Goal: Task Accomplishment & Management: Manage account settings

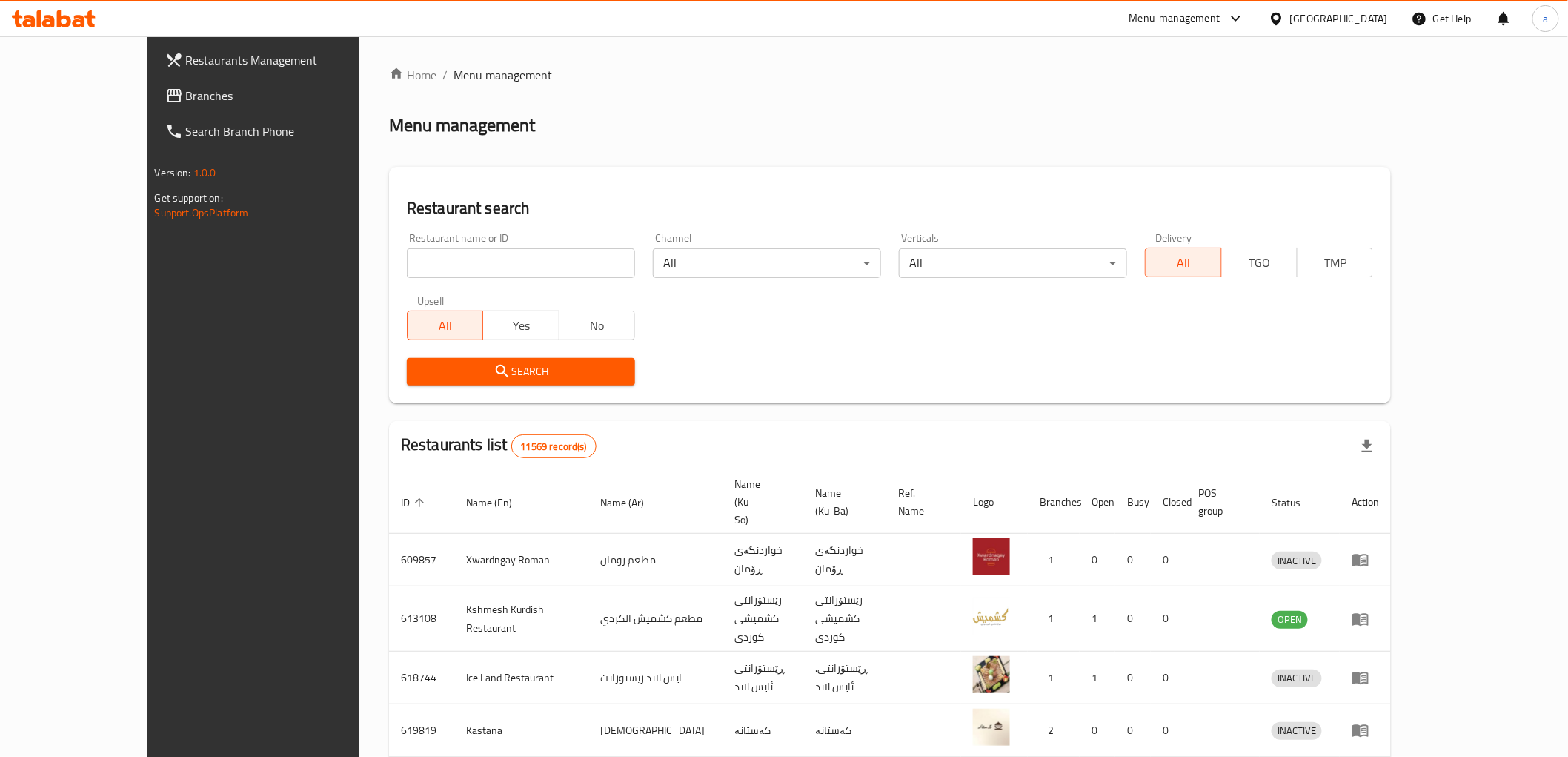
click at [186, 69] on span "Restaurants Management" at bounding box center [291, 59] width 211 height 17
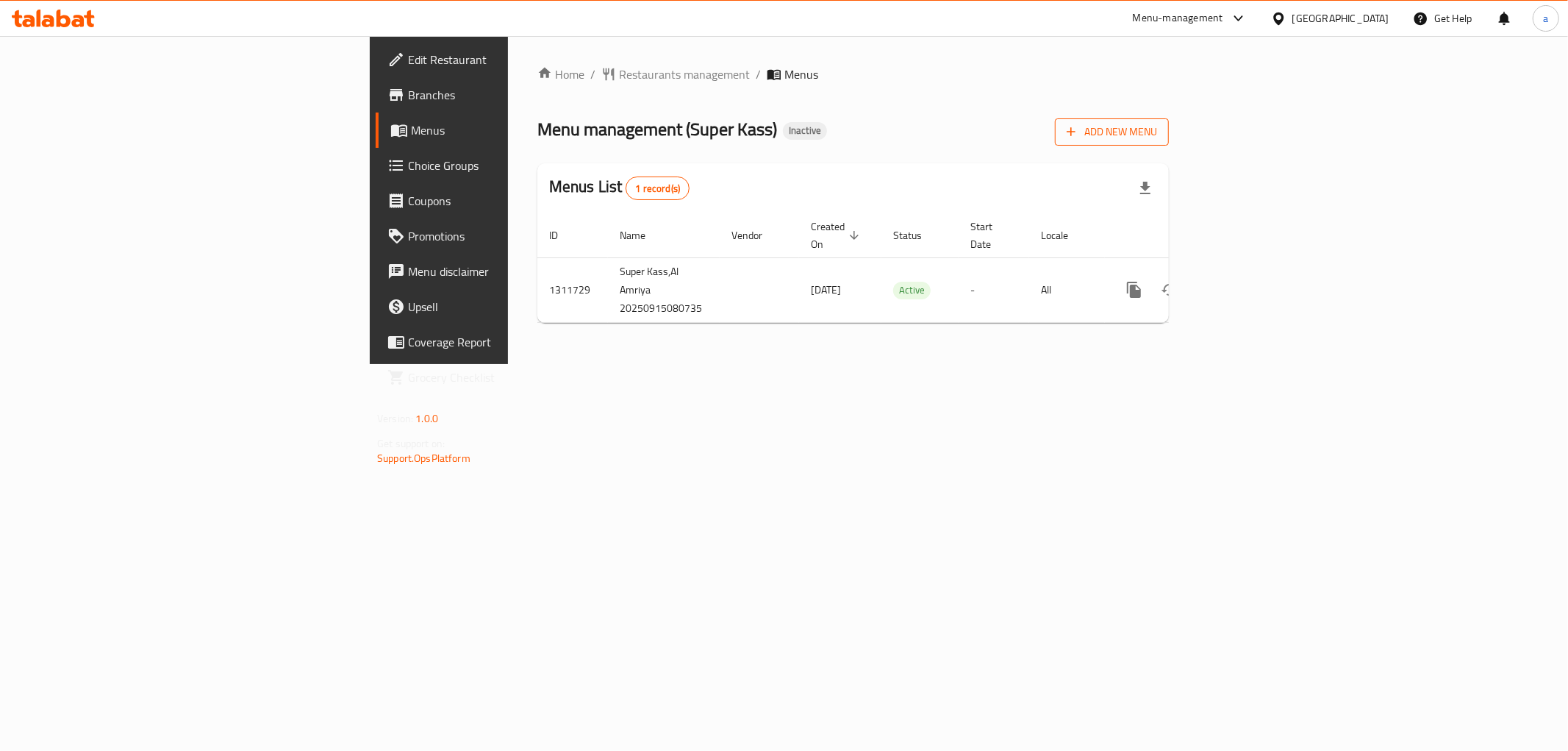
click at [1157, 129] on span "Add New Menu" at bounding box center [1112, 132] width 90 height 18
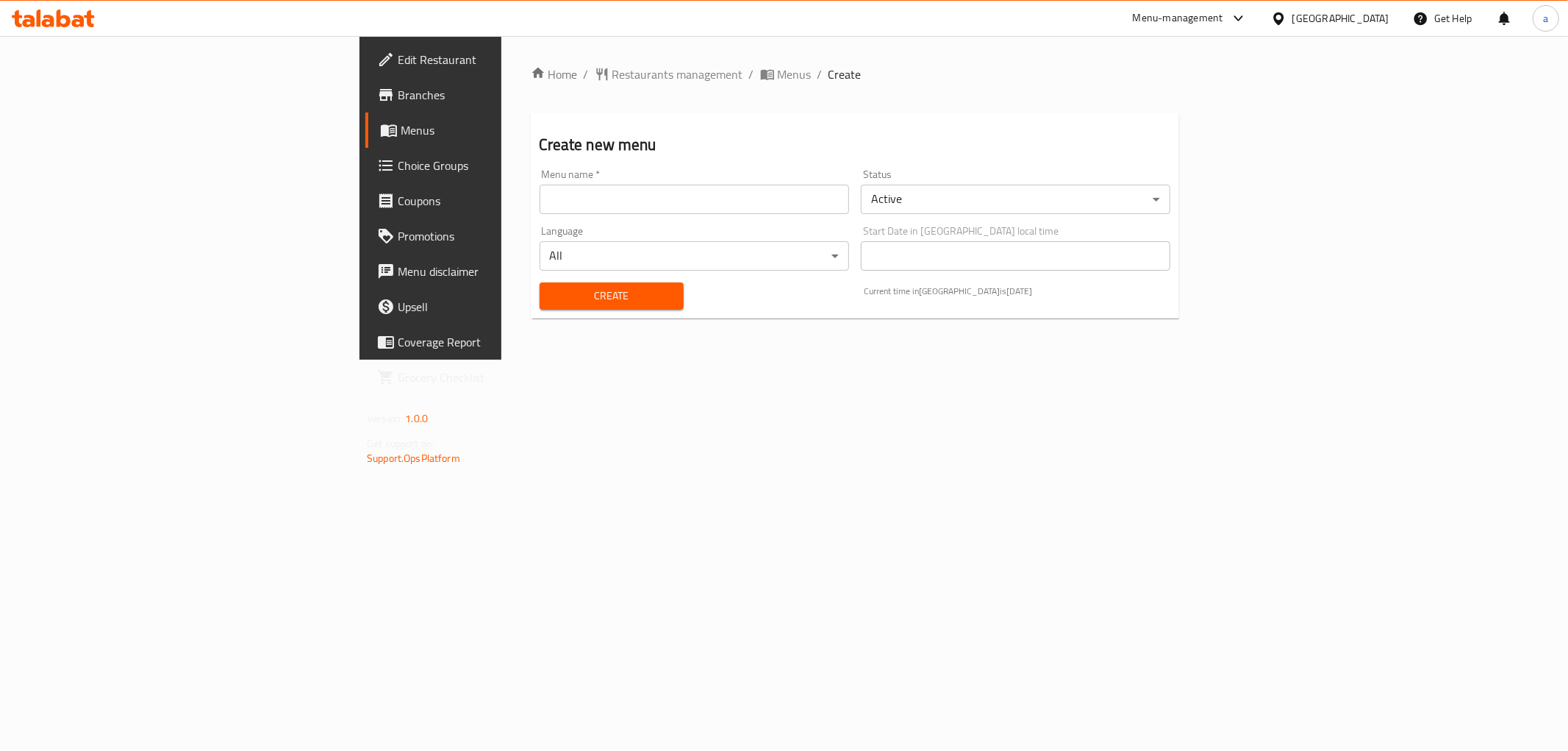
click at [775, 201] on input "text" at bounding box center [694, 199] width 309 height 29
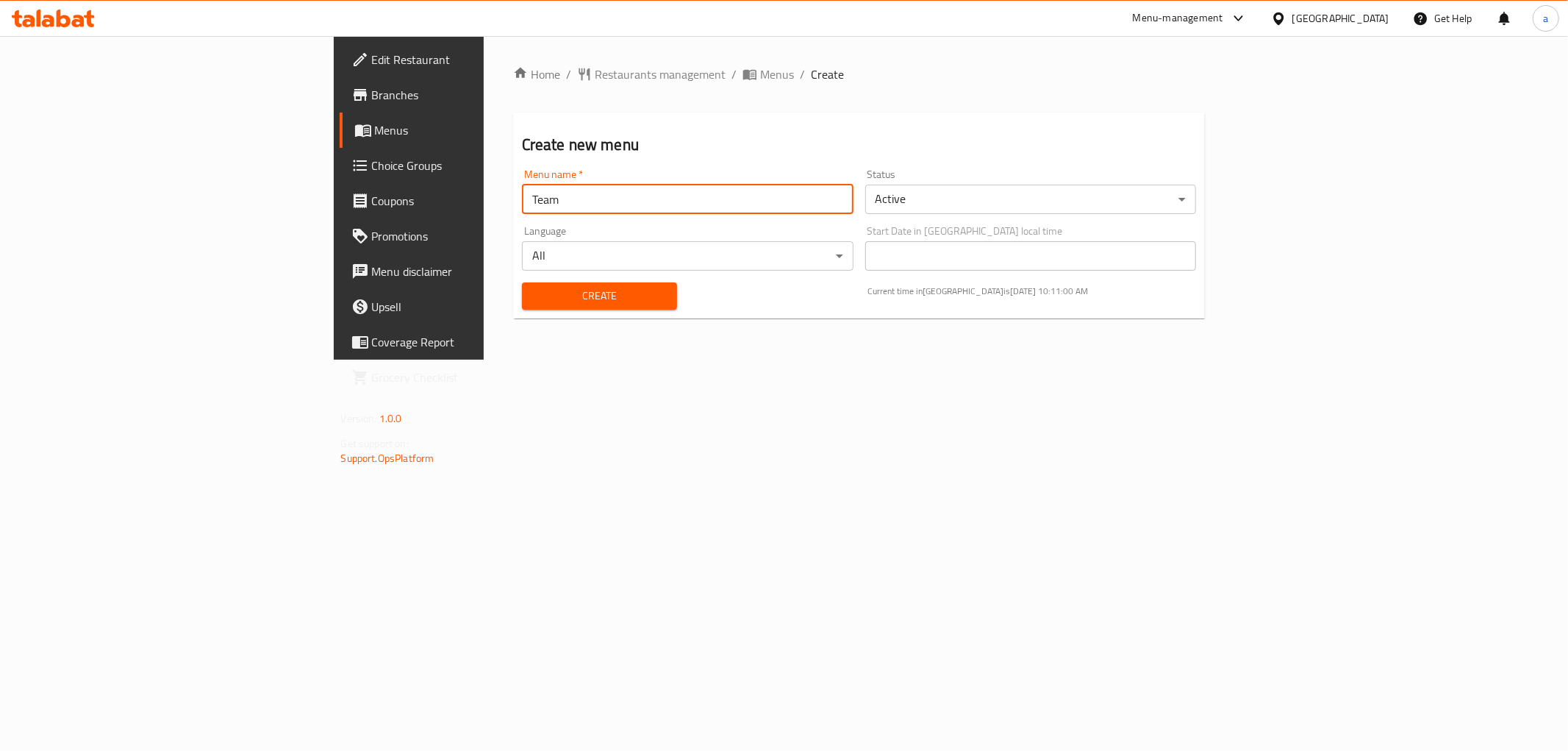
type input "Team"
click at [534, 290] on span "Create" at bounding box center [599, 296] width 132 height 18
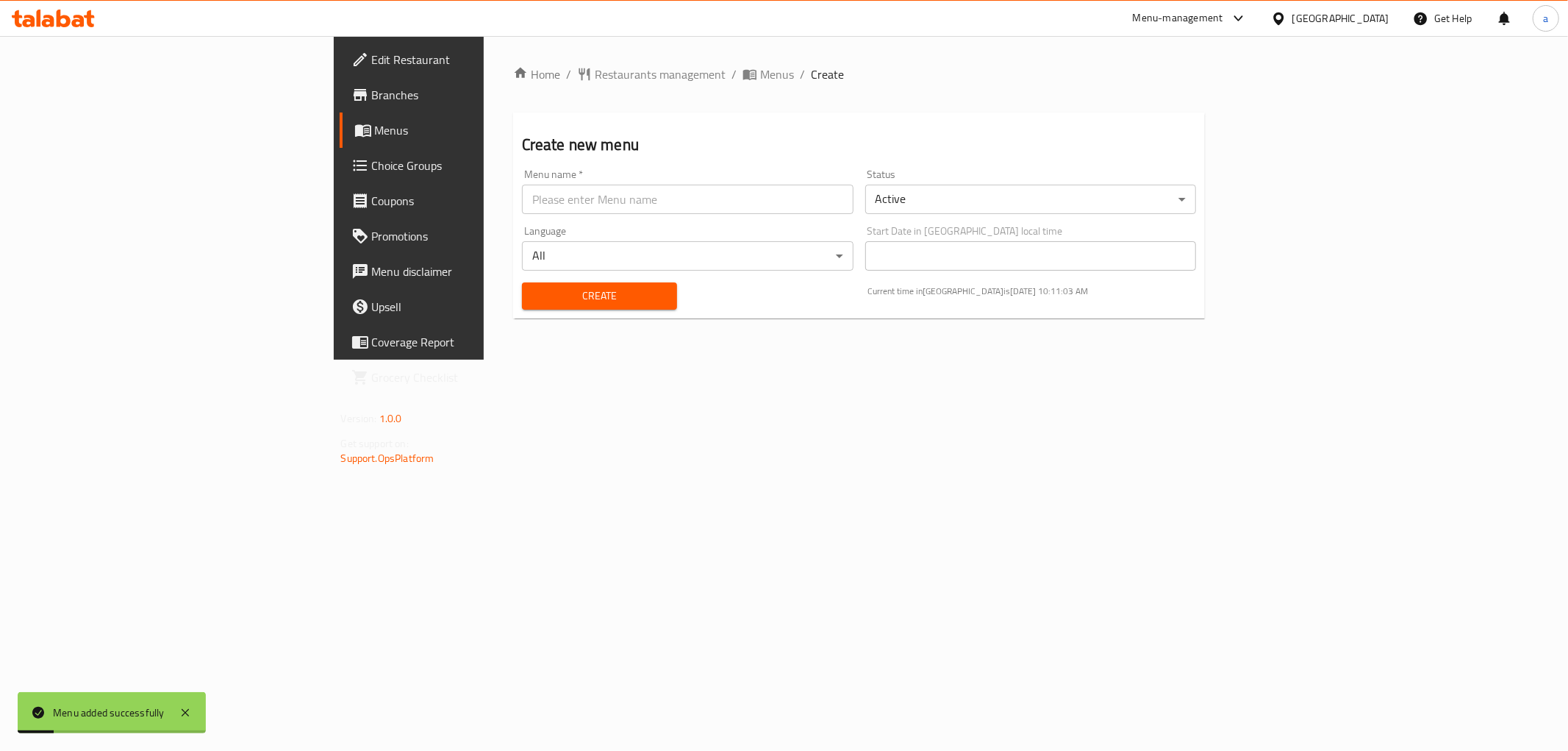
click at [375, 130] on span "Menus" at bounding box center [479, 130] width 209 height 17
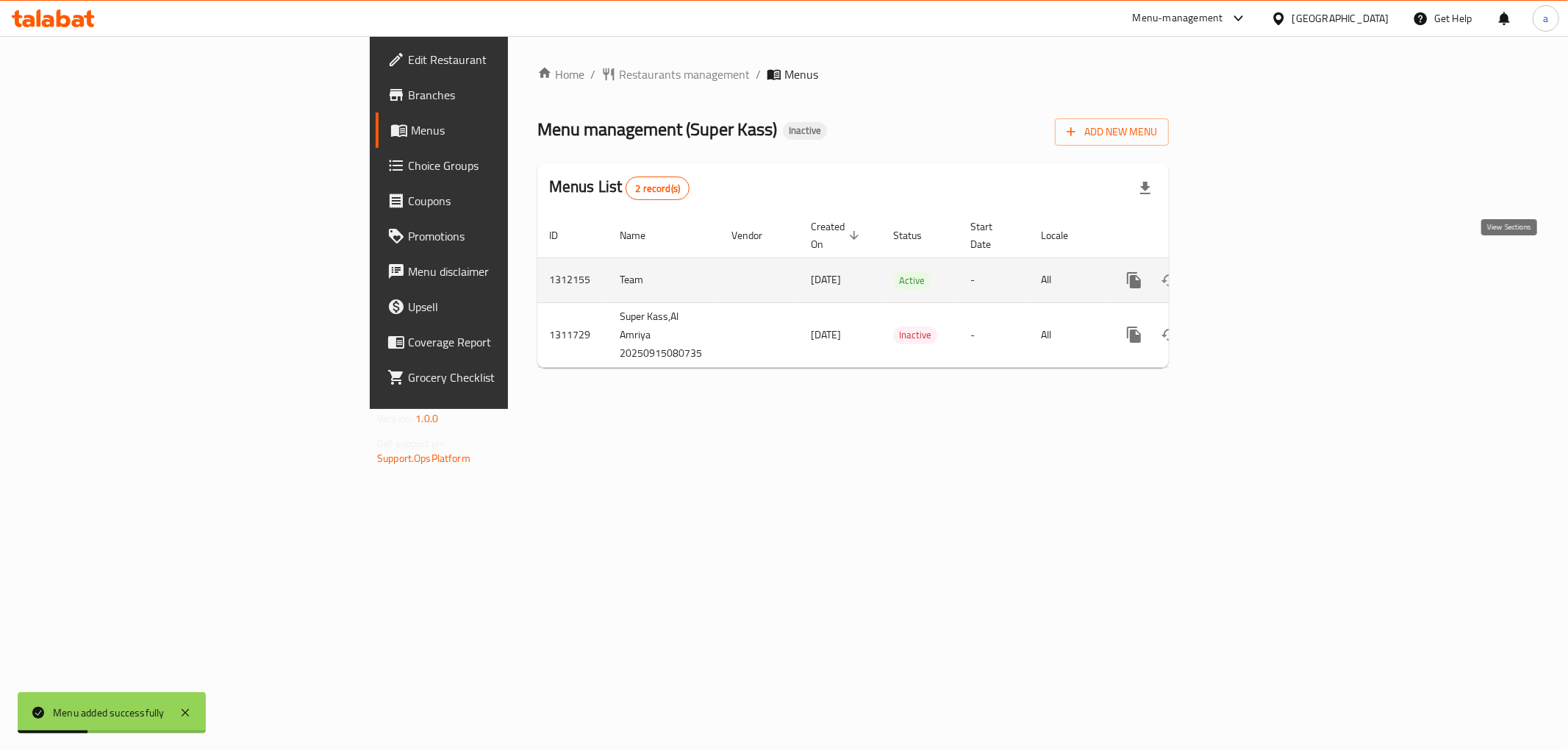
click at [1249, 271] on icon "enhanced table" at bounding box center [1239, 279] width 17 height 17
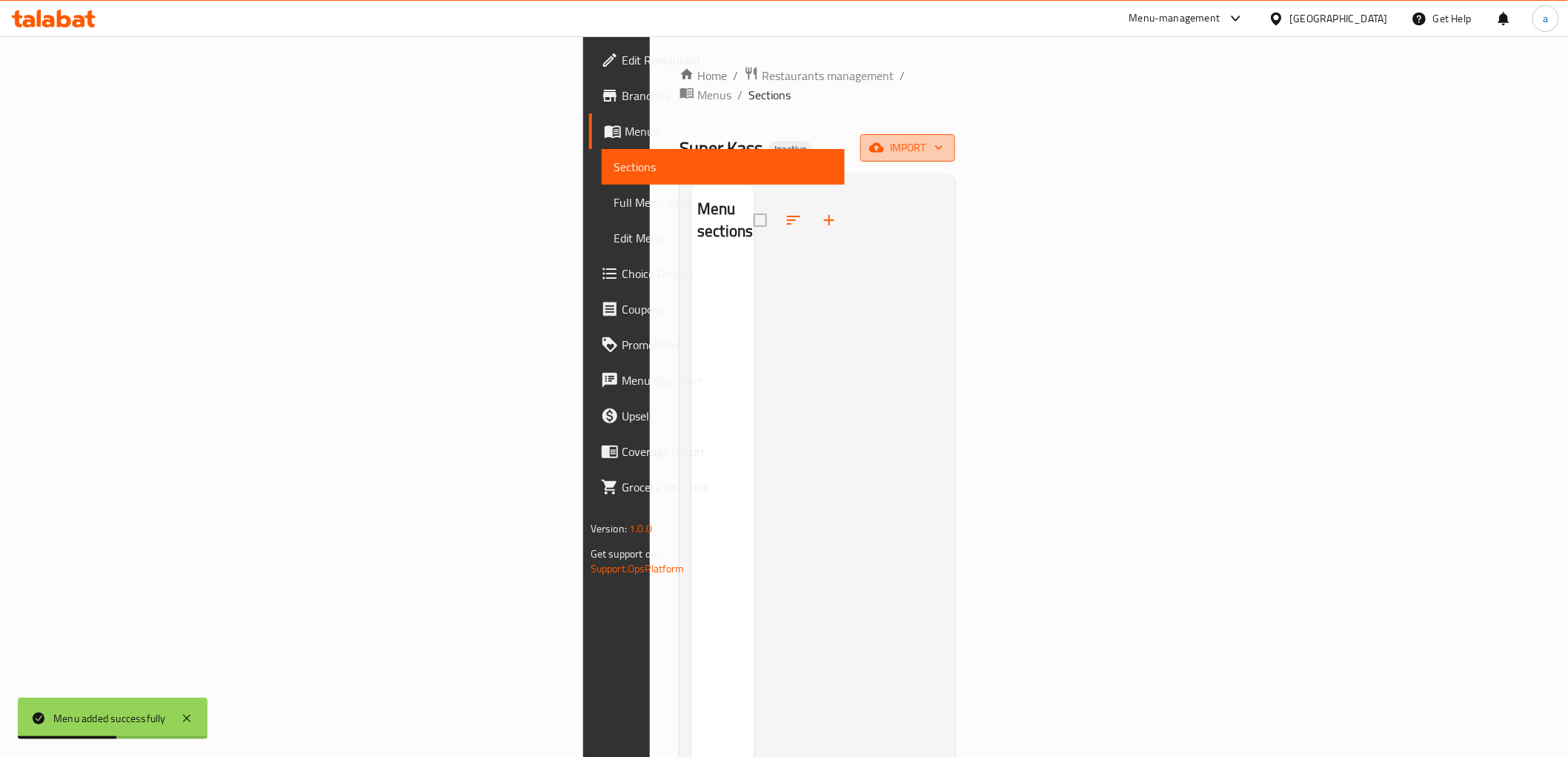
click at [946, 140] on icon "button" at bounding box center [939, 148] width 15 height 15
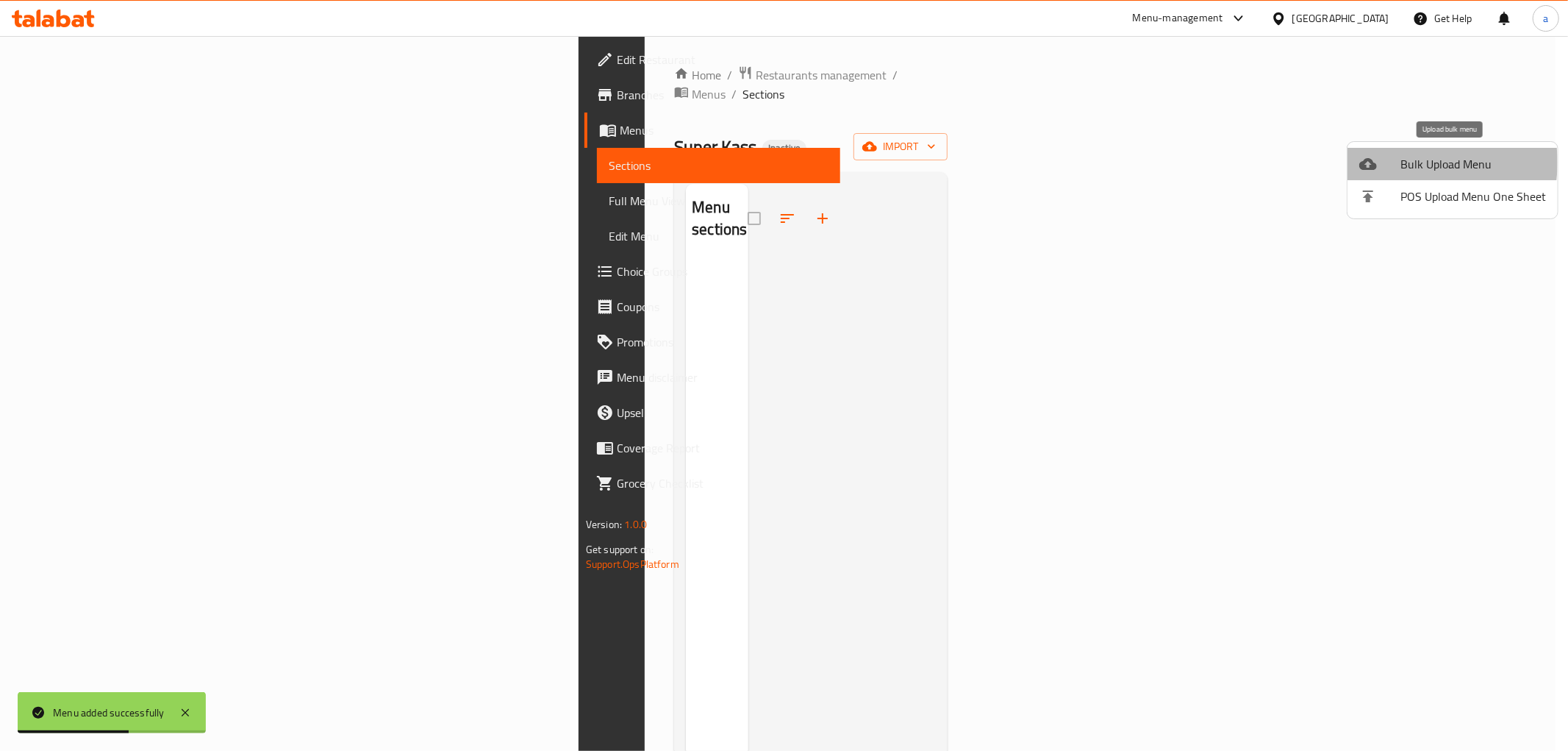
click at [1406, 163] on span "Bulk Upload Menu" at bounding box center [1472, 163] width 145 height 17
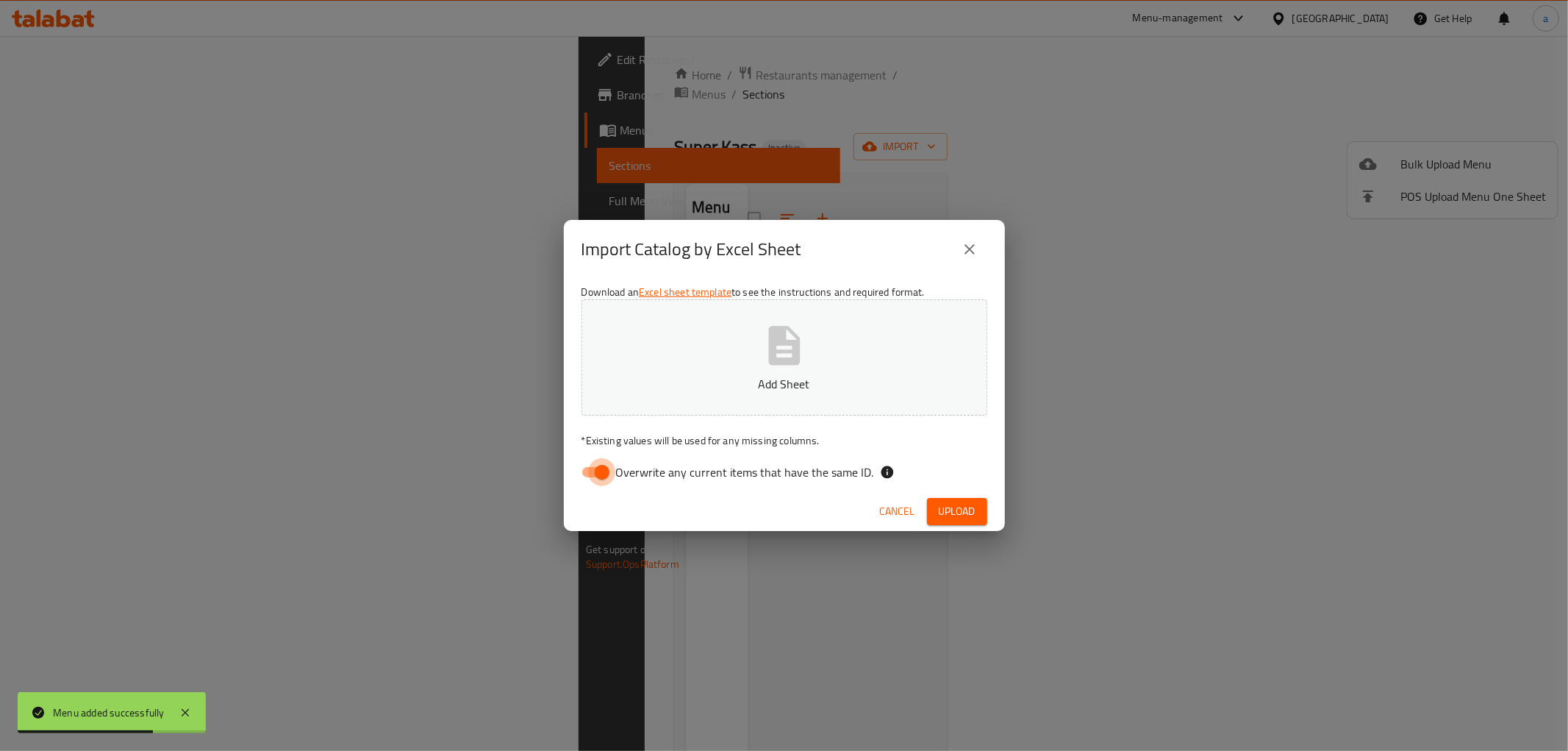
click at [588, 479] on input "Overwrite any current items that have the same ID." at bounding box center [601, 472] width 84 height 28
checkbox input "false"
click at [796, 364] on icon "button" at bounding box center [784, 346] width 32 height 39
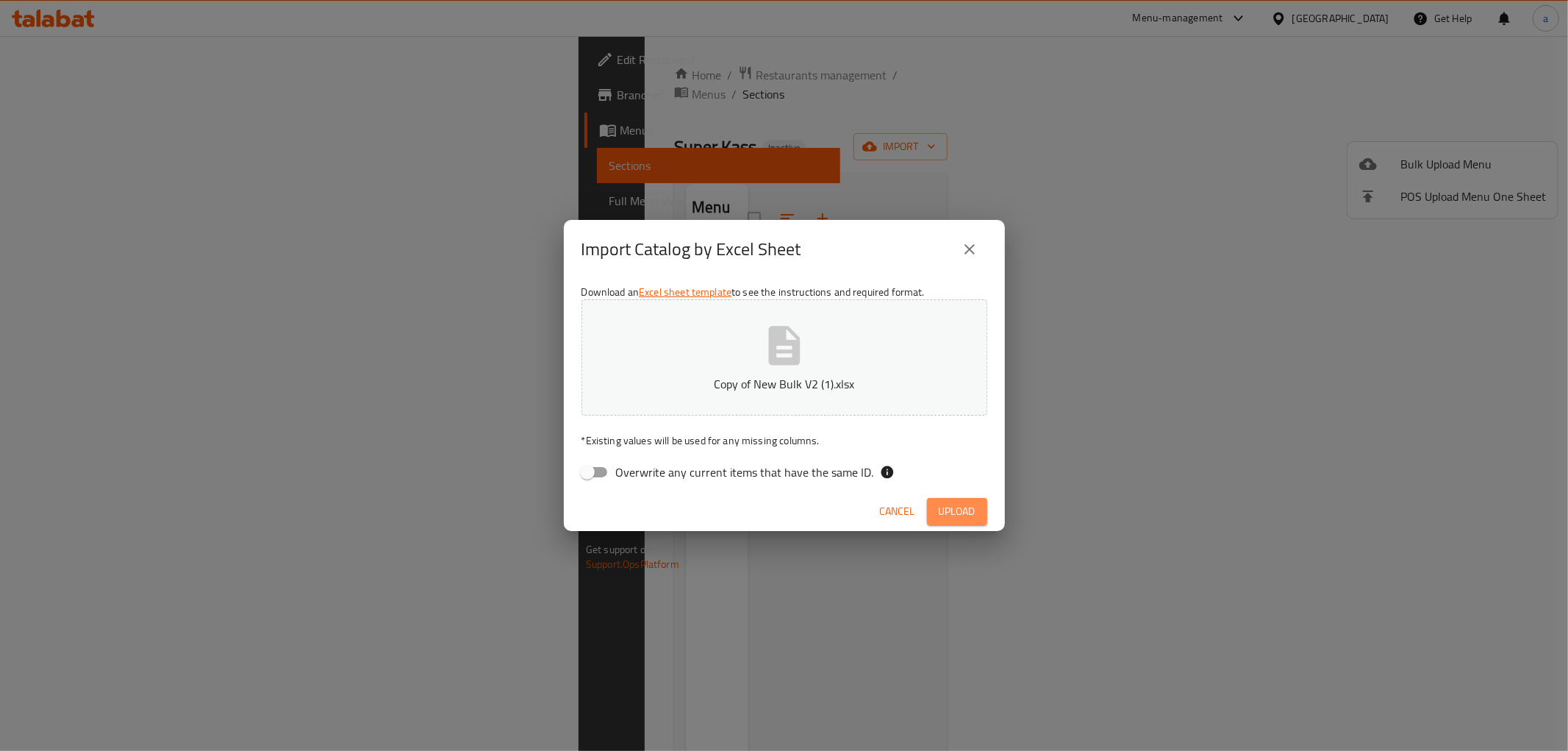
click at [967, 498] on button "Upload" at bounding box center [957, 511] width 60 height 27
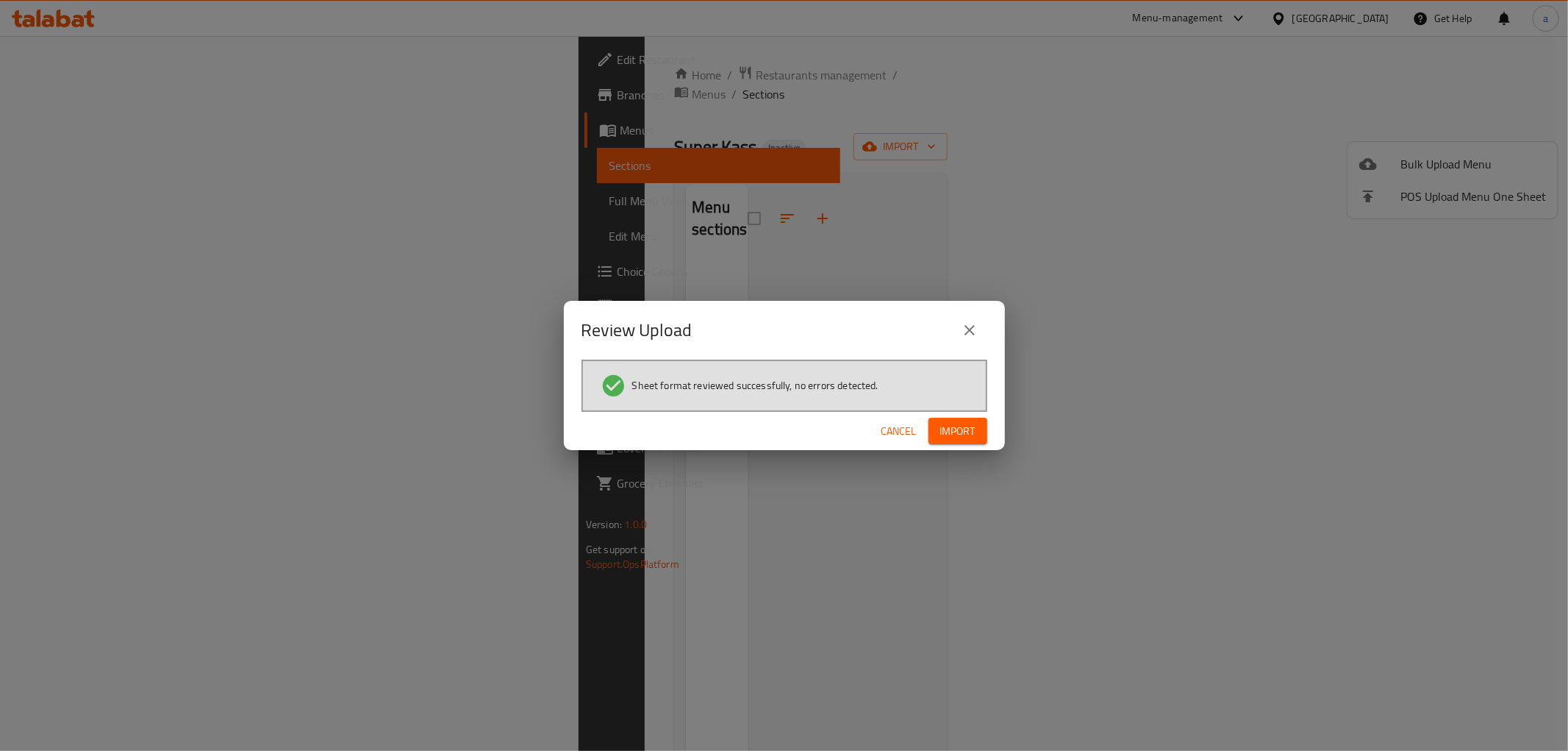
click at [967, 425] on span "Import" at bounding box center [958, 431] width 35 height 18
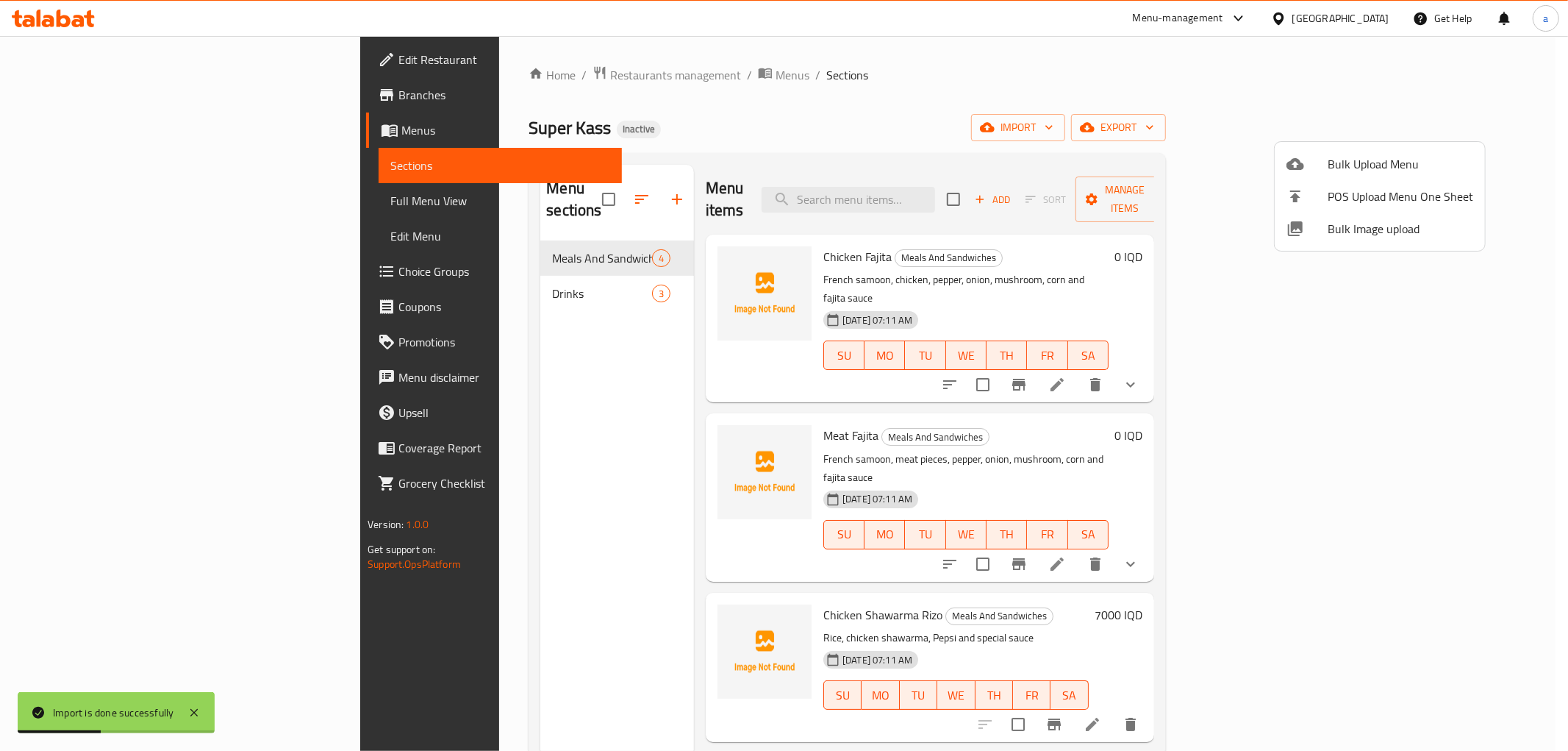
click at [1347, 133] on div at bounding box center [784, 375] width 1568 height 751
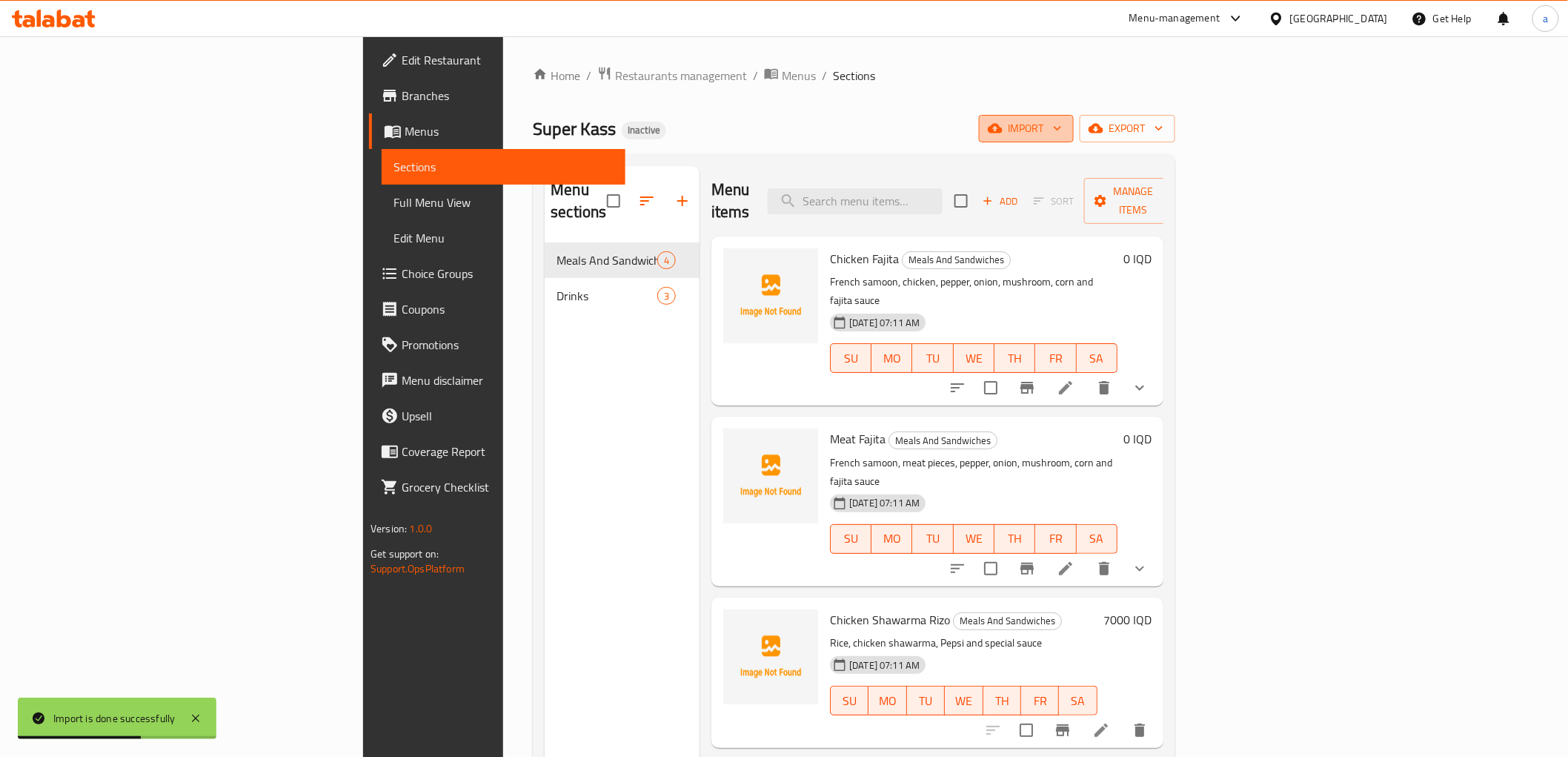
click at [1062, 131] on span "import" at bounding box center [1026, 128] width 71 height 18
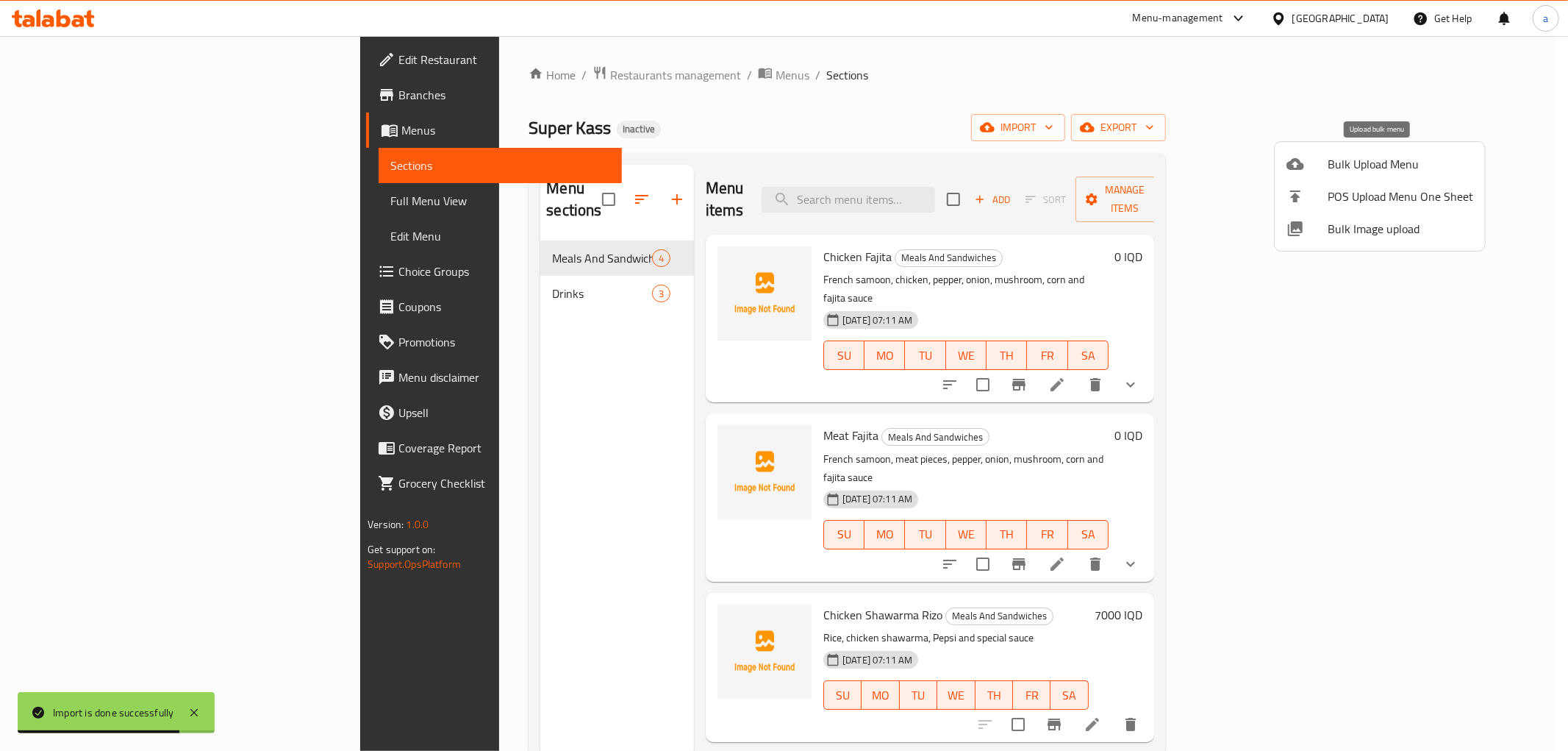
click at [1341, 166] on span "Bulk Upload Menu" at bounding box center [1399, 163] width 145 height 17
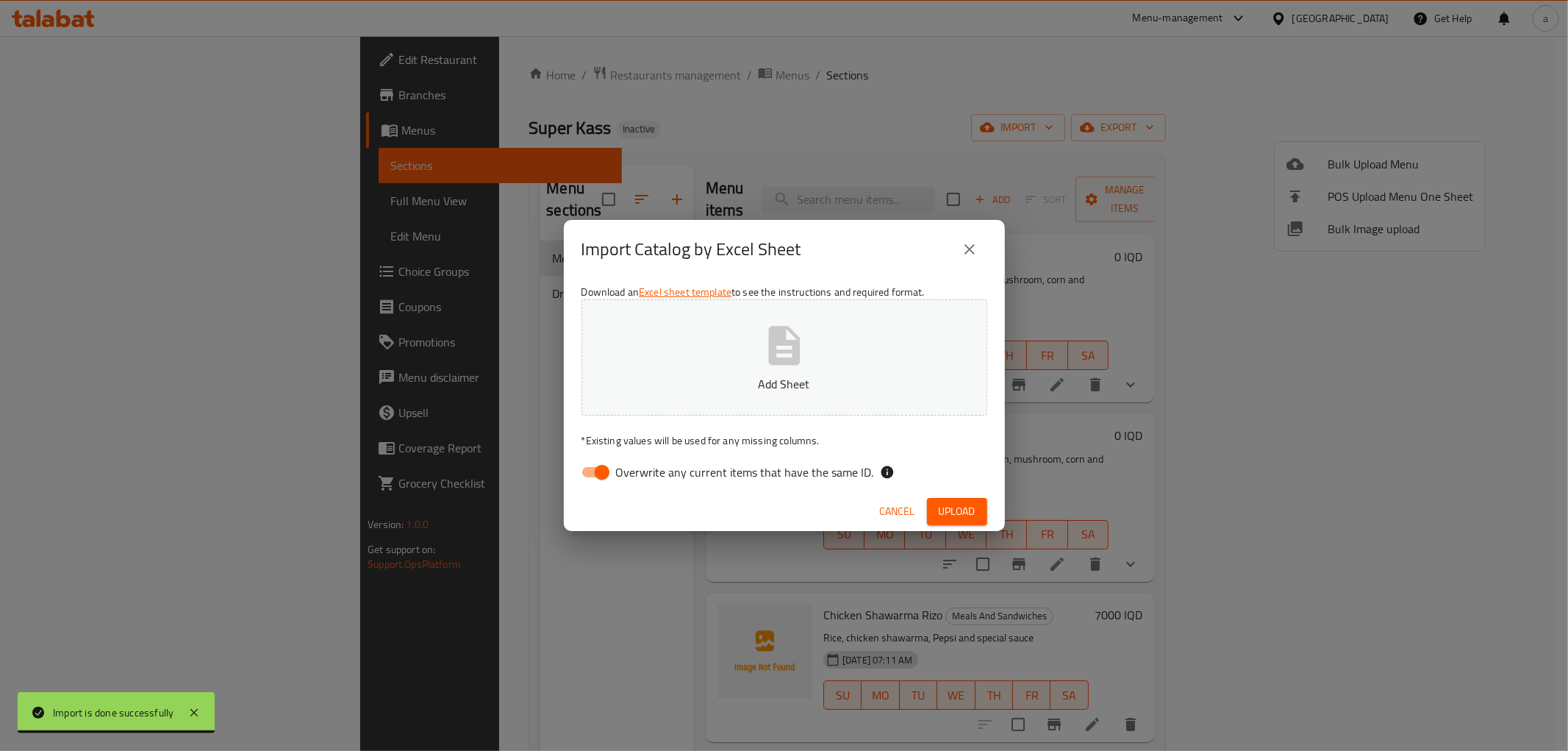
click at [599, 467] on input "Overwrite any current items that have the same ID." at bounding box center [601, 472] width 84 height 28
checkbox input "false"
click at [744, 371] on button "Add Sheet" at bounding box center [784, 357] width 406 height 116
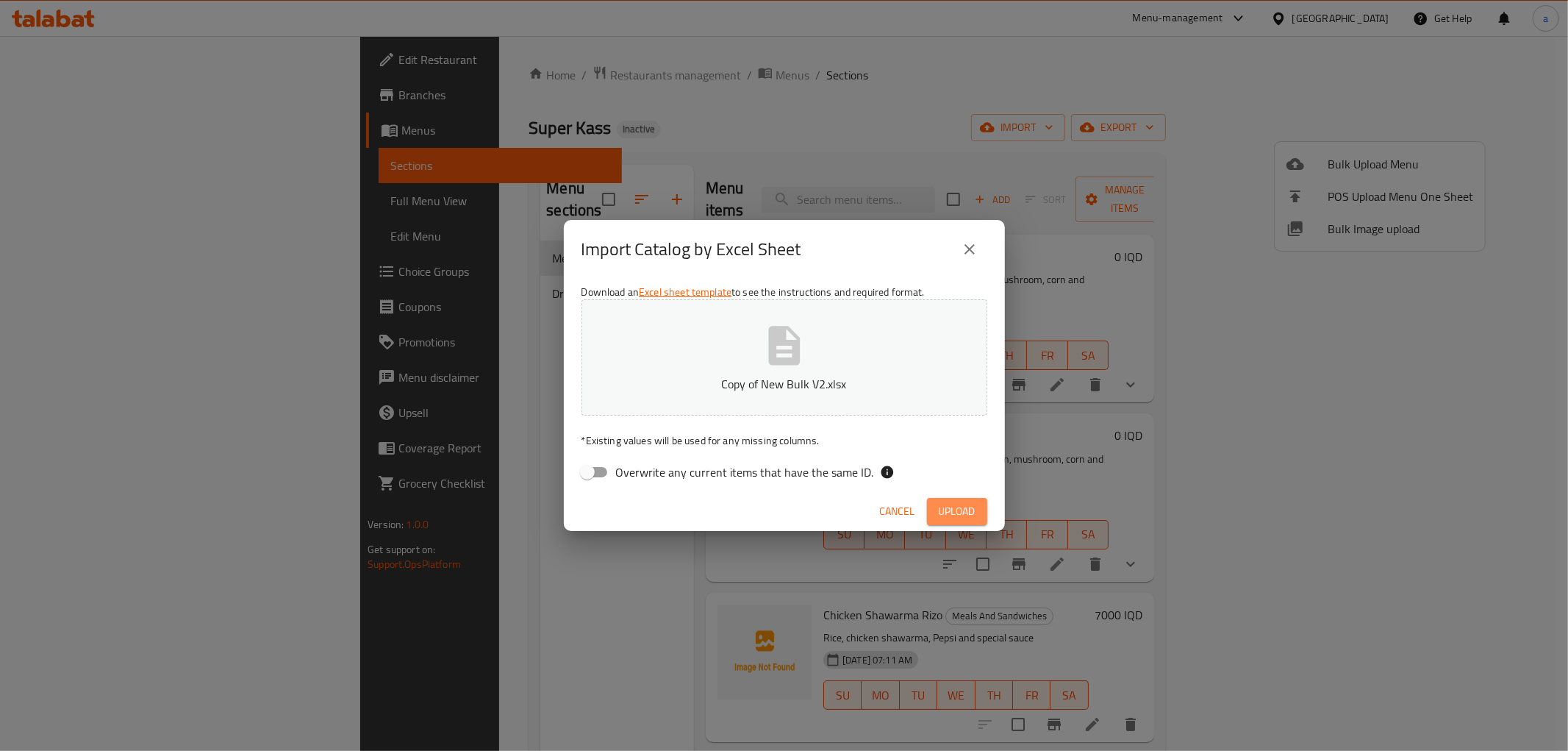
click at [949, 515] on span "Upload" at bounding box center [957, 511] width 37 height 18
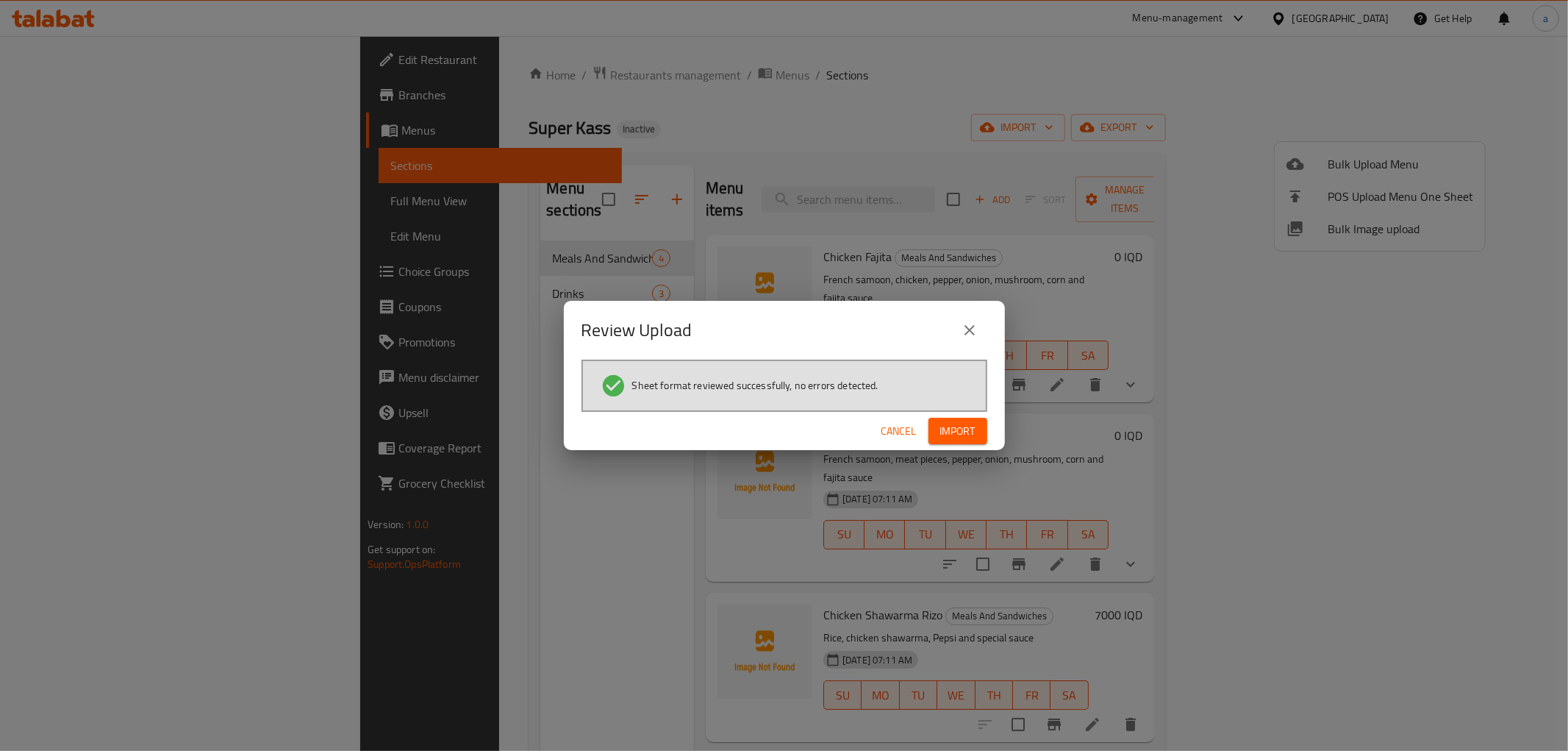
click at [967, 427] on span "Import" at bounding box center [958, 431] width 35 height 18
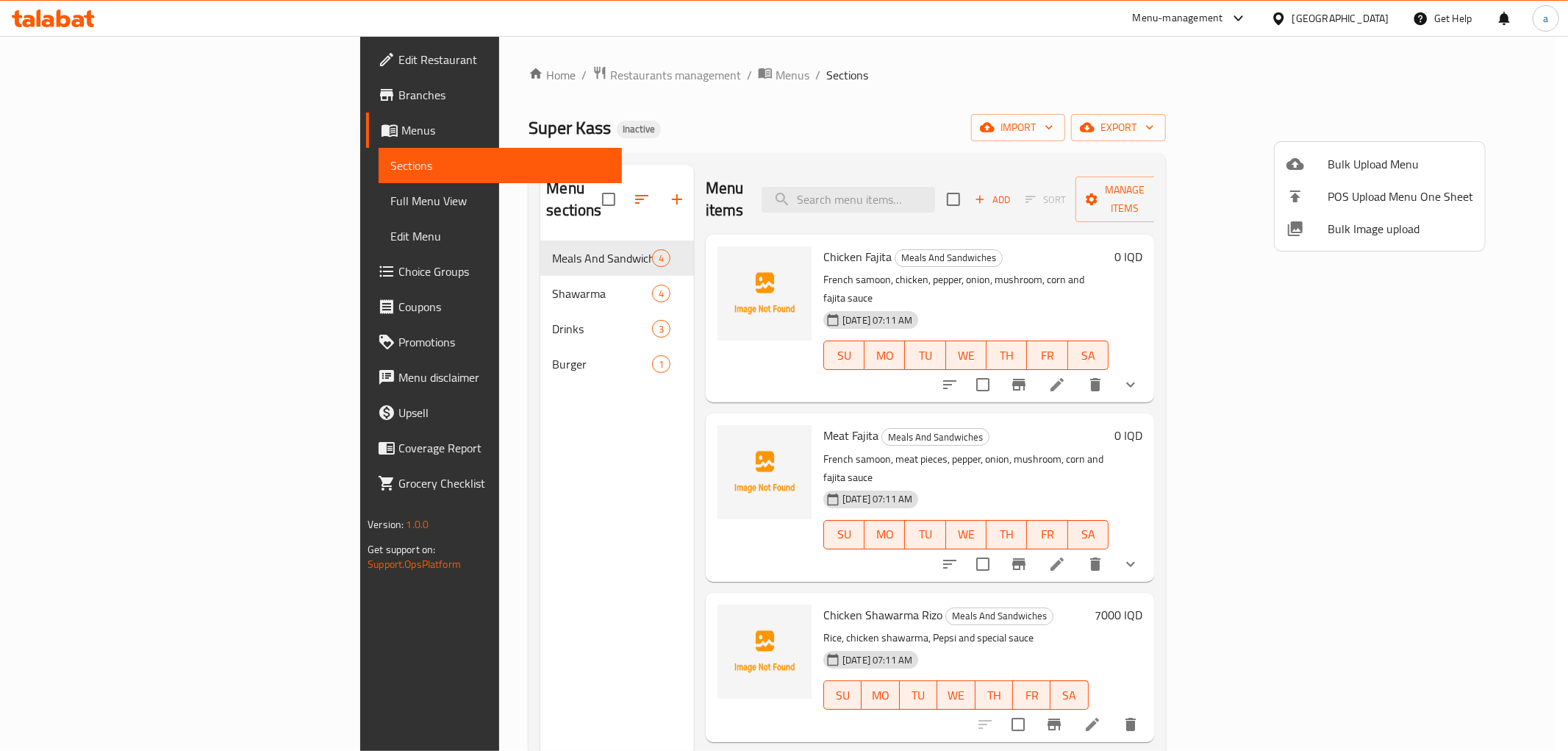
click at [415, 291] on div at bounding box center [784, 375] width 1568 height 751
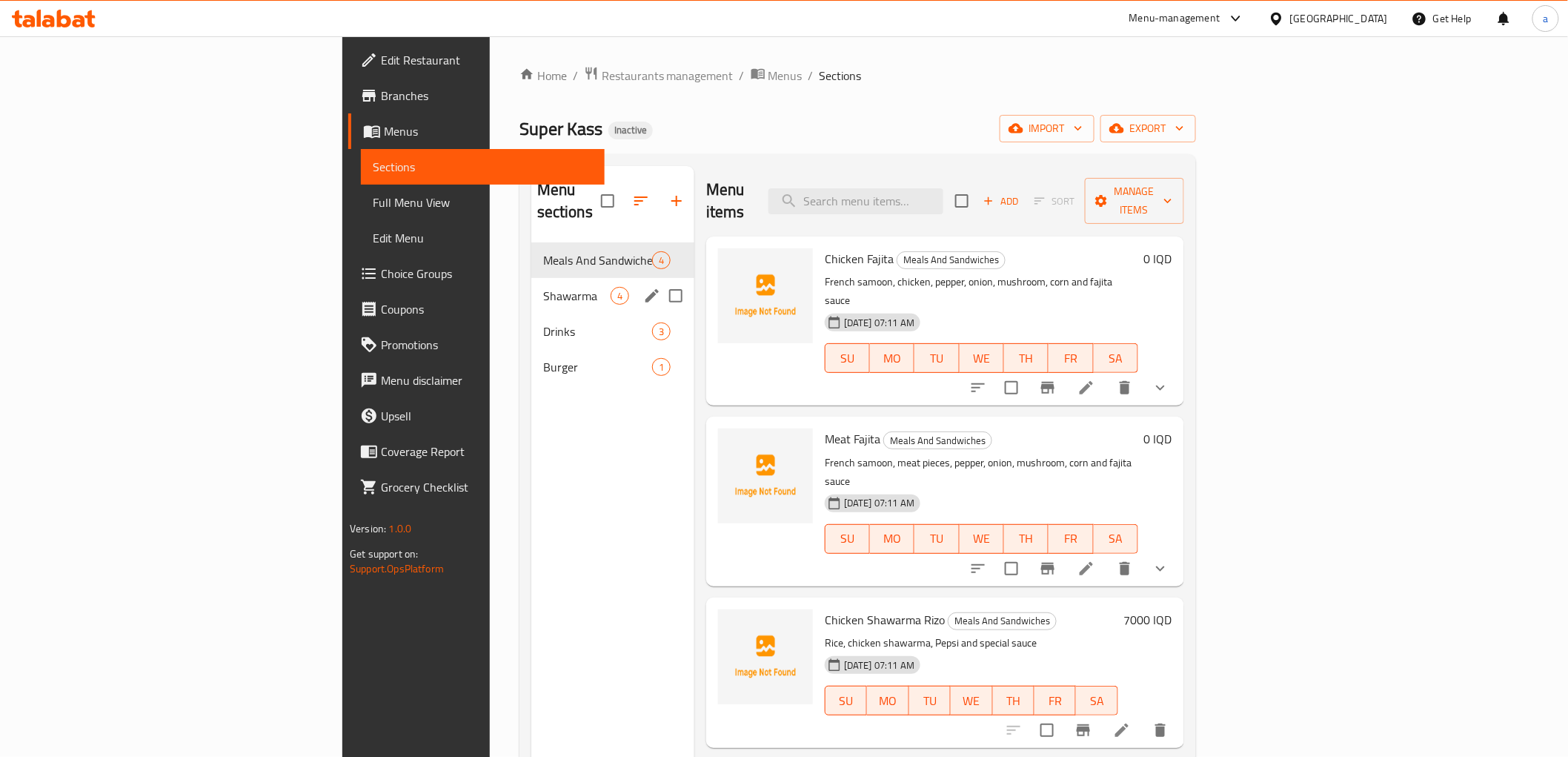
click at [531, 278] on div "Shawarma 4" at bounding box center [612, 295] width 163 height 36
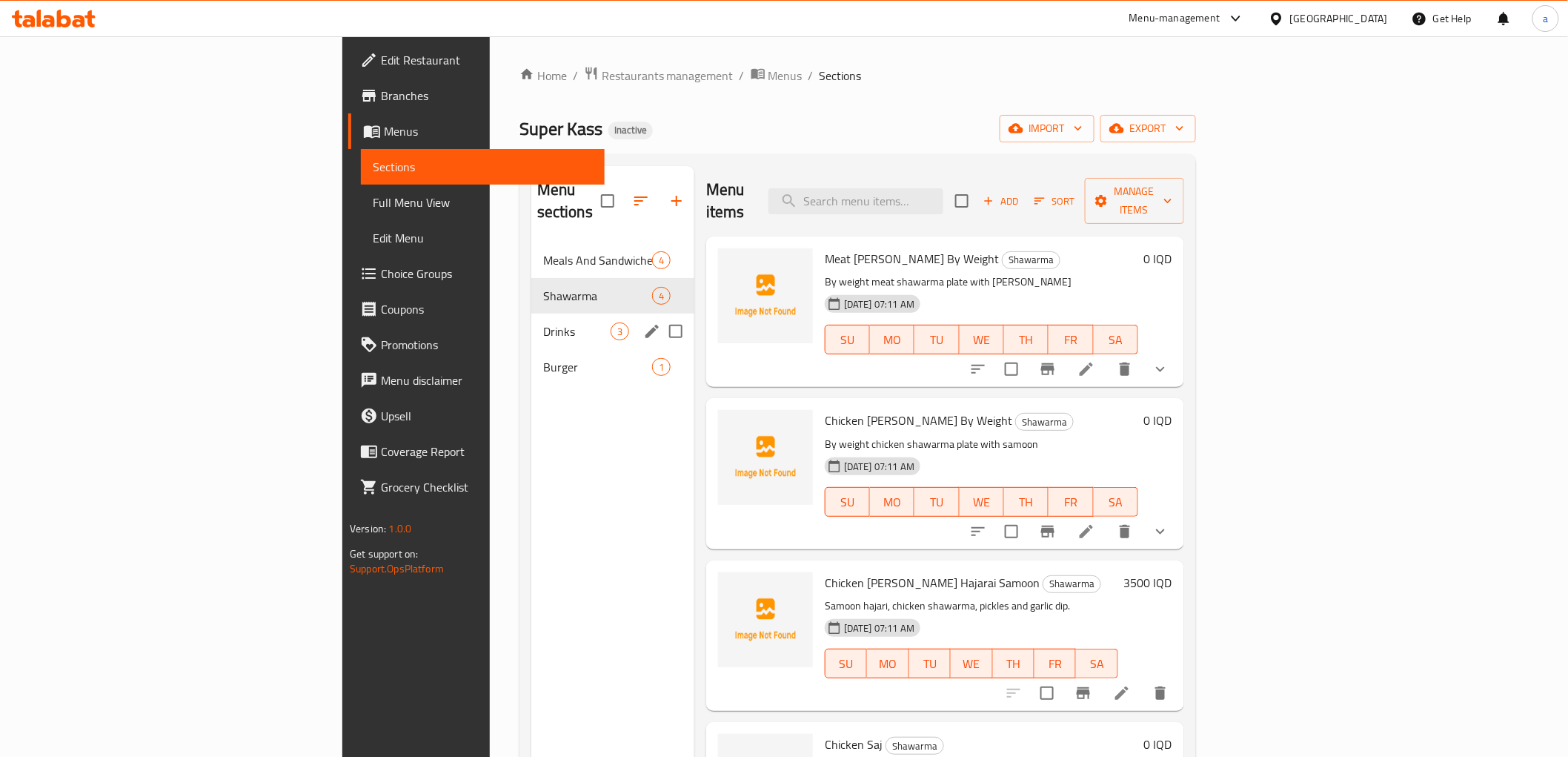
click at [543, 323] on span "Drinks" at bounding box center [577, 331] width 68 height 17
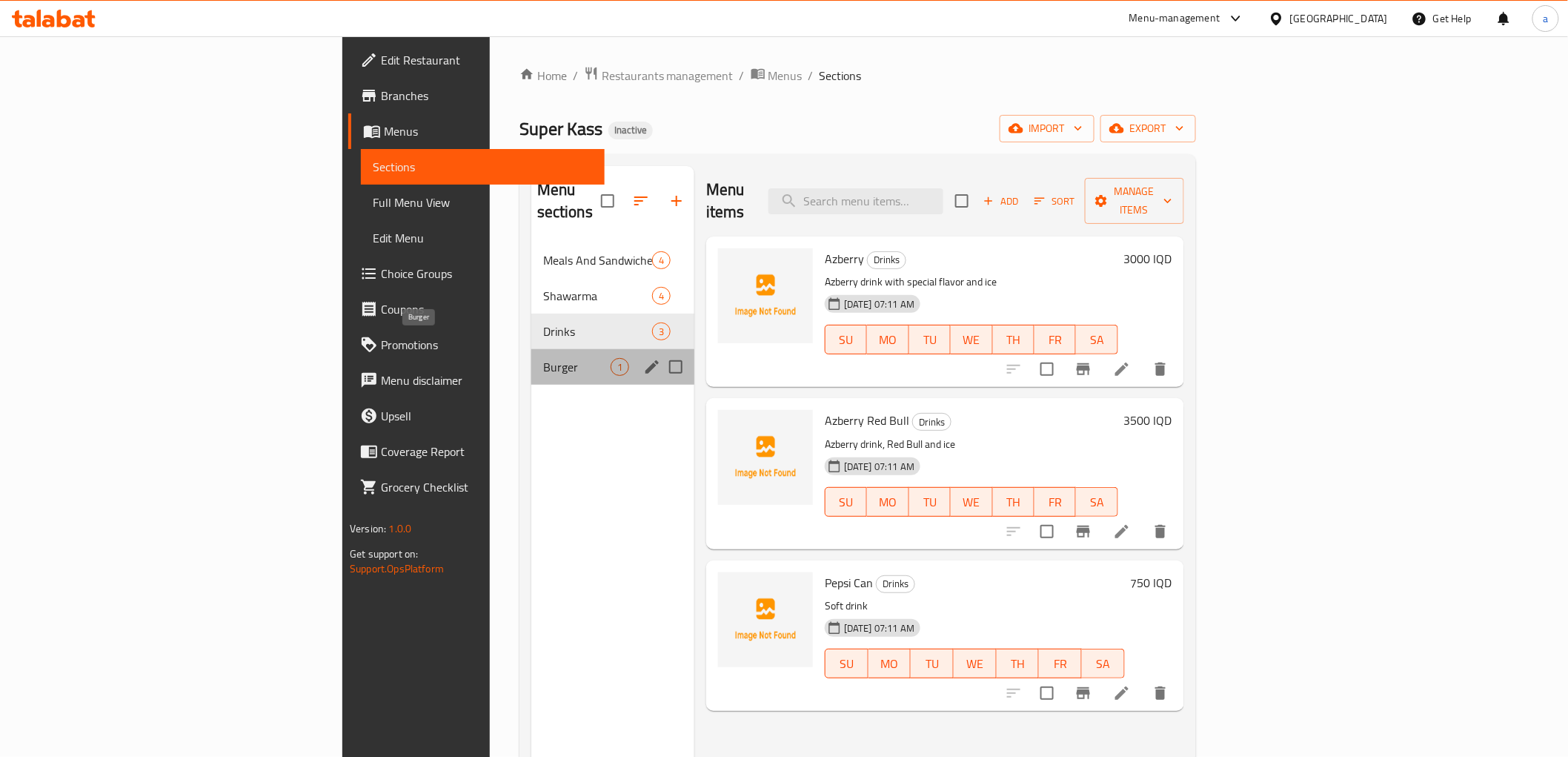
click at [543, 358] on span "Burger" at bounding box center [577, 367] width 68 height 17
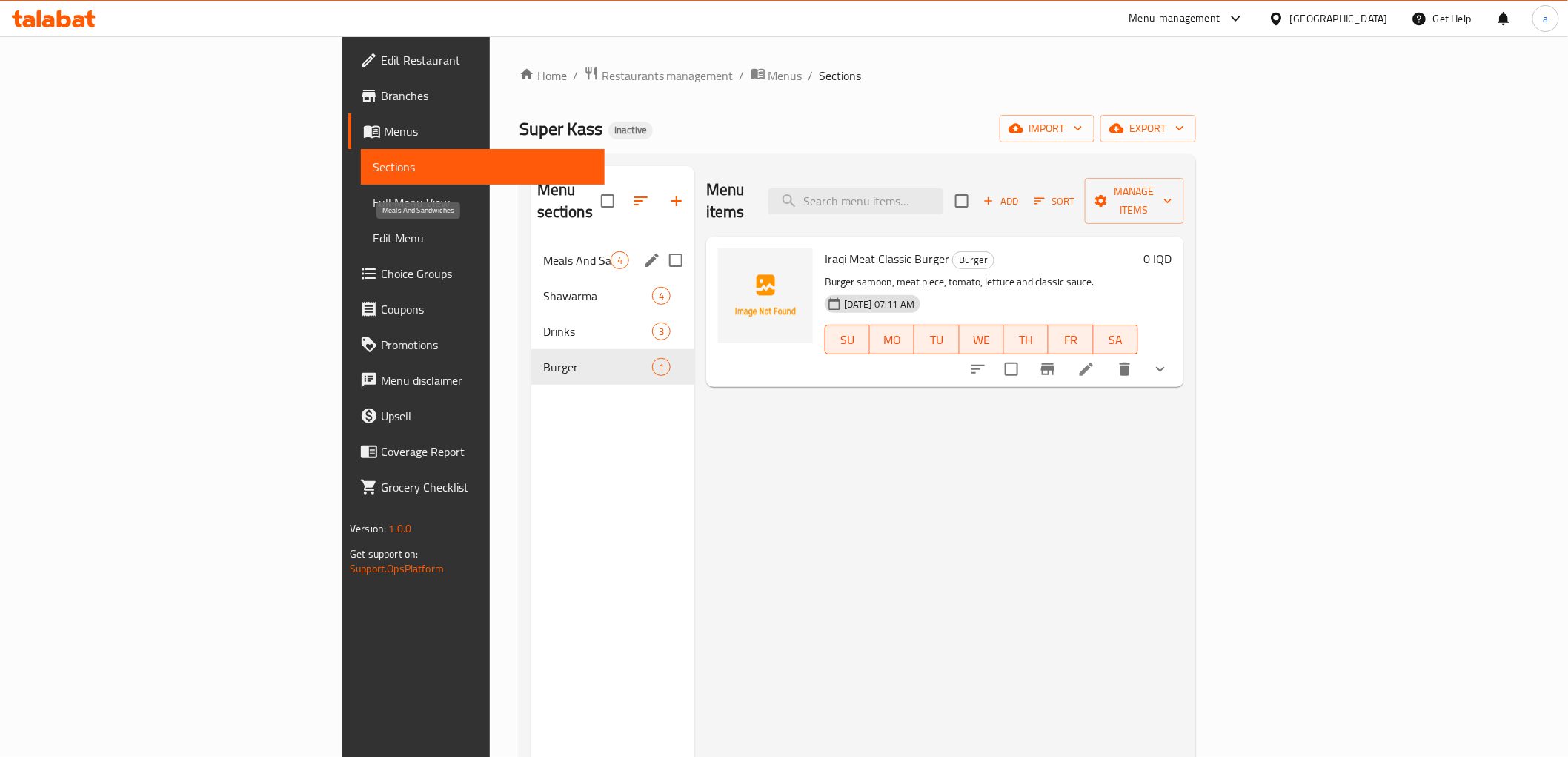
click at [543, 251] on span "Meals And Sandwiches" at bounding box center [577, 260] width 68 height 17
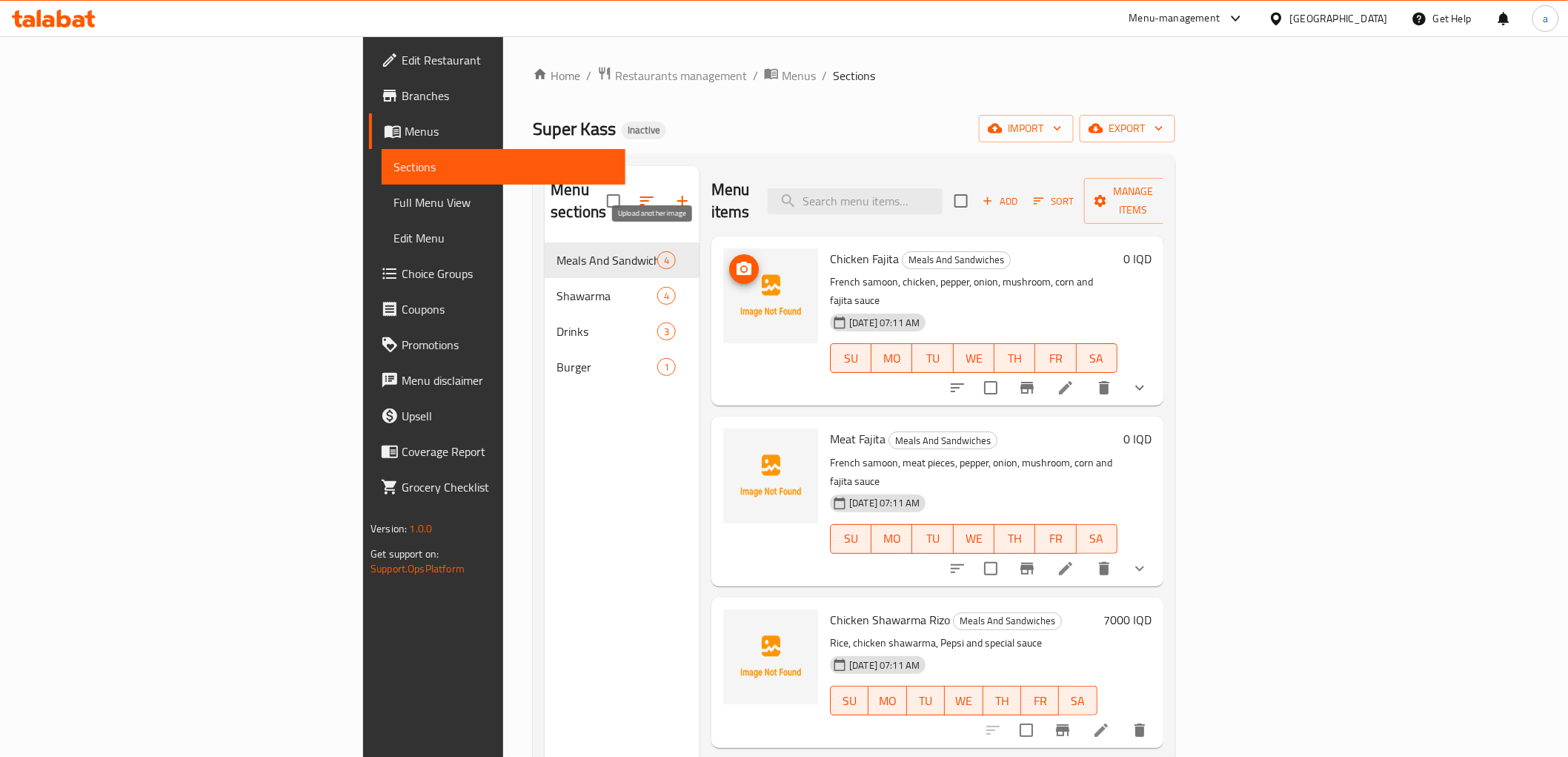
click at [737, 262] on icon "upload picture" at bounding box center [745, 269] width 15 height 14
click at [830, 427] on span "Meat Fajita" at bounding box center [858, 438] width 55 height 22
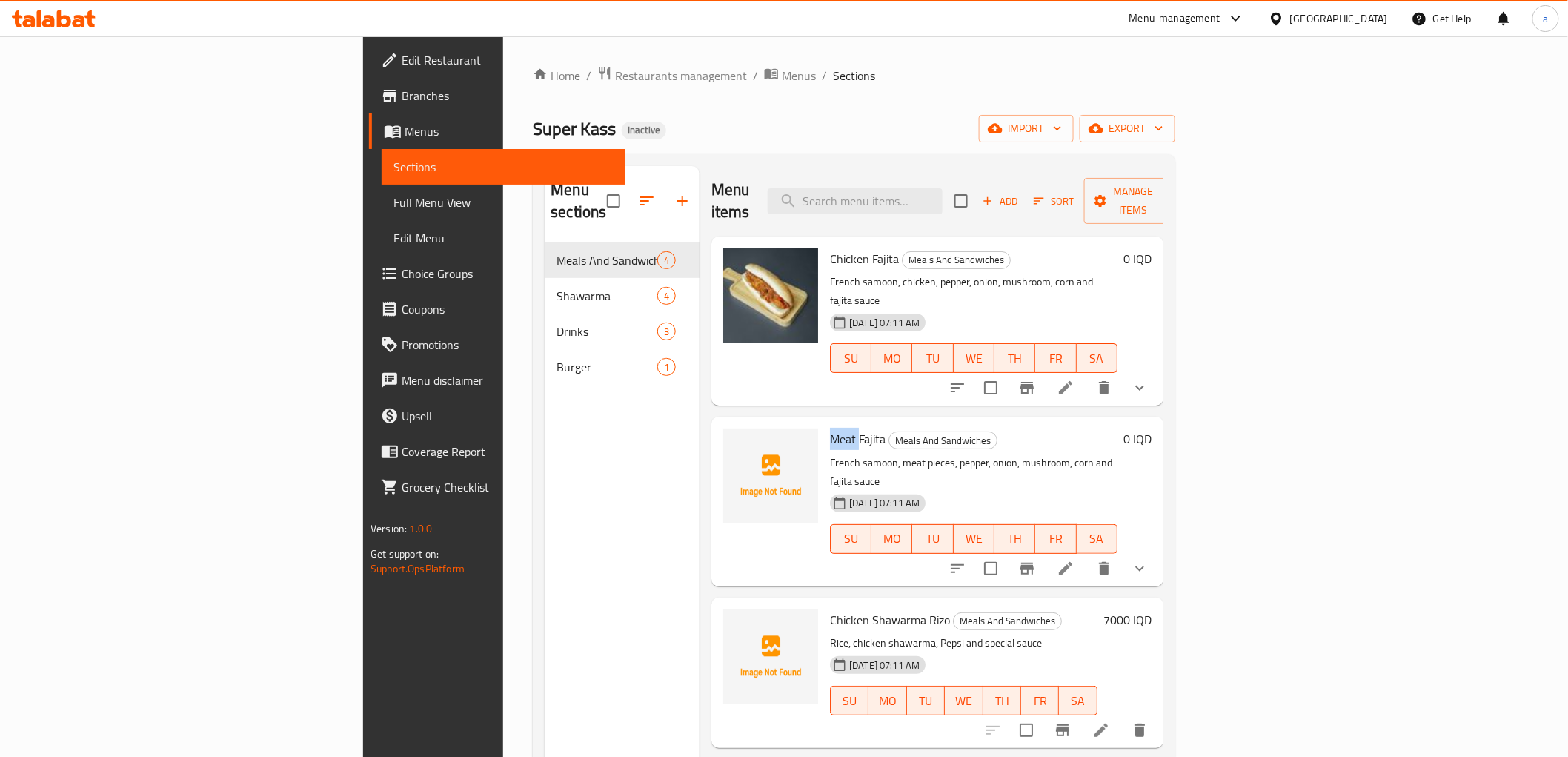
click at [830, 427] on span "Meat Fajita" at bounding box center [858, 438] width 55 height 22
copy h6 "Meat Fajita"
click at [706, 146] on div "Home / Restaurants management / Menus / Sections Super Kass Inactive import exp…" at bounding box center [854, 500] width 642 height 869
click at [729, 621] on span "upload picture" at bounding box center [744, 629] width 30 height 17
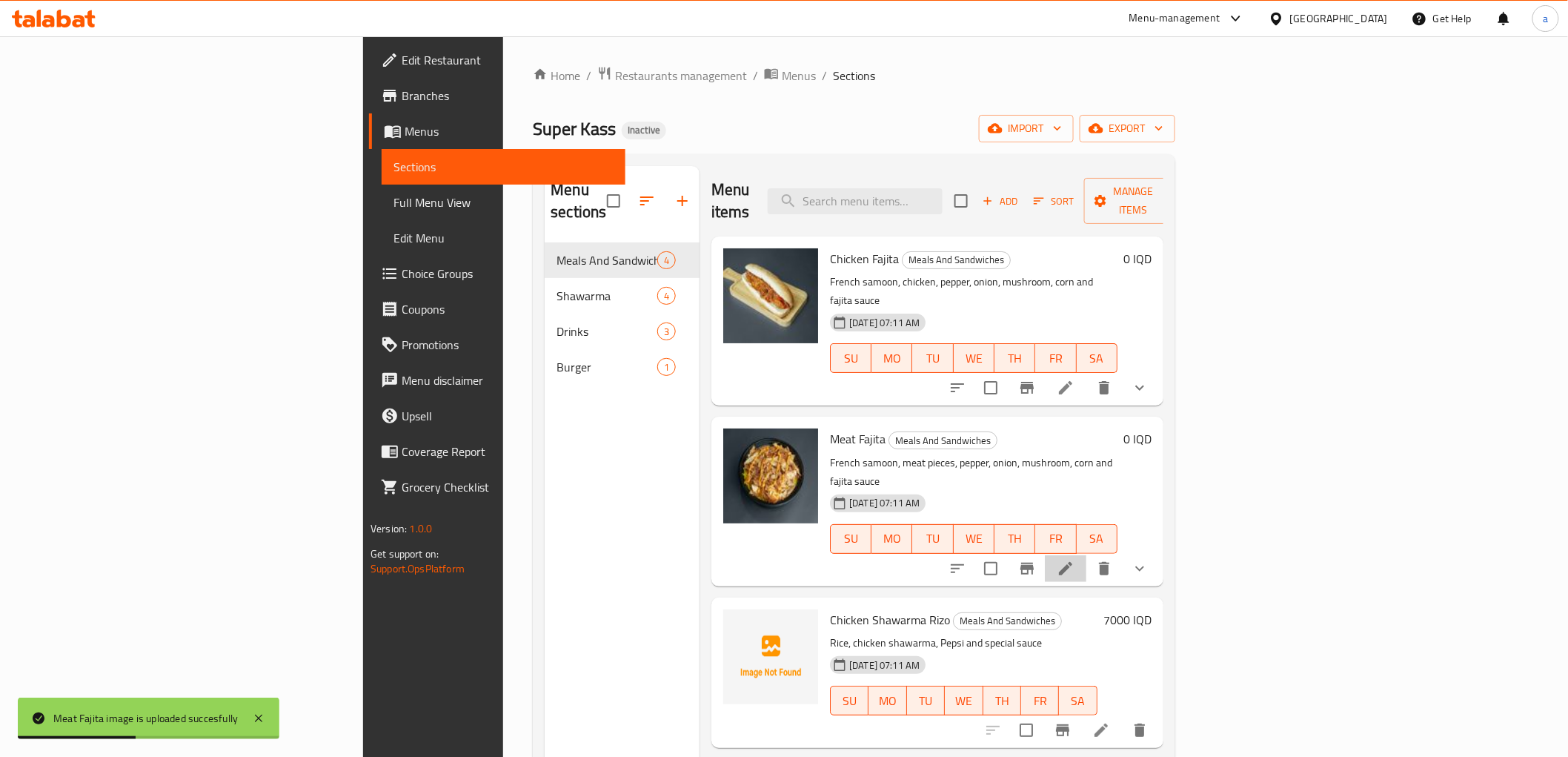
click at [1086, 555] on li at bounding box center [1066, 568] width 42 height 27
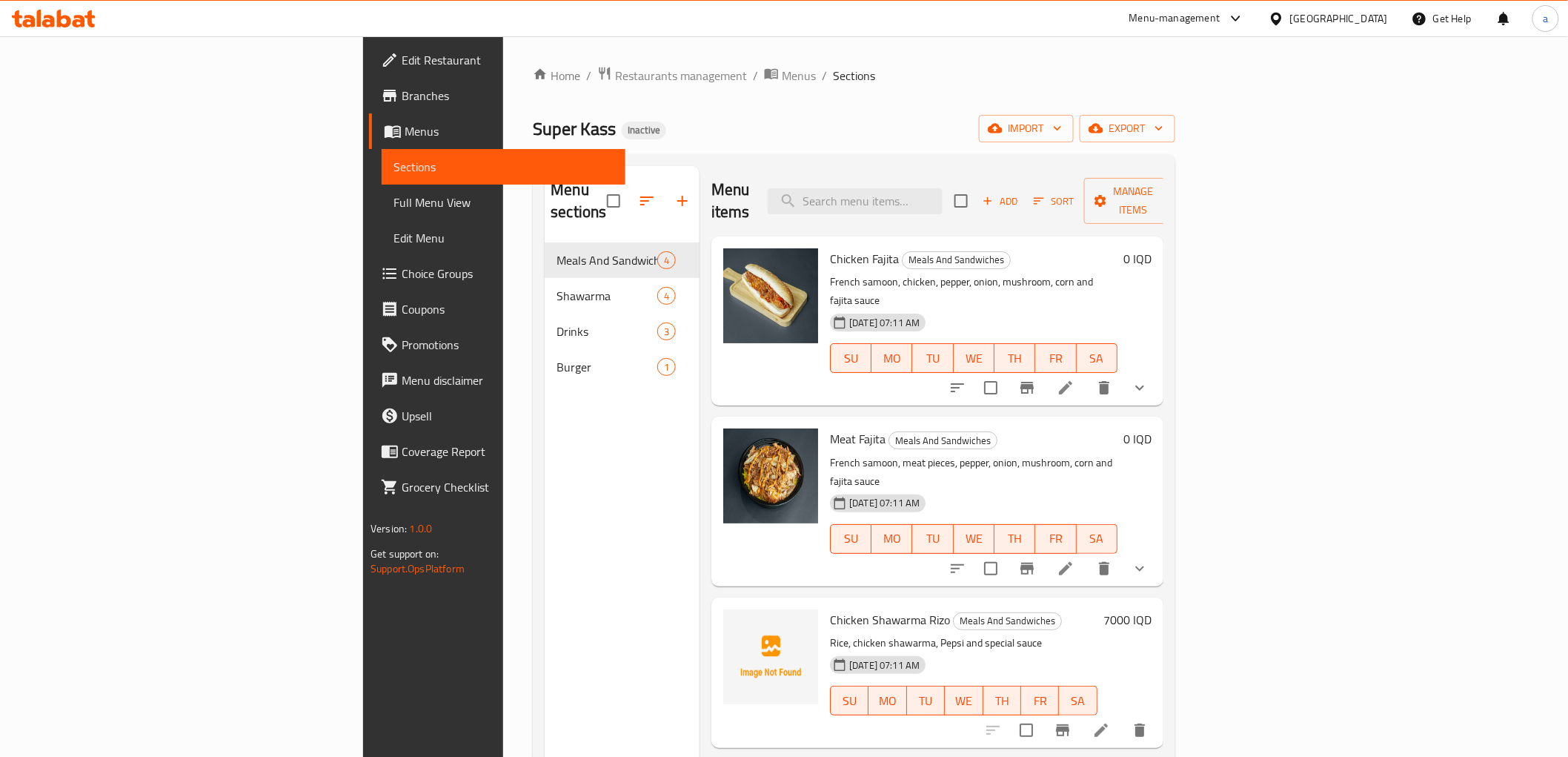
click at [598, 191] on input "checkbox" at bounding box center [613, 200] width 31 height 31
checkbox input "true"
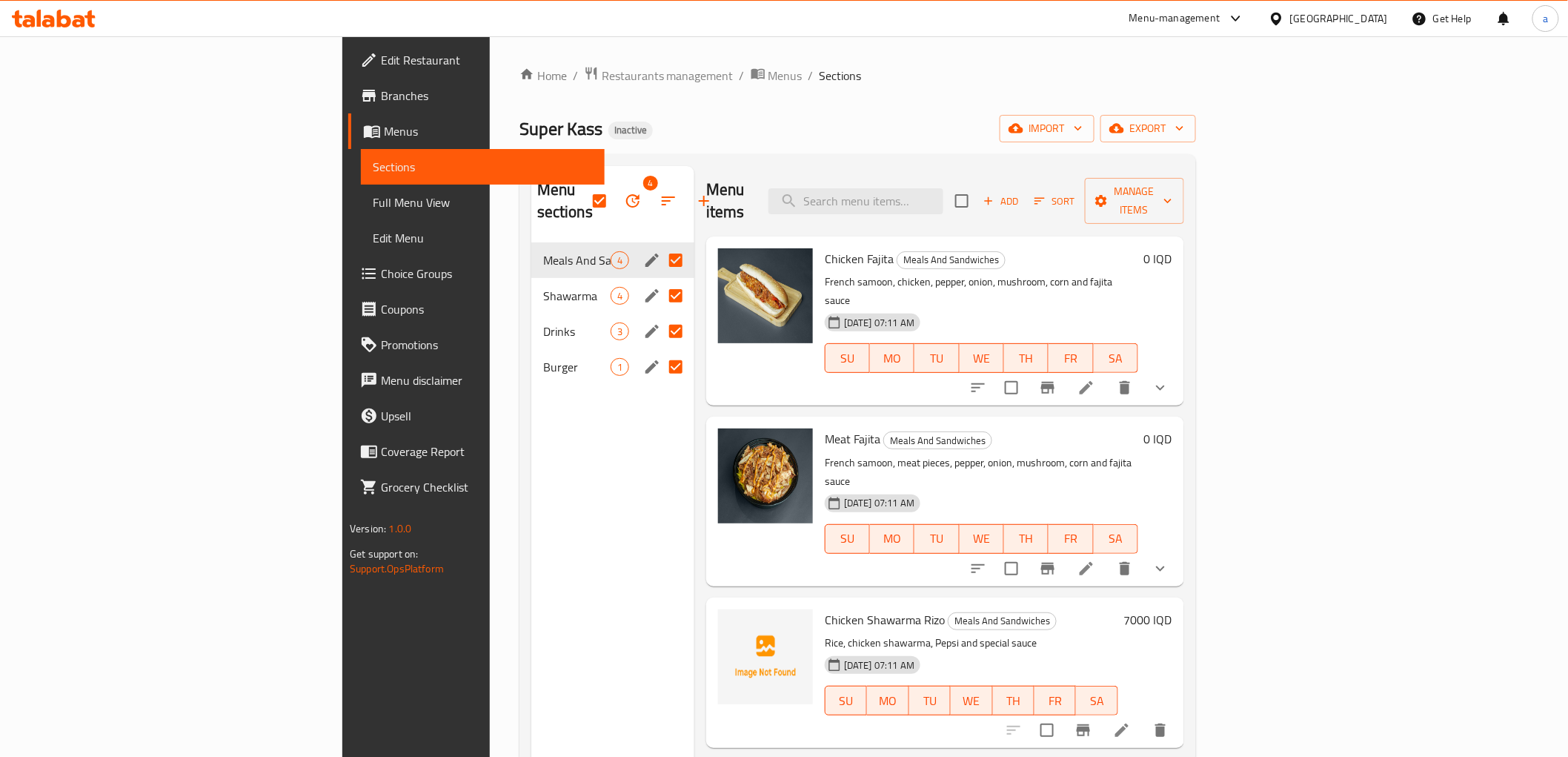
click at [615, 186] on button "button" at bounding box center [632, 200] width 36 height 36
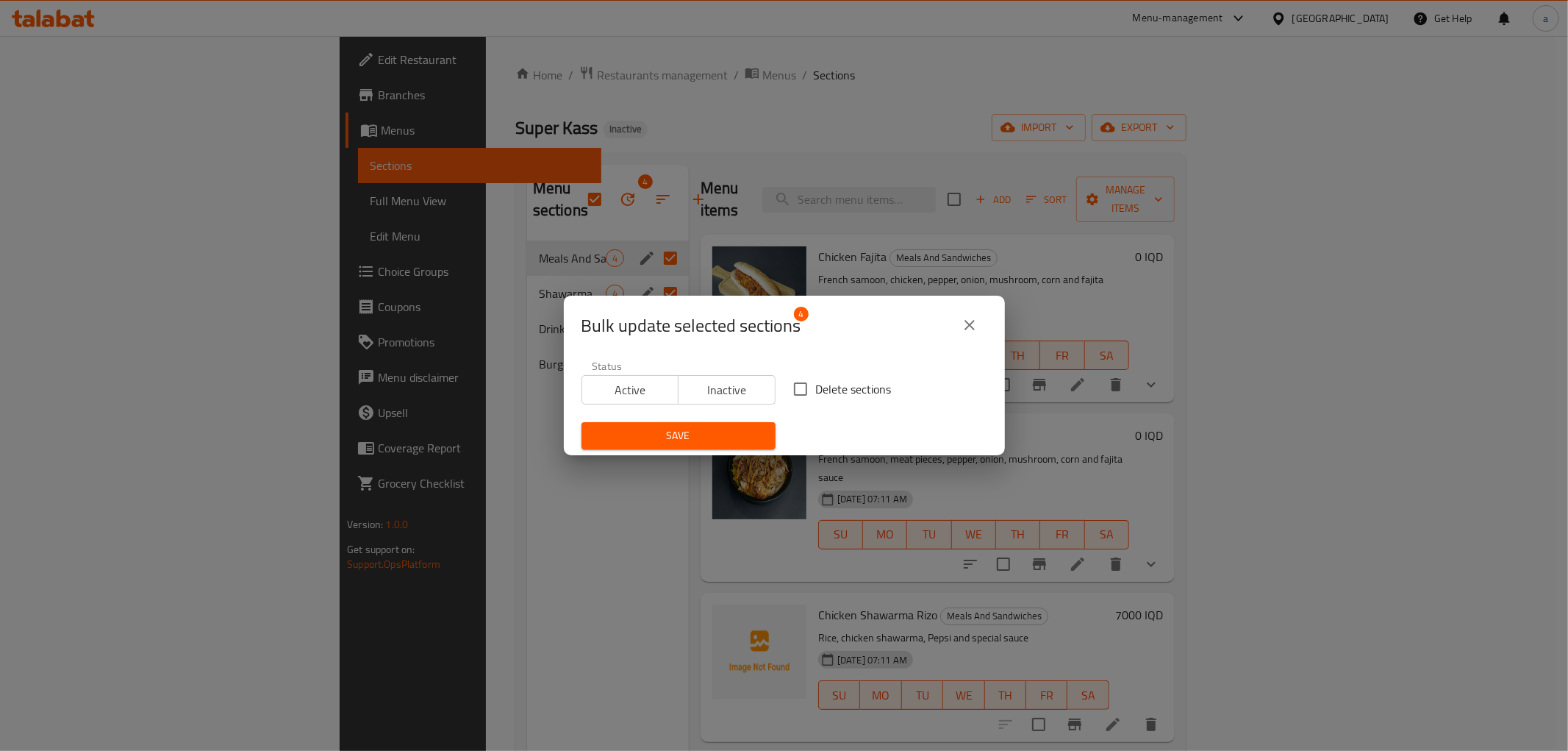
click at [818, 386] on span "Delete sections" at bounding box center [854, 389] width 76 height 17
click at [816, 386] on input "Delete sections" at bounding box center [800, 389] width 31 height 31
checkbox input "true"
click at [720, 427] on span "Save" at bounding box center [678, 435] width 171 height 18
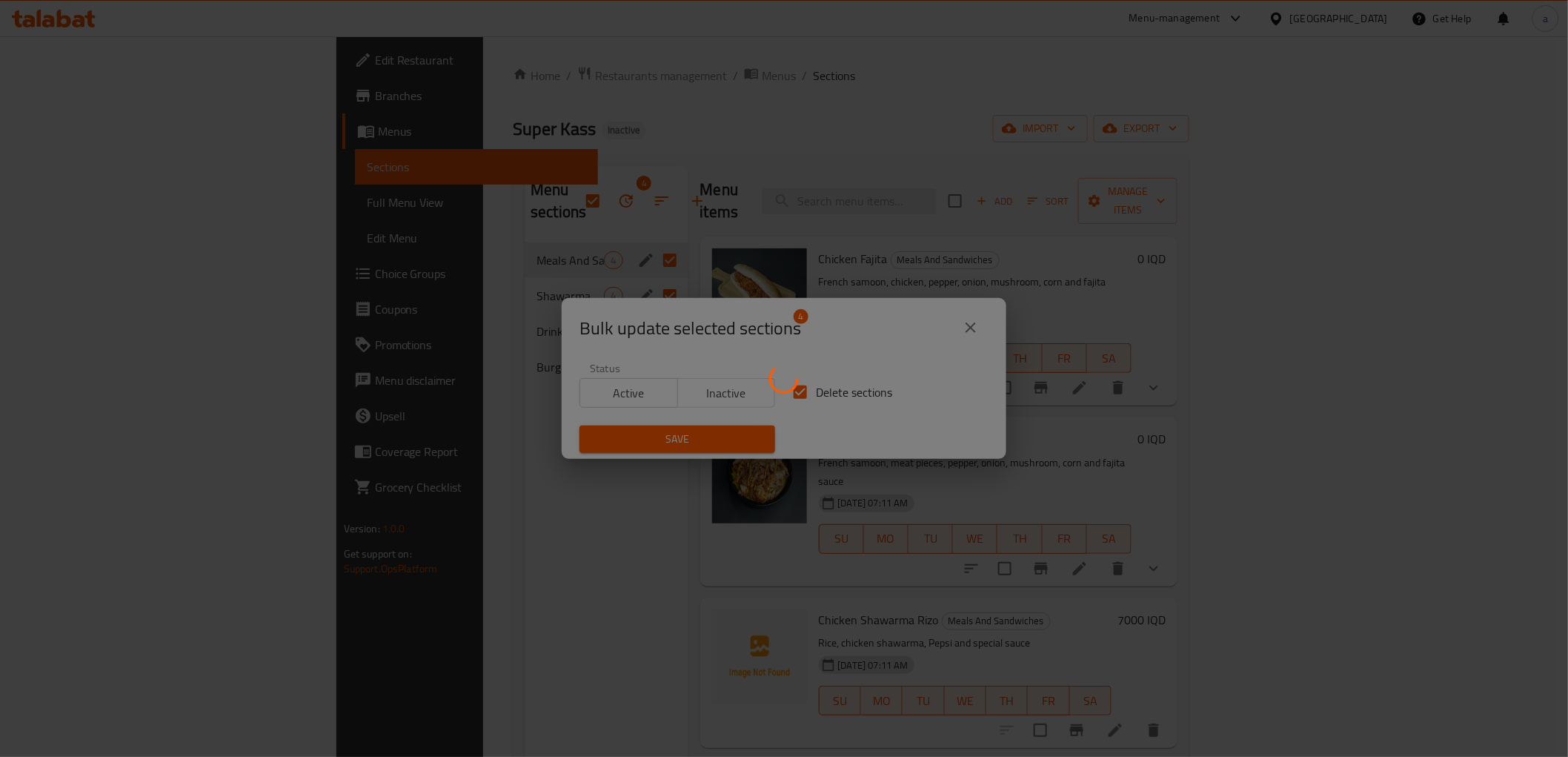
checkbox input "false"
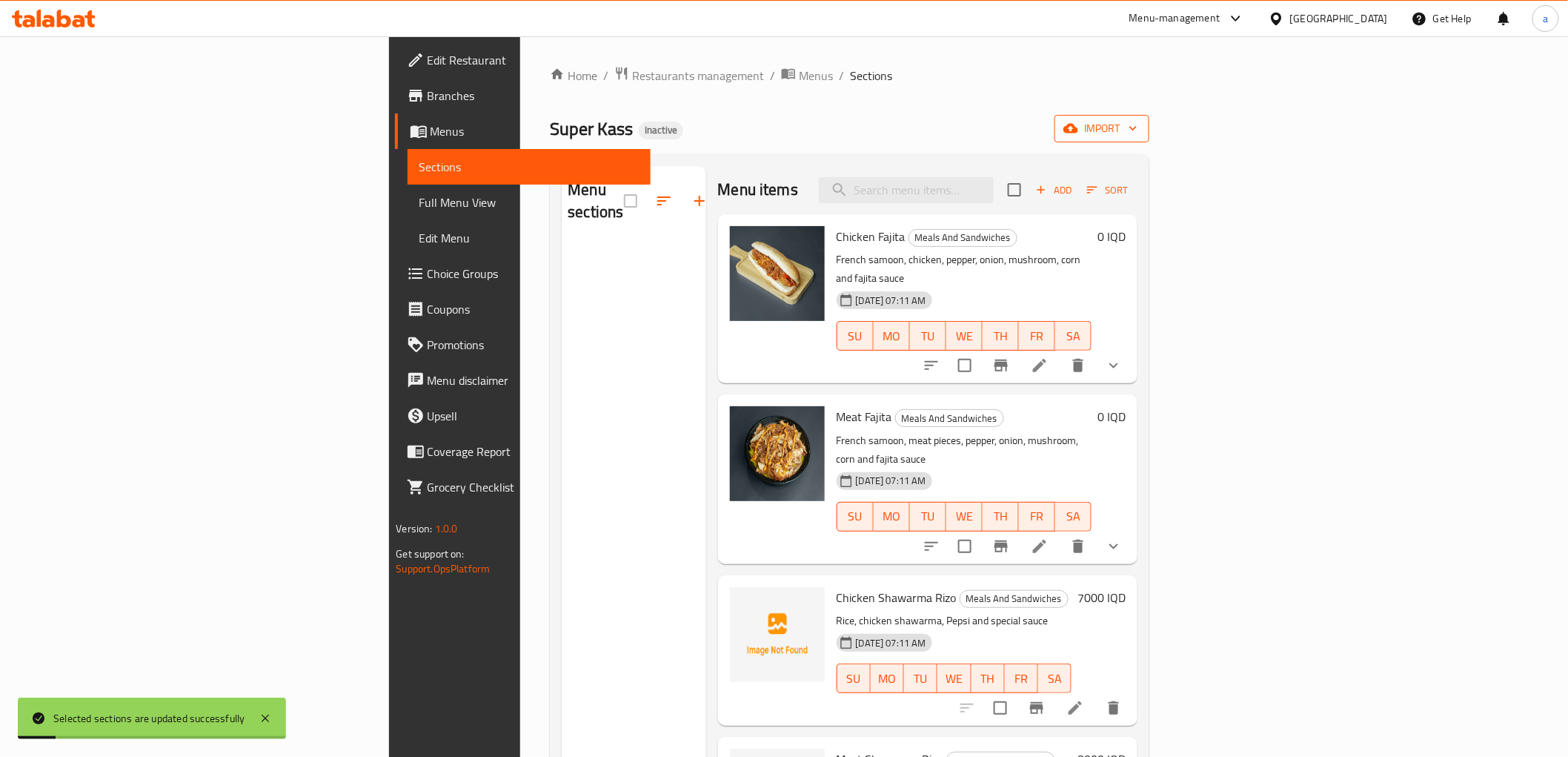
click at [1138, 128] on span "import" at bounding box center [1102, 128] width 71 height 18
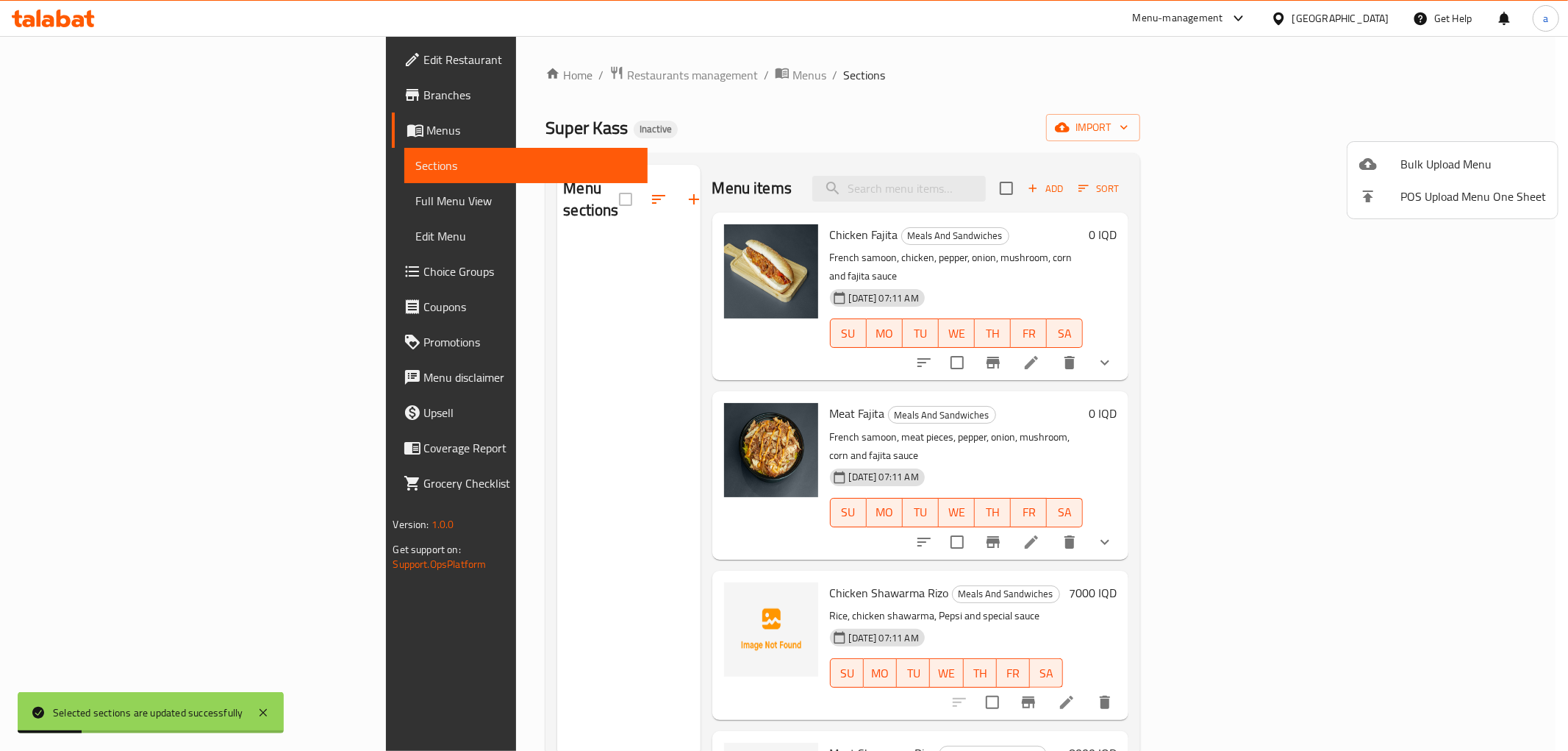
click at [1369, 158] on icon at bounding box center [1367, 164] width 17 height 12
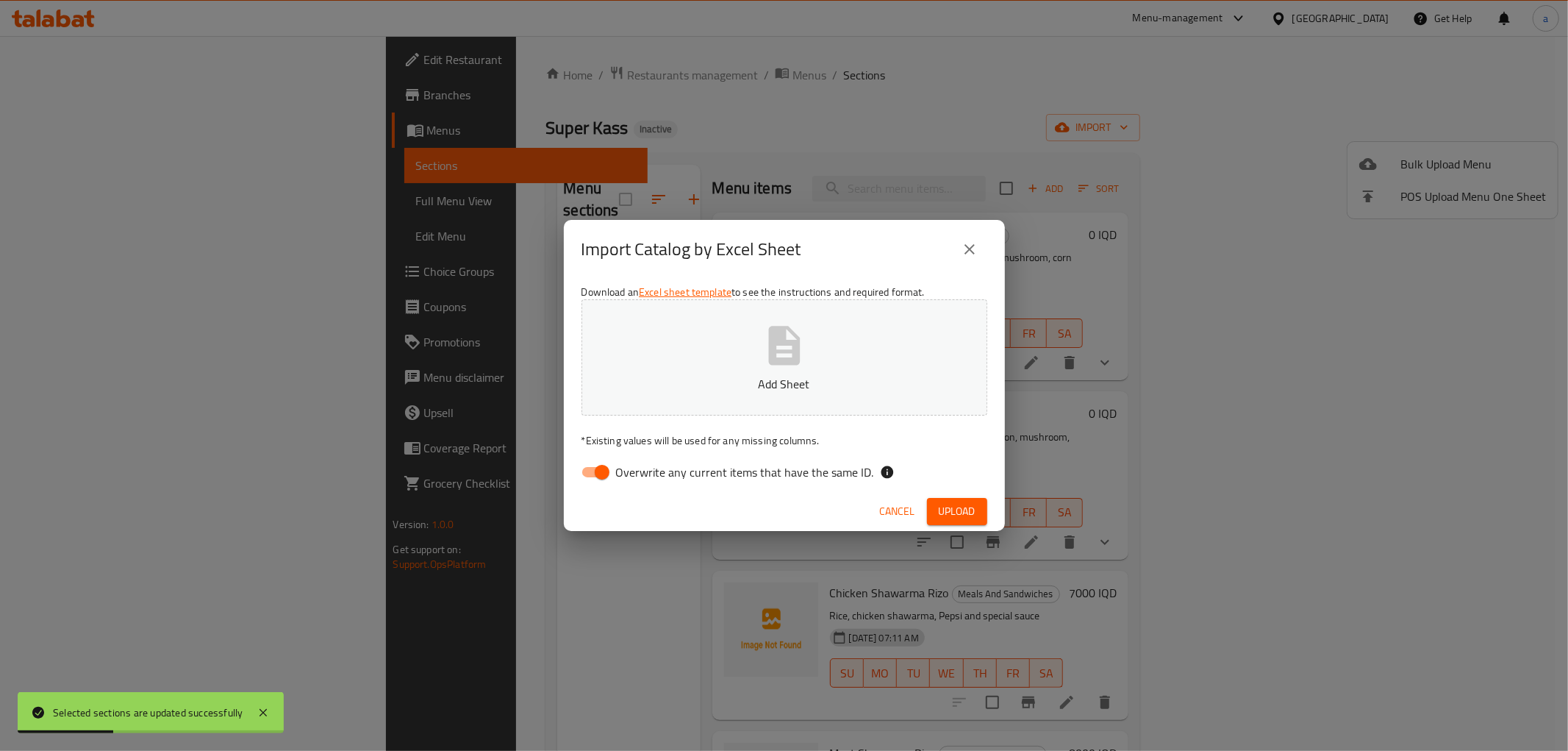
click at [604, 475] on input "Overwrite any current items that have the same ID." at bounding box center [601, 472] width 84 height 28
checkbox input "false"
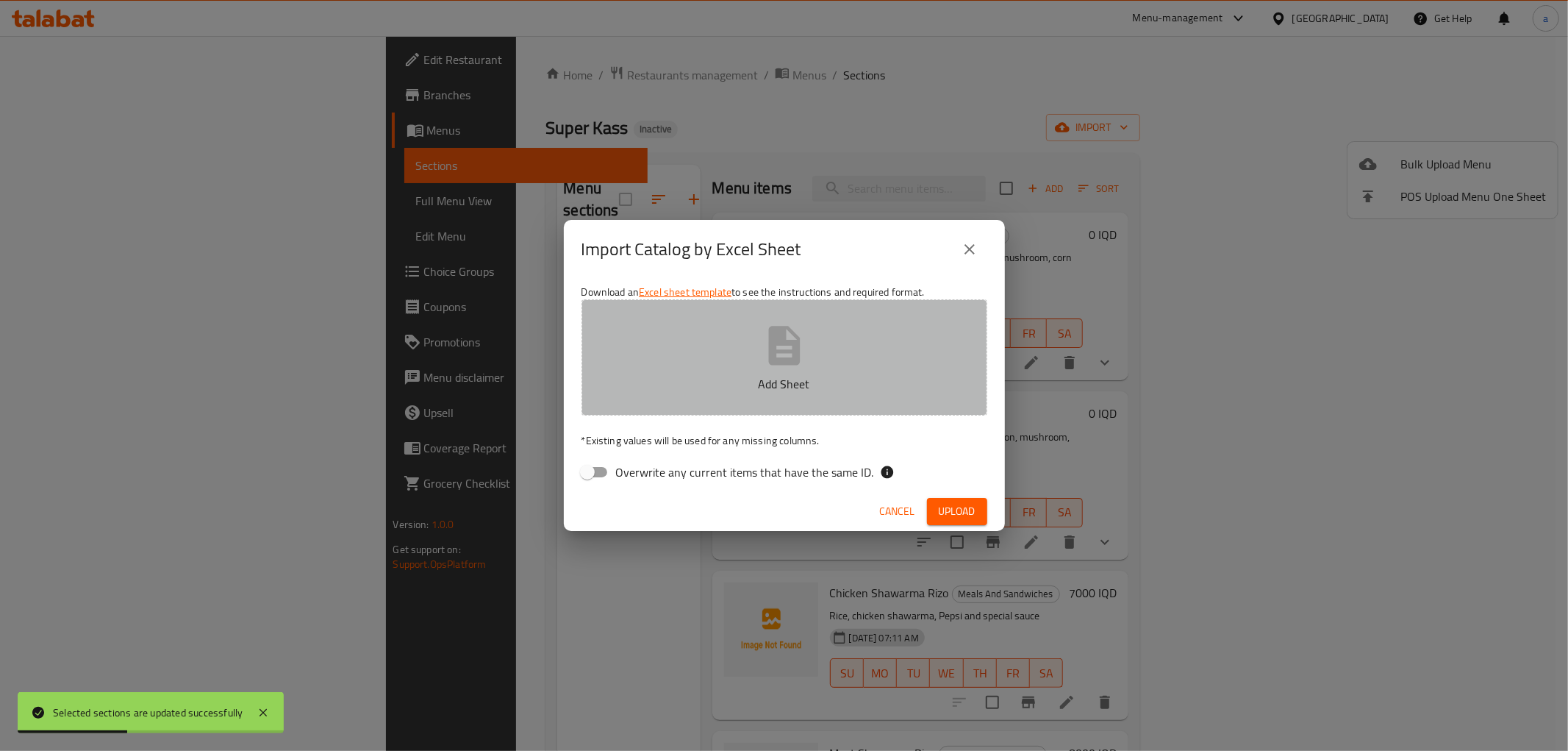
click at [667, 391] on p "Add Sheet" at bounding box center [784, 383] width 360 height 17
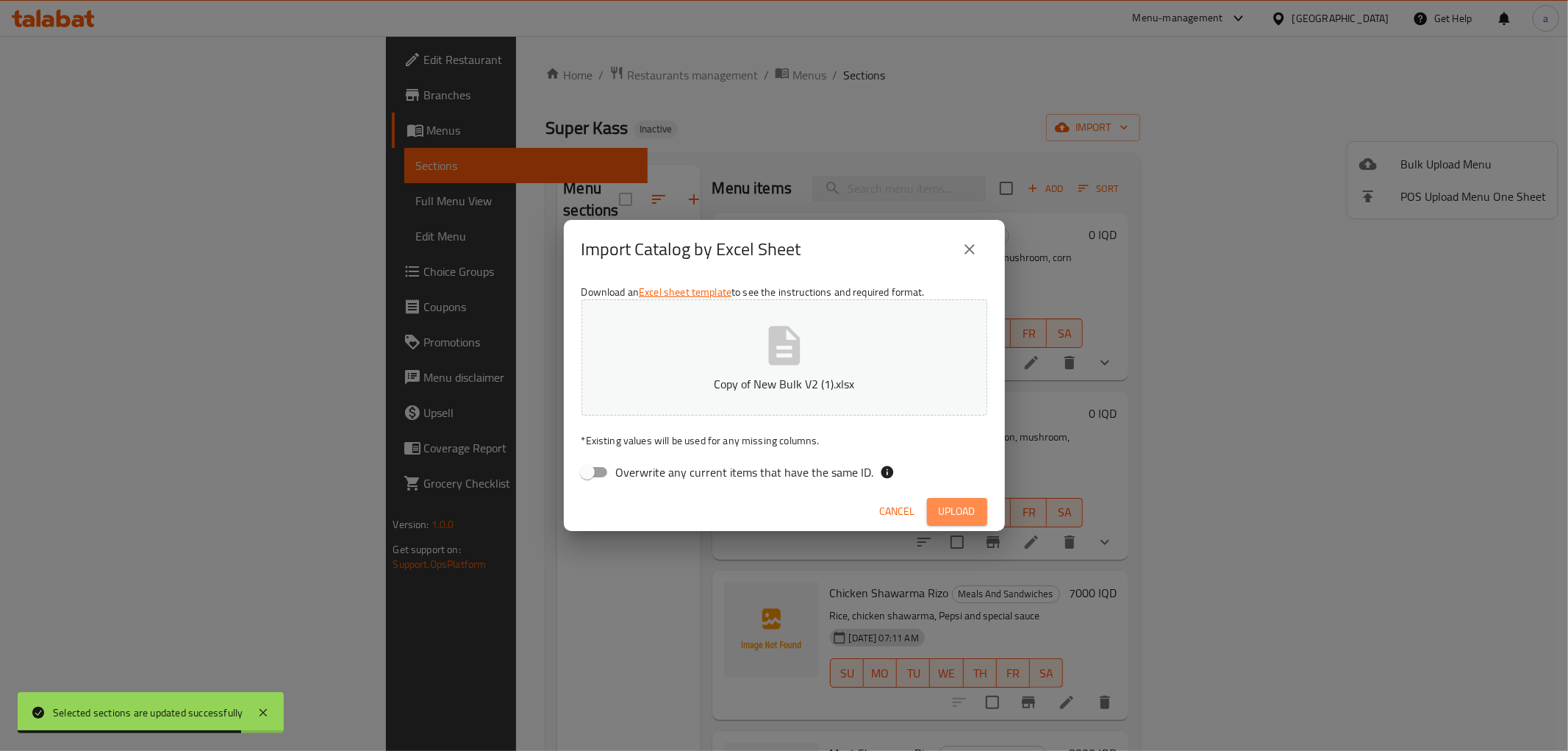
click at [951, 503] on span "Upload" at bounding box center [957, 511] width 37 height 18
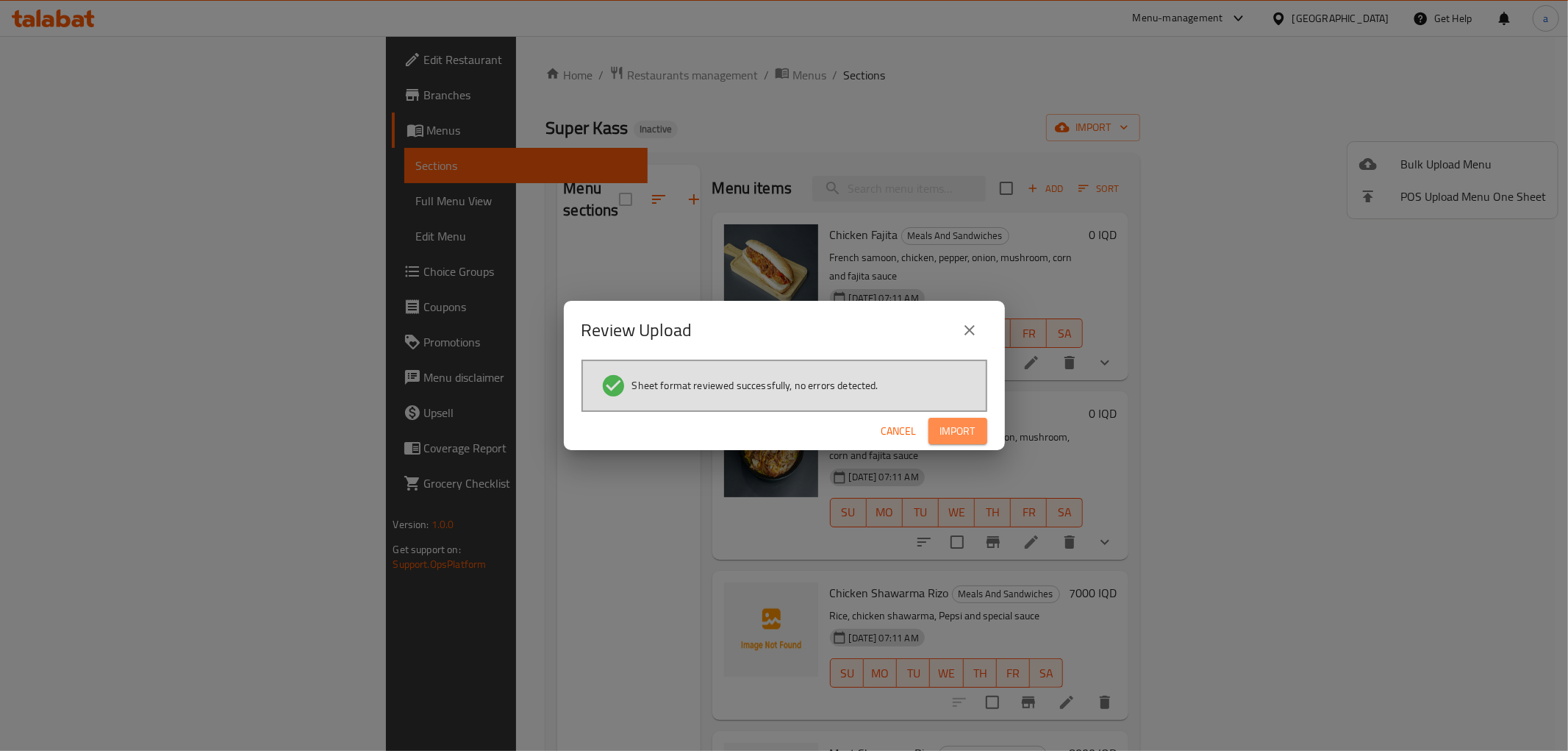
click at [957, 422] on span "Import" at bounding box center [958, 431] width 35 height 18
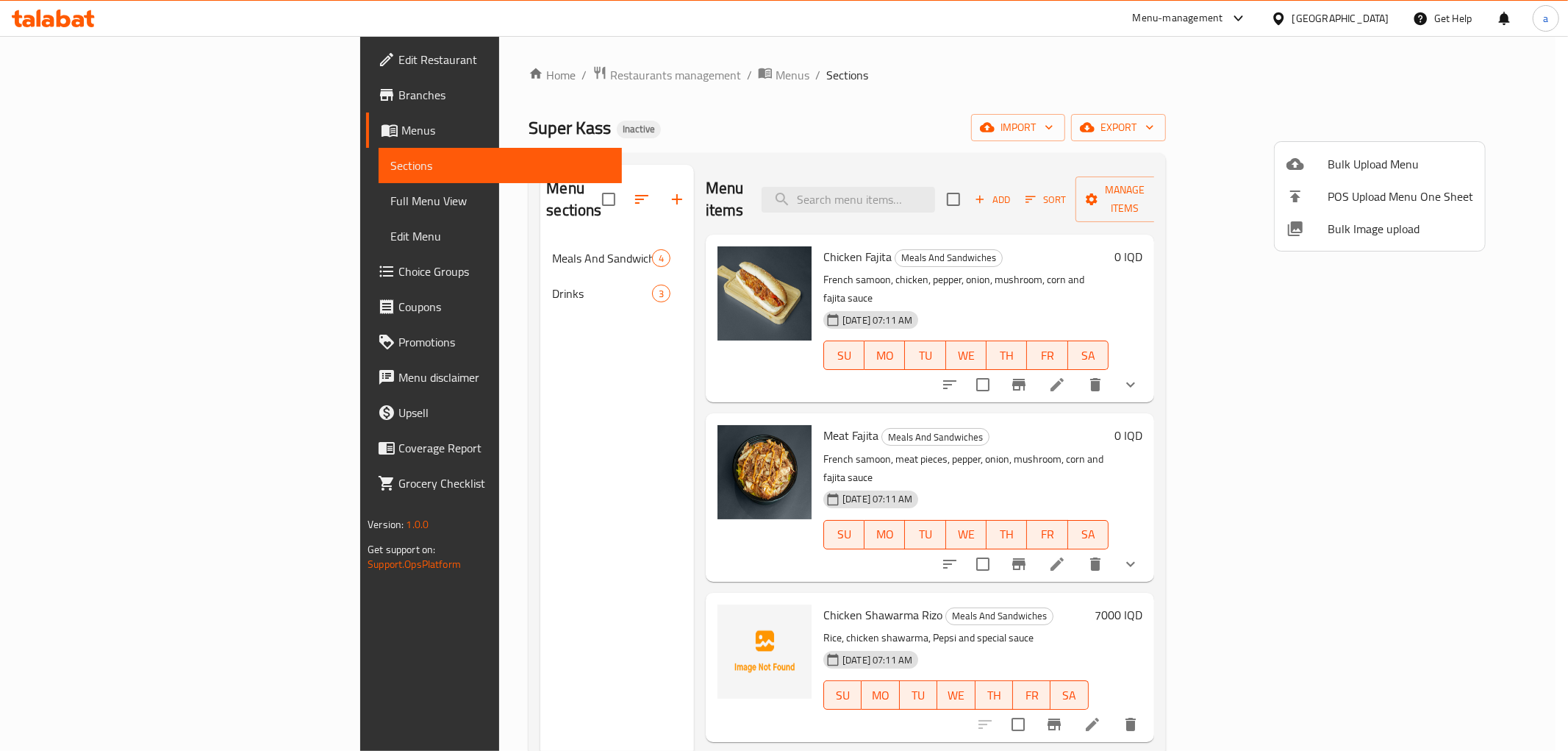
click at [444, 261] on div at bounding box center [784, 375] width 1568 height 751
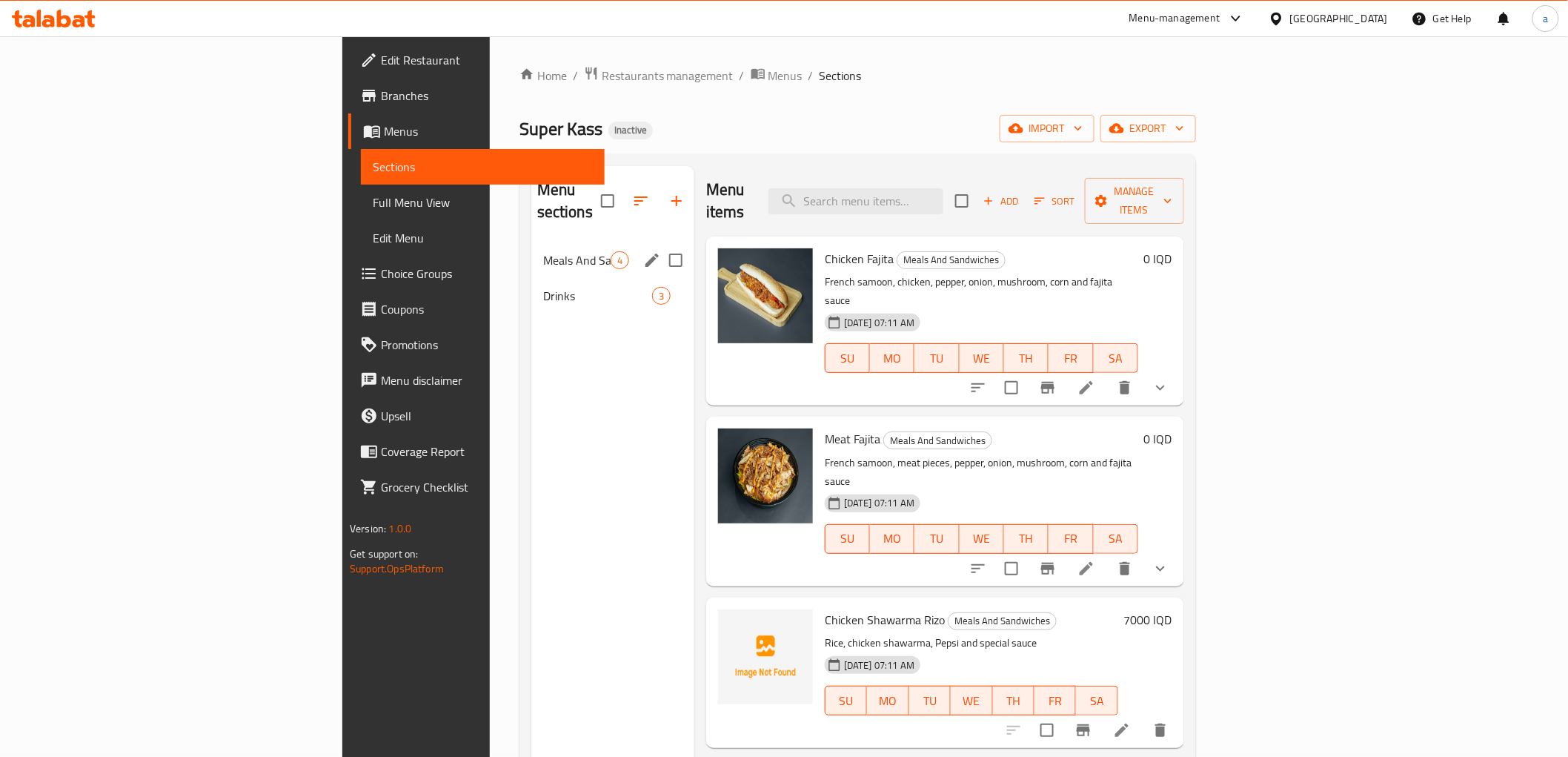
click at [543, 251] on span "Meals And Sandwiches" at bounding box center [577, 260] width 68 height 17
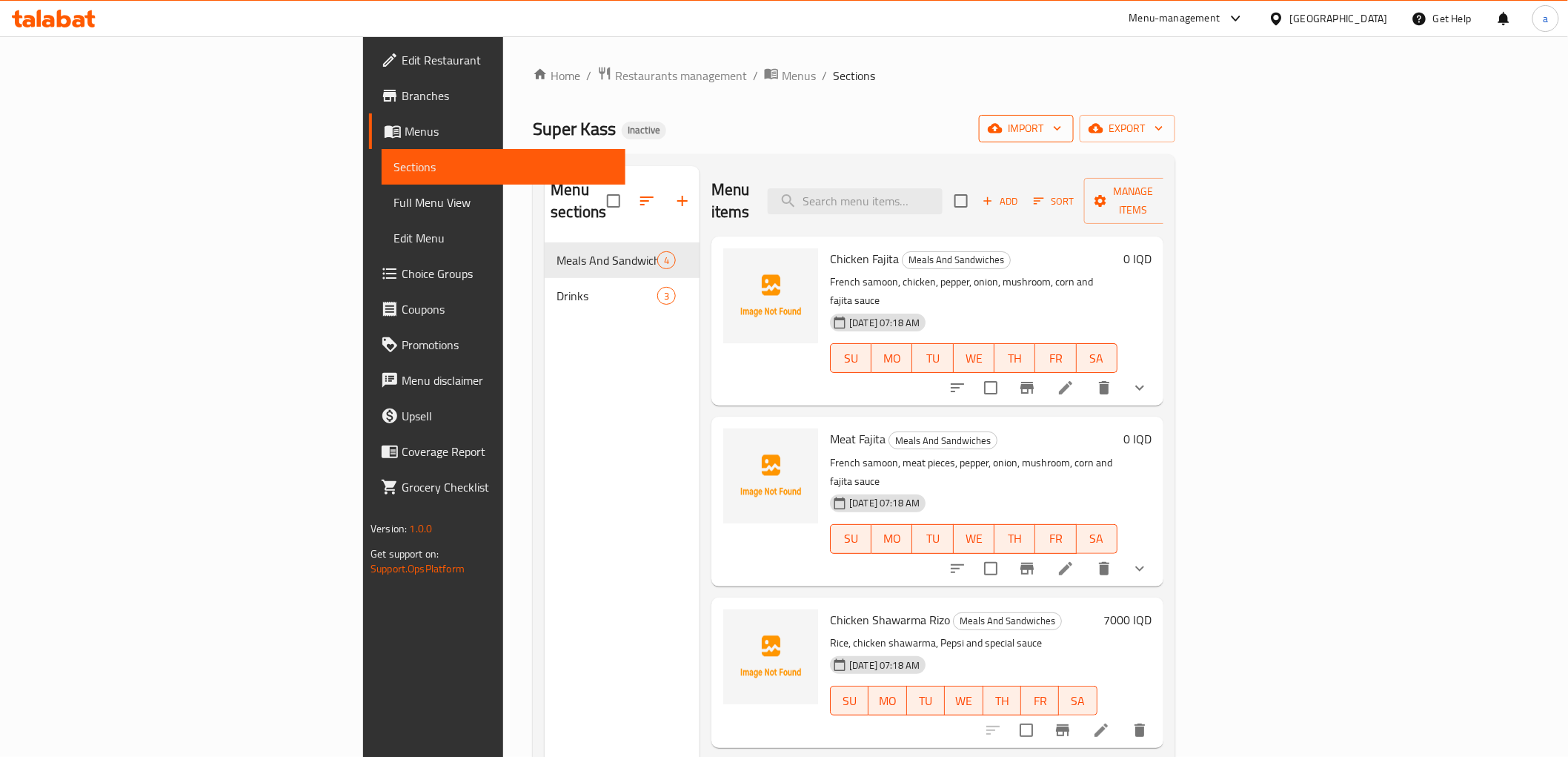
click at [1062, 121] on span "import" at bounding box center [1026, 128] width 71 height 18
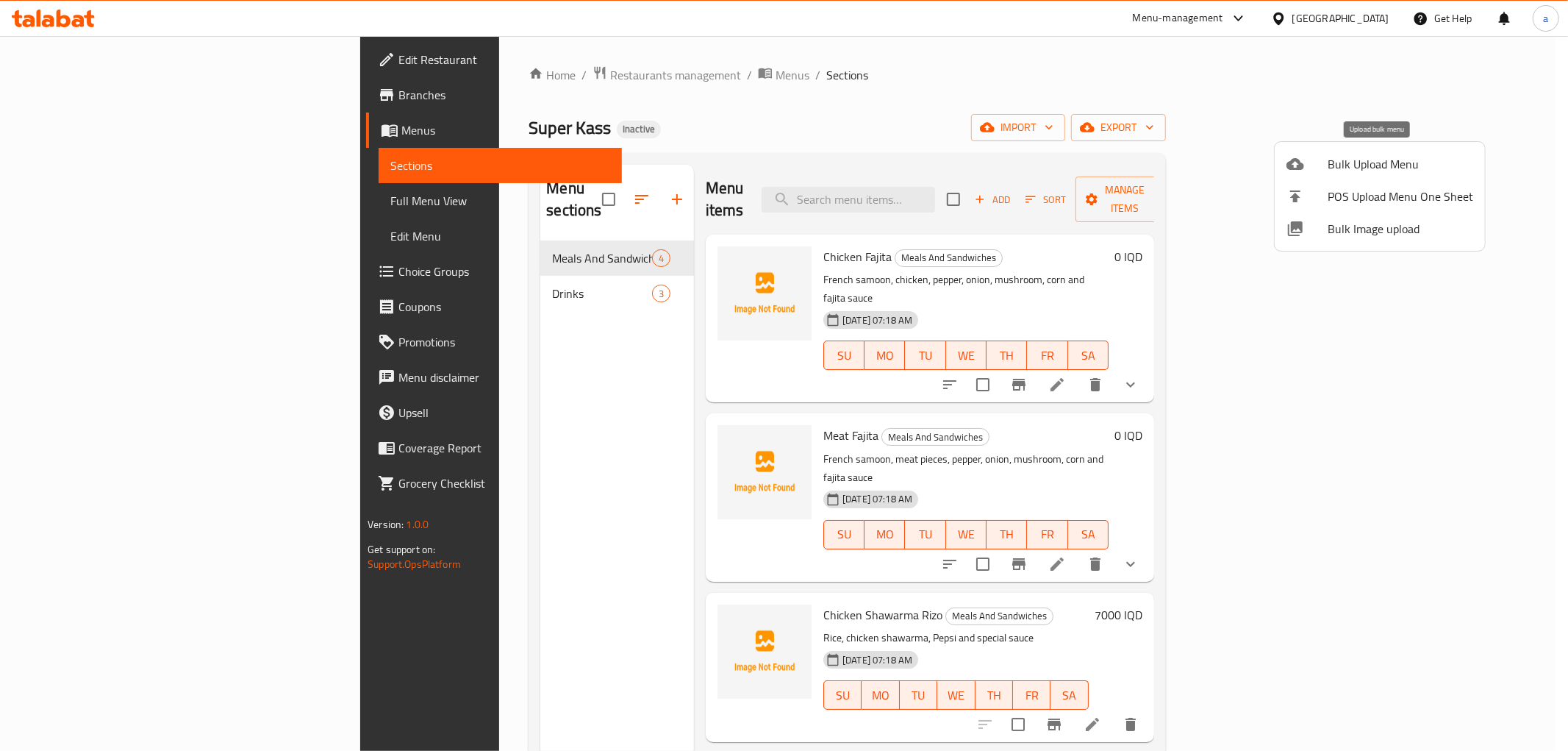
click at [1414, 171] on span "Bulk Upload Menu" at bounding box center [1399, 163] width 145 height 17
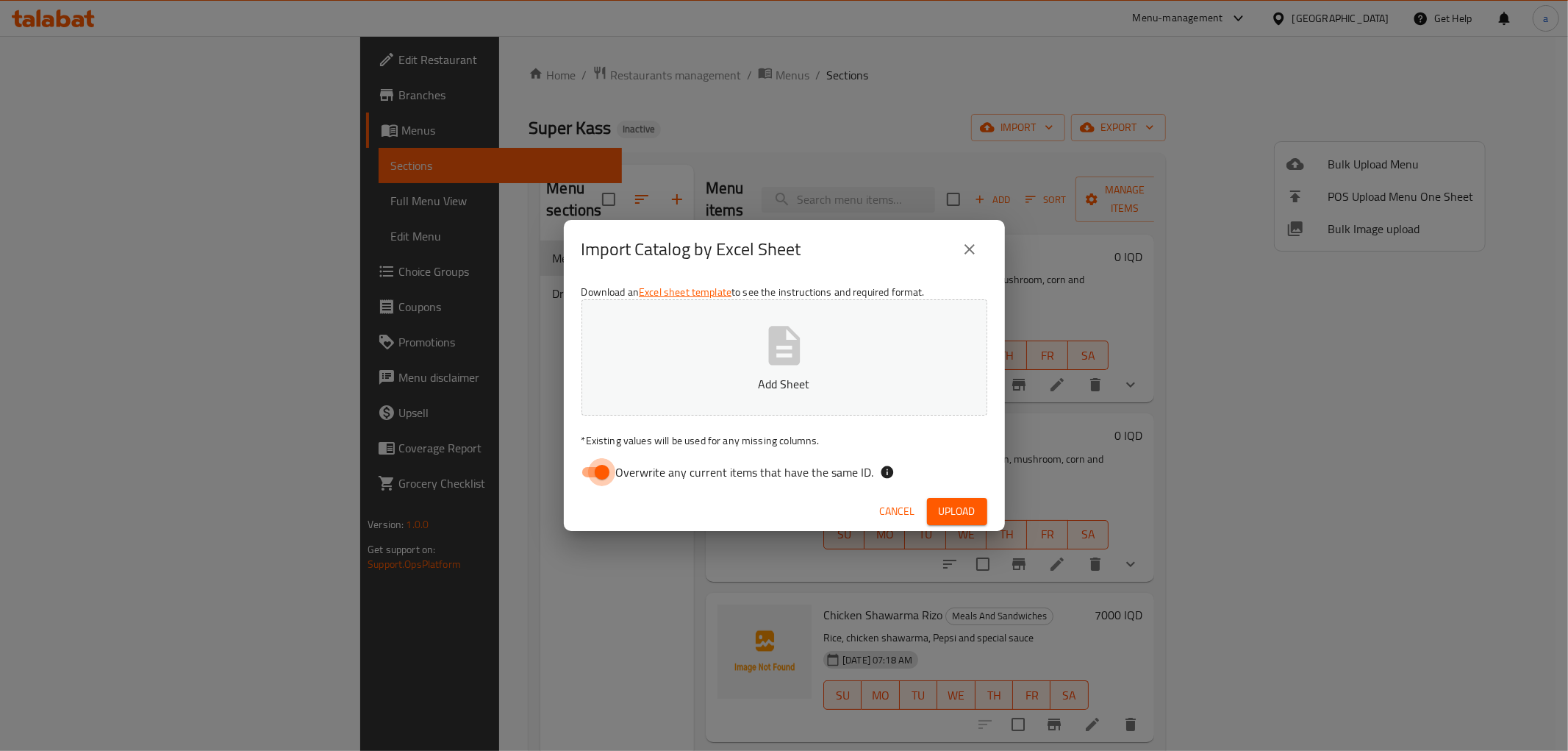
click at [583, 481] on input "Overwrite any current items that have the same ID." at bounding box center [601, 472] width 84 height 28
checkbox input "false"
click at [715, 347] on button "Add Sheet" at bounding box center [784, 357] width 406 height 116
click at [932, 508] on button "Upload" at bounding box center [957, 511] width 60 height 27
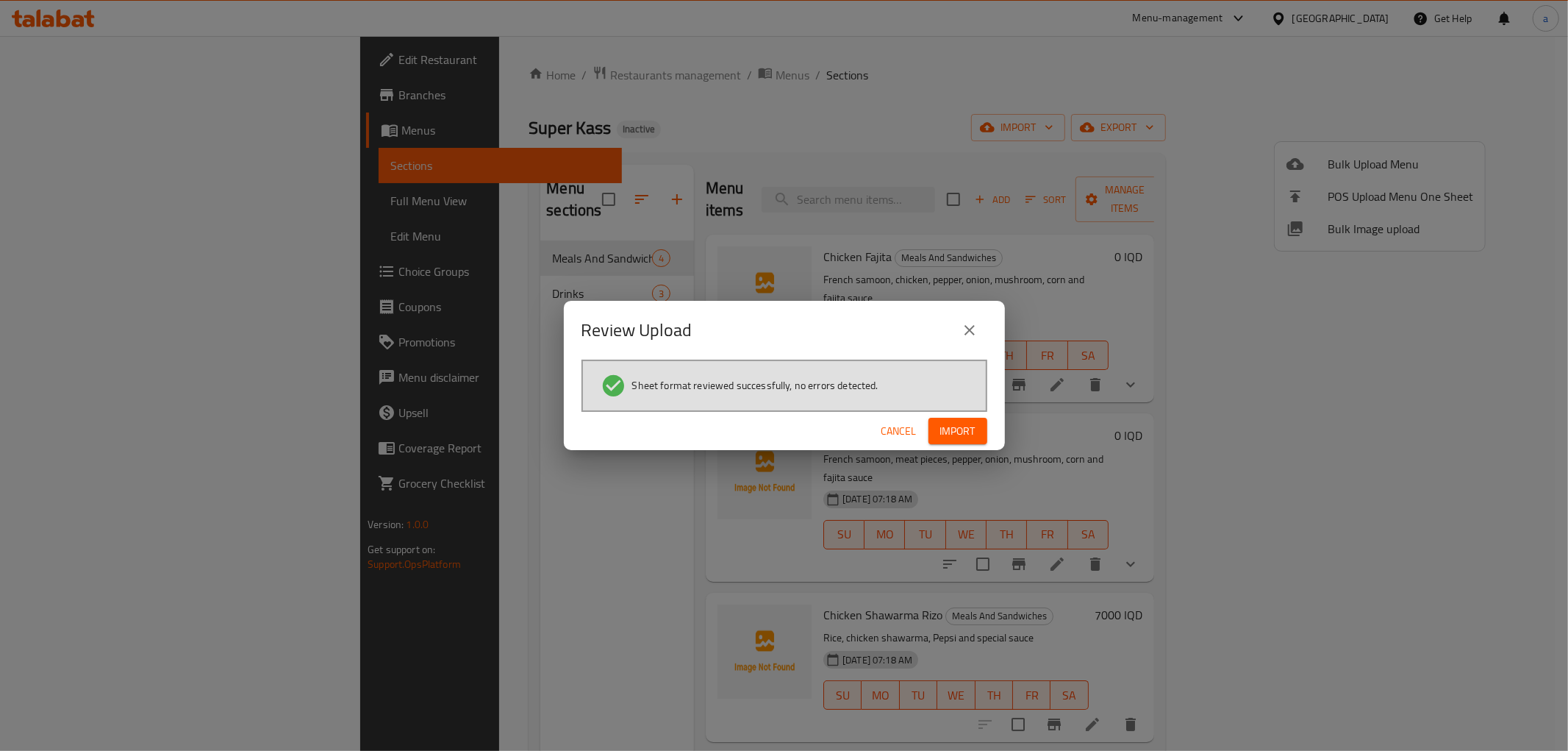
click at [964, 428] on span "Import" at bounding box center [958, 431] width 35 height 18
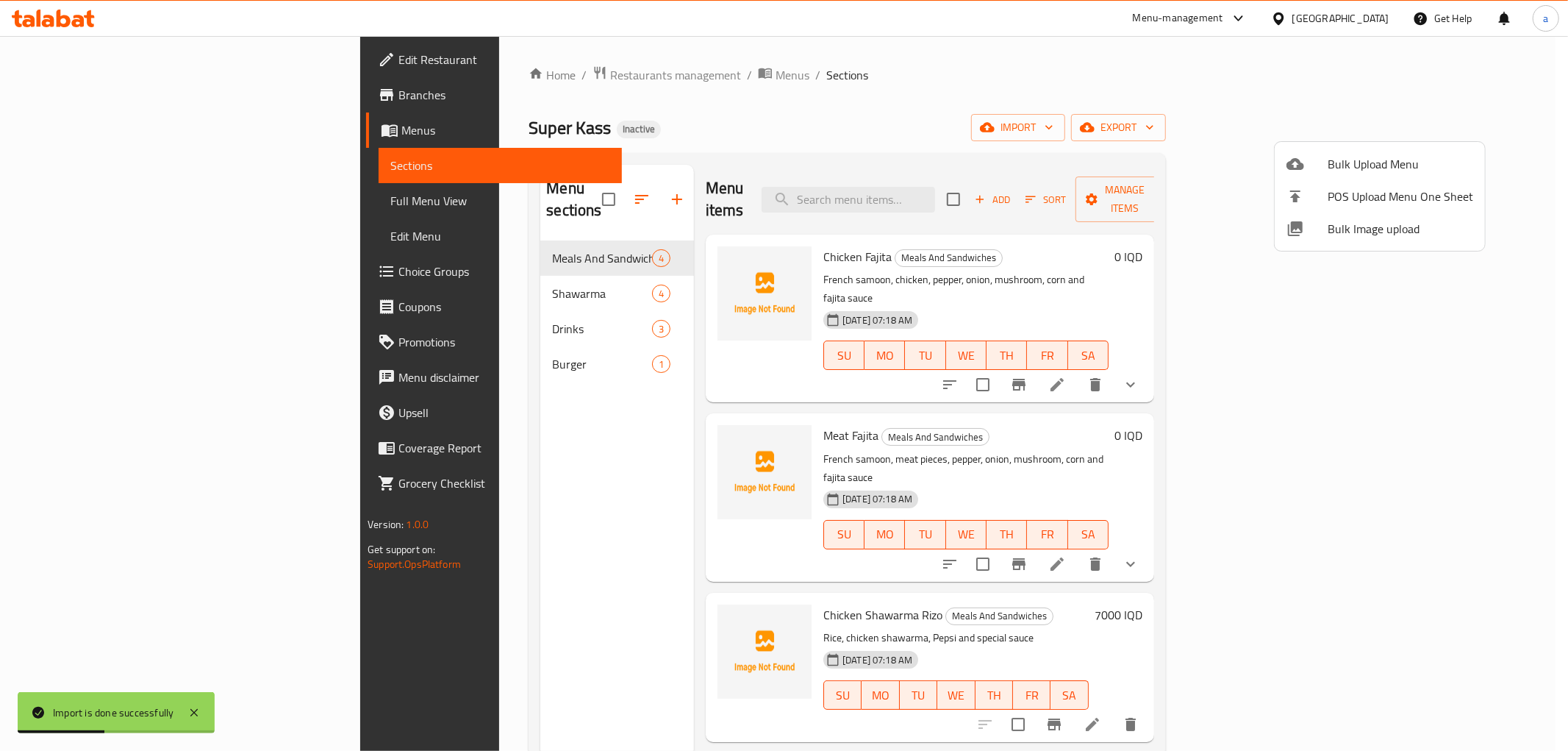
click at [647, 252] on div at bounding box center [784, 375] width 1568 height 751
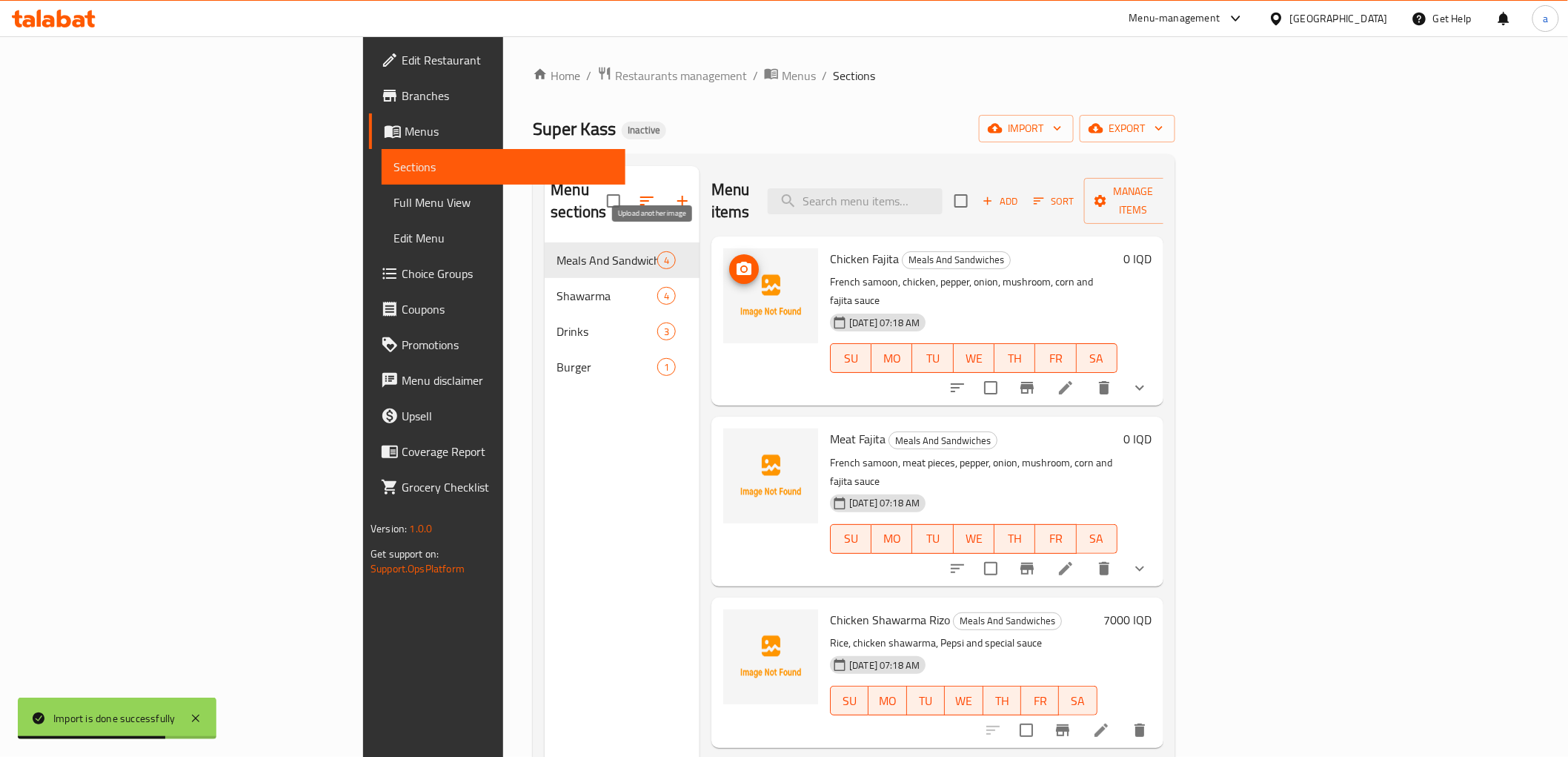
click at [735, 260] on icon "upload picture" at bounding box center [744, 269] width 17 height 17
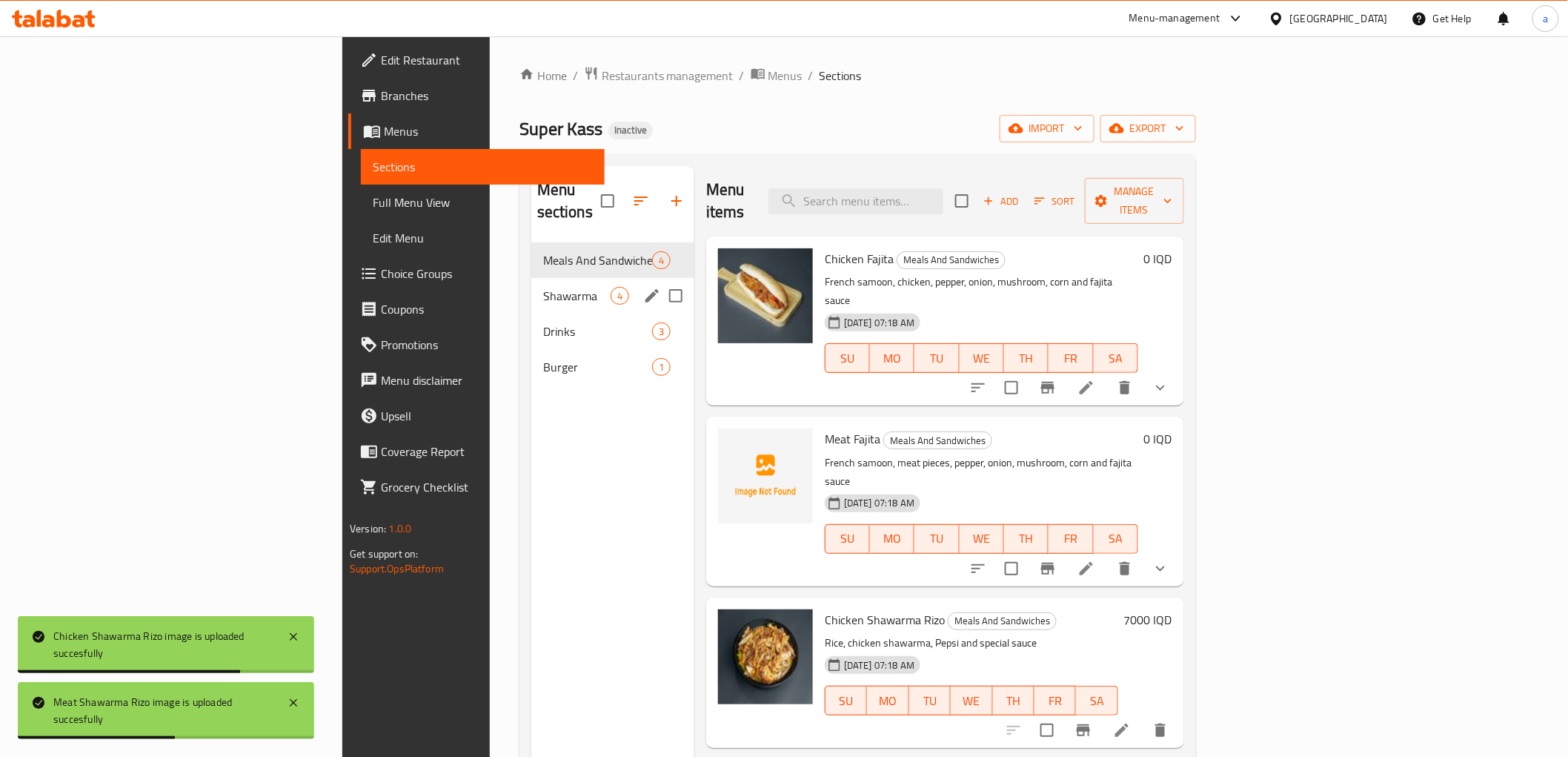
click at [531, 283] on div "Shawarma 4" at bounding box center [612, 295] width 163 height 36
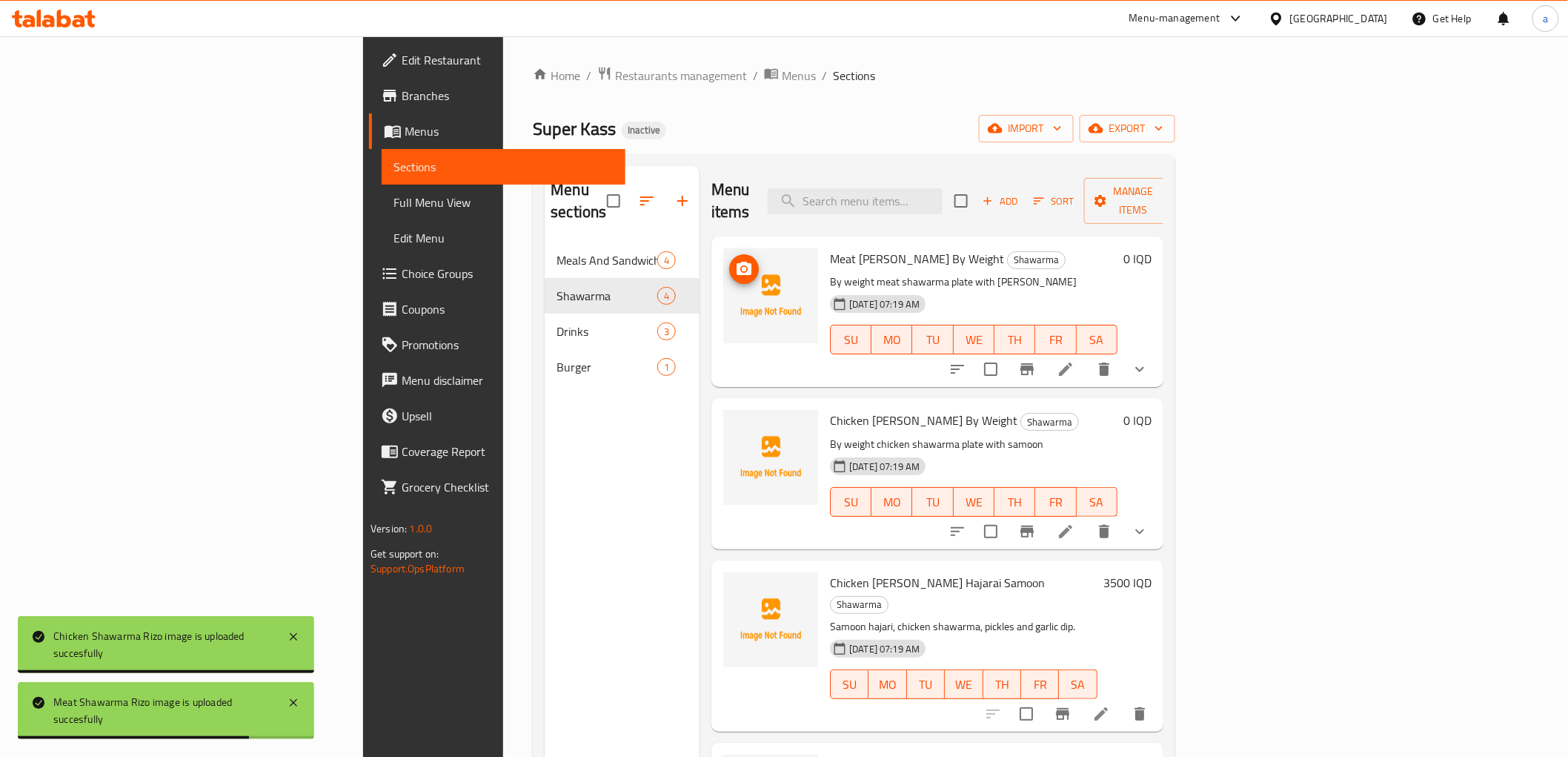
click at [723, 248] on img at bounding box center [770, 295] width 95 height 95
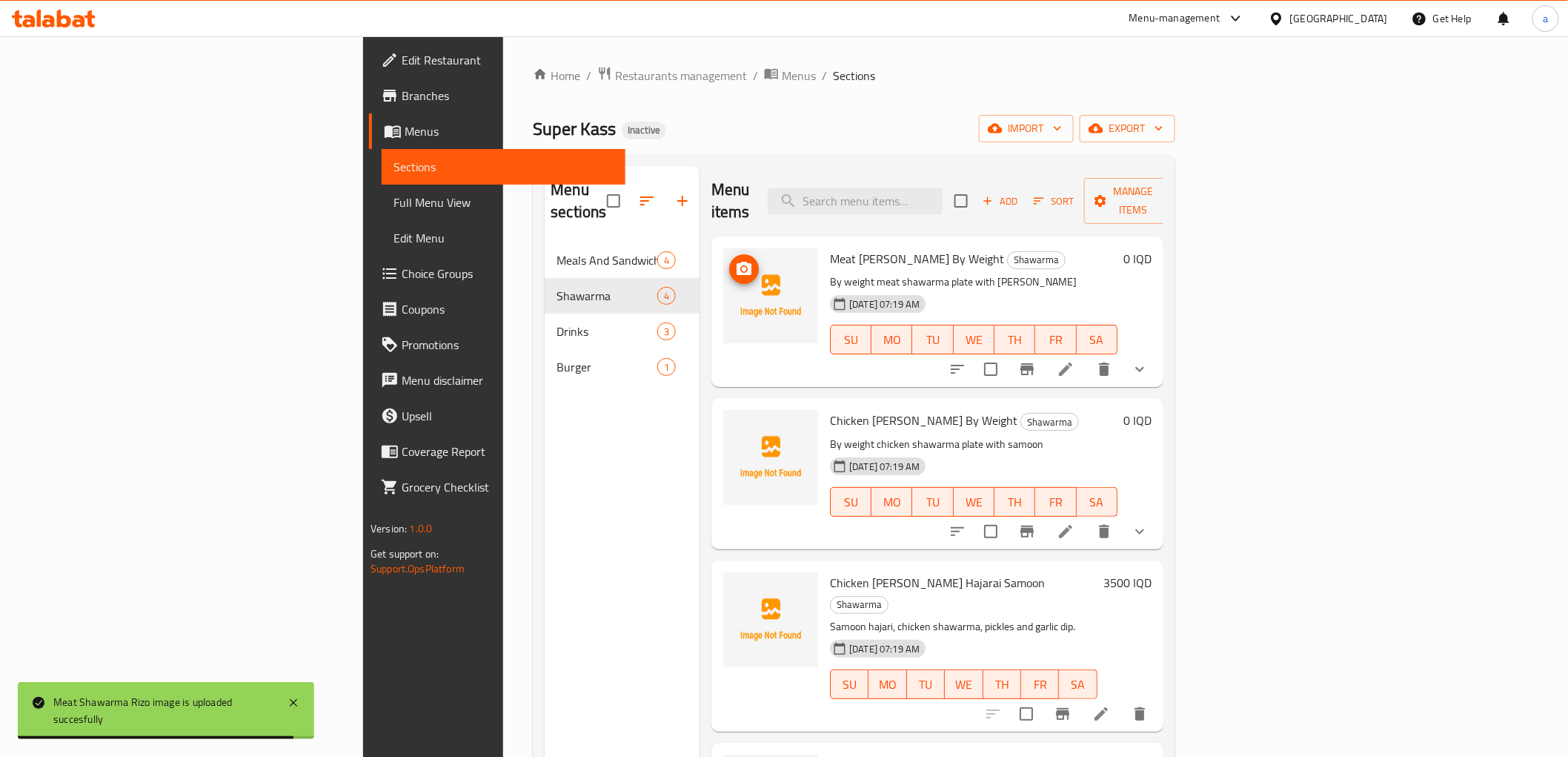
click at [723, 248] on img at bounding box center [770, 295] width 95 height 95
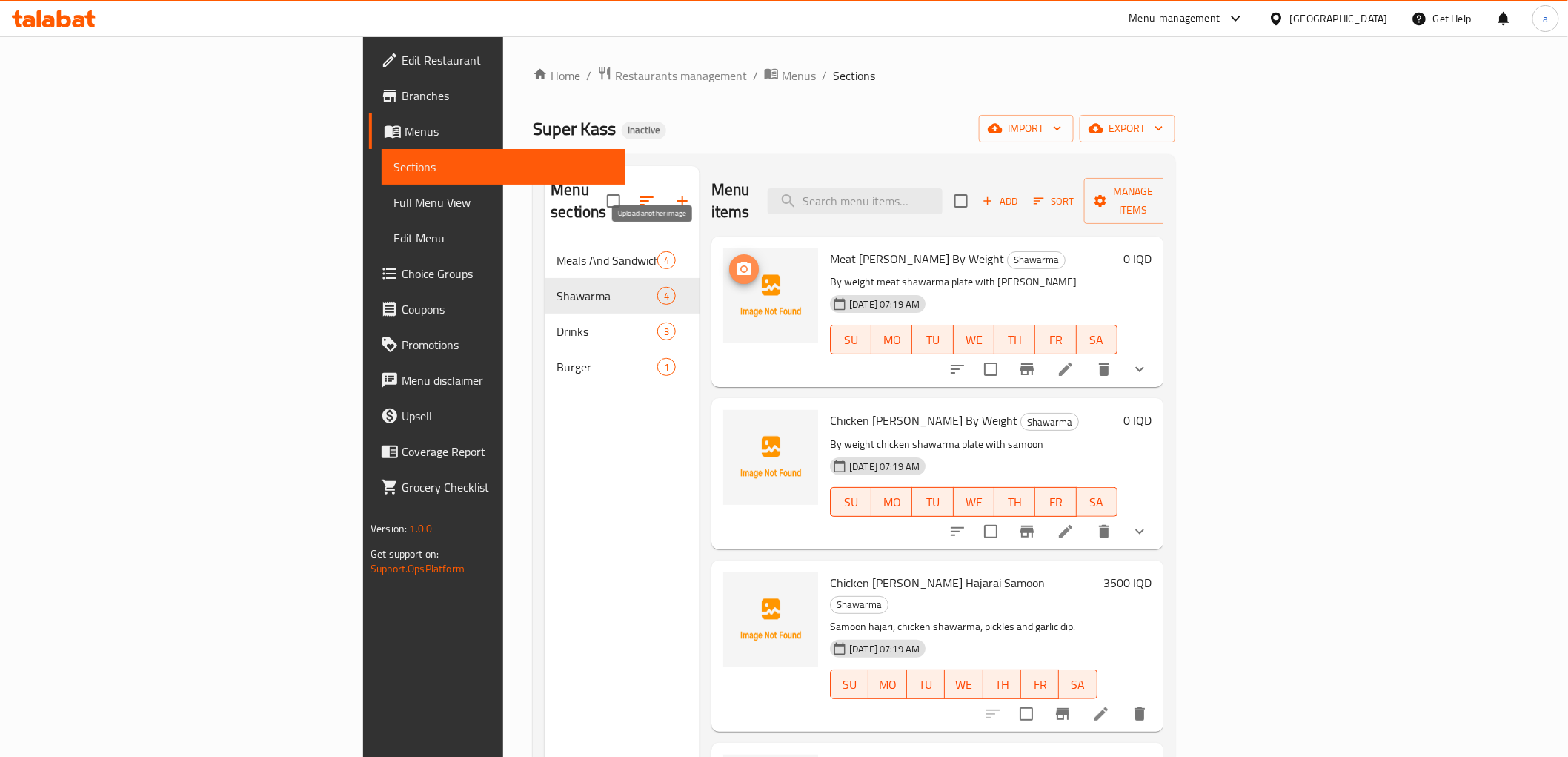
click at [737, 262] on icon "upload picture" at bounding box center [745, 269] width 15 height 14
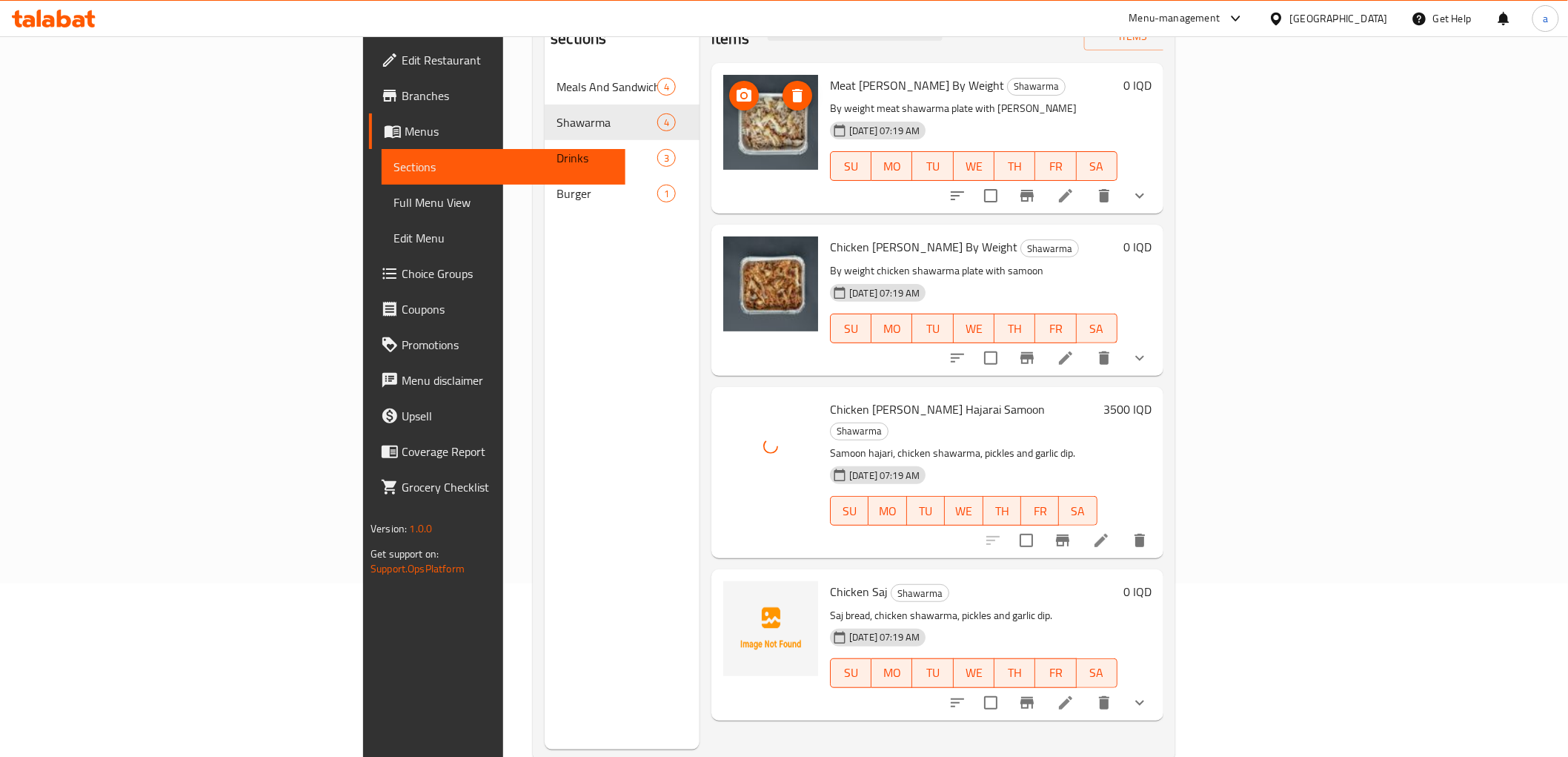
scroll to position [207, 0]
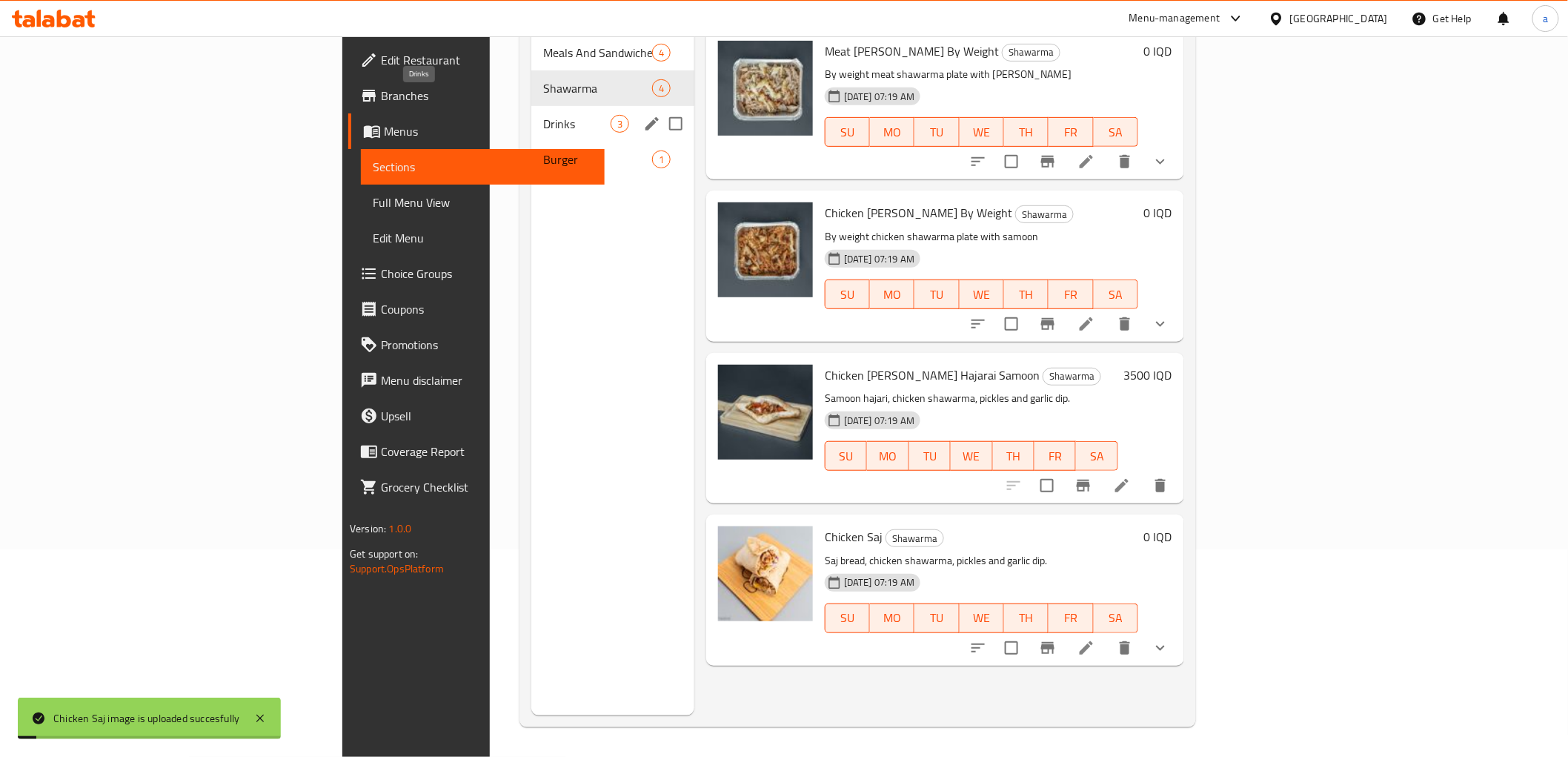
click at [543, 115] on span "Drinks" at bounding box center [577, 123] width 68 height 17
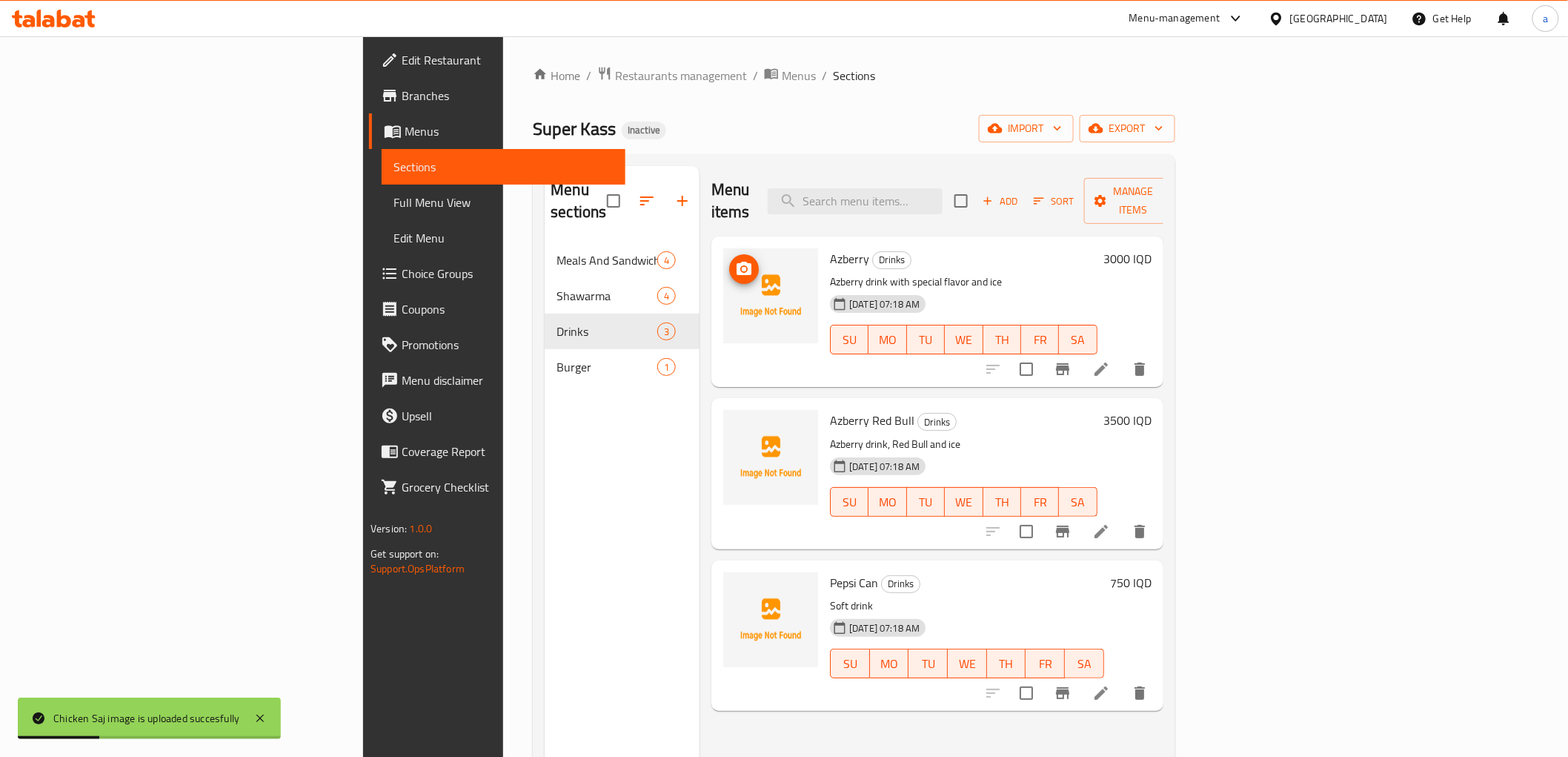
click at [723, 255] on img at bounding box center [770, 295] width 95 height 95
click at [723, 248] on img at bounding box center [770, 295] width 95 height 95
click at [735, 260] on icon "upload picture" at bounding box center [744, 269] width 17 height 17
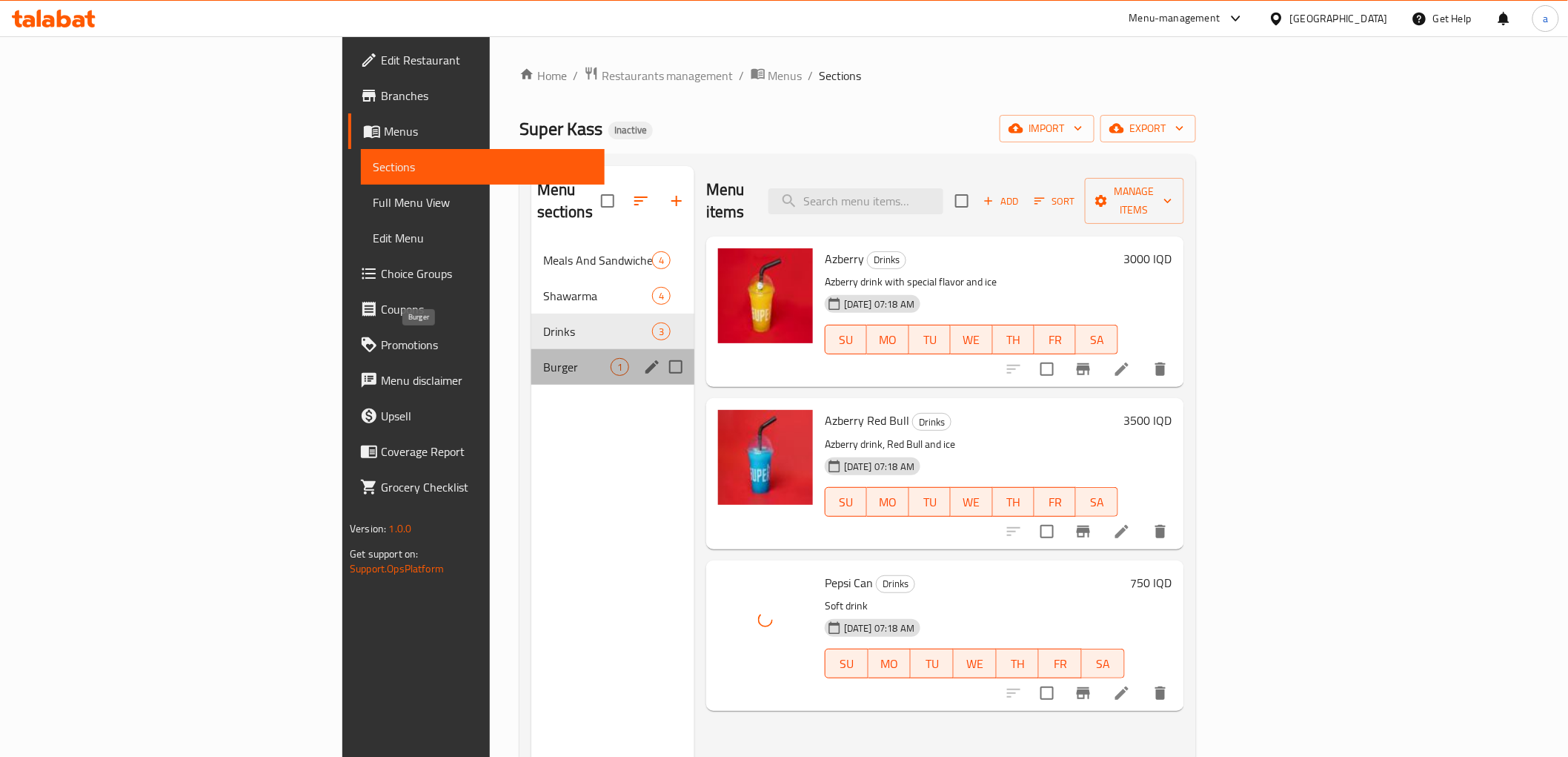
click at [543, 358] on span "Burger" at bounding box center [577, 367] width 68 height 17
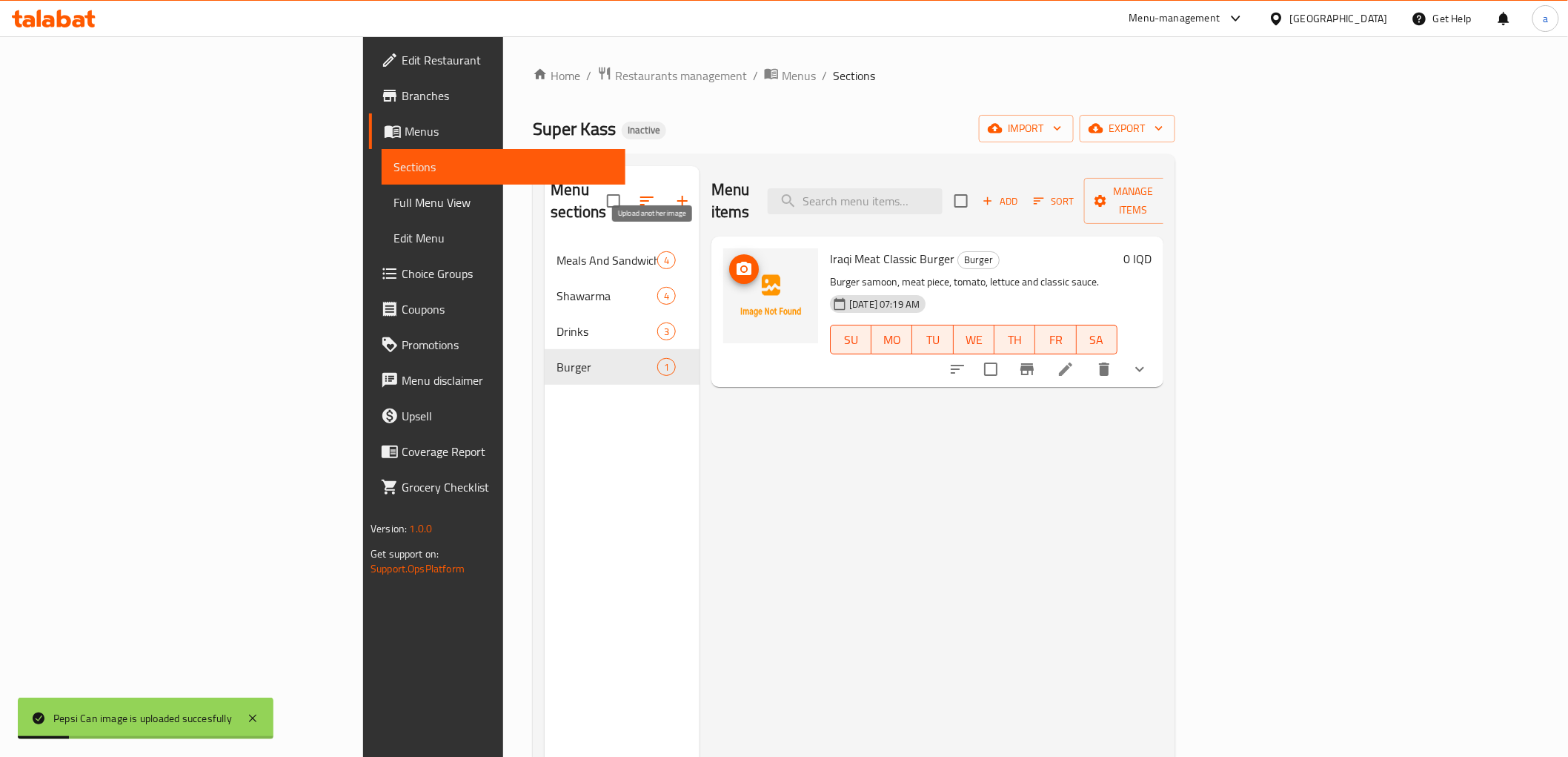
click at [737, 262] on icon "upload picture" at bounding box center [745, 269] width 15 height 14
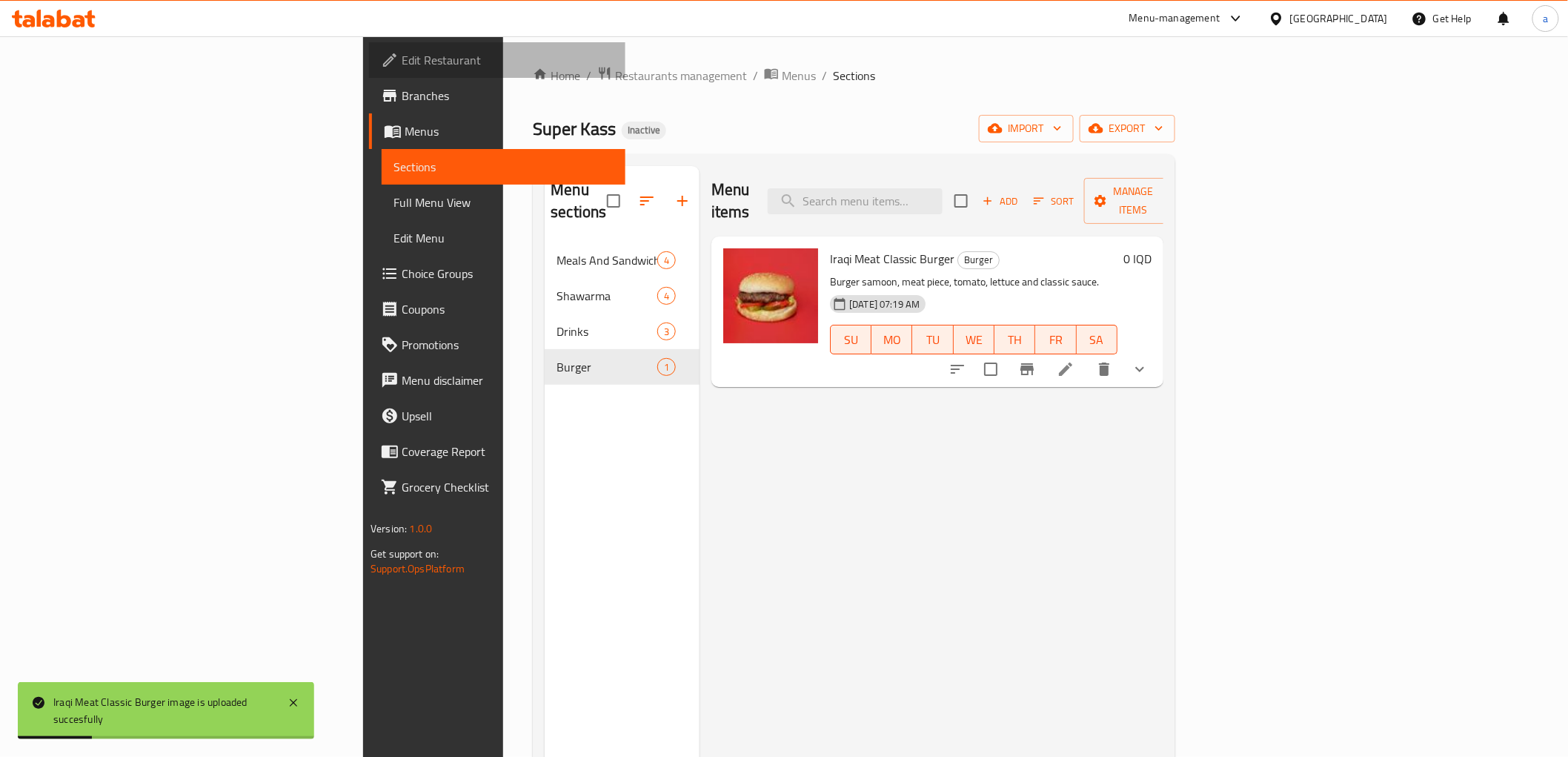
click at [369, 71] on link "Edit Restaurant" at bounding box center [496, 60] width 256 height 36
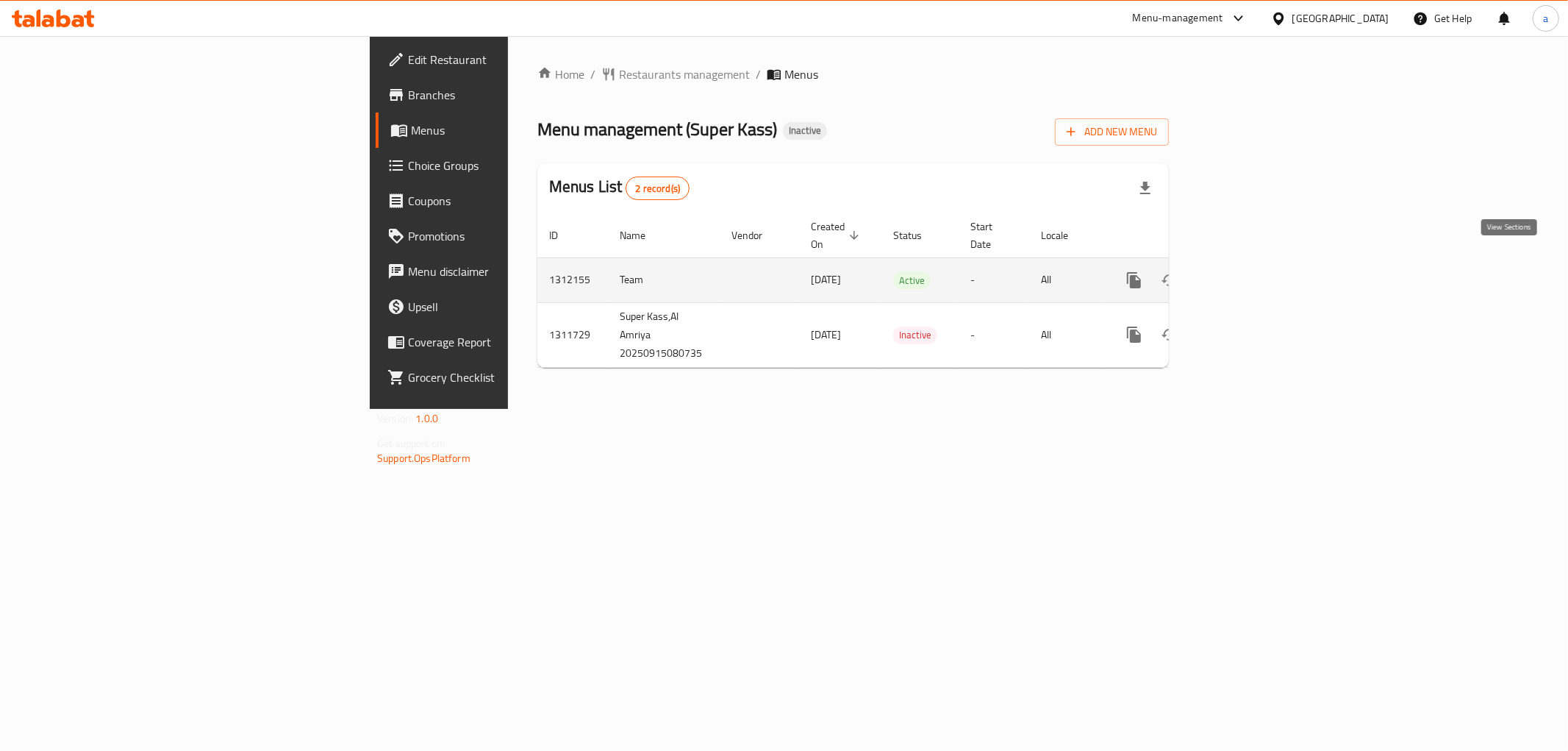
click at [1258, 263] on link "enhanced table" at bounding box center [1240, 280] width 35 height 35
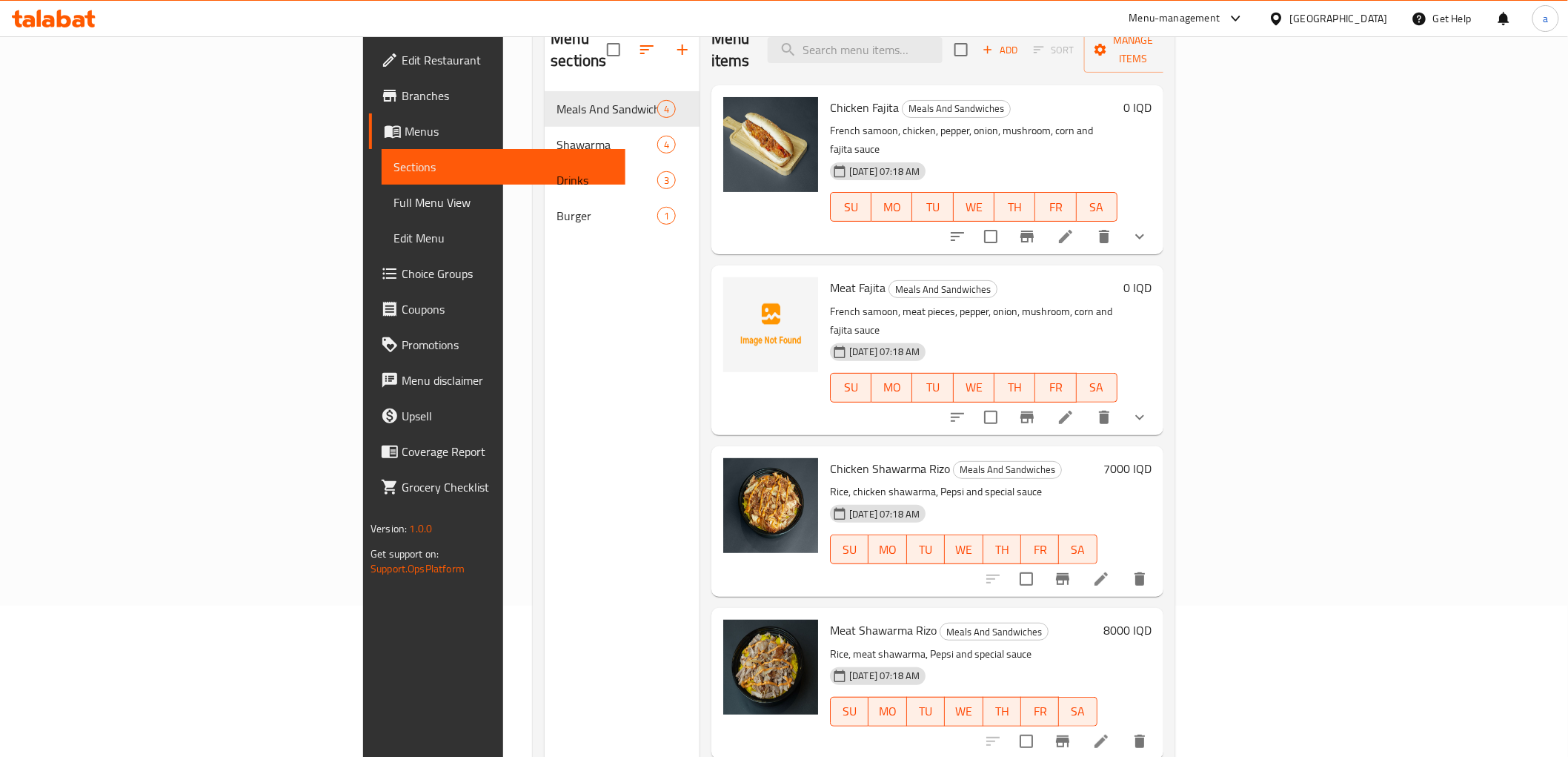
scroll to position [207, 0]
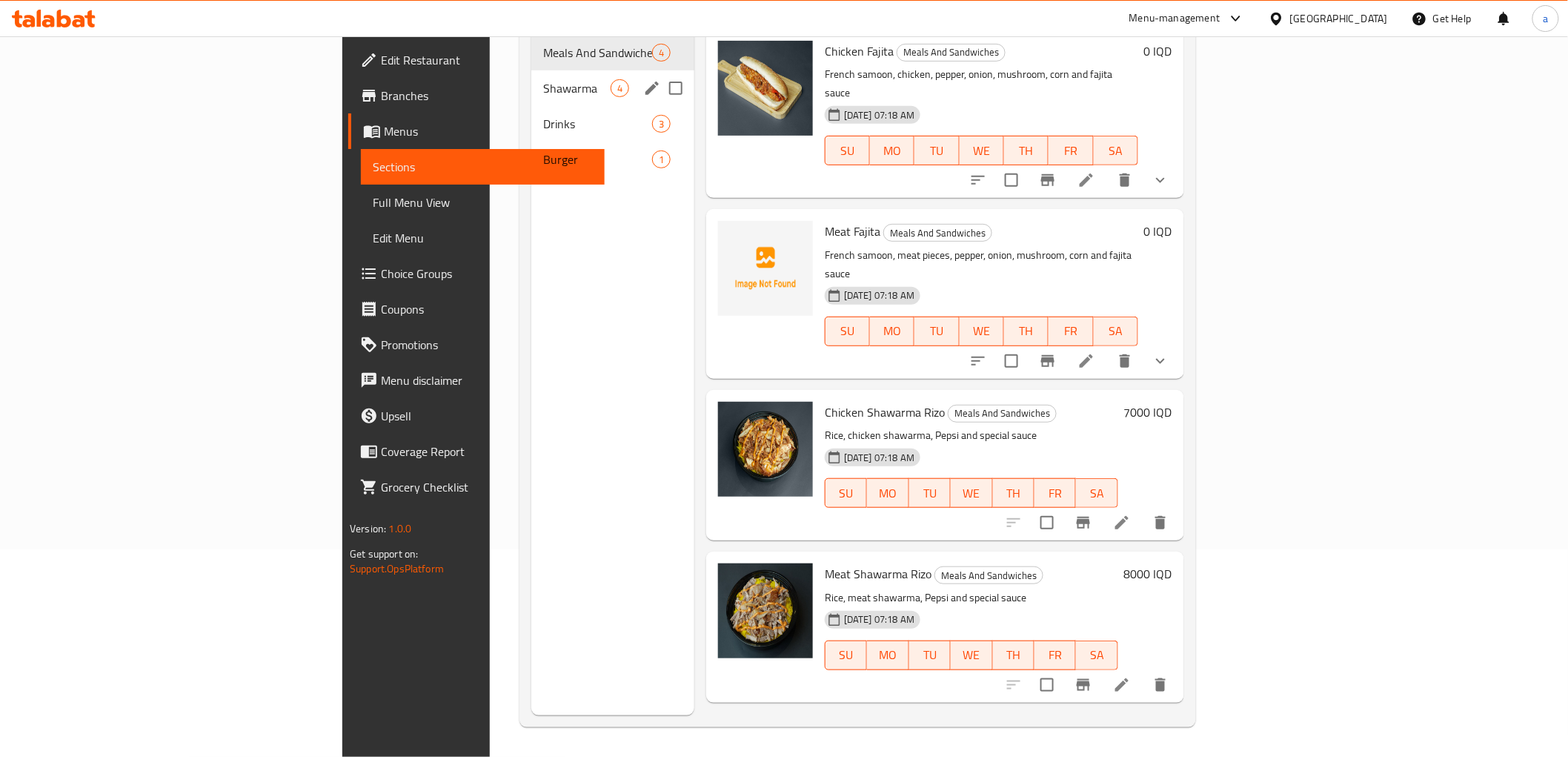
click at [531, 77] on div "Shawarma 4" at bounding box center [612, 88] width 163 height 36
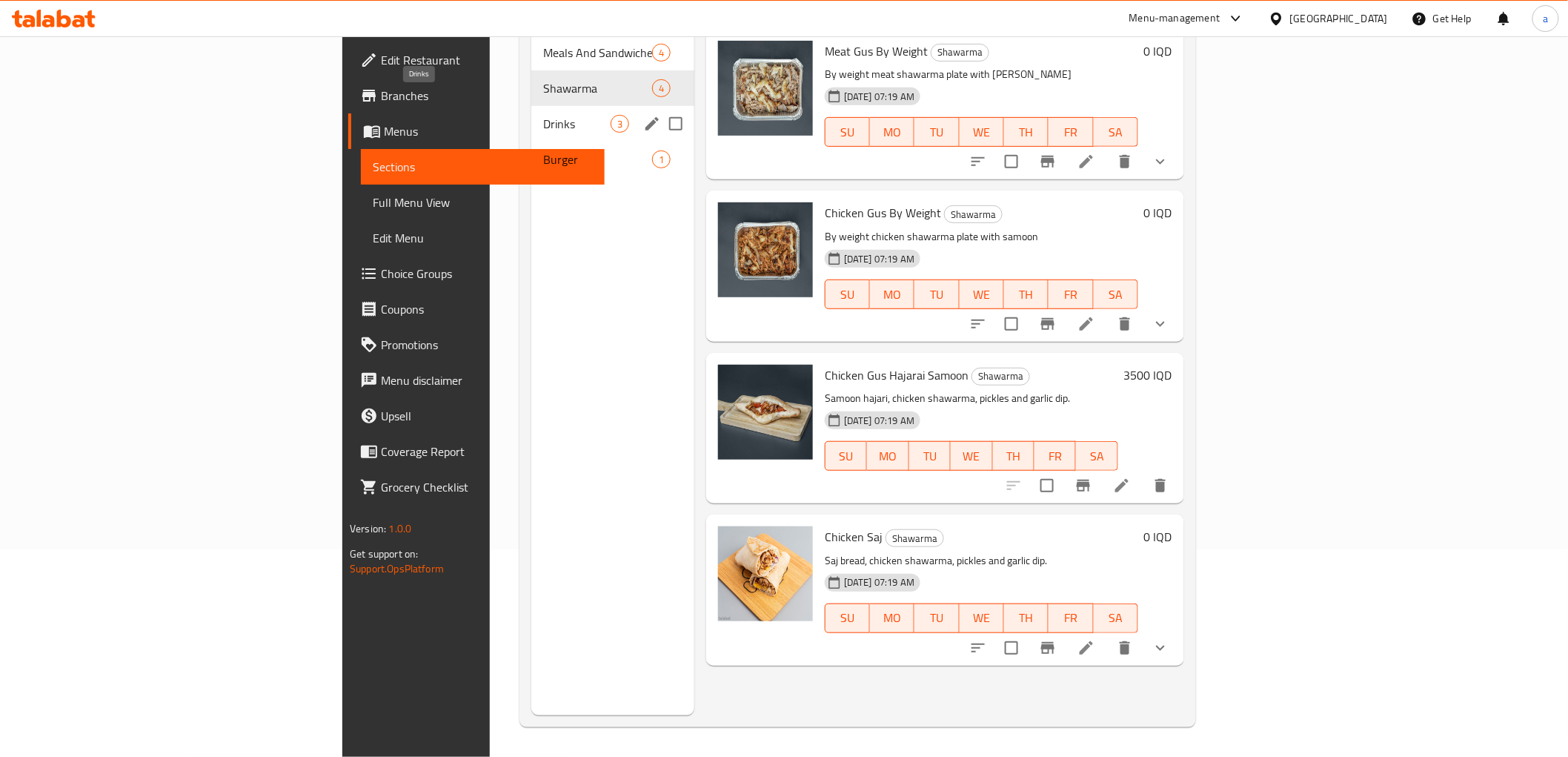
click at [543, 115] on span "Drinks" at bounding box center [577, 123] width 68 height 17
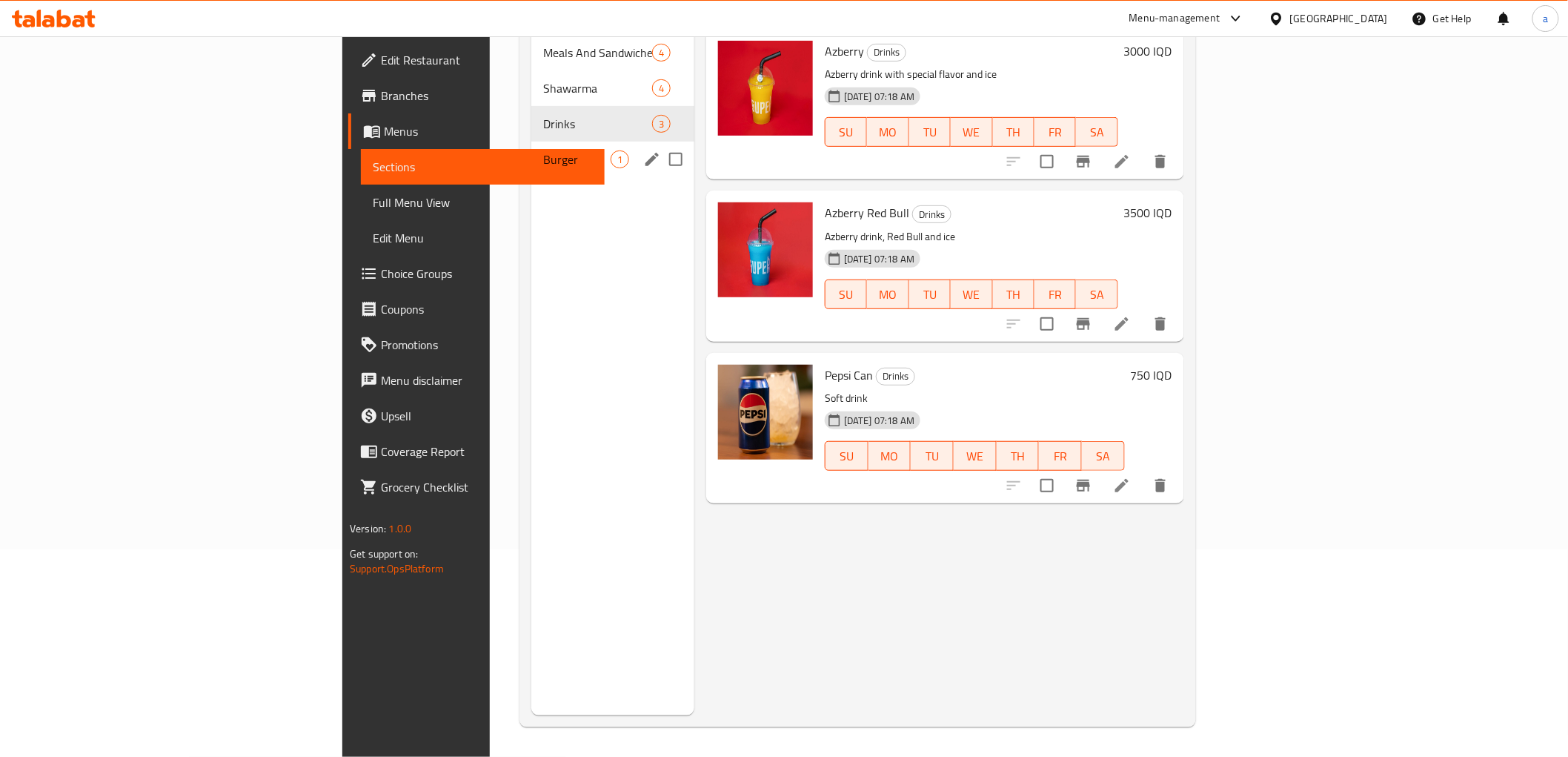
click at [531, 141] on div "Burger 1" at bounding box center [612, 159] width 163 height 36
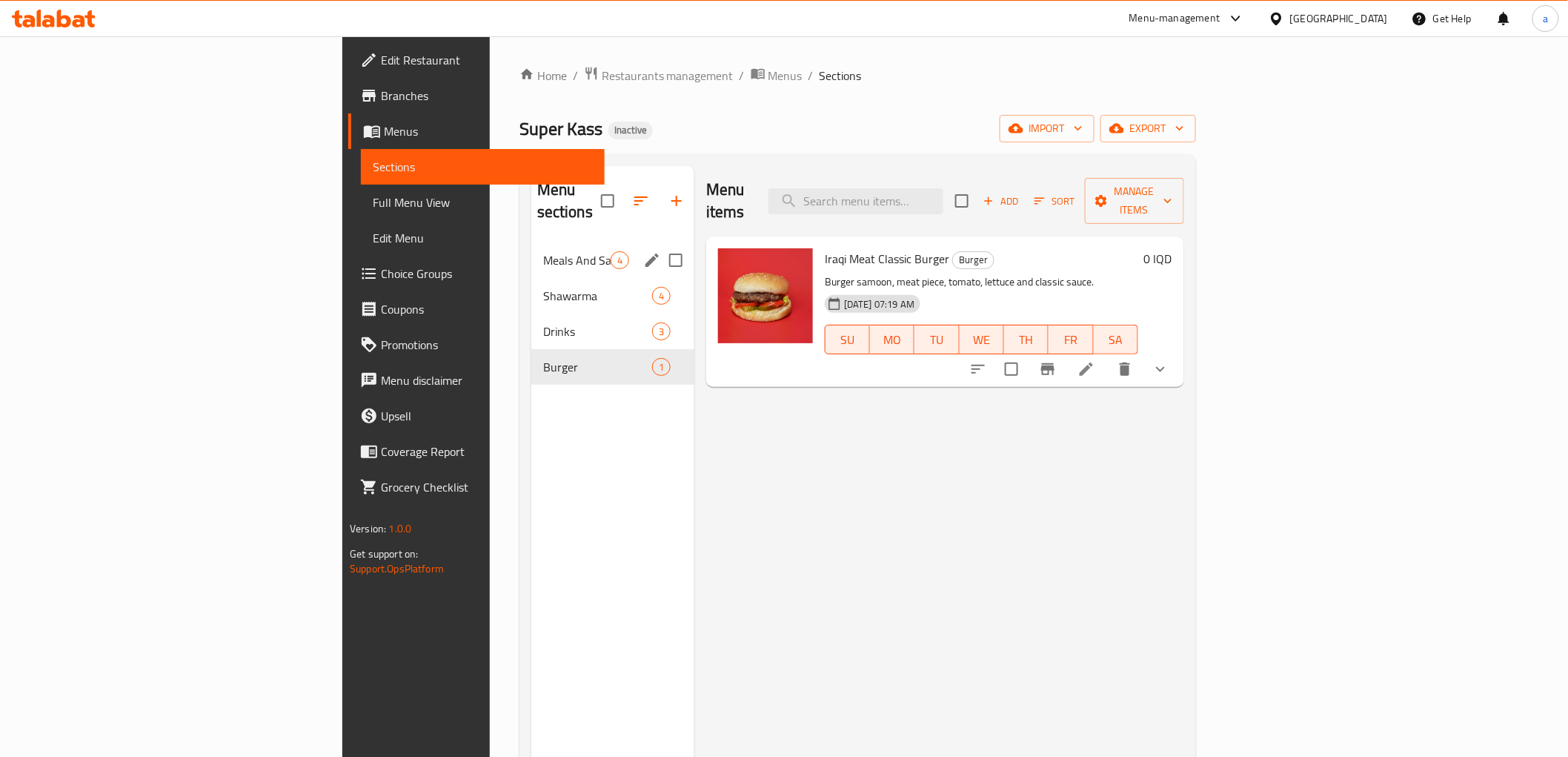
click at [531, 242] on div "Meals And Sandwiches 4" at bounding box center [612, 260] width 163 height 36
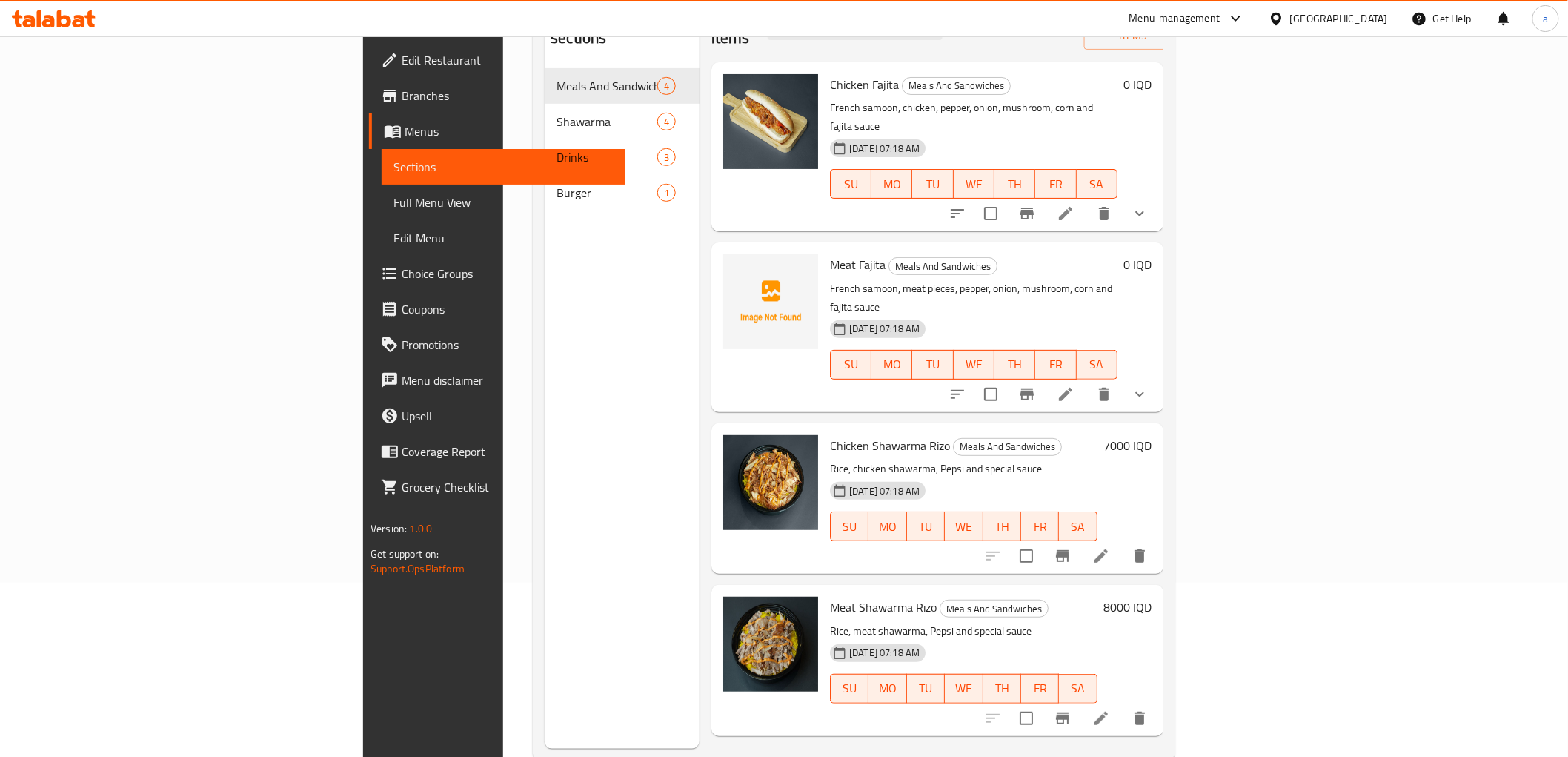
scroll to position [207, 0]
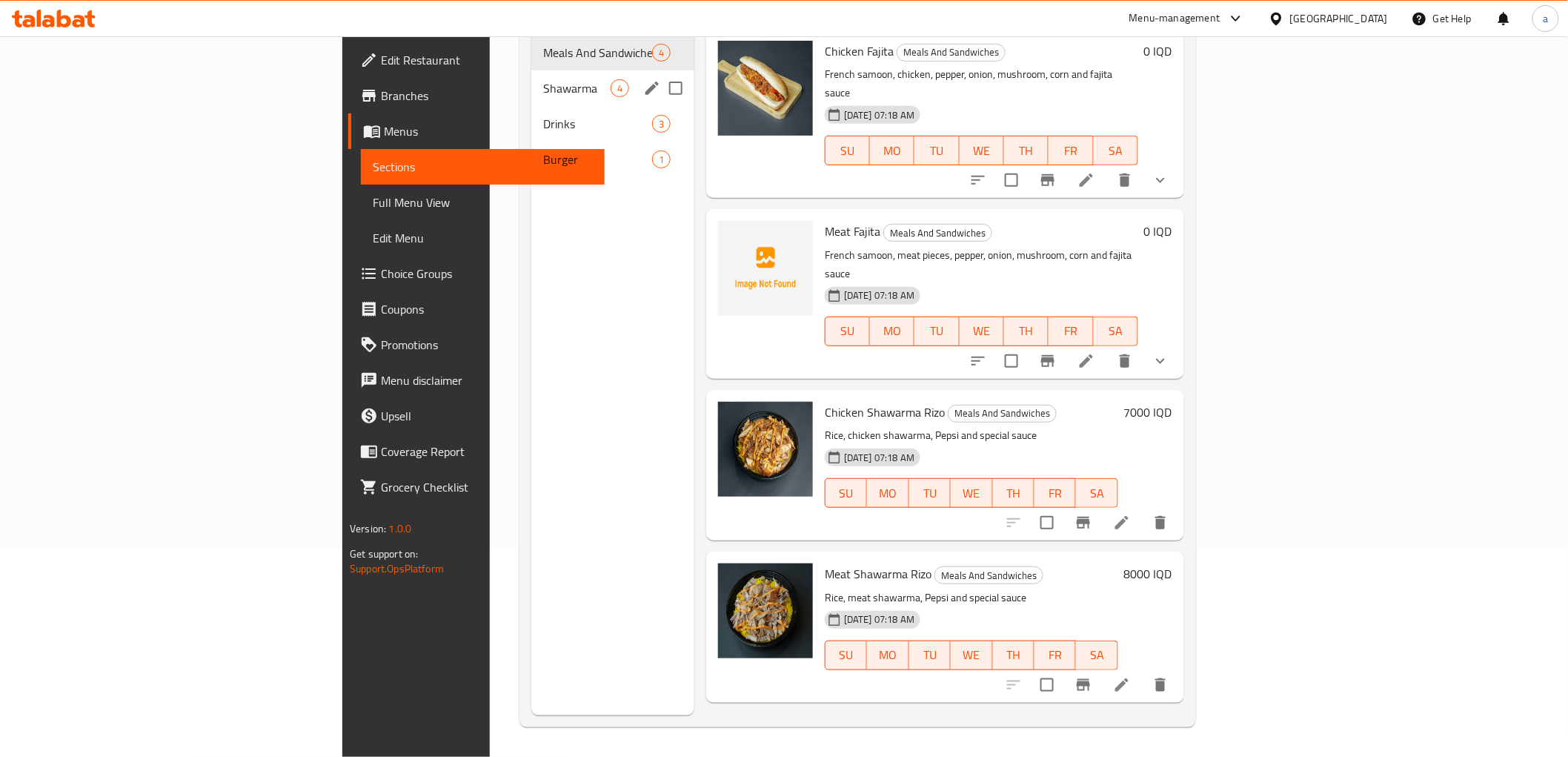
click at [531, 82] on div "Shawarma 4" at bounding box center [612, 88] width 163 height 36
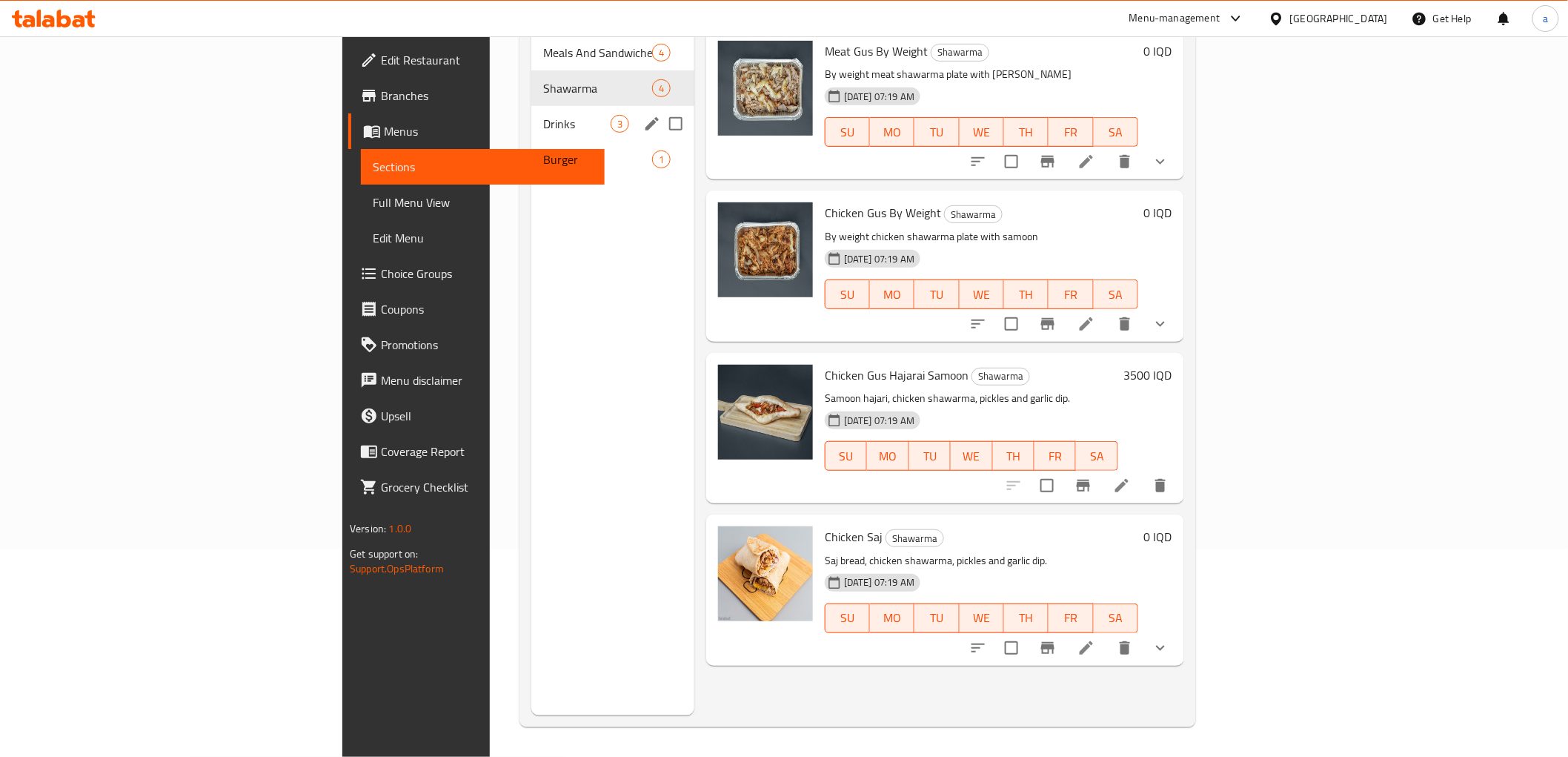
click at [531, 114] on div "Drinks 3" at bounding box center [612, 124] width 163 height 36
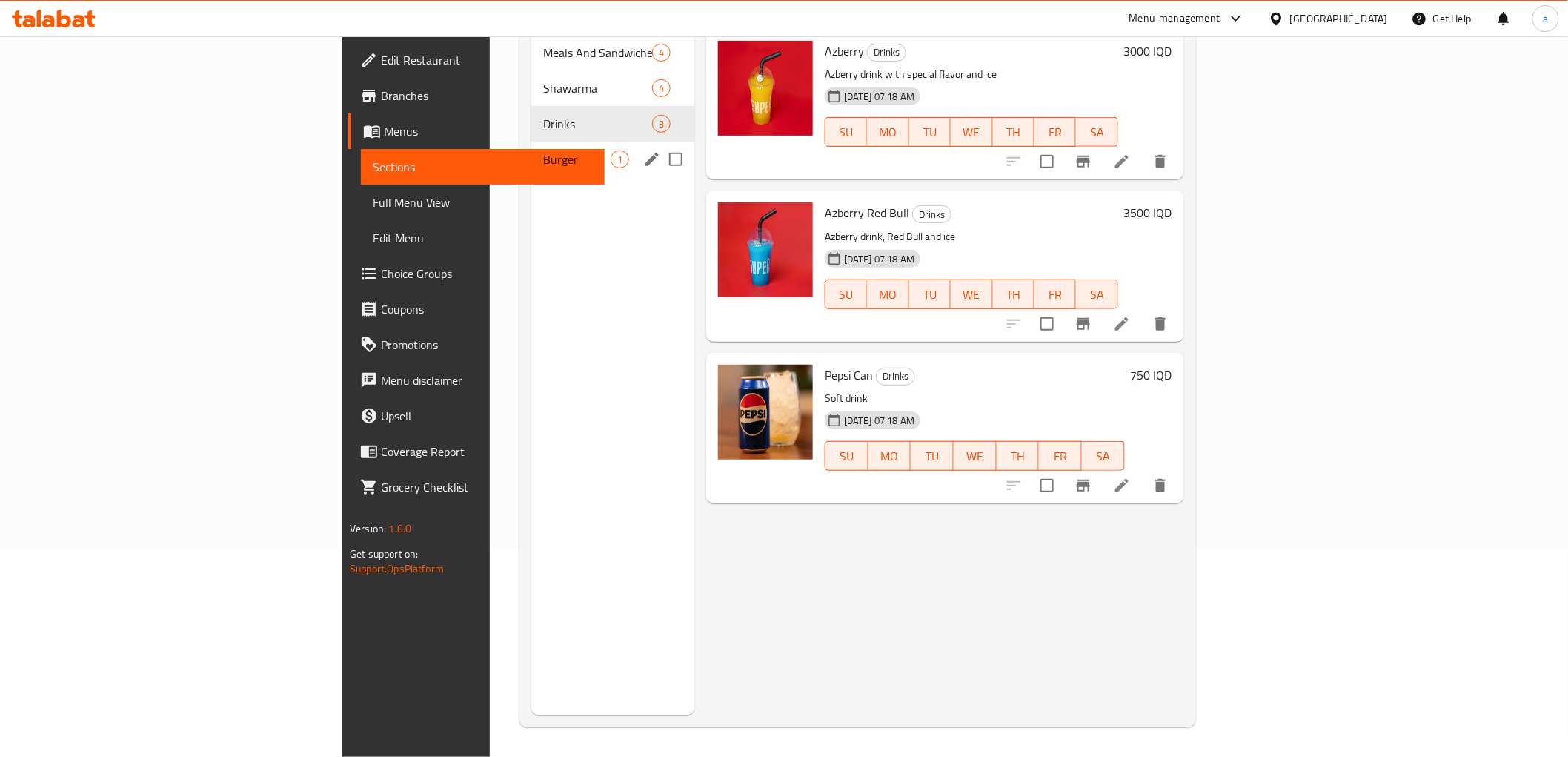
click at [531, 141] on div "Burger 1" at bounding box center [612, 159] width 163 height 36
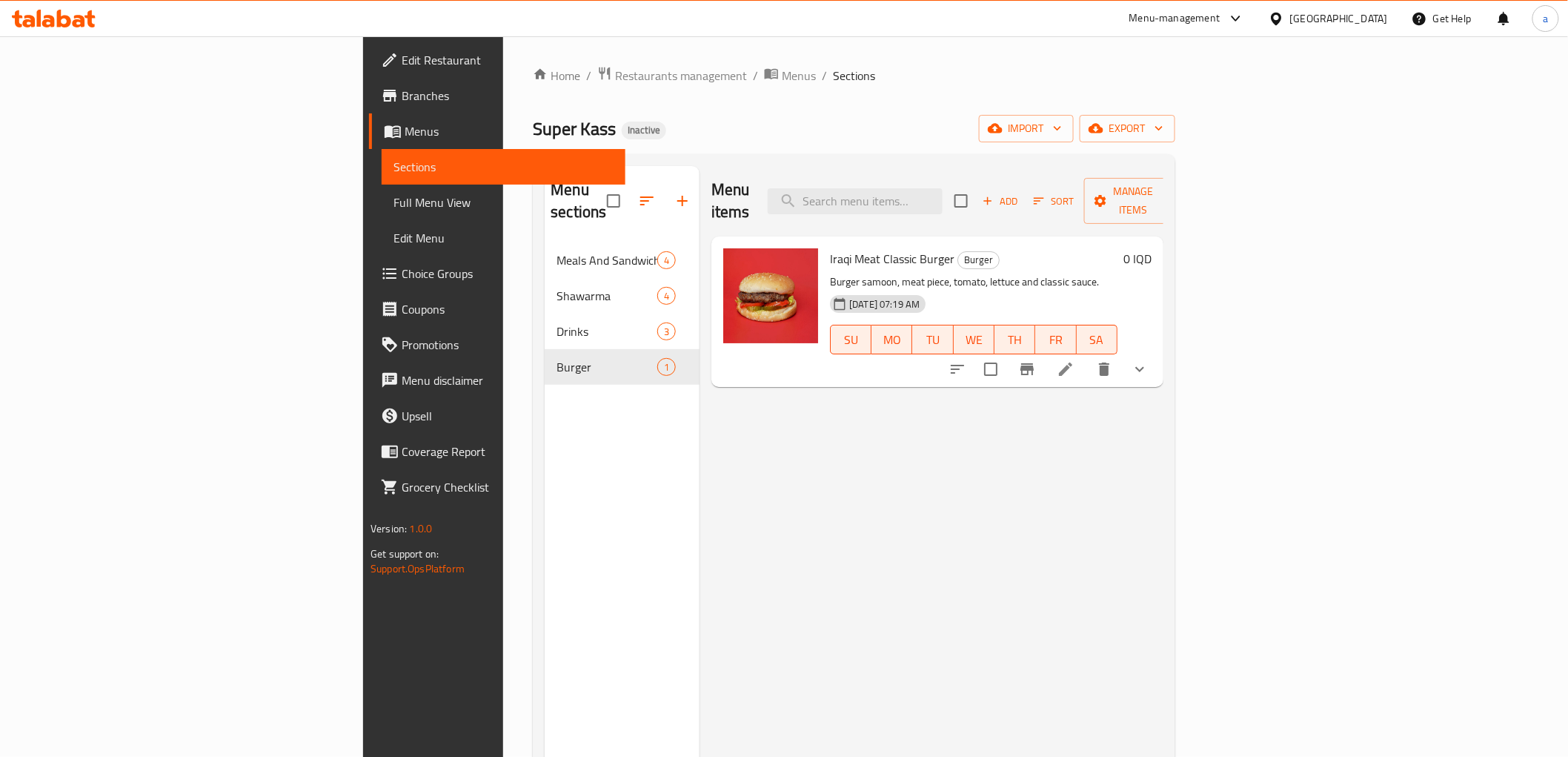
click at [393, 210] on span "Full Menu View" at bounding box center [502, 202] width 219 height 17
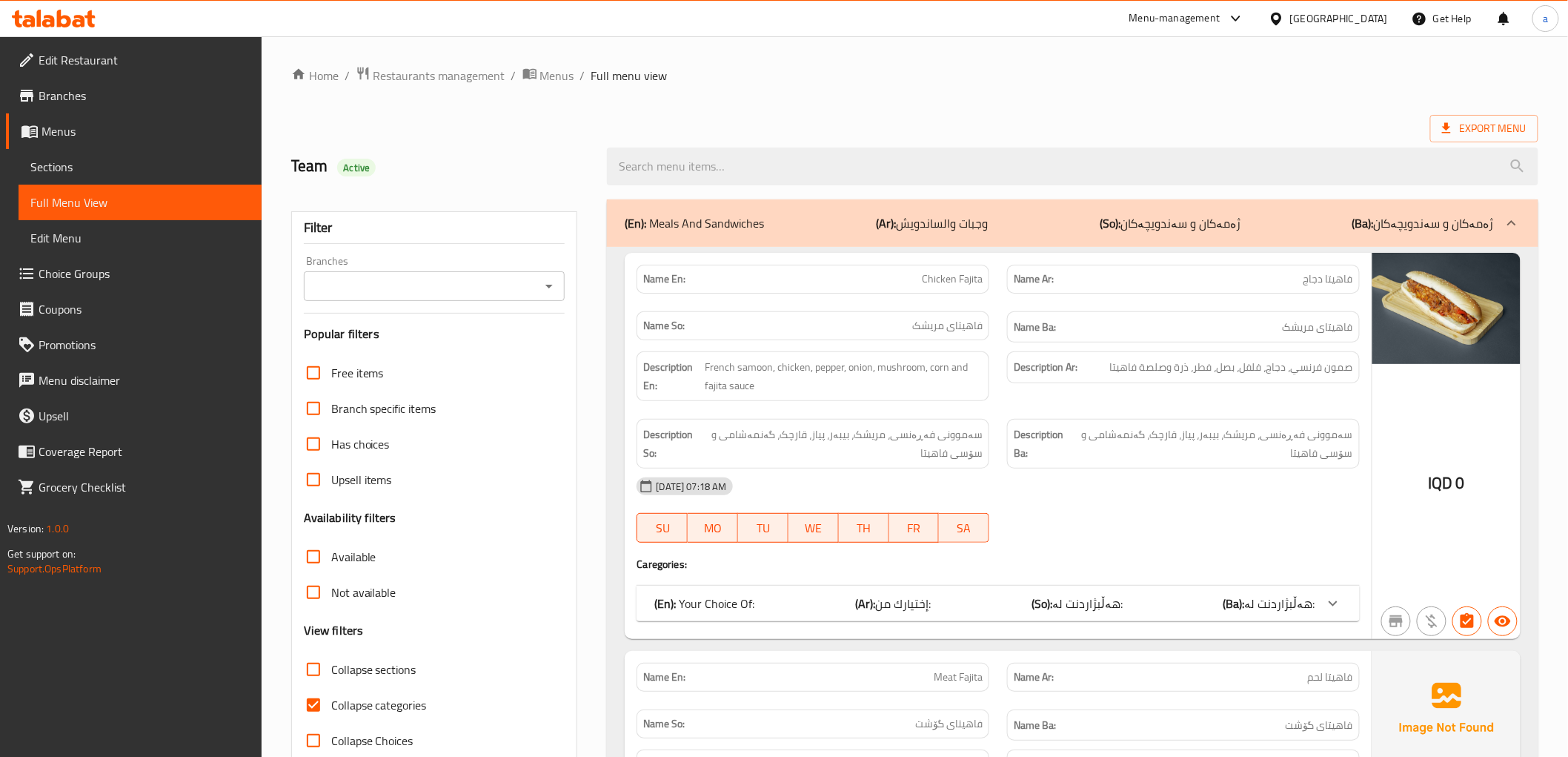
click at [549, 289] on icon "Open" at bounding box center [549, 285] width 17 height 17
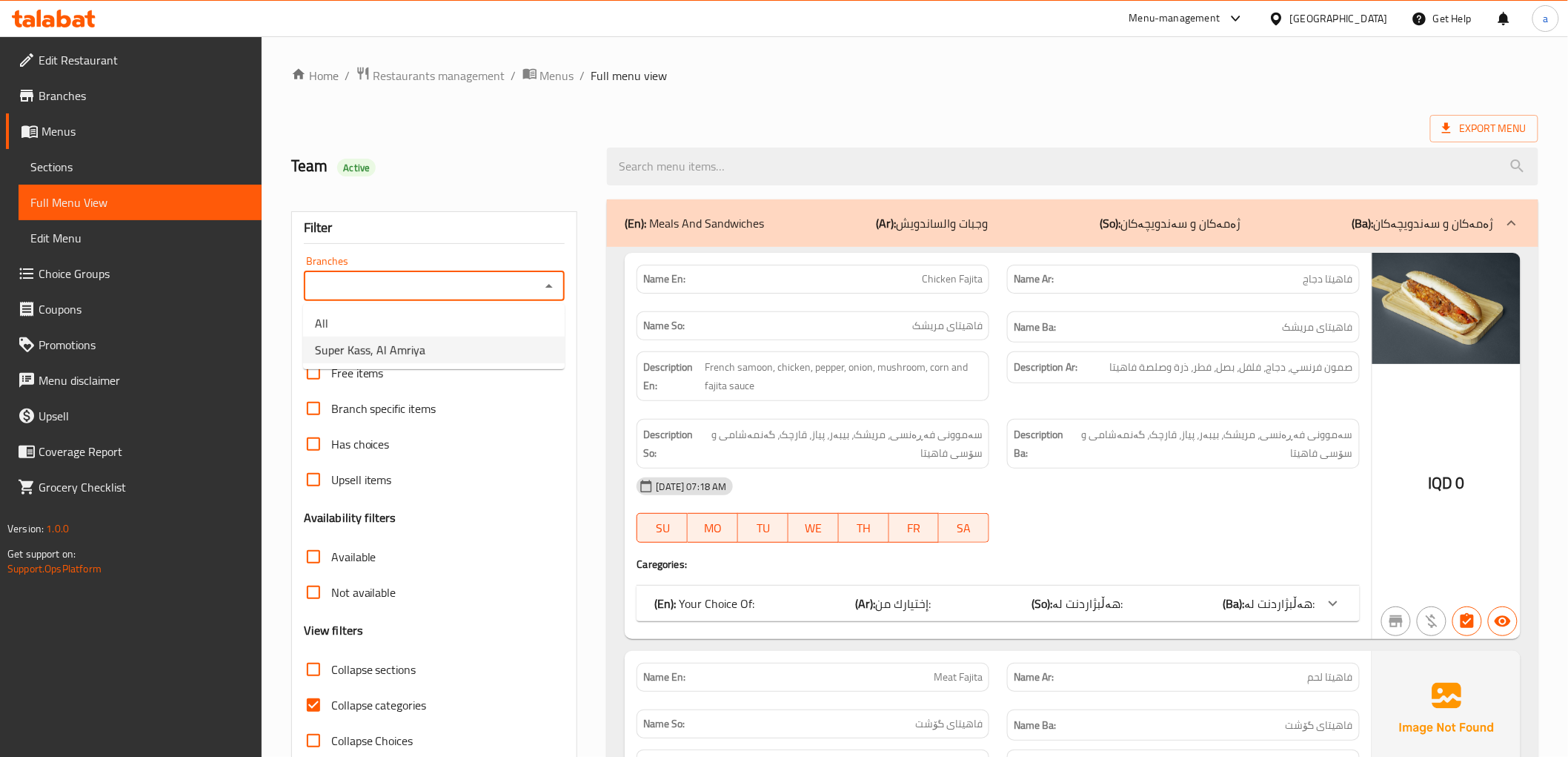
click at [505, 347] on li "Super Kass, Al Amriya" at bounding box center [433, 349] width 262 height 27
type input "Super Kass, Al Amriya"
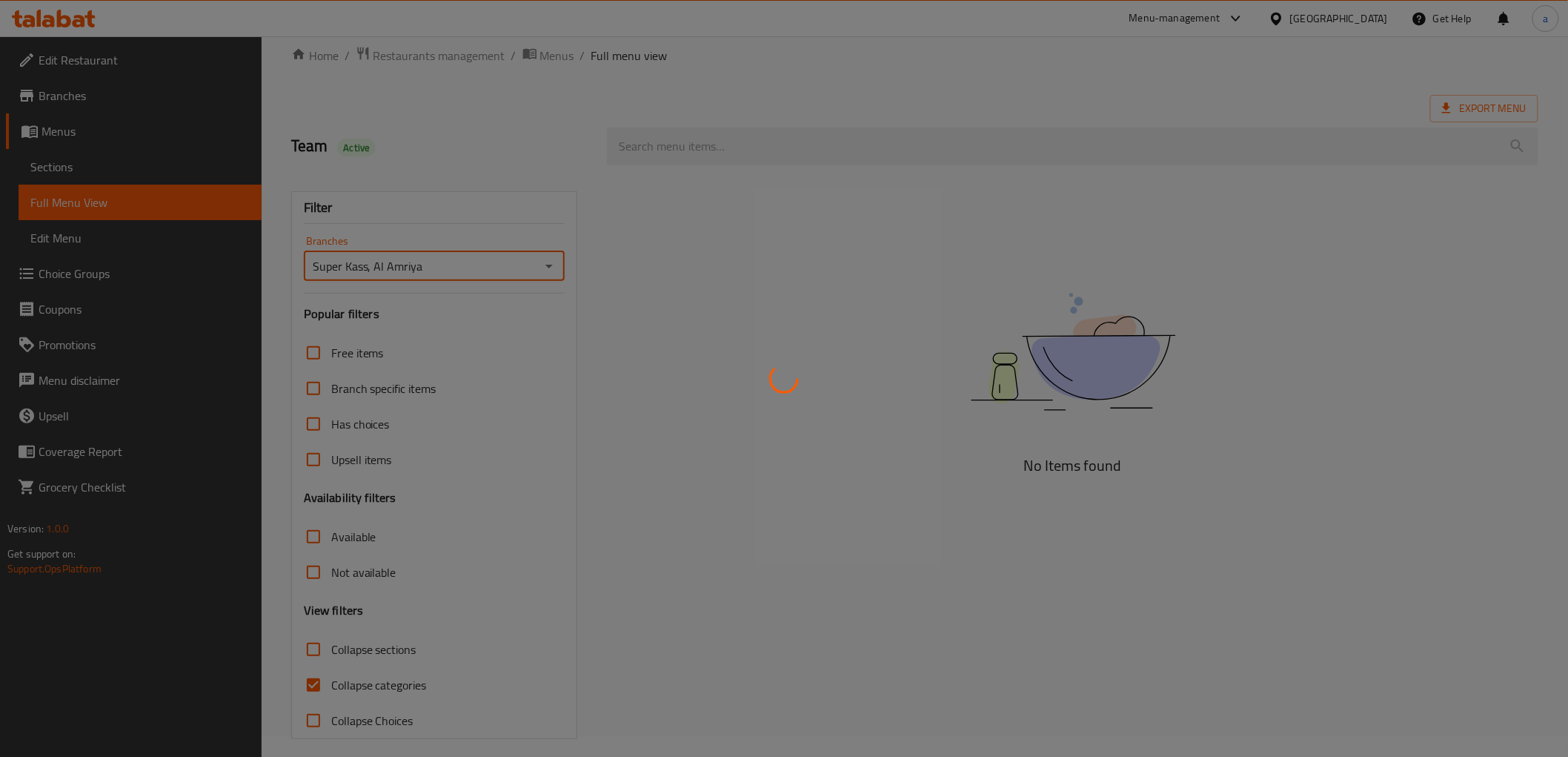
scroll to position [32, 0]
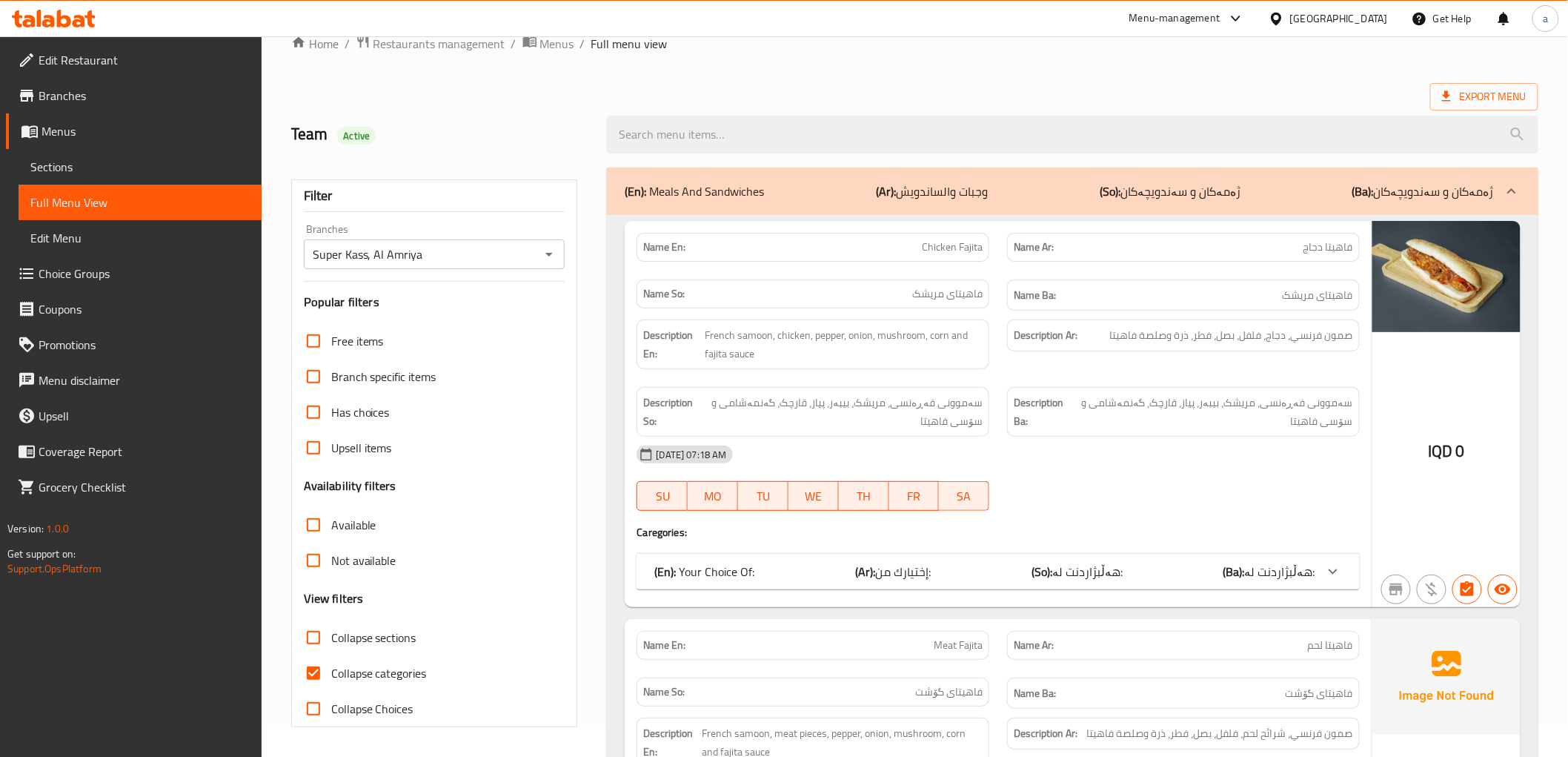
click at [398, 664] on span "Collapse categories" at bounding box center [379, 673] width 96 height 17
click at [331, 663] on input "Collapse categories" at bounding box center [313, 673] width 36 height 36
checkbox input "false"
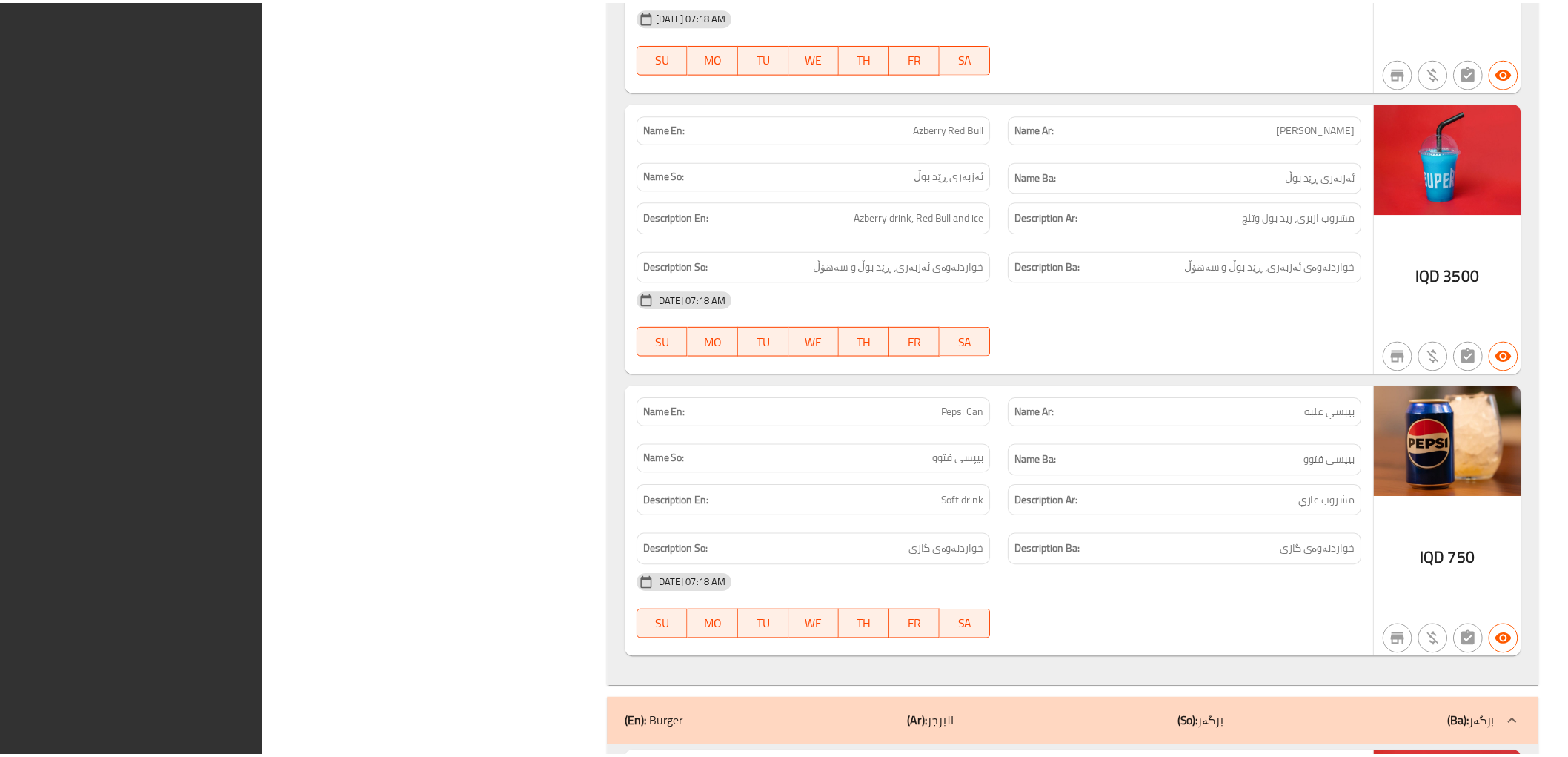
scroll to position [4824, 0]
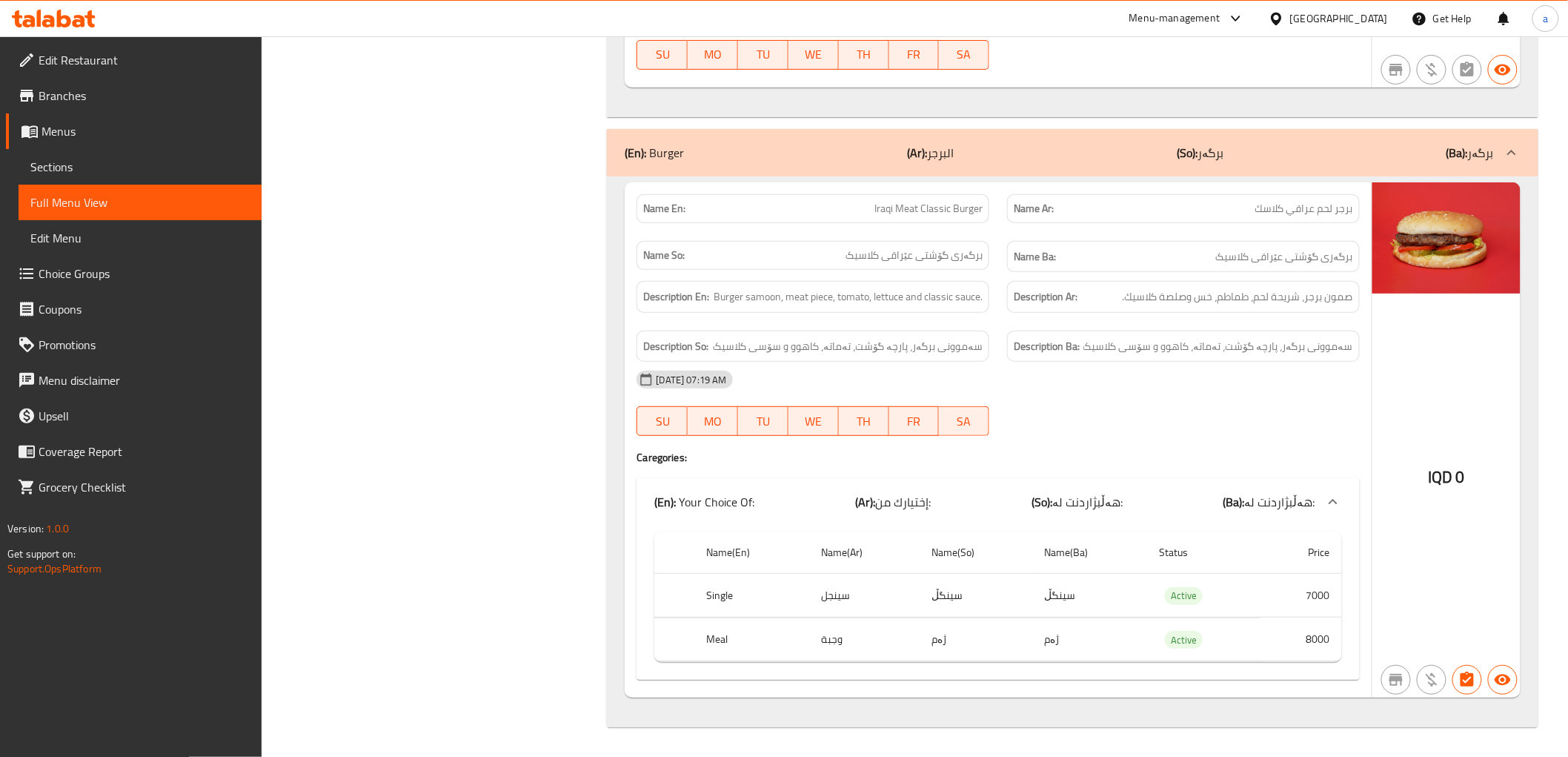
click at [93, 12] on icon at bounding box center [54, 18] width 83 height 17
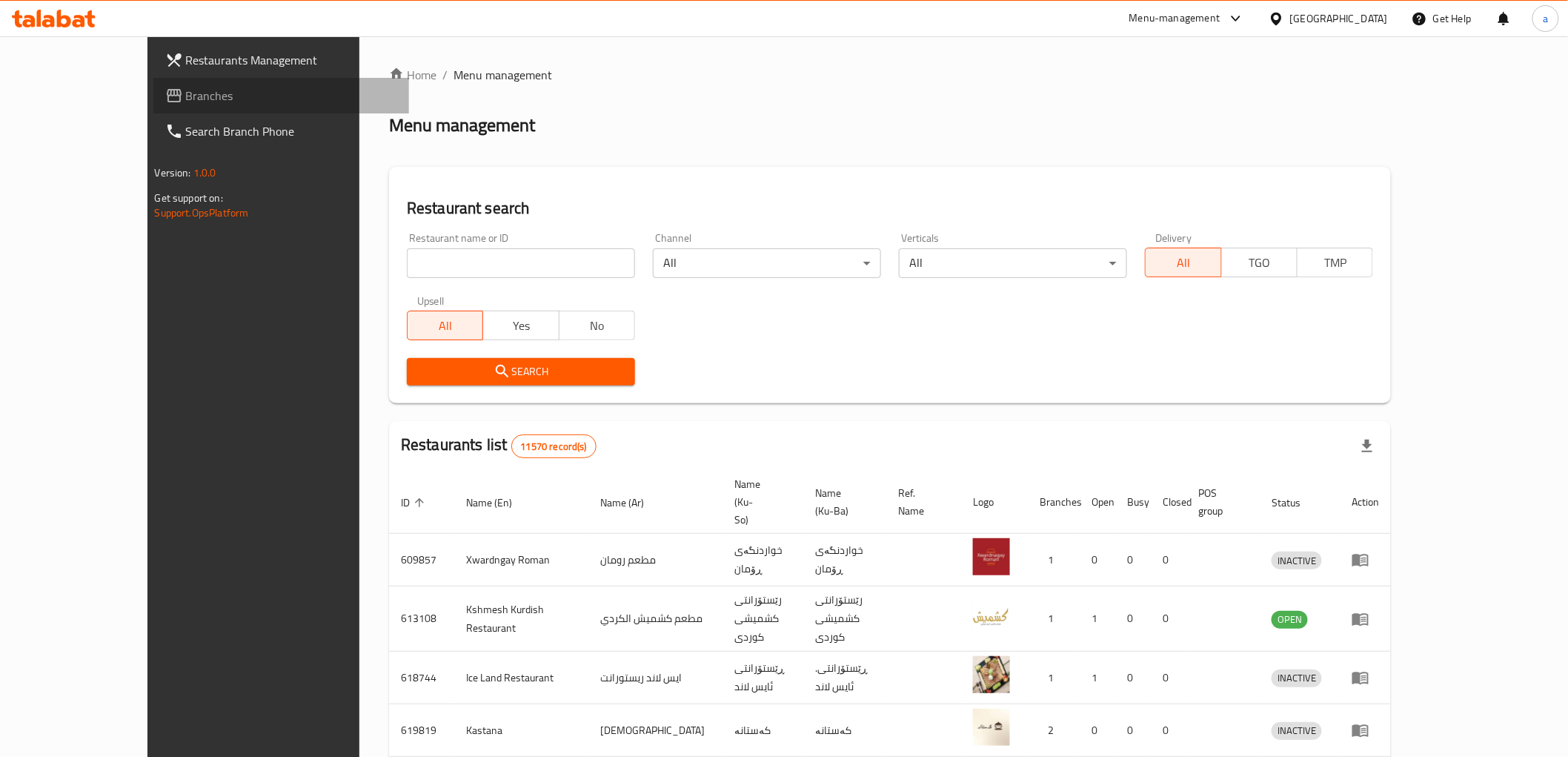
click at [186, 99] on span "Branches" at bounding box center [291, 95] width 211 height 17
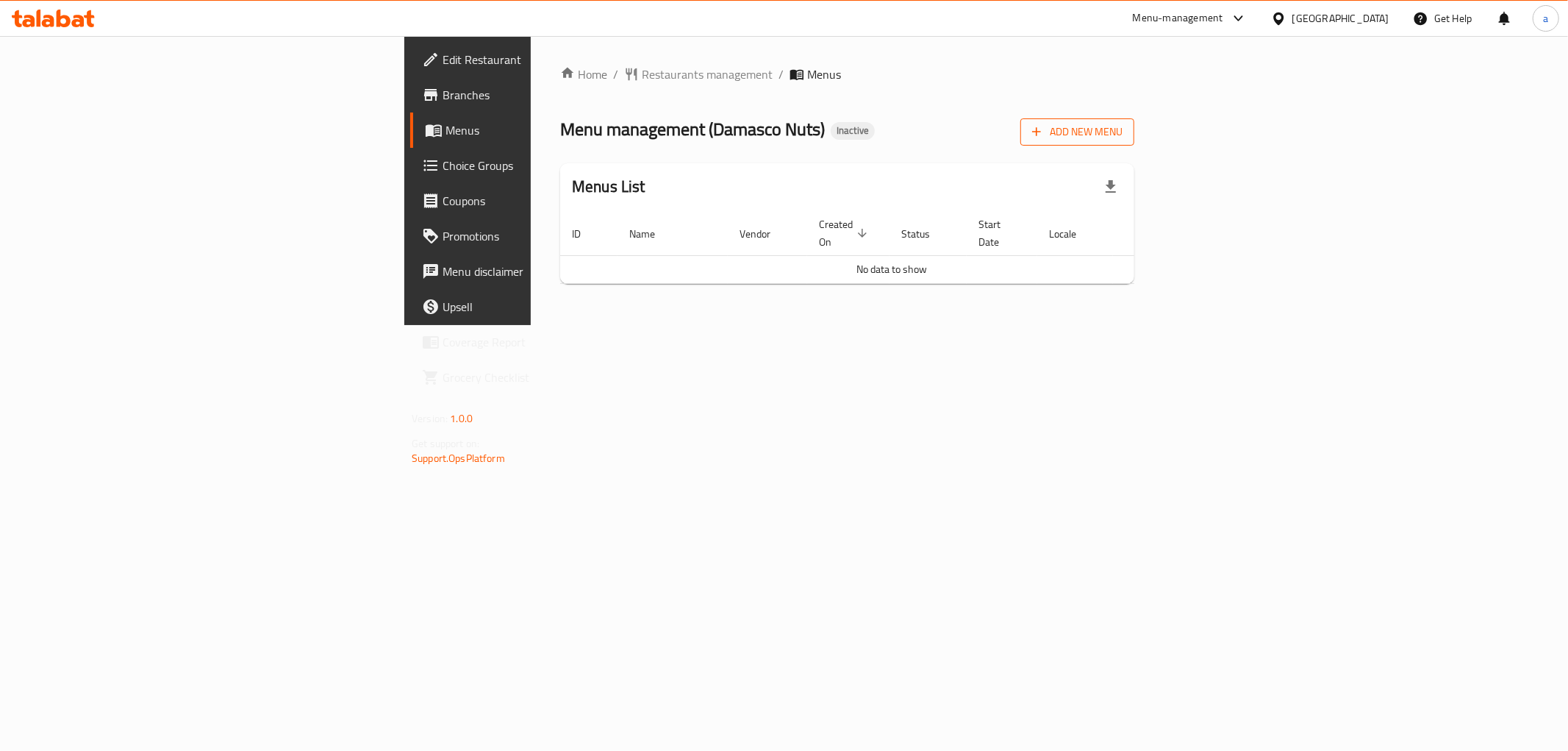
click at [1122, 136] on span "Add New Menu" at bounding box center [1077, 132] width 90 height 18
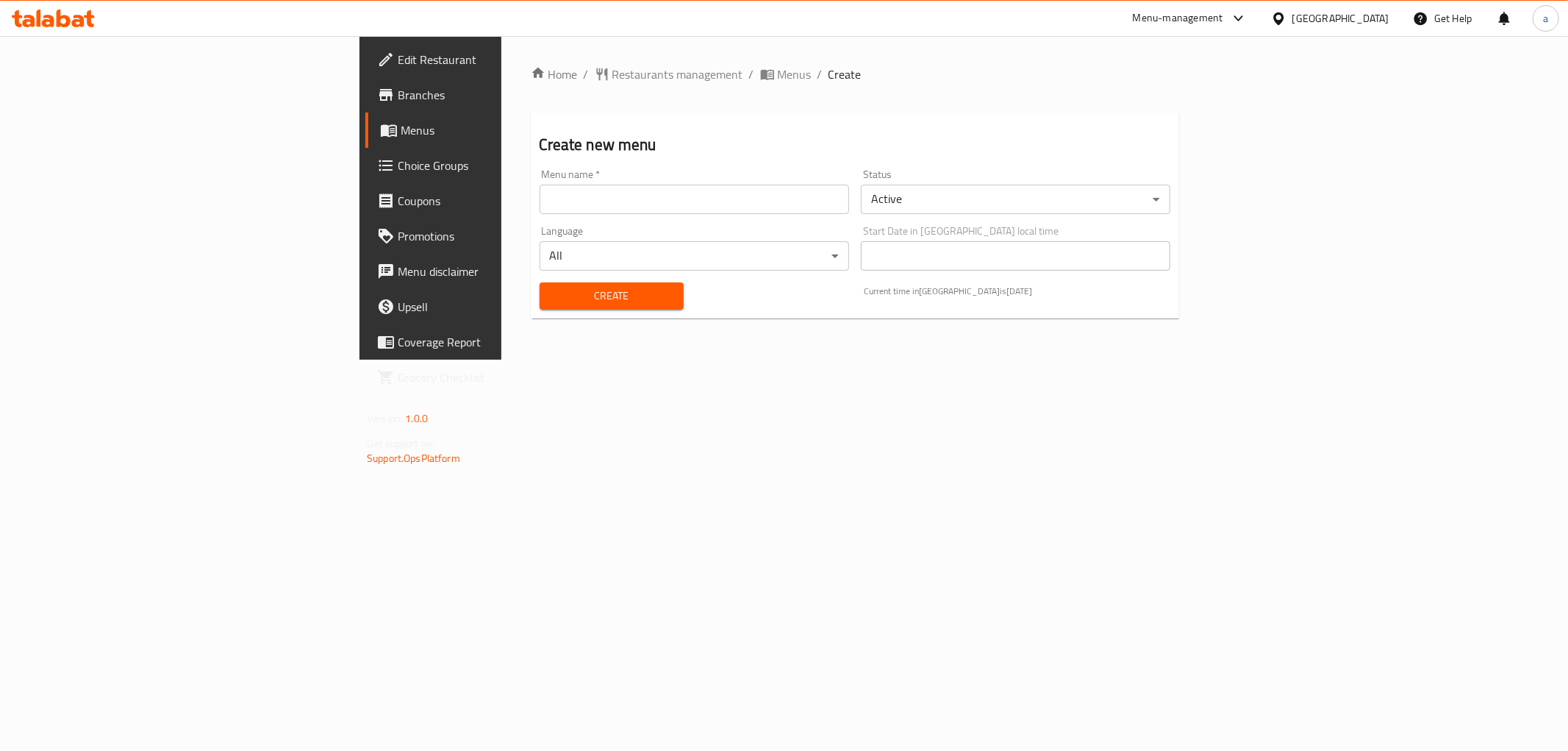
click at [751, 207] on input "text" at bounding box center [694, 199] width 309 height 29
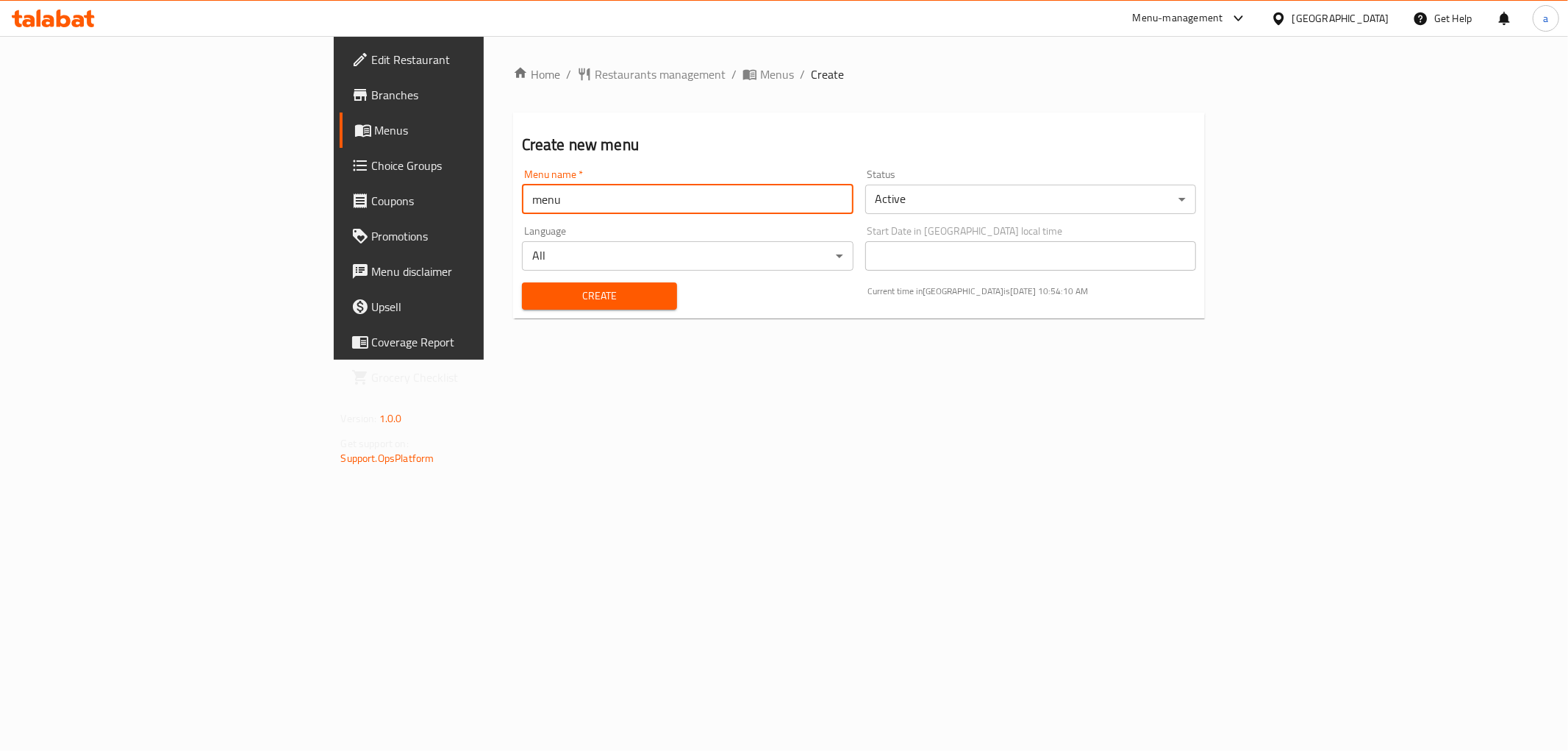
type input "menu"
click at [568, 297] on span "Create" at bounding box center [599, 296] width 132 height 18
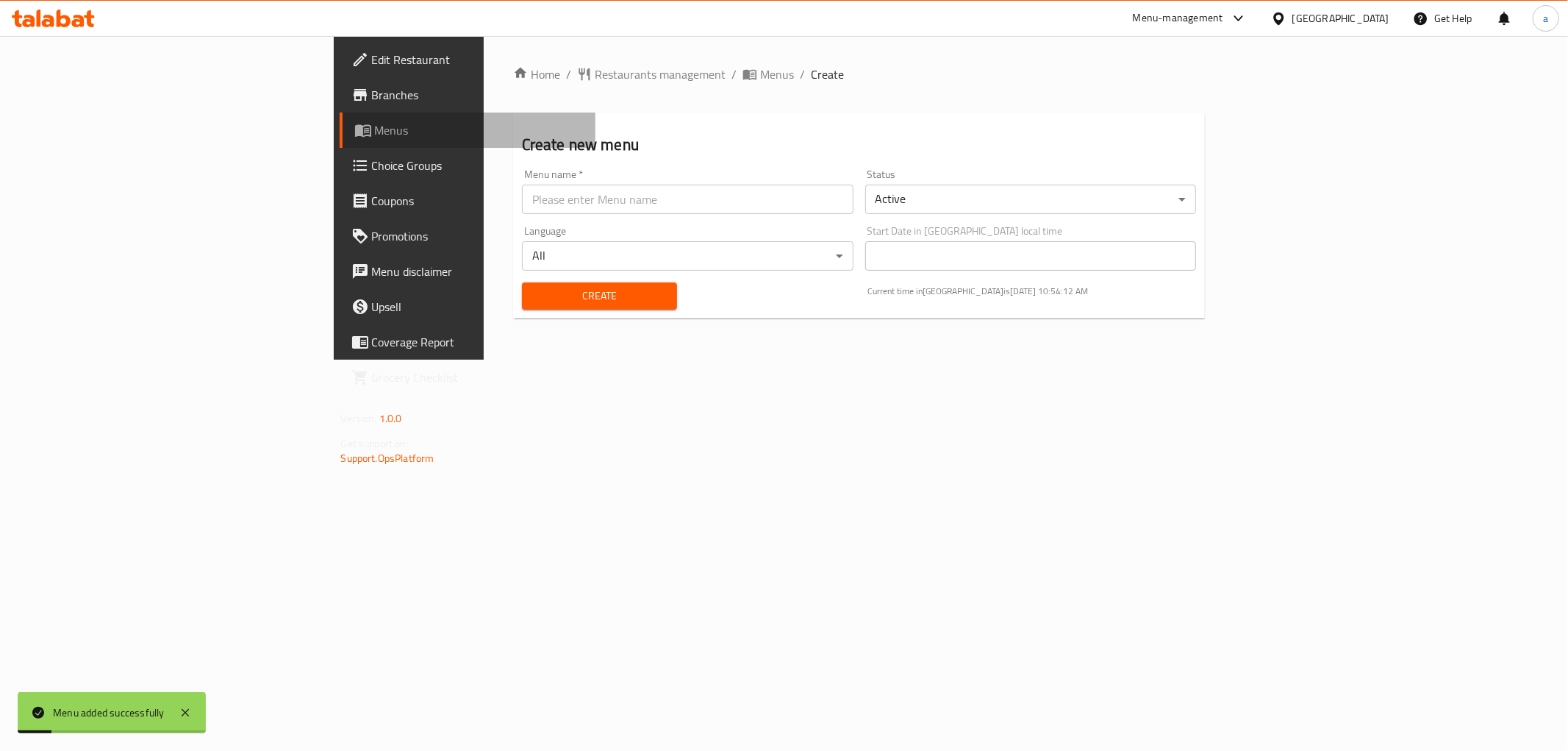
click at [375, 128] on span "Menus" at bounding box center [479, 130] width 209 height 17
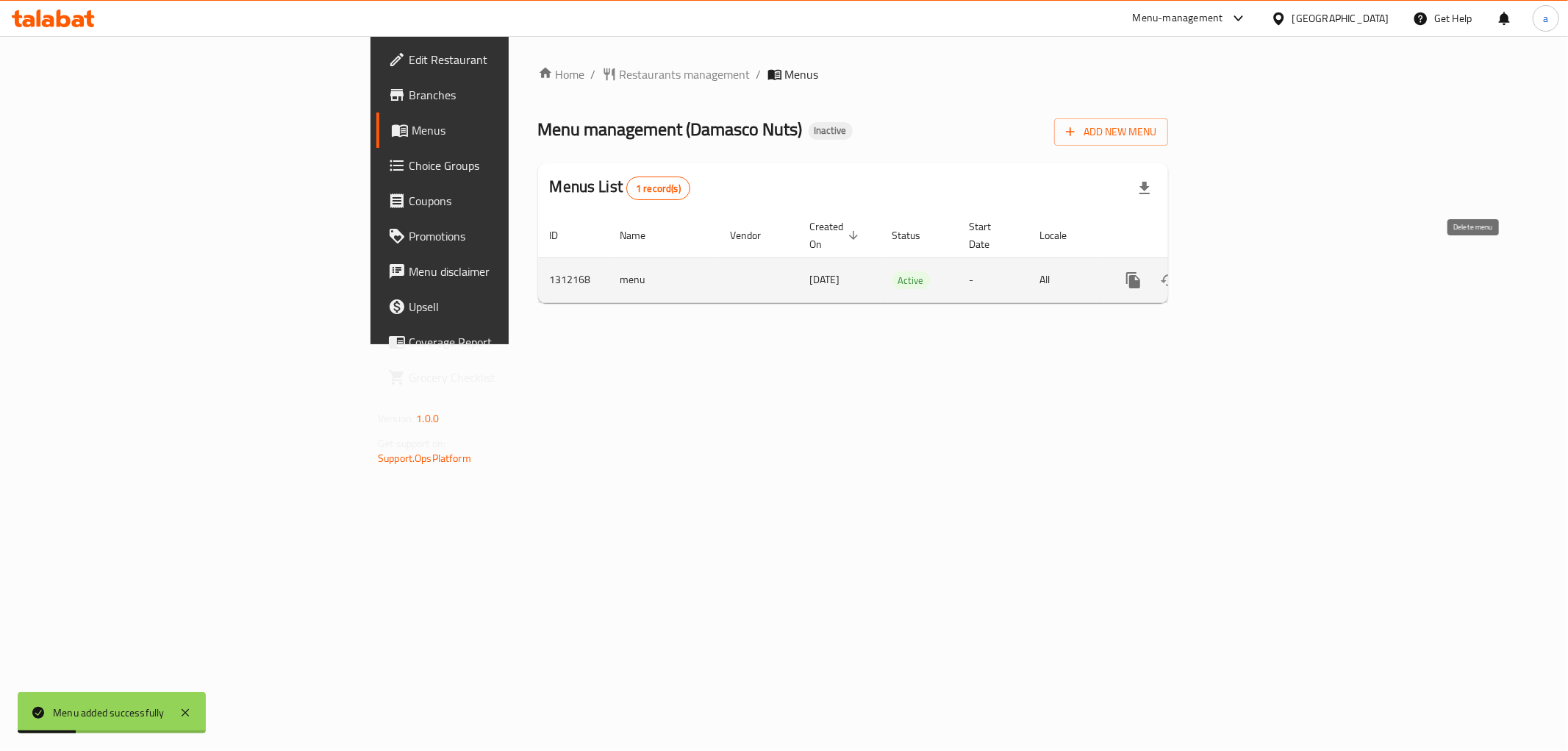
click at [1257, 264] on link "enhanced table" at bounding box center [1239, 280] width 35 height 35
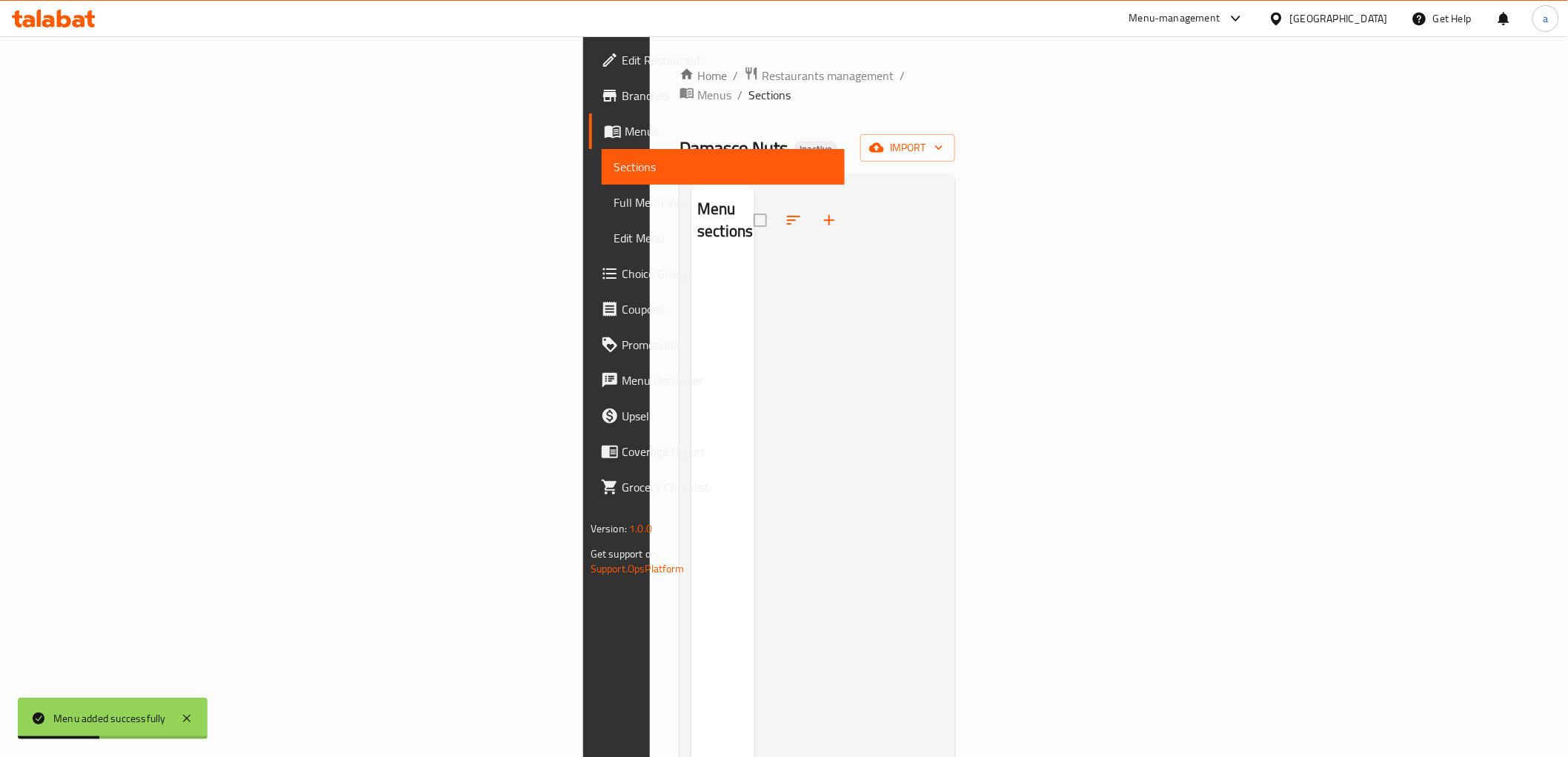
click at [956, 112] on div "Home / Restaurants management / Menus / Sections [PERSON_NAME] Nuts Inactive im…" at bounding box center [817, 510] width 276 height 888
click at [956, 134] on button "import" at bounding box center [908, 148] width 95 height 27
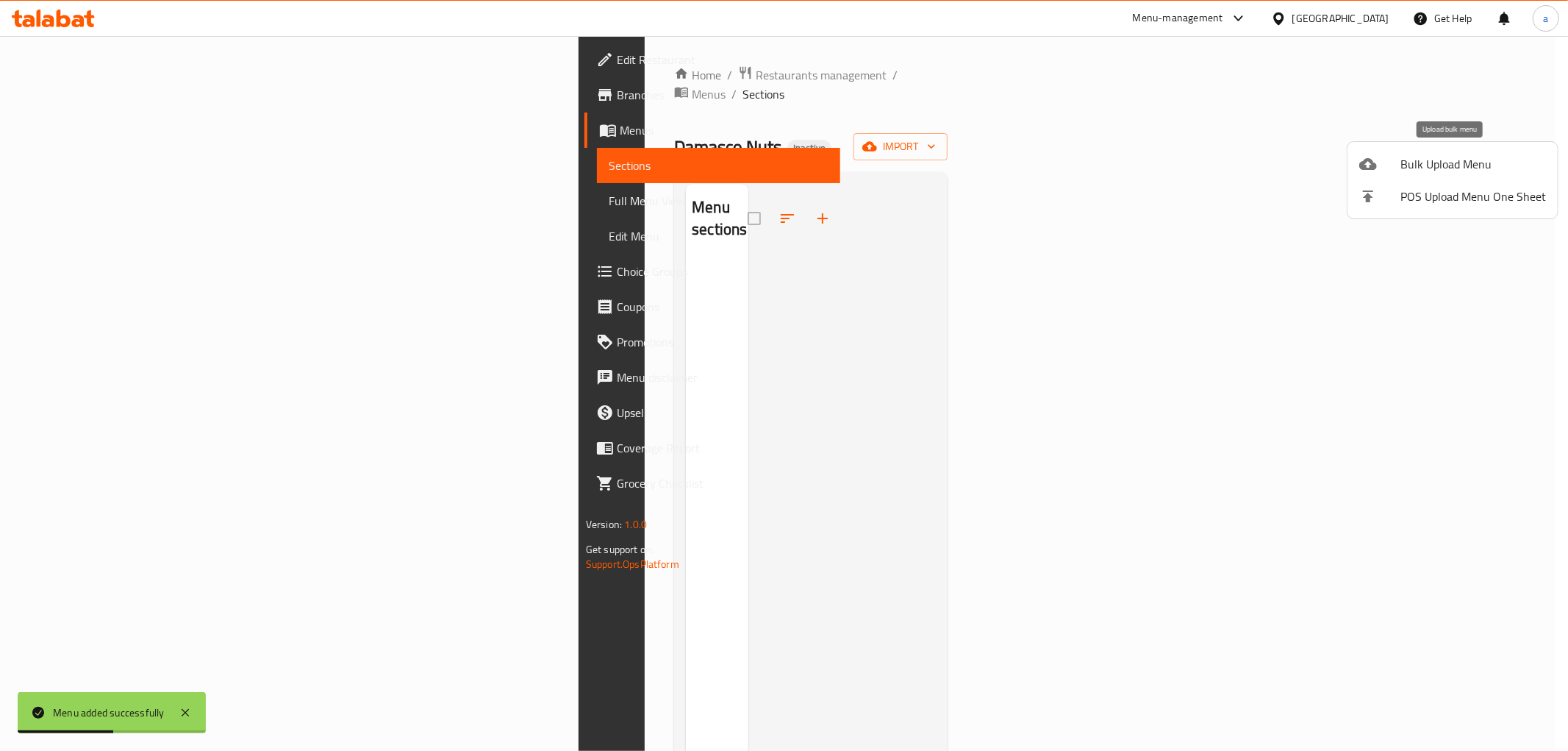
click at [1380, 164] on div at bounding box center [1379, 163] width 41 height 17
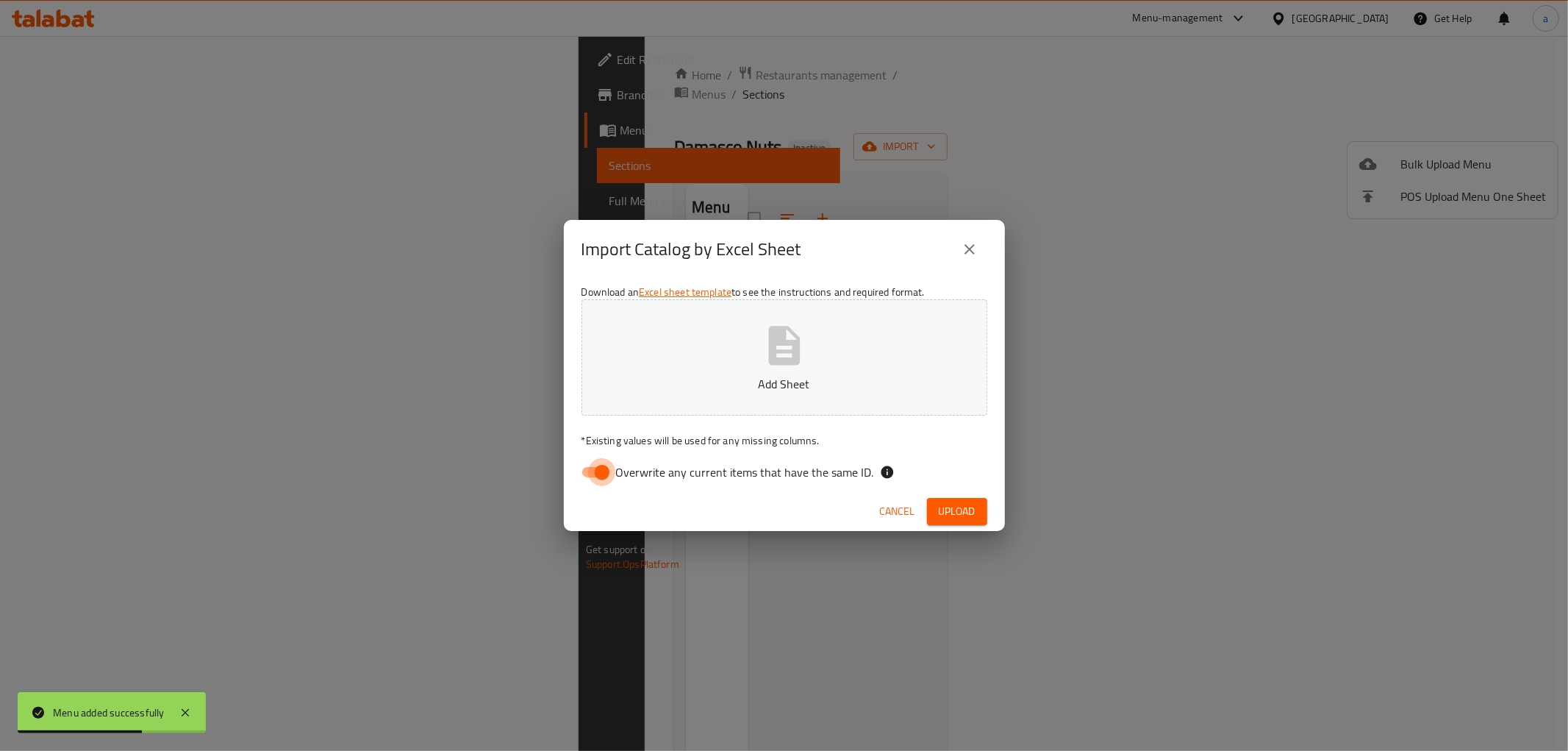
click at [599, 472] on input "Overwrite any current items that have the same ID." at bounding box center [601, 472] width 84 height 28
checkbox input "false"
click at [723, 372] on button "Add Sheet" at bounding box center [784, 357] width 406 height 116
click at [955, 510] on span "Upload" at bounding box center [957, 511] width 37 height 18
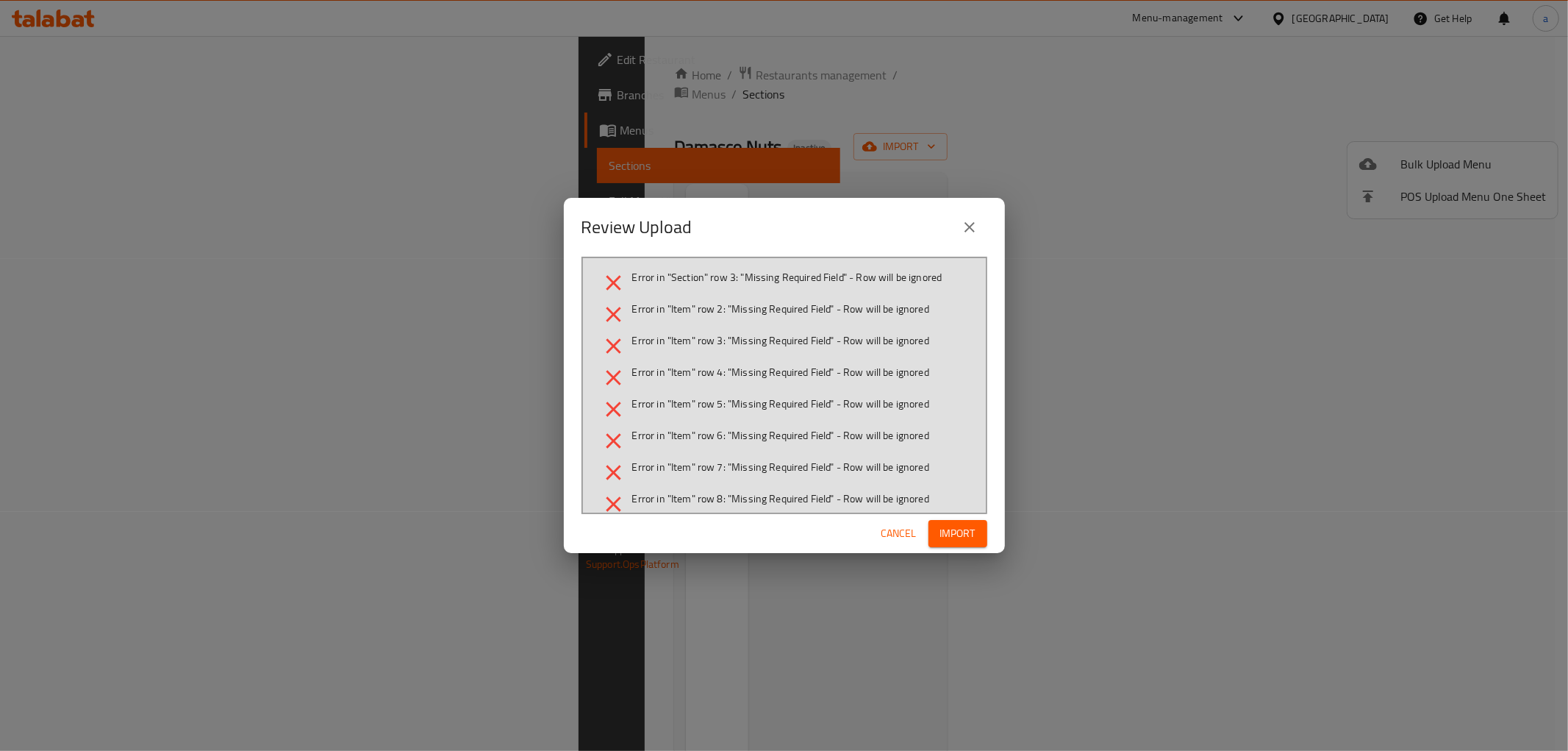
click at [976, 231] on icon "close" at bounding box center [969, 227] width 17 height 17
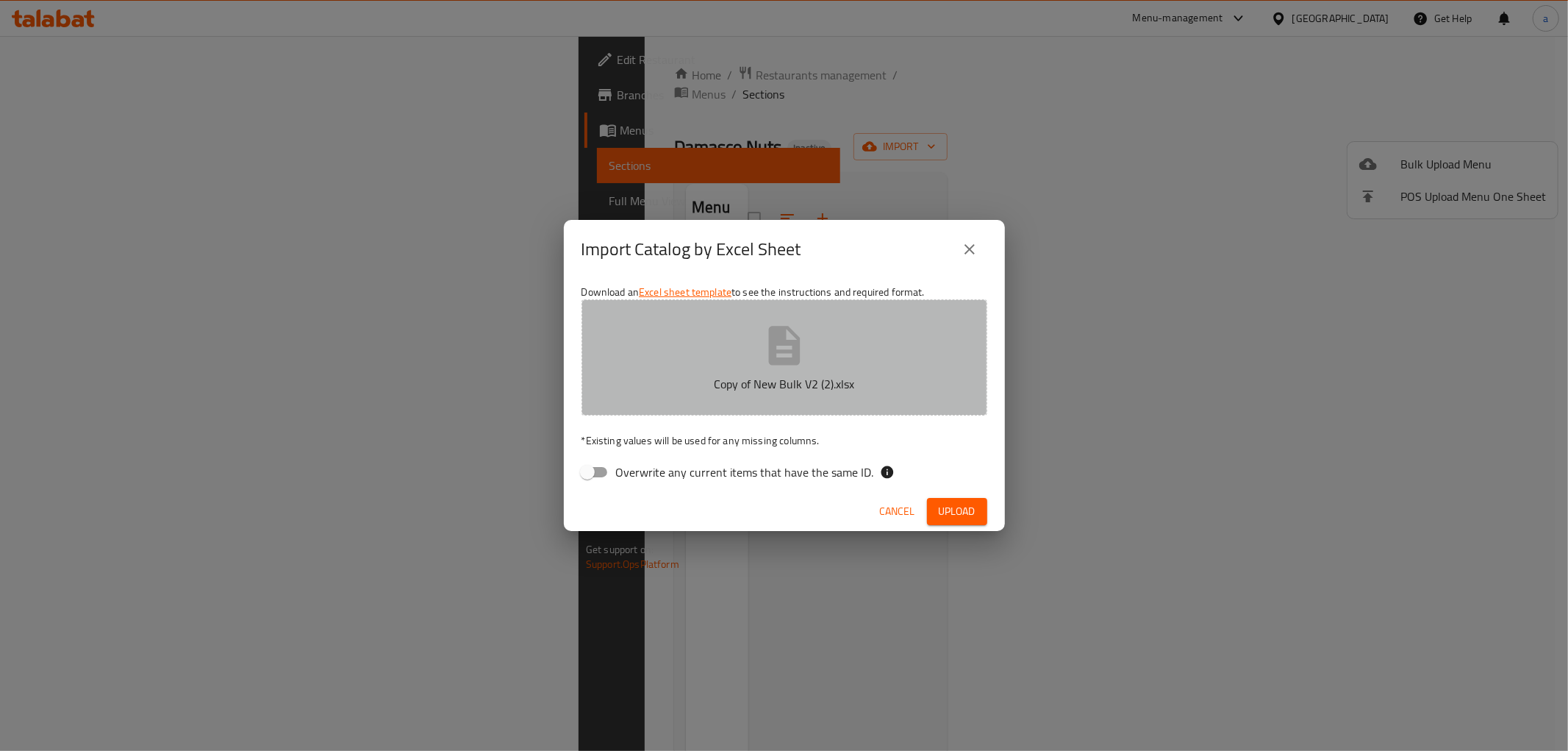
click at [829, 358] on button "Copy of New Bulk V2 (2).xlsx" at bounding box center [784, 357] width 406 height 116
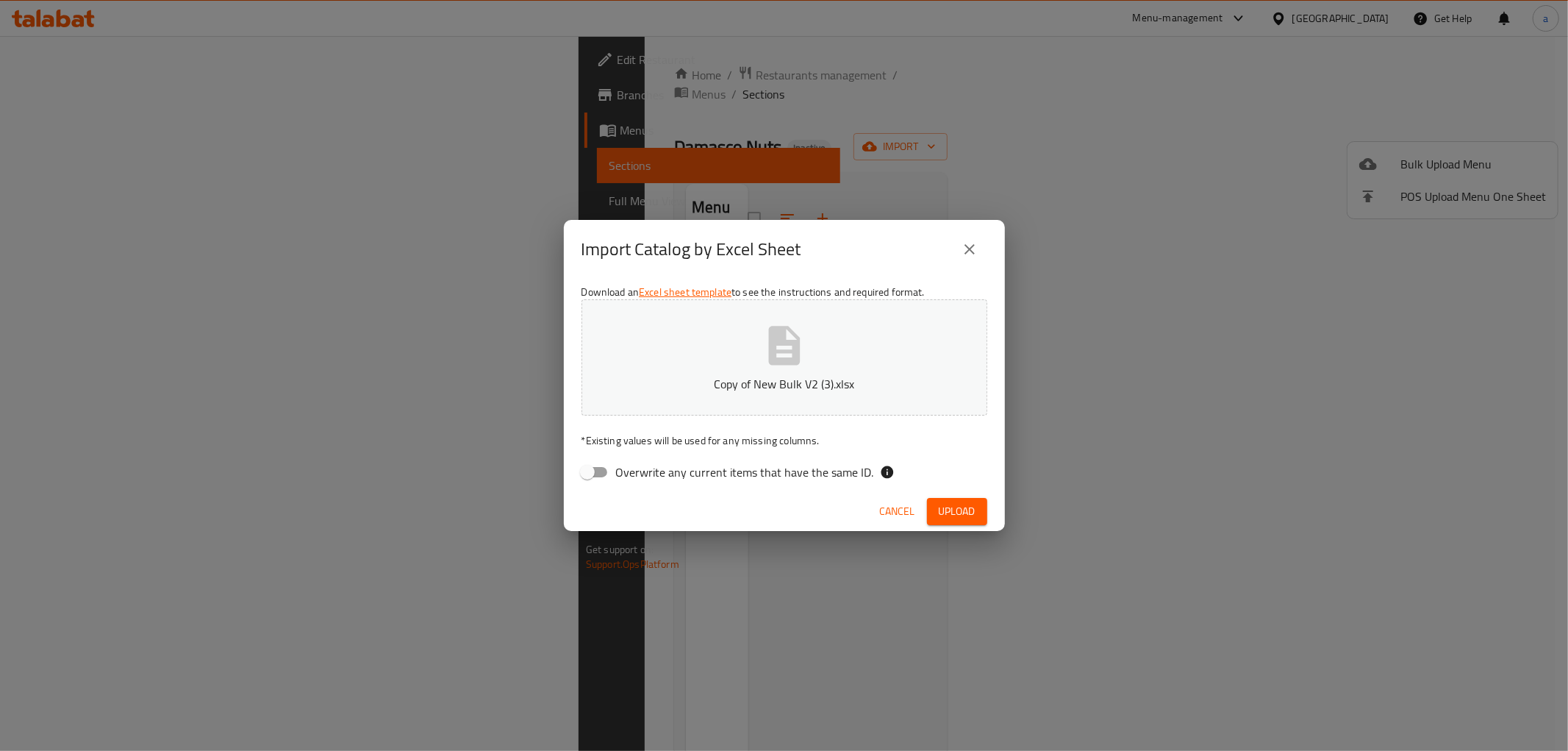
click at [943, 509] on span "Upload" at bounding box center [957, 511] width 37 height 18
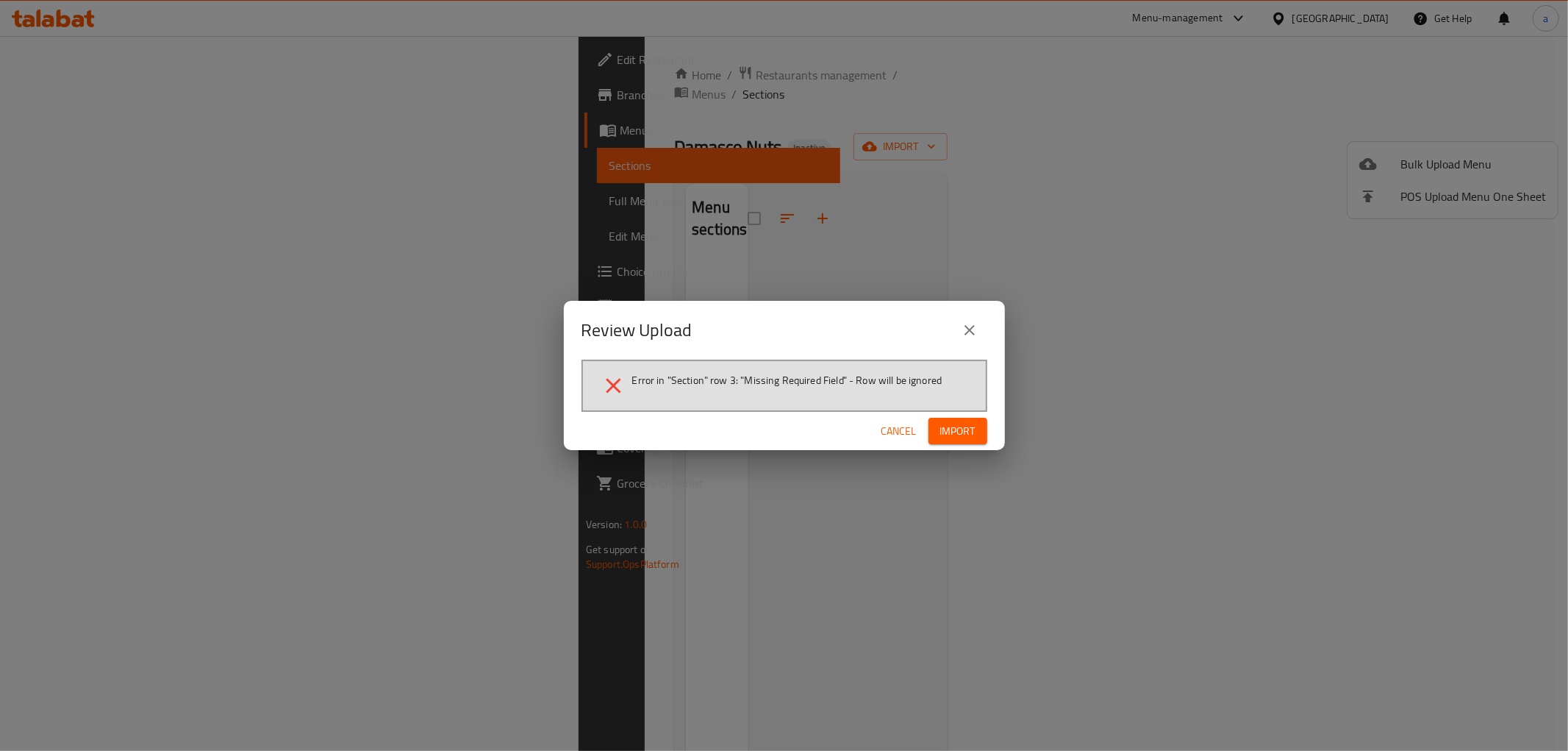
click at [961, 332] on icon "close" at bounding box center [969, 330] width 17 height 17
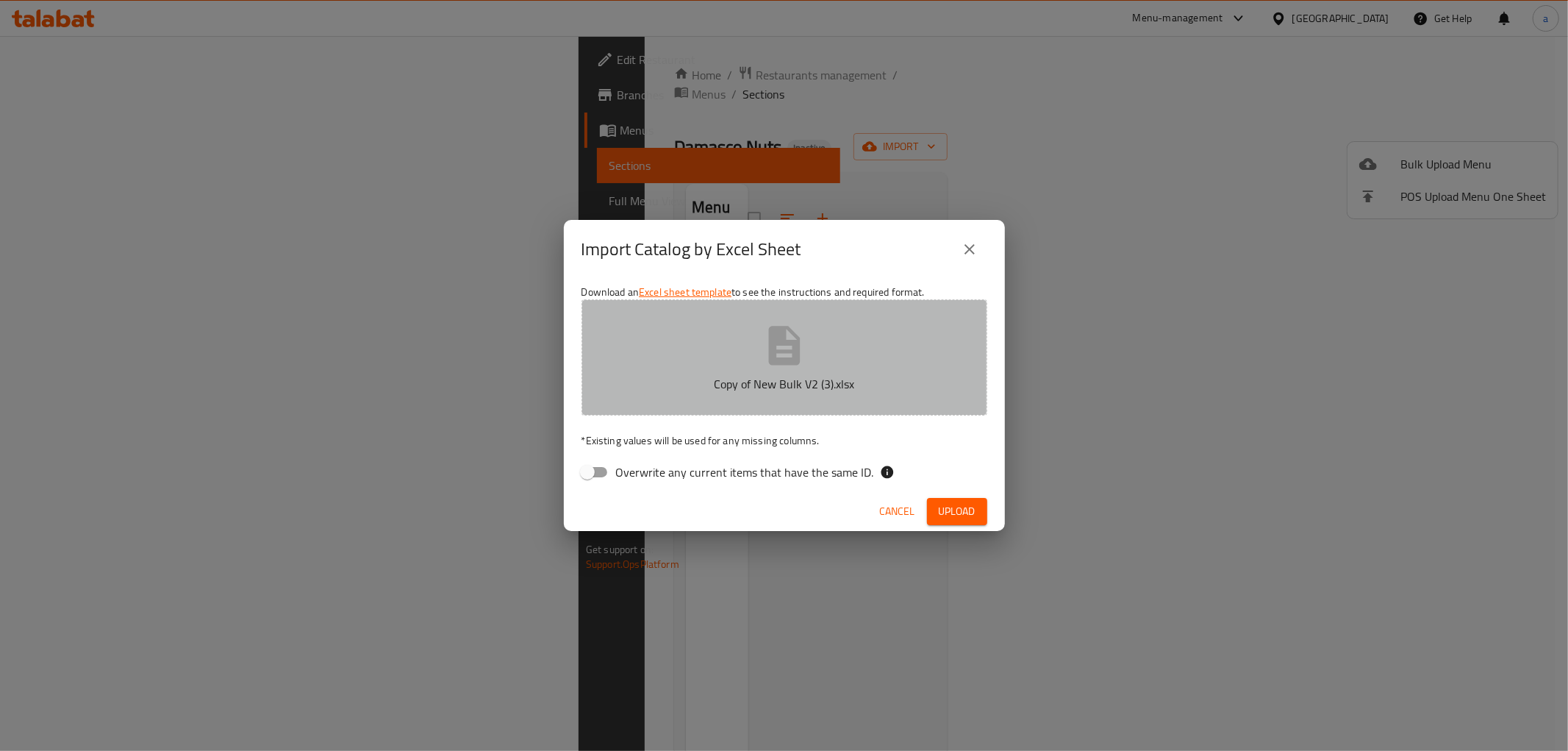
click at [876, 383] on p "Copy of New Bulk V2 (3).xlsx" at bounding box center [784, 383] width 360 height 17
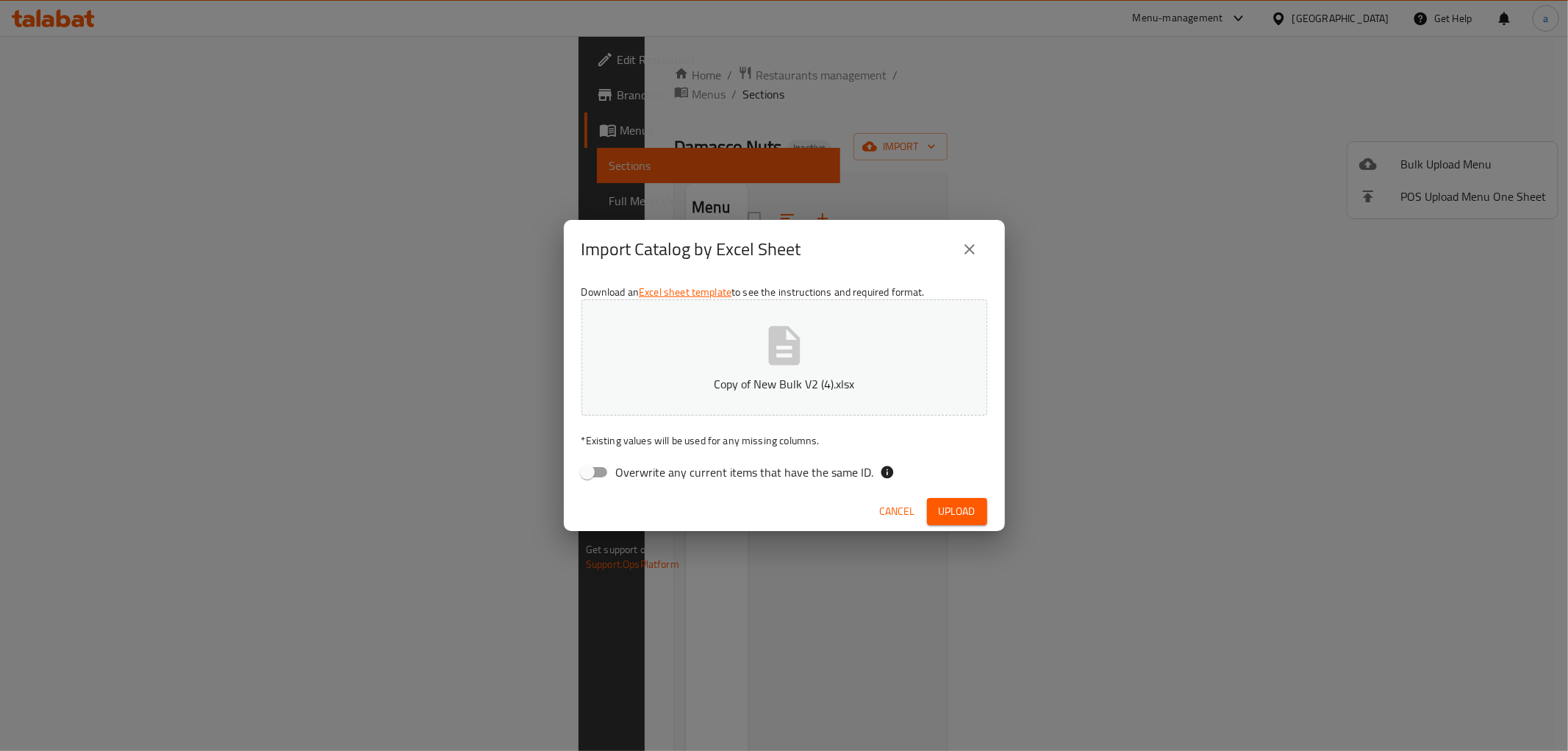
drag, startPoint x: 981, startPoint y: 557, endPoint x: 983, endPoint y: 546, distance: 11.2
click at [981, 560] on div "Import Catalog by Excel Sheet Download an Excel sheet template to see the instr…" at bounding box center [784, 375] width 1568 height 751
click at [985, 514] on button "Upload" at bounding box center [957, 511] width 60 height 27
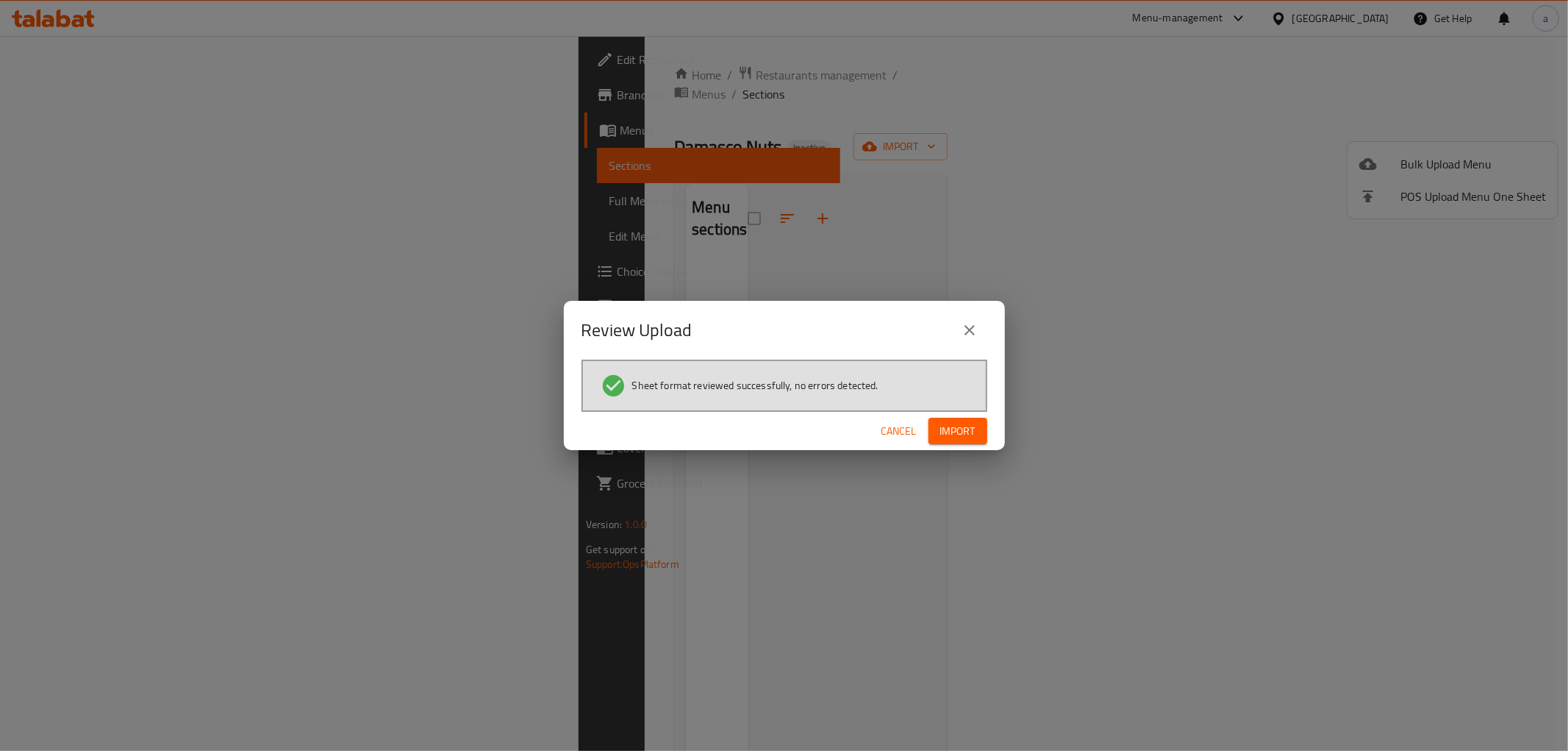
click at [976, 420] on button "Import" at bounding box center [958, 432] width 59 height 27
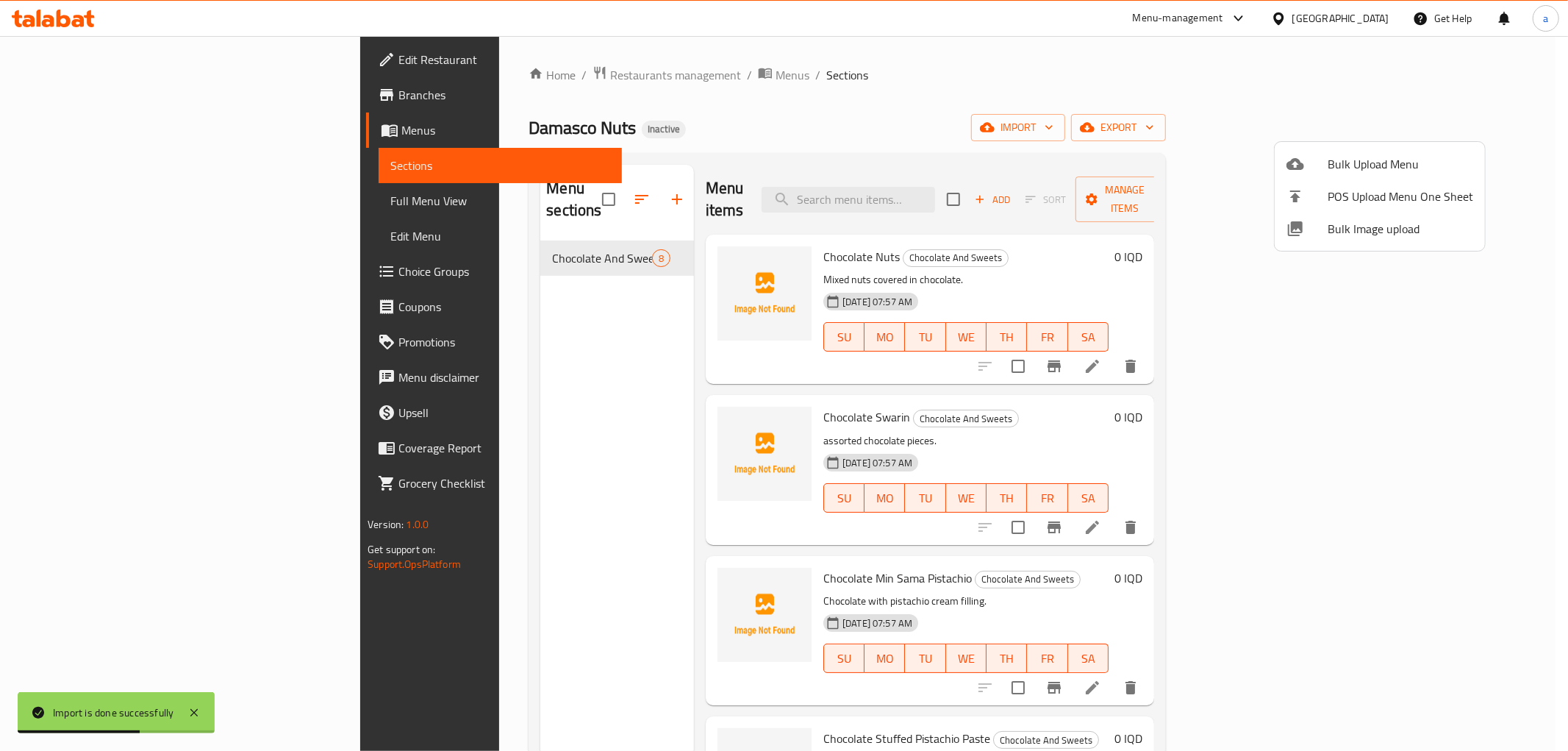
click at [105, 272] on div at bounding box center [784, 375] width 1568 height 751
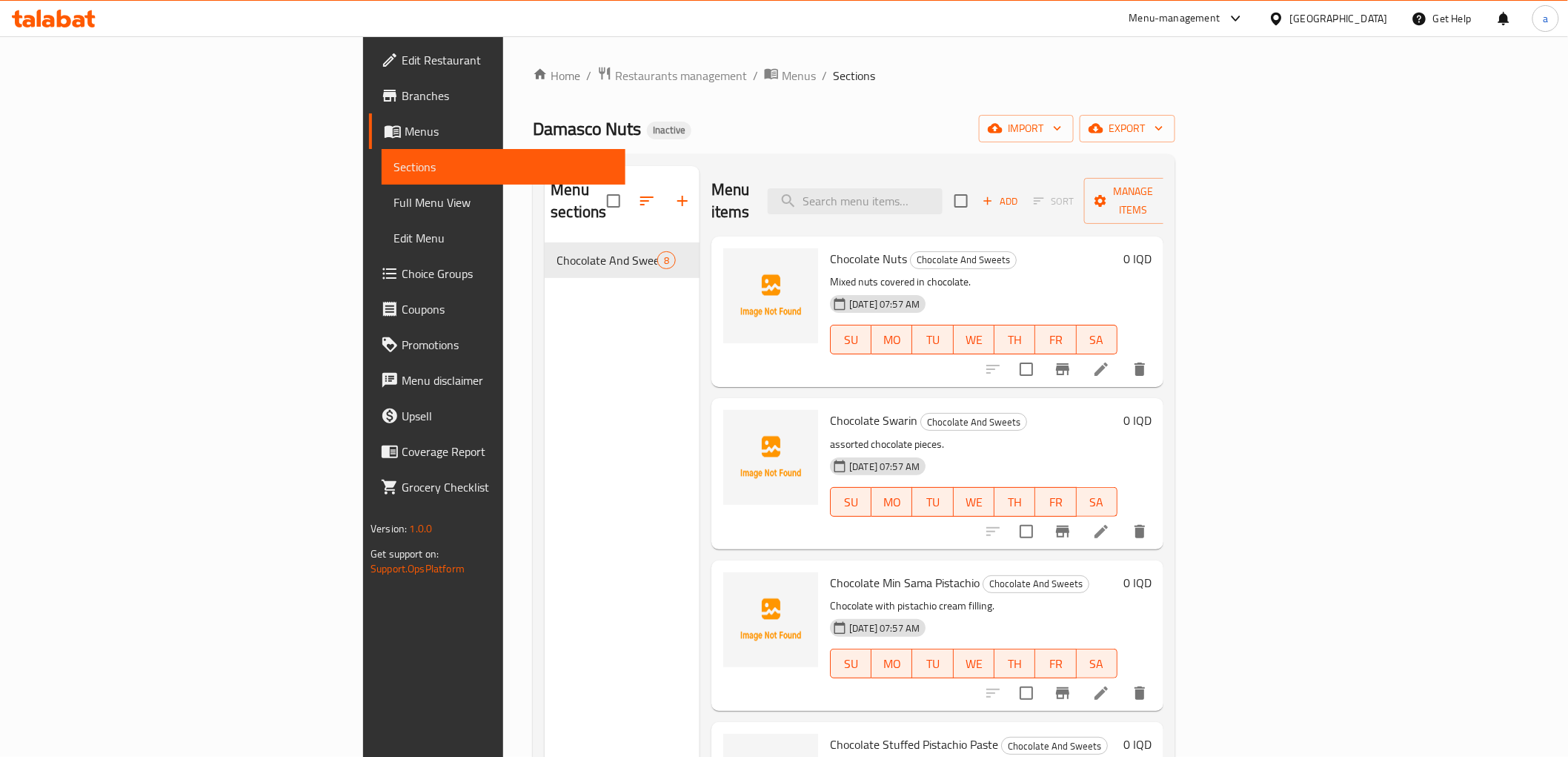
click at [401, 282] on span "Choice Groups" at bounding box center [507, 273] width 211 height 17
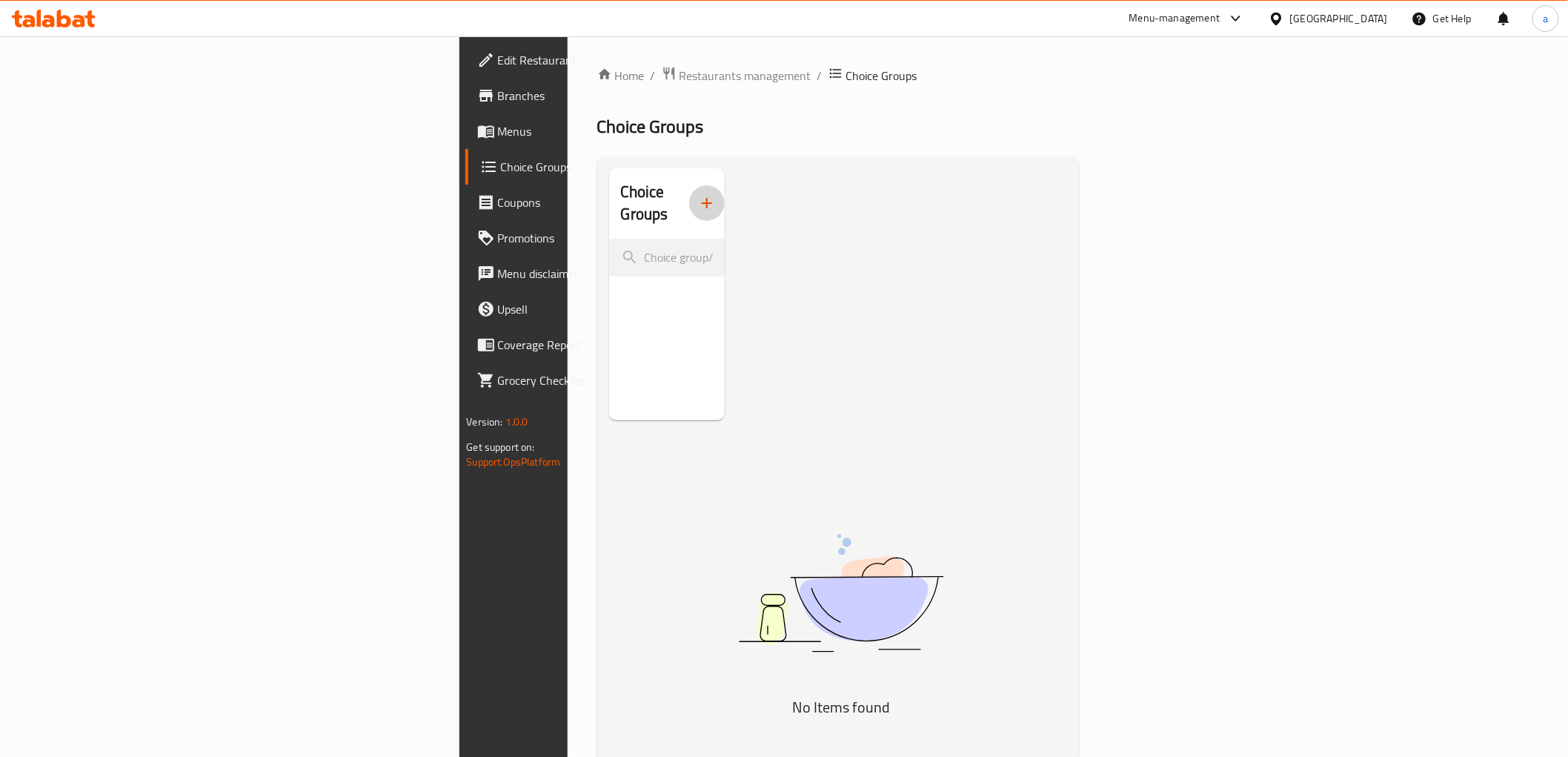
click at [689, 196] on button "button" at bounding box center [707, 203] width 36 height 36
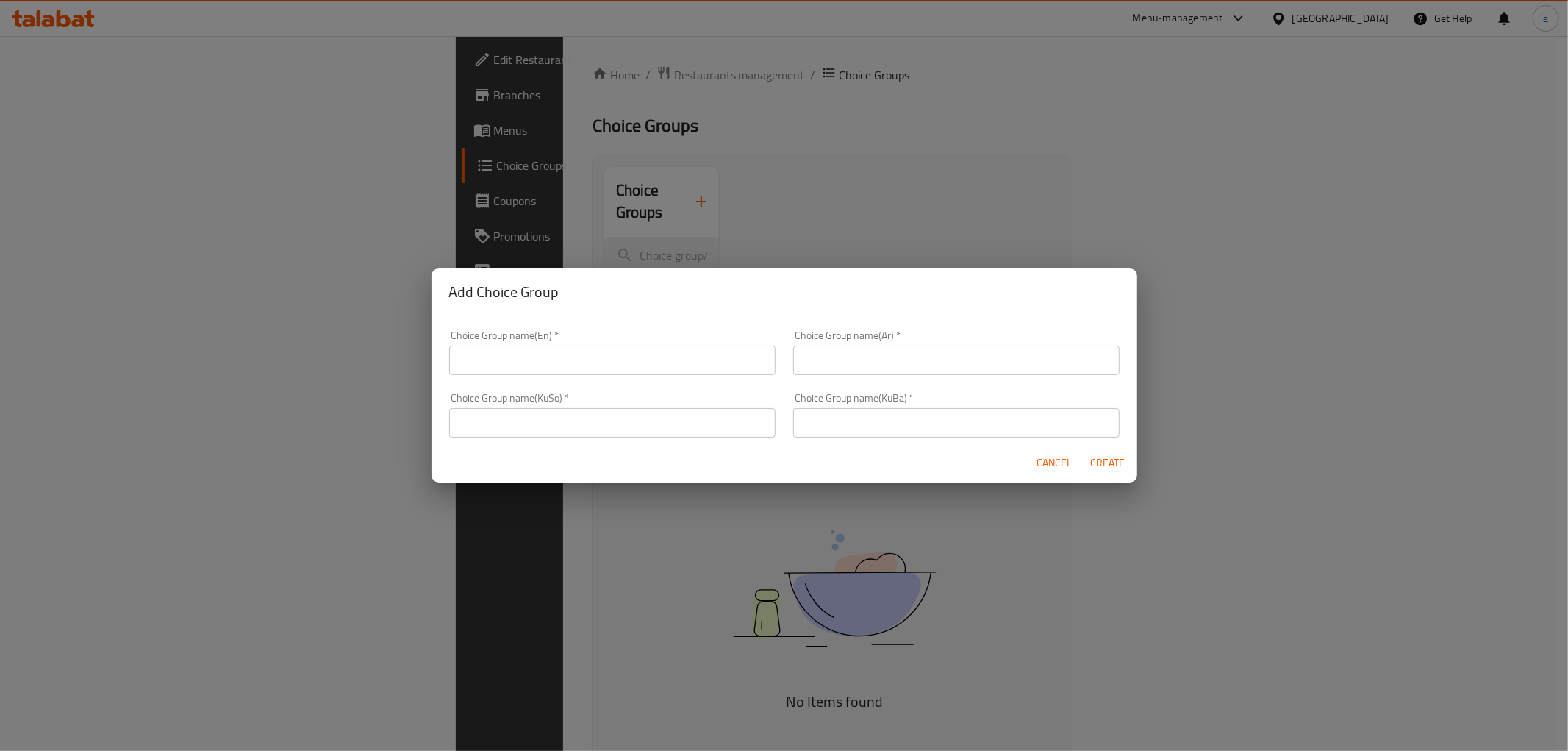
click at [701, 362] on input "text" at bounding box center [613, 360] width 327 height 29
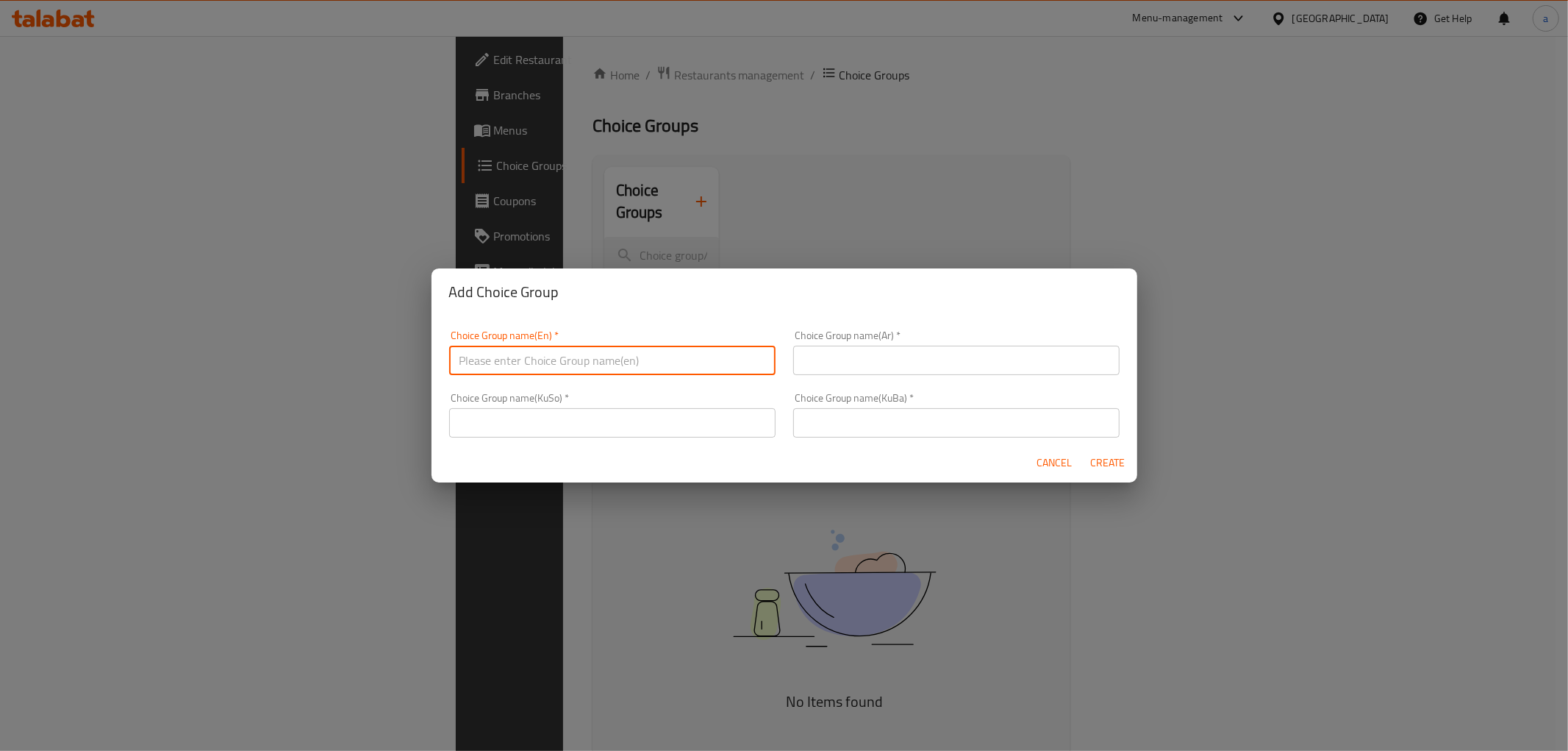
type input "v"
paste input "Your Choice Of Weight:"
type input "Your Choice Of Weight:"
drag, startPoint x: 913, startPoint y: 389, endPoint x: 949, endPoint y: 359, distance: 46.9
click at [913, 389] on div "Choice Group name(KuBa)   * Choice Group name(KuBa) *" at bounding box center [956, 415] width 344 height 63
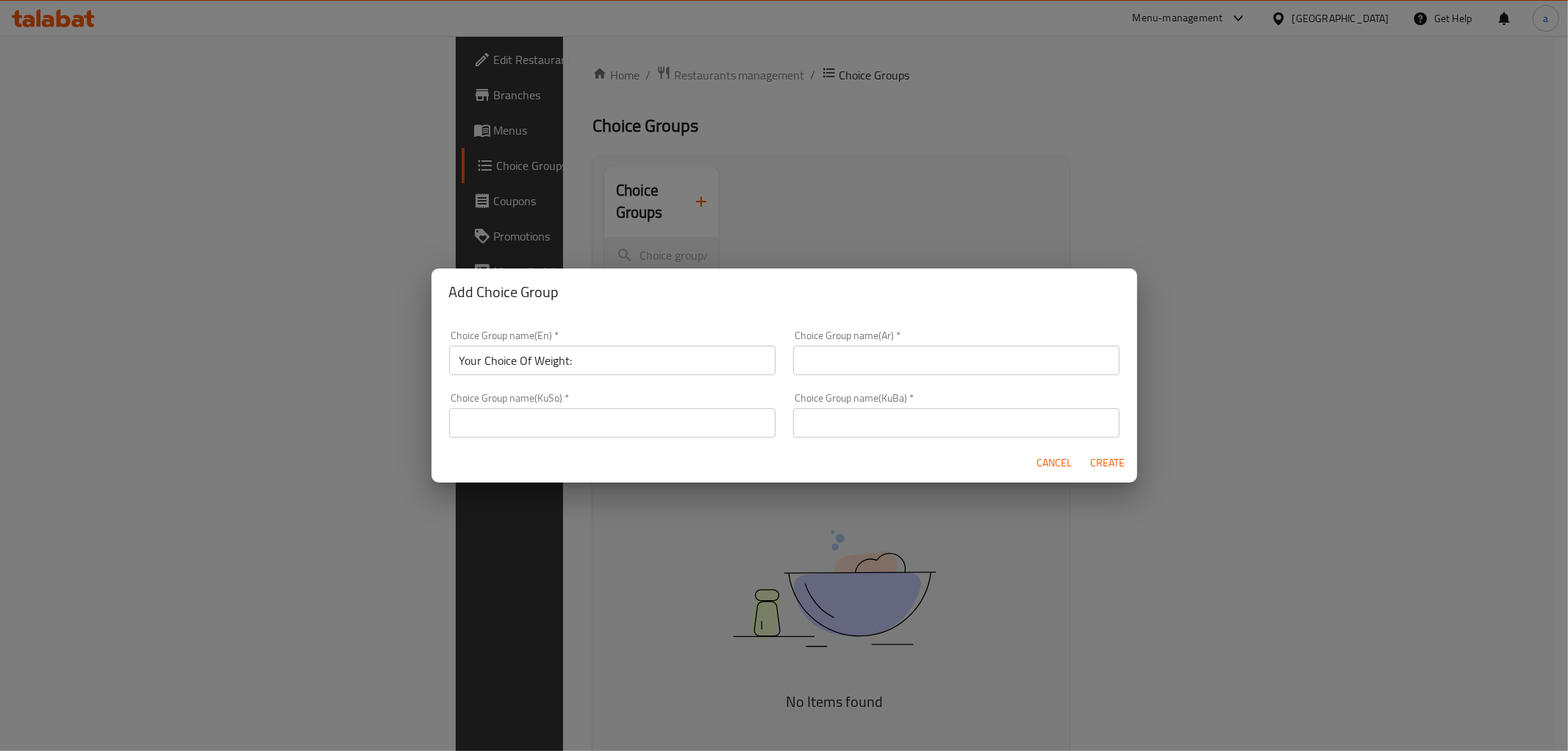
drag, startPoint x: 949, startPoint y: 359, endPoint x: 969, endPoint y: 352, distance: 21.2
click at [949, 359] on input "text" at bounding box center [957, 360] width 327 height 29
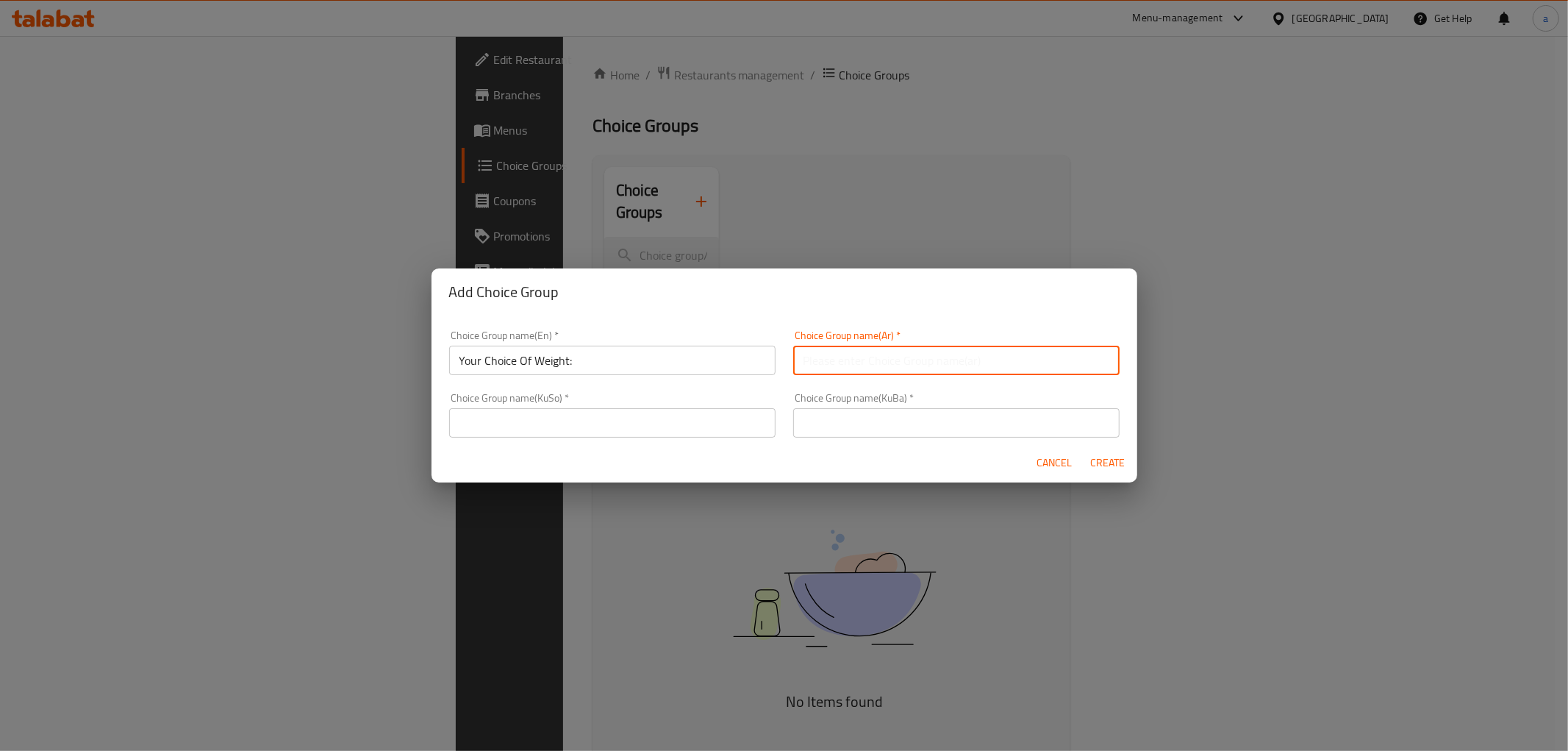
paste input "إختيارك من الوزن:"
type input "إختيارك من الوزن:"
click at [708, 424] on input "text" at bounding box center [613, 423] width 327 height 29
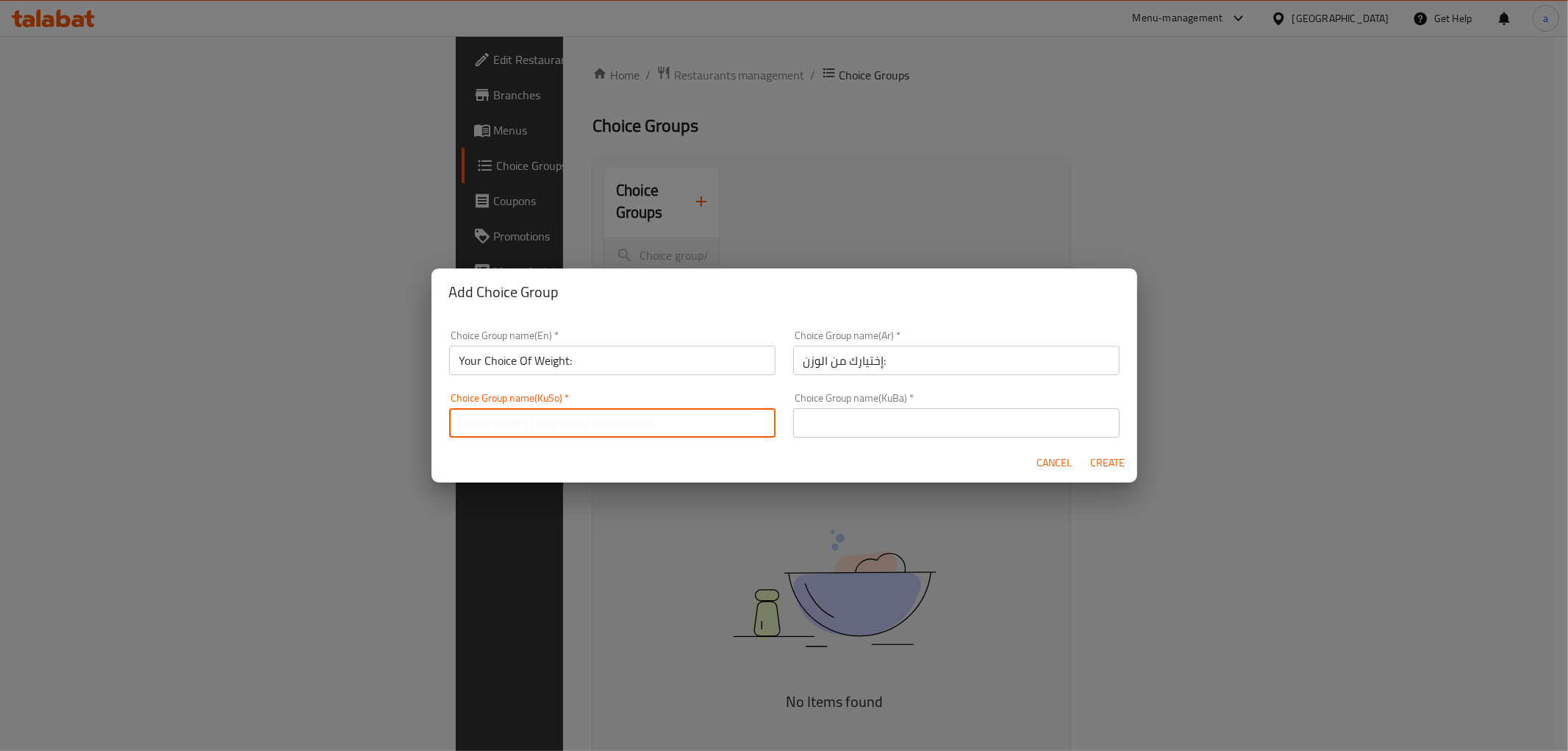
paste input "هەڵبژاردنت لە کێش:"
type input "هەڵبژاردنت لە کێش:"
click at [878, 422] on input "text" at bounding box center [957, 423] width 327 height 29
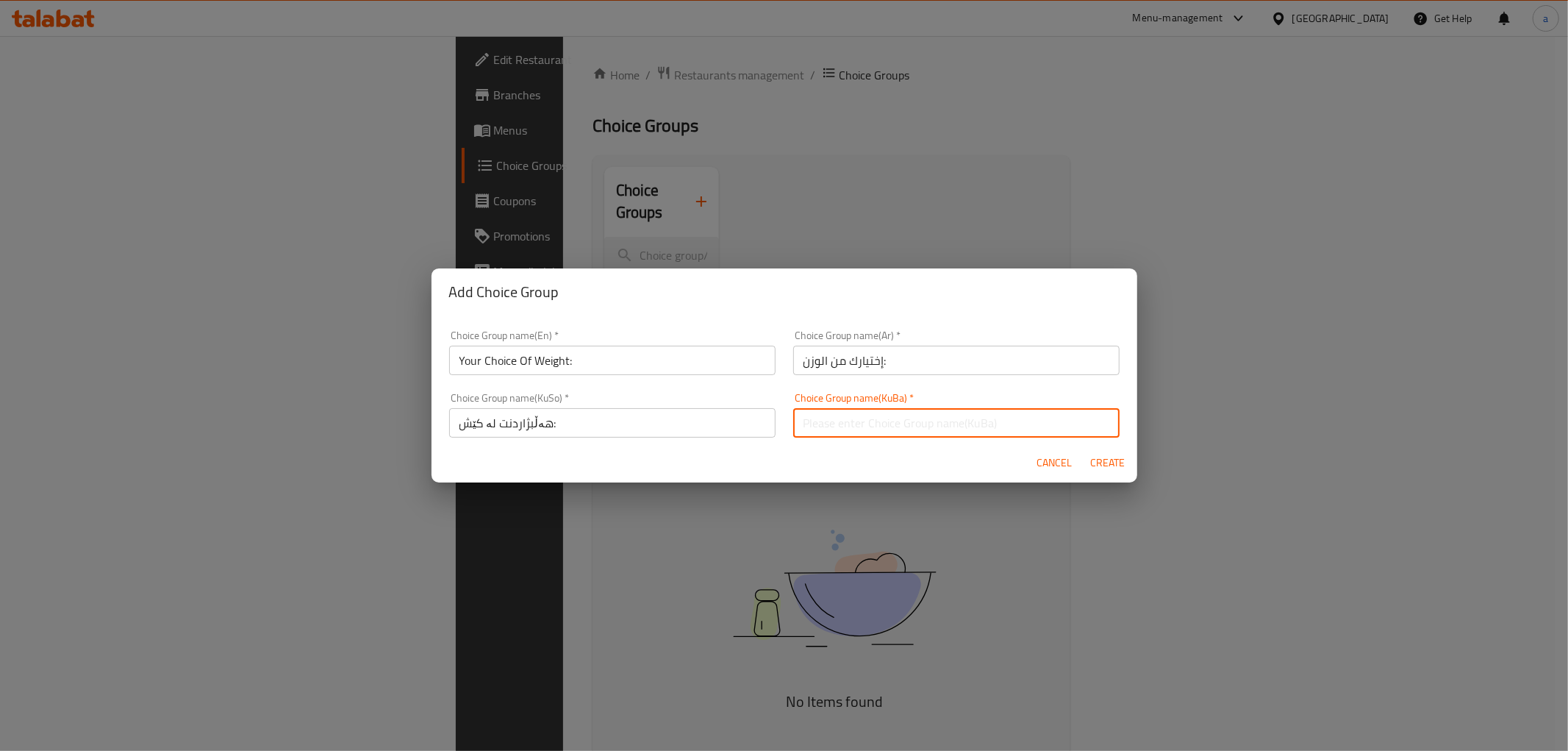
paste input "هەڵبژاردنت لە کێش:"
type input "هەڵبژاردنت لە کێش:"
click at [671, 350] on input "Your Choice Of Weight:" at bounding box center [613, 360] width 327 height 29
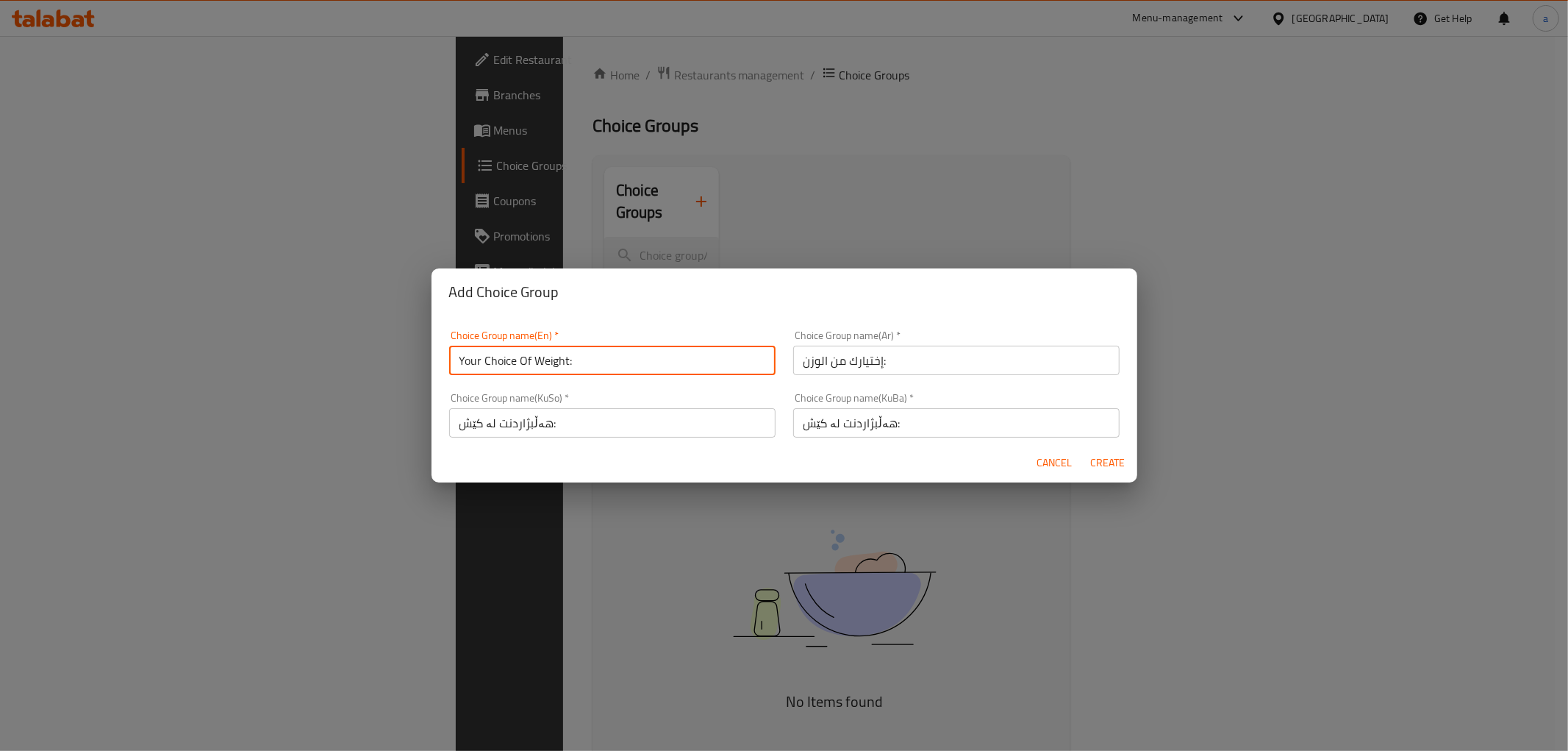
type input "Your Choice Of Weight:"
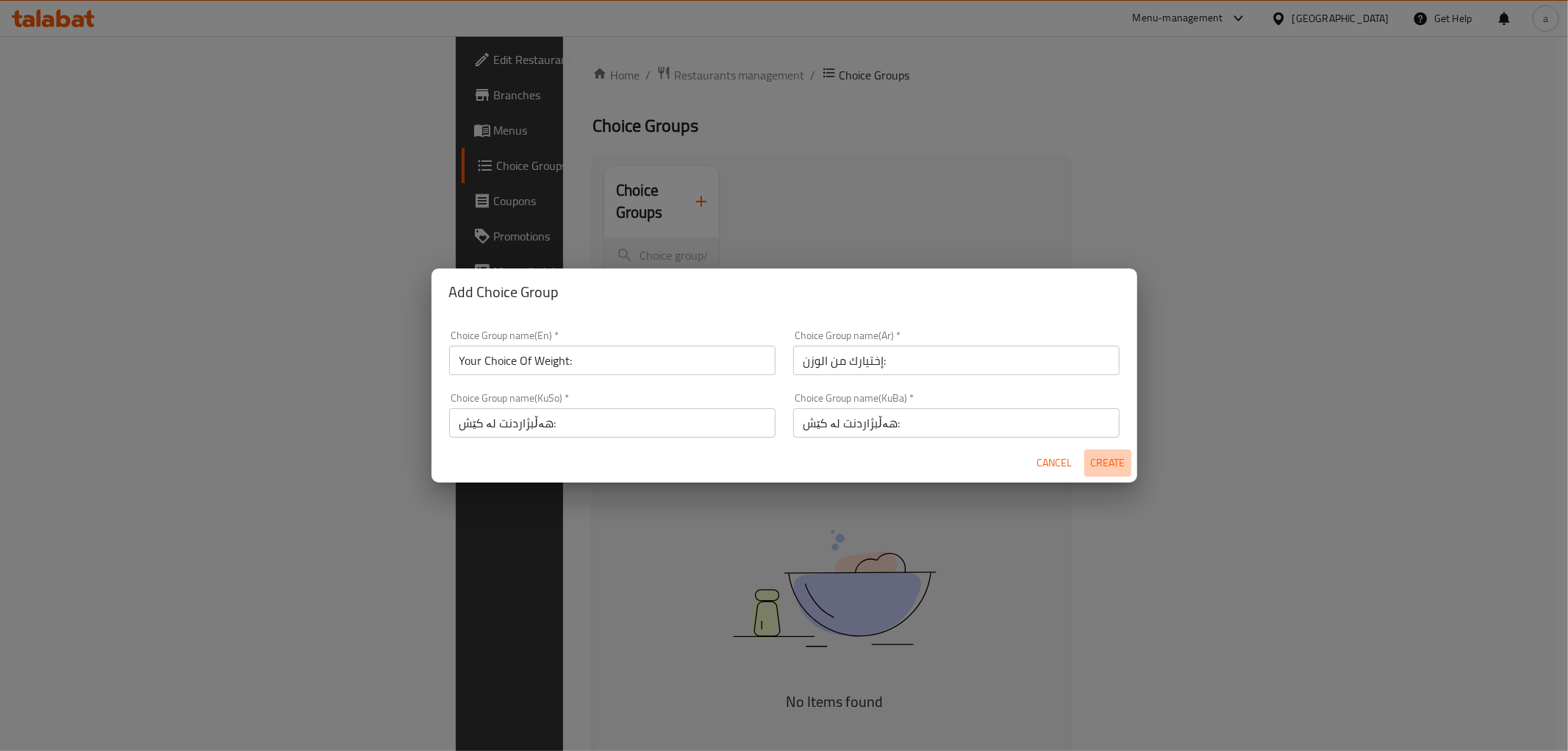
click at [1091, 468] on span "Create" at bounding box center [1107, 463] width 35 height 18
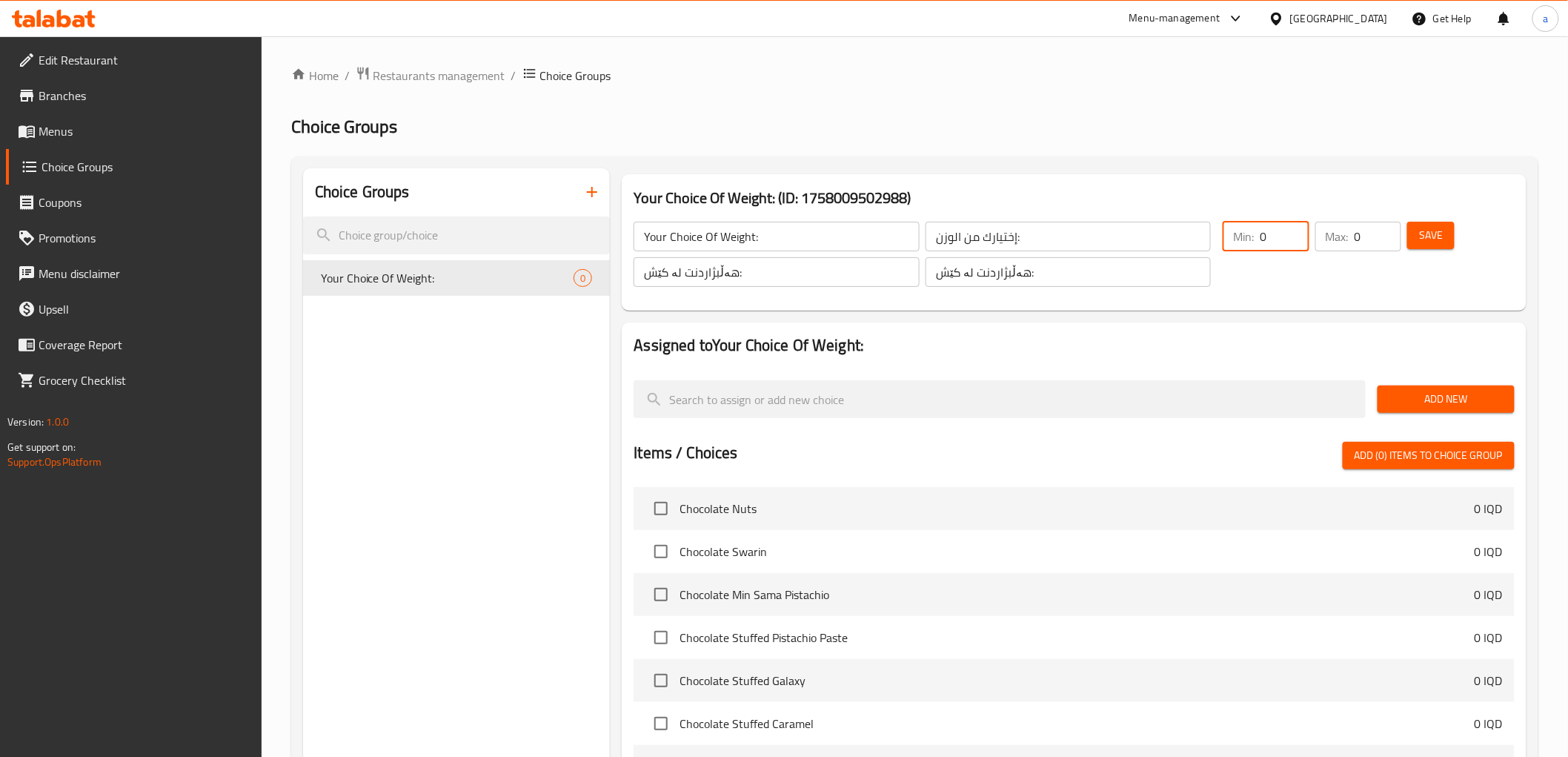
drag, startPoint x: 1277, startPoint y: 238, endPoint x: 1252, endPoint y: 240, distance: 25.1
click at [1252, 240] on div "Min: 0 ​" at bounding box center [1265, 236] width 86 height 30
type input "1"
drag, startPoint x: 1373, startPoint y: 235, endPoint x: 1345, endPoint y: 238, distance: 28.2
click at [1345, 238] on div "Max: 0 ​" at bounding box center [1358, 236] width 86 height 30
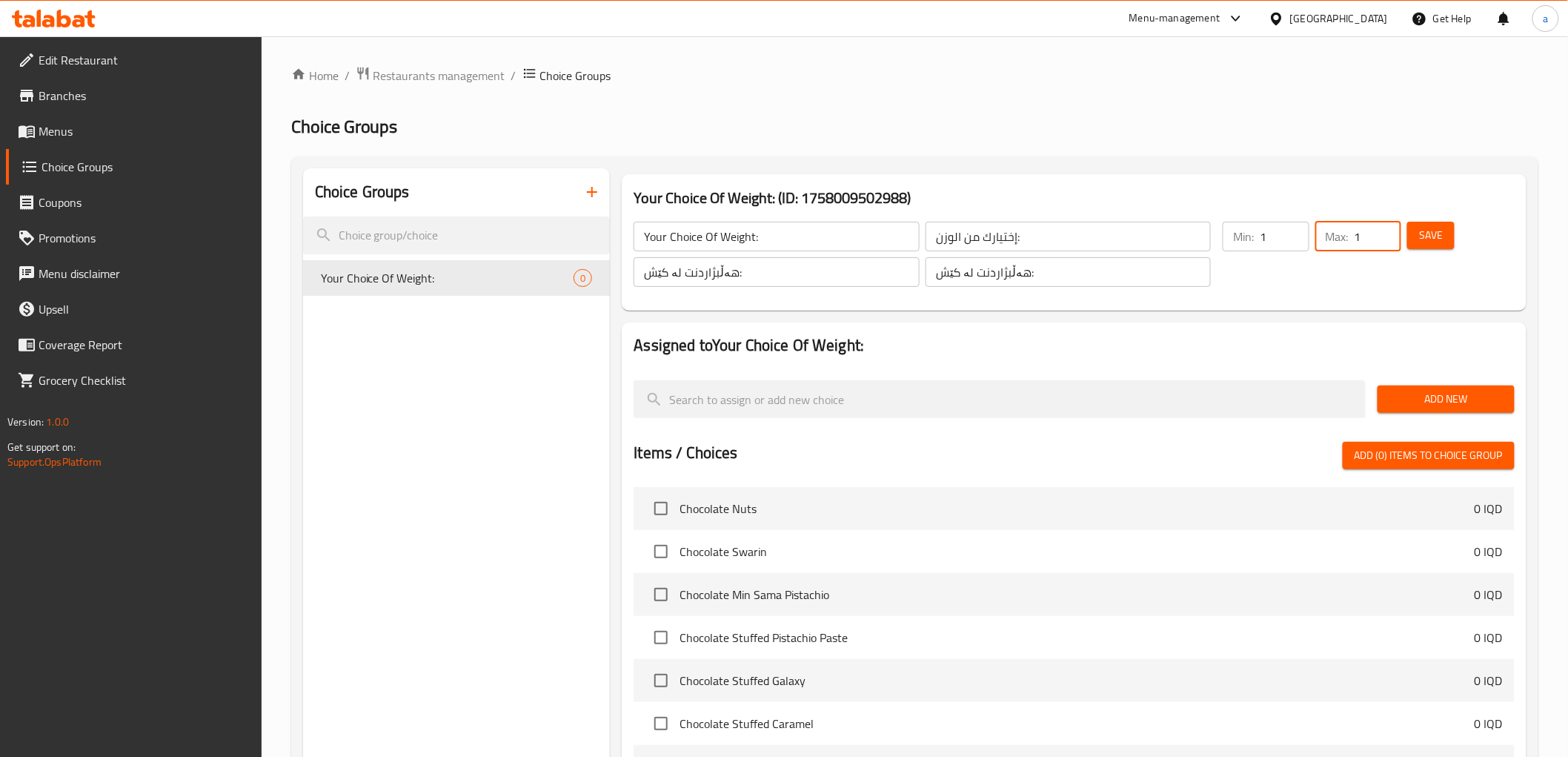
type input "1"
click at [1421, 395] on span "Add New" at bounding box center [1446, 399] width 113 height 18
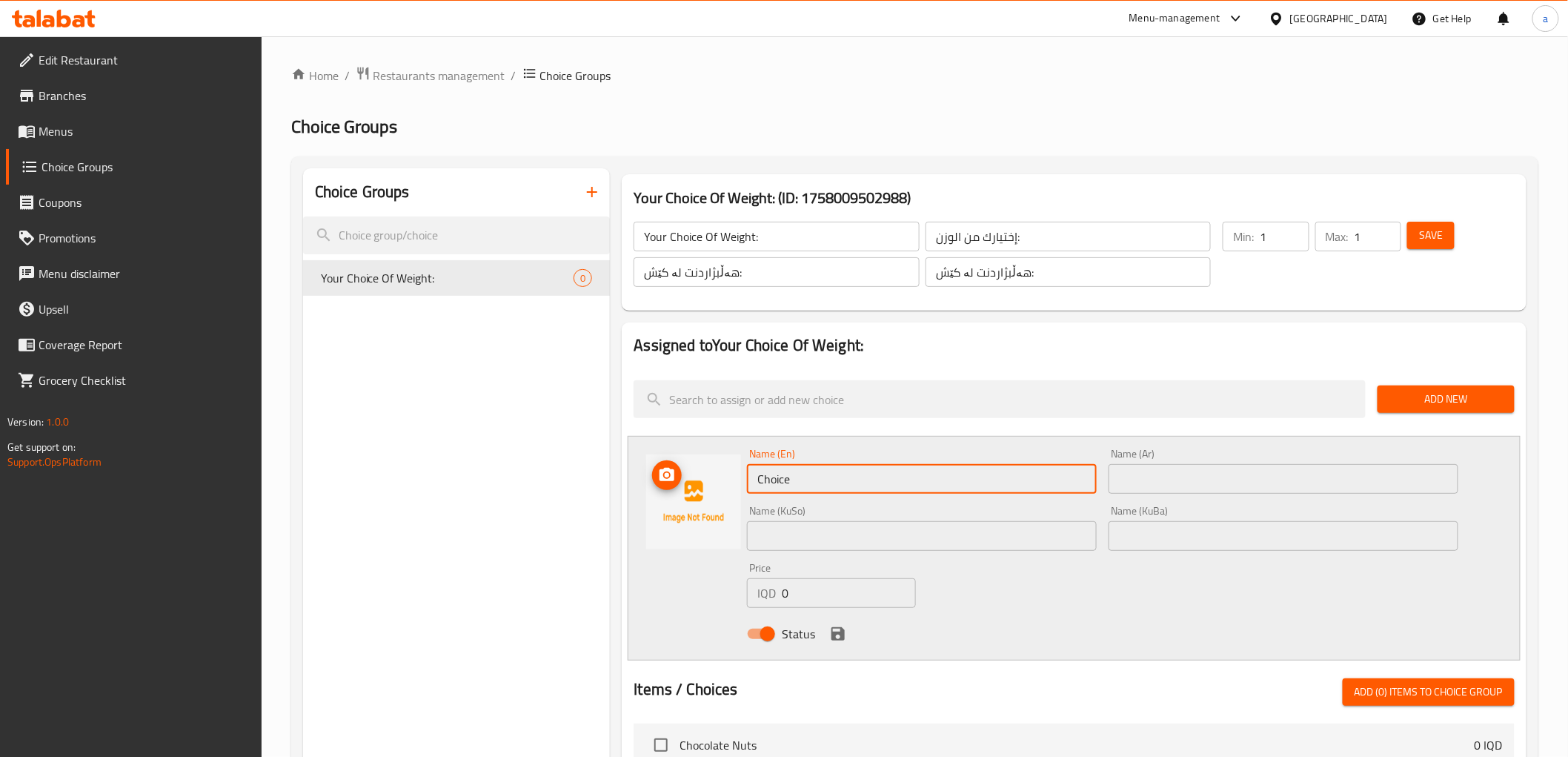
drag, startPoint x: 873, startPoint y: 473, endPoint x: 679, endPoint y: 500, distance: 195.9
click at [679, 500] on div "Name (En) Choice Name (En) Name (Ar) Name (Ar) Name (KuSo) Name (KuSo) Name (Ku…" at bounding box center [1074, 548] width 893 height 225
paste input "1/4 Kilo"
drag, startPoint x: 780, startPoint y: 478, endPoint x: 669, endPoint y: 494, distance: 112.1
click at [669, 494] on div "Name (En) 1/4 Kilo Name (En) Name (Ar) Name (Ar) Name (KuSo) Name (KuSo) Name (…" at bounding box center [1074, 548] width 893 height 225
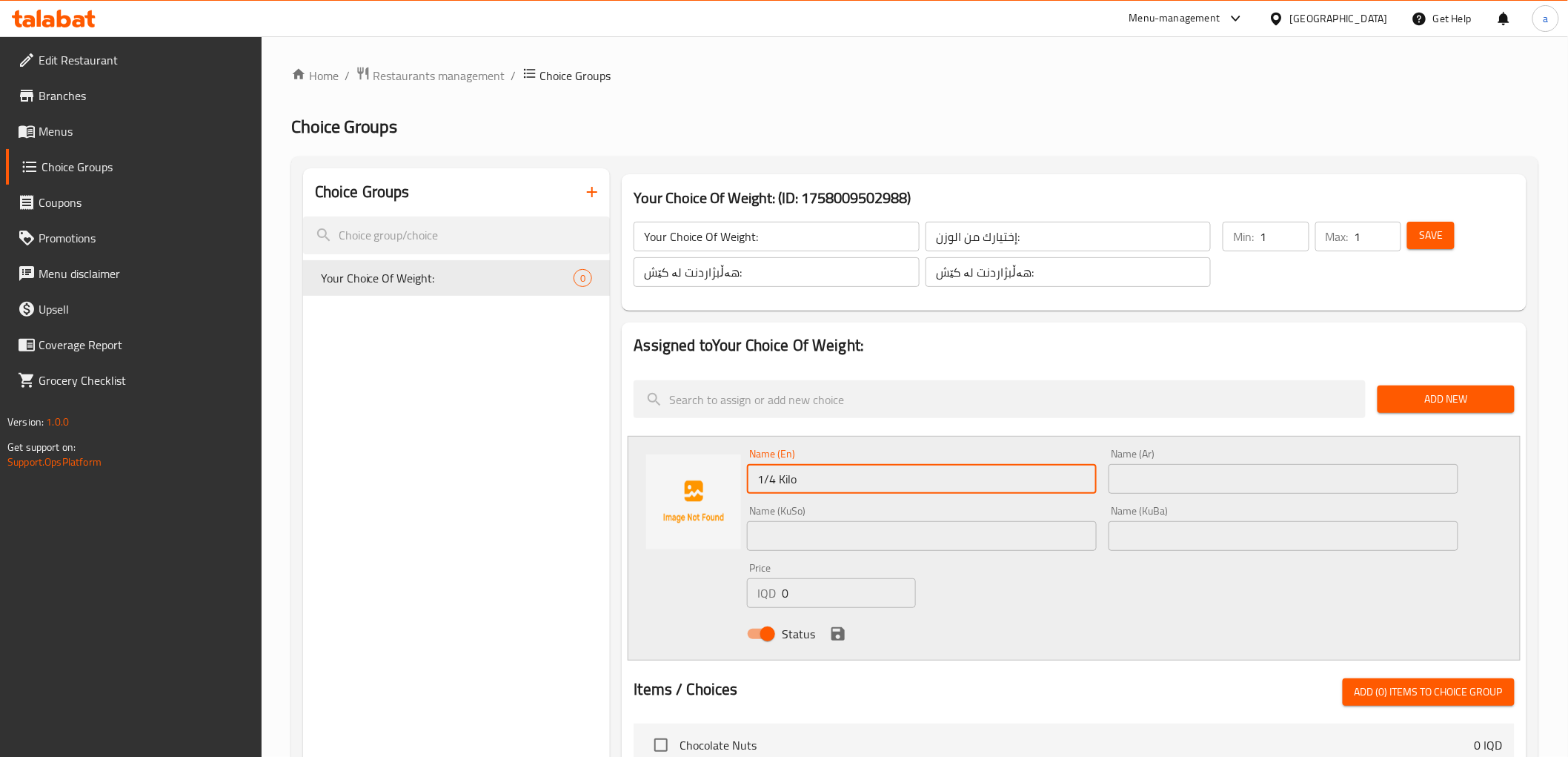
type input "1/4 Kilo"
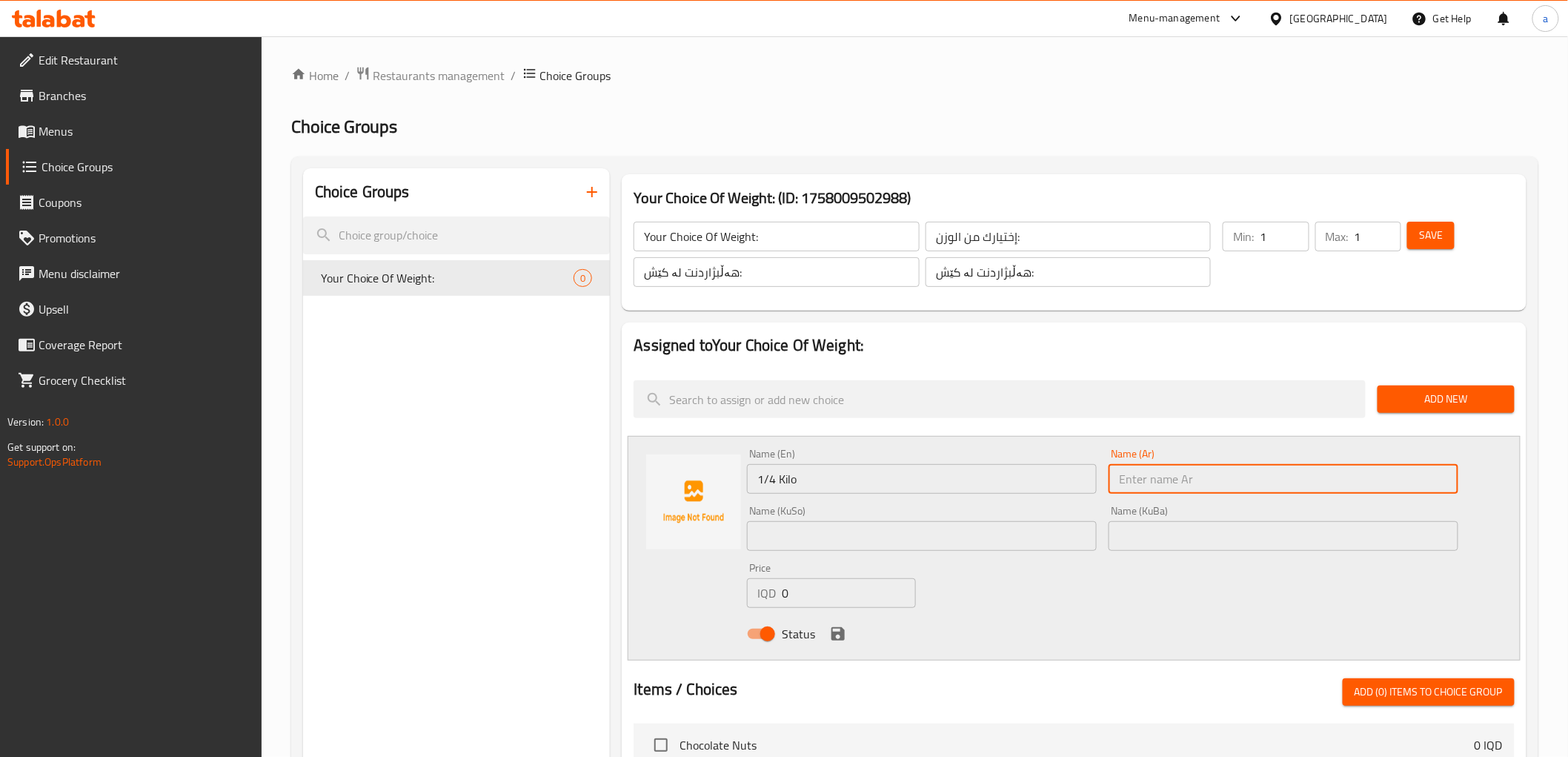
click at [1157, 482] on input "text" at bounding box center [1283, 478] width 350 height 30
paste input "1/4 كيلو"
drag, startPoint x: 1143, startPoint y: 479, endPoint x: 1067, endPoint y: 487, distance: 76.4
click at [1067, 487] on div "Name (En) 1/4 Kilo Name (En) Name (Ar) 1/4 كيلو Name (Ar) Name (KuSo) Name (KuS…" at bounding box center [1102, 548] width 723 height 211
type input "1/4 كيلو"
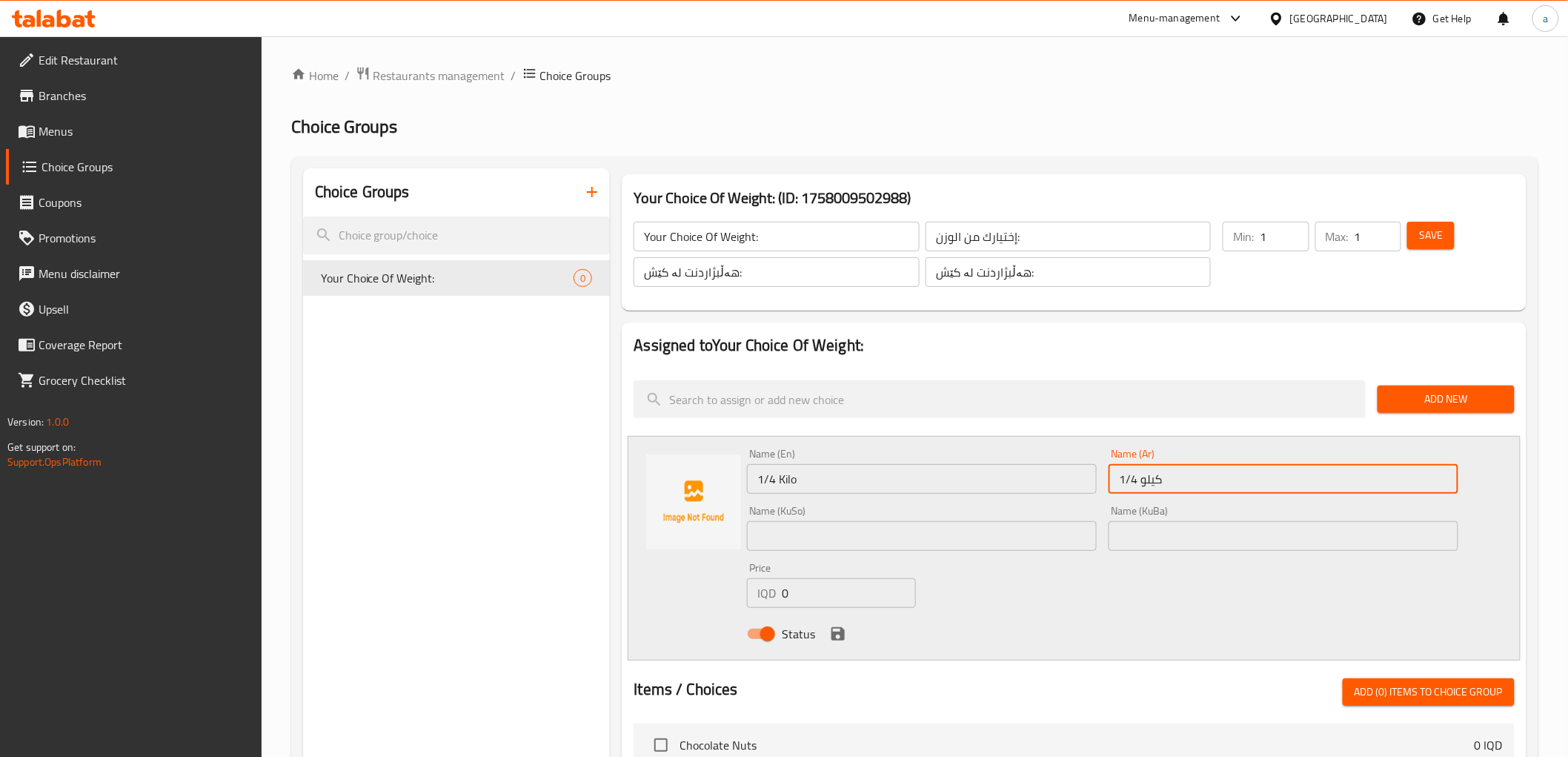
click at [927, 537] on input "text" at bounding box center [921, 535] width 350 height 30
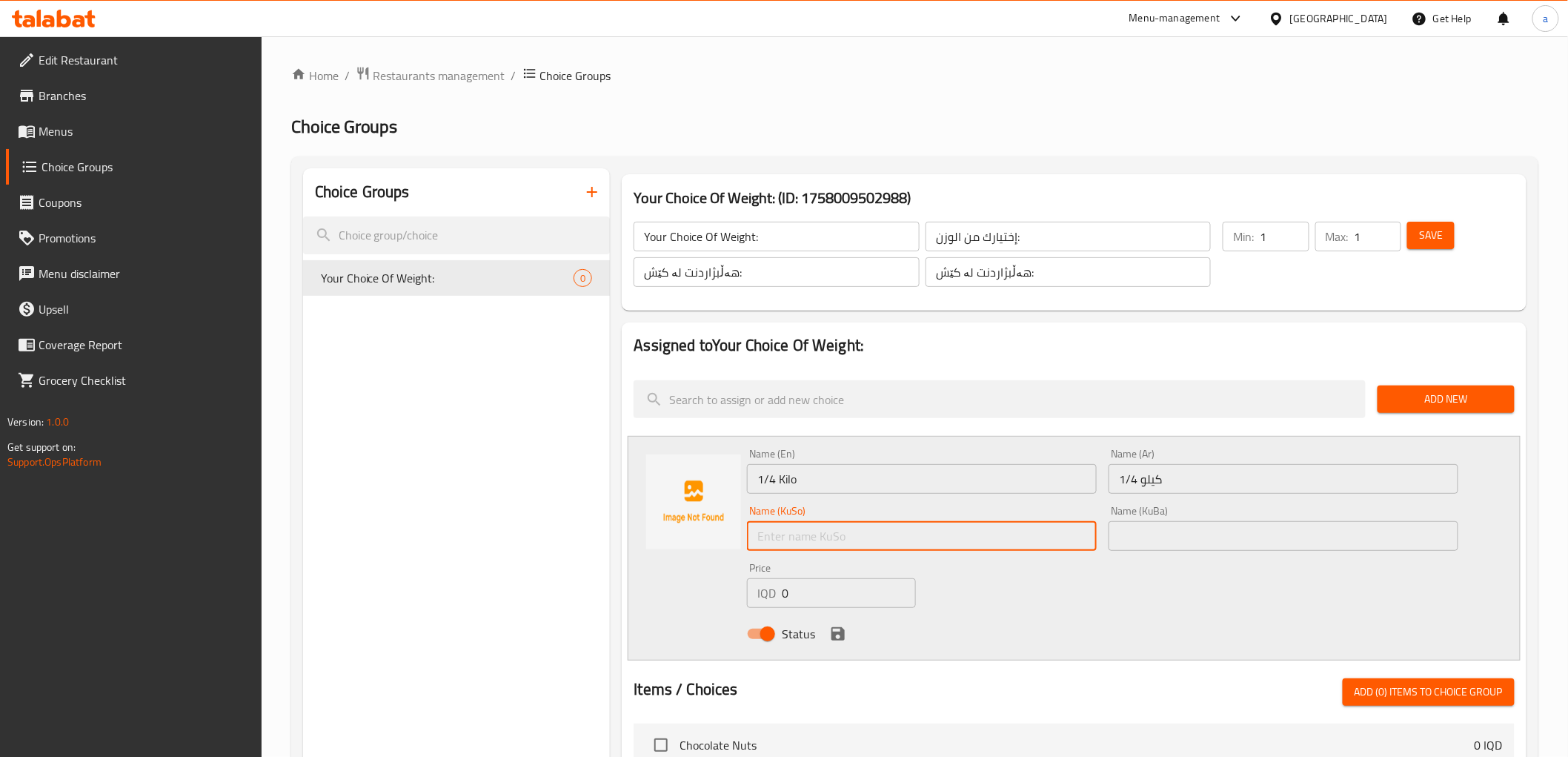
paste input "1/4 کیلۆ"
drag, startPoint x: 821, startPoint y: 538, endPoint x: 732, endPoint y: 547, distance: 89.5
click at [732, 547] on div "Name (En) 1/4 Kilo Name (En) Name (Ar) 1/4 كيلو Name (Ar) Name (KuSo) 1/4 کیلۆ …" at bounding box center [1074, 548] width 893 height 225
type input "1/4 کیلۆ"
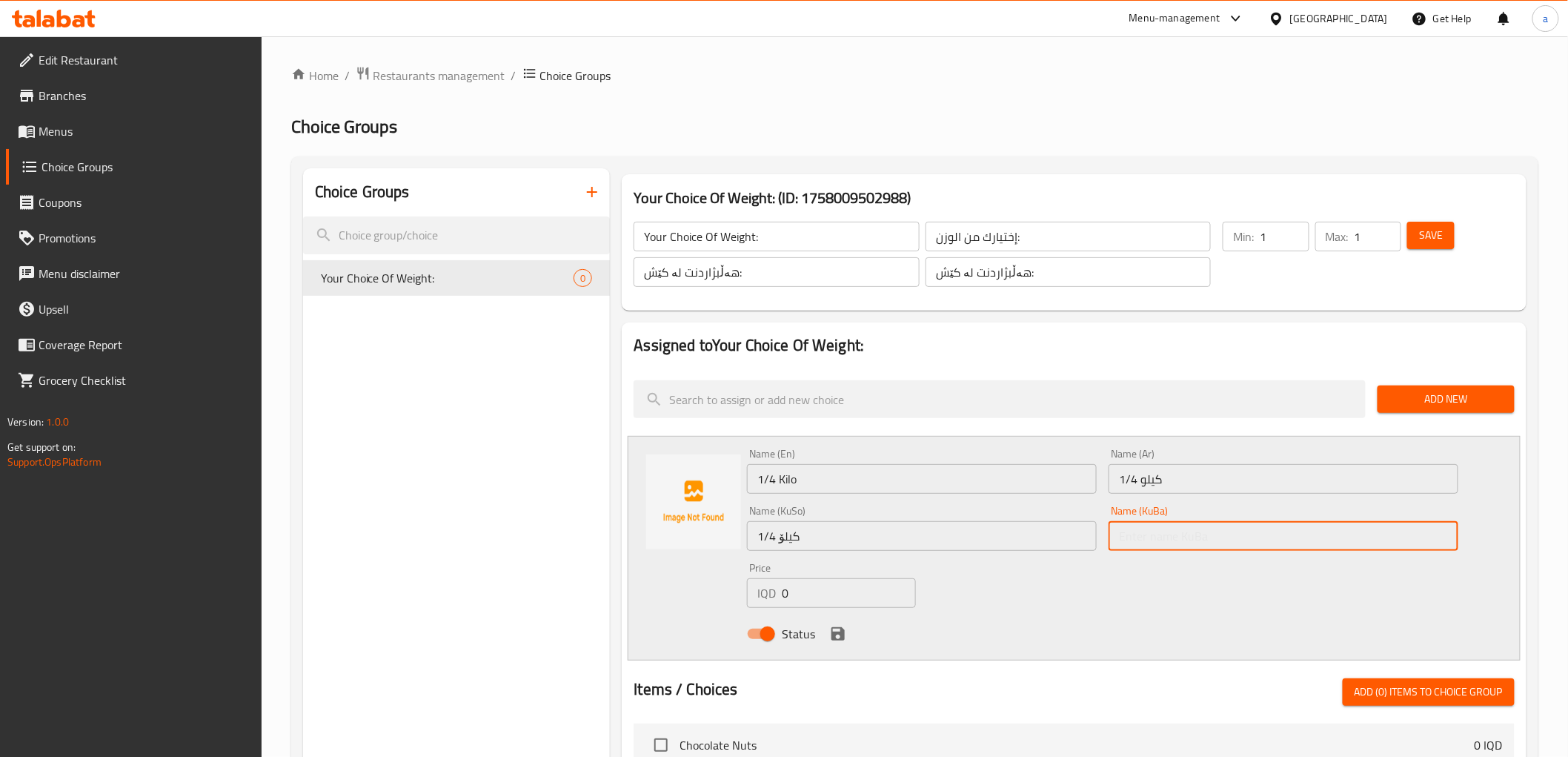
click at [1154, 531] on input "text" at bounding box center [1283, 535] width 350 height 30
paste input "1/4 کیلۆ"
type input "1/4 کیلۆ"
click at [745, 605] on div "Price IQD 0 Price" at bounding box center [831, 585] width 181 height 57
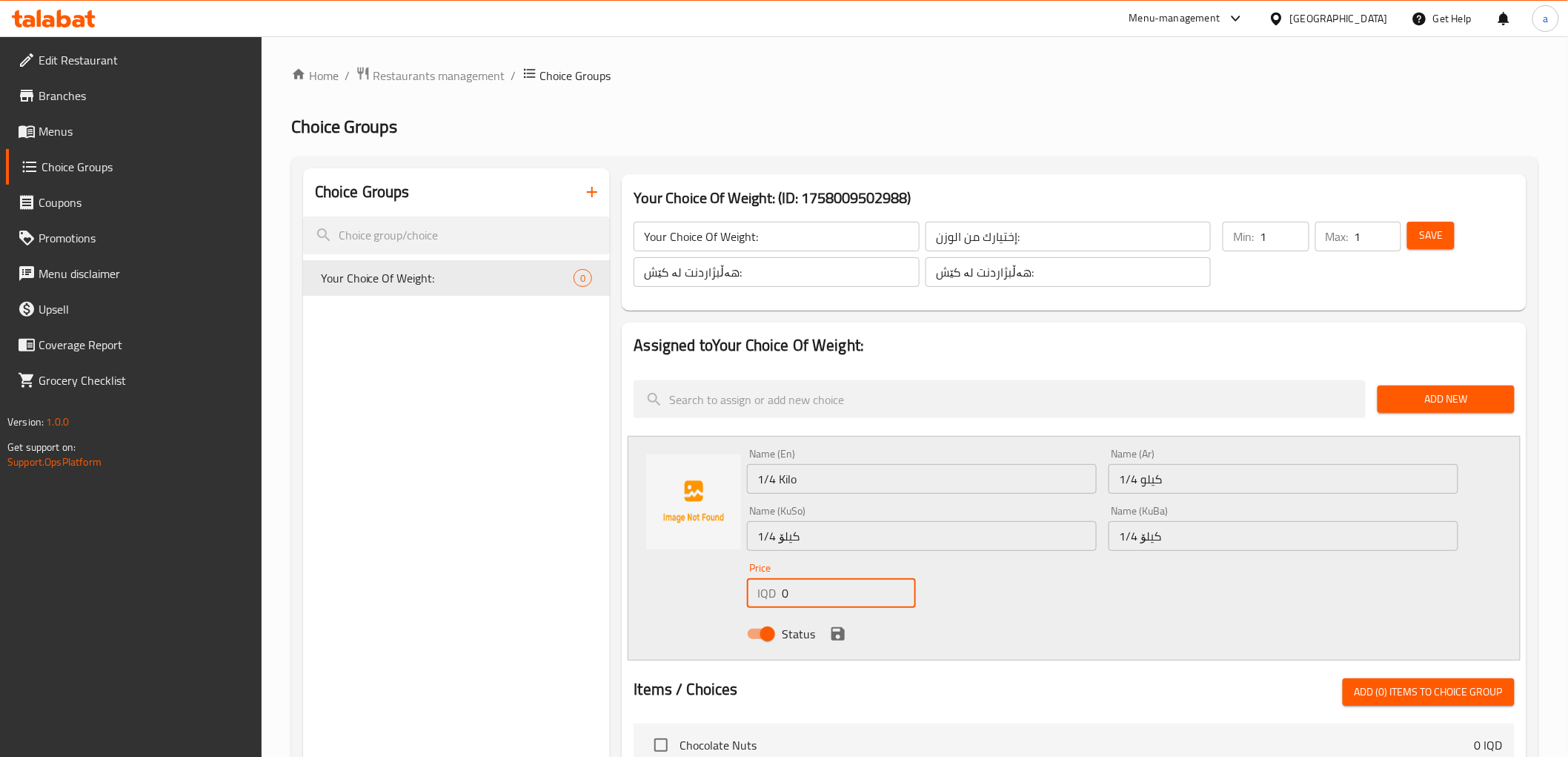
paste input "875"
type input "8750"
click at [837, 638] on icon "save" at bounding box center [838, 633] width 17 height 17
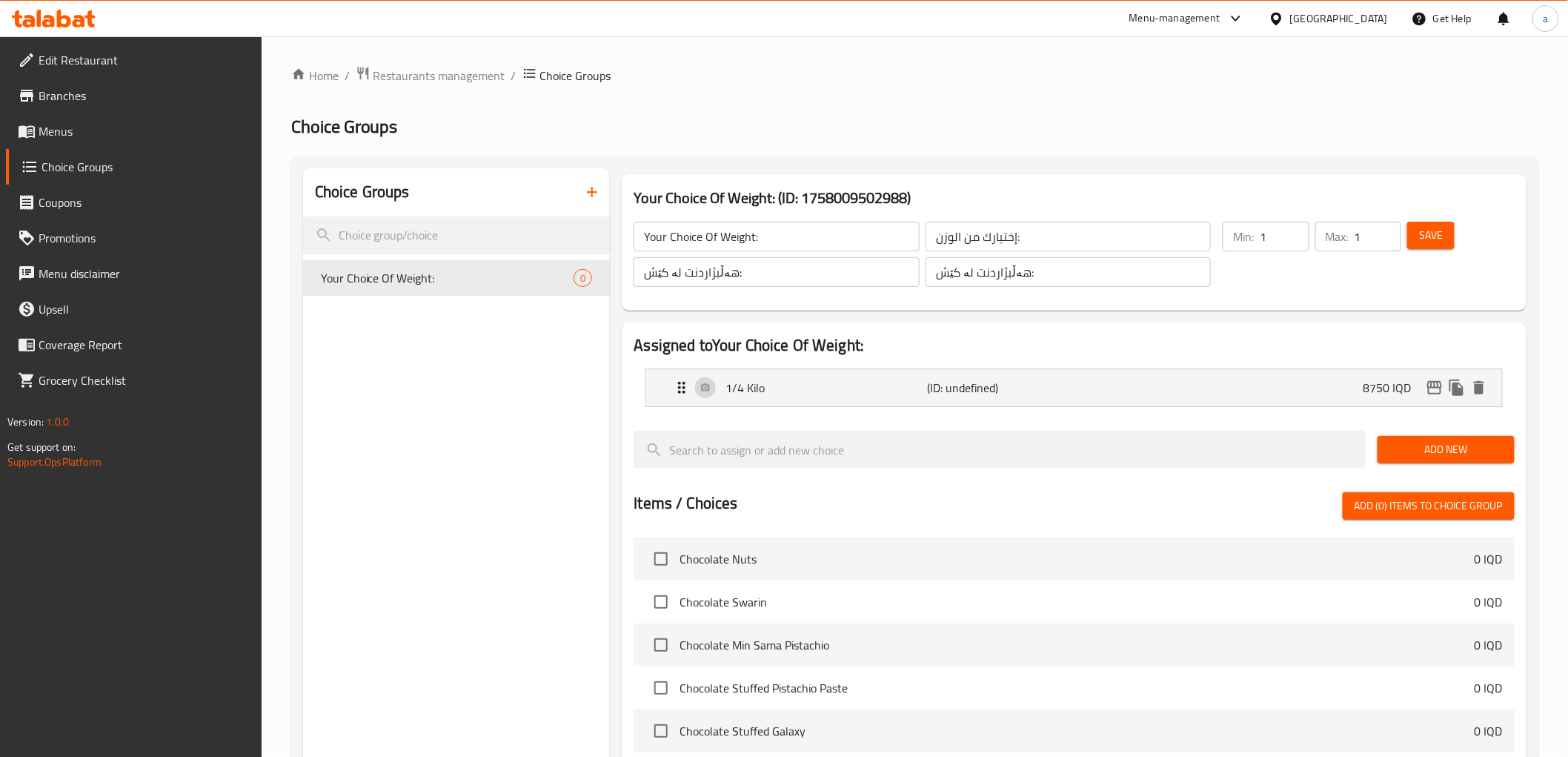
click at [1439, 449] on span "Add New" at bounding box center [1446, 449] width 113 height 18
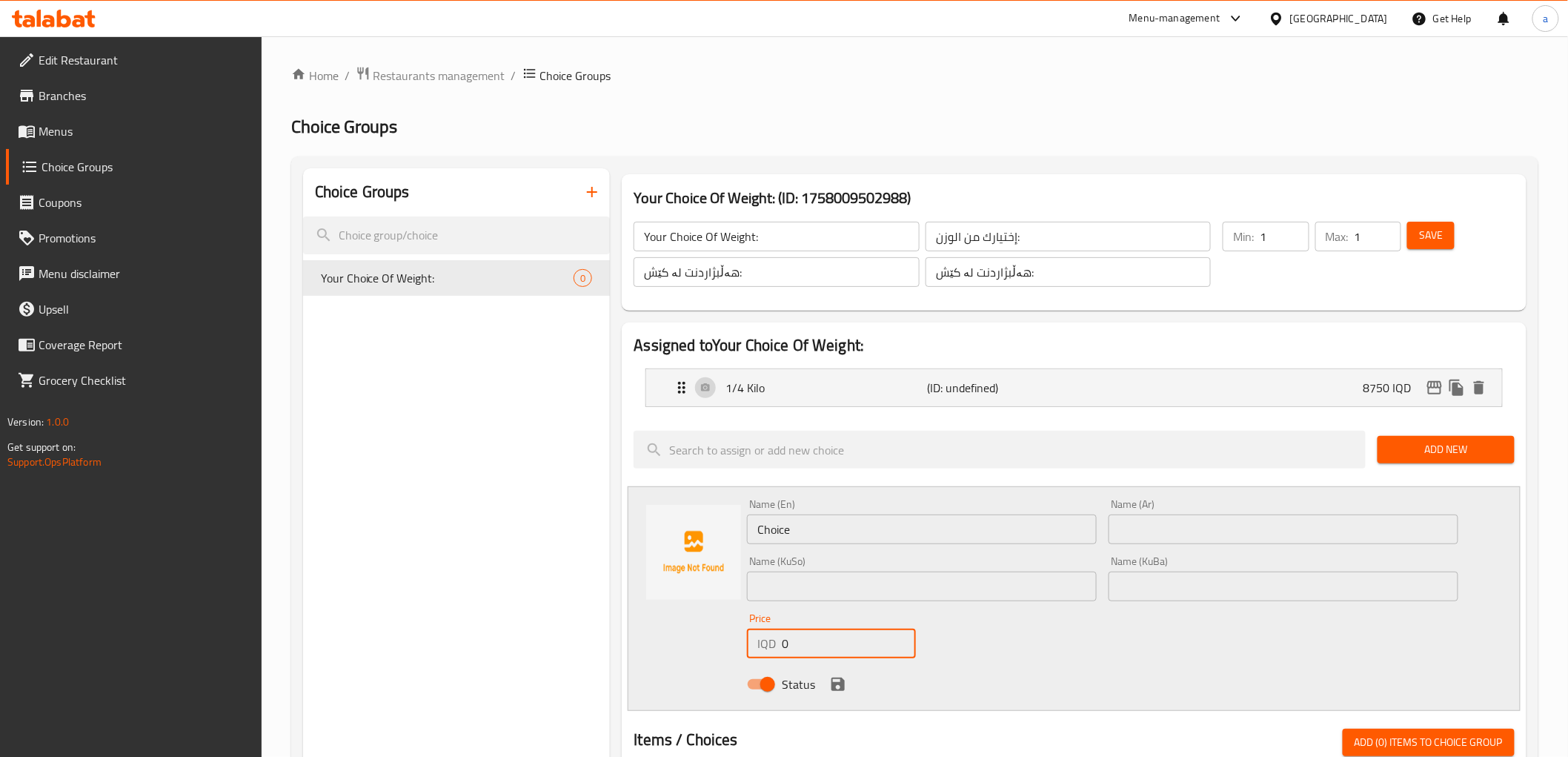
drag, startPoint x: 797, startPoint y: 647, endPoint x: 767, endPoint y: 654, distance: 30.8
click at [767, 654] on div "IQD 0 Price" at bounding box center [831, 643] width 169 height 30
paste input "1750"
type input "17500"
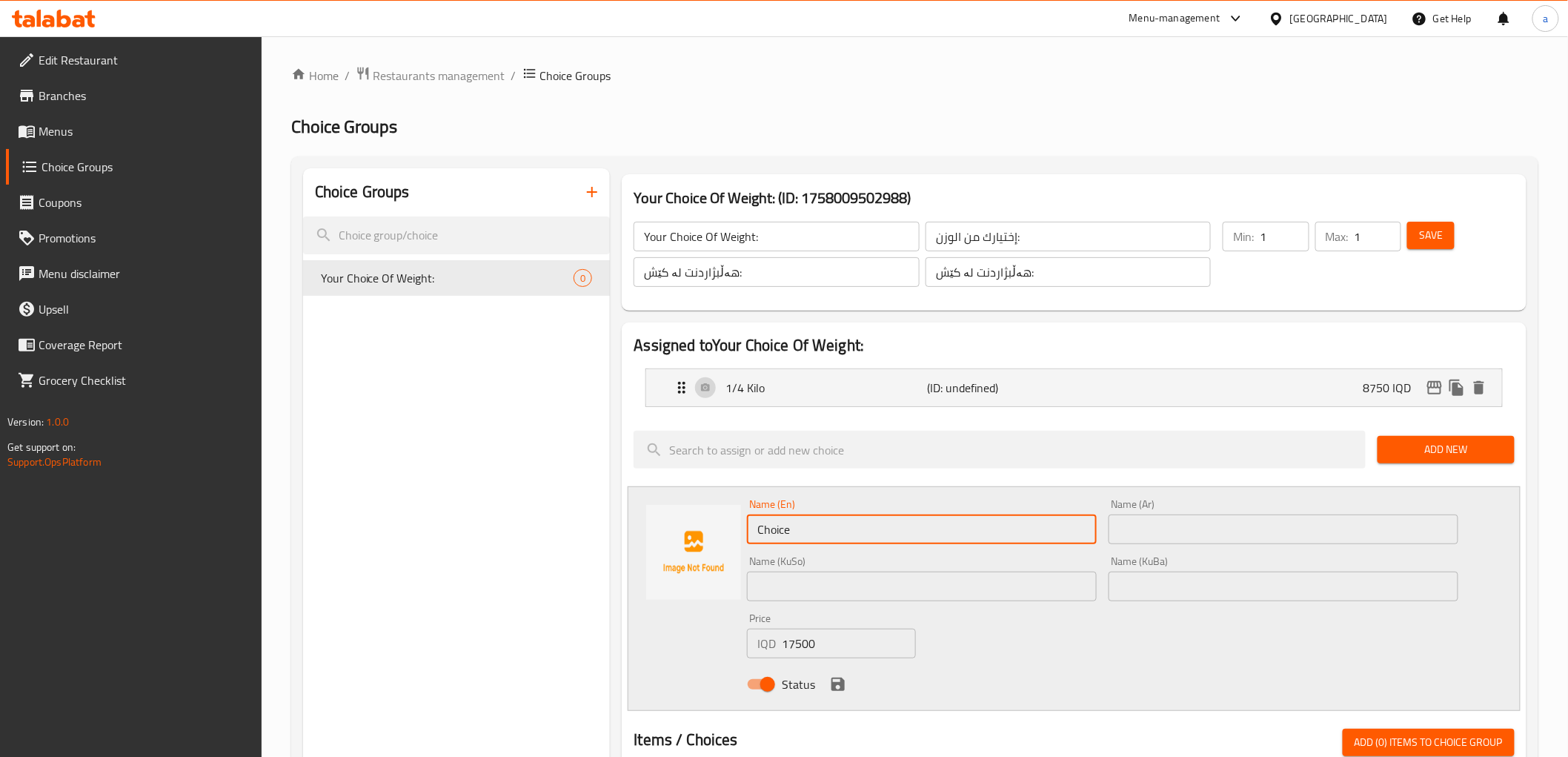
drag, startPoint x: 804, startPoint y: 519, endPoint x: 712, endPoint y: 539, distance: 94.1
click at [712, 539] on div "Name (En) Choice Name (En) Name (Ar) Name (Ar) Name (KuSo) Name (KuSo) Name (Ku…" at bounding box center [1074, 599] width 893 height 225
paste input "1/2 Kilo"
type input "1/2 Kilo"
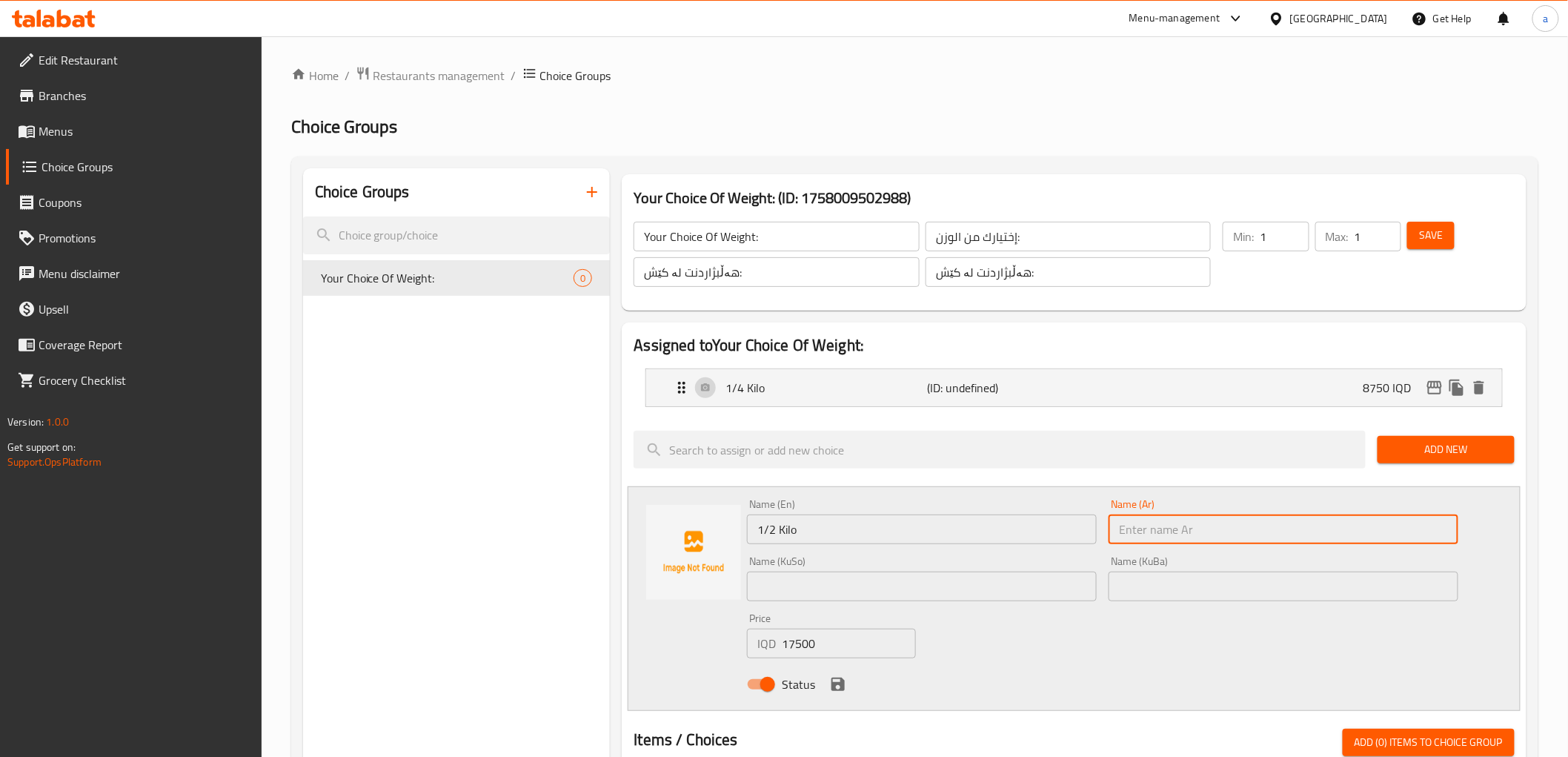
click at [1145, 536] on input "text" at bounding box center [1283, 529] width 350 height 30
paste input "1/2 كيلو"
type input "1/2 كيلو"
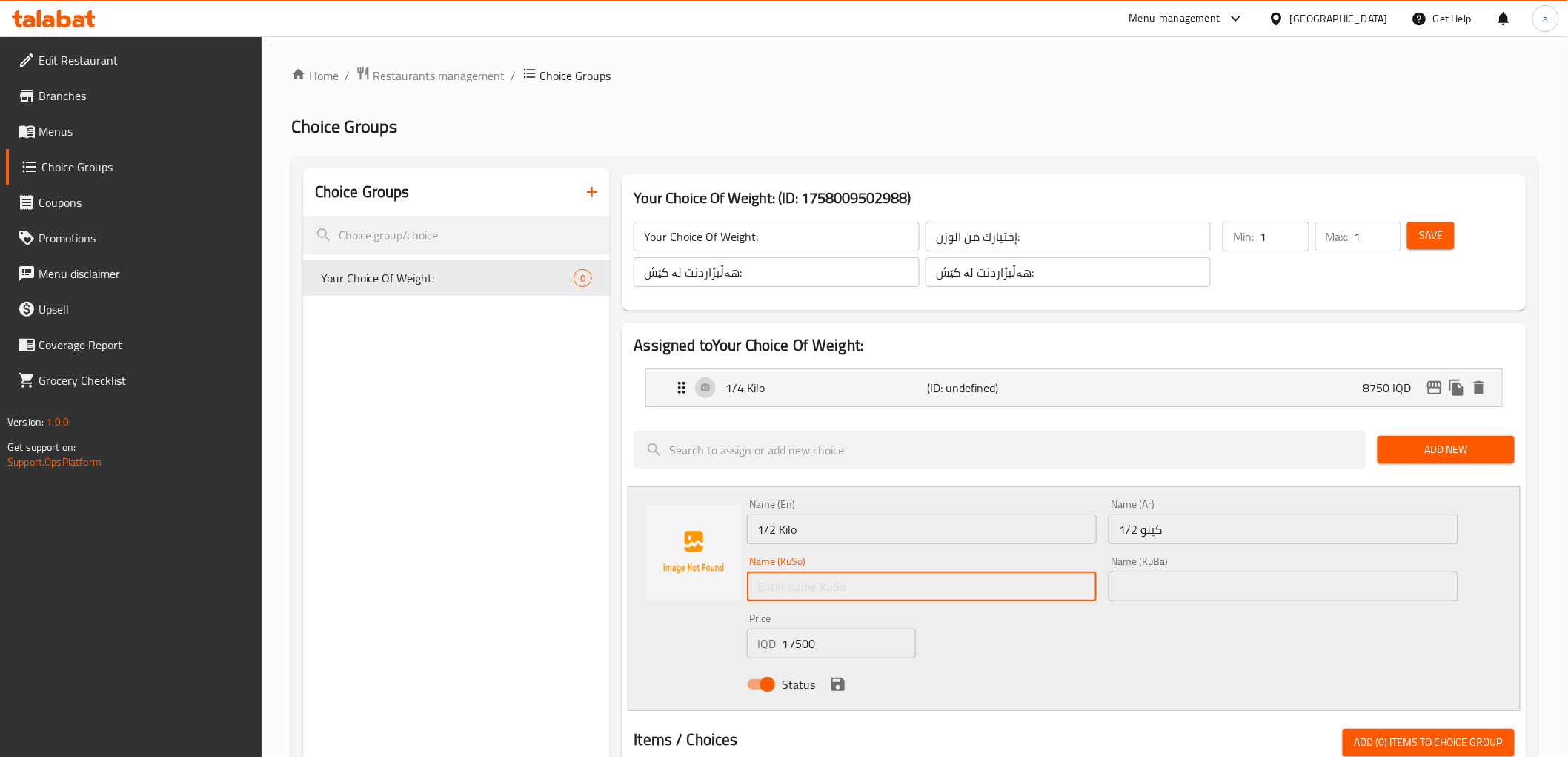
drag, startPoint x: 937, startPoint y: 582, endPoint x: 922, endPoint y: 582, distance: 15.0
click at [937, 582] on input "text" at bounding box center [921, 586] width 350 height 30
paste input "1/2 کیلۆ"
type input "1/2 کیلۆ"
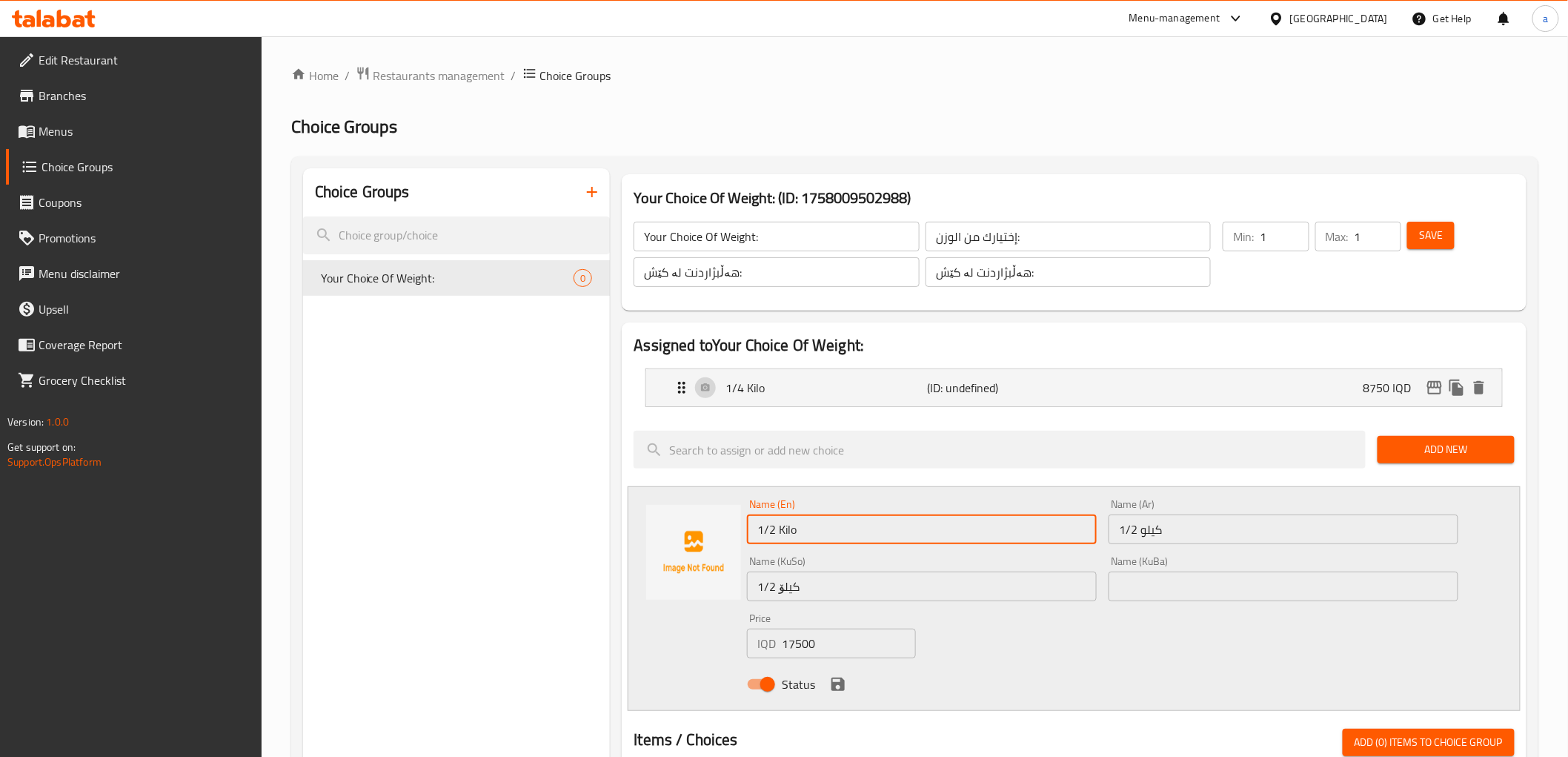
drag, startPoint x: 635, startPoint y: 528, endPoint x: 619, endPoint y: 528, distance: 16.0
click at [619, 528] on div "Assigned to Your Choice Of Weight: 1/4 Kilo (ID: undefined) 8750 IQD Name (En) …" at bounding box center [1073, 729] width 916 height 825
type input "1/2 Kilo"
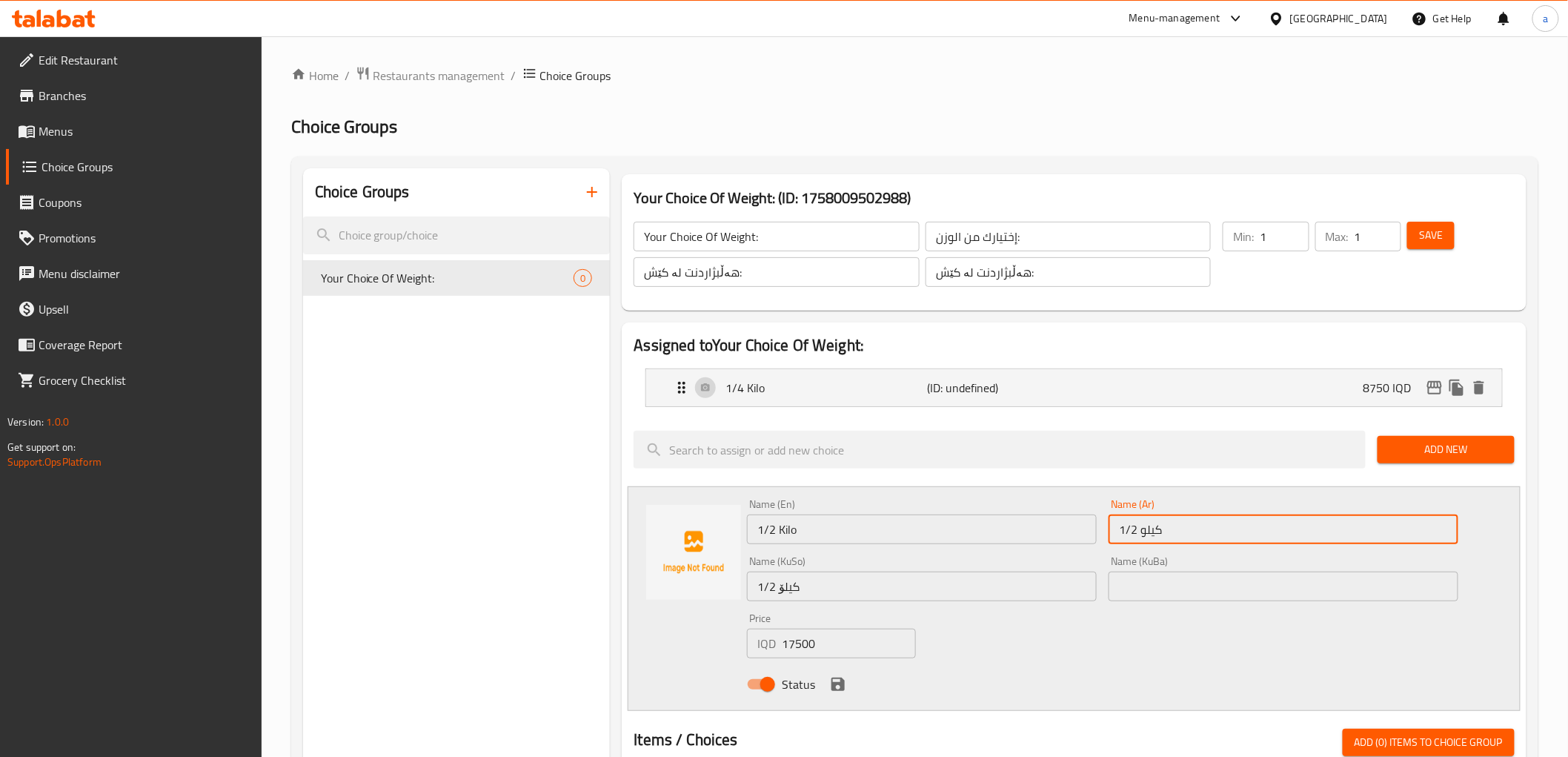
drag, startPoint x: 1145, startPoint y: 529, endPoint x: 1020, endPoint y: 530, distance: 125.0
click at [1020, 530] on div "Name (En) 1/2 Kilo Name (En) Name (Ar) 1/2 كيلو Name (Ar) Name (KuSo) 1/2 کیلۆ …" at bounding box center [1102, 598] width 723 height 211
type input "1/2 كيلو"
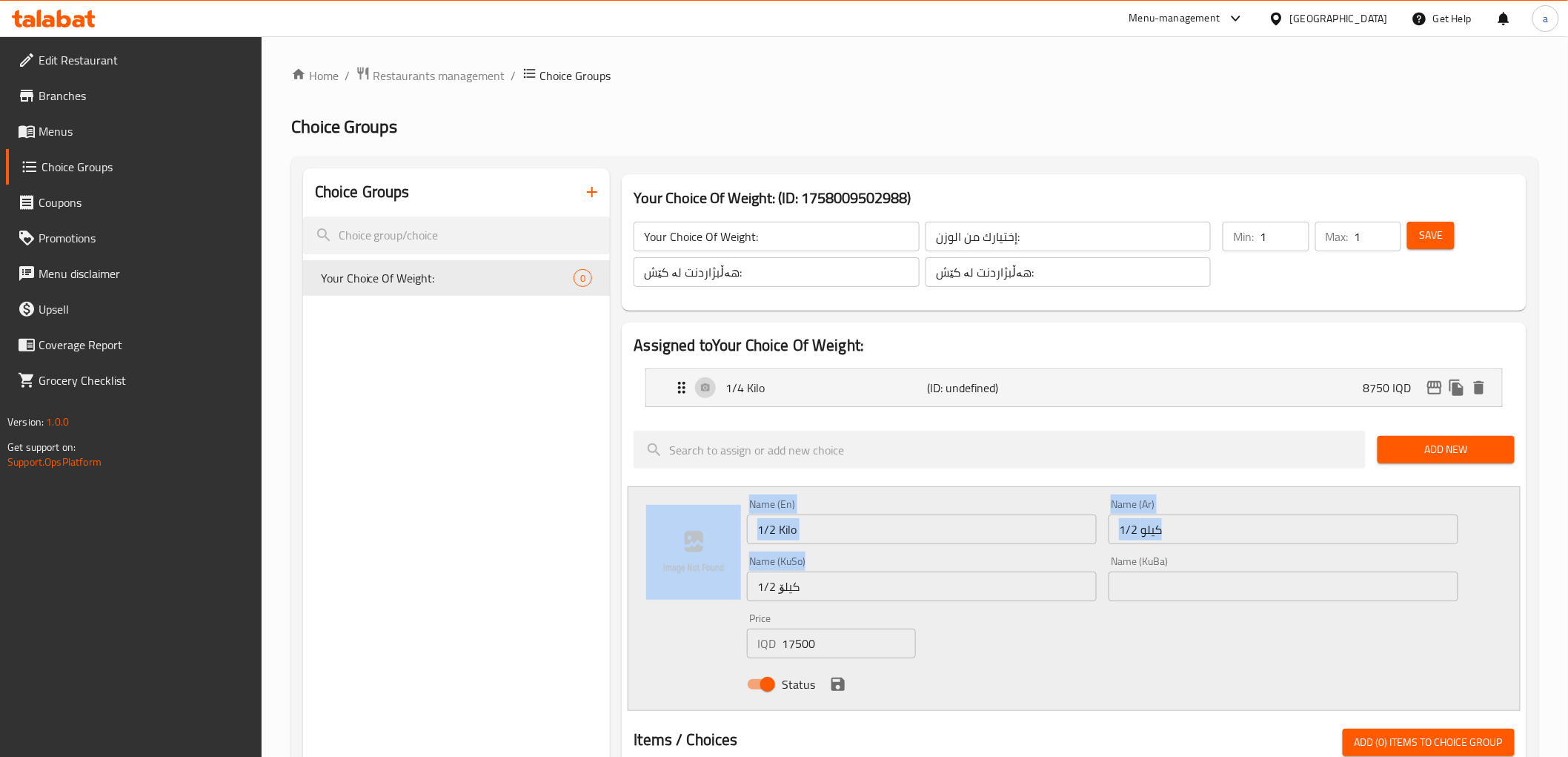
click at [738, 605] on div "Name (En) 1/2 Kilo Name (En) Name (Ar) 1/2 كيلو Name (Ar) Name (KuSo) 1/2 کیلۆ …" at bounding box center [1074, 599] width 893 height 225
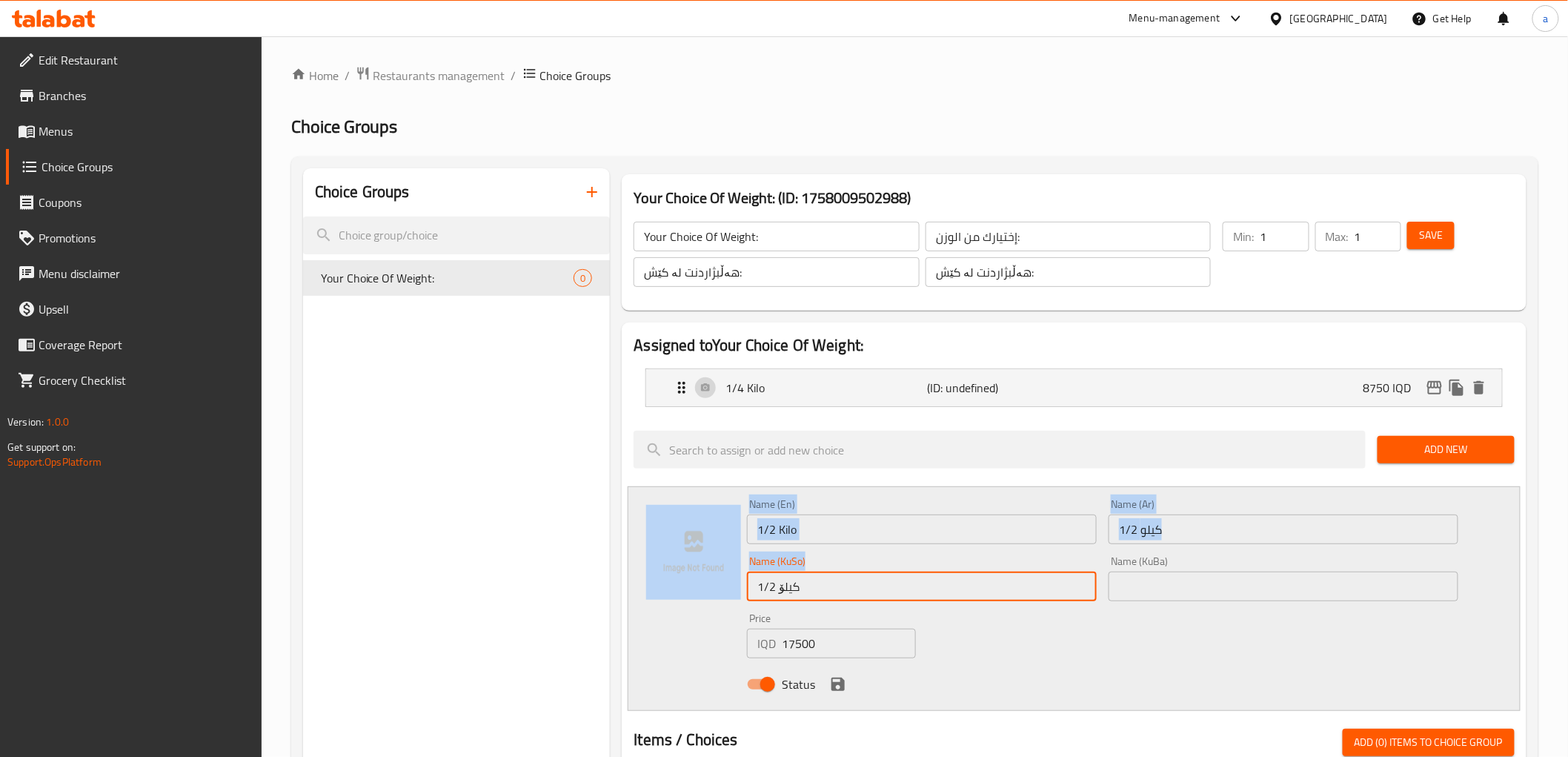
click at [851, 598] on input "1/2 کیلۆ" at bounding box center [921, 586] width 350 height 30
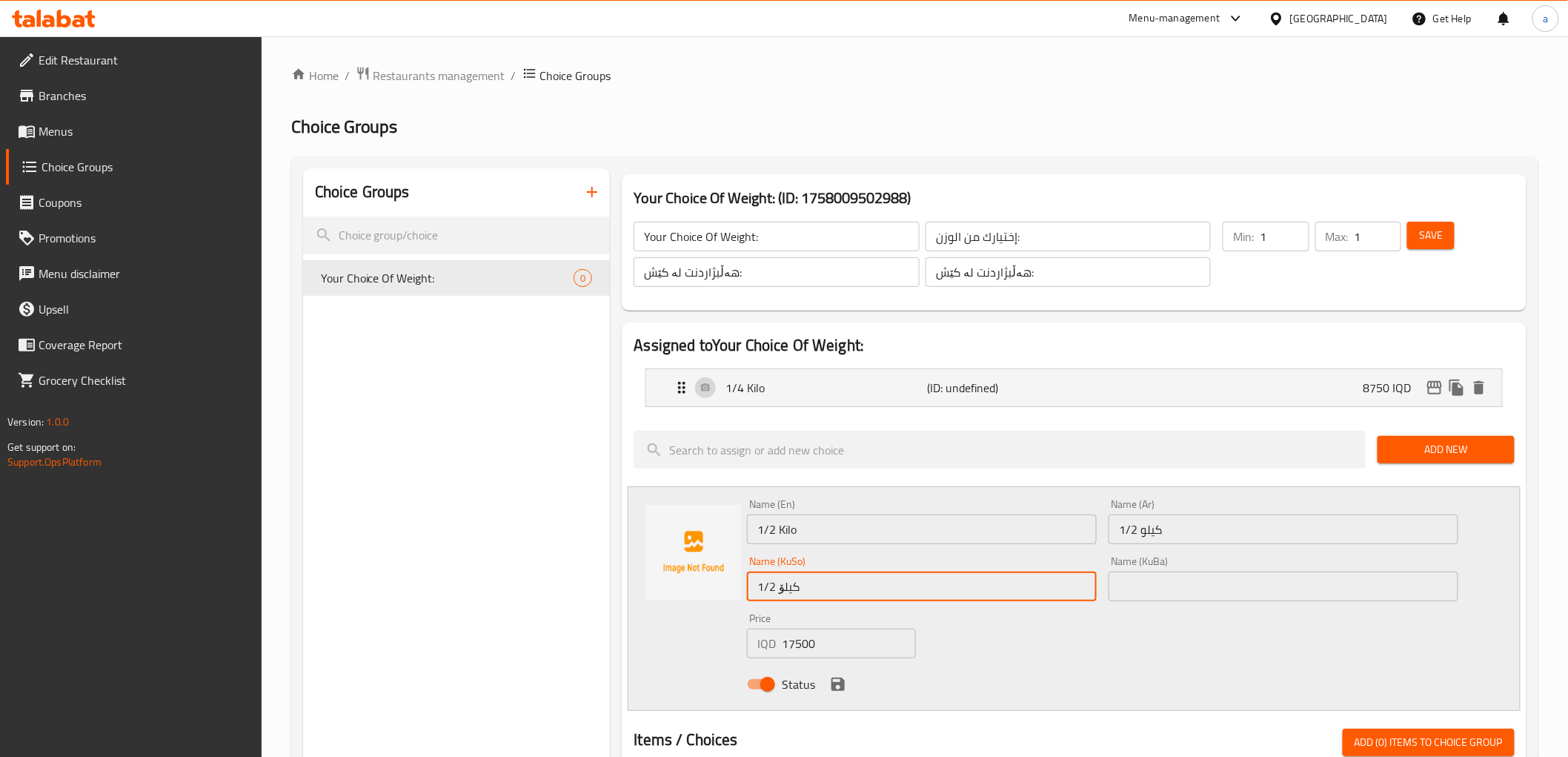
drag, startPoint x: 849, startPoint y: 595, endPoint x: 730, endPoint y: 598, distance: 119.0
click at [730, 598] on div "Name (En) 1/2 Kilo Name (En) Name (Ar) 1/2 كيلو Name (Ar) Name (KuSo) 1/2 کیلۆ …" at bounding box center [1074, 599] width 893 height 225
drag, startPoint x: 1238, startPoint y: 582, endPoint x: 1212, endPoint y: 582, distance: 26.0
click at [1238, 582] on input "text" at bounding box center [1283, 586] width 350 height 30
paste input "1/2 کیلۆ"
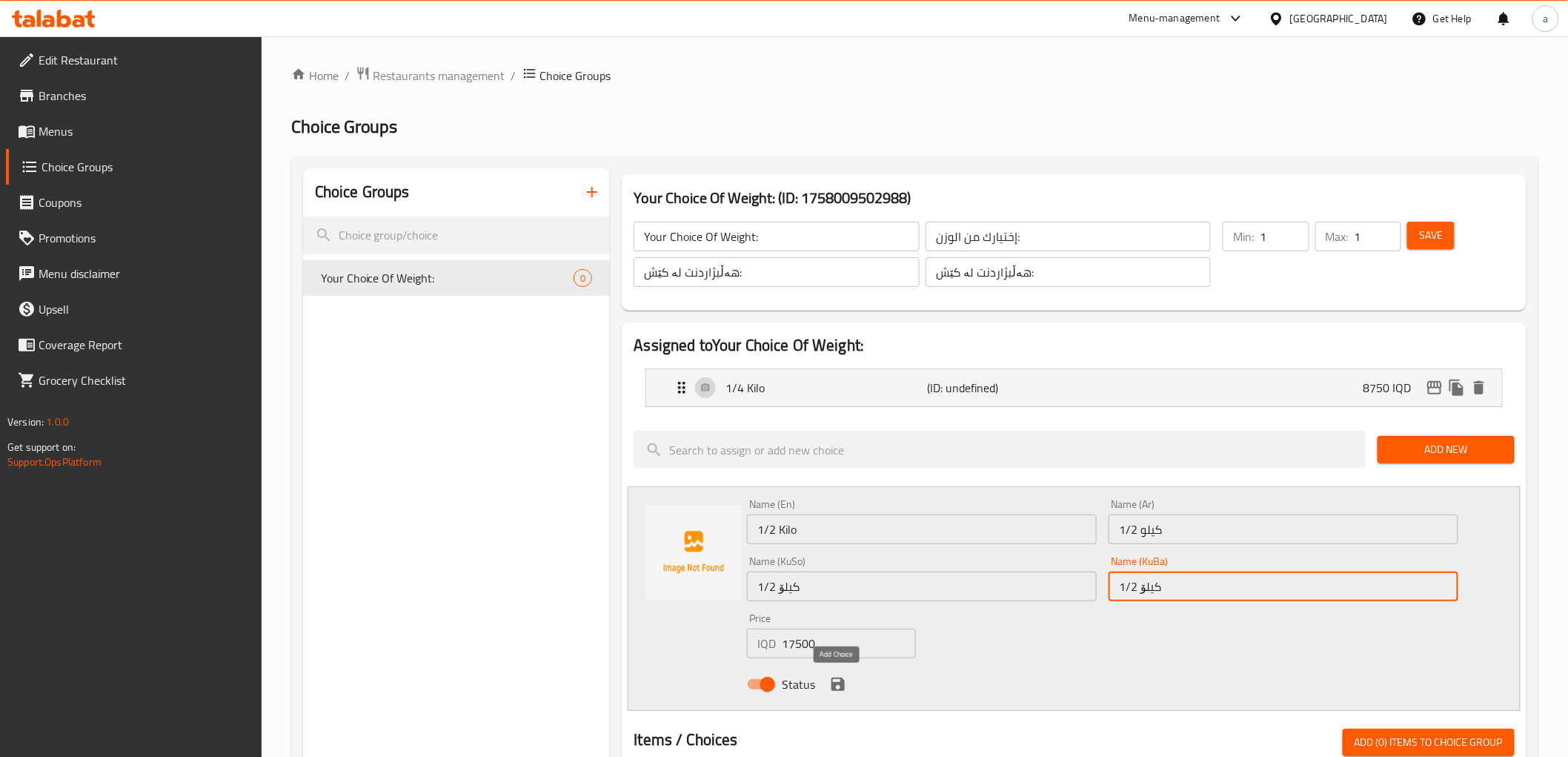
type input "1/2 کیلۆ"
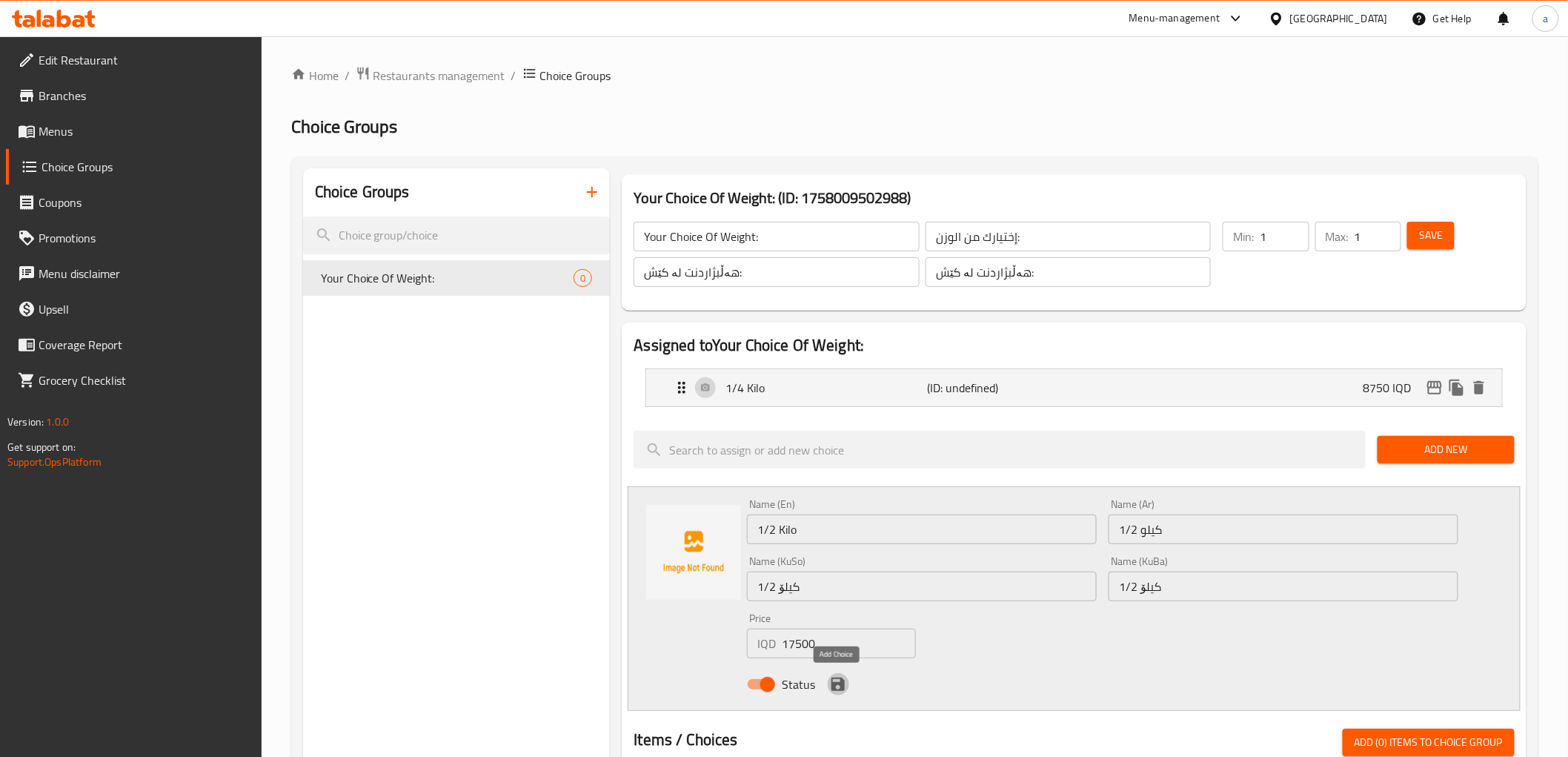
click at [843, 687] on icon "save" at bounding box center [839, 684] width 14 height 14
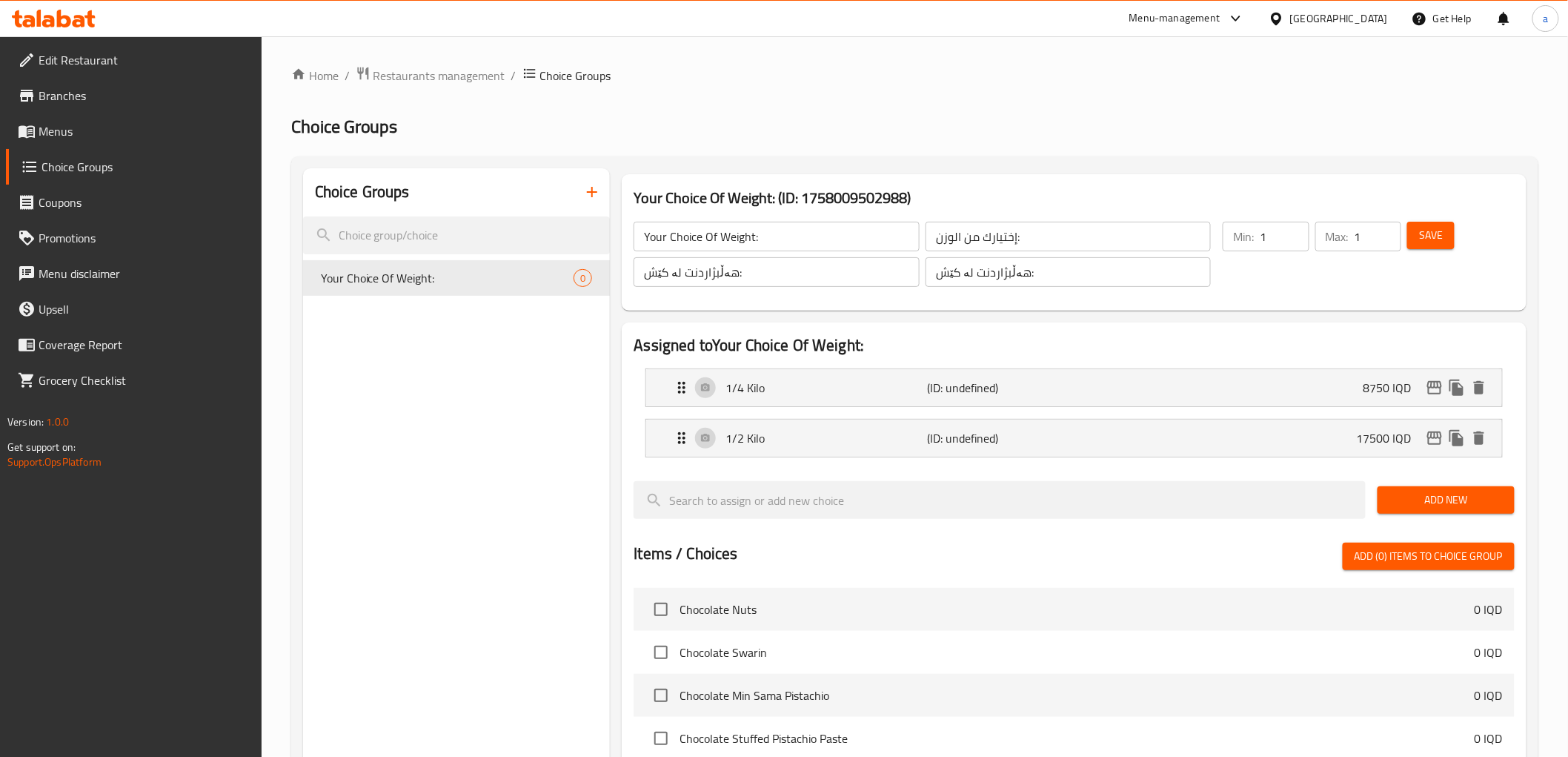
click at [1409, 490] on button "Add New" at bounding box center [1446, 500] width 137 height 27
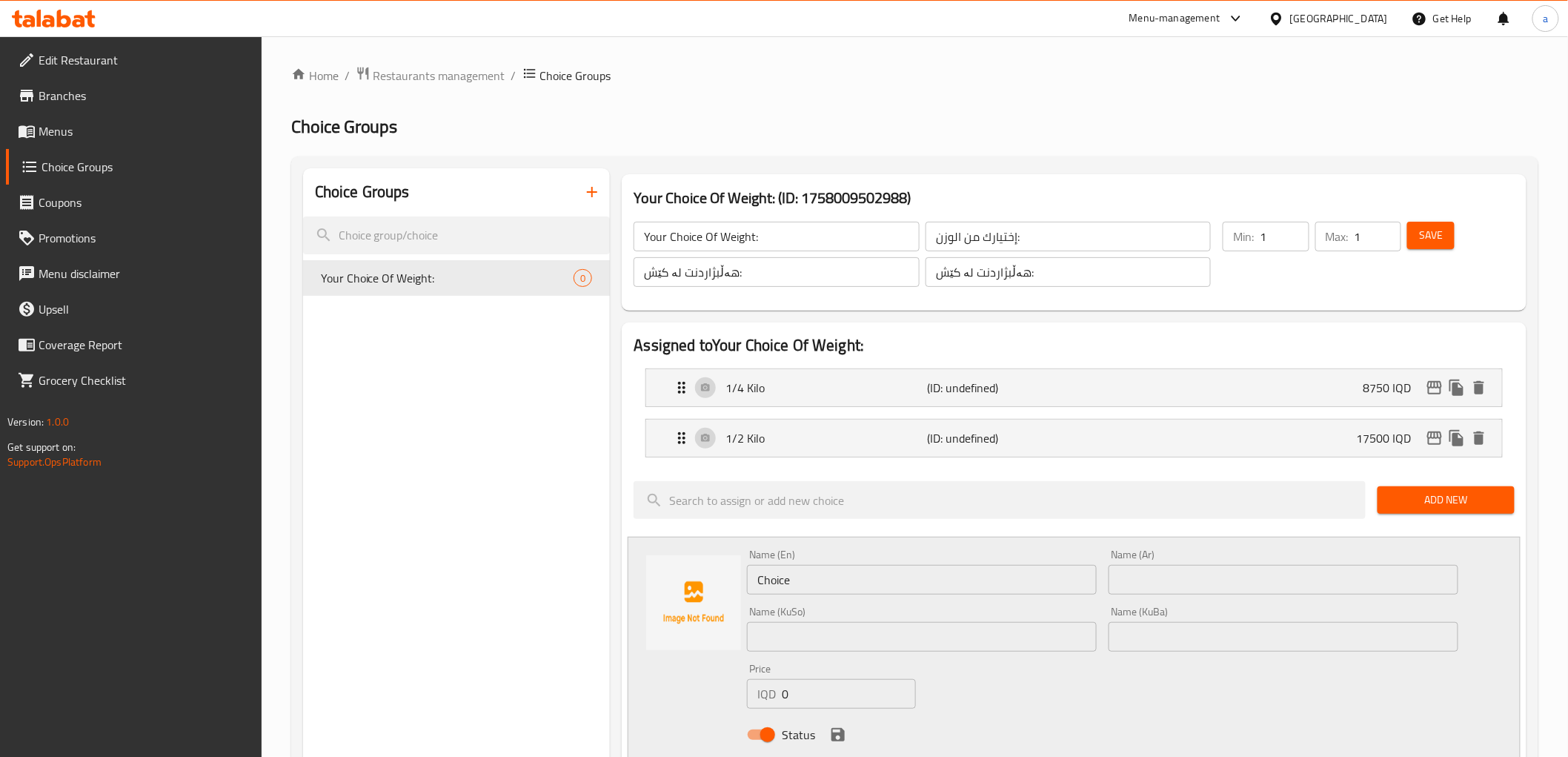
drag, startPoint x: 793, startPoint y: 709, endPoint x: 821, endPoint y: 699, distance: 29.7
click at [775, 709] on div "Price IQD 0 Price" at bounding box center [831, 686] width 181 height 57
drag, startPoint x: 829, startPoint y: 699, endPoint x: 749, endPoint y: 699, distance: 80.0
click at [749, 699] on div "IQD 0 Price" at bounding box center [831, 693] width 169 height 30
paste input "2625"
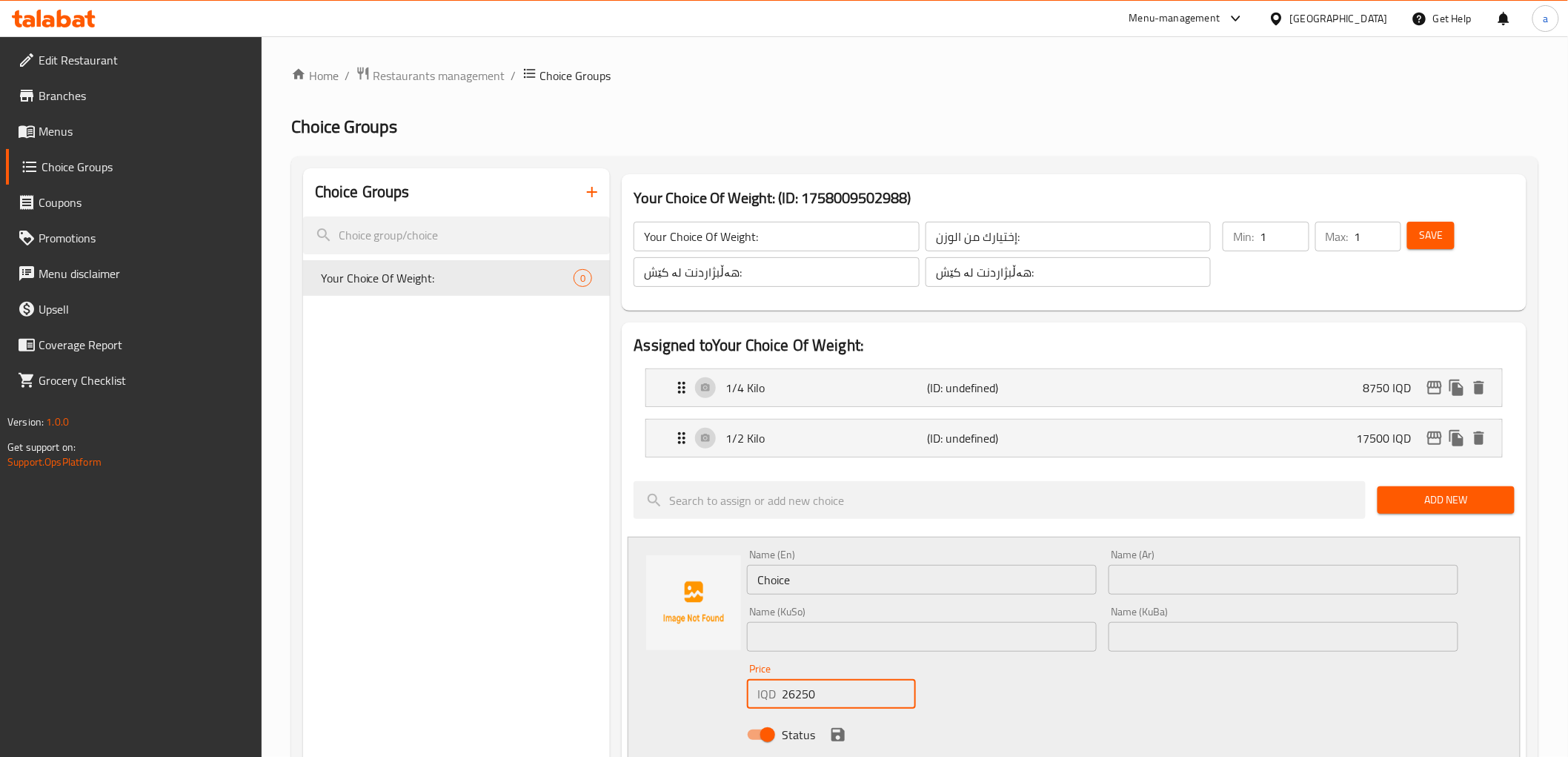
type input "26250"
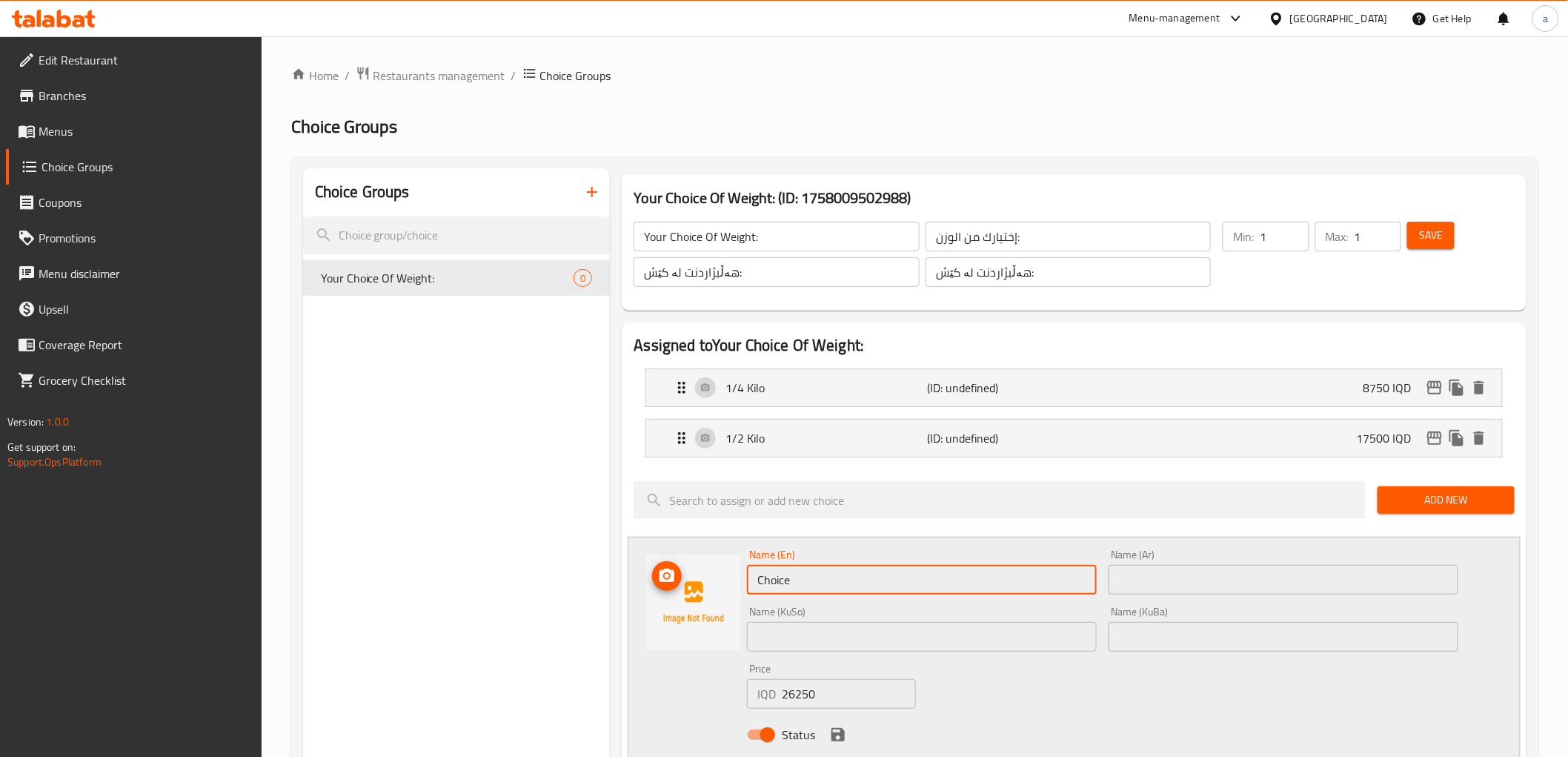
drag, startPoint x: 821, startPoint y: 581, endPoint x: 704, endPoint y: 585, distance: 117.1
click at [704, 585] on div "Name (En) Choice Name (En) Name (Ar) Name (Ar) Name (KuSo) Name (KuSo) Name (Ku…" at bounding box center [1074, 649] width 893 height 225
paste input "3/4 Kilo"
type input "3/4 Kilo"
drag, startPoint x: 1149, startPoint y: 586, endPoint x: 1107, endPoint y: 586, distance: 42.0
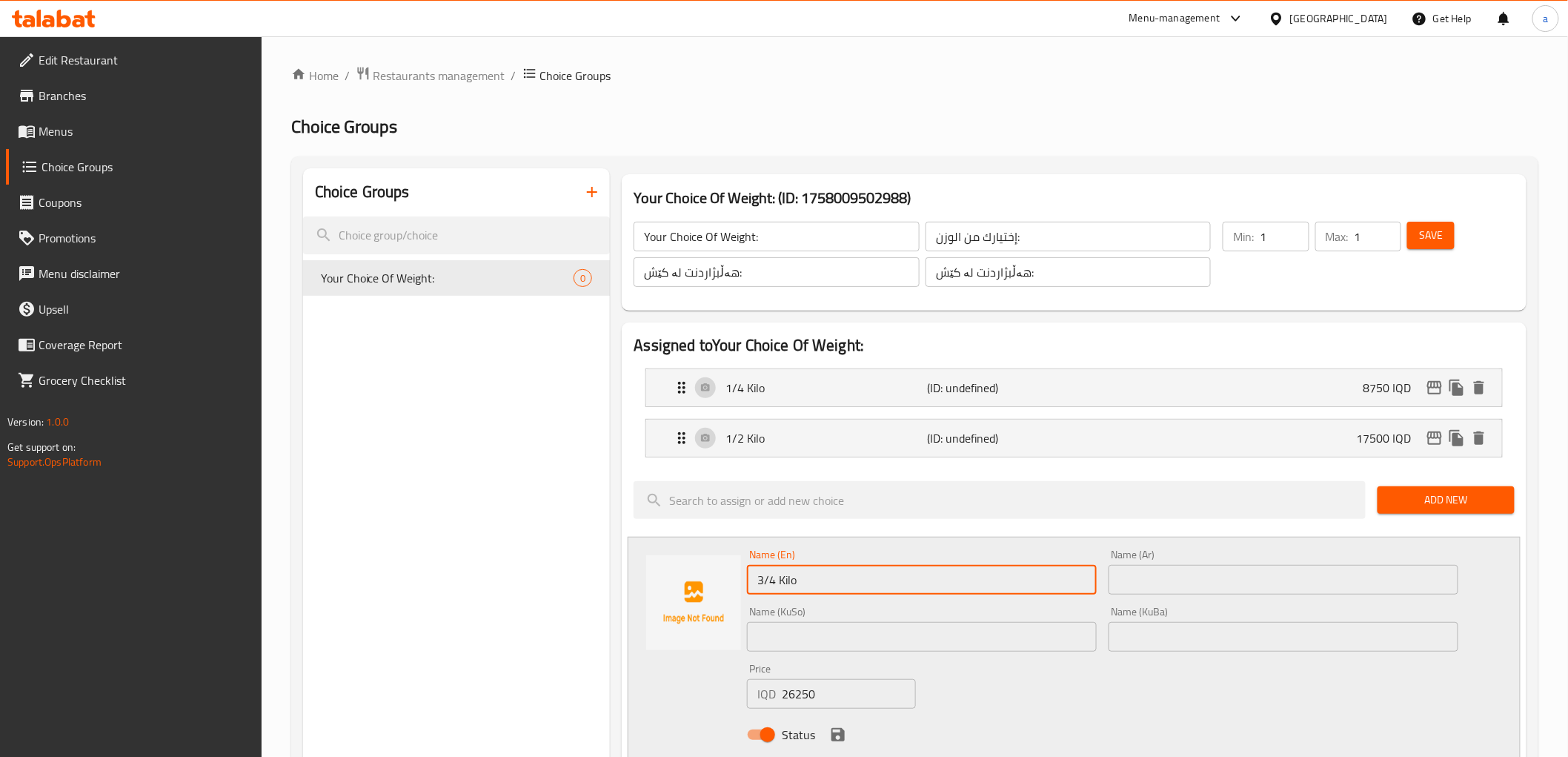
click at [1148, 586] on input "text" at bounding box center [1283, 579] width 350 height 30
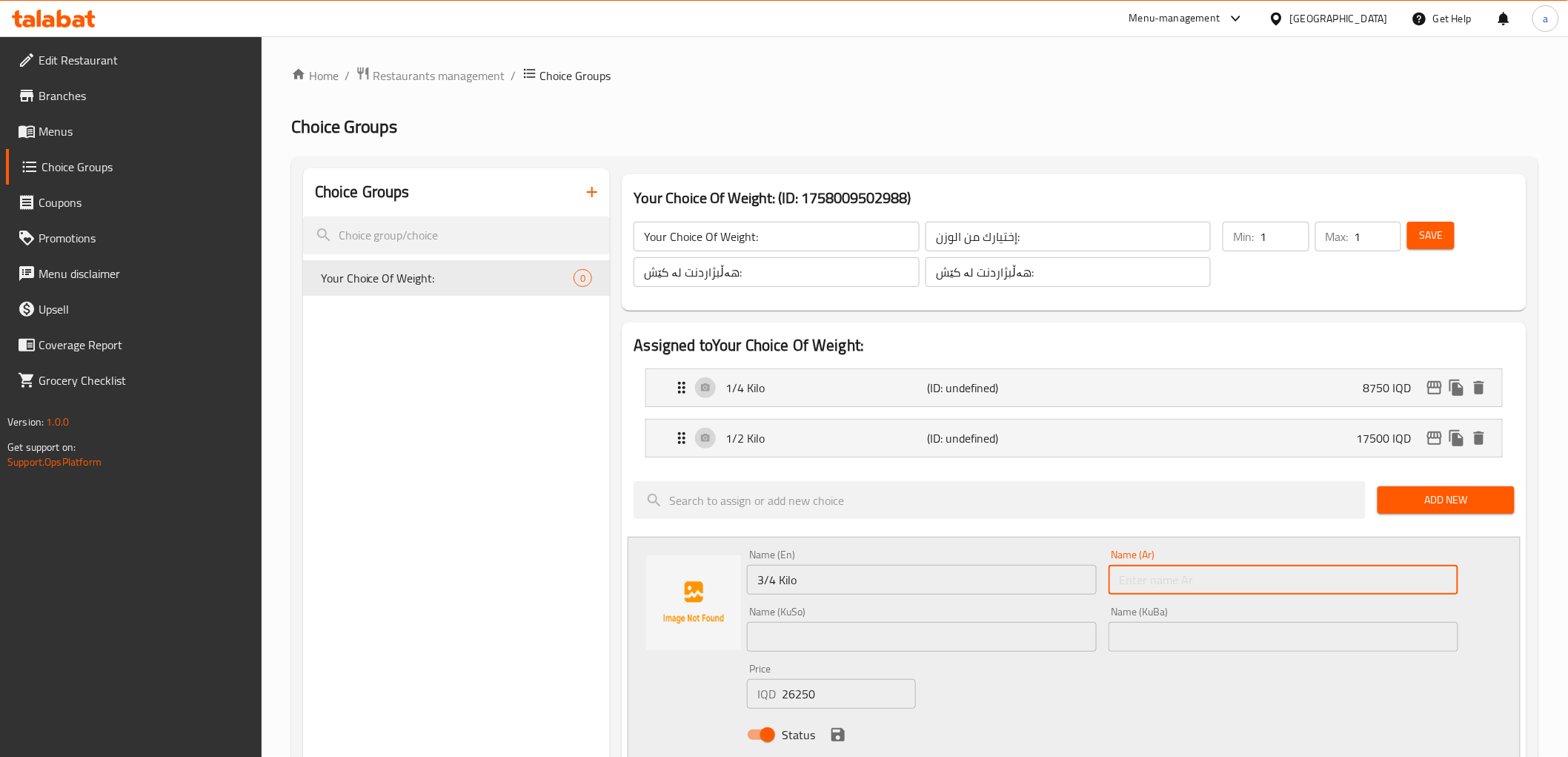
paste input "3/4 كيلو"
type input "3/4 كيلو"
click at [1032, 644] on input "text" at bounding box center [921, 636] width 350 height 30
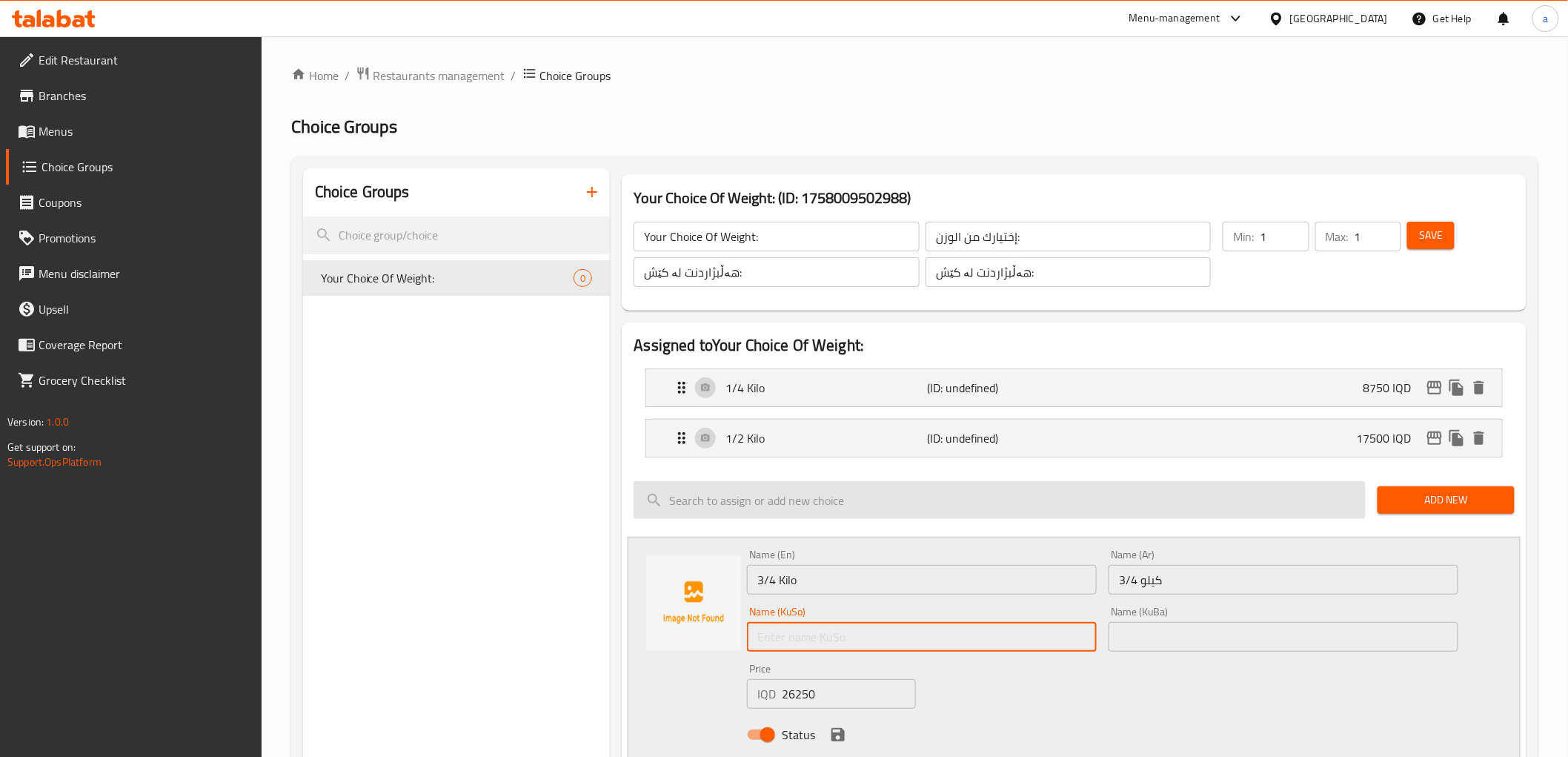
paste input "3/4 کیلۆ"
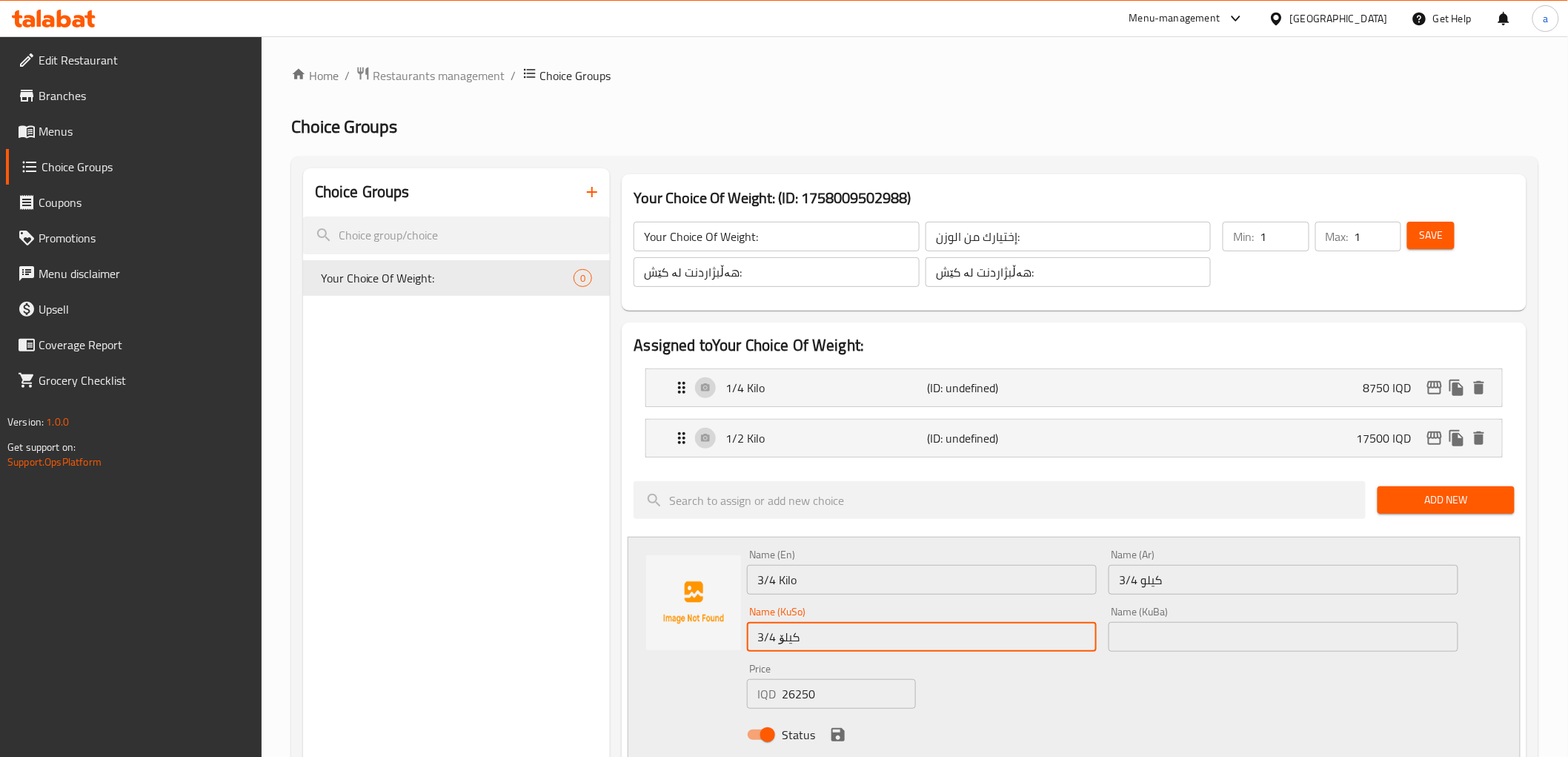
type input "3/4 کیلۆ"
drag, startPoint x: 1220, startPoint y: 626, endPoint x: 1198, endPoint y: 627, distance: 22.0
click at [1214, 627] on input "text" at bounding box center [1283, 636] width 350 height 30
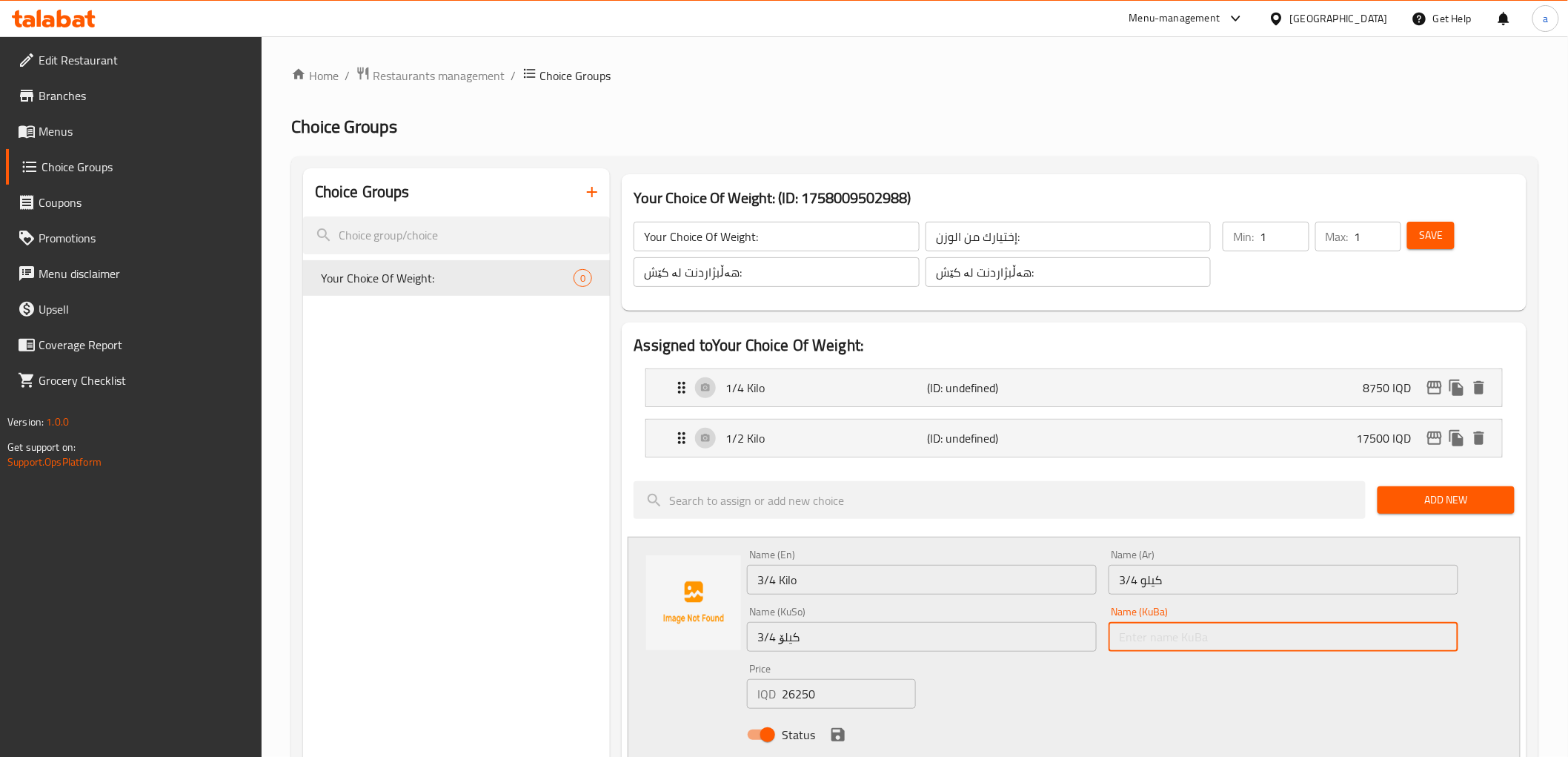
paste input "3/4 کیلۆ"
type input "3/4 کیلۆ"
click at [783, 582] on input "3/4 Kilo" at bounding box center [921, 579] width 350 height 30
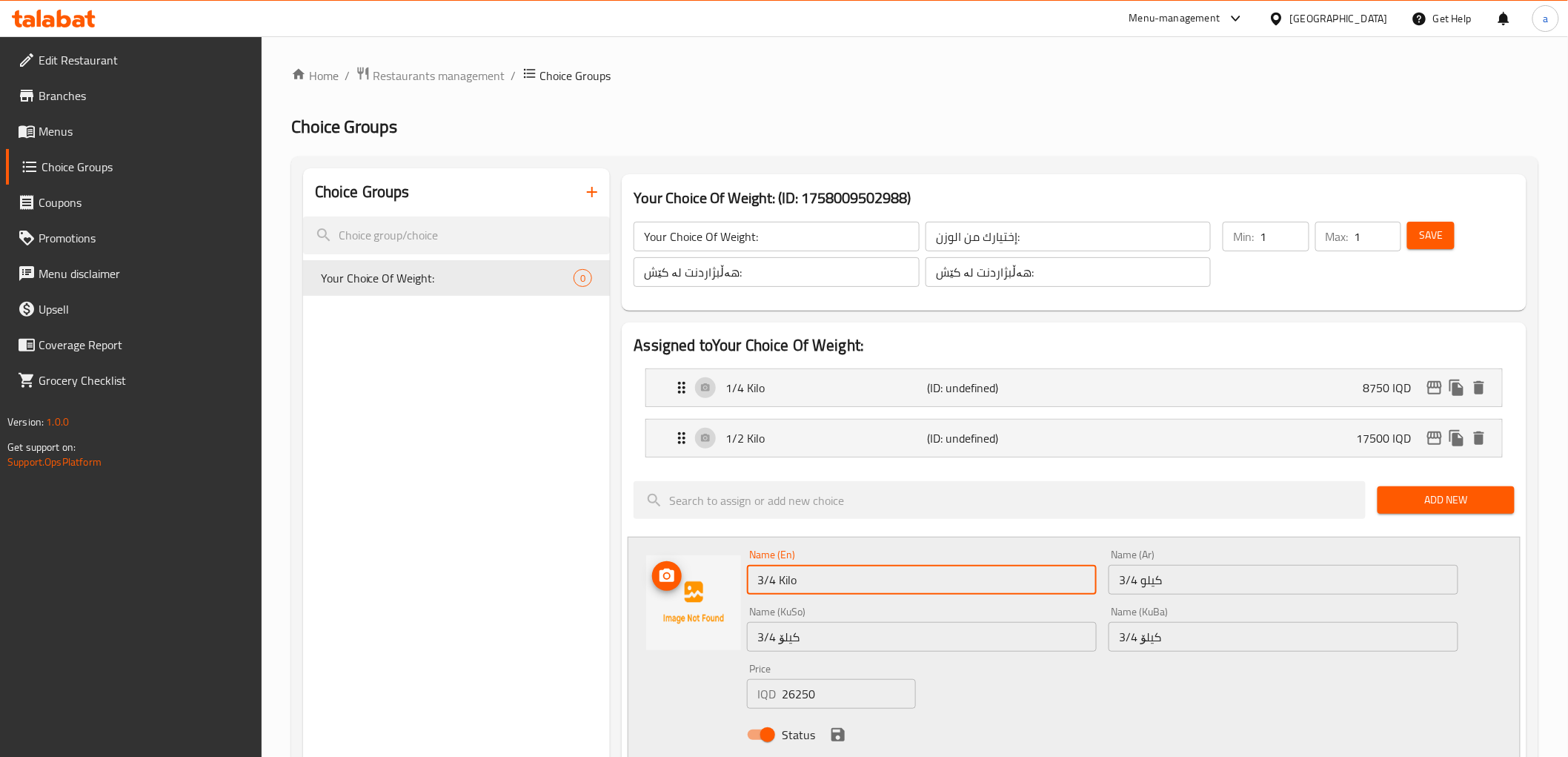
drag, startPoint x: 783, startPoint y: 582, endPoint x: 679, endPoint y: 583, distance: 104.0
click at [679, 583] on div "Name (En) 3/4 Kilo Name (En) Name (Ar) 3/4 كيلو Name (Ar) Name (KuSo) 3/4 کیلۆ …" at bounding box center [1074, 649] width 893 height 225
click at [754, 584] on input "3/4 Kilo" at bounding box center [921, 579] width 350 height 30
click at [769, 582] on input "3/4 Kilo" at bounding box center [921, 579] width 350 height 30
click at [775, 582] on input "3/4 Kilo" at bounding box center [921, 579] width 350 height 30
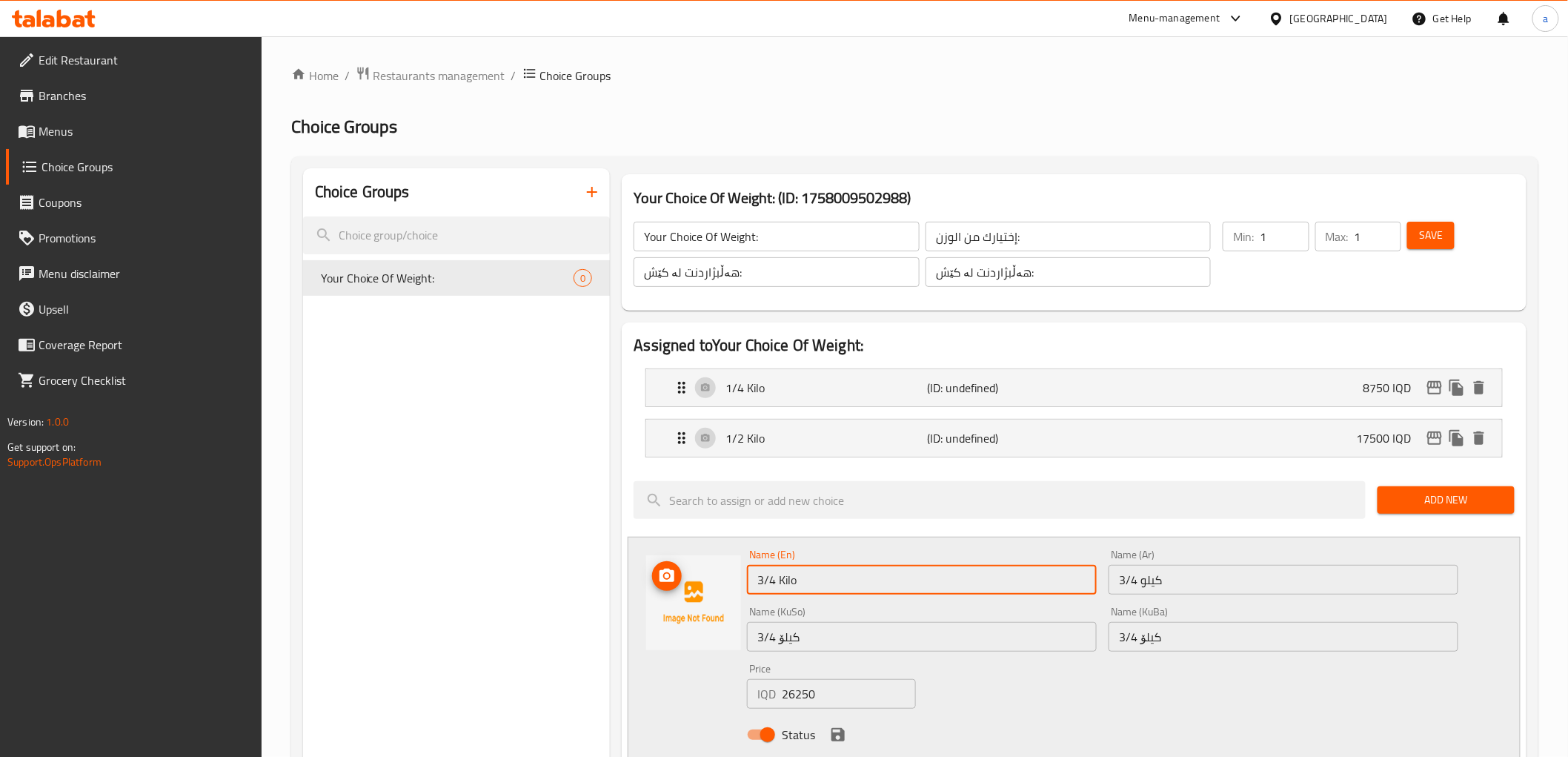
drag, startPoint x: 782, startPoint y: 579, endPoint x: 725, endPoint y: 579, distance: 57.0
click at [725, 579] on div "Name (En) 3/4 Kilo Name (En) Name (Ar) 3/4 كيلو Name (Ar) Name (KuSo) 3/4 کیلۆ …" at bounding box center [1074, 649] width 893 height 225
type input "3/4 Kilo"
drag, startPoint x: 1143, startPoint y: 579, endPoint x: 1012, endPoint y: 579, distance: 131.0
click at [1012, 579] on div "Name (En) 3/4 Kilo Name (En) Name (Ar) 3/4 كيلو Name (Ar) Name (KuSo) 3/4 کیلۆ …" at bounding box center [1102, 649] width 723 height 211
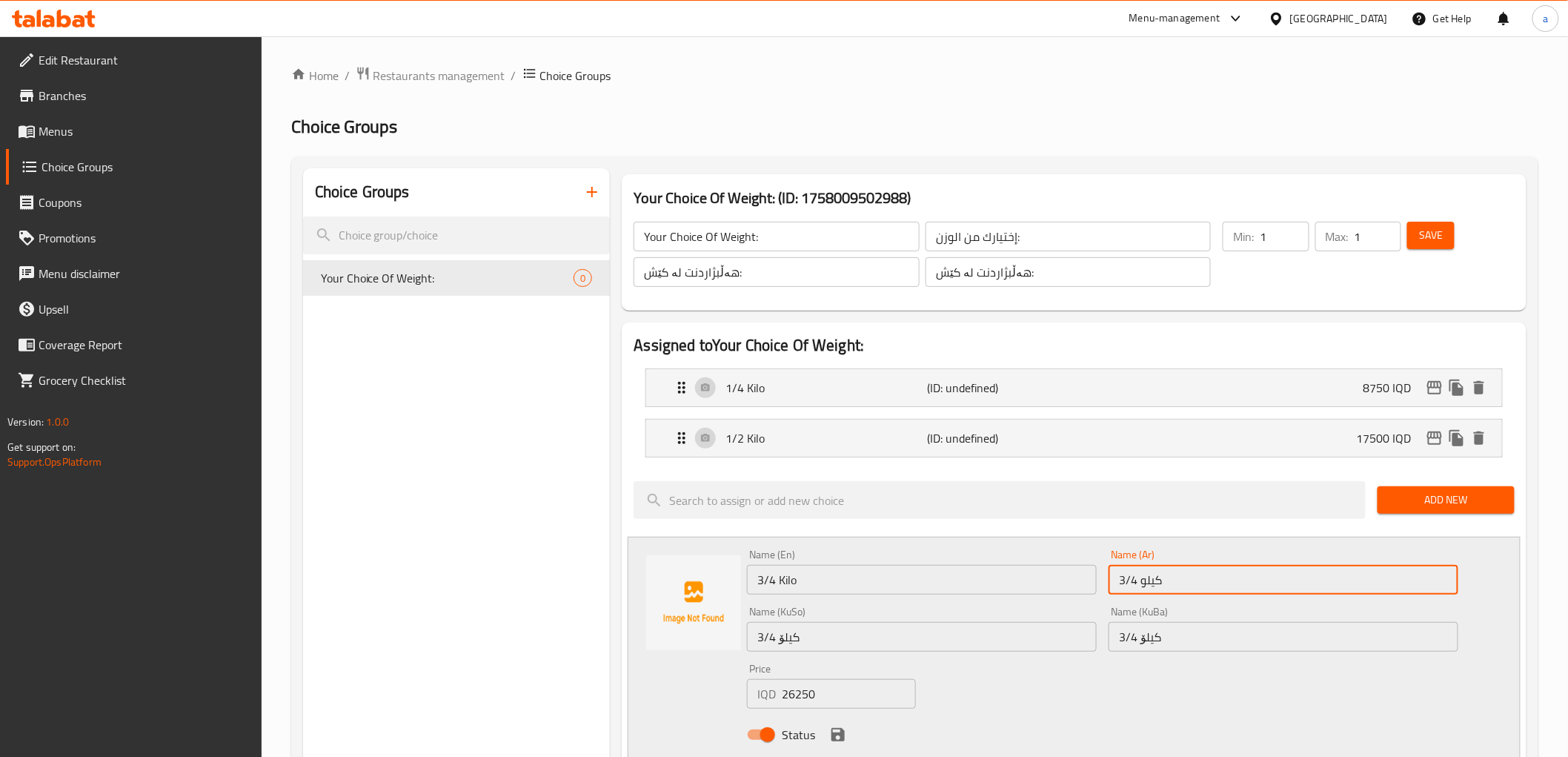
click at [1188, 577] on input "3/4 كيلو" at bounding box center [1283, 579] width 350 height 30
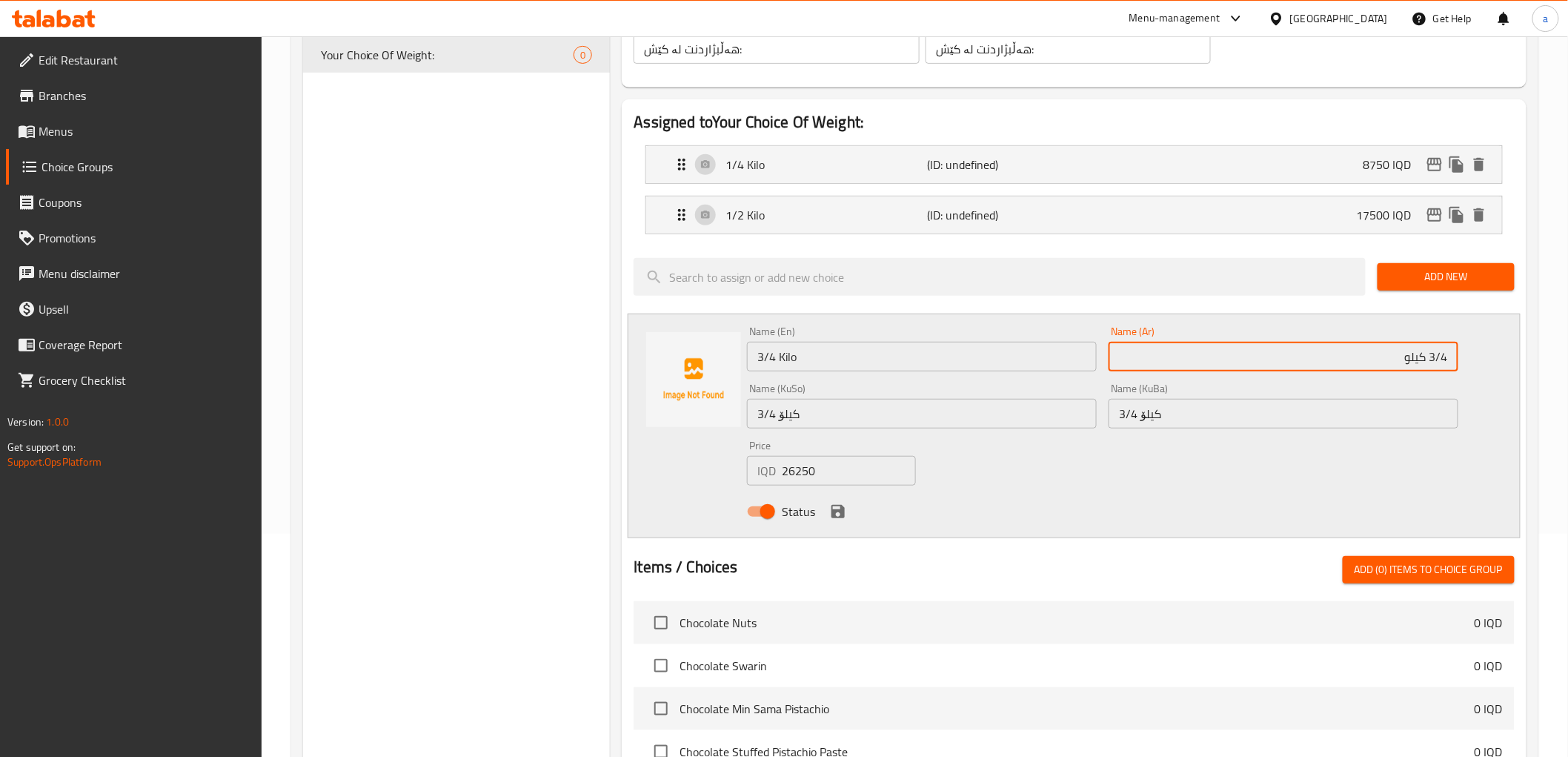
scroll to position [247, 0]
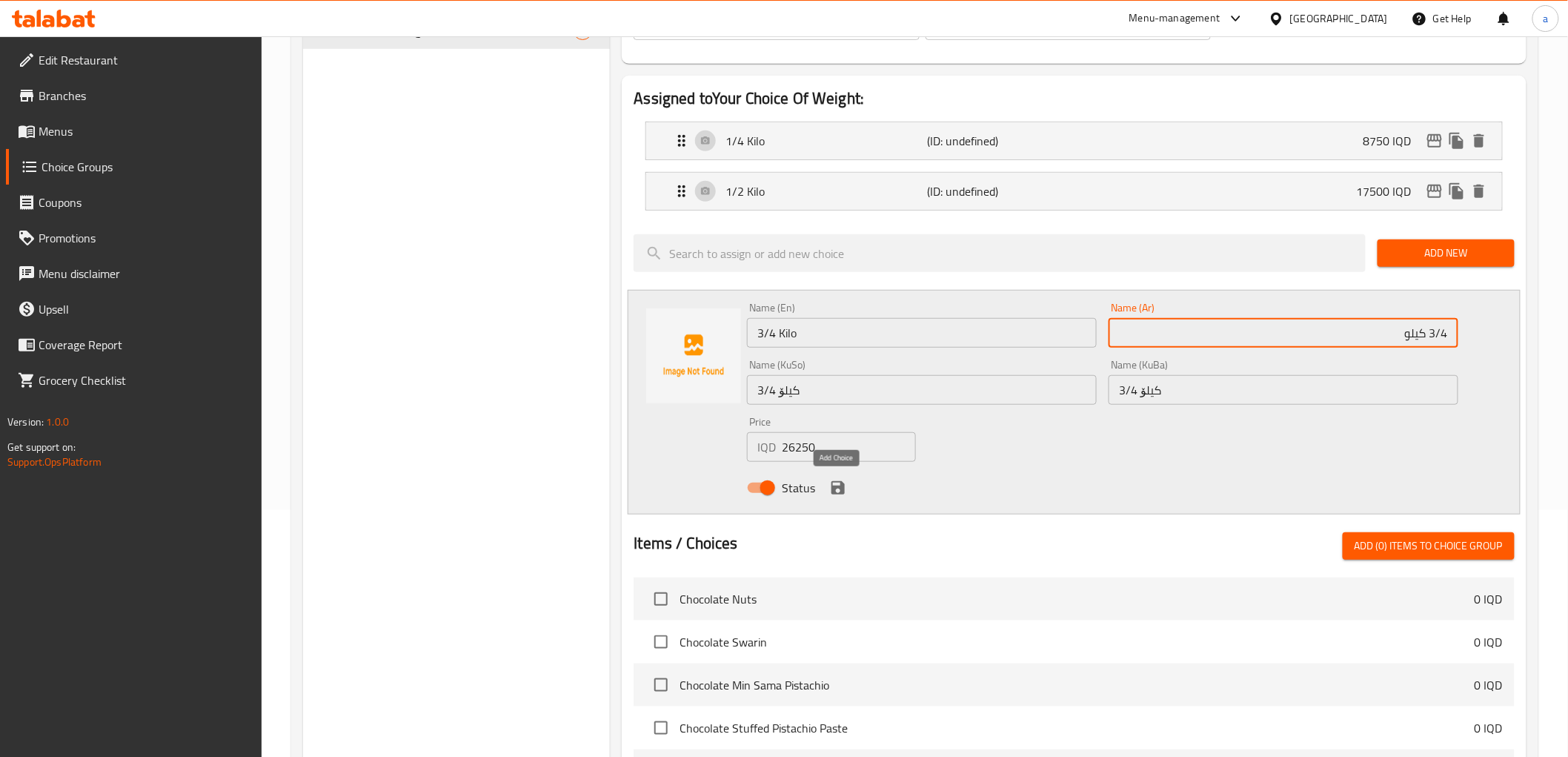
type input "3/4 كيلو"
click at [832, 478] on button "save" at bounding box center [838, 487] width 22 height 22
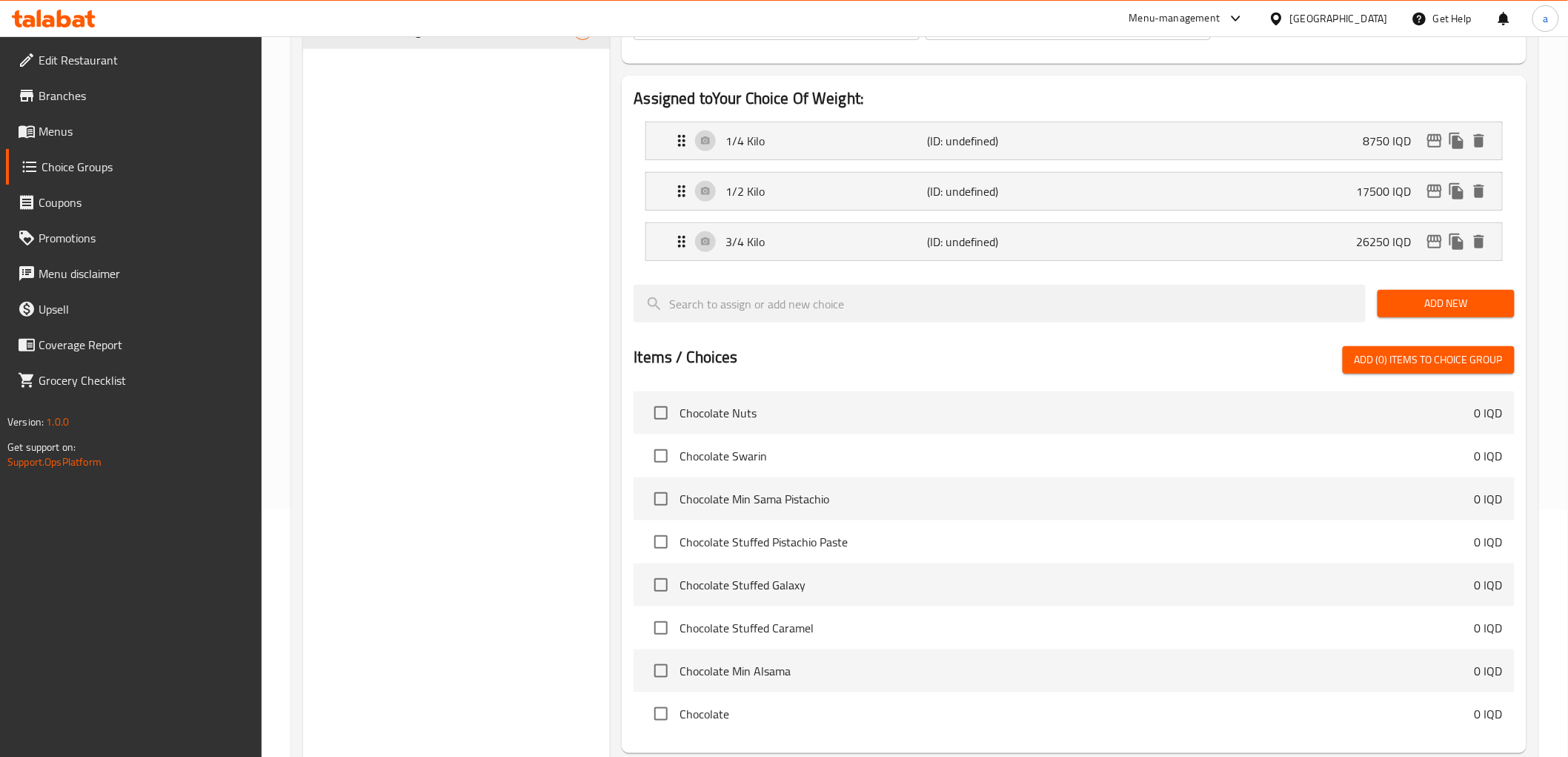
click at [1436, 301] on span "Add New" at bounding box center [1446, 304] width 113 height 18
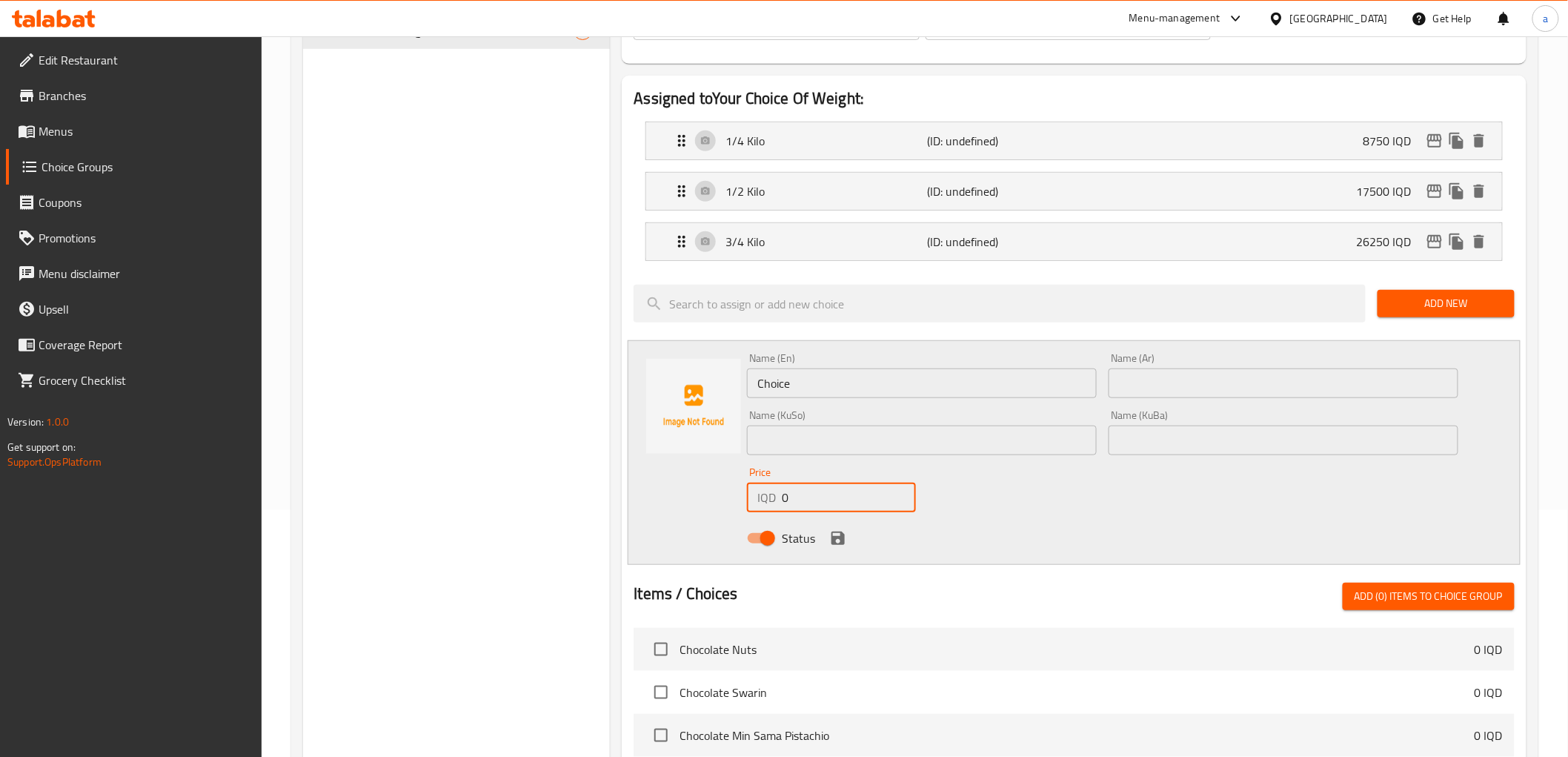
click at [729, 509] on div "Name (En) Choice Name (En) Name (Ar) Name (Ar) Name (KuSo) Name (KuSo) Name (Ku…" at bounding box center [1074, 453] width 893 height 225
paste input "3500"
type input "35000"
drag, startPoint x: 802, startPoint y: 381, endPoint x: 707, endPoint y: 383, distance: 95.0
click at [707, 383] on div "Name (En) Choice Name (En) Name (Ar) Name (Ar) Name (KuSo) Name (KuSo) Name (Ku…" at bounding box center [1074, 453] width 893 height 225
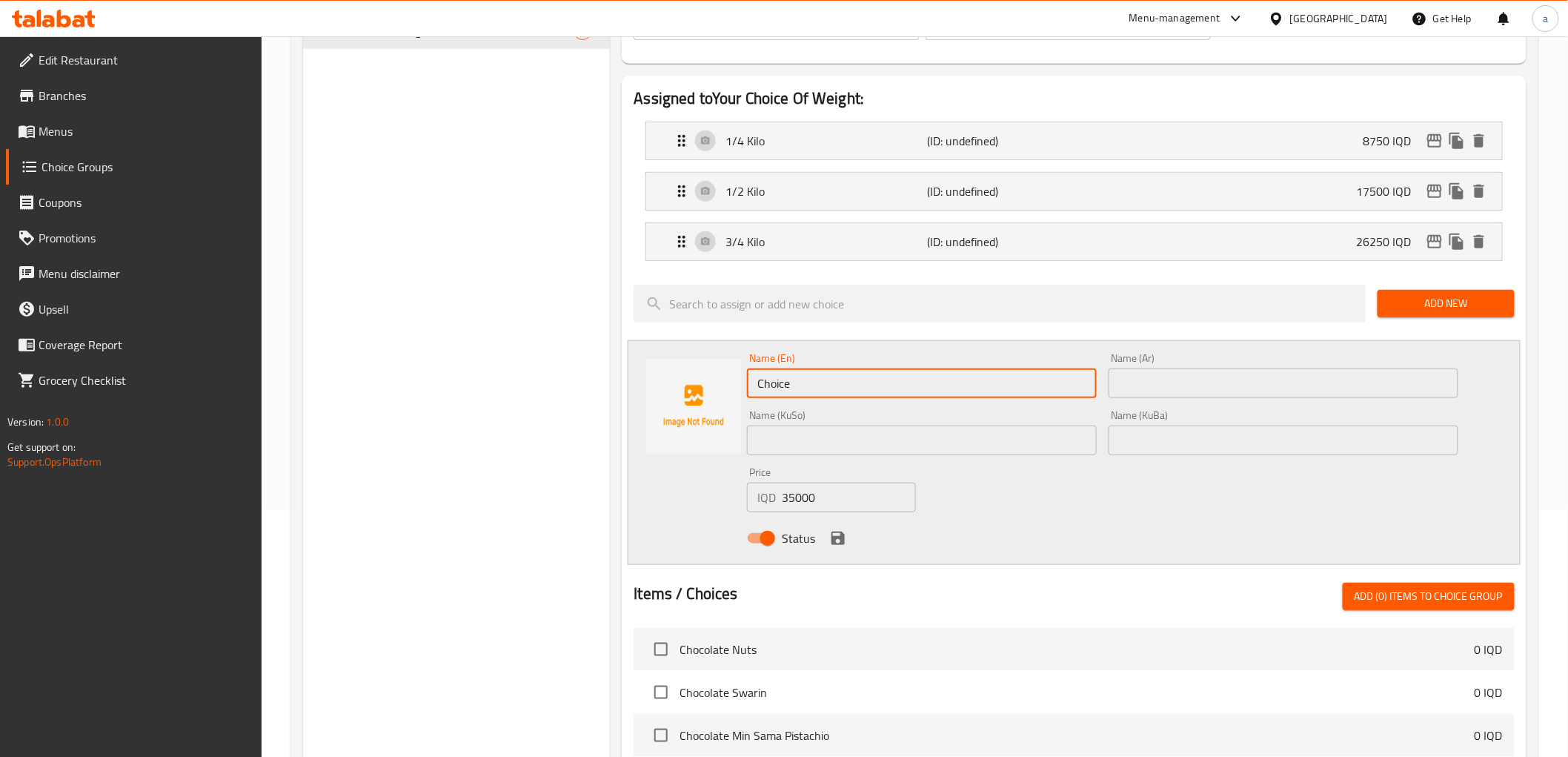
paste input "1 Kilo"
type input "1 Kilo"
click at [1173, 396] on input "text" at bounding box center [1283, 383] width 350 height 30
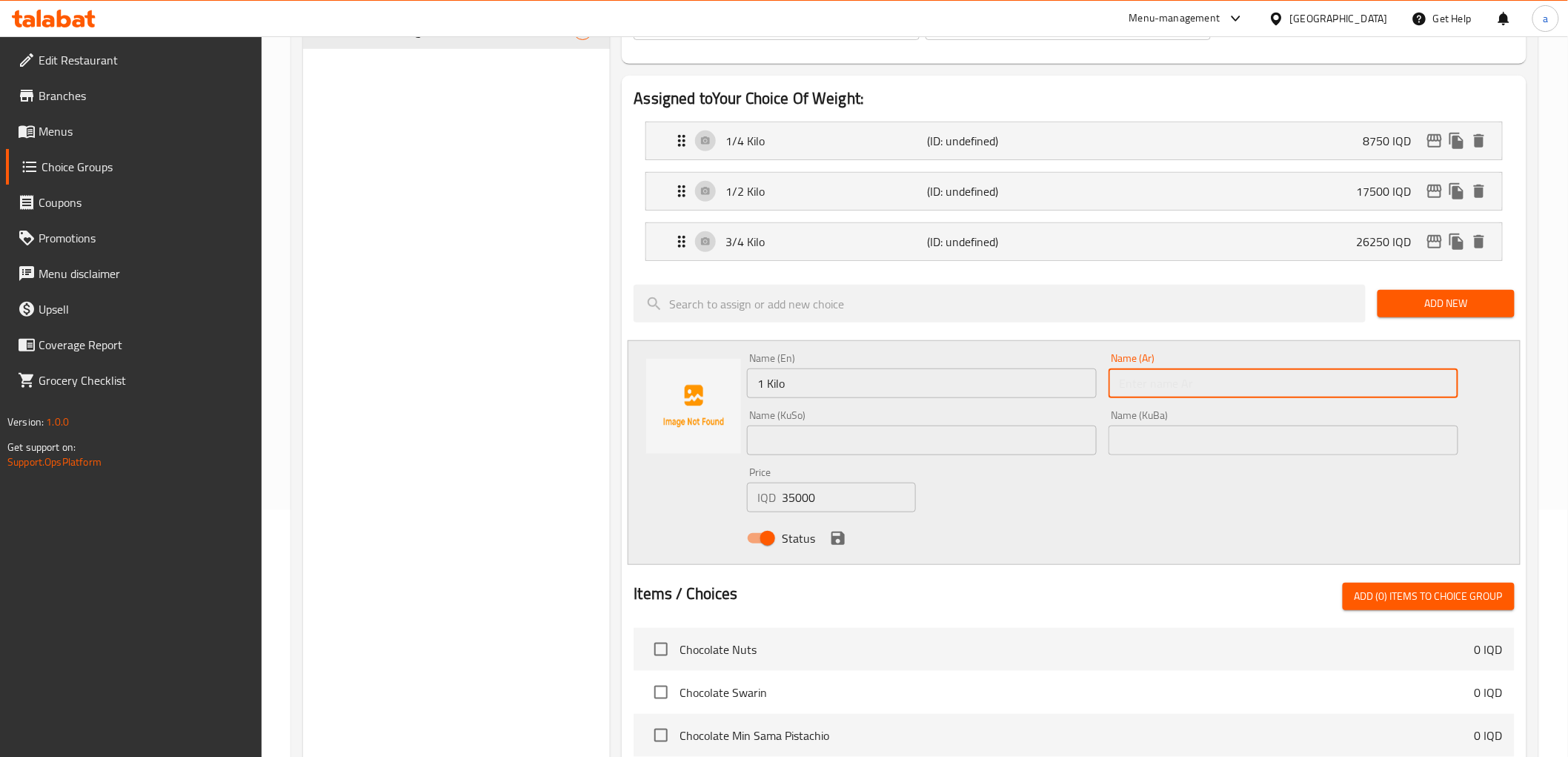
paste input "1 كيلو"
type input "1 كيلو"
drag, startPoint x: 1012, startPoint y: 449, endPoint x: 989, endPoint y: 448, distance: 23.0
click at [1012, 449] on input "text" at bounding box center [921, 440] width 350 height 30
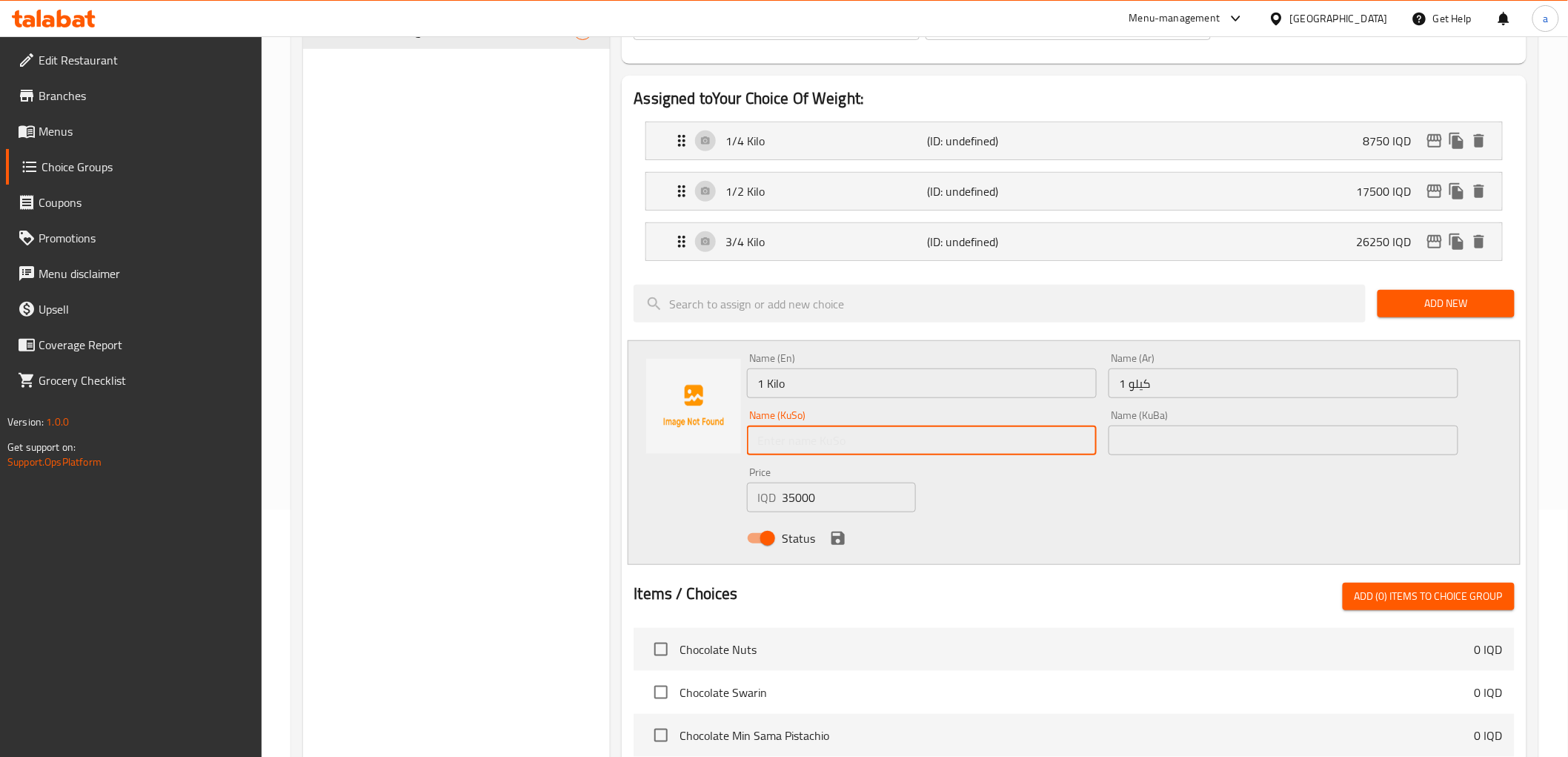
paste input "1 کیلۆ"
type input "1 کیلۆ"
click at [1168, 437] on input "text" at bounding box center [1283, 440] width 350 height 30
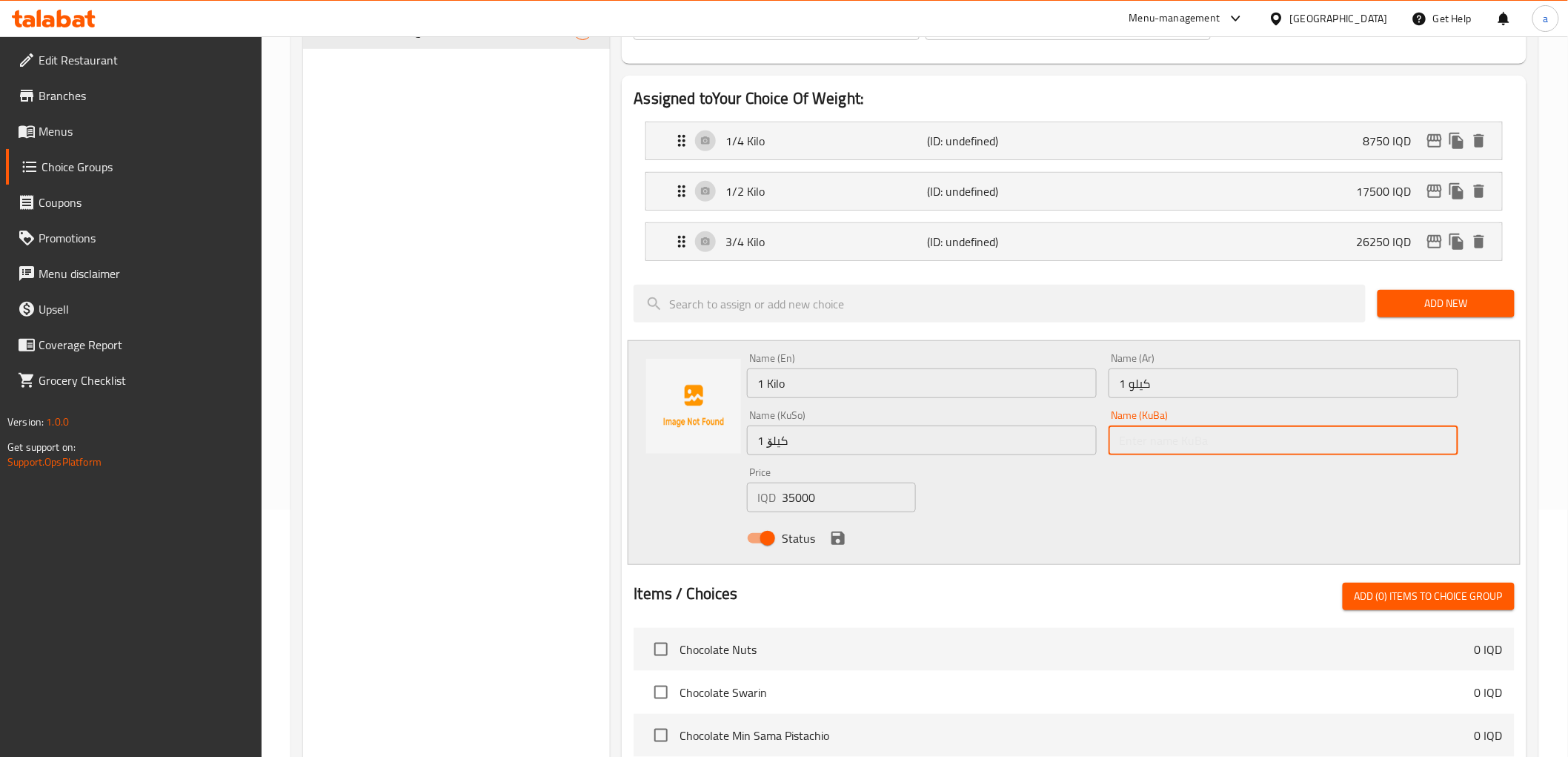
paste input "1 کیلۆ"
type input "1 کیلۆ"
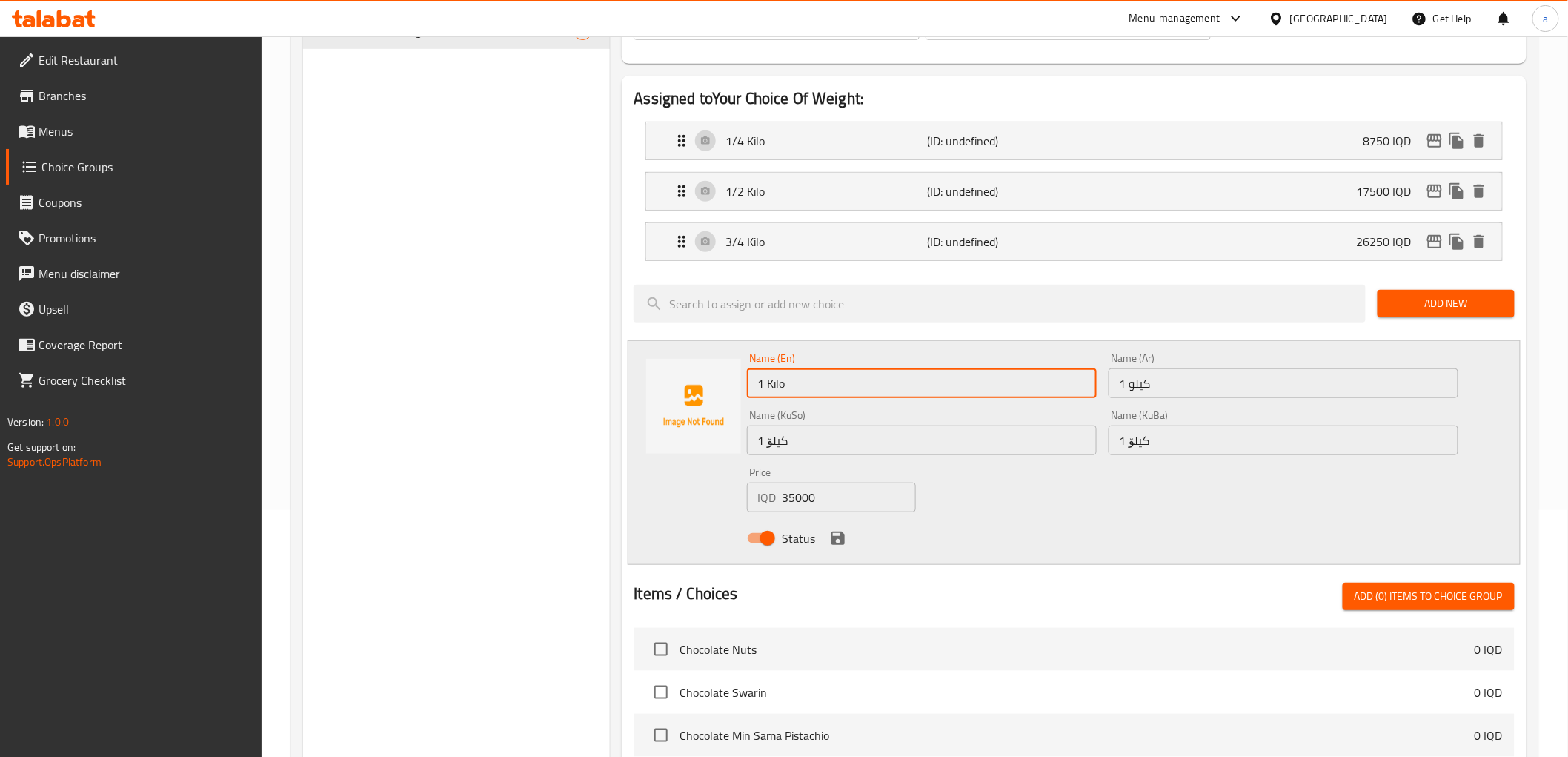
drag, startPoint x: 779, startPoint y: 383, endPoint x: 706, endPoint y: 386, distance: 73.1
click at [706, 386] on div "Name (En) 1 Kilo Name (En) Name (Ar) 1 كيلو Name (Ar) Name (KuSo) 1 کیلۆ Name (…" at bounding box center [1074, 453] width 893 height 225
type input "1 Kilo"
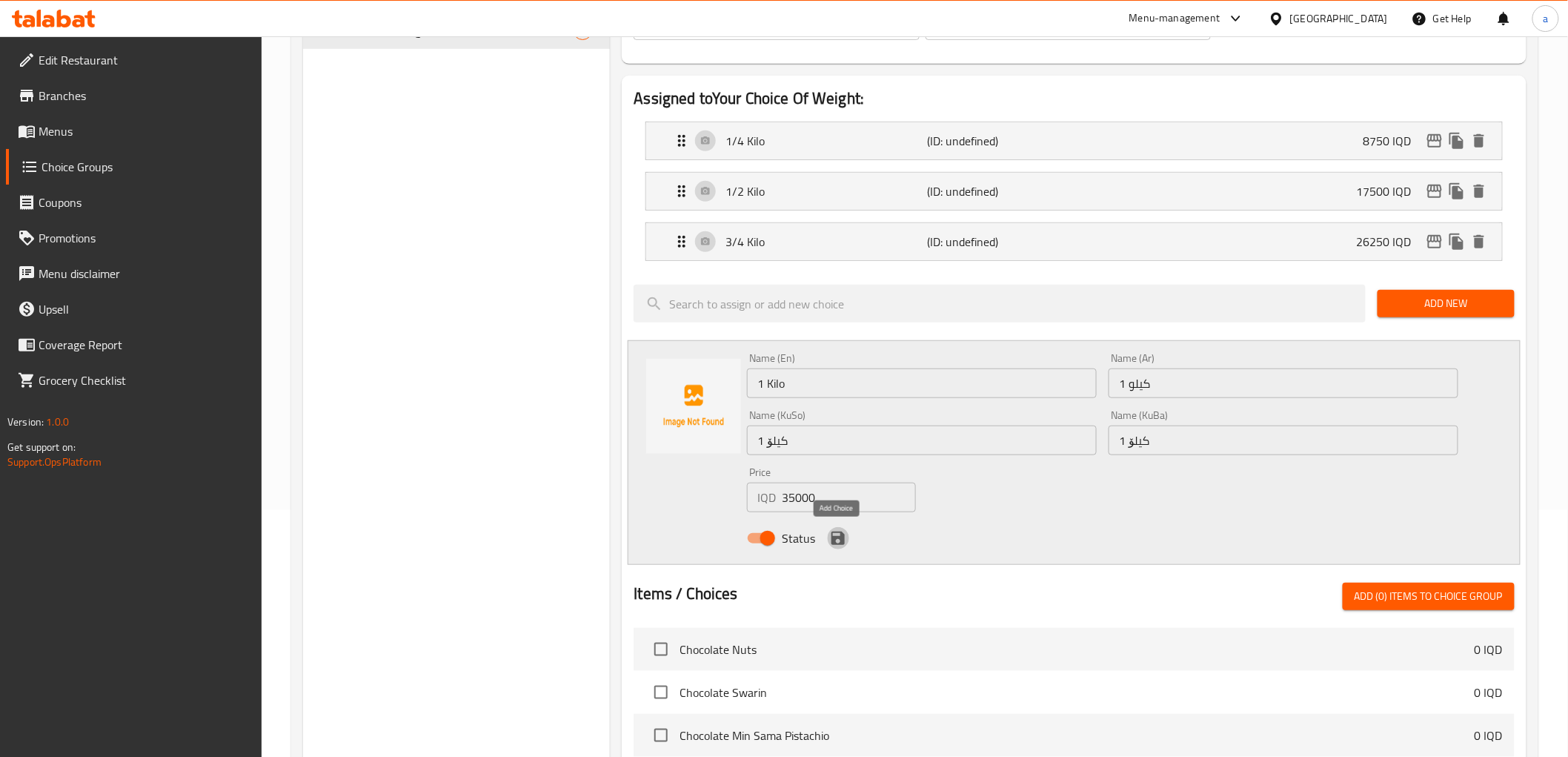
click at [837, 538] on icon "save" at bounding box center [839, 538] width 14 height 14
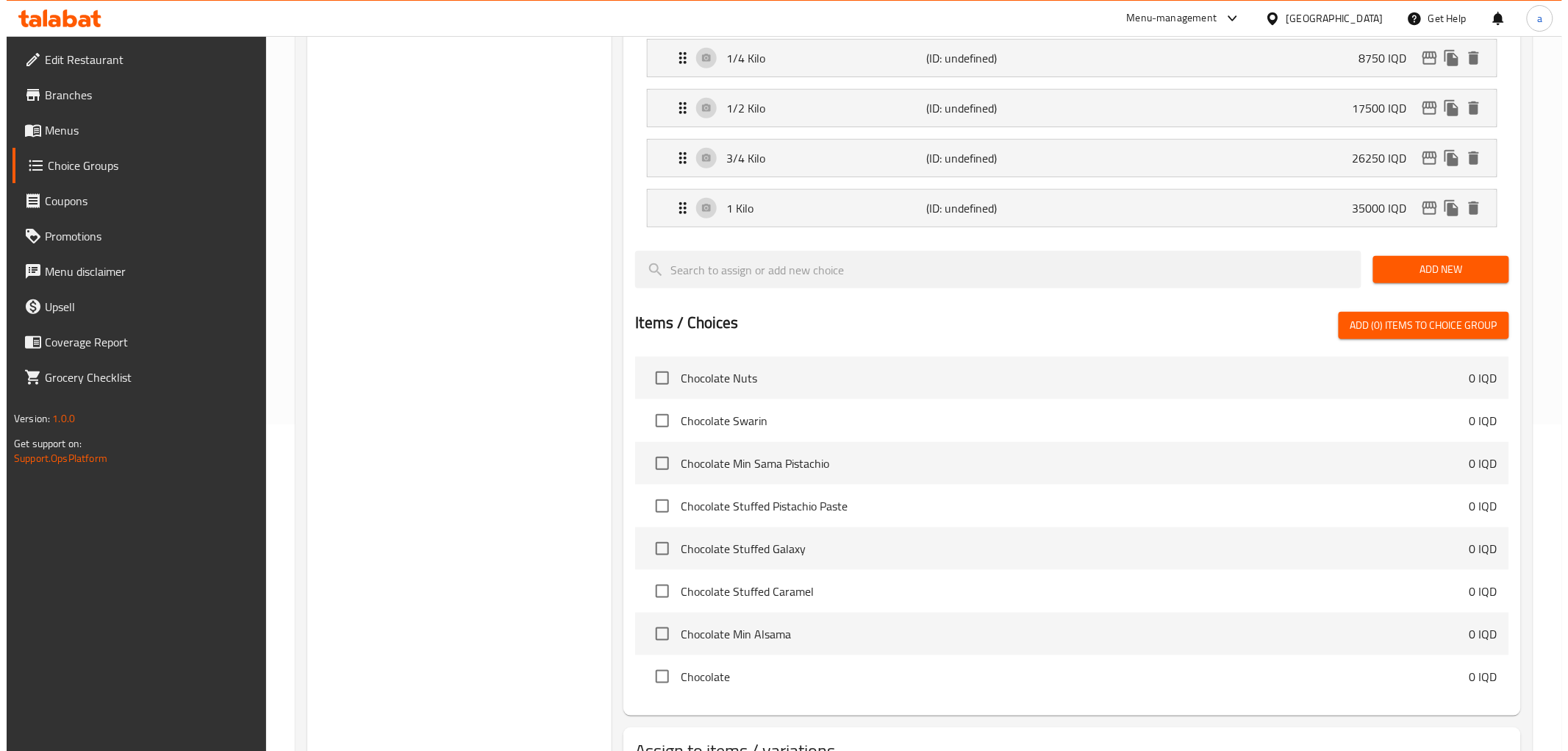
scroll to position [441, 0]
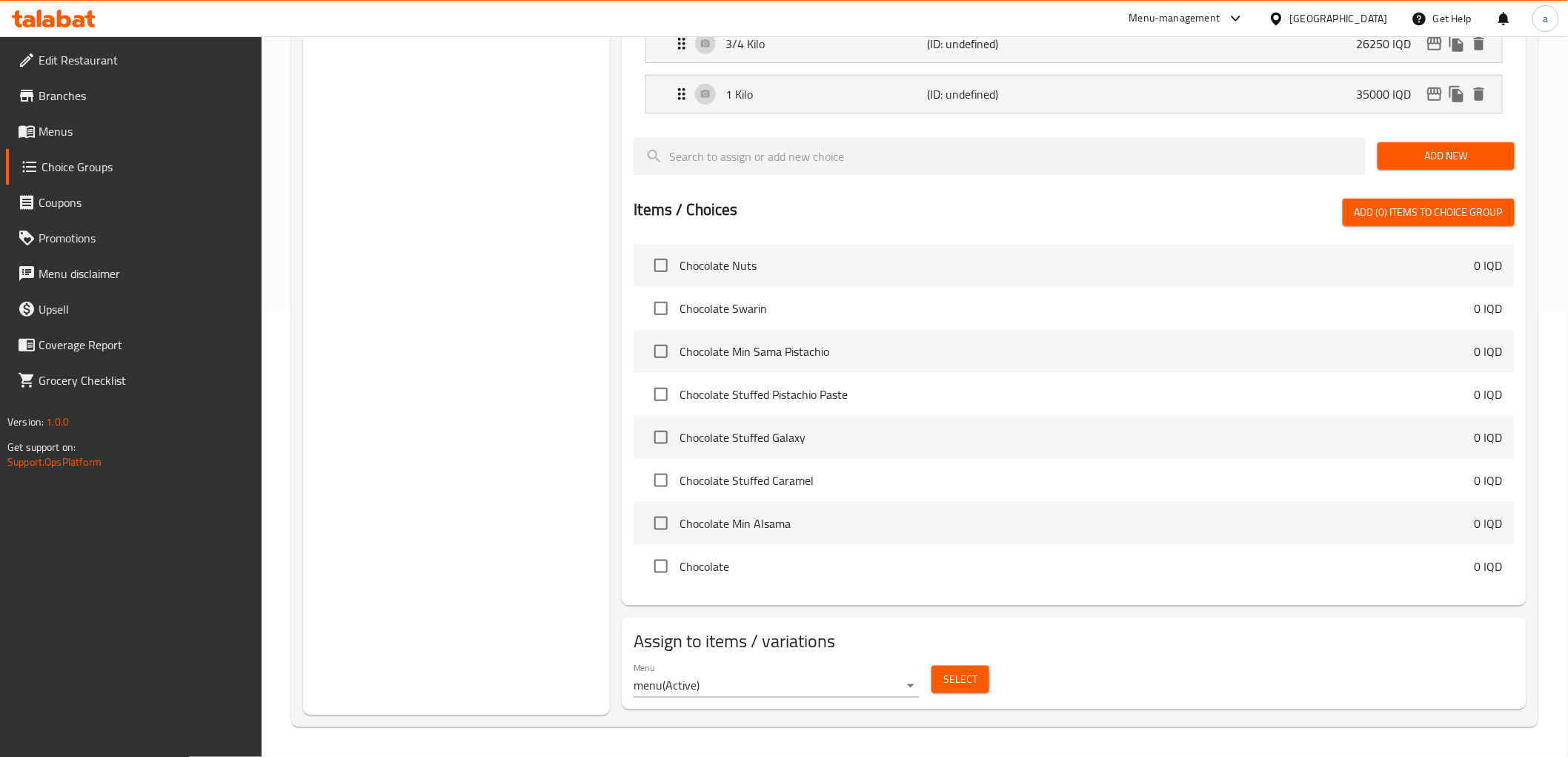
click at [971, 683] on span "Select" at bounding box center [960, 680] width 34 height 18
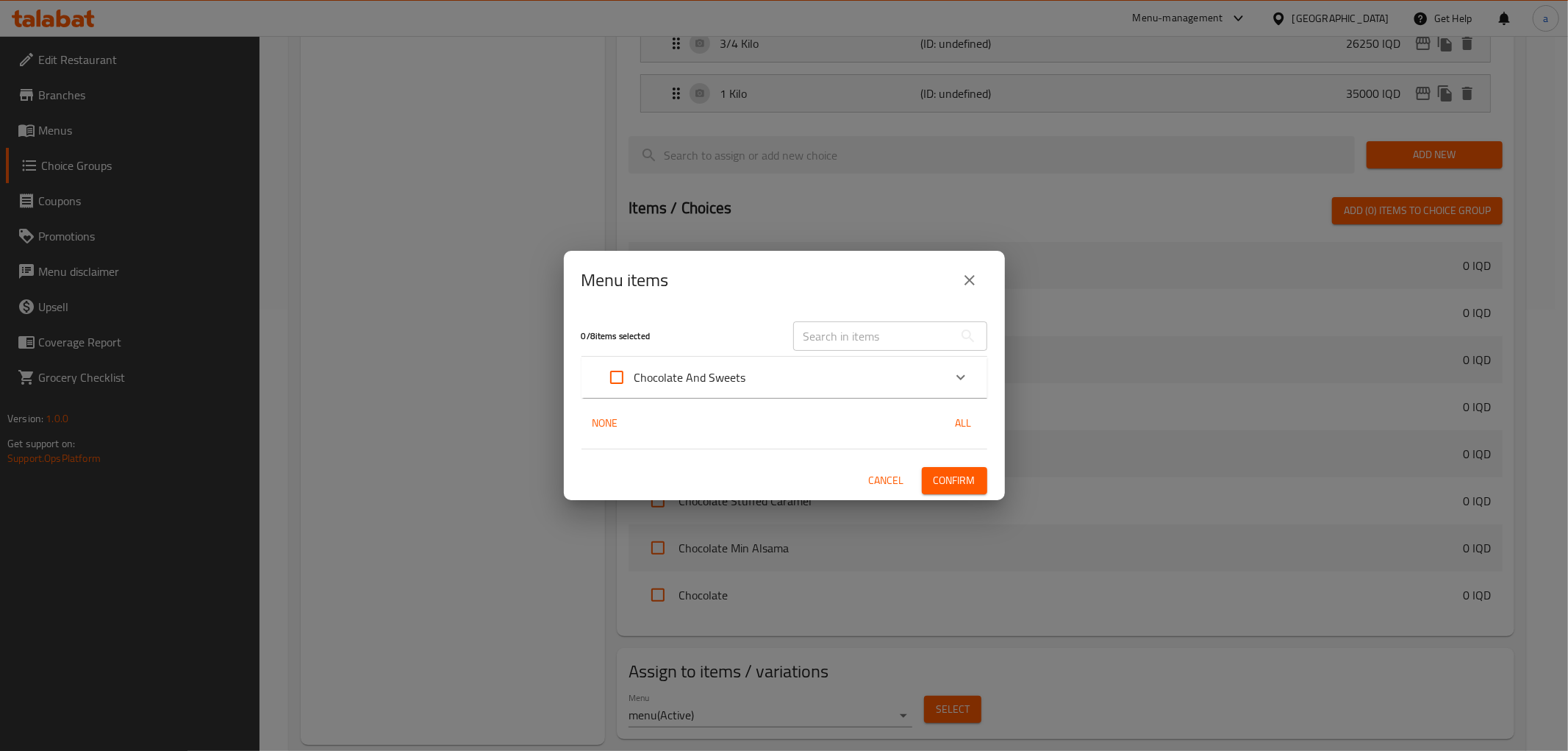
click at [961, 371] on icon "Expand" at bounding box center [960, 377] width 17 height 17
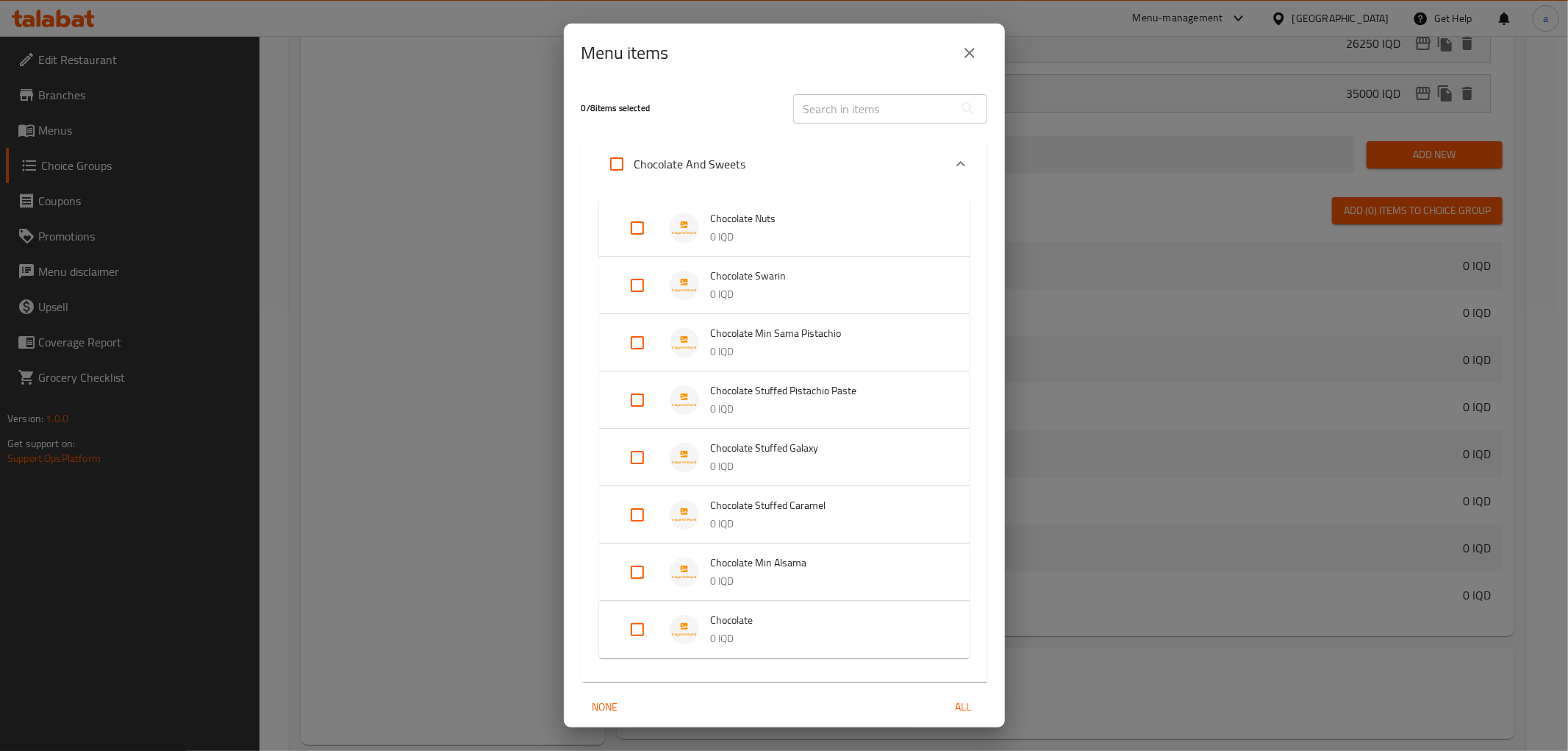
click at [644, 235] on input "Expand" at bounding box center [637, 227] width 35 height 35
checkbox input "true"
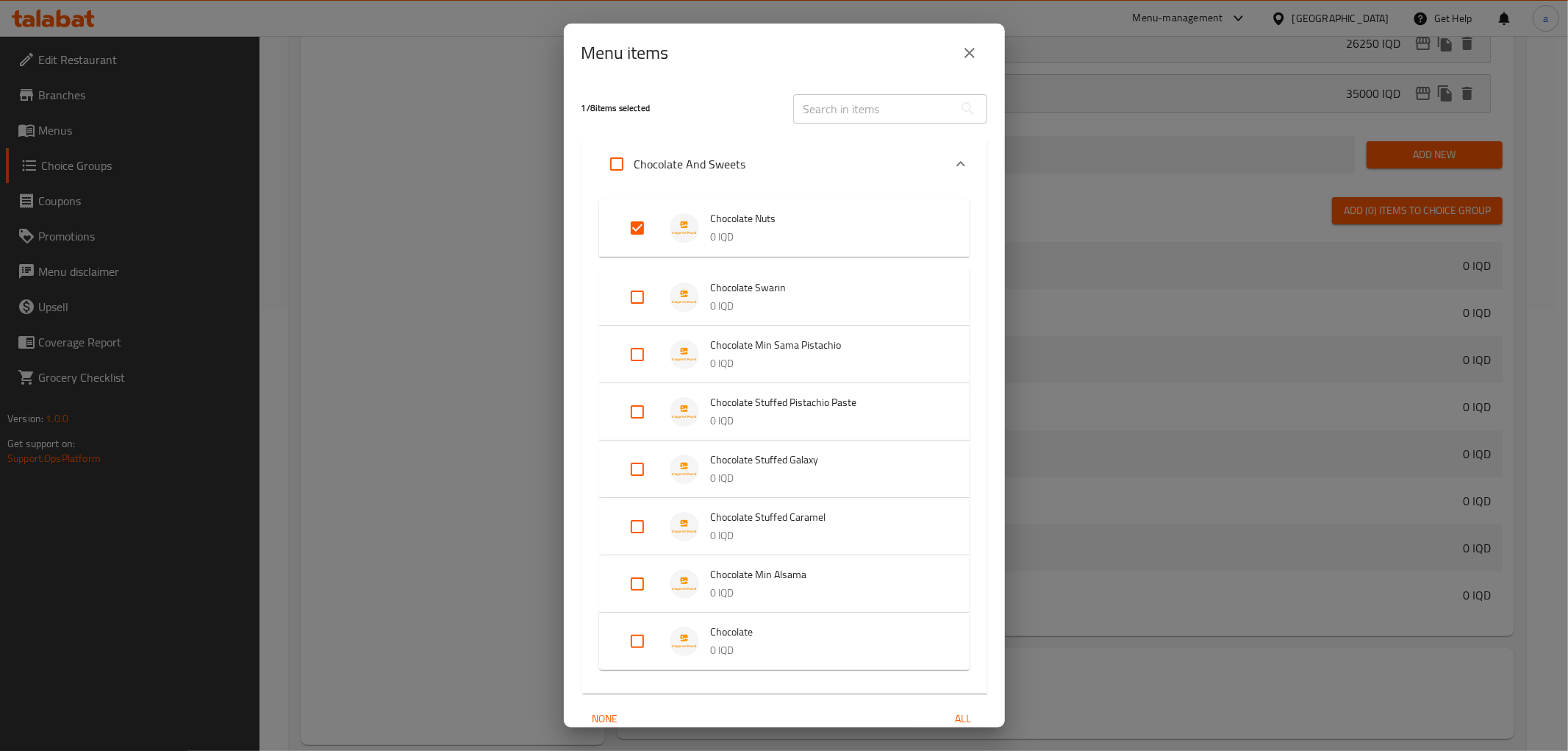
click at [635, 351] on input "Expand" at bounding box center [637, 354] width 35 height 35
checkbox input "true"
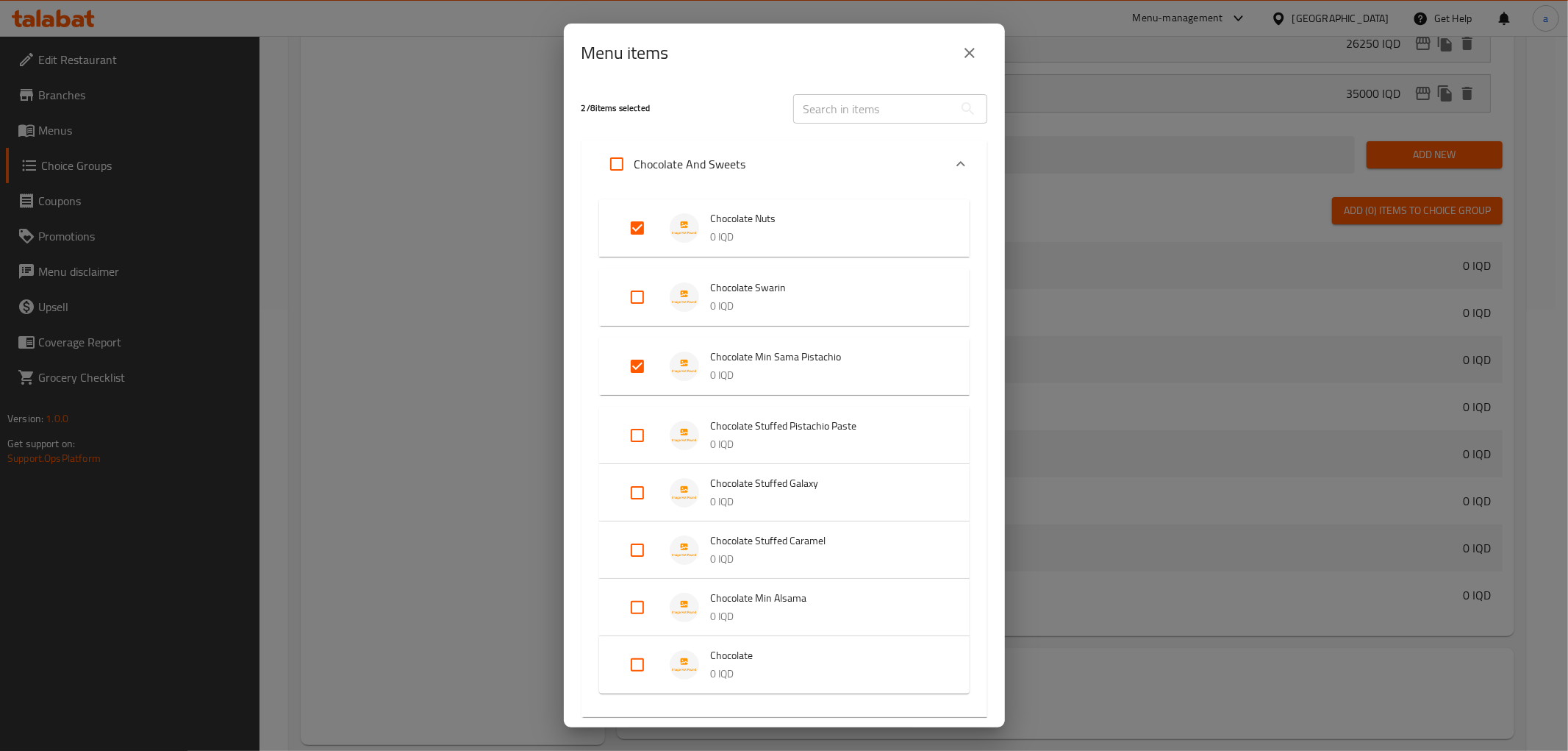
click at [634, 426] on input "Expand" at bounding box center [637, 435] width 35 height 35
checkbox input "true"
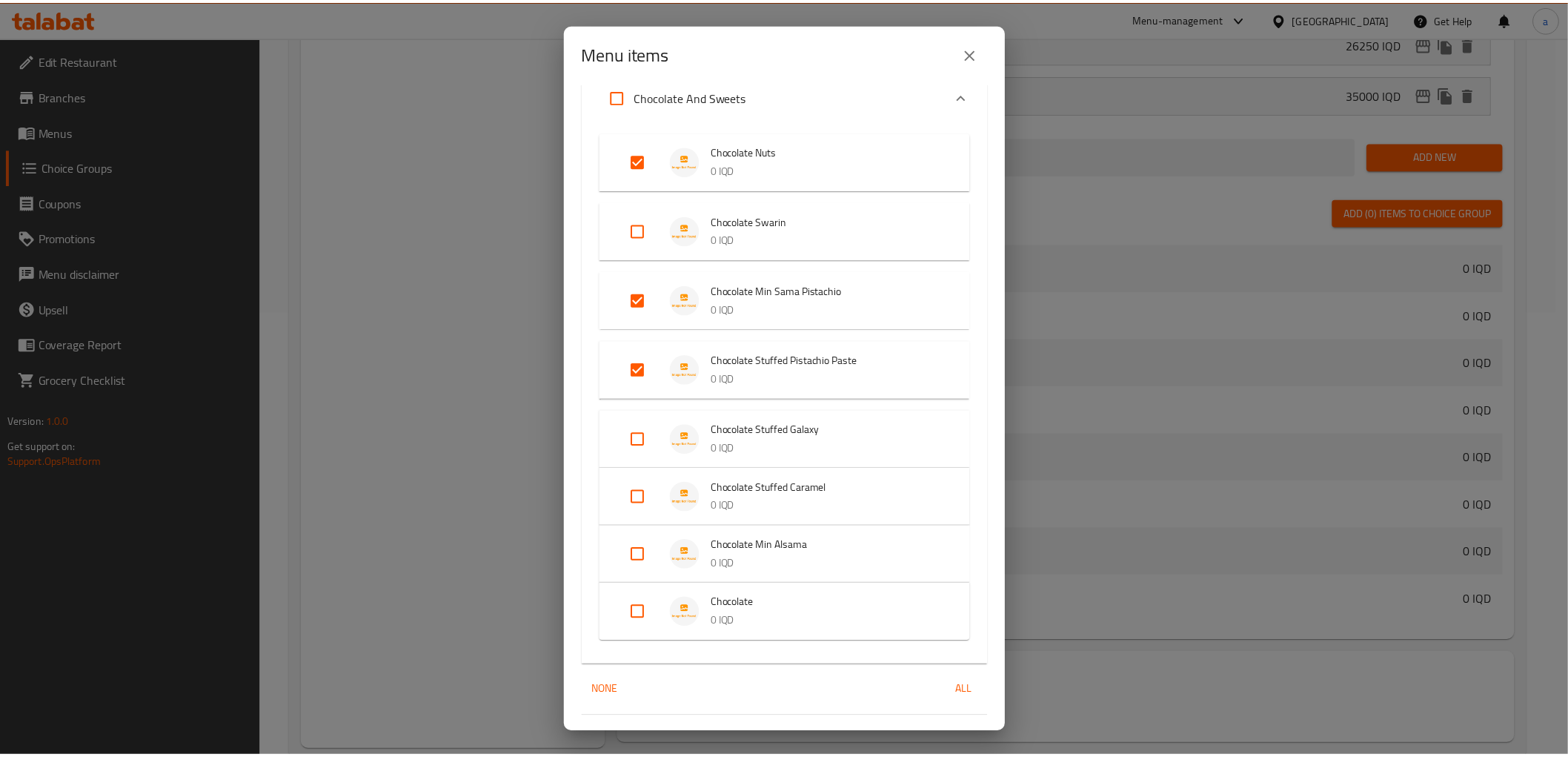
scroll to position [104, 0]
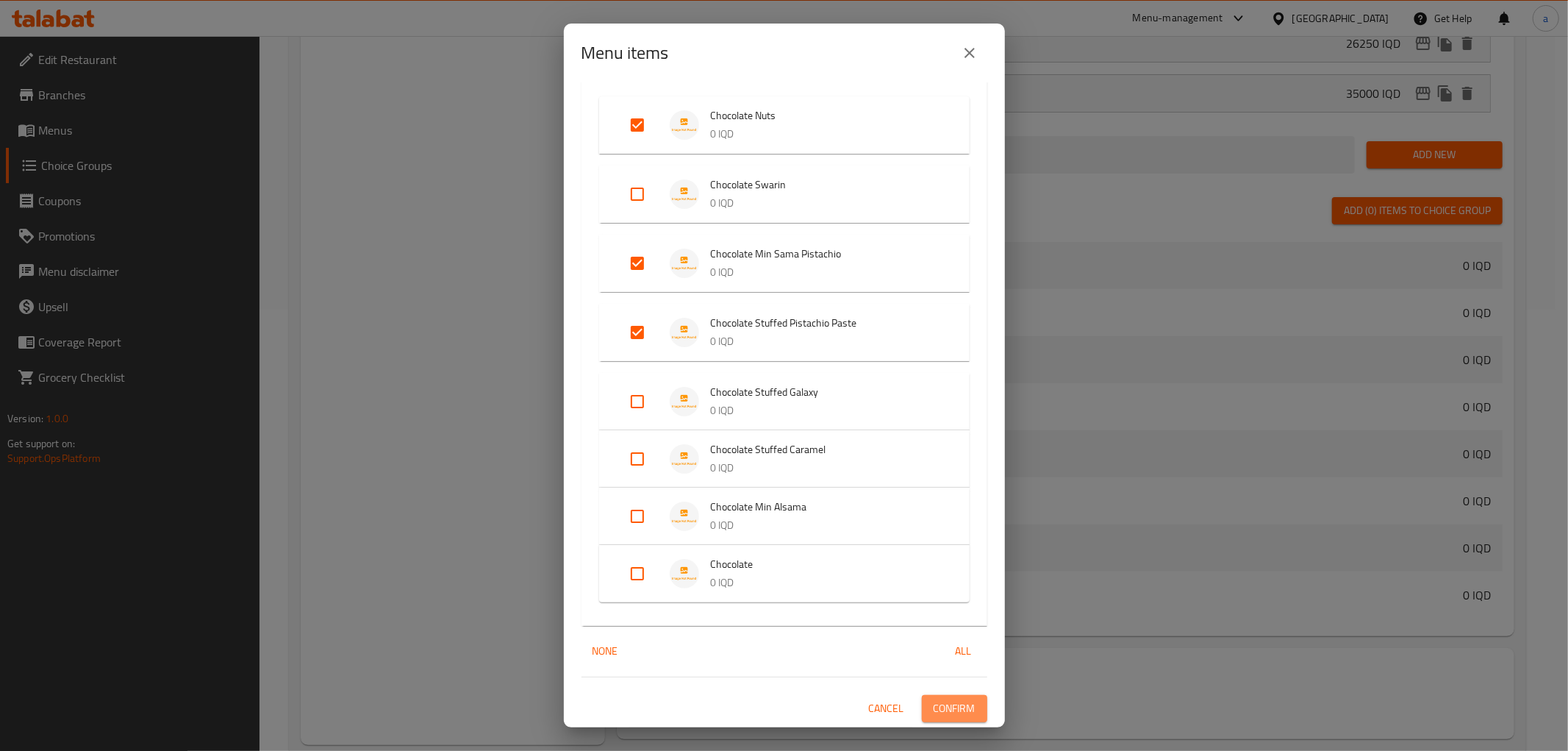
click at [945, 700] on span "Confirm" at bounding box center [955, 709] width 42 height 18
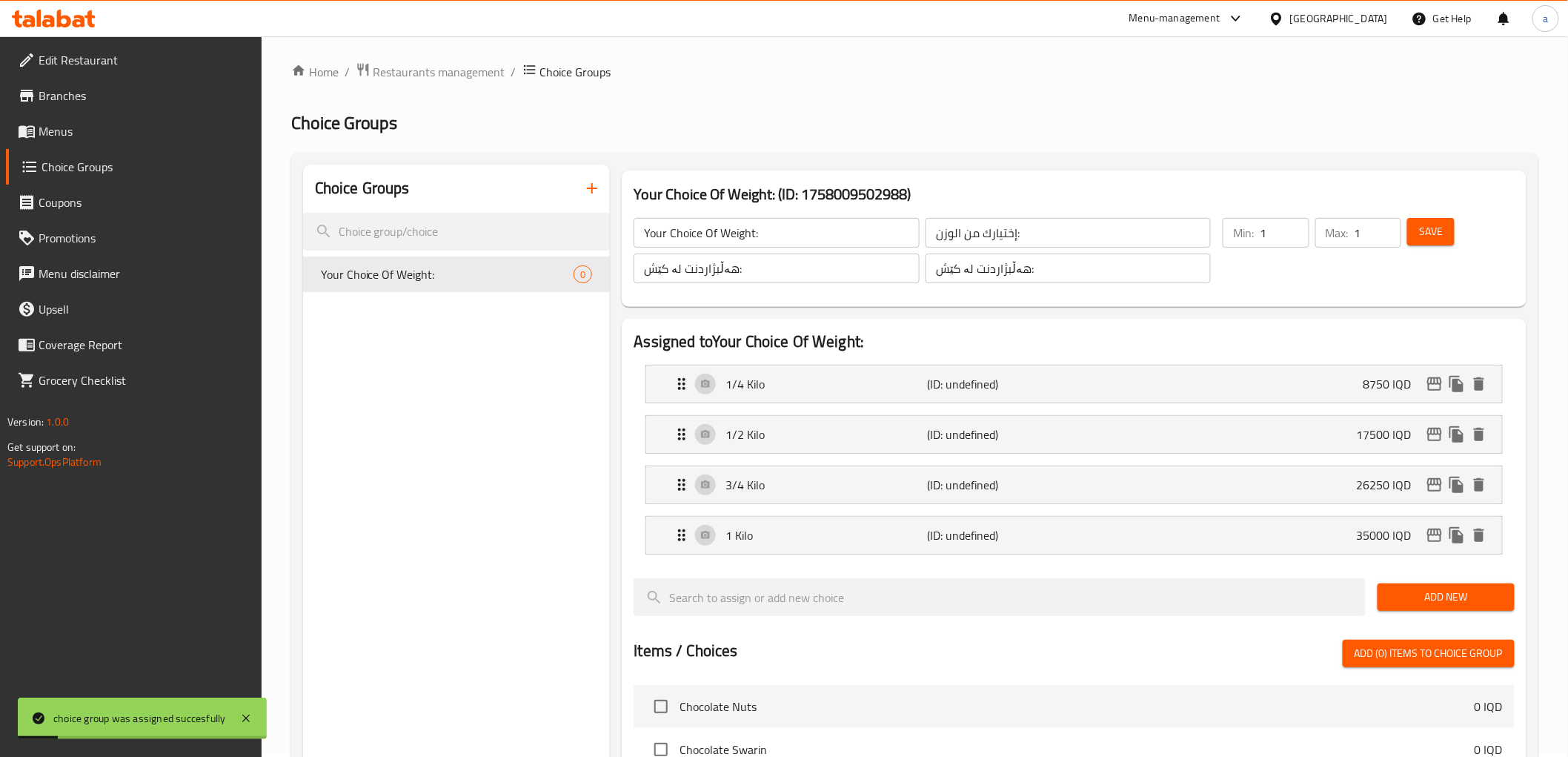
scroll to position [0, 0]
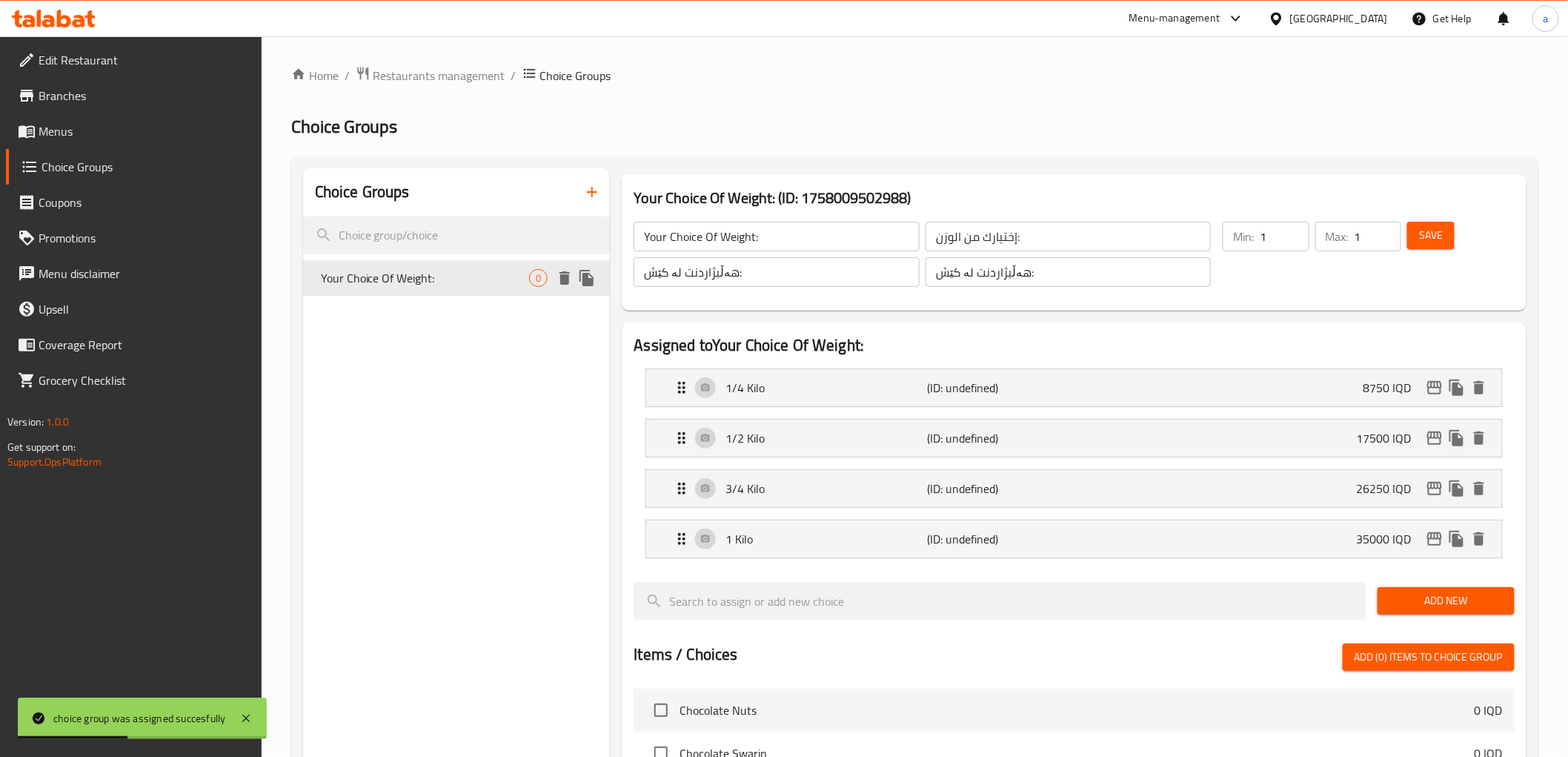
click at [582, 273] on icon "duplicate" at bounding box center [587, 277] width 17 height 17
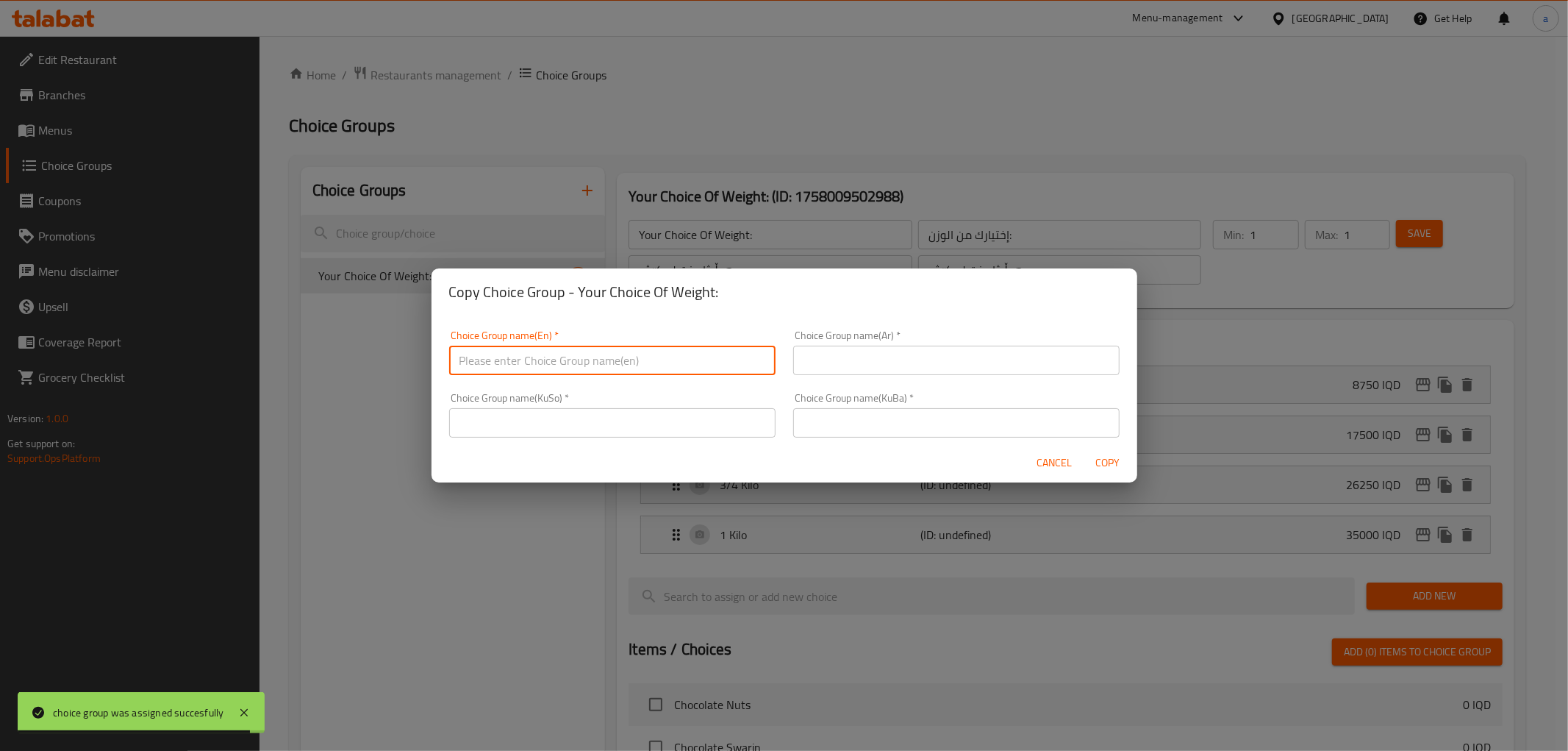
click at [647, 349] on input "text" at bounding box center [613, 360] width 327 height 29
type input "Your Choice Of Weight:"
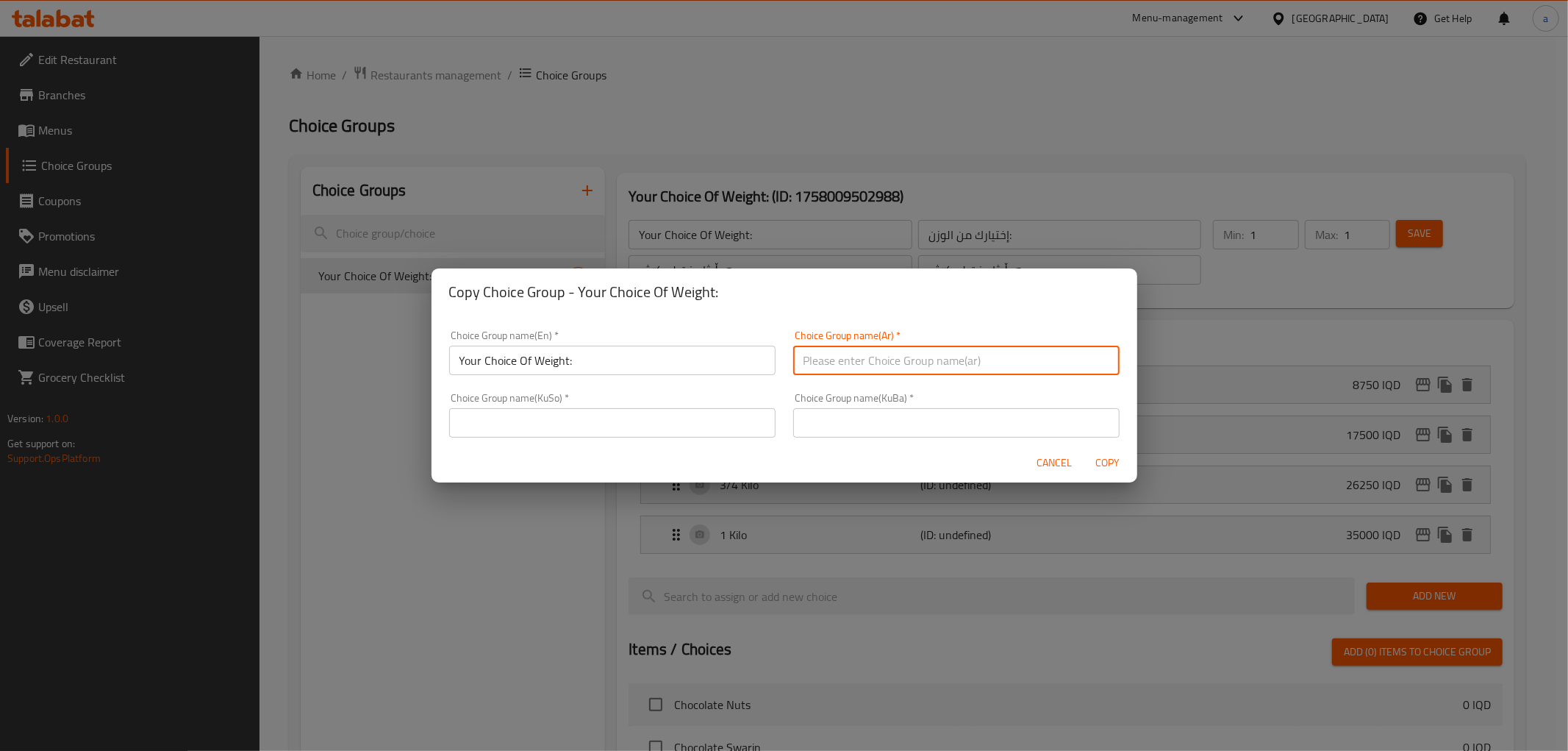
click at [882, 365] on input "text" at bounding box center [957, 360] width 327 height 29
type input "إختيارك من الوزن:"
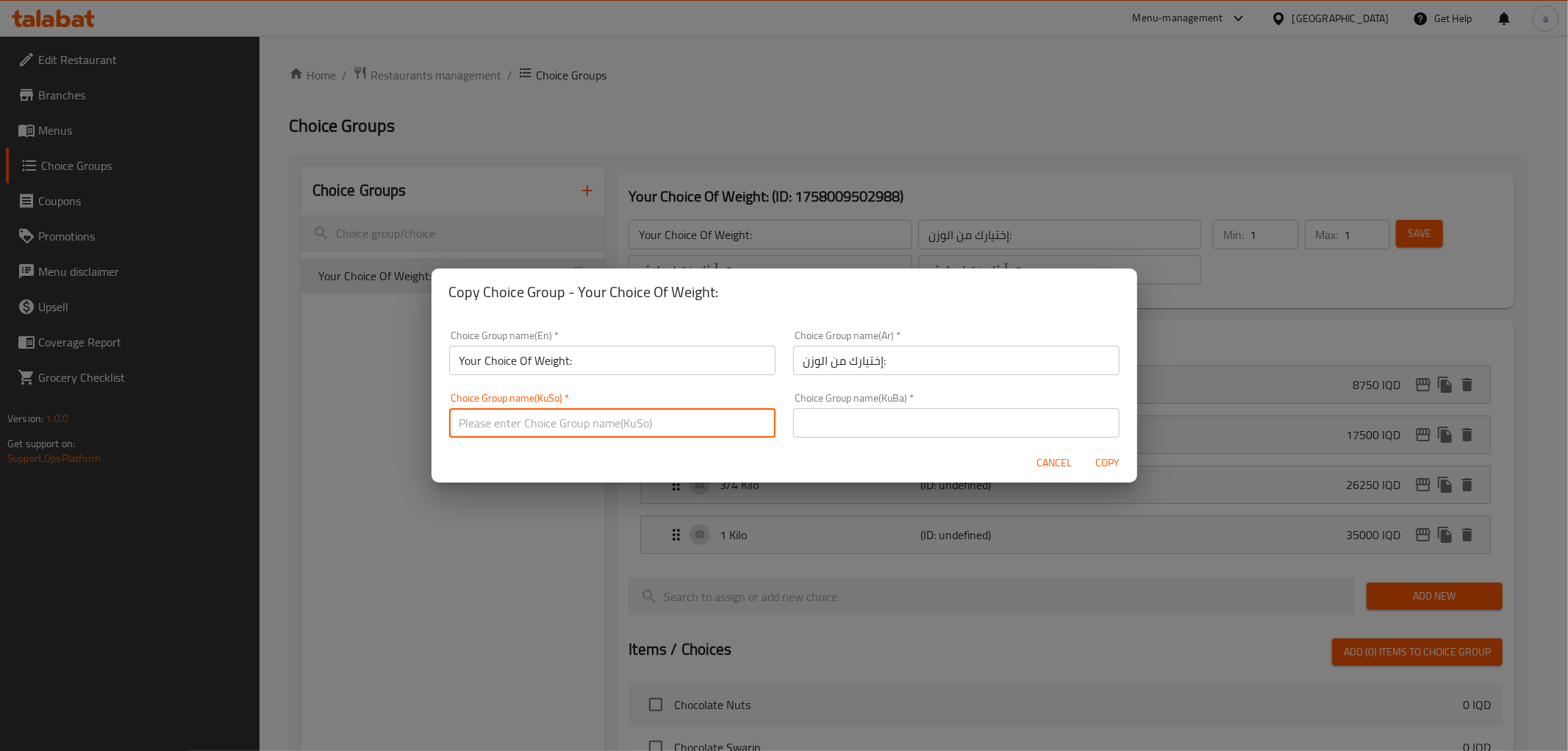
click at [678, 430] on input "text" at bounding box center [613, 423] width 327 height 29
type input "هەڵبژاردنت لە کێش:"
click at [890, 435] on input "text" at bounding box center [957, 423] width 327 height 29
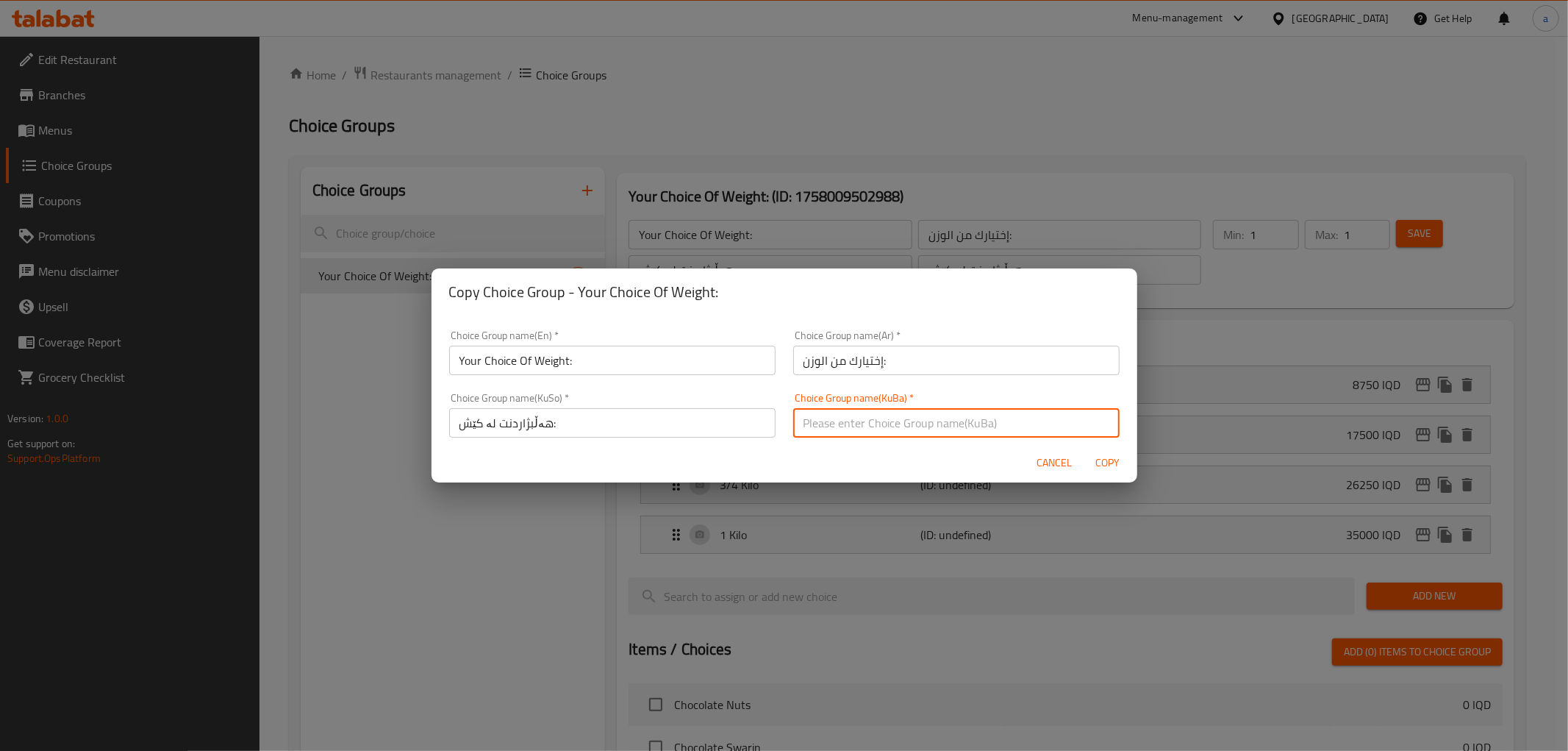
click at [628, 366] on input "Your Choice Of Weight:" at bounding box center [613, 360] width 327 height 29
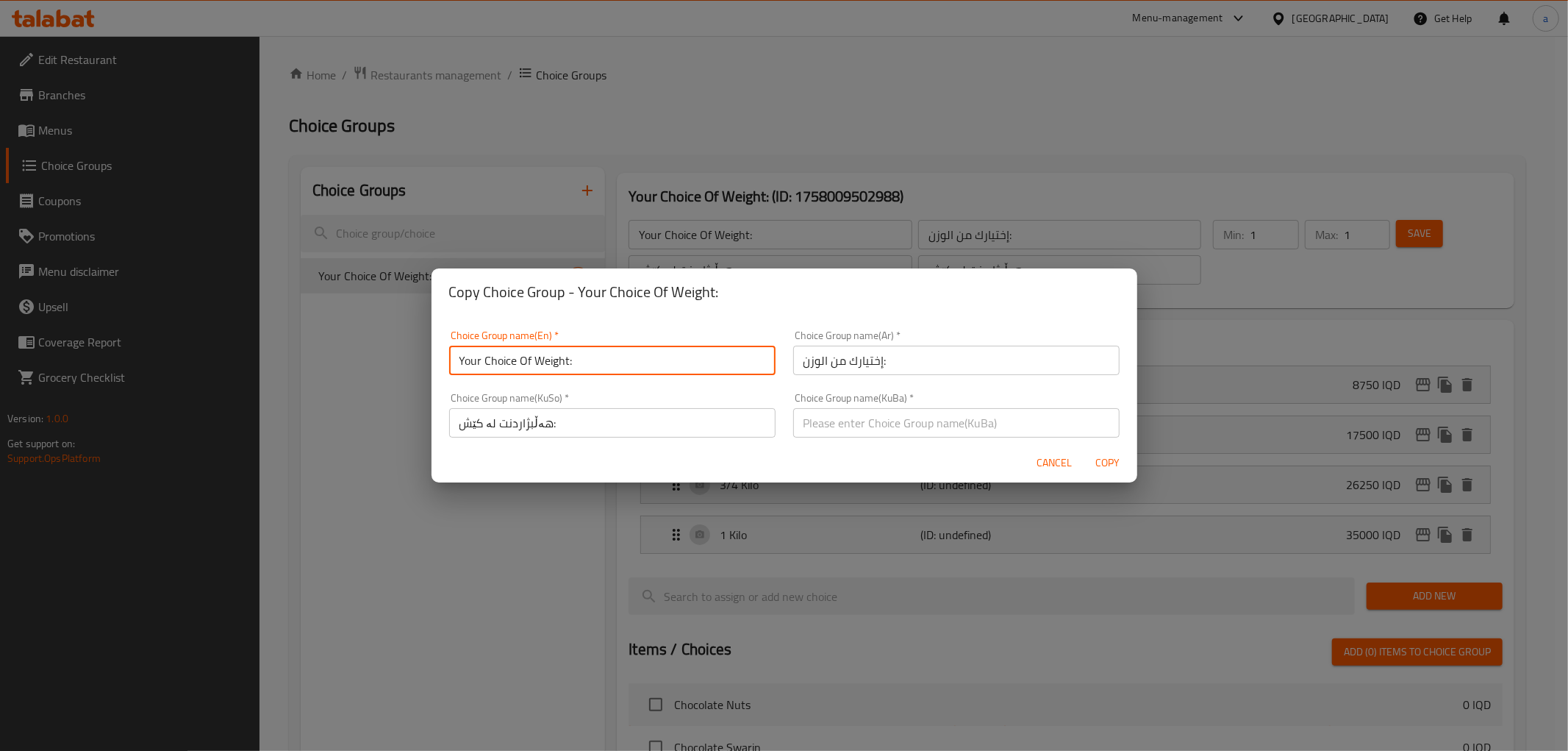
type input "Your Choice Of Weight:"
click at [1101, 464] on span "Copy" at bounding box center [1107, 463] width 35 height 18
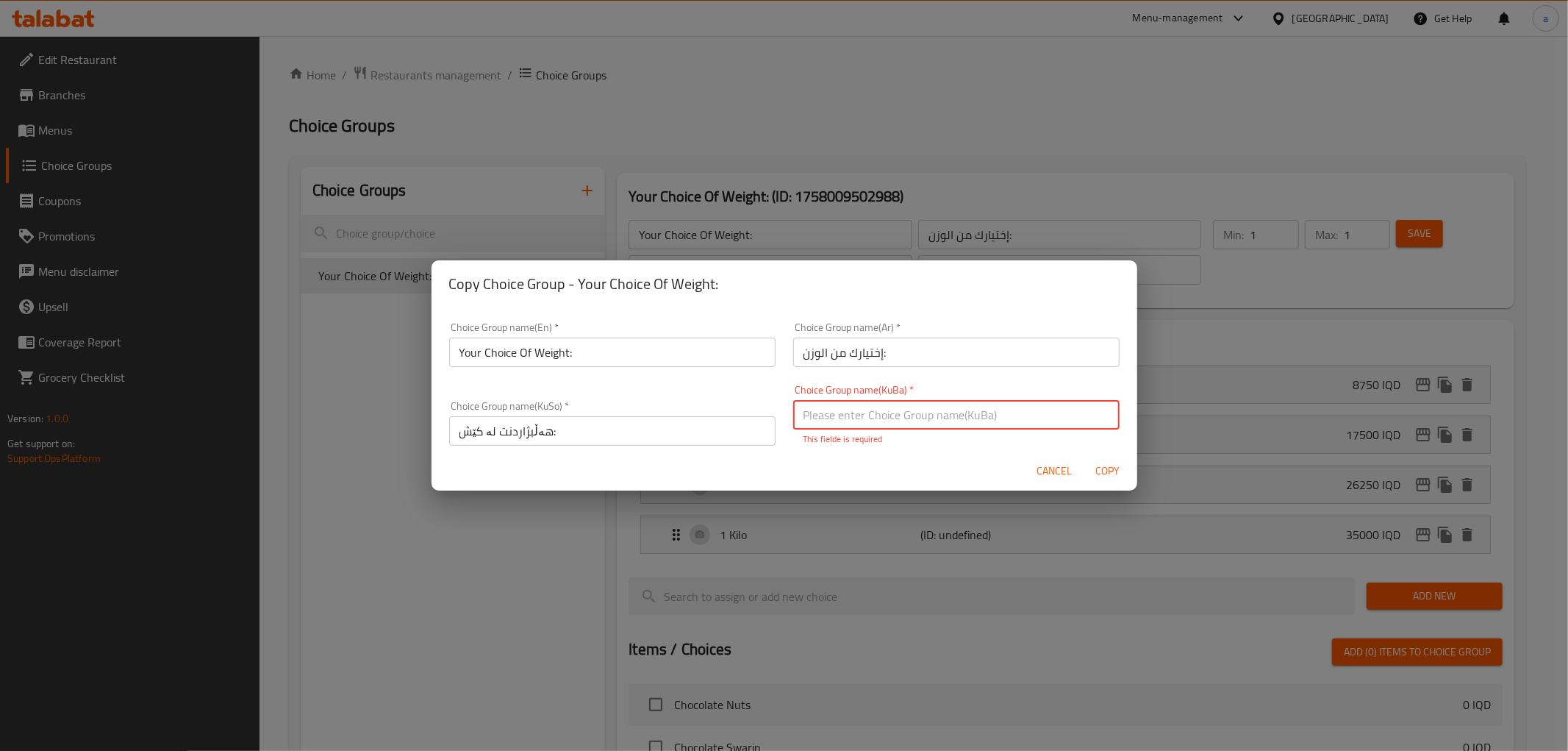
click at [930, 427] on input "text" at bounding box center [957, 414] width 327 height 29
type input "هەڵبژاردنت لە کێش:"
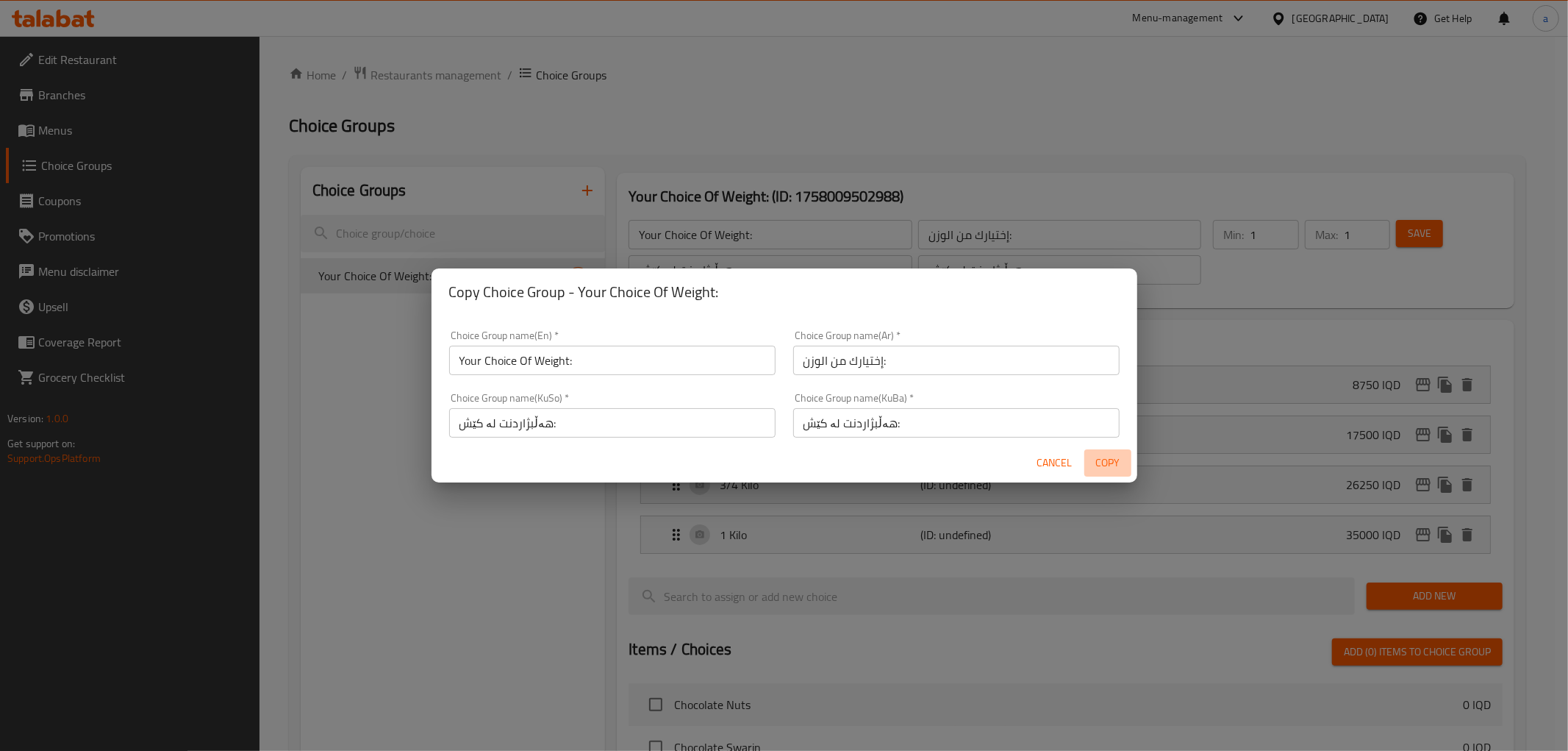
click at [1114, 461] on span "Copy" at bounding box center [1107, 463] width 35 height 18
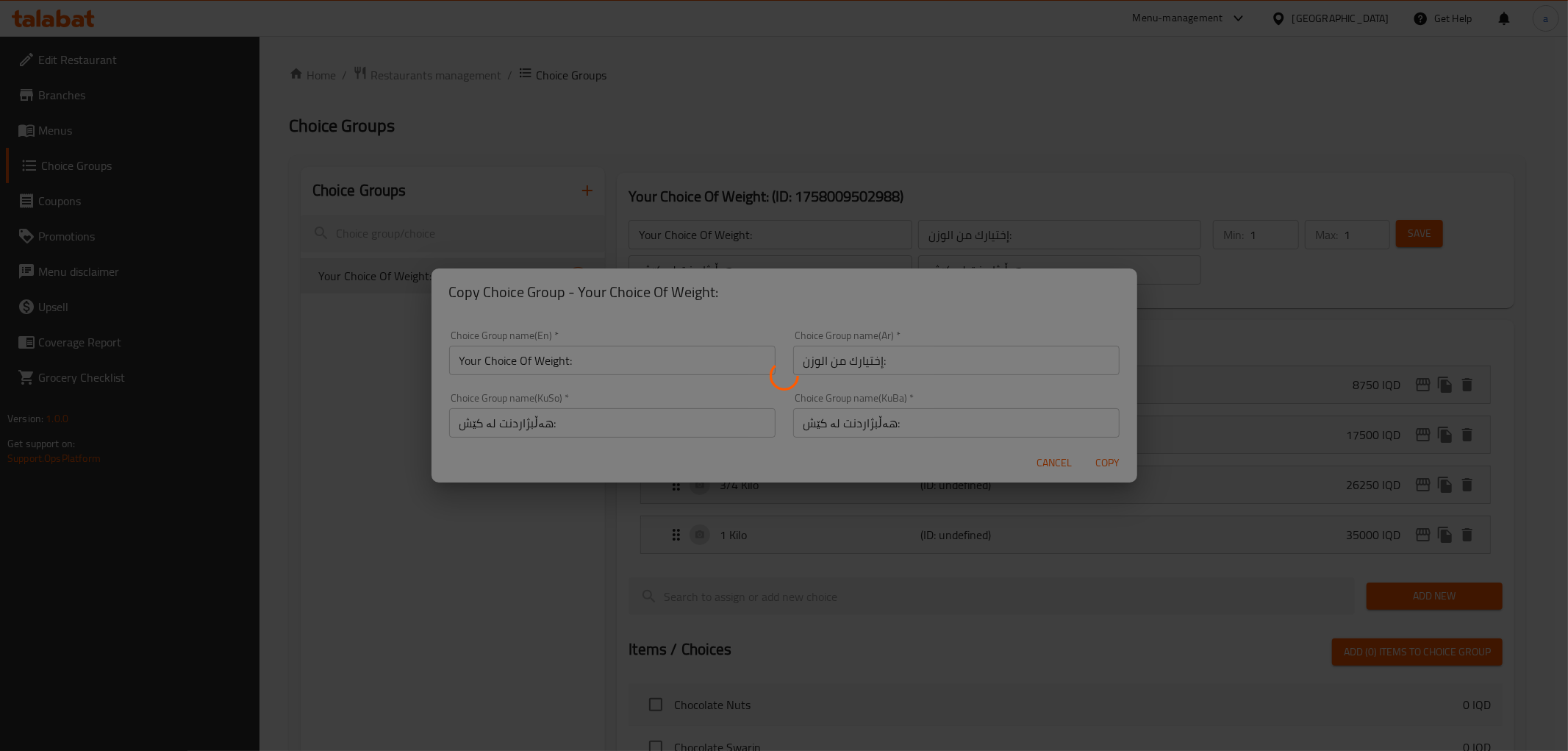
type input "Your Choice Of Weight:"
type input "0"
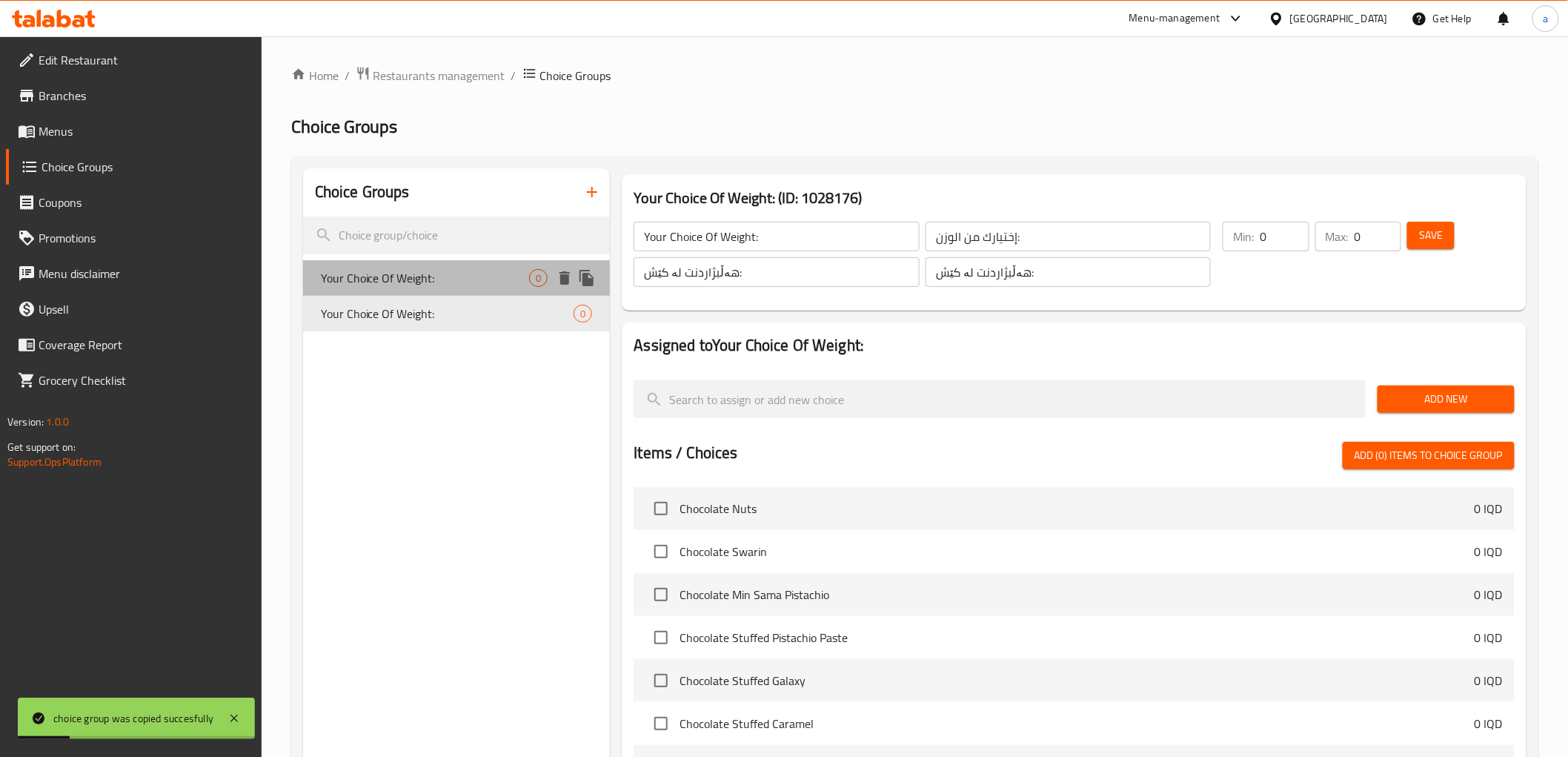
click at [441, 285] on span "Your Choice Of Weight:" at bounding box center [425, 277] width 209 height 17
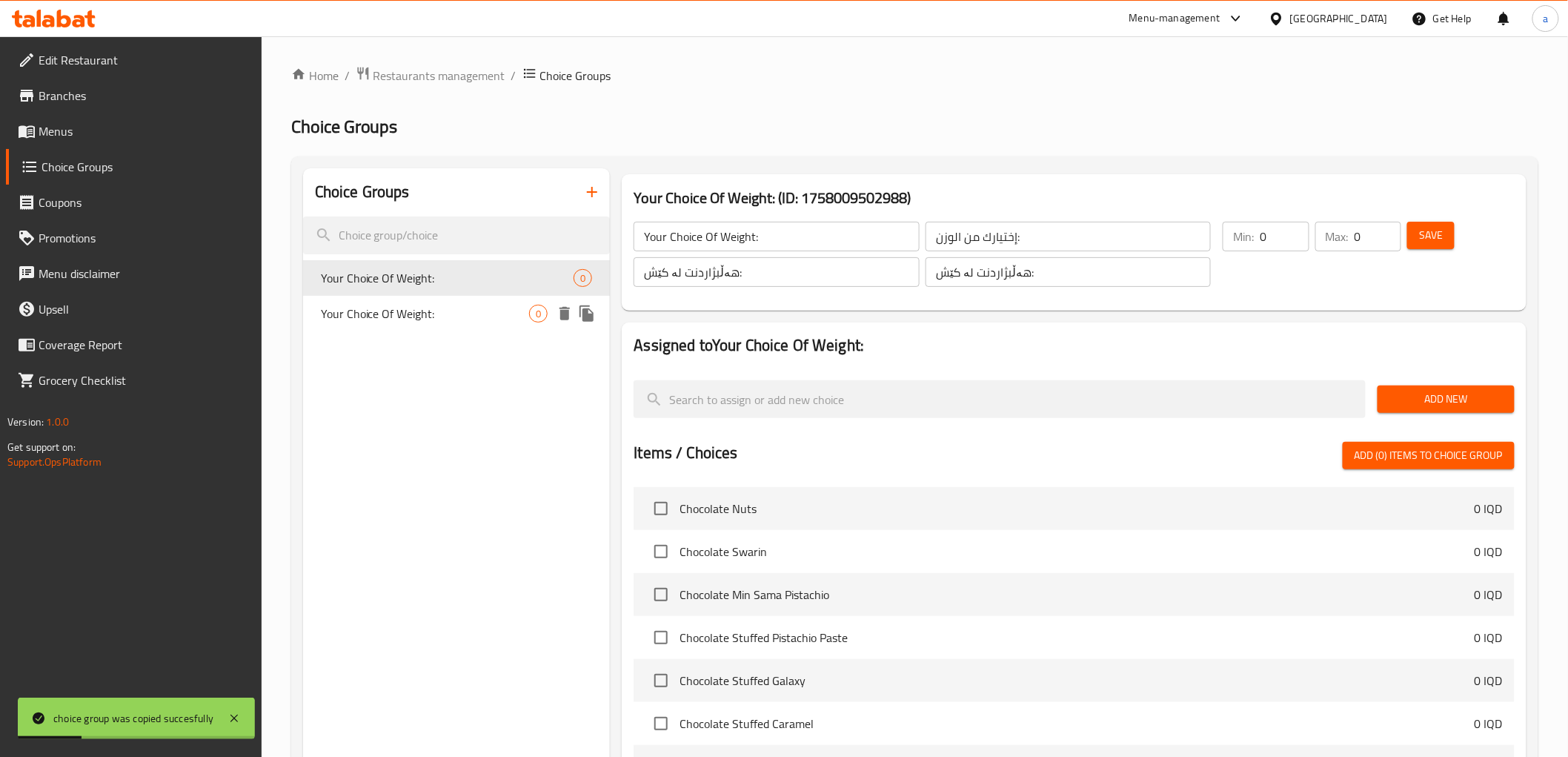
click at [430, 304] on span "Your Choice Of Weight:" at bounding box center [425, 313] width 209 height 17
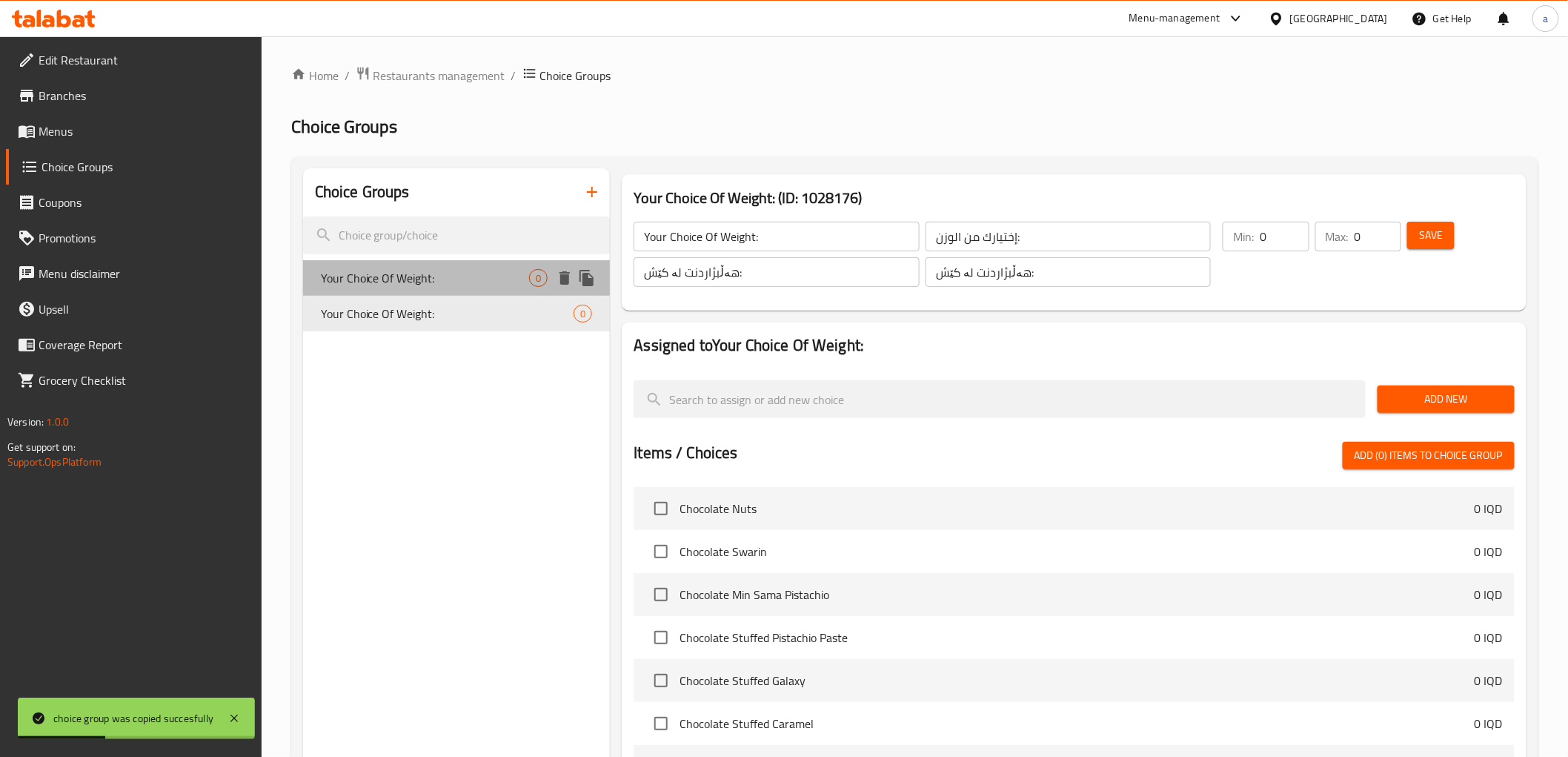
click at [419, 270] on span "Your Choice Of Weight:" at bounding box center [425, 277] width 209 height 17
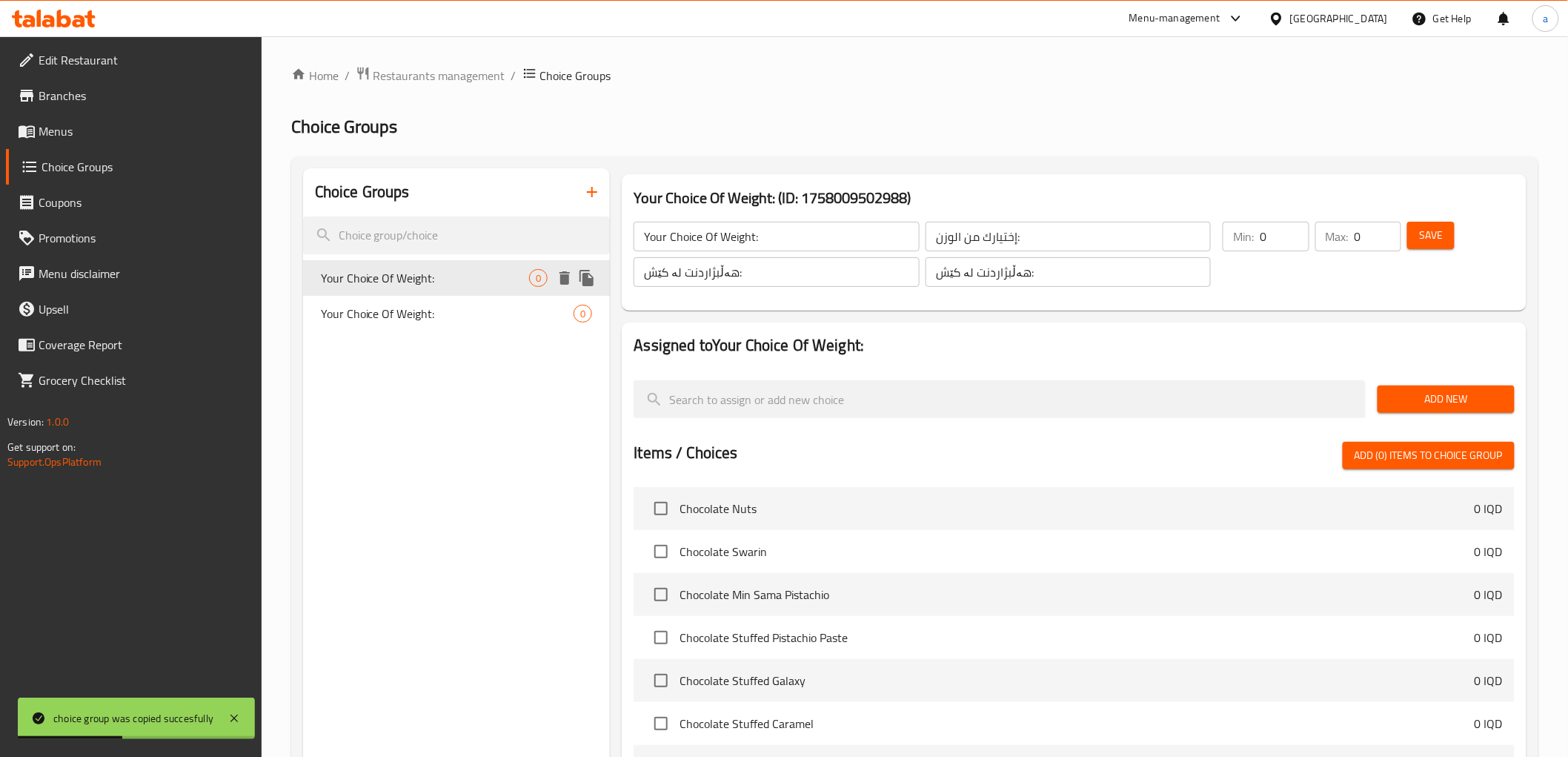
click at [419, 300] on div "Your Choice Of Weight: 0" at bounding box center [456, 314] width 307 height 36
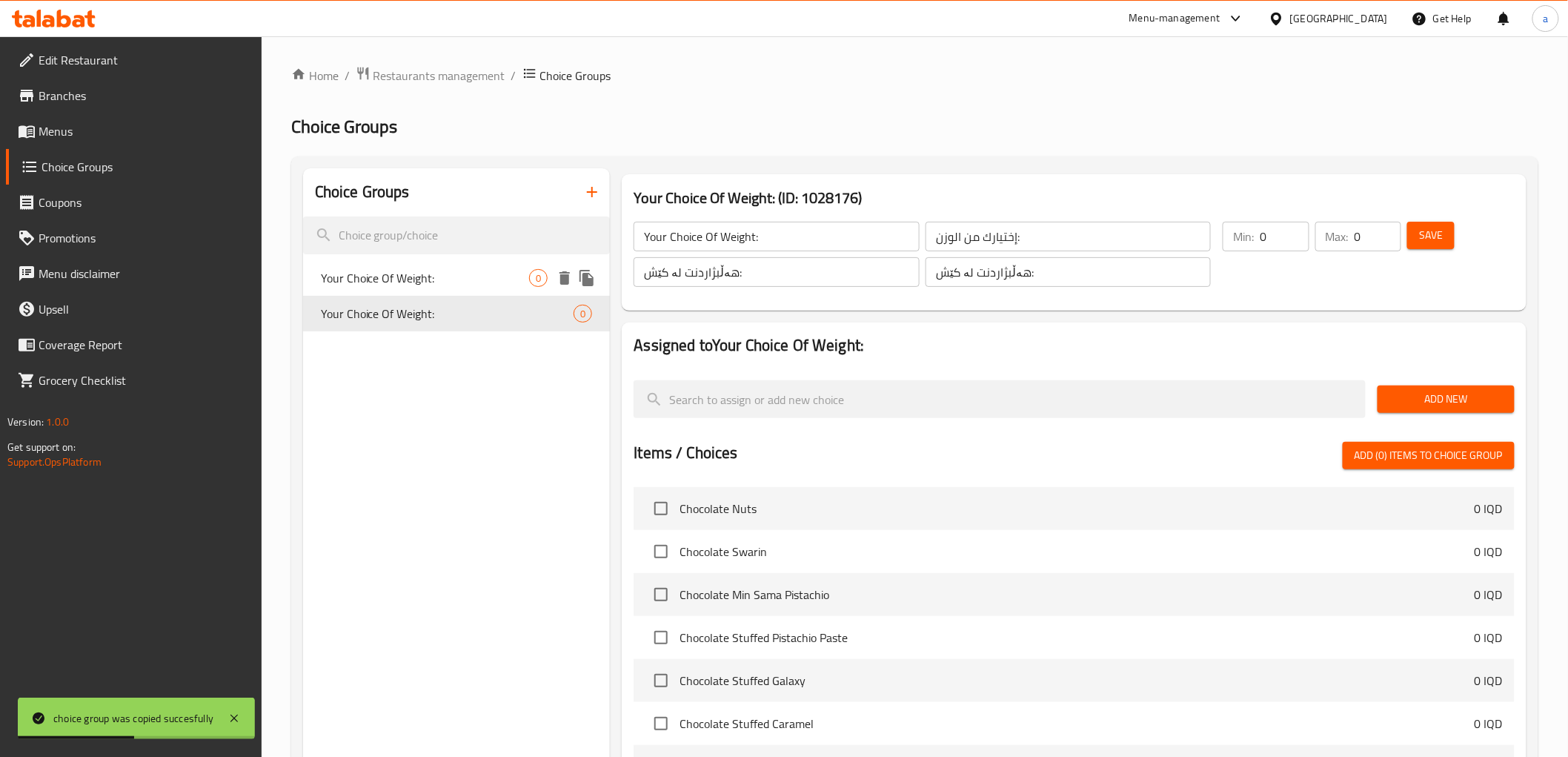
click at [427, 274] on span "Your Choice Of Weight:" at bounding box center [425, 277] width 209 height 17
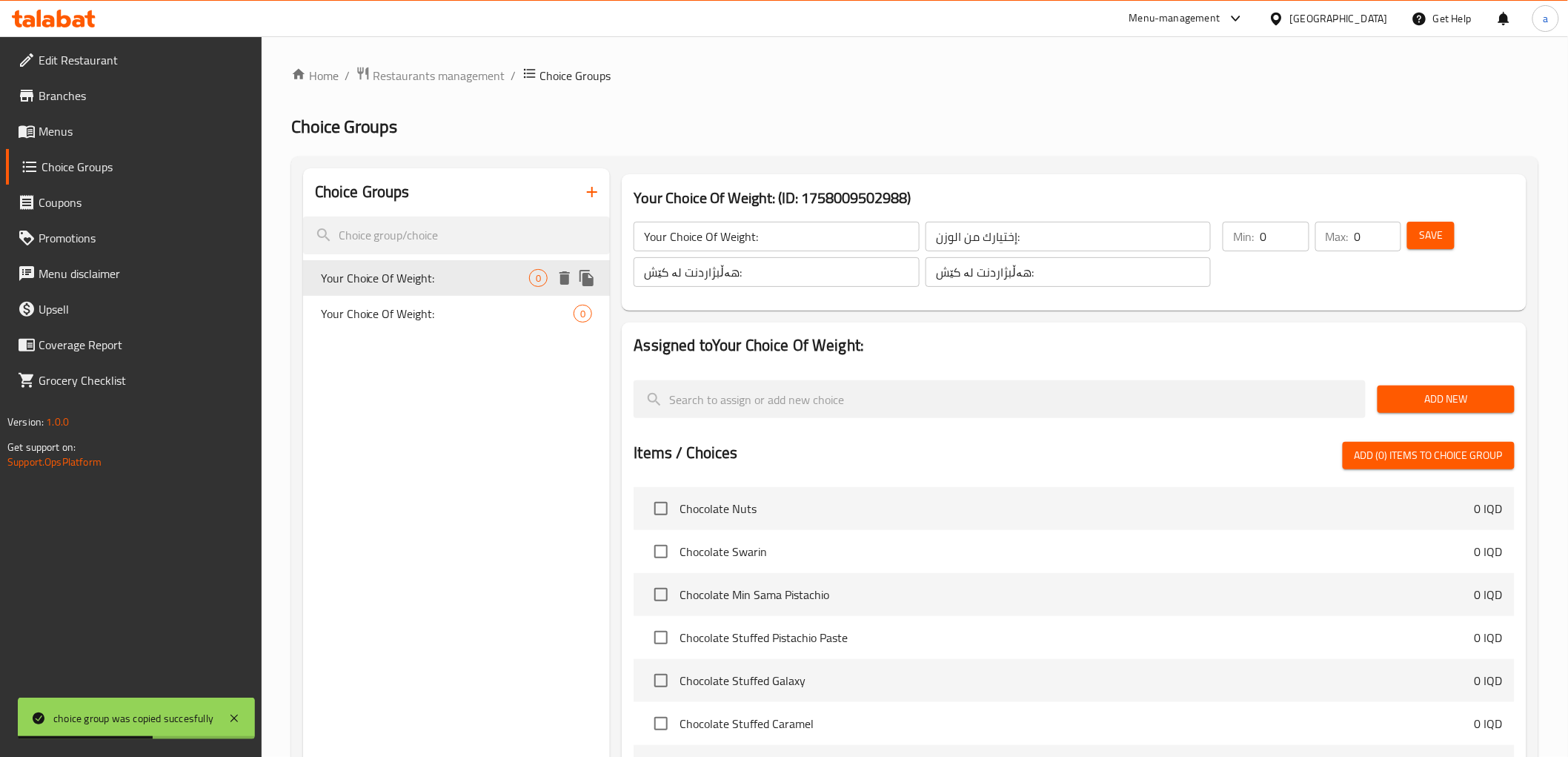
click at [427, 304] on span "Your Choice Of Weight:" at bounding box center [448, 313] width 253 height 17
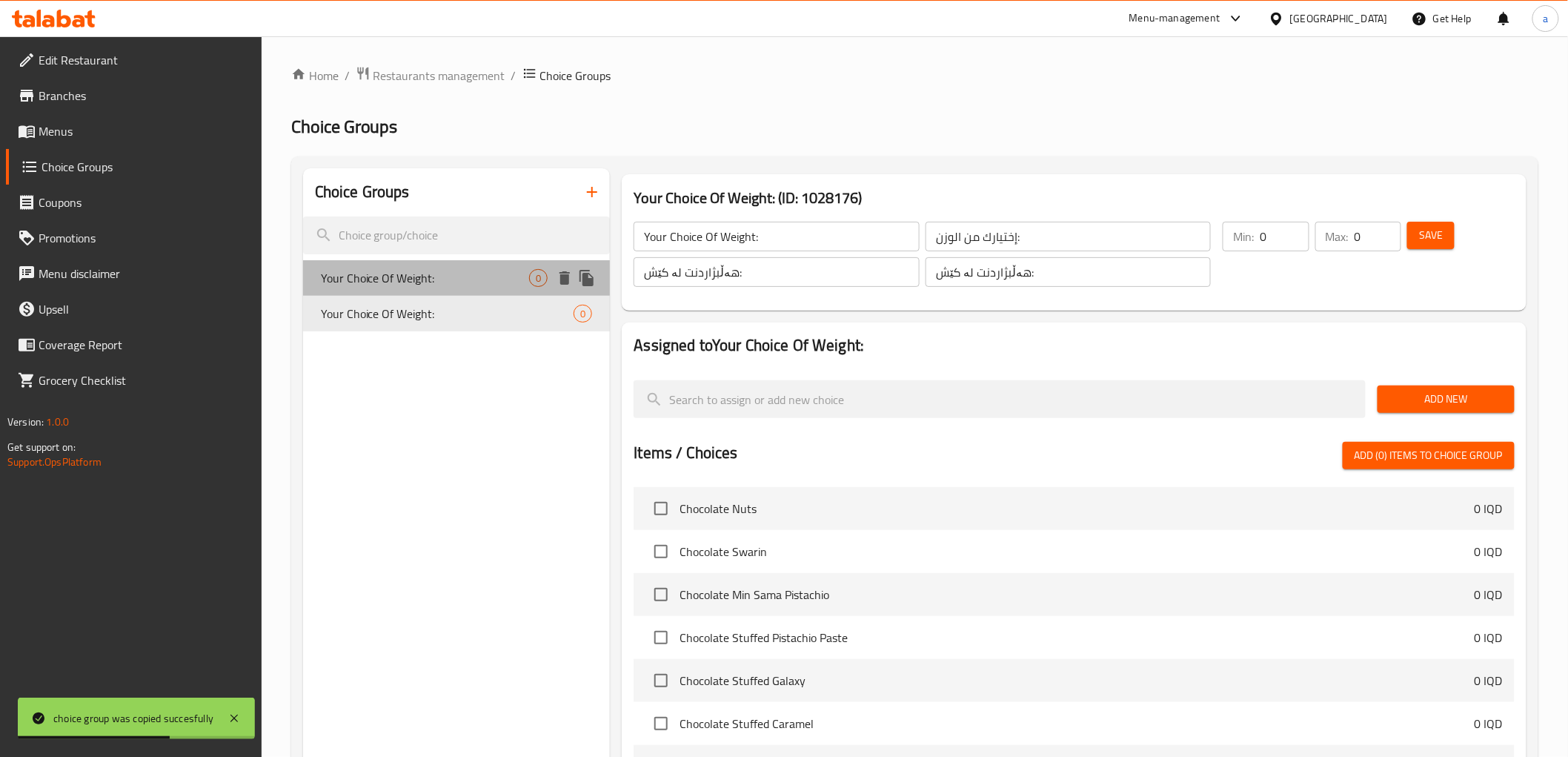
click at [427, 277] on span "Your Choice Of Weight:" at bounding box center [425, 277] width 209 height 17
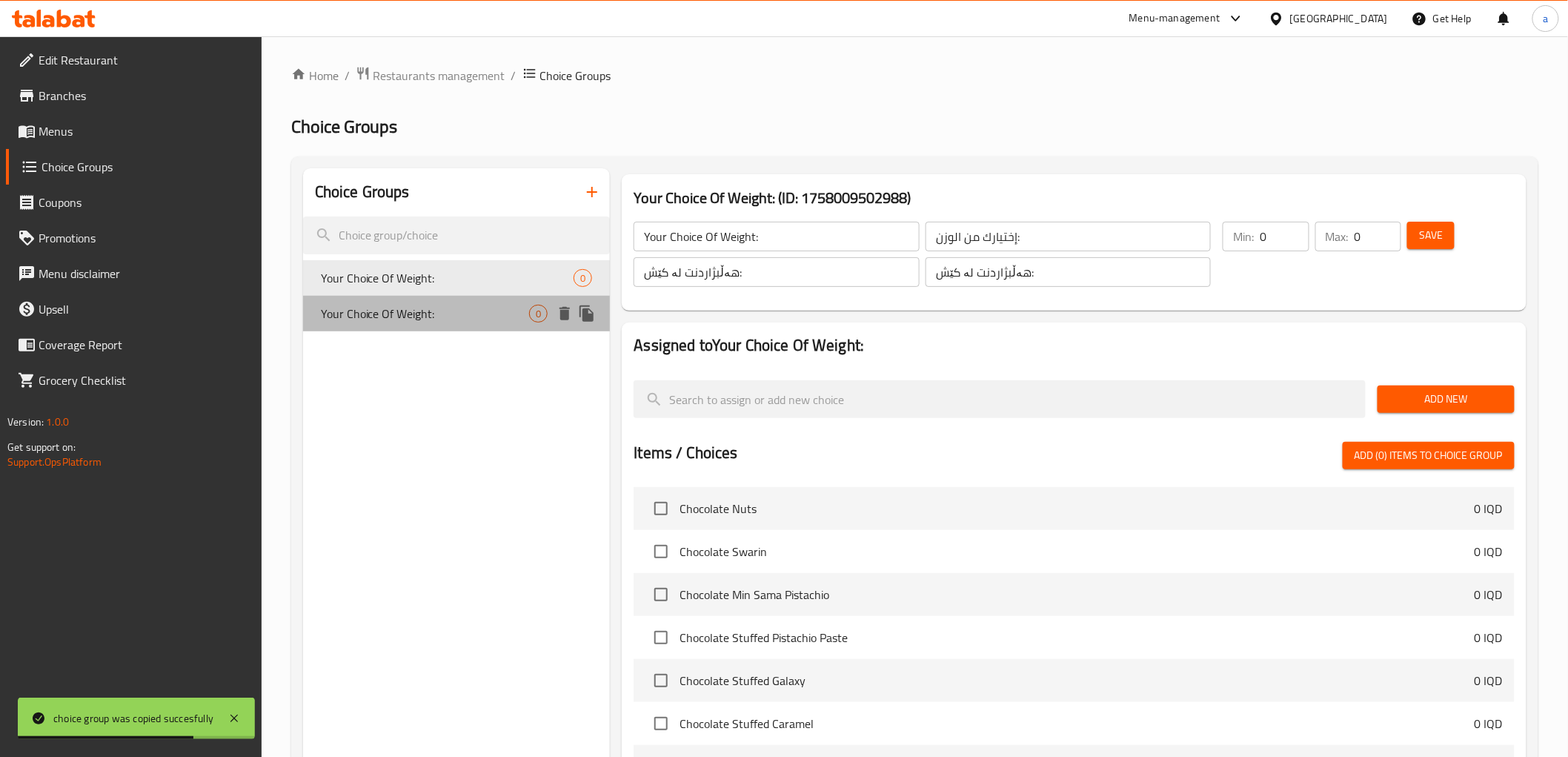
click at [427, 313] on span "Your Choice Of Weight:" at bounding box center [425, 313] width 209 height 17
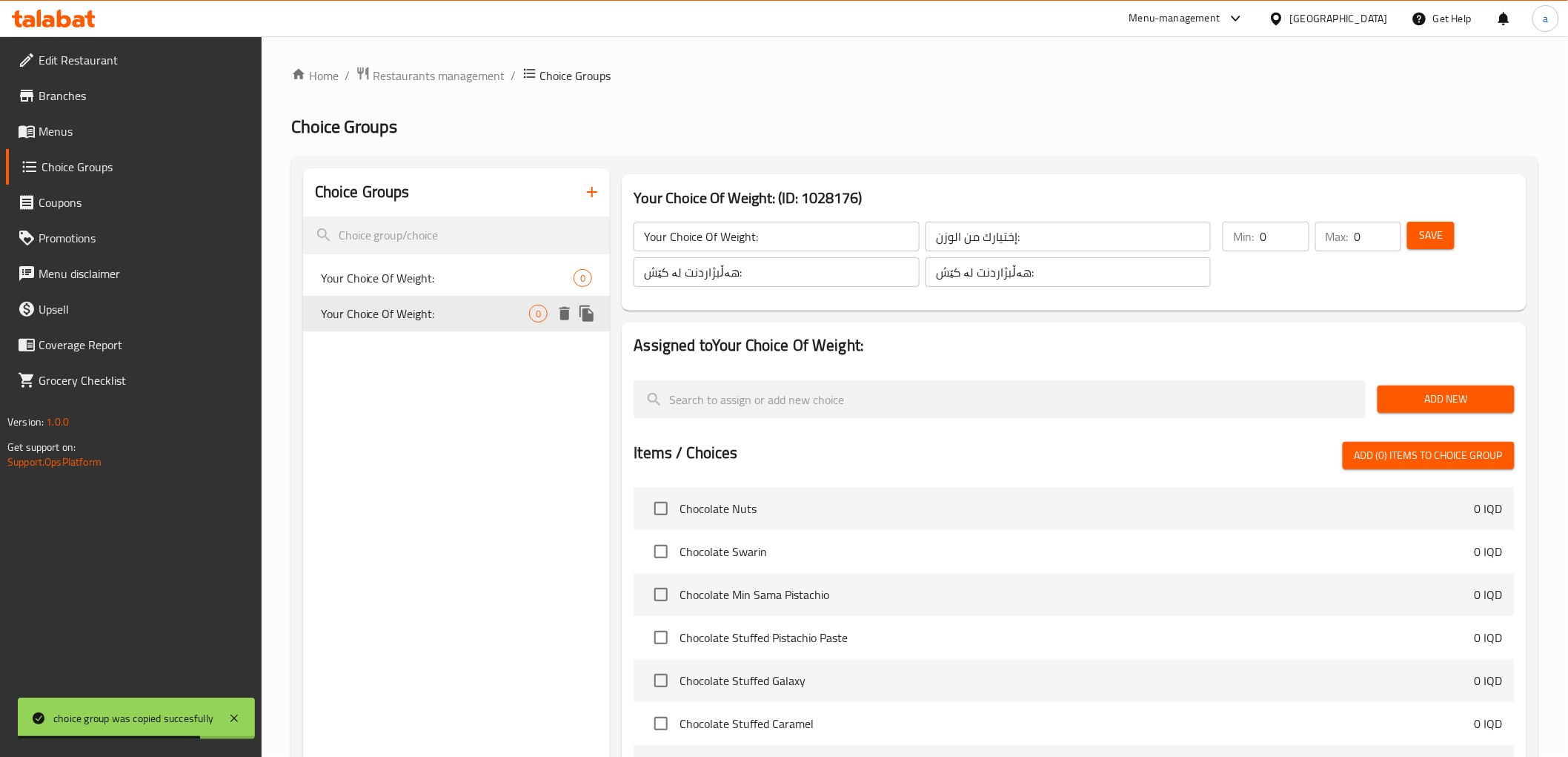
click at [433, 291] on div "Your Choice Of Weight: 0" at bounding box center [456, 278] width 307 height 36
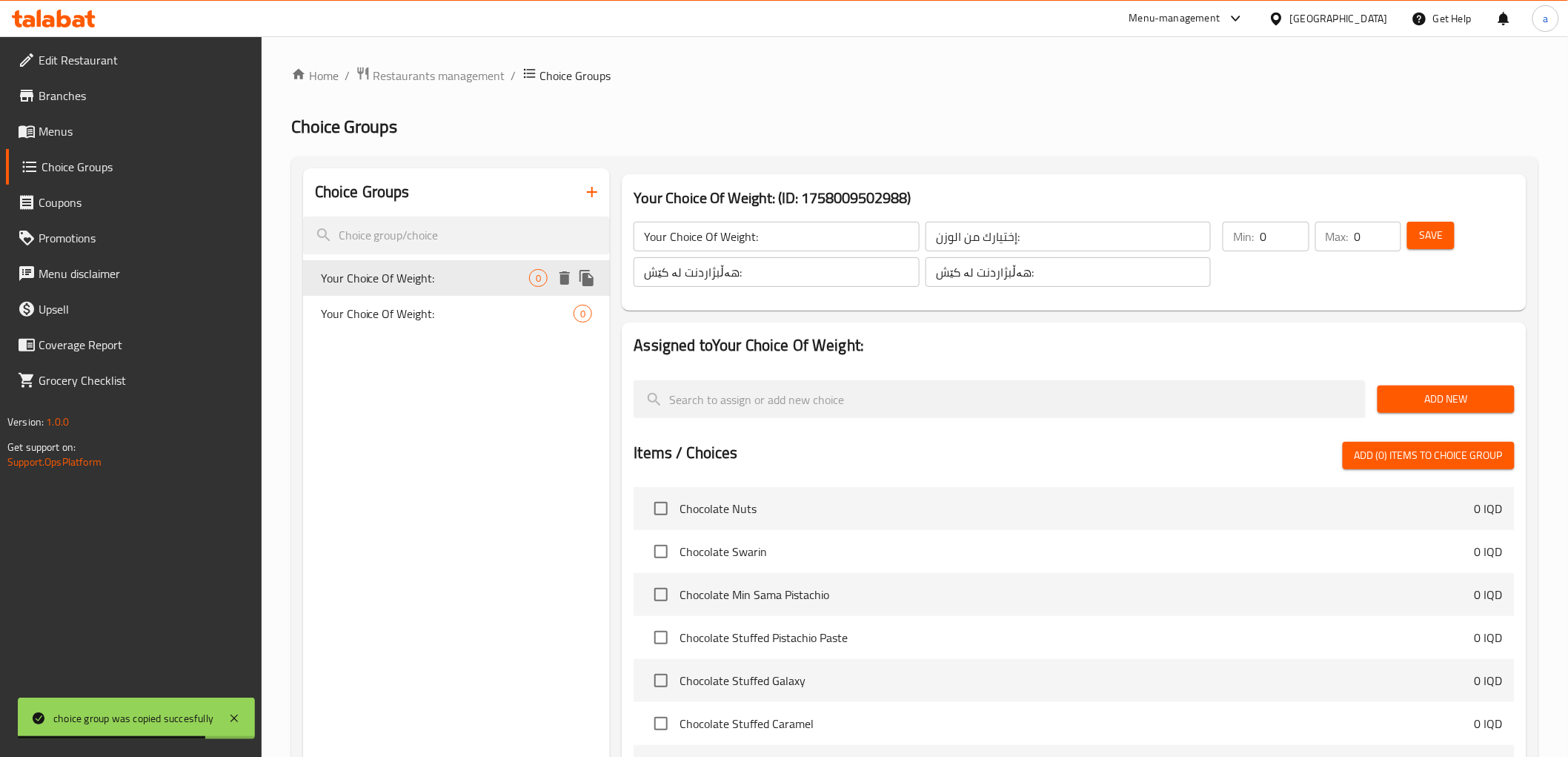
type input "Your Choice Of Weight:"
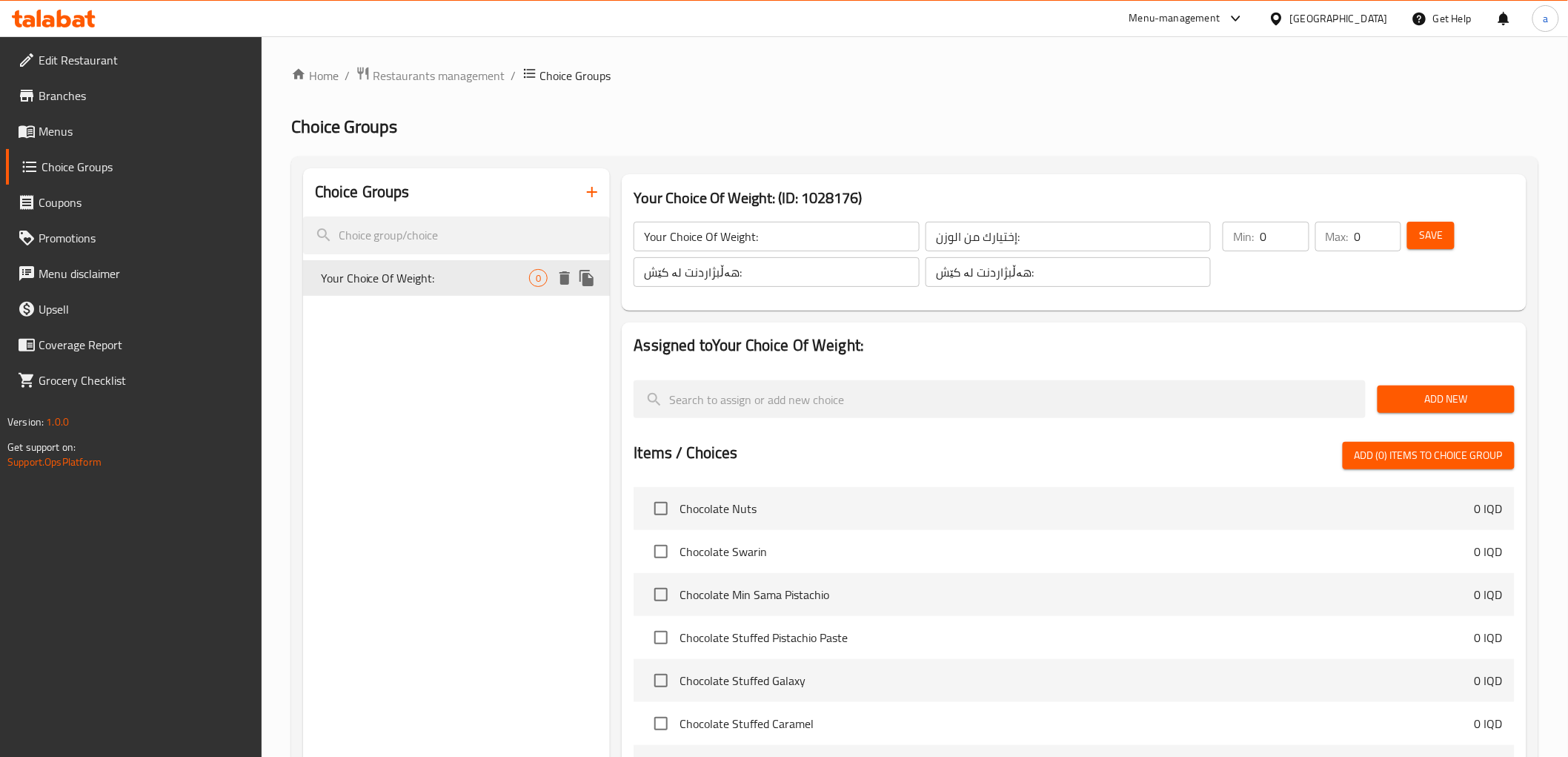
click at [470, 287] on div "Your Choice Of Weight: 0" at bounding box center [456, 278] width 307 height 36
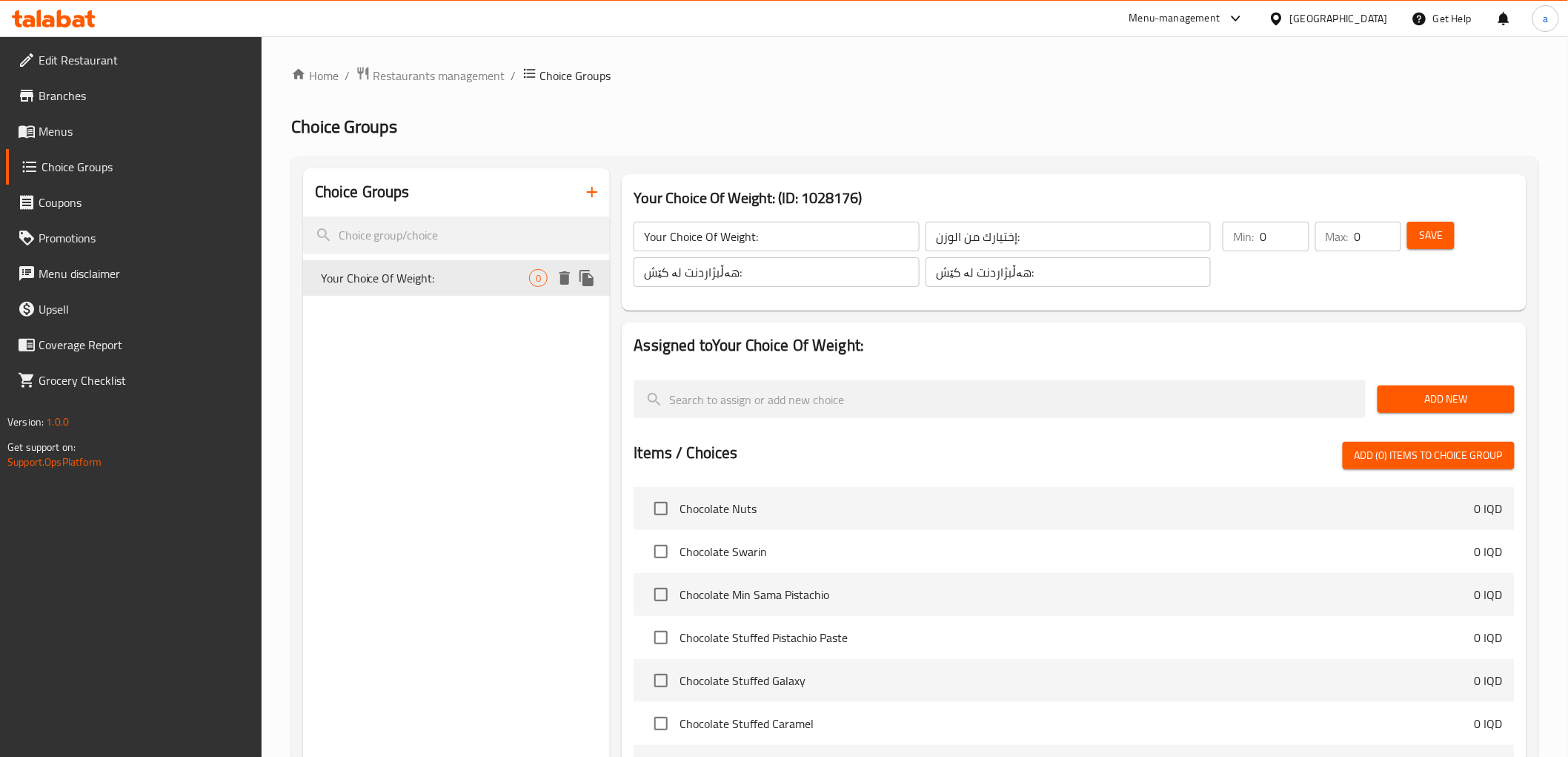
click at [470, 287] on div "Your Choice Of Weight: 0" at bounding box center [456, 278] width 307 height 36
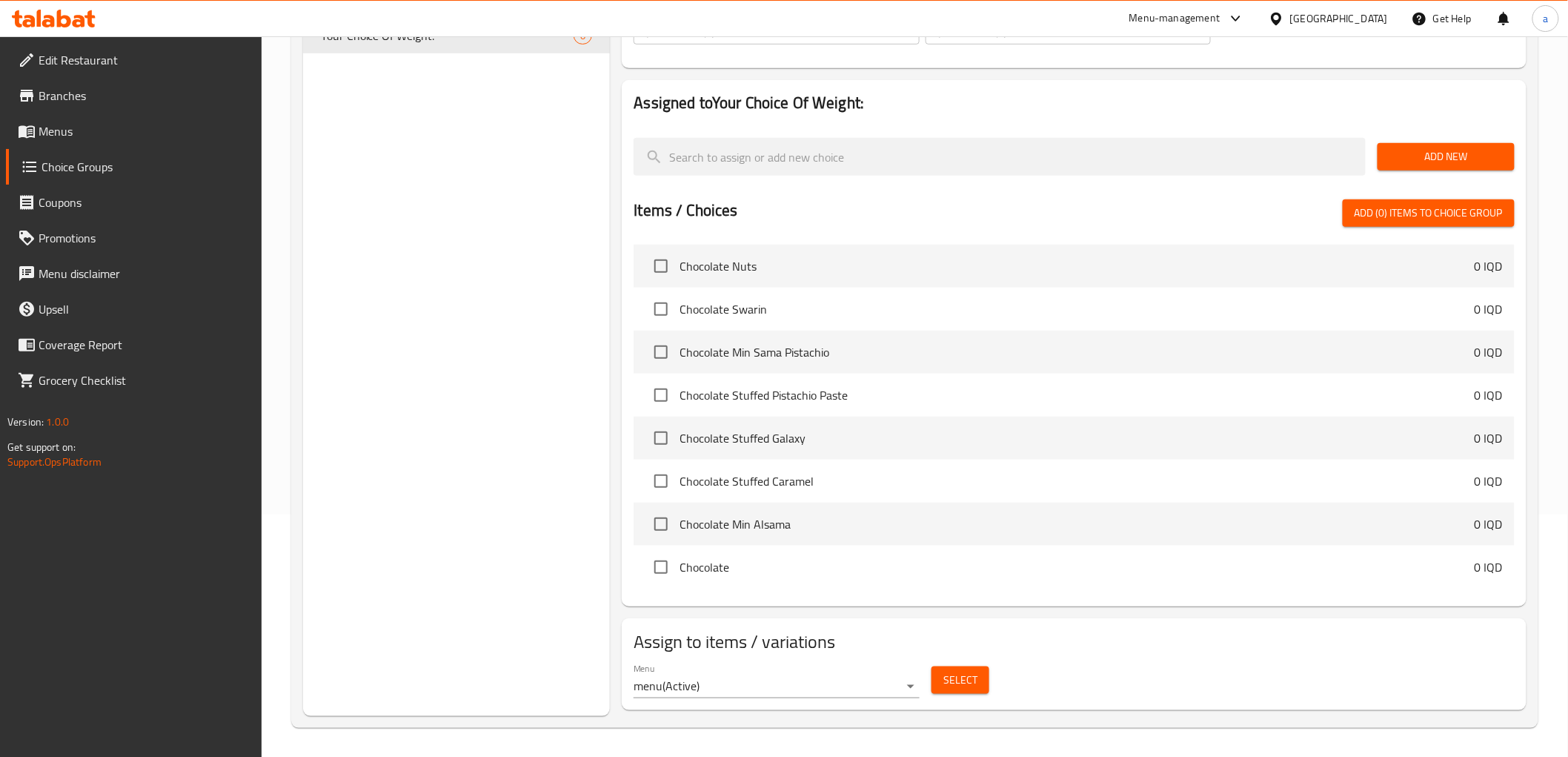
click at [876, 515] on body "​ Menu-management [GEOGRAPHIC_DATA] Get Help a Edit Restaurant Branches Menus C…" at bounding box center [784, 154] width 1568 height 721
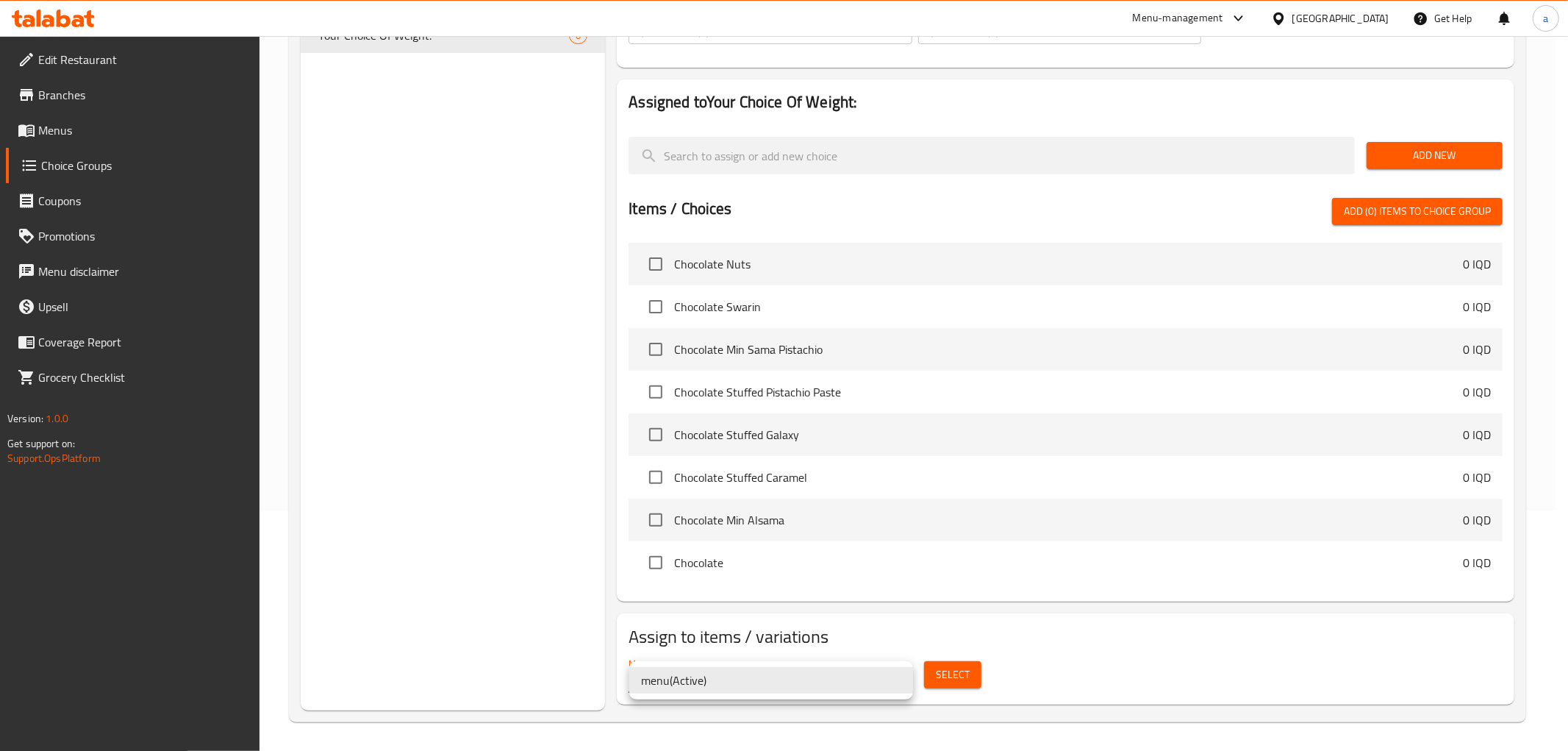
drag, startPoint x: 543, startPoint y: 599, endPoint x: 375, endPoint y: 343, distance: 306.2
click at [540, 599] on div at bounding box center [784, 375] width 1568 height 751
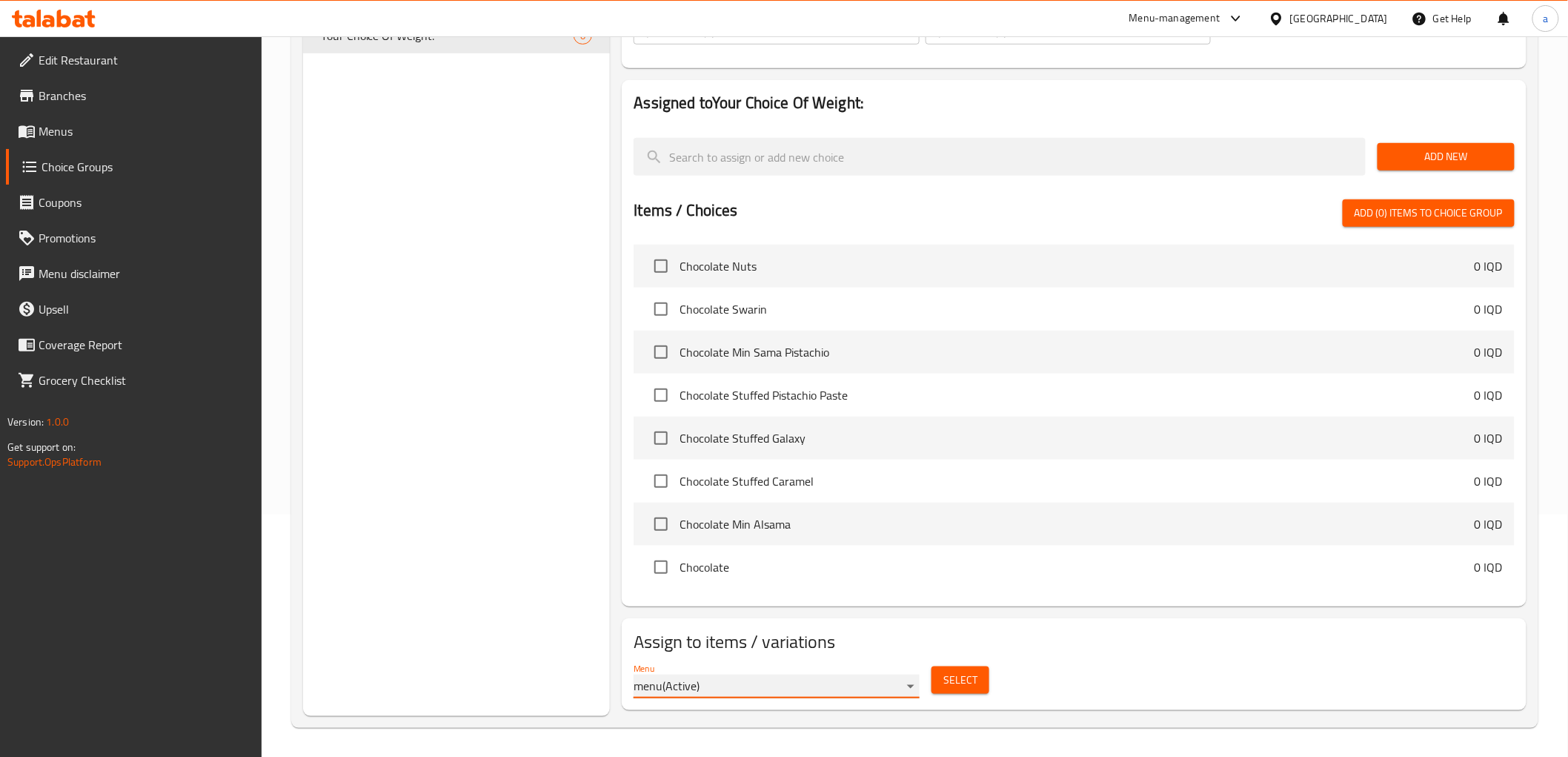
scroll to position [0, 0]
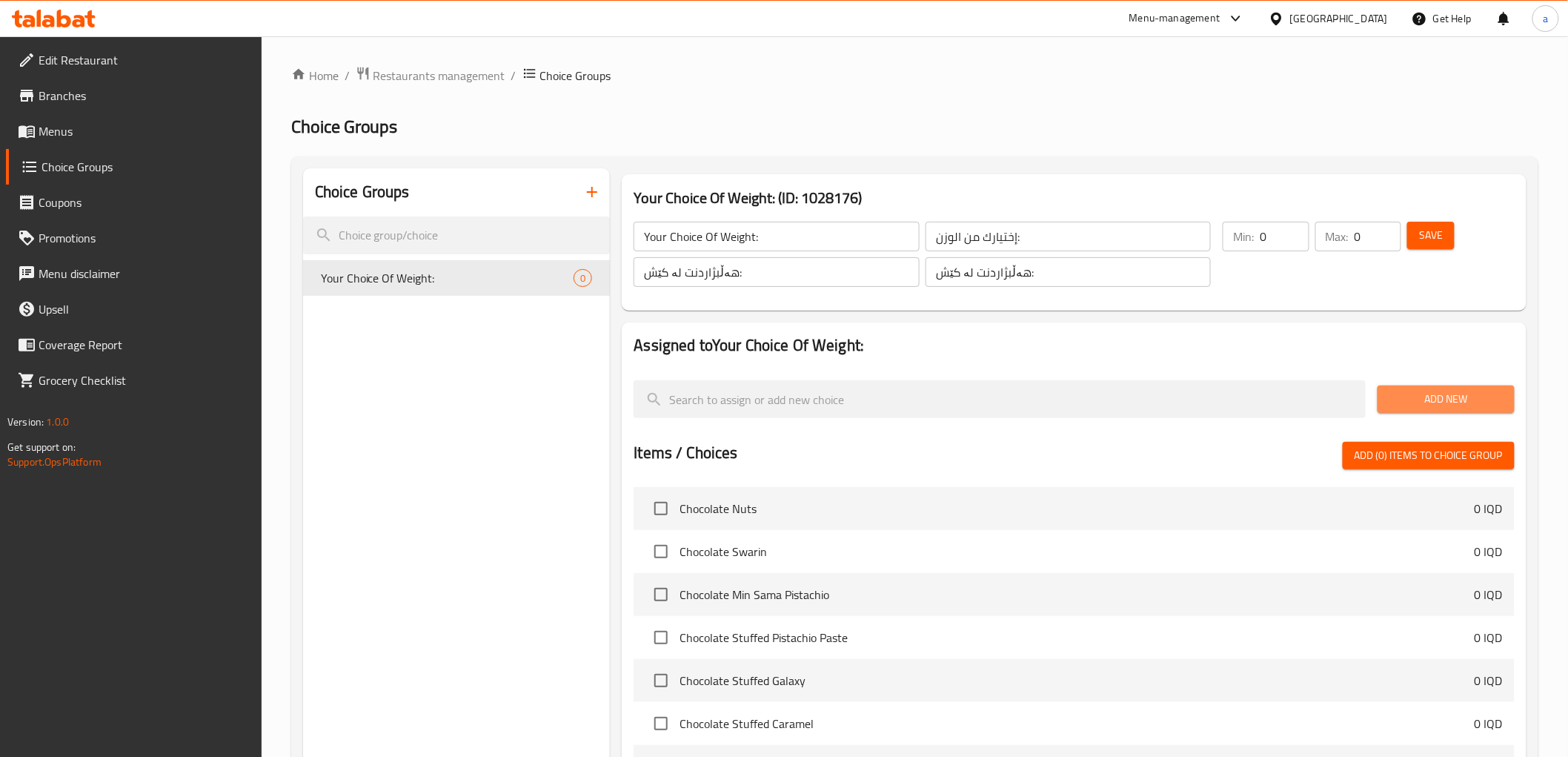
click at [1482, 404] on span "Add New" at bounding box center [1446, 399] width 113 height 18
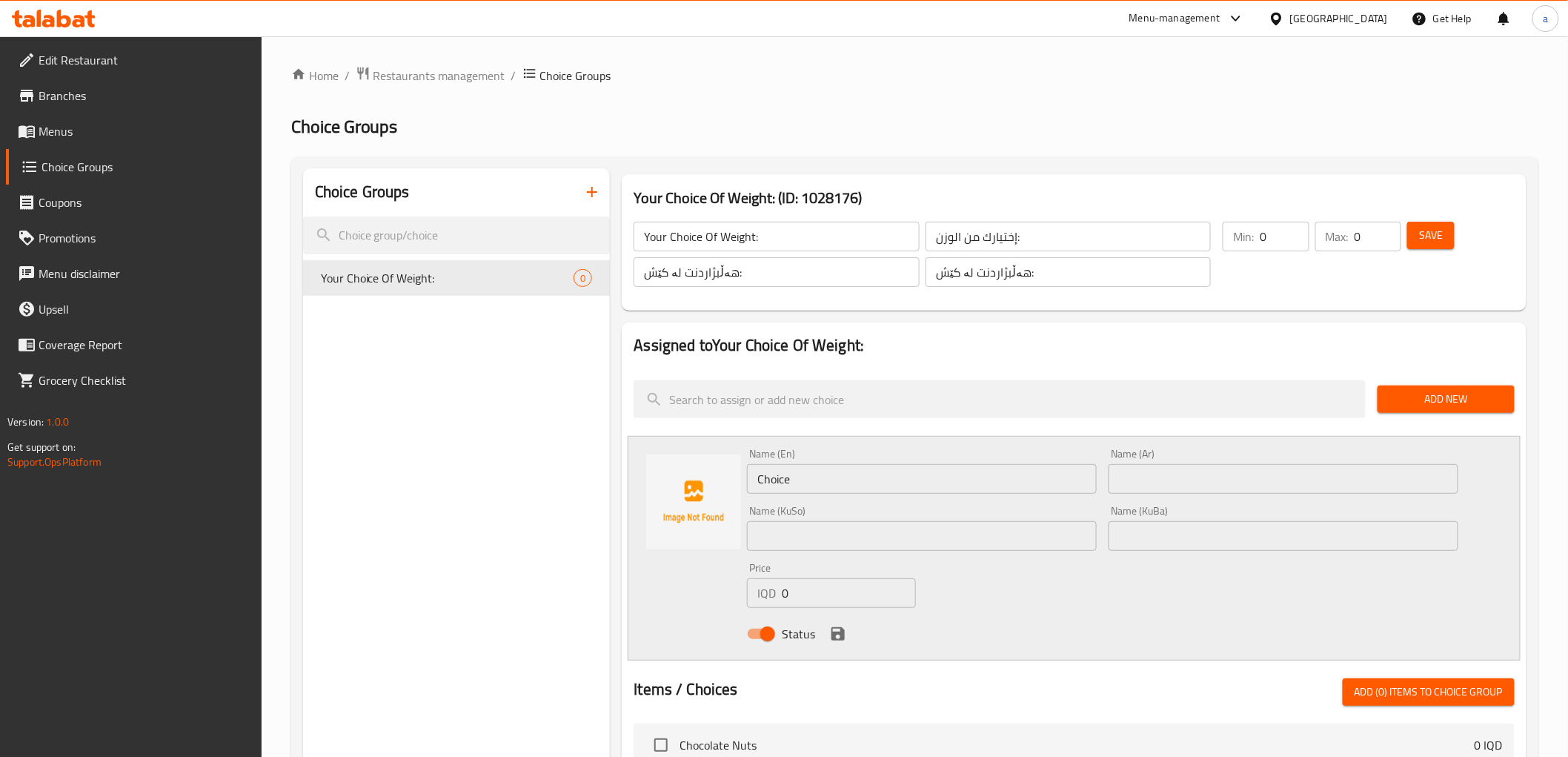
click at [72, 10] on icon at bounding box center [54, 18] width 83 height 17
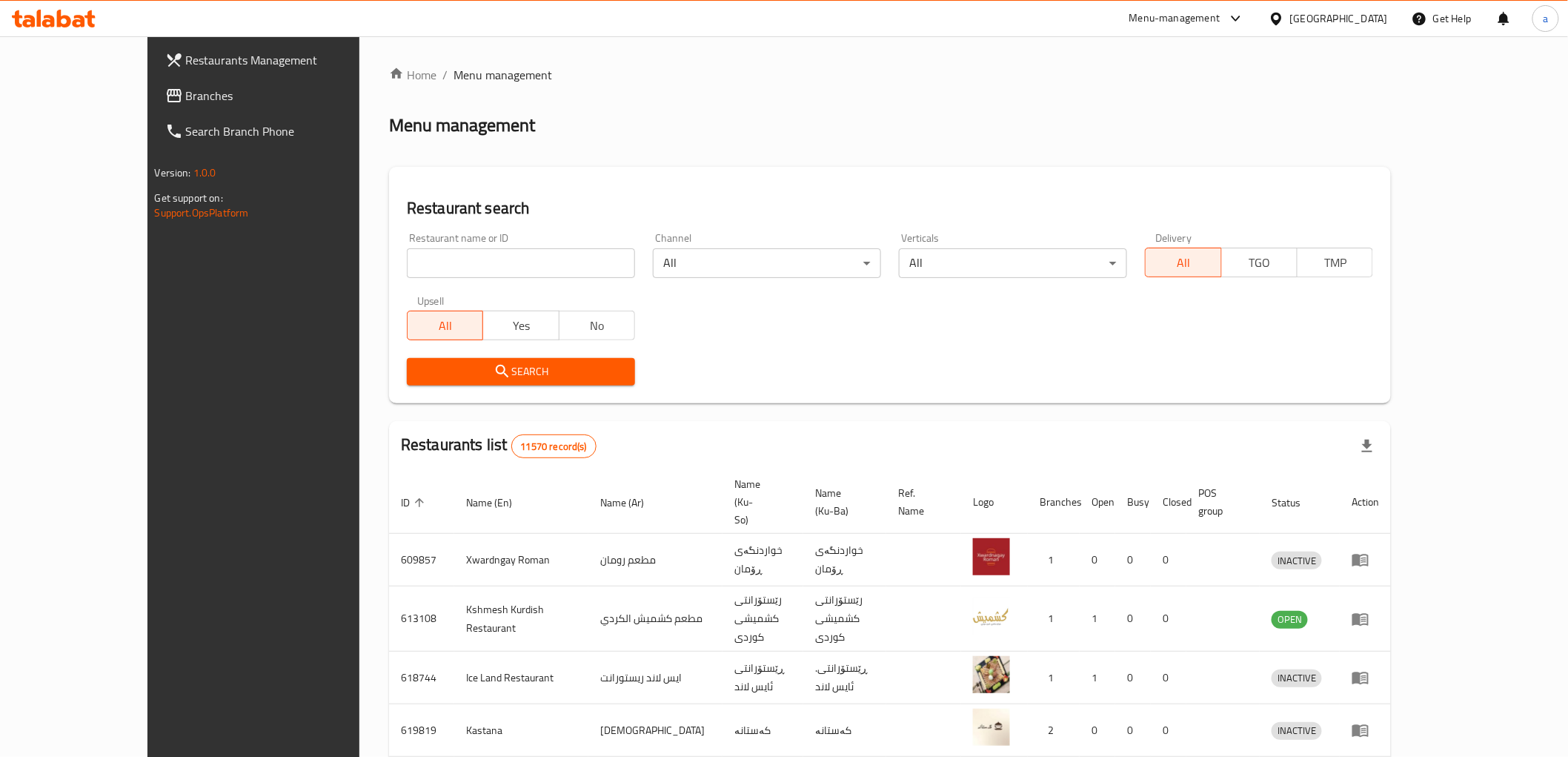
click at [510, 257] on input "search" at bounding box center [521, 263] width 228 height 30
paste input "776627"
type input "776627"
click at [545, 371] on span "Search" at bounding box center [521, 371] width 204 height 18
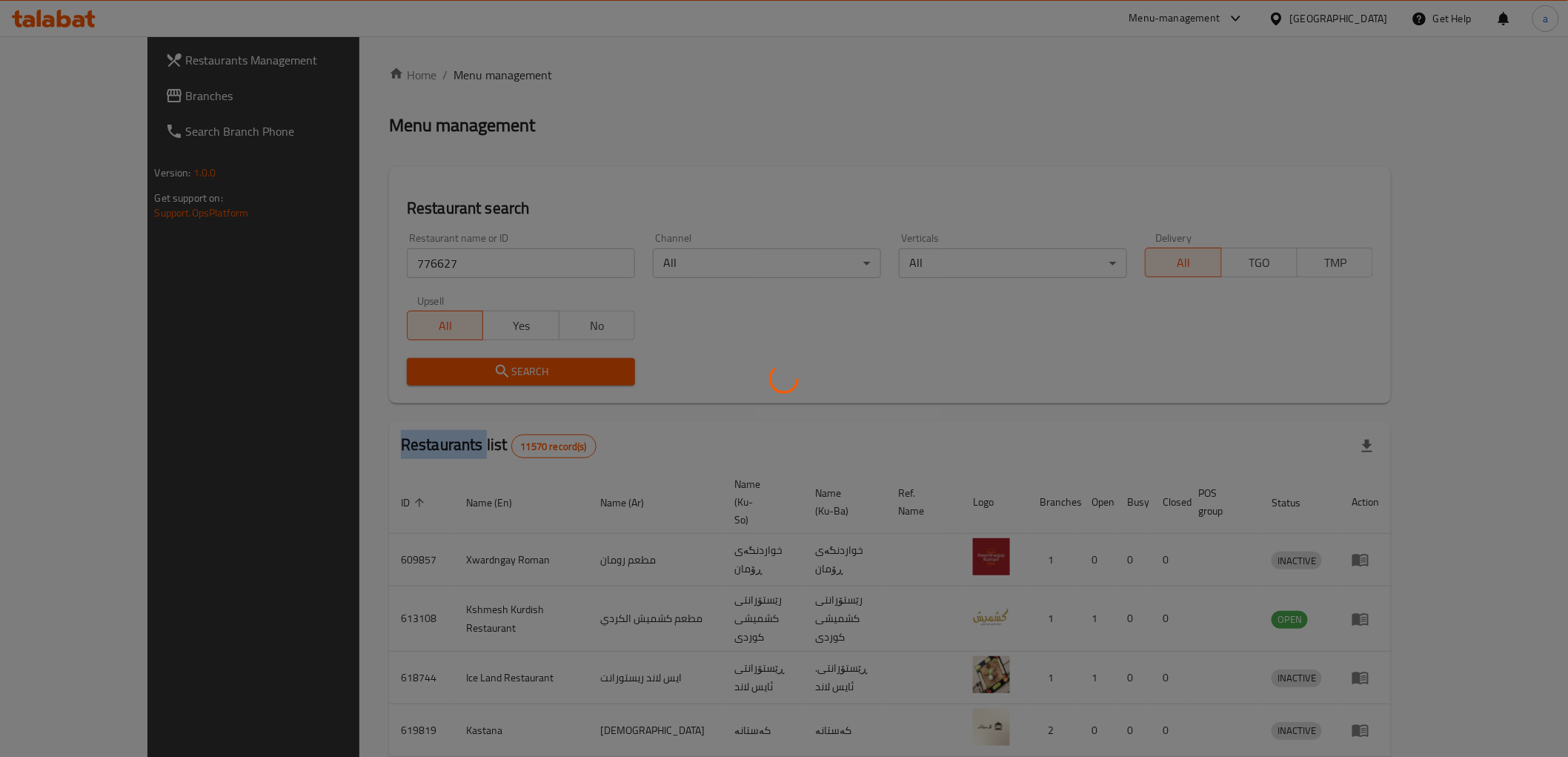
click at [545, 371] on div at bounding box center [784, 378] width 1568 height 757
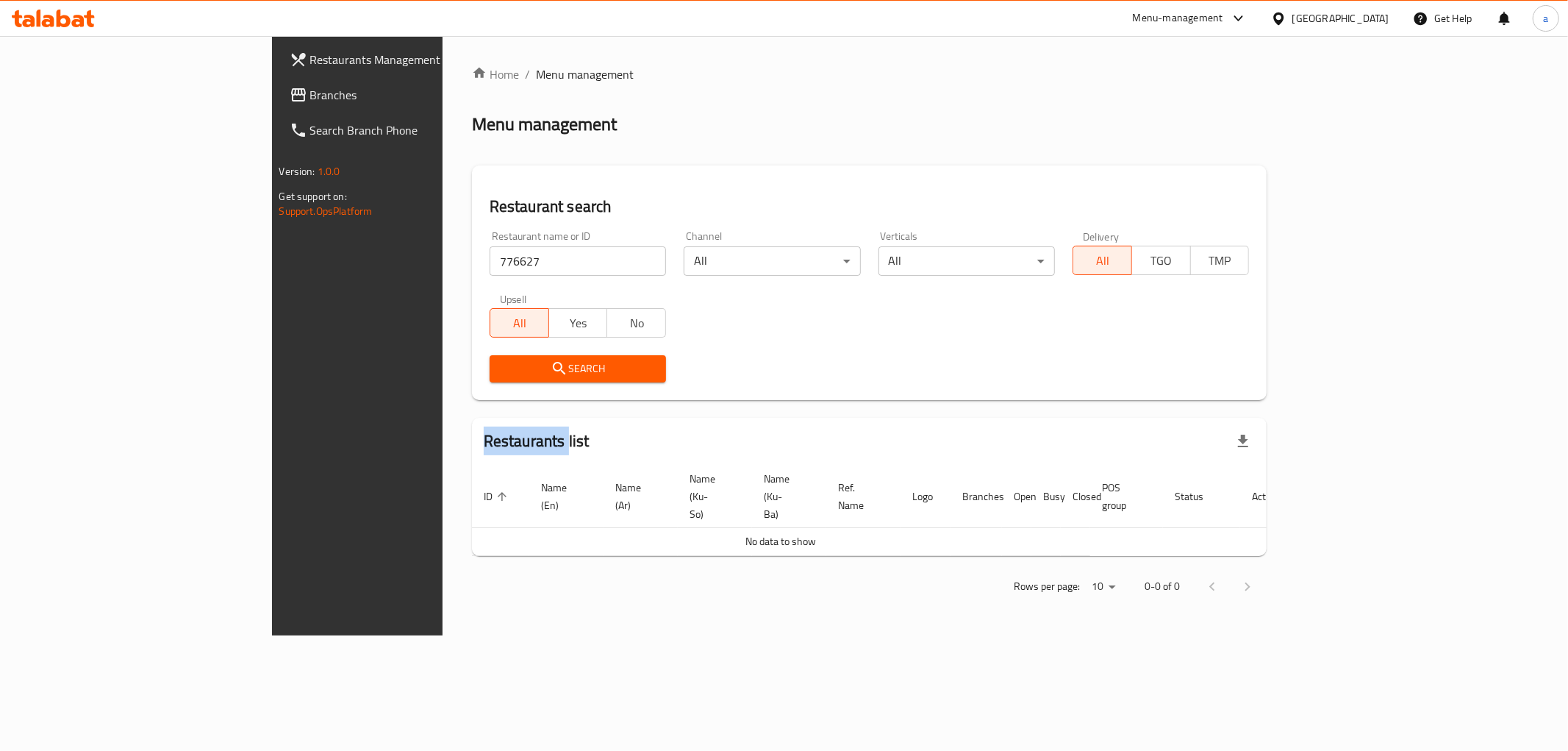
click at [310, 86] on span "Branches" at bounding box center [416, 94] width 212 height 17
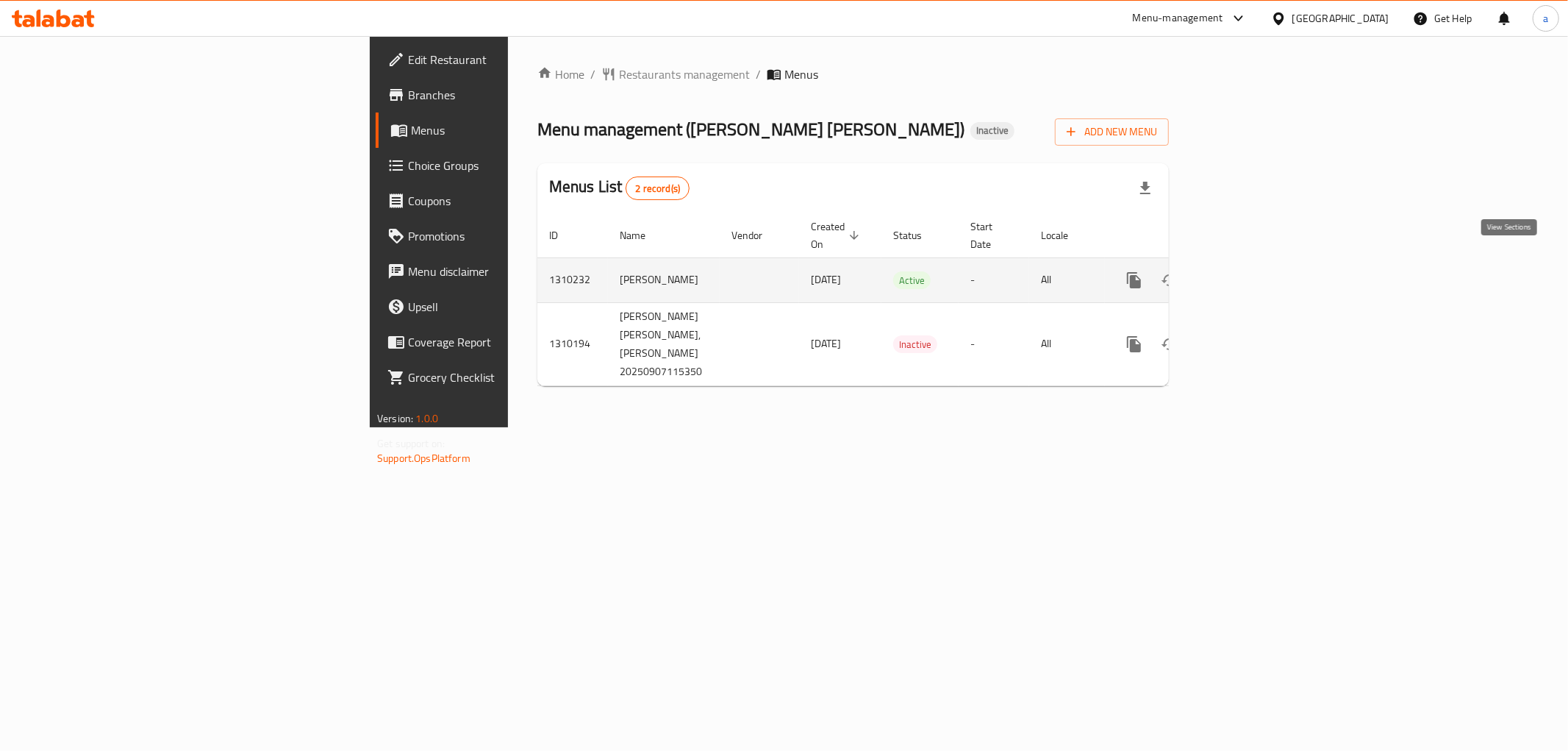
click at [1258, 263] on link "enhanced table" at bounding box center [1240, 280] width 35 height 35
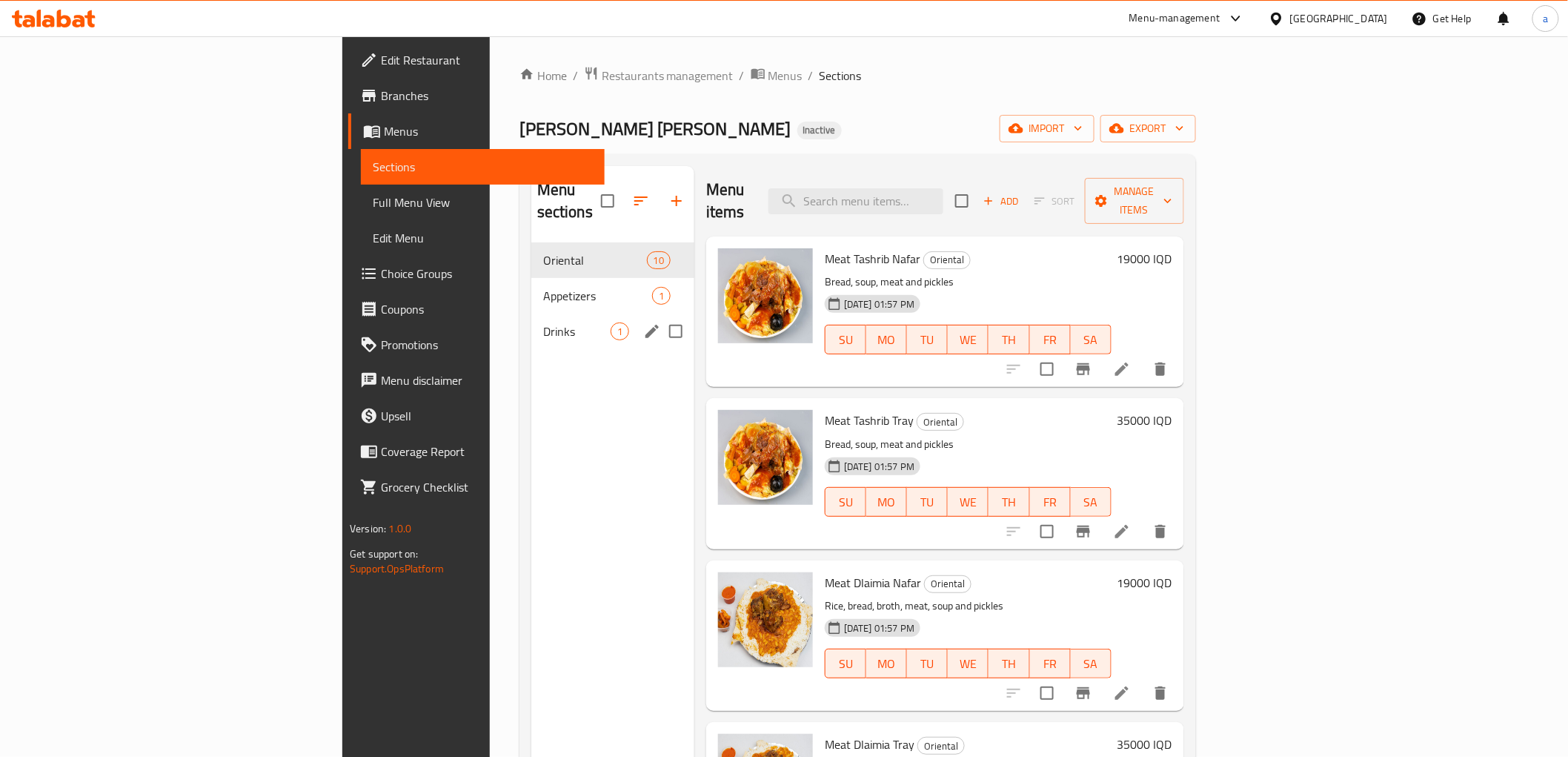
click at [531, 314] on div "Drinks 1" at bounding box center [612, 331] width 163 height 36
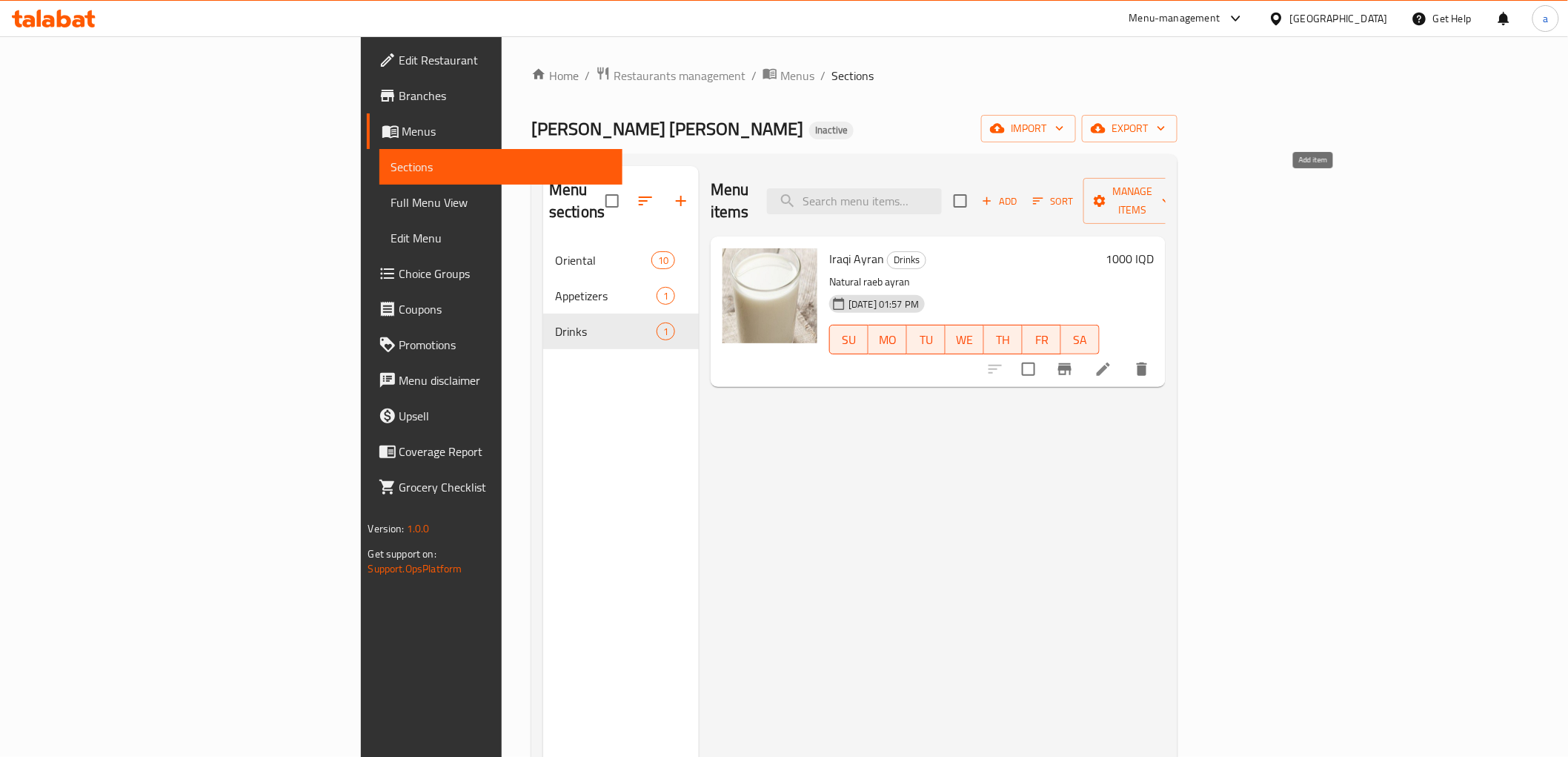
click at [1020, 195] on span "Add" at bounding box center [1000, 201] width 40 height 17
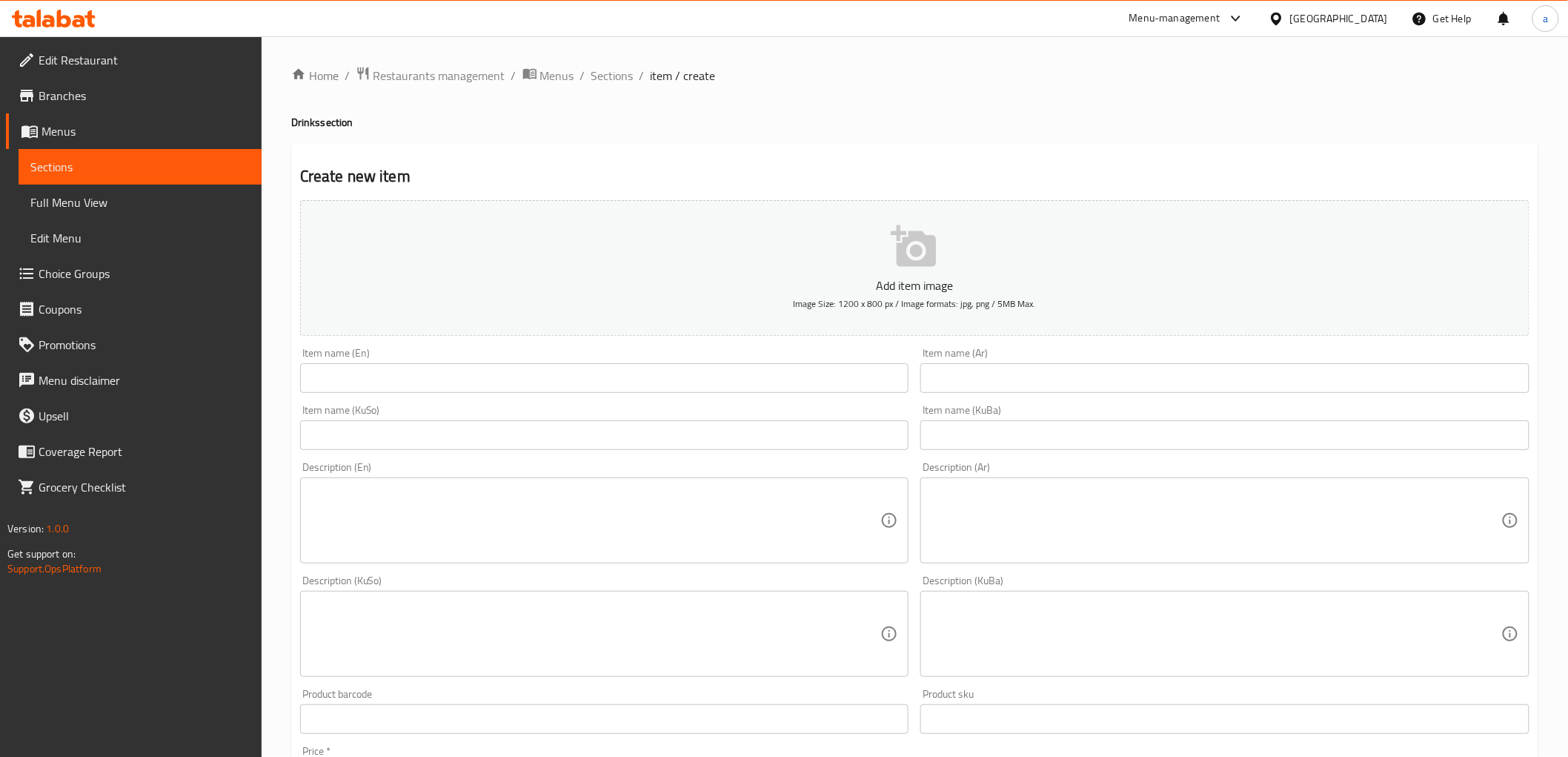
click at [577, 397] on div "Item name (En) Item name (En)" at bounding box center [605, 370] width 621 height 57
click at [580, 386] on input "text" at bounding box center [604, 377] width 609 height 30
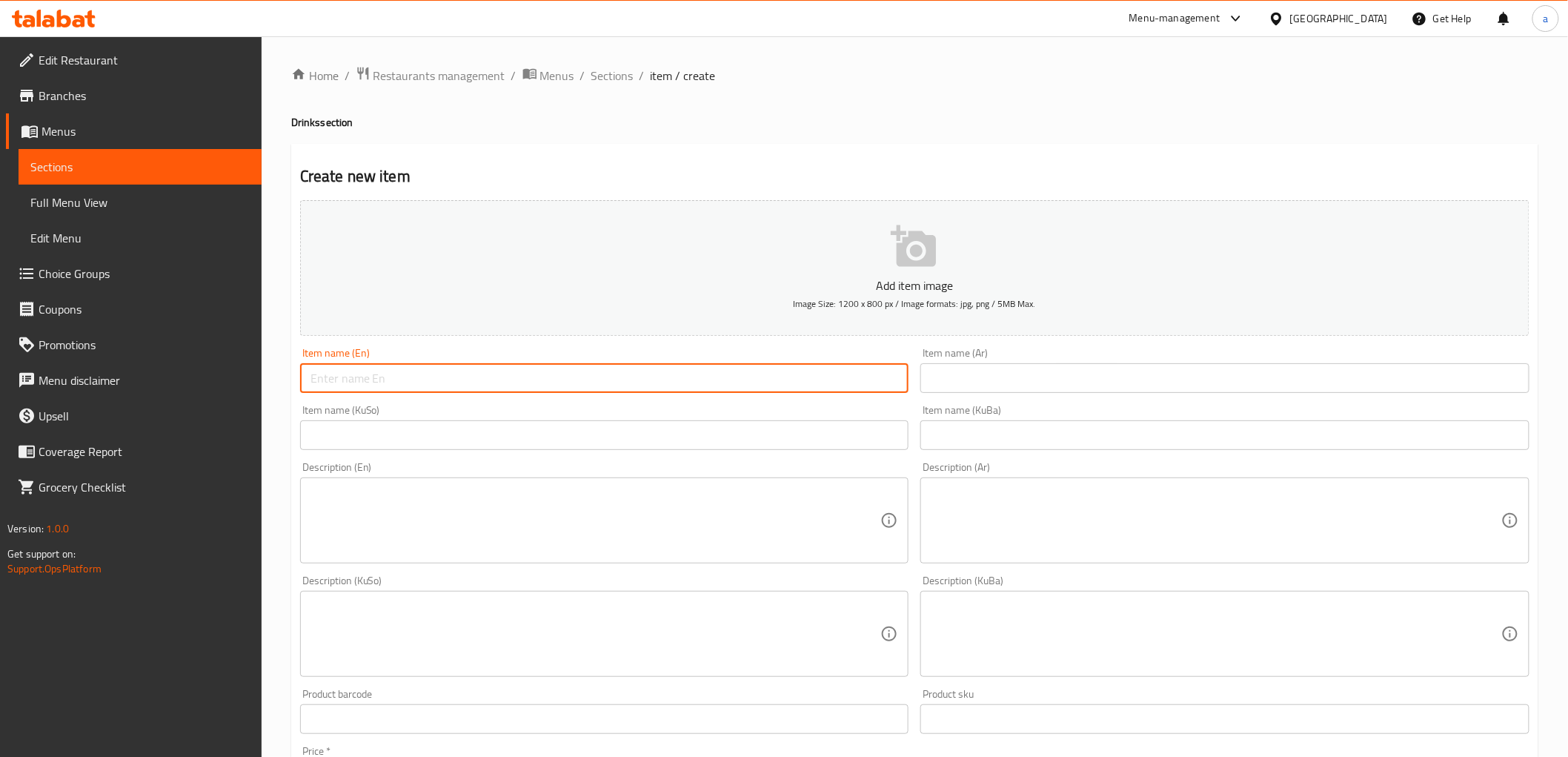
paste input "Pepsi"
type input "Pepsi"
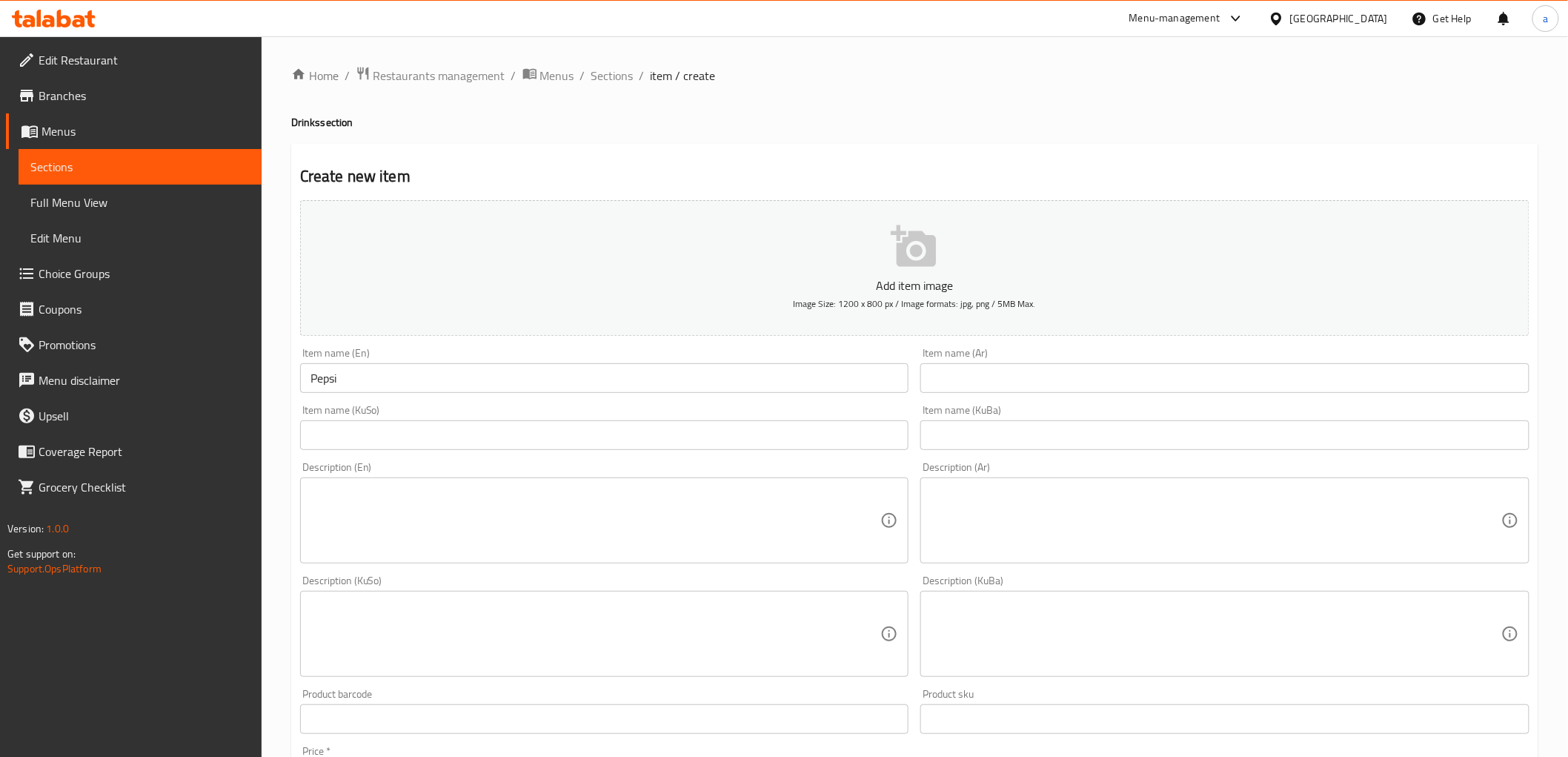
click at [998, 398] on div "Item name (Ar) Item name (Ar)" at bounding box center [1225, 370] width 621 height 57
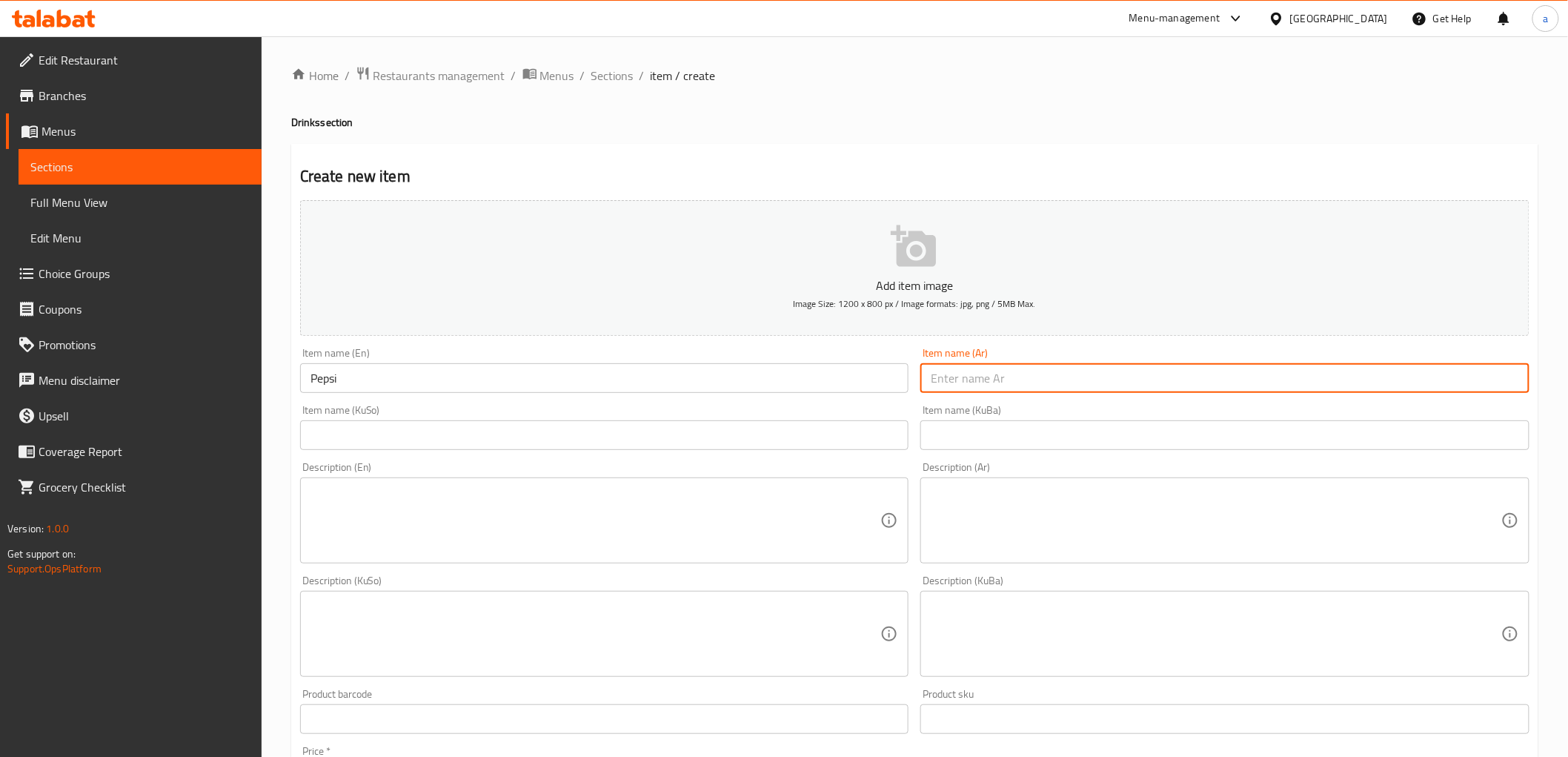
click at [1002, 393] on input "text" at bounding box center [1225, 377] width 609 height 30
paste input "بيبسي"
type input "بيبسي"
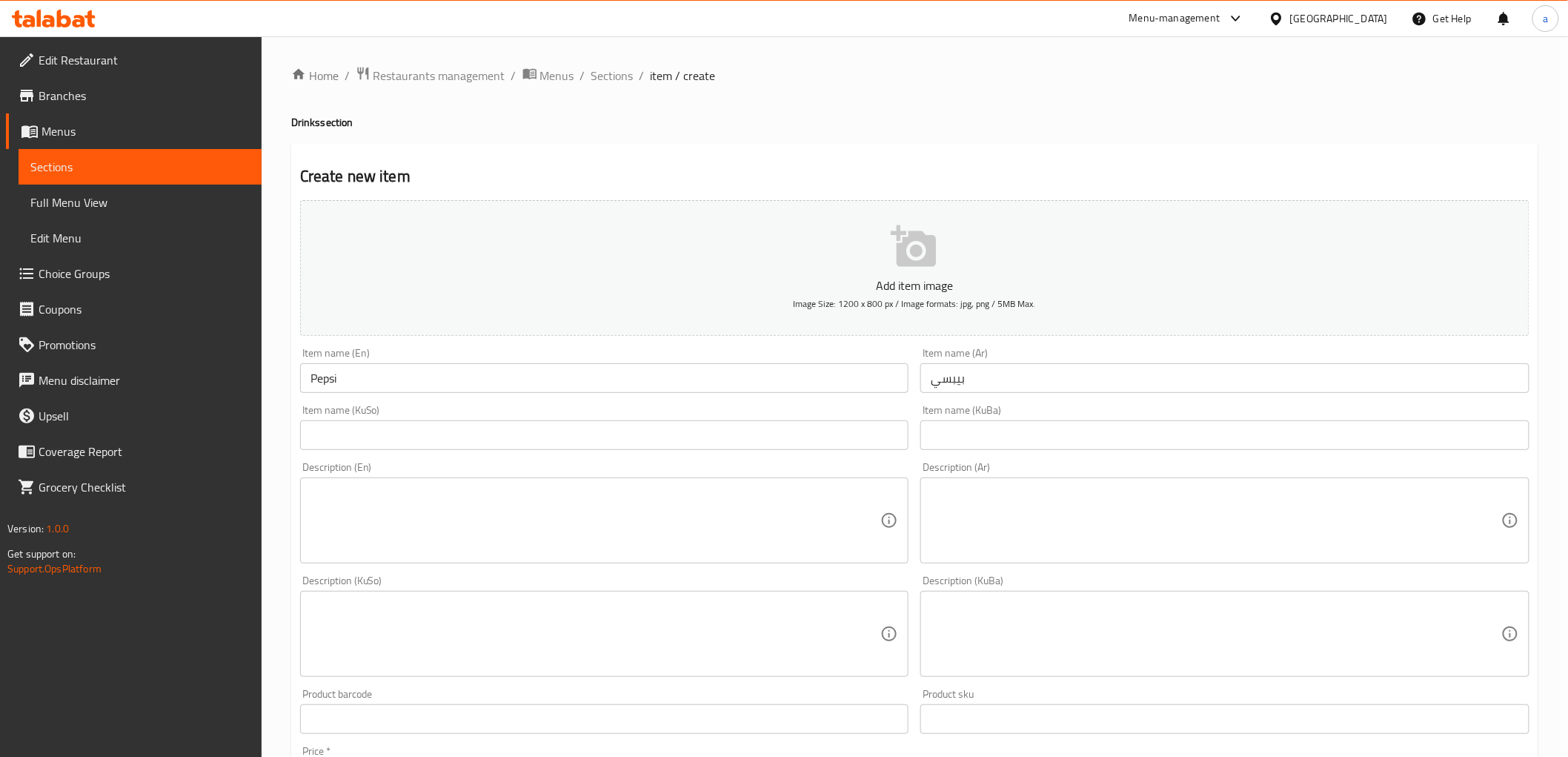
click at [825, 416] on div "Item name (KuSo) Item name (KuSo)" at bounding box center [604, 427] width 609 height 46
click at [823, 428] on input "text" at bounding box center [604, 435] width 609 height 30
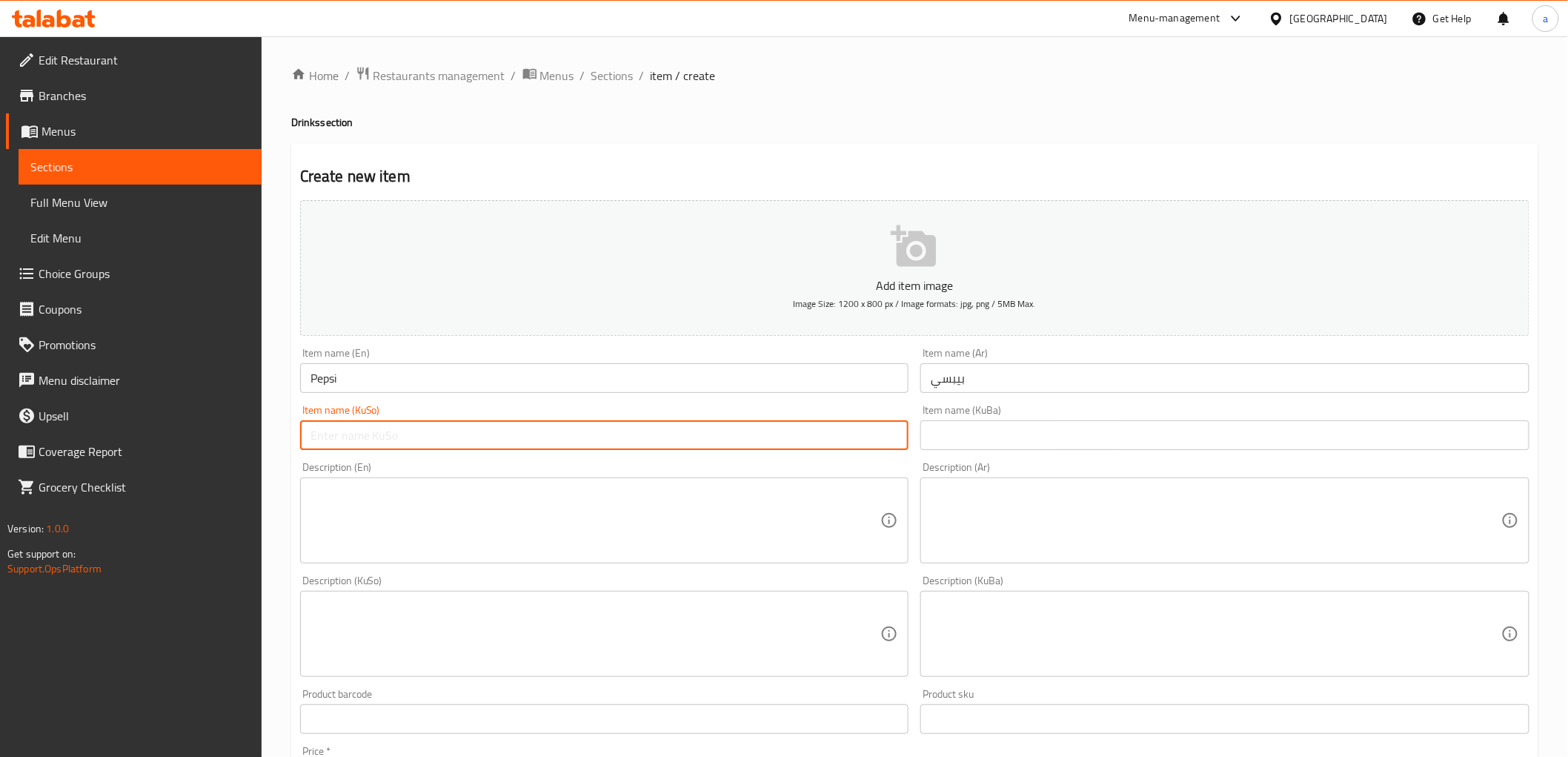
paste input "بیپسی"
type input "بیپسی"
click at [1049, 440] on input "text" at bounding box center [1225, 435] width 609 height 30
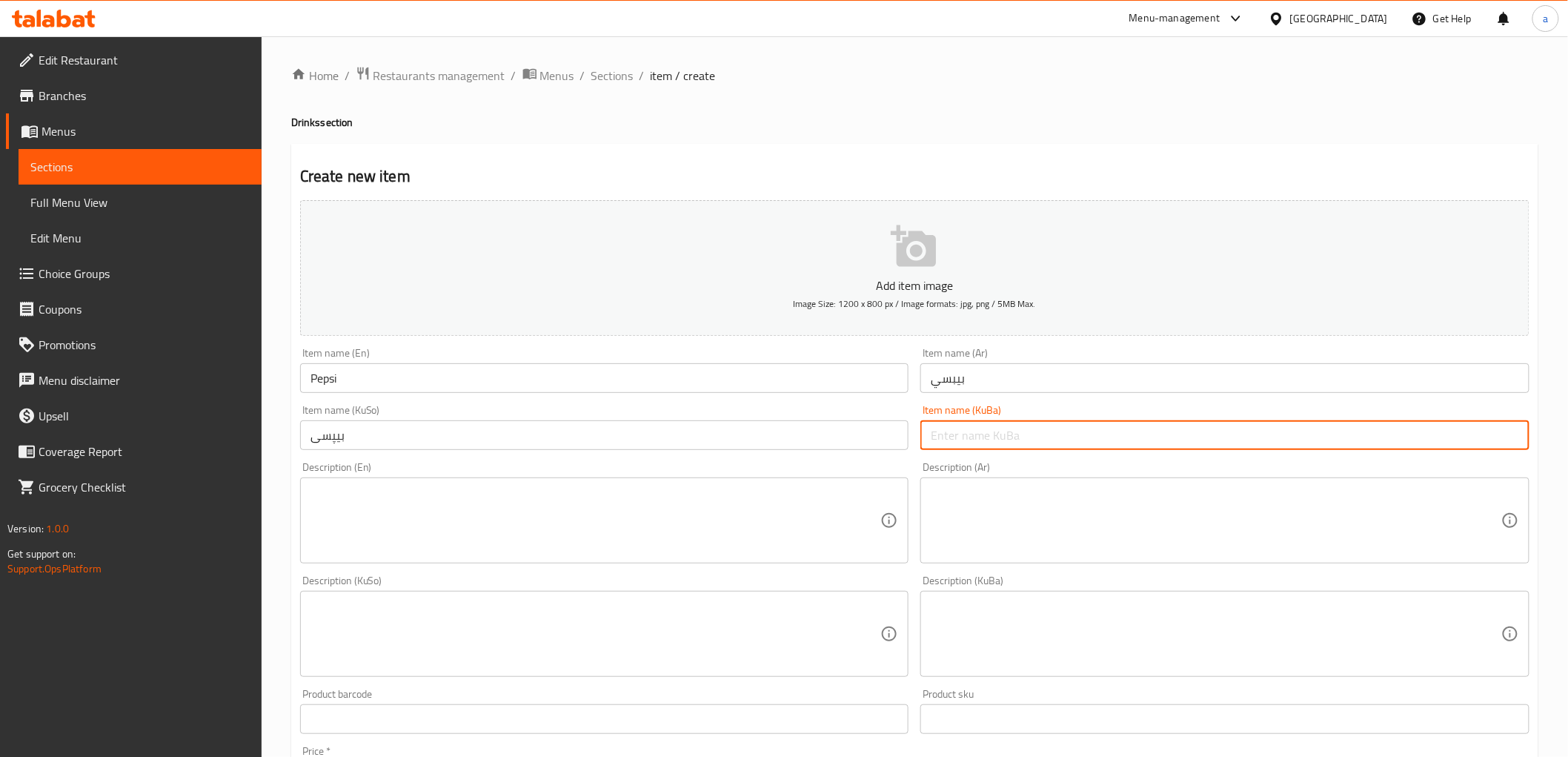
paste input "بیپسی"
type input "بیپسی"
click at [520, 501] on textarea at bounding box center [596, 521] width 571 height 71
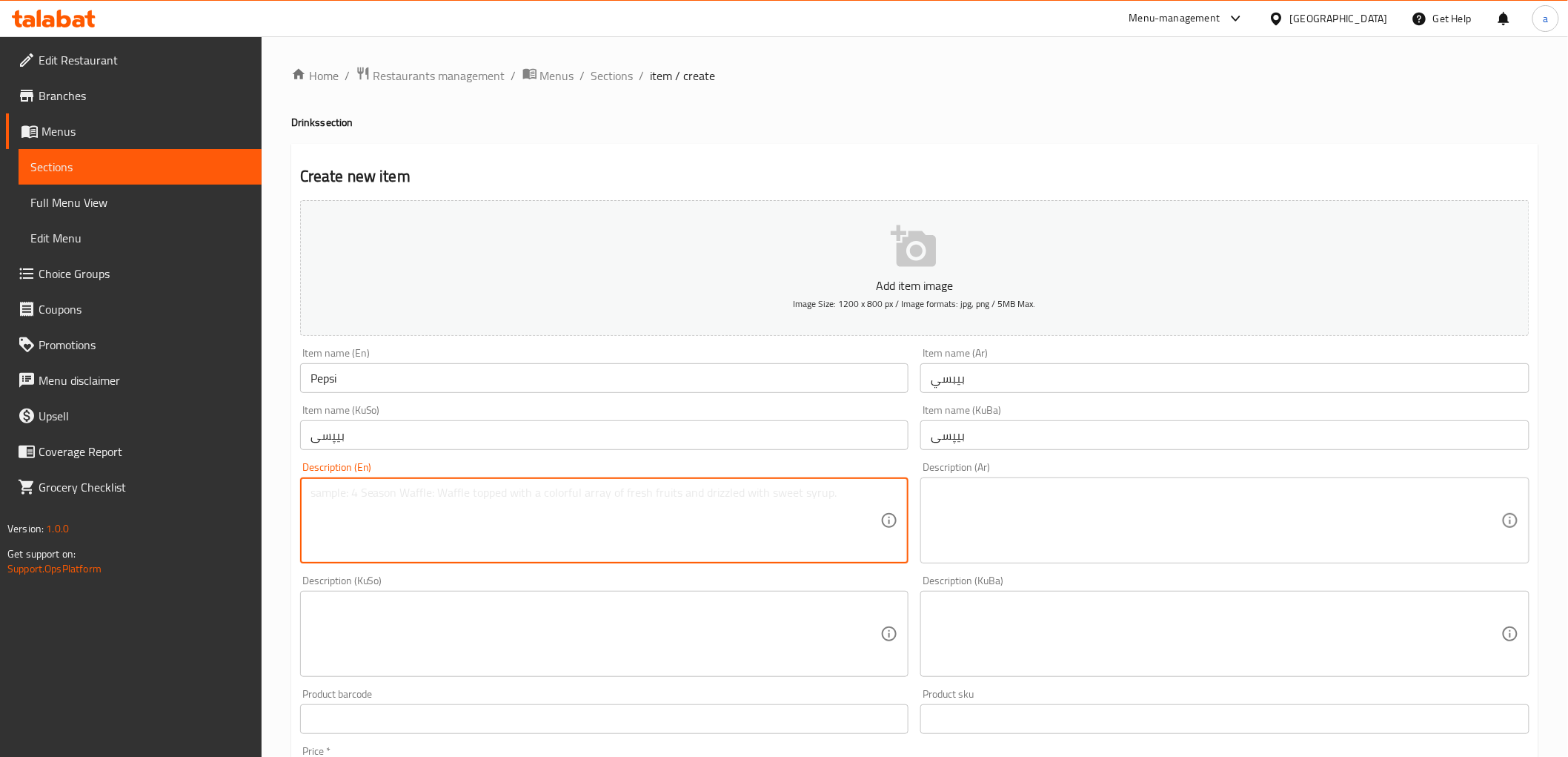
paste textarea "Soft Drinks"
type textarea "Soft Drinks"
click at [998, 522] on textarea at bounding box center [1216, 521] width 571 height 71
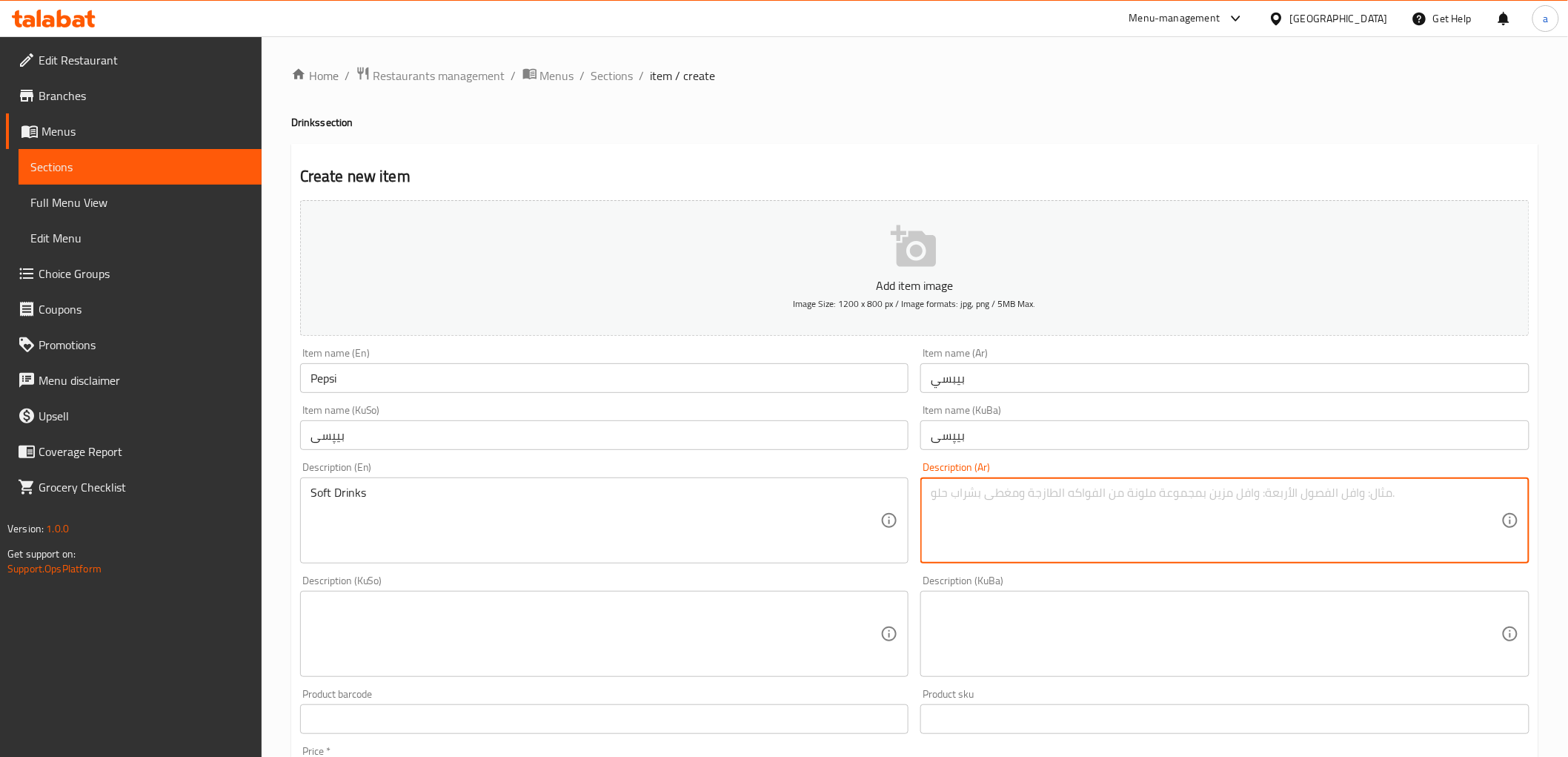
paste textarea "مشروبات غازية"
type textarea "مشروبات غازية"
click at [612, 623] on textarea at bounding box center [596, 634] width 571 height 71
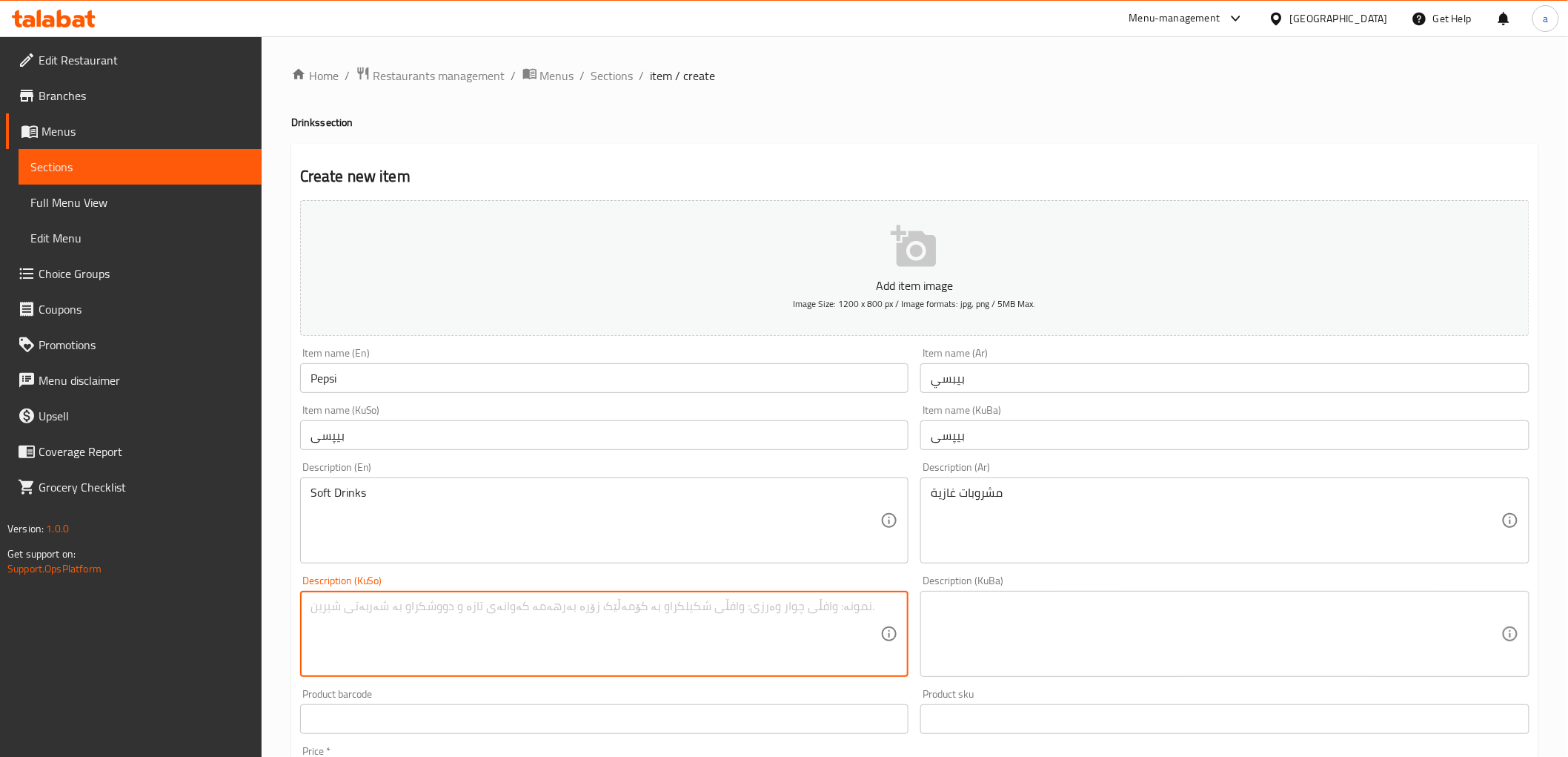
paste textarea "خواردنەوەی گازی"
type textarea "خواردنەوەی گازی"
drag, startPoint x: 1000, startPoint y: 617, endPoint x: 806, endPoint y: 566, distance: 200.6
click at [1003, 617] on textarea at bounding box center [1216, 634] width 571 height 71
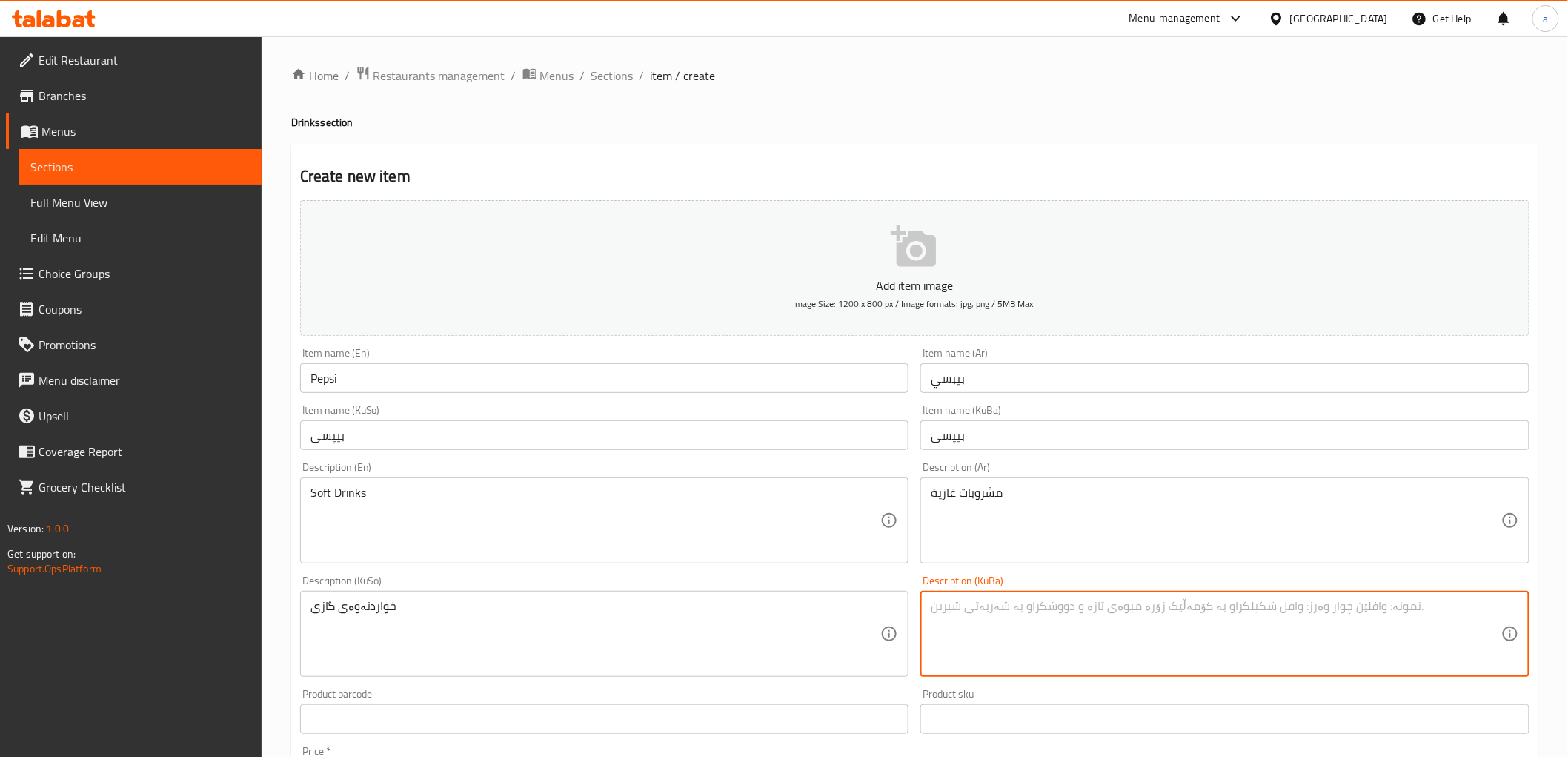
paste textarea "خواردنەوەی گازی"
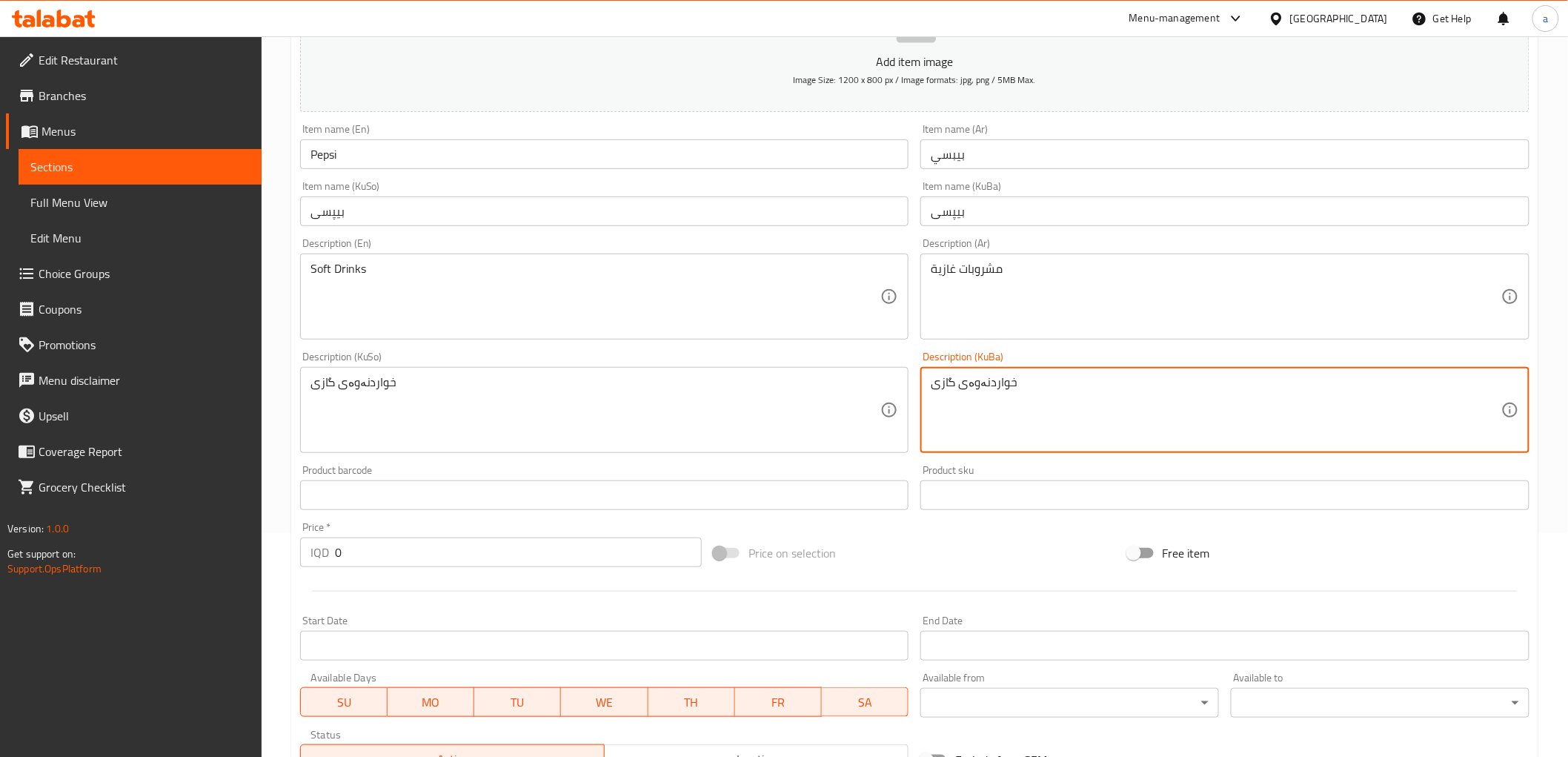
scroll to position [247, 0]
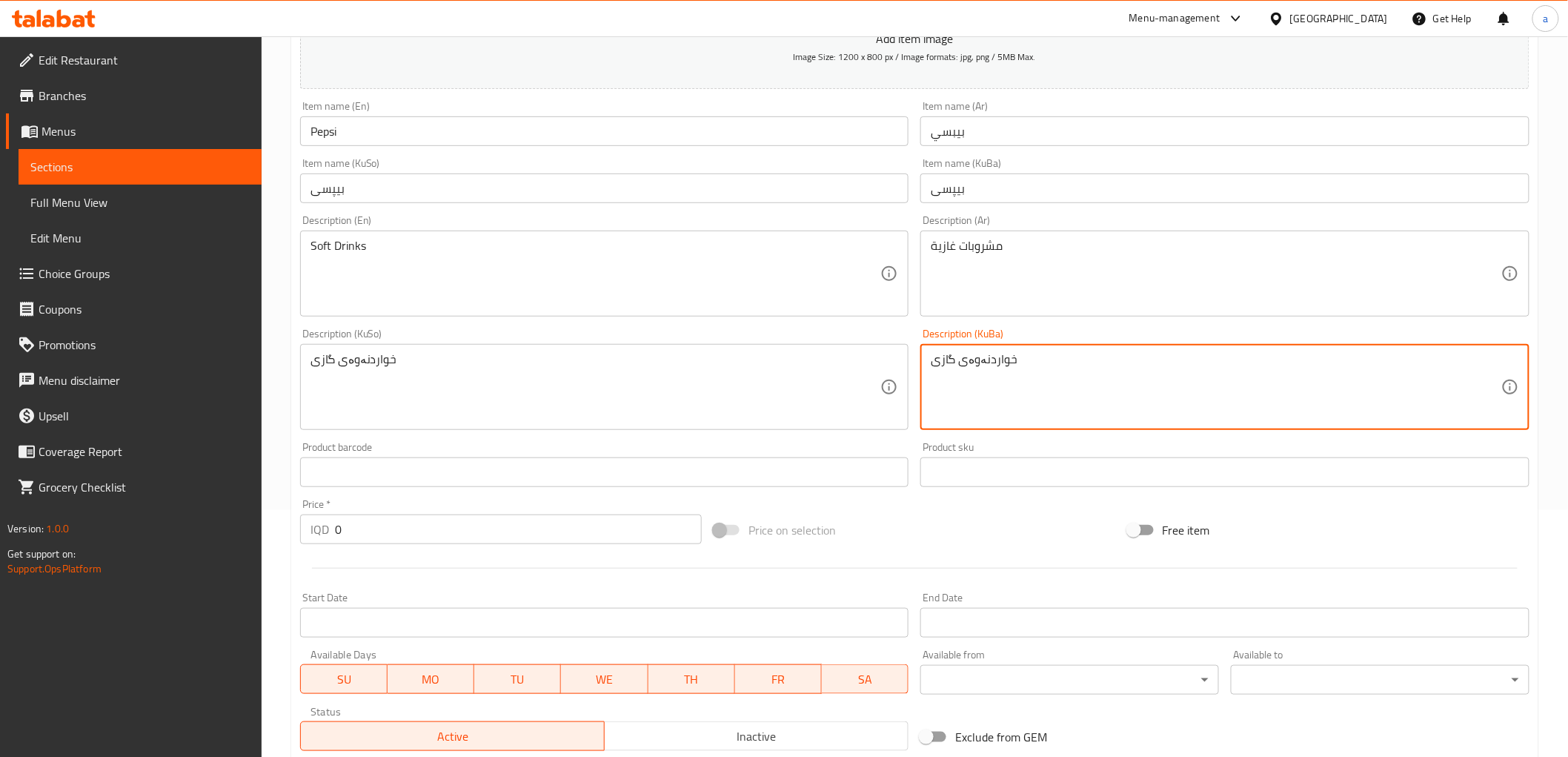
type textarea "خواردنەوەی گازی"
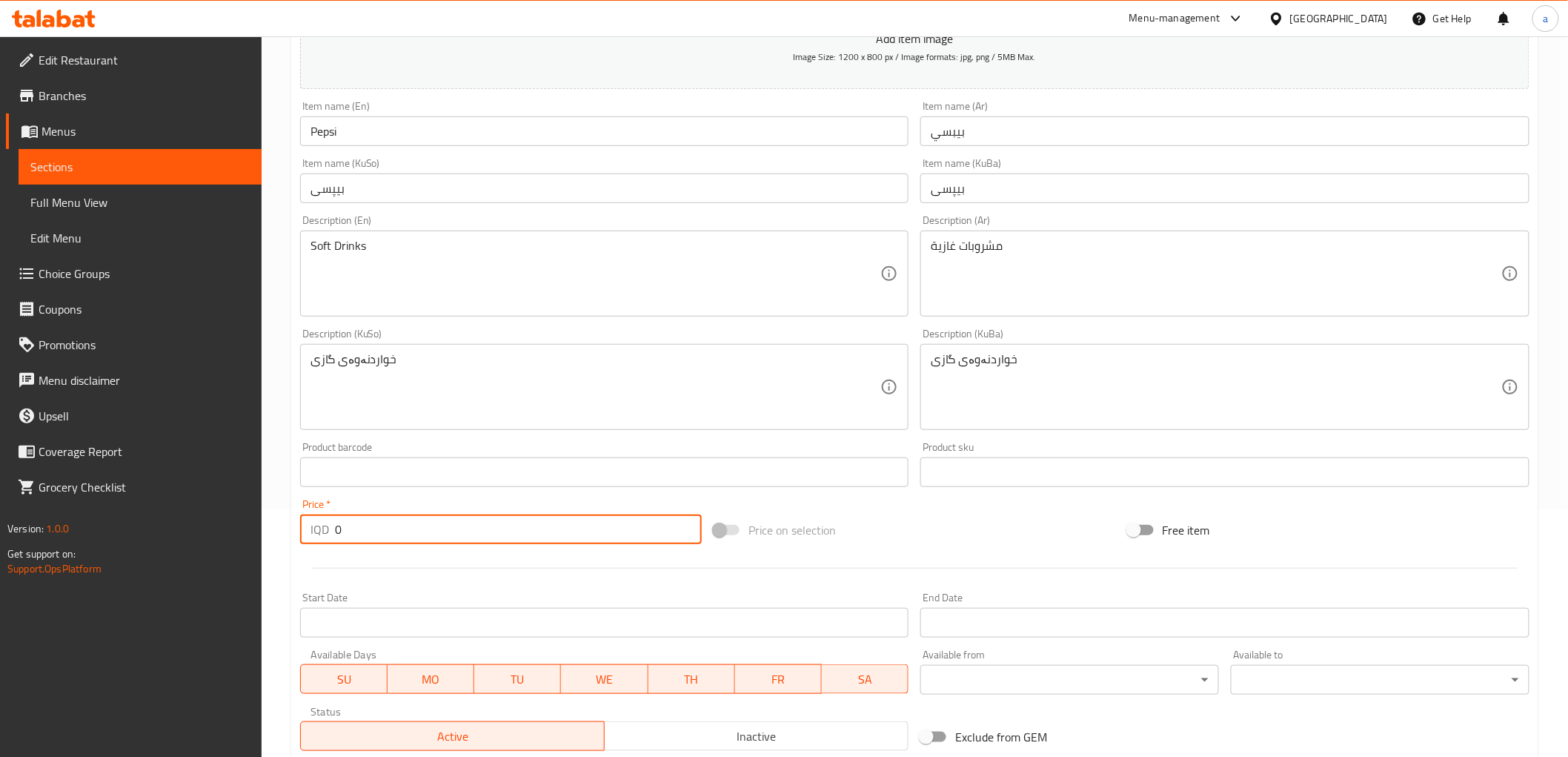
drag, startPoint x: 423, startPoint y: 530, endPoint x: 317, endPoint y: 535, distance: 106.1
click at [317, 535] on div "IQD 0 Price *" at bounding box center [500, 529] width 401 height 30
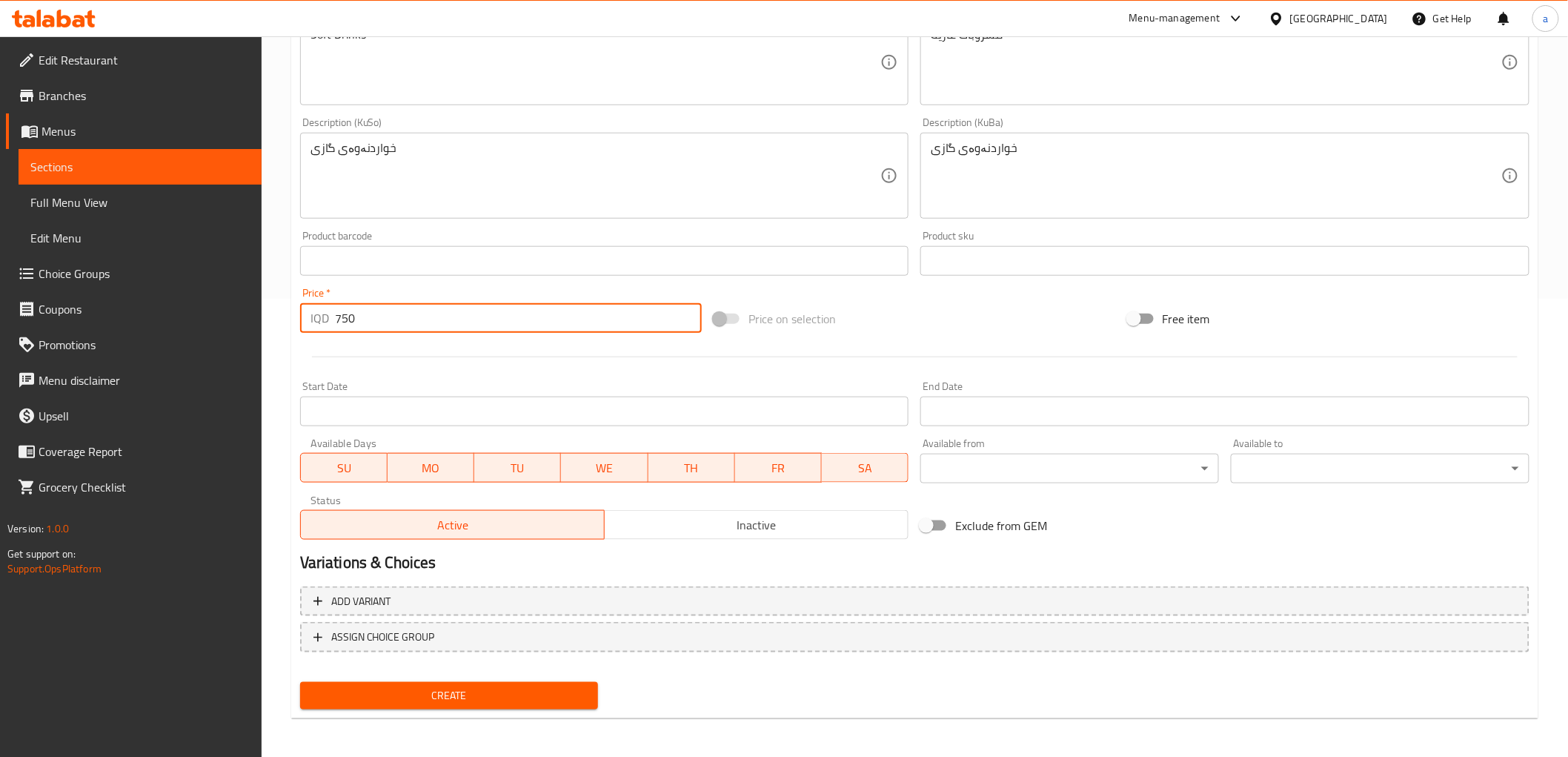
type input "750"
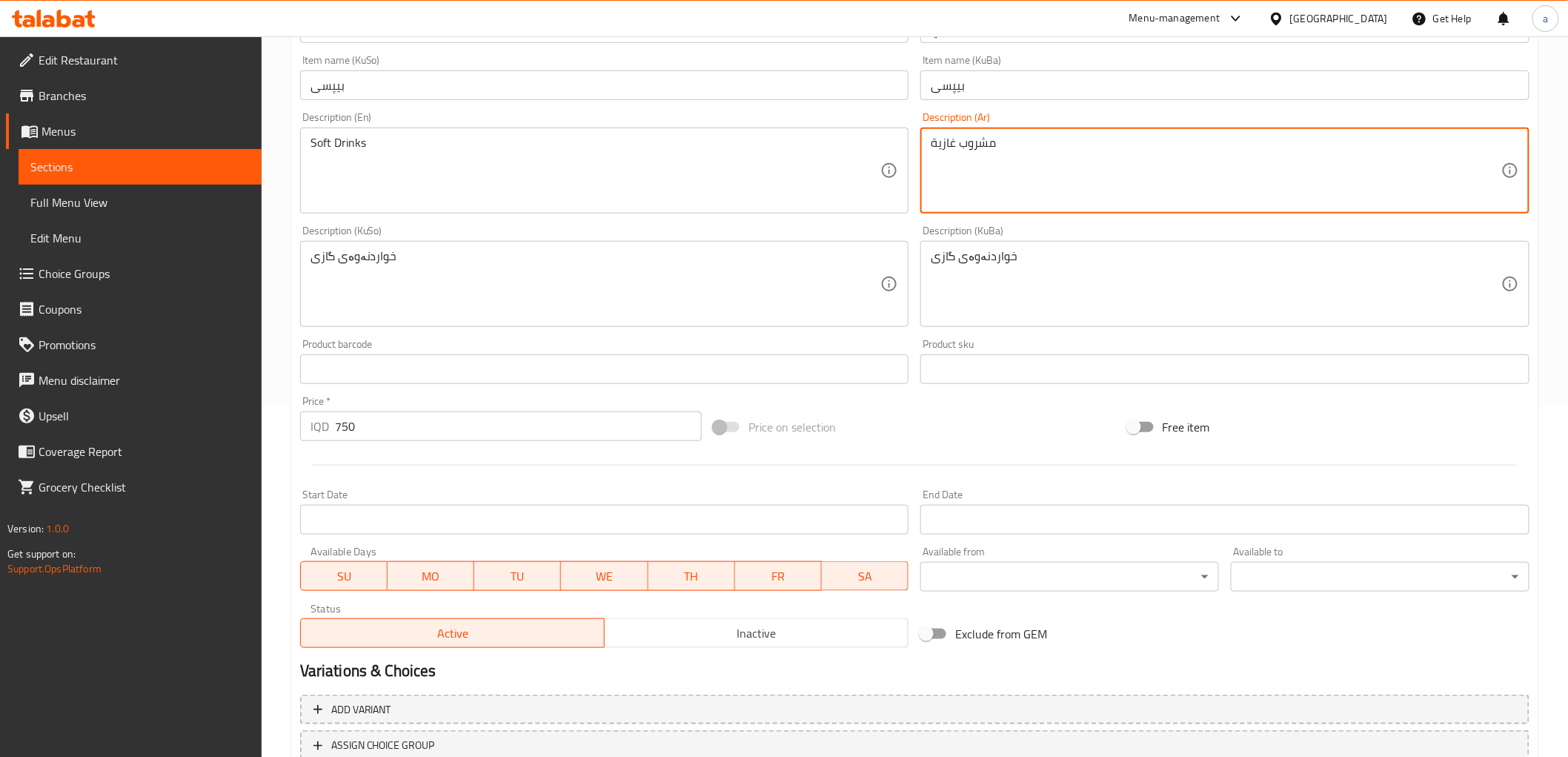
scroll to position [211, 0]
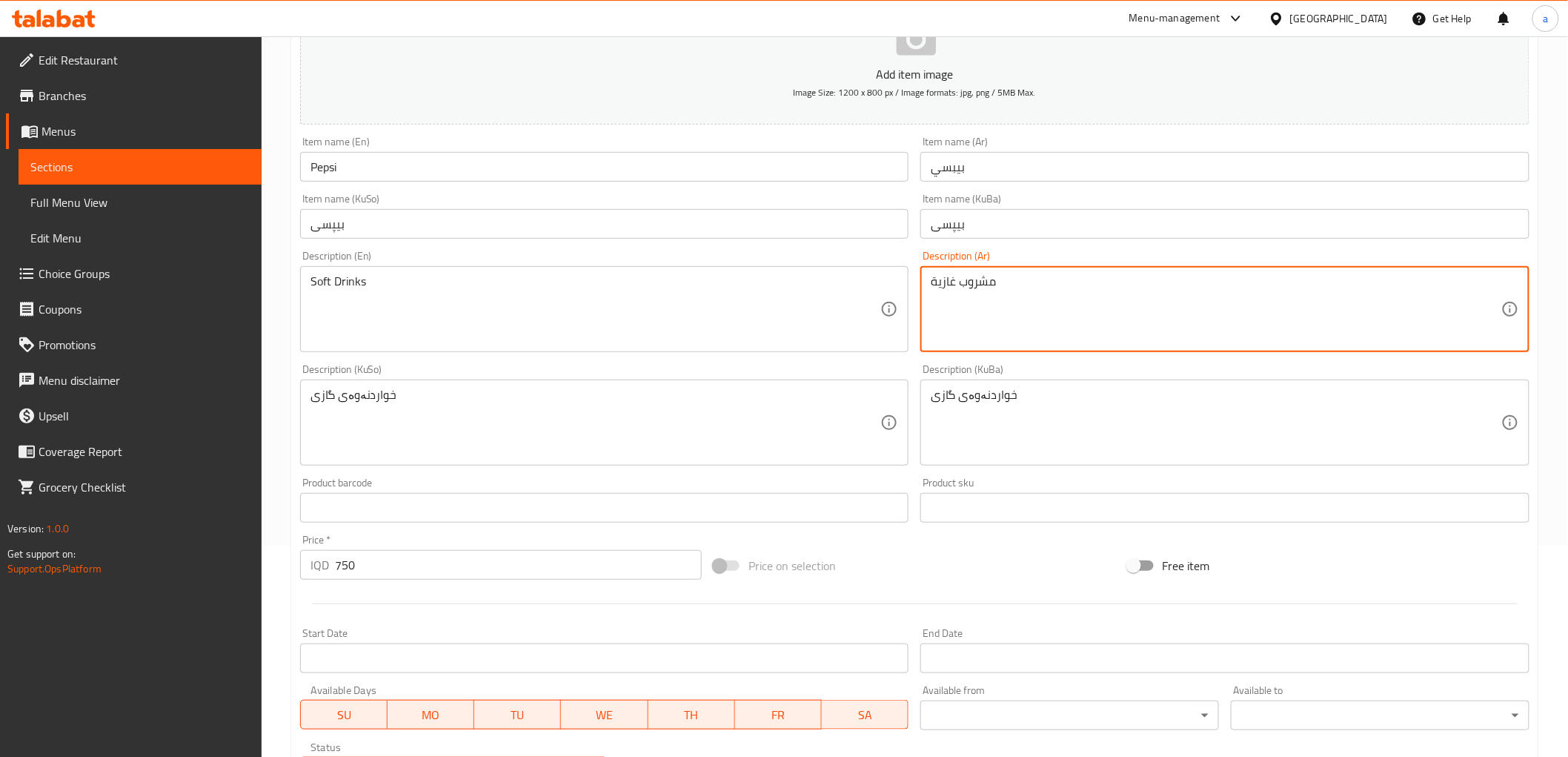
type textarea "مشروب غازية"
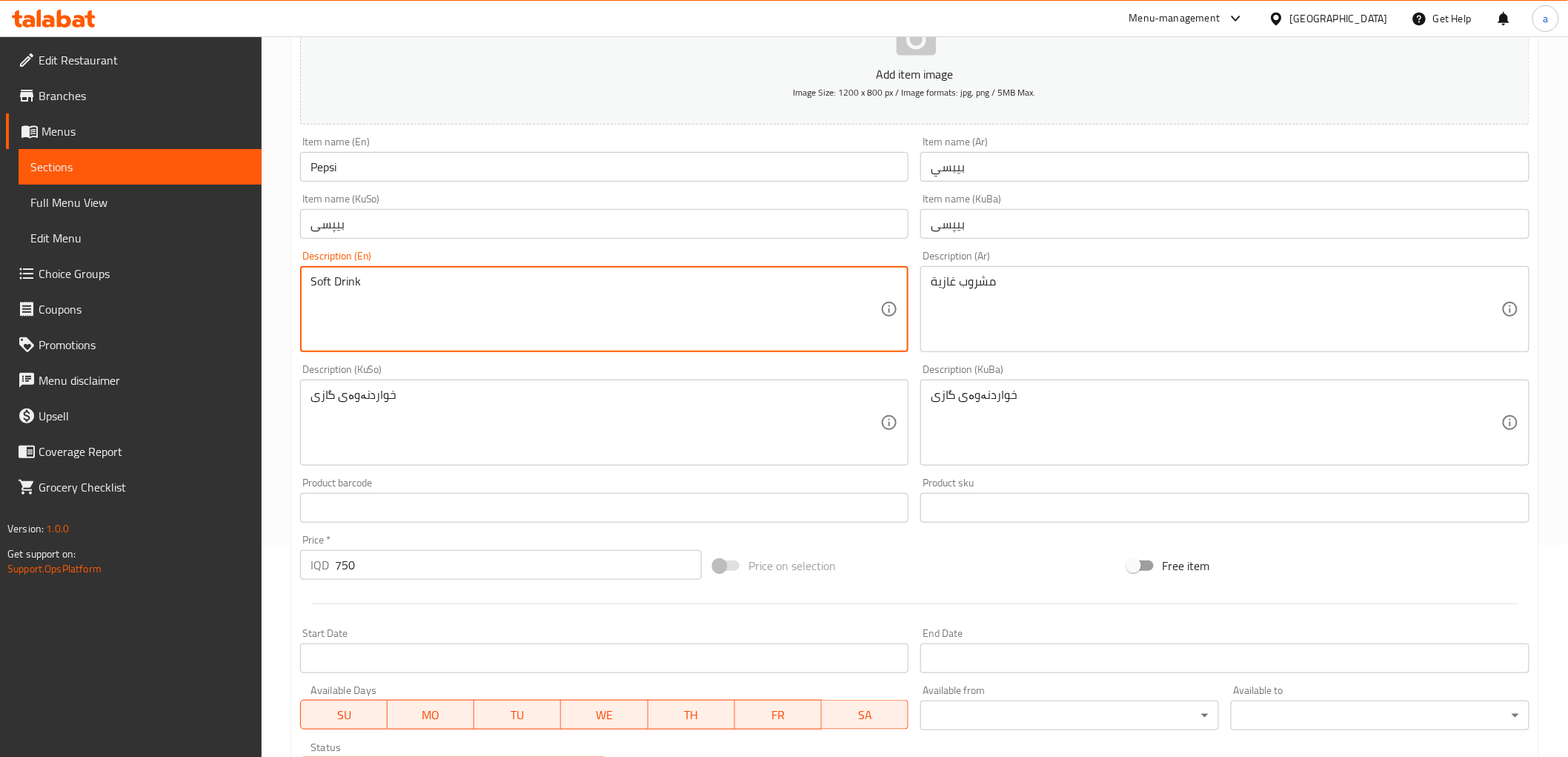
click at [341, 279] on textarea "Soft Drink" at bounding box center [596, 309] width 571 height 71
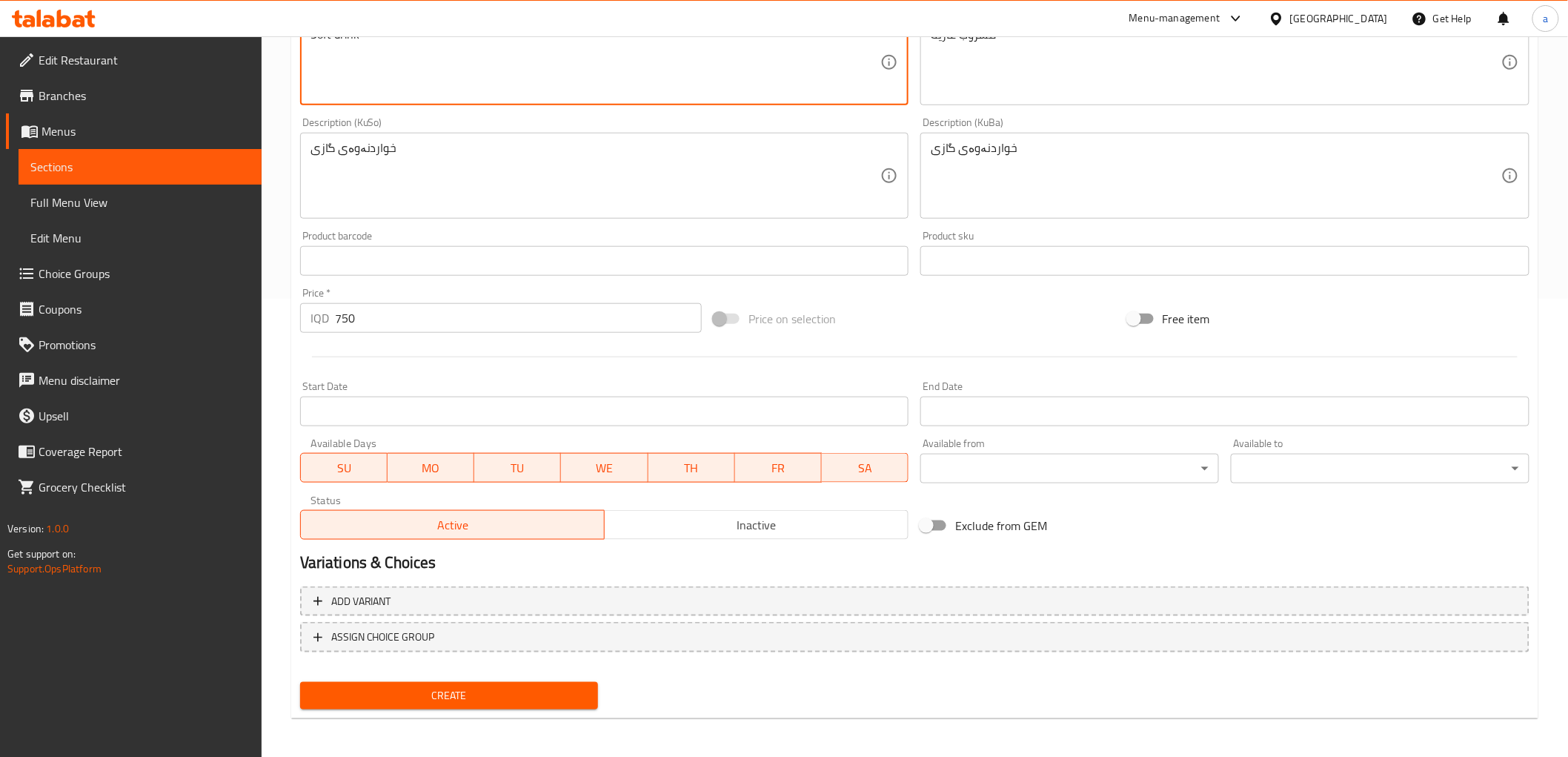
type textarea "Soft drink"
click at [464, 676] on div "Create" at bounding box center [449, 695] width 310 height 39
click at [464, 688] on span "Create" at bounding box center [449, 695] width 275 height 18
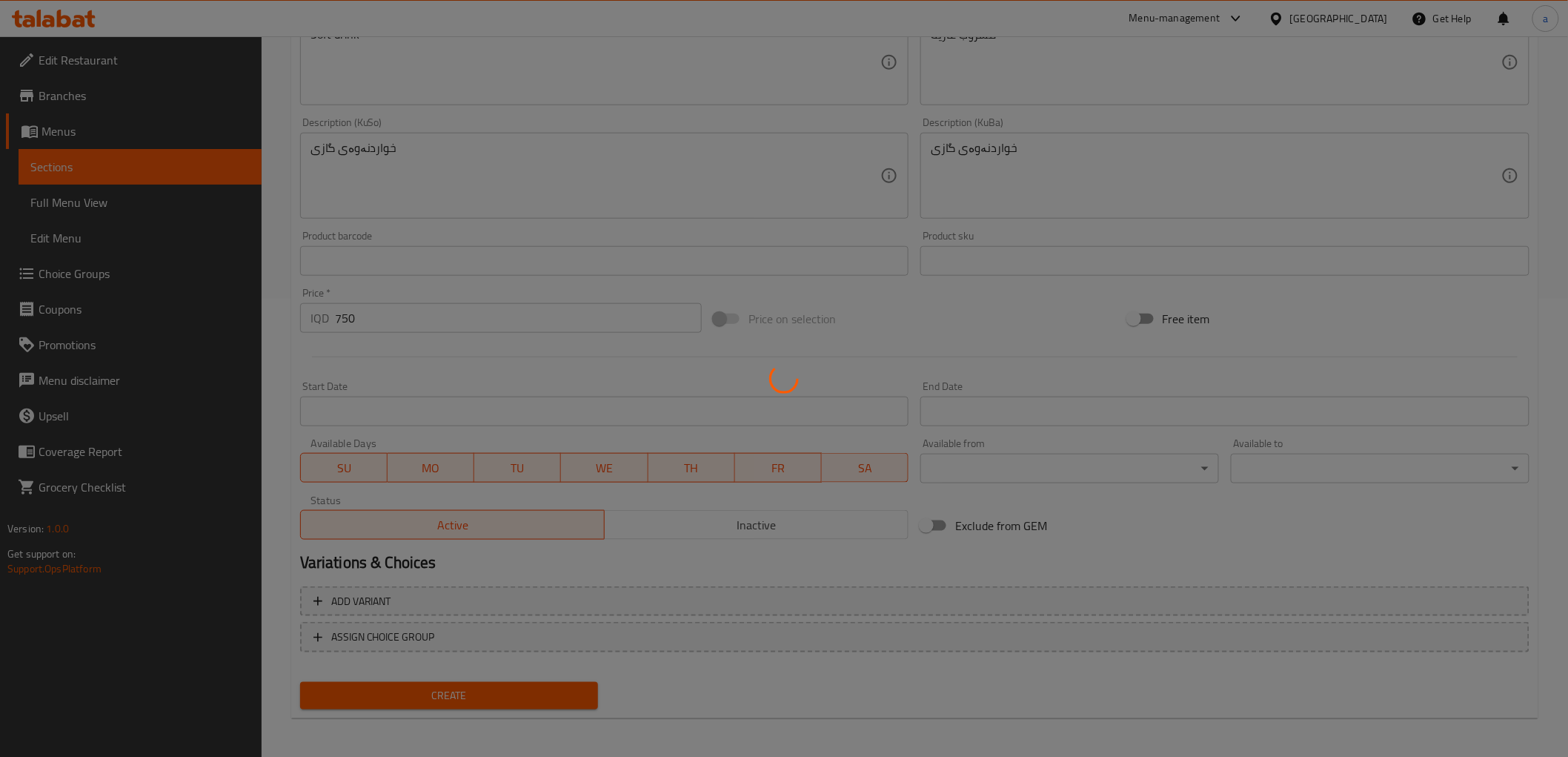
type input "0"
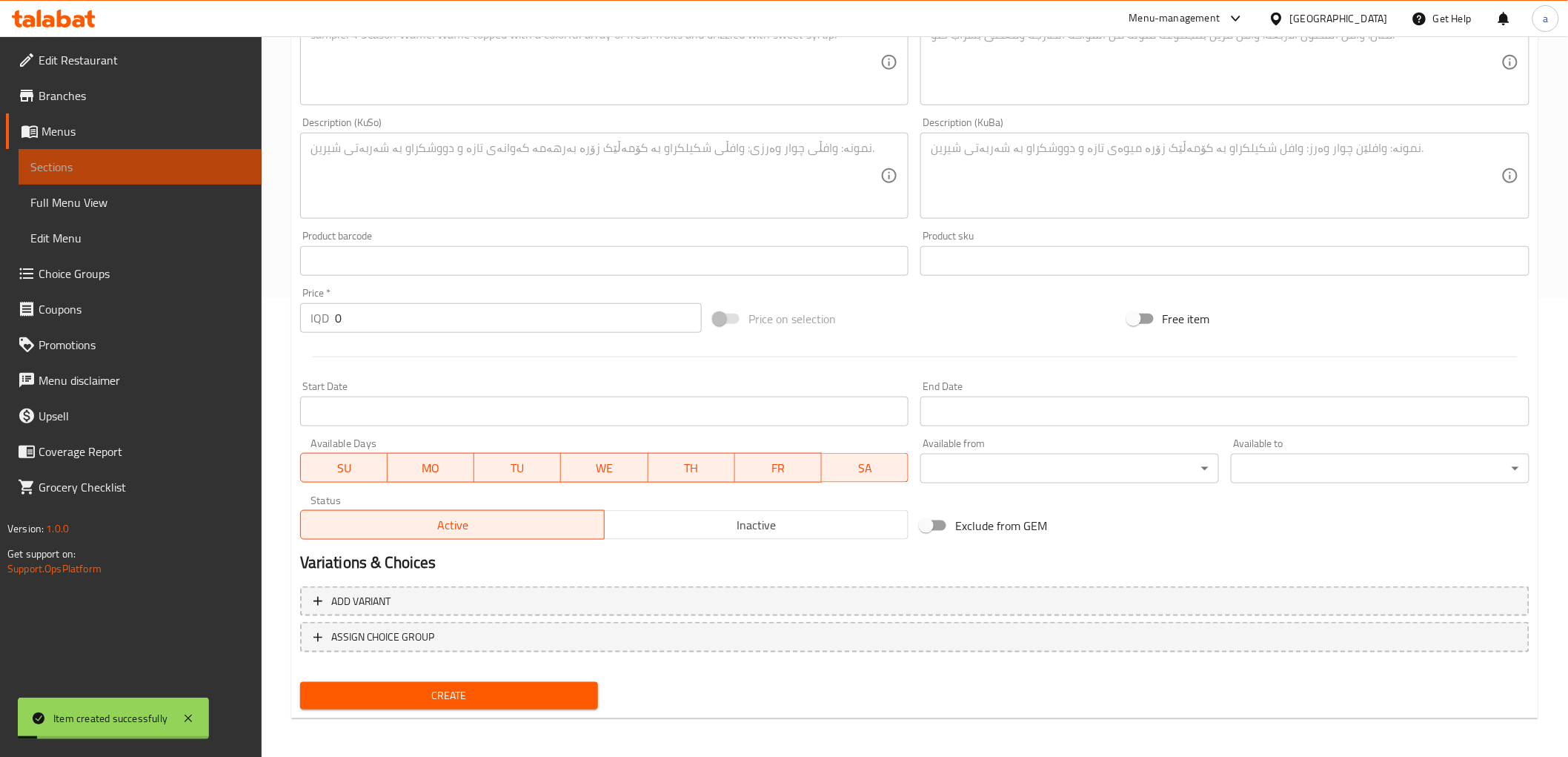
click at [96, 158] on span "Sections" at bounding box center [140, 166] width 219 height 17
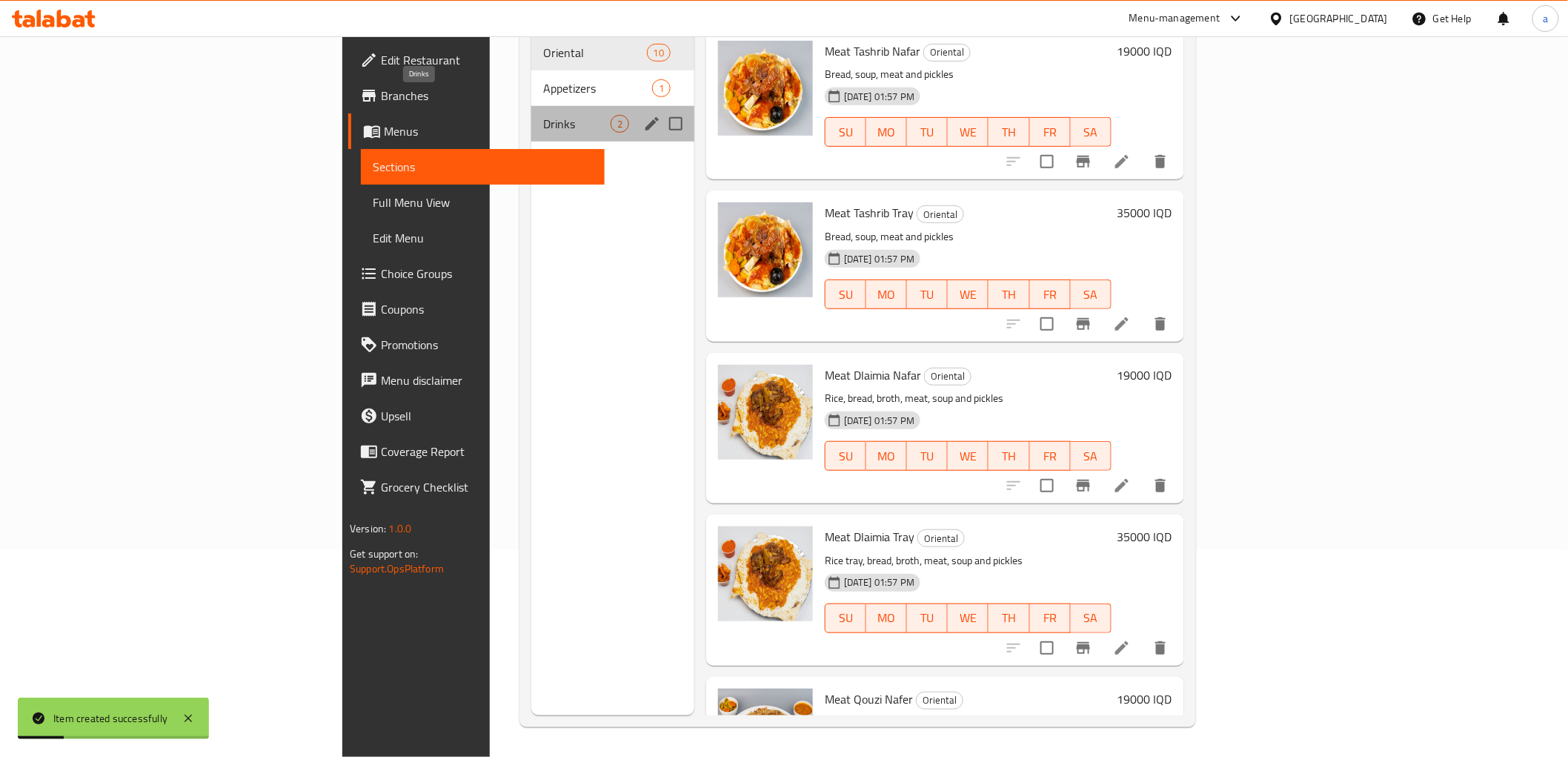
click at [543, 115] on span "Drinks" at bounding box center [577, 123] width 68 height 17
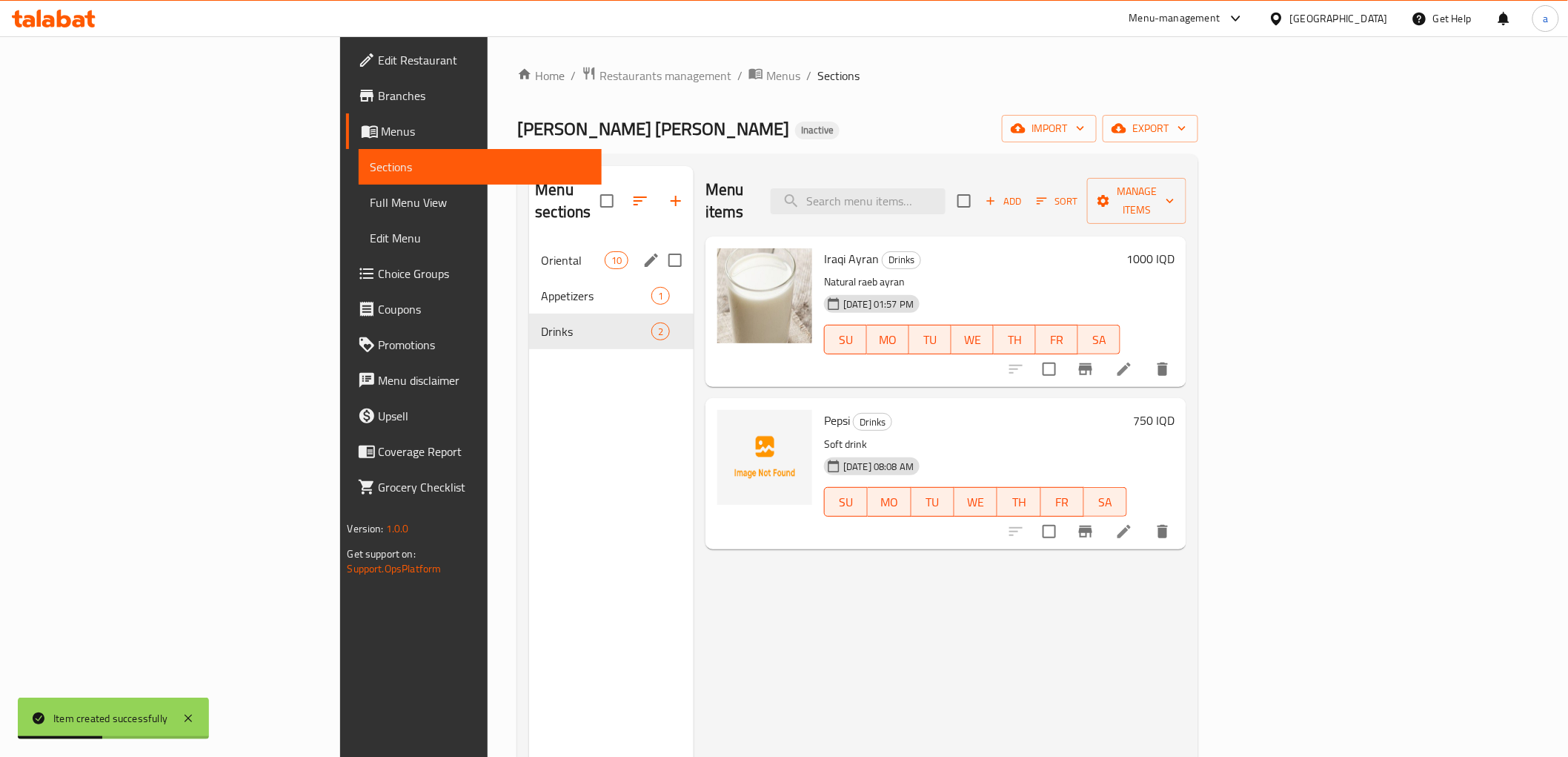
click at [529, 242] on div "Oriental 10" at bounding box center [611, 260] width 165 height 36
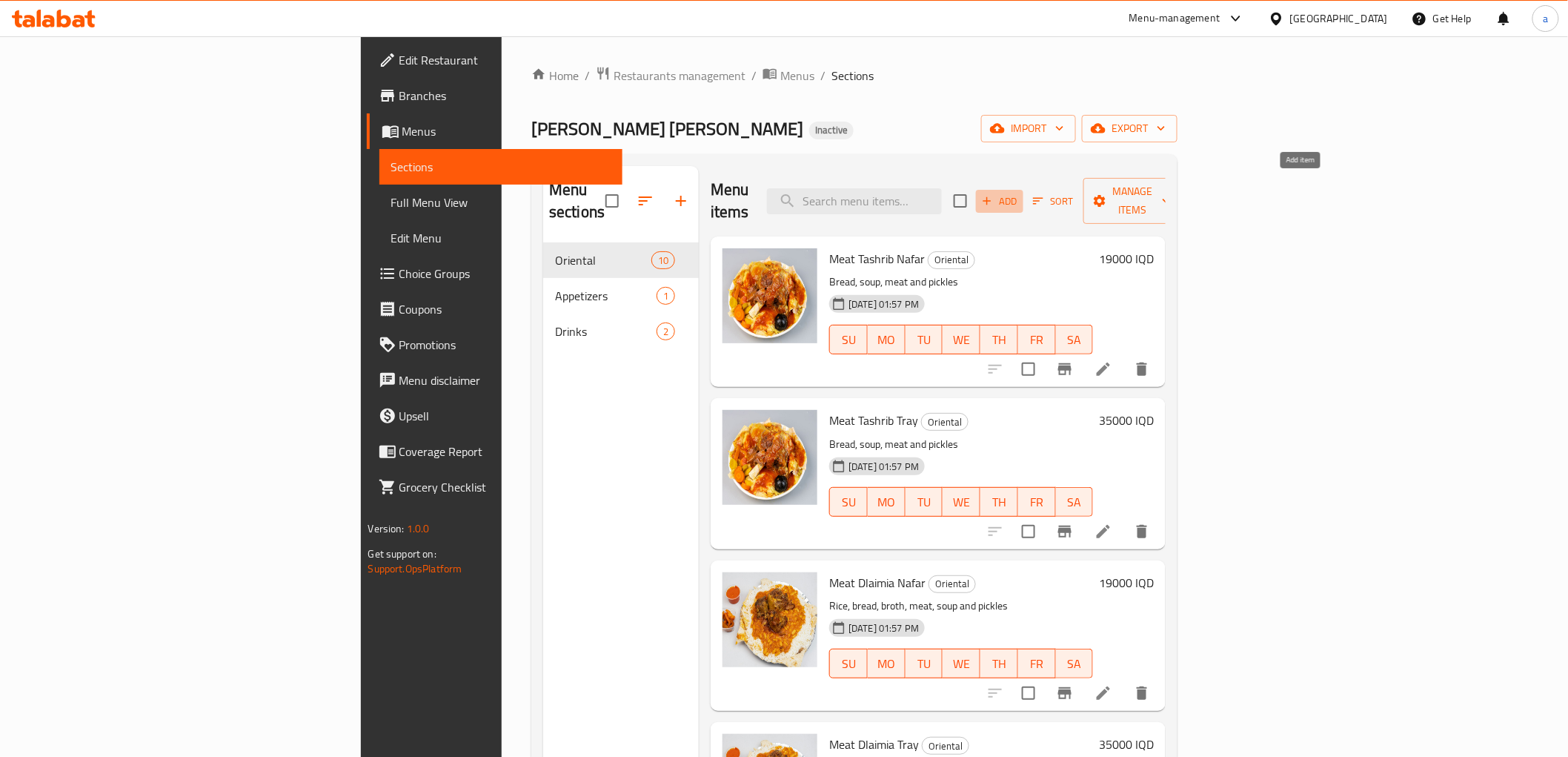
click at [1020, 193] on span "Add" at bounding box center [1000, 201] width 40 height 17
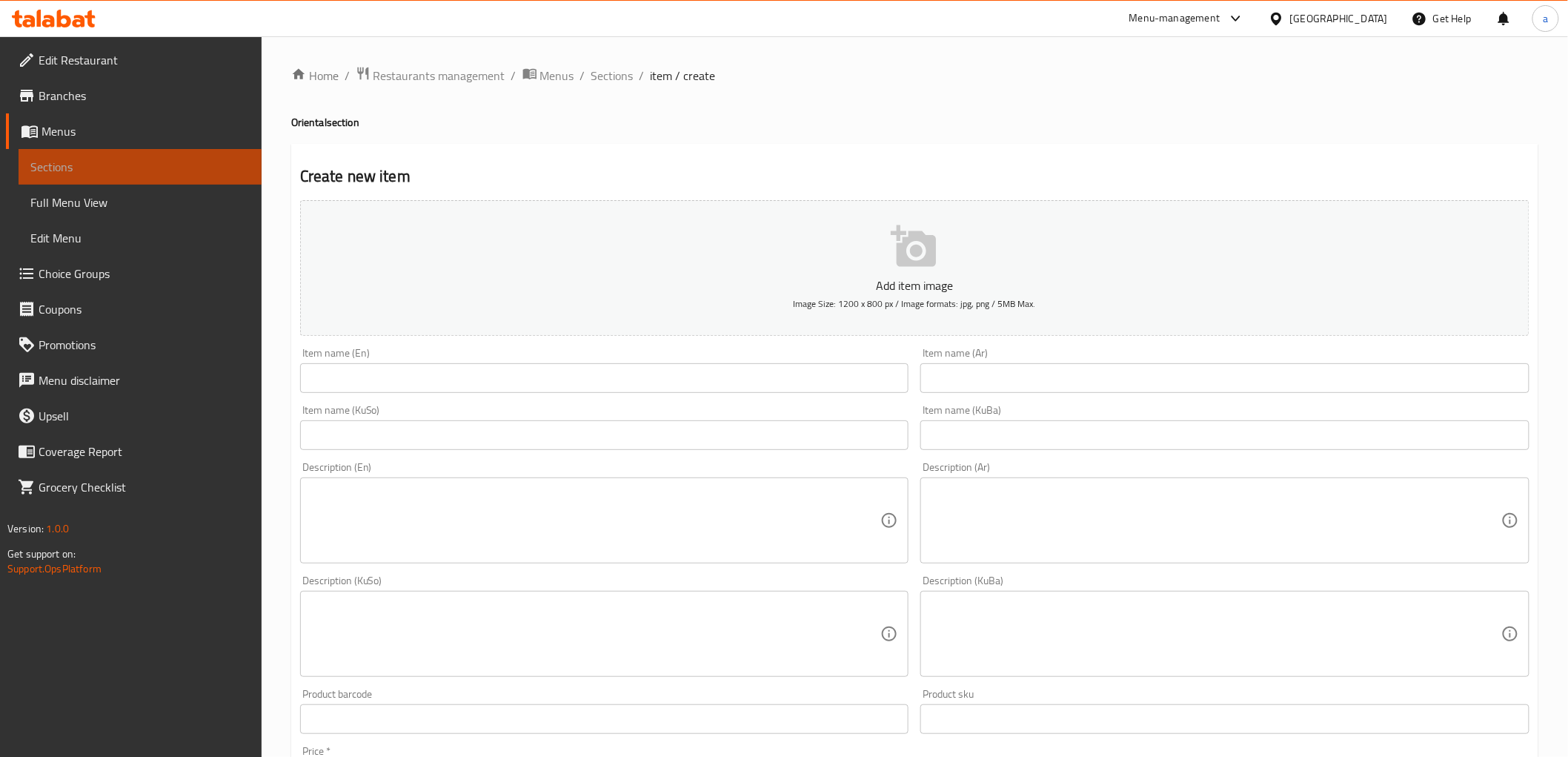
click at [227, 174] on span "Sections" at bounding box center [140, 166] width 219 height 17
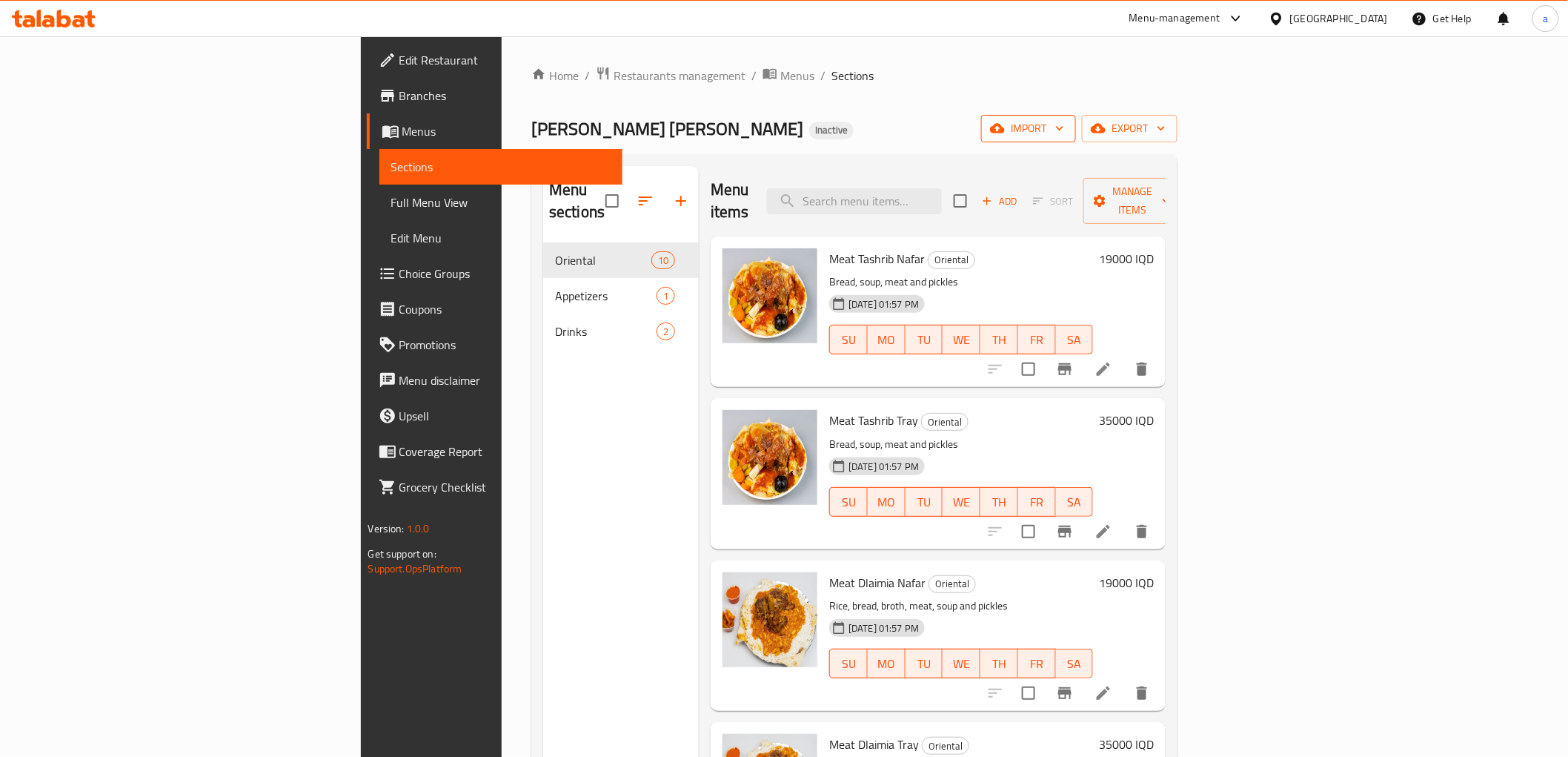
click at [1064, 132] on span "import" at bounding box center [1028, 128] width 71 height 18
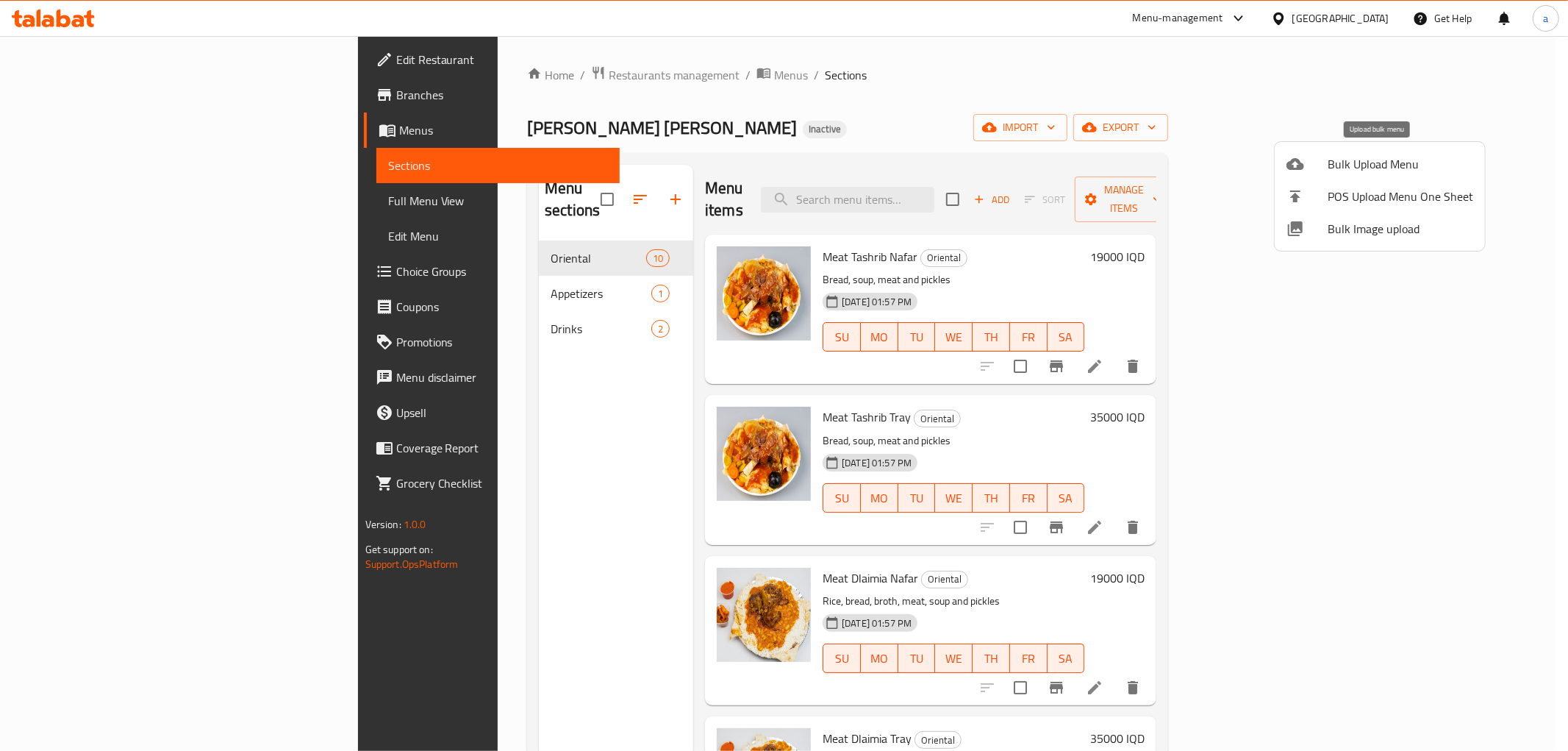
click at [1314, 153] on li "Bulk Upload Menu" at bounding box center [1379, 163] width 210 height 32
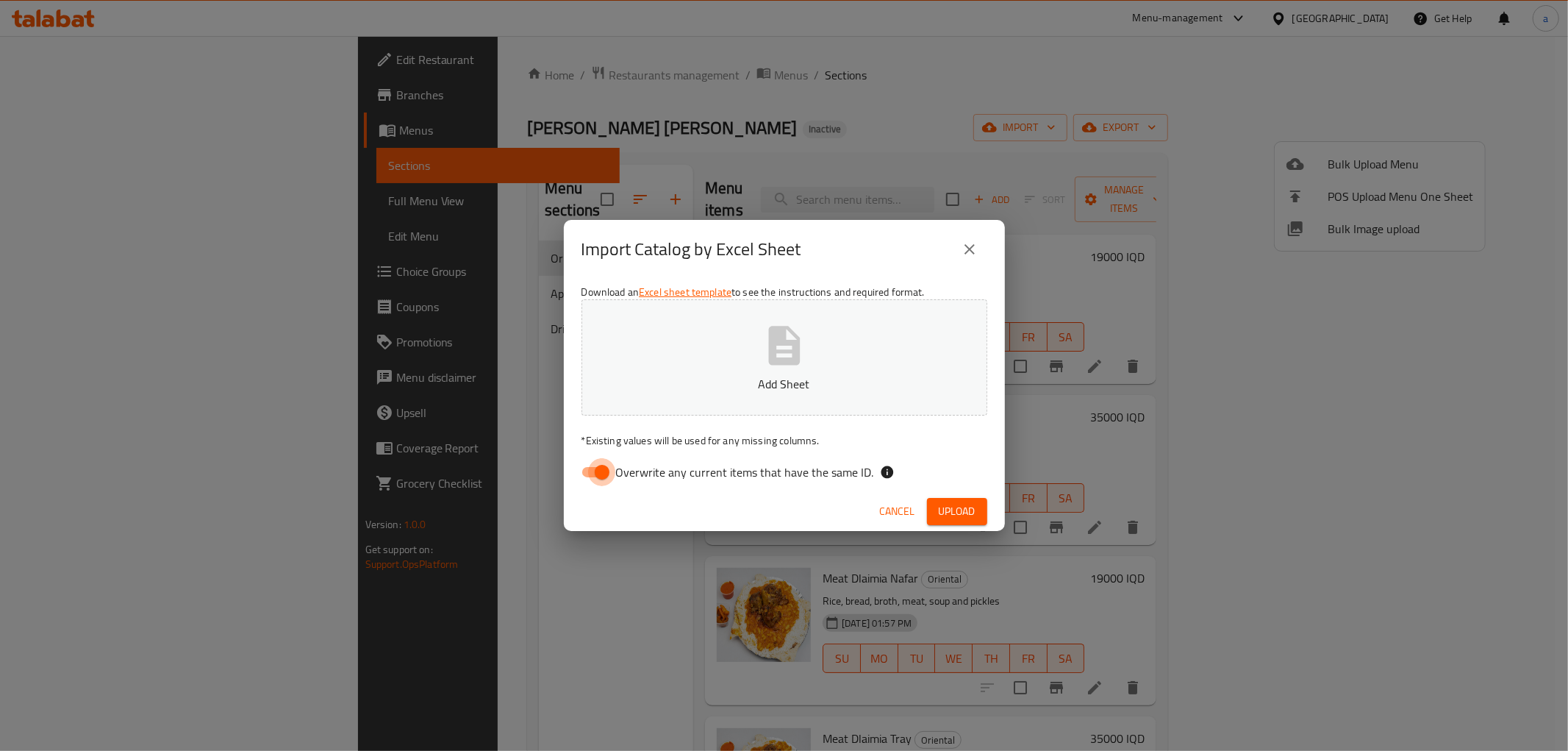
click at [608, 458] on input "Overwrite any current items that have the same ID." at bounding box center [601, 472] width 84 height 28
checkbox input "false"
click at [722, 350] on button "Add Sheet" at bounding box center [784, 357] width 406 height 116
click at [957, 508] on span "Upload" at bounding box center [957, 511] width 37 height 18
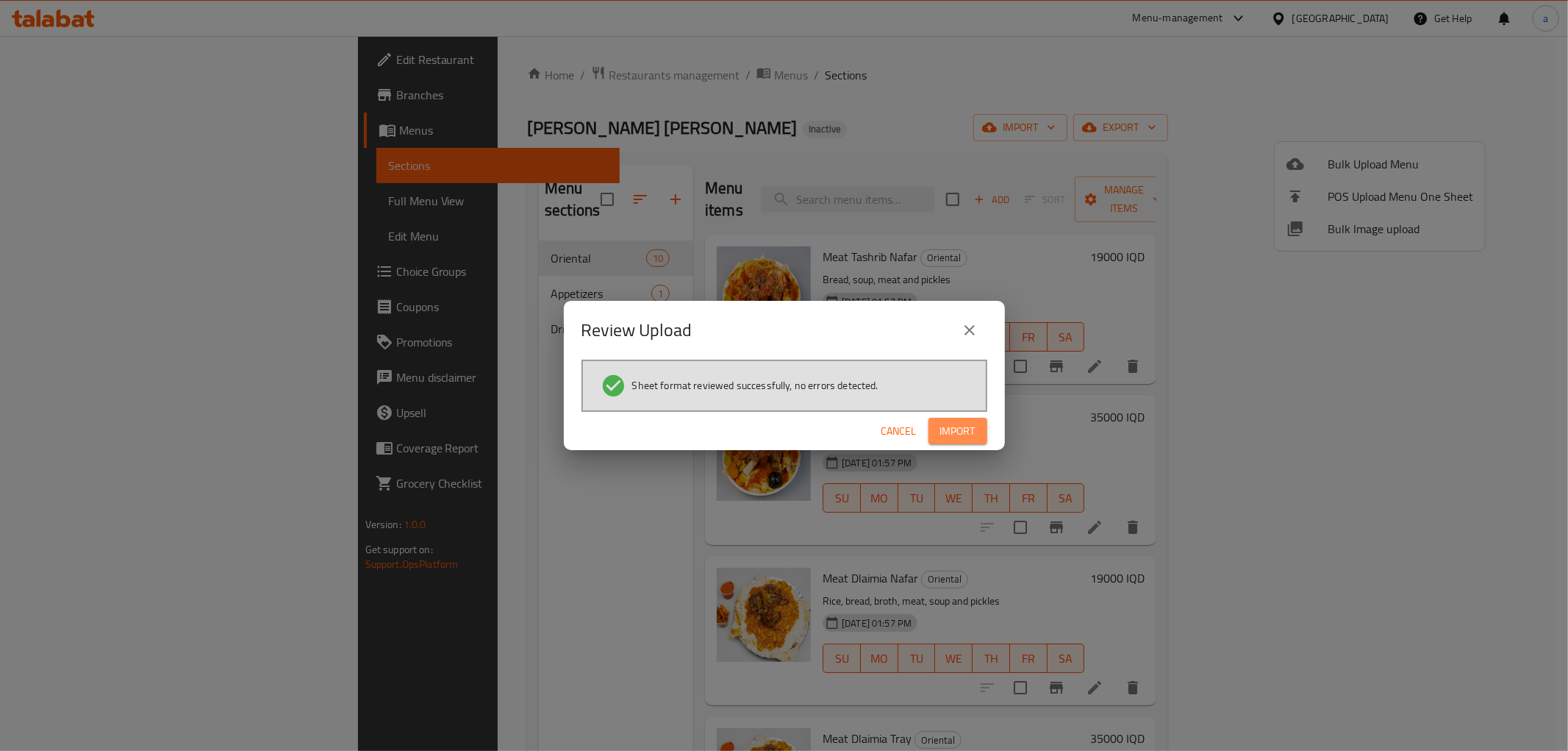
click at [941, 428] on span "Import" at bounding box center [958, 431] width 35 height 18
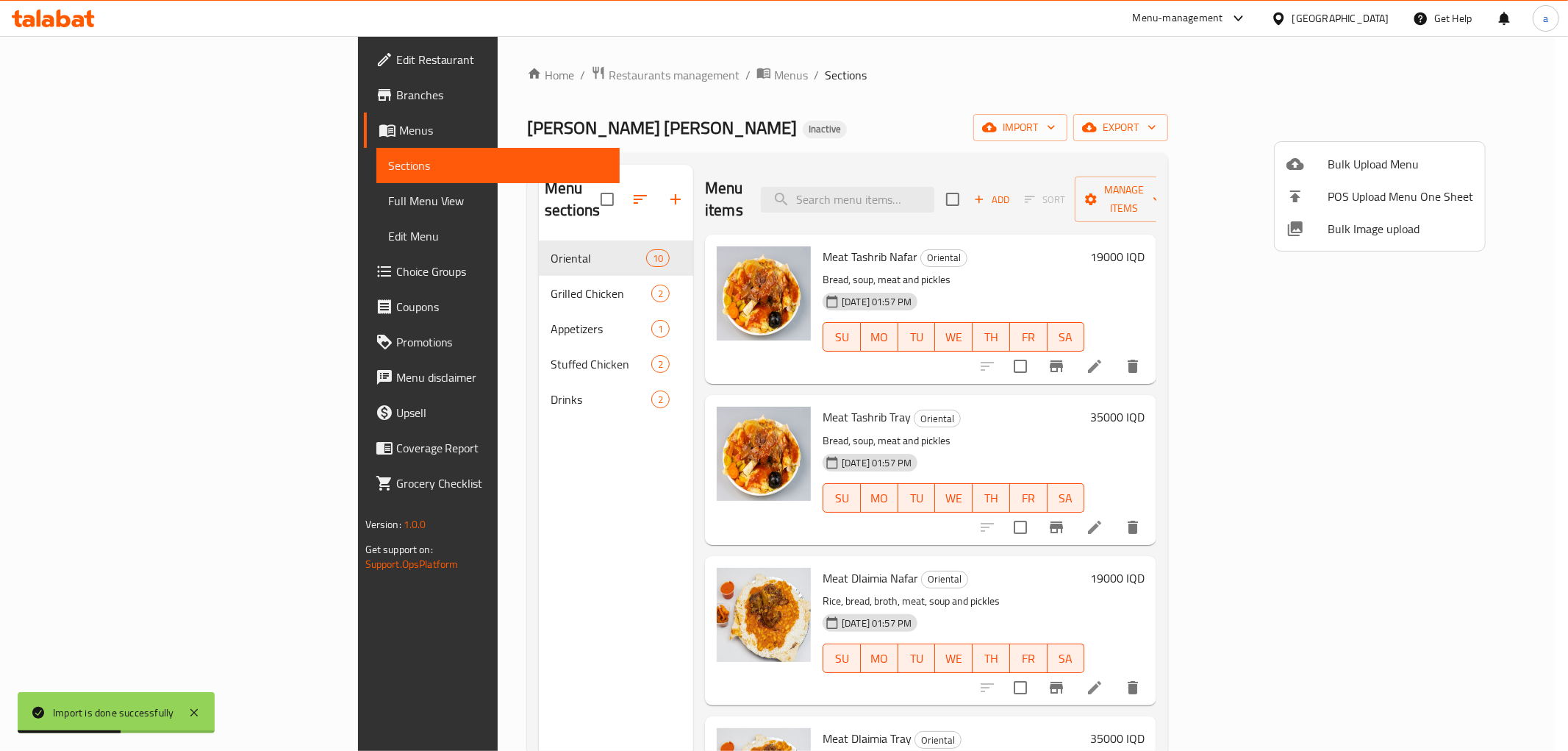
click at [390, 276] on div at bounding box center [784, 375] width 1568 height 751
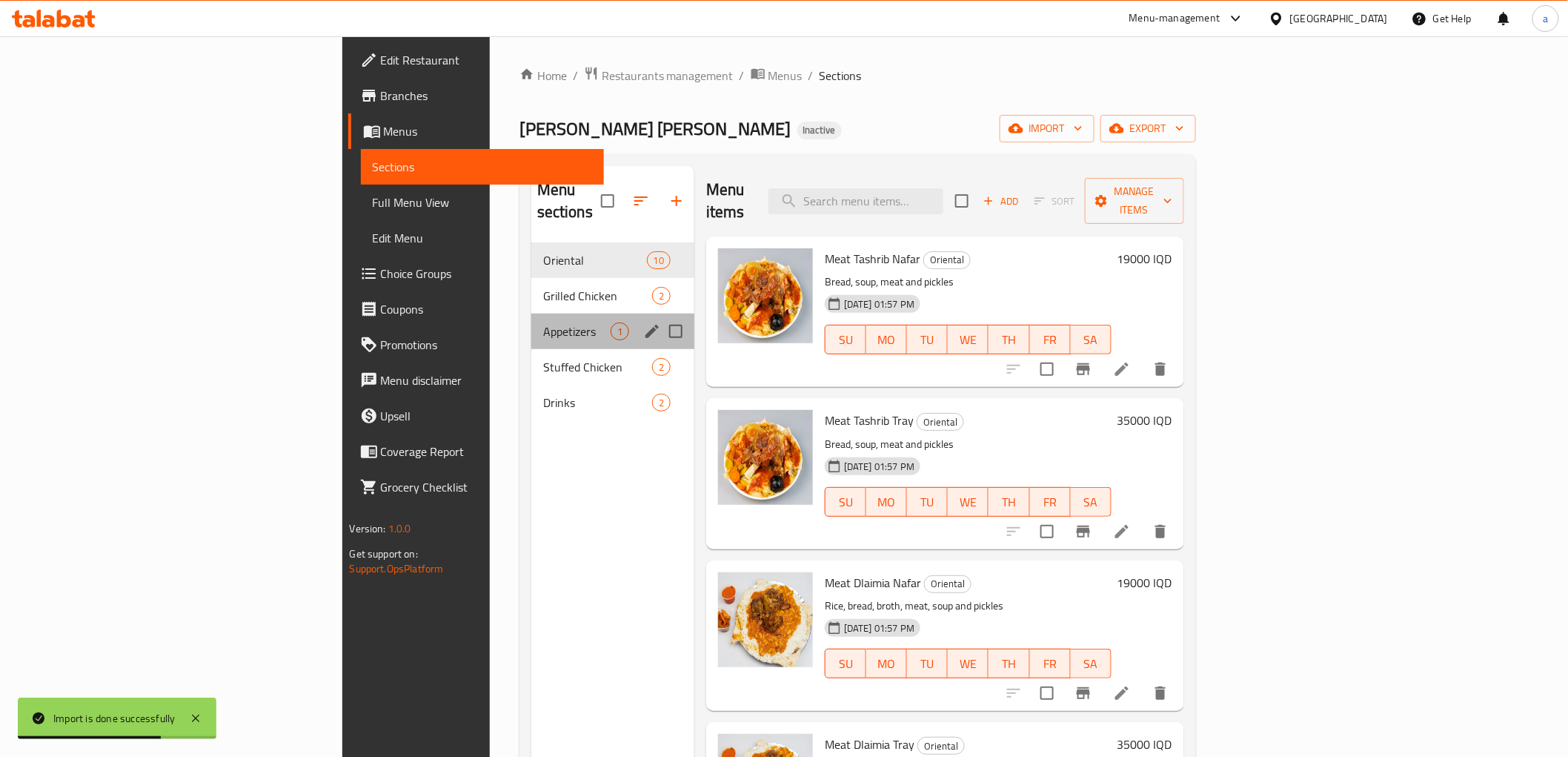
click at [531, 314] on div "Appetizers 1" at bounding box center [612, 331] width 163 height 36
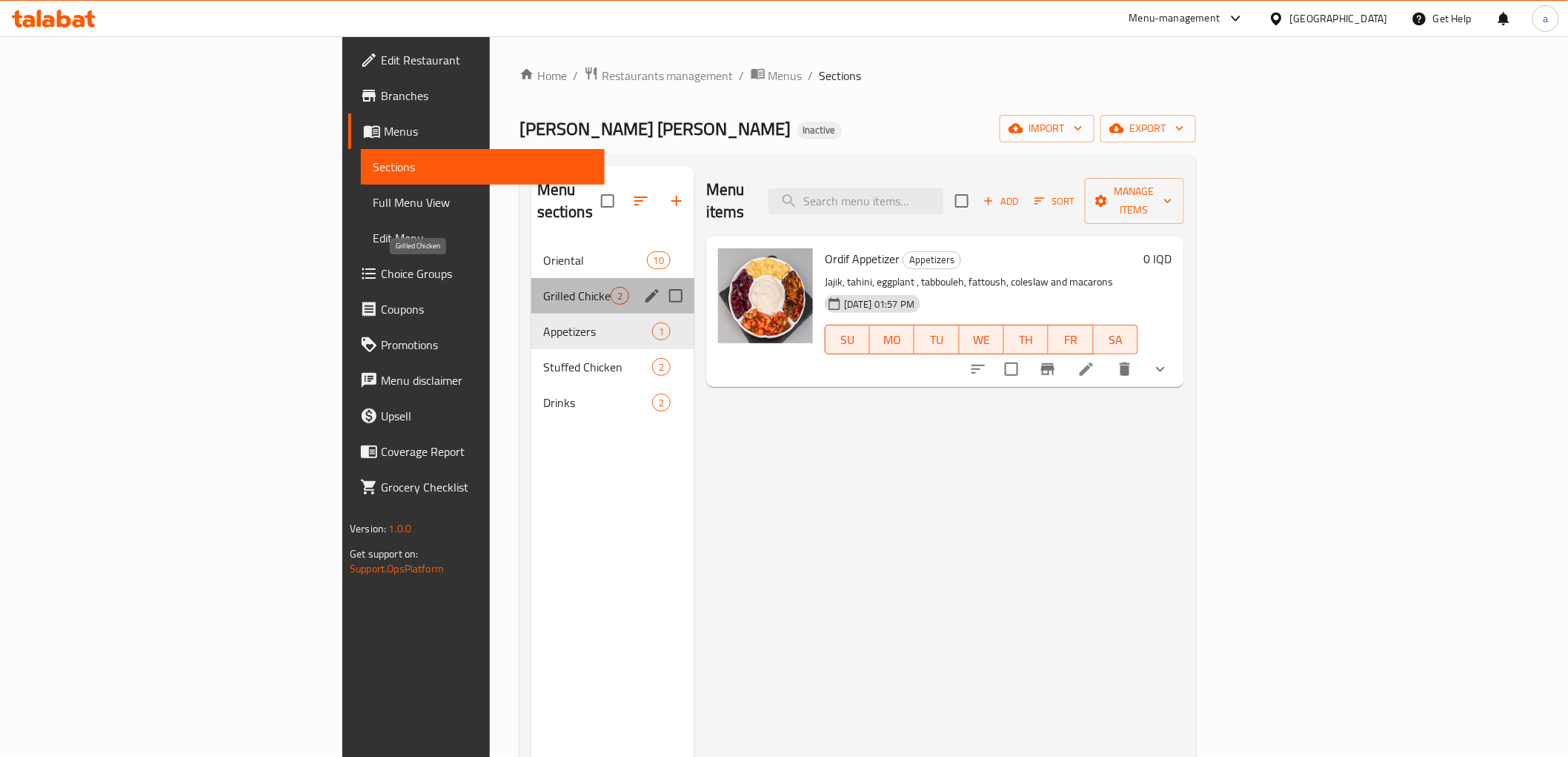
click at [543, 287] on span "Grilled Chicken" at bounding box center [577, 295] width 68 height 17
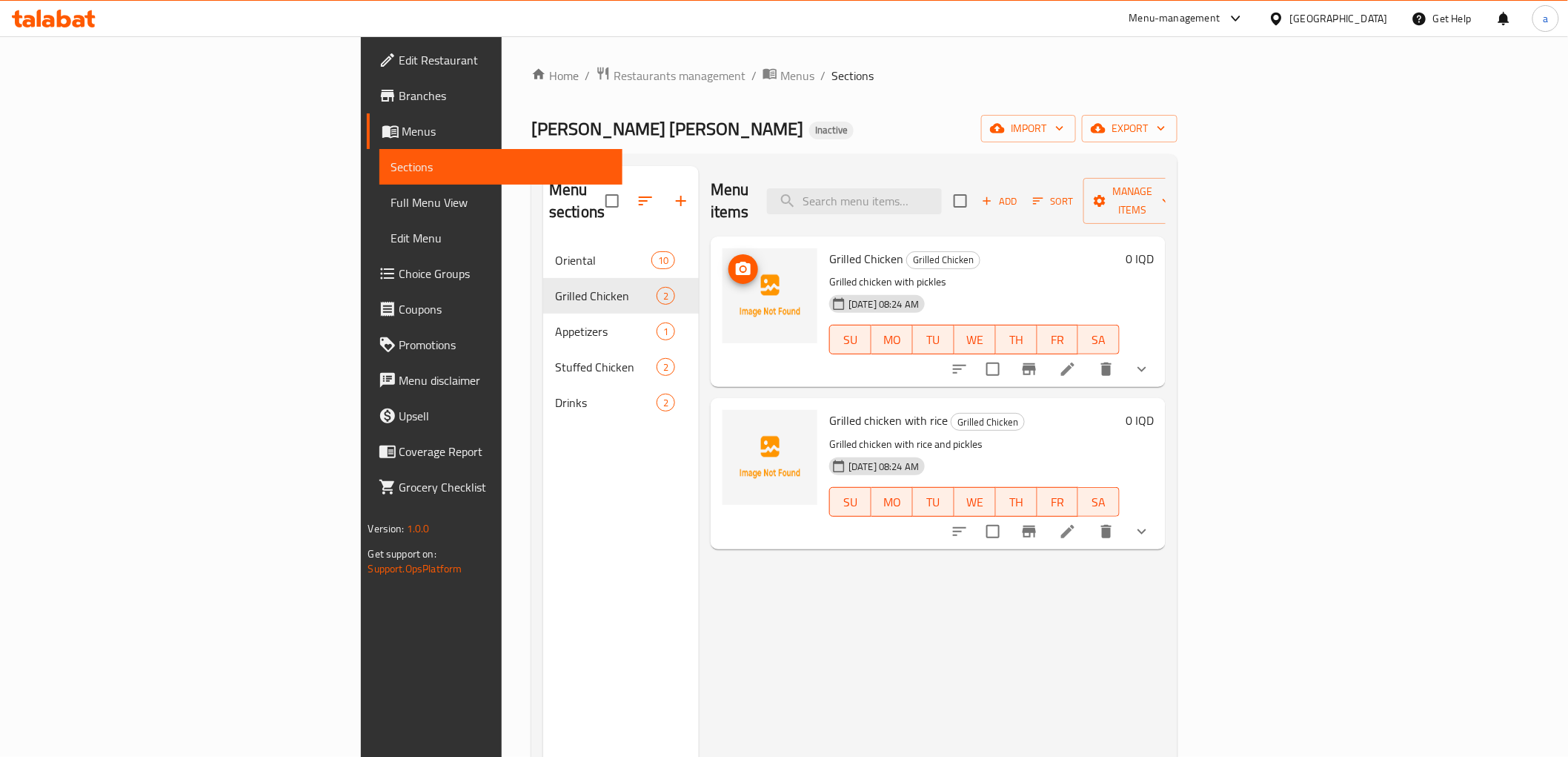
click at [729, 257] on button "upload picture" at bounding box center [743, 269] width 30 height 30
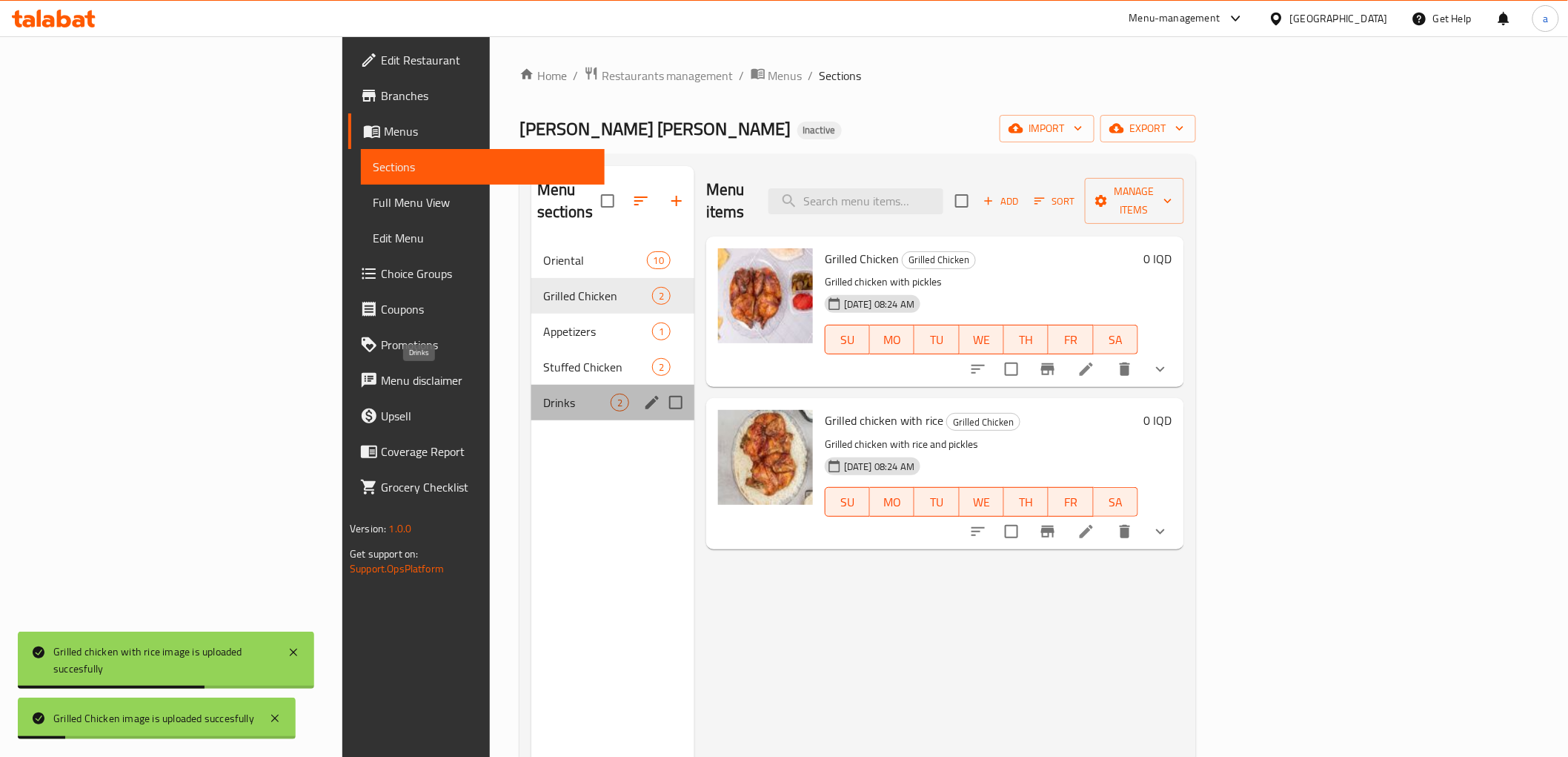
drag, startPoint x: 445, startPoint y: 372, endPoint x: 593, endPoint y: 405, distance: 151.6
click at [543, 393] on span "Drinks" at bounding box center [577, 402] width 68 height 17
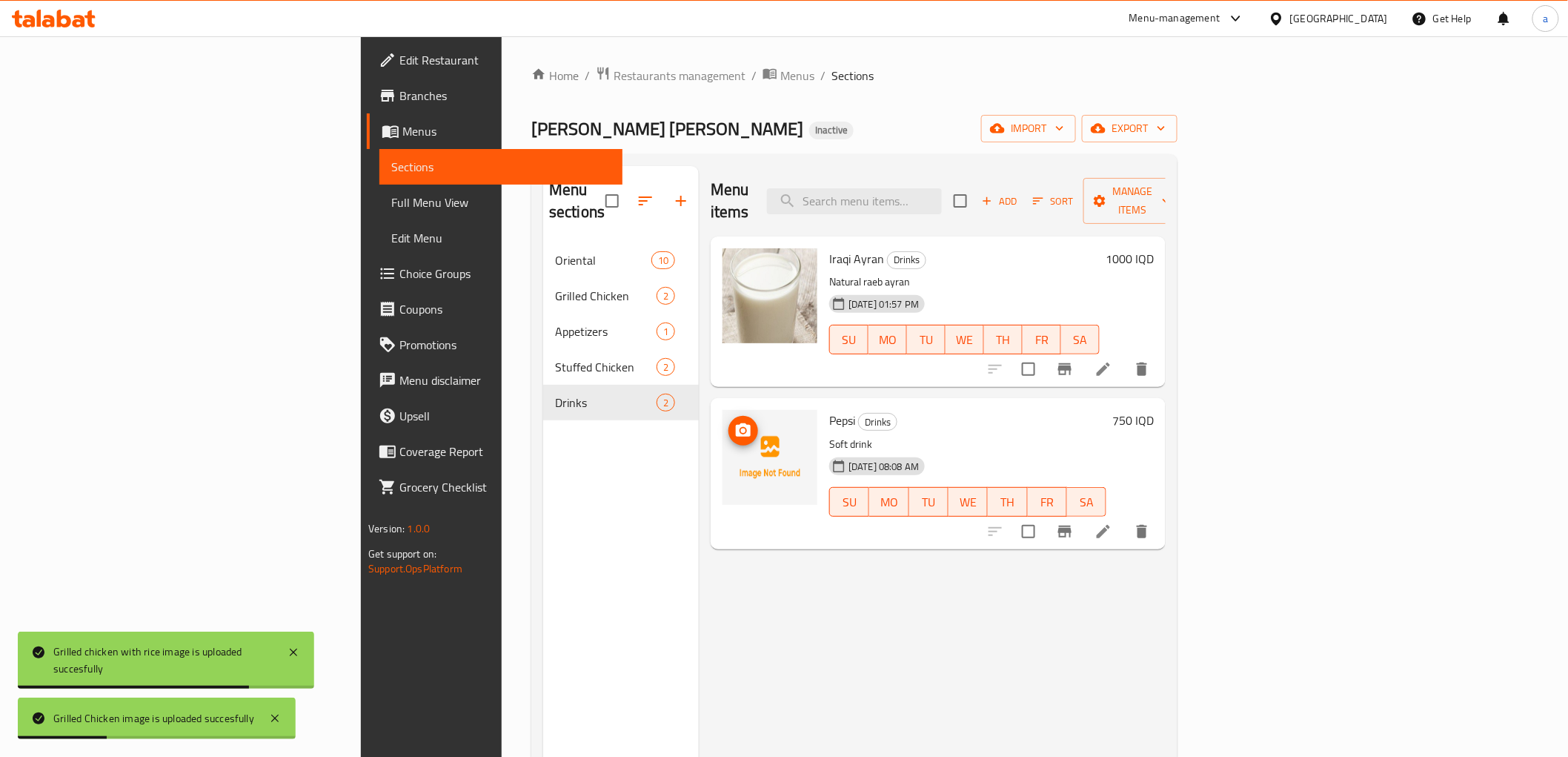
click at [736, 424] on icon "upload picture" at bounding box center [744, 431] width 15 height 14
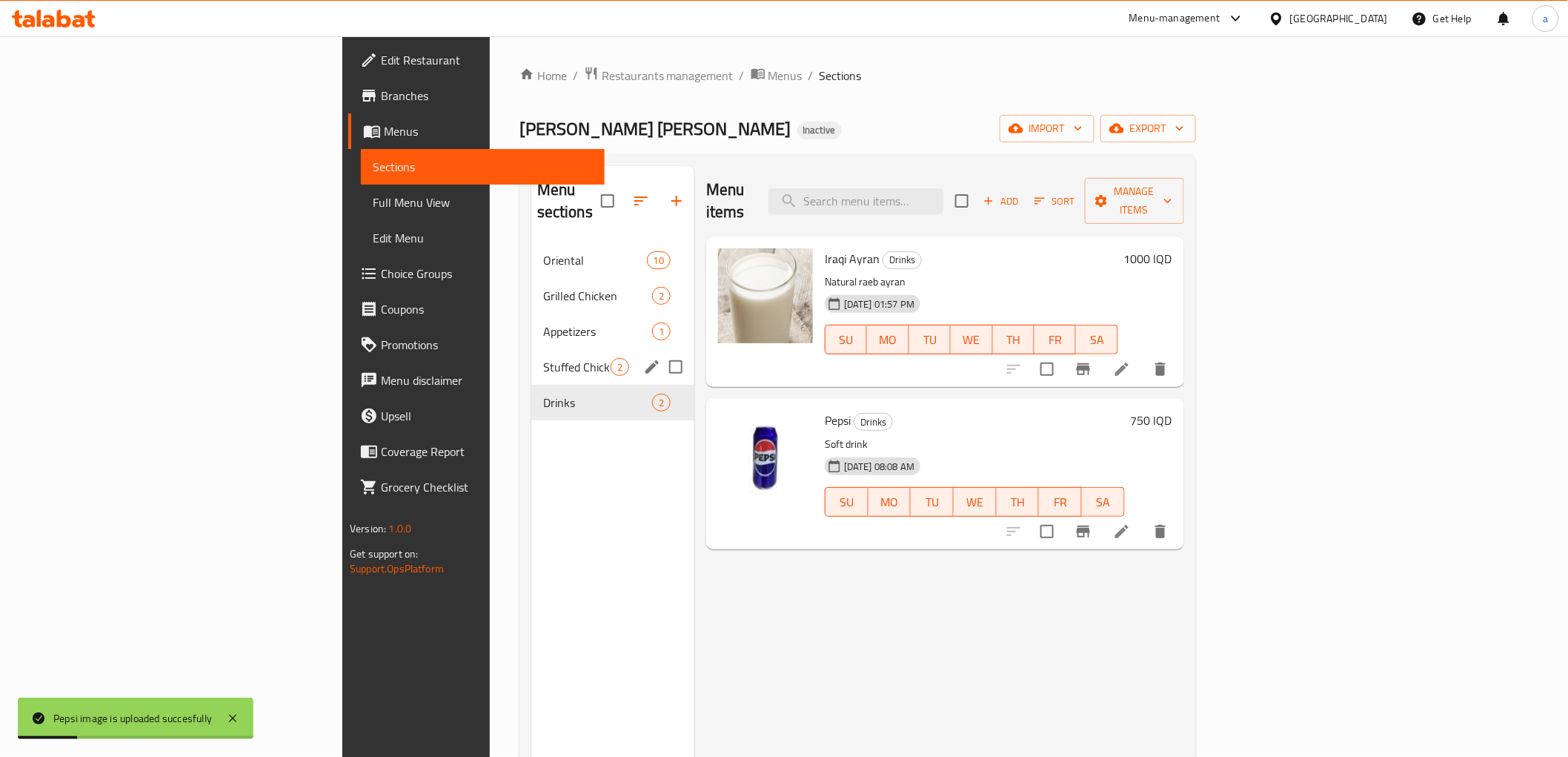
click at [531, 349] on div "Stuffed Chicken 2" at bounding box center [612, 367] width 163 height 36
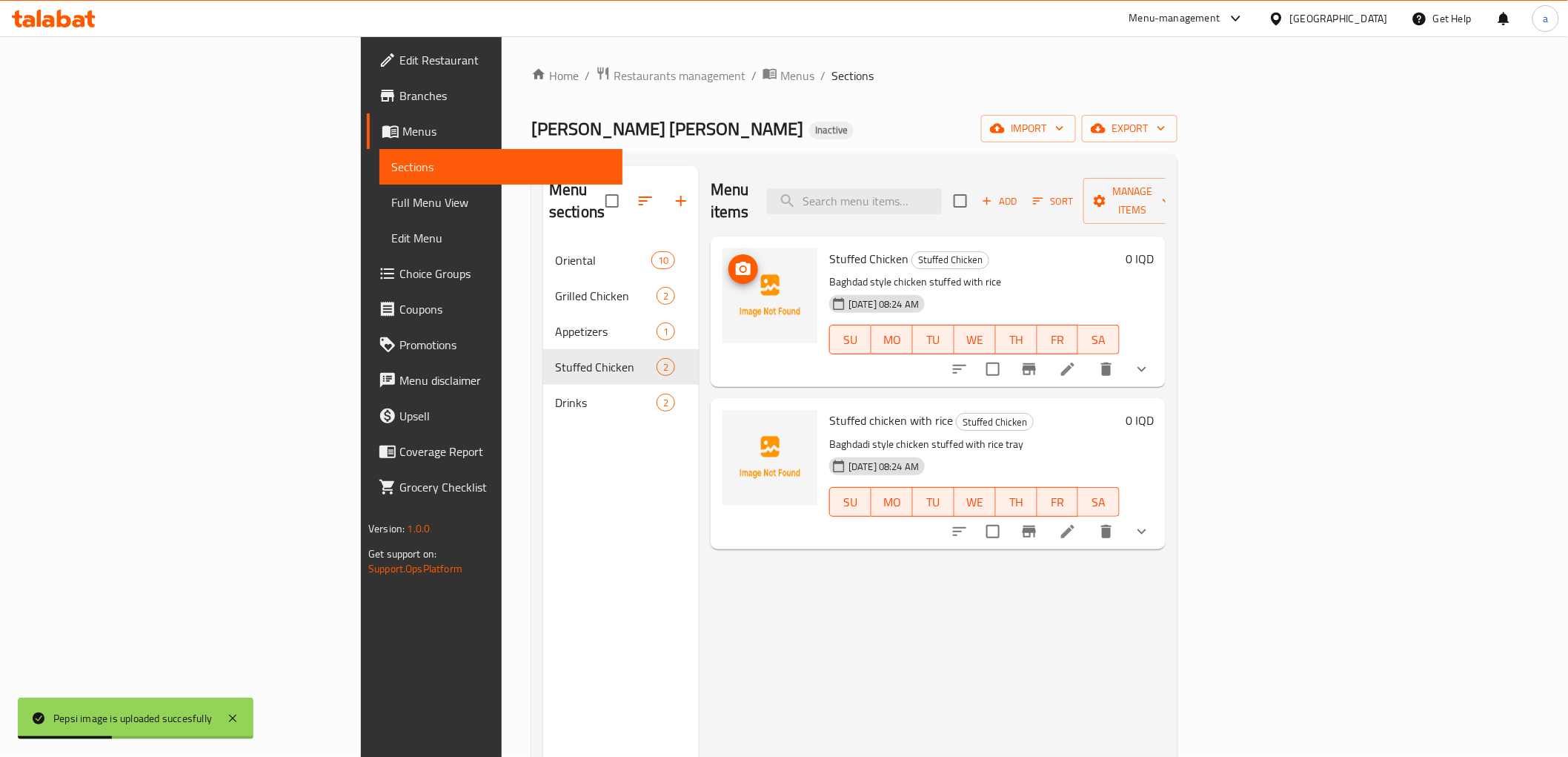
click at [735, 260] on icon "upload picture" at bounding box center [743, 269] width 17 height 17
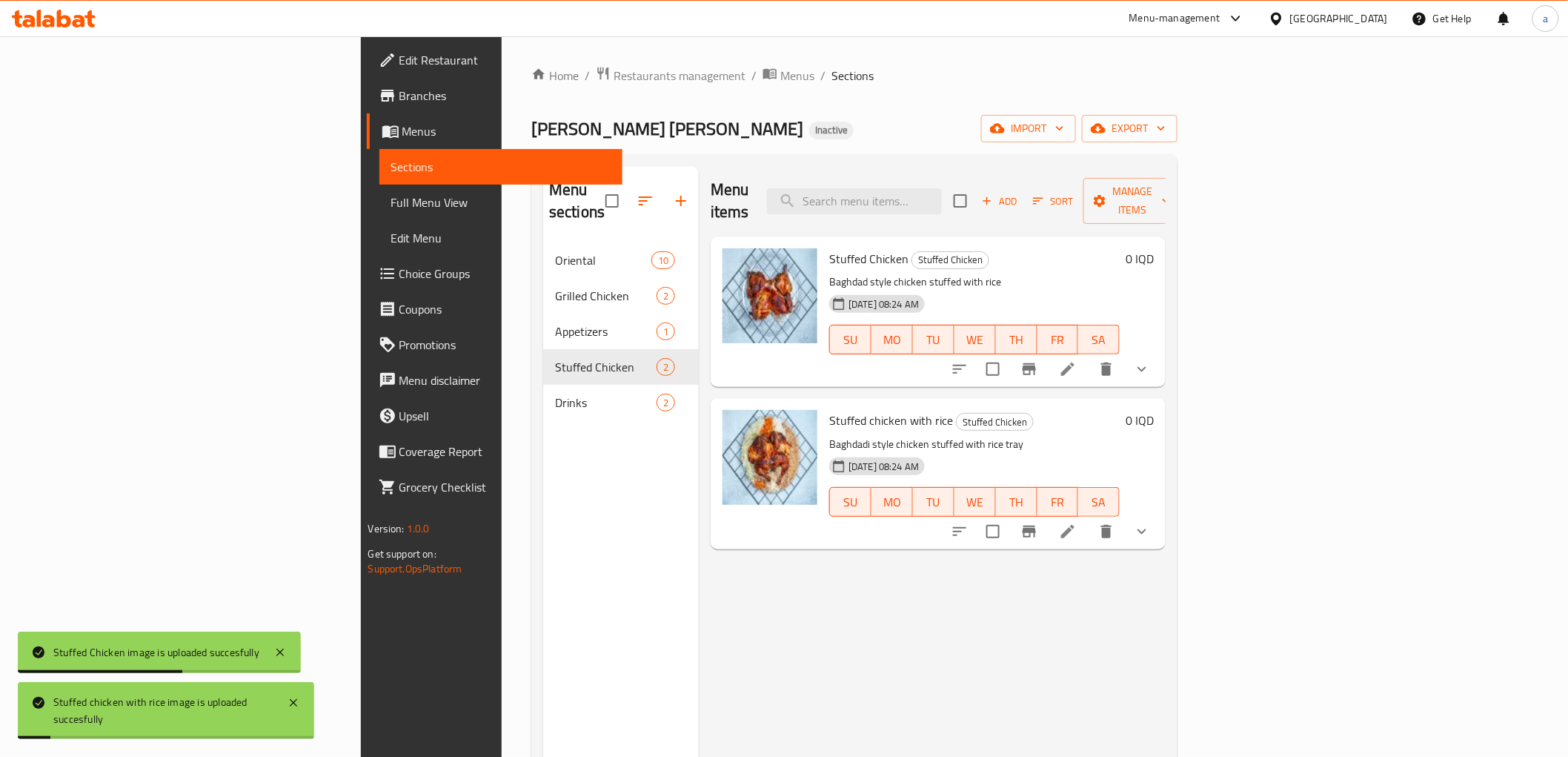
click at [1160, 352] on button "show more" at bounding box center [1141, 369] width 36 height 36
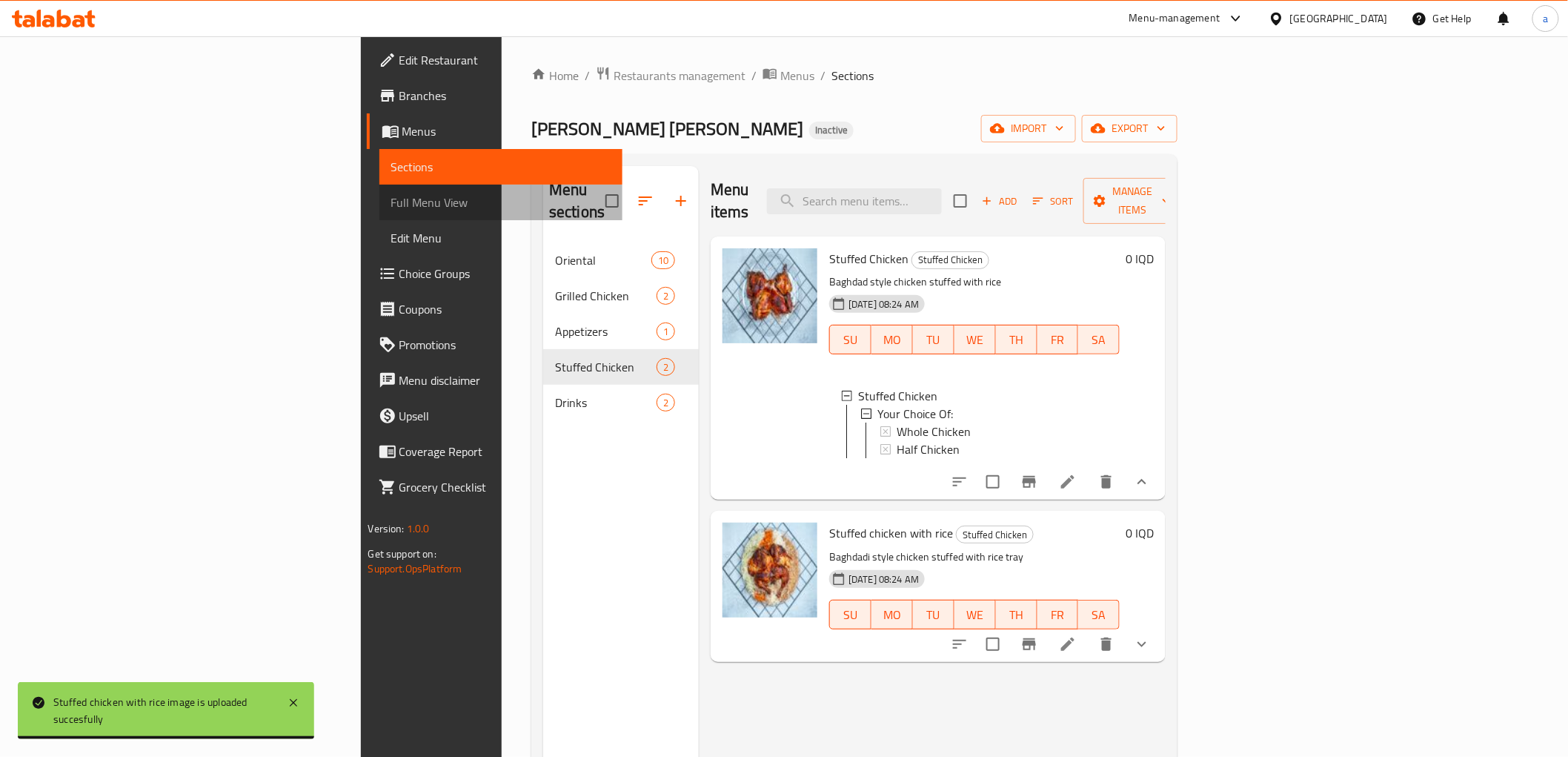
click at [392, 202] on span "Full Menu View" at bounding box center [501, 202] width 219 height 17
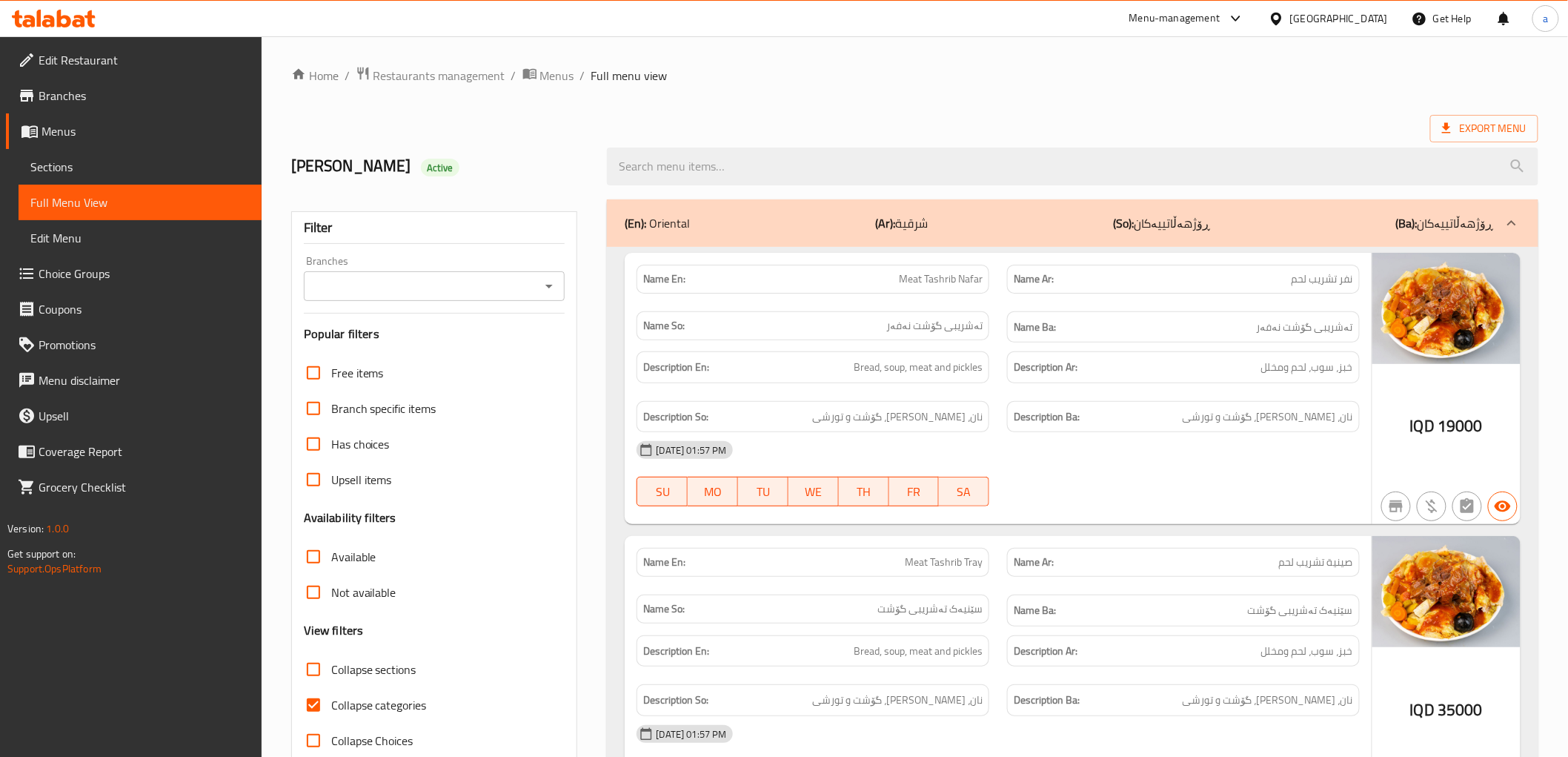
click at [540, 288] on icon "Open" at bounding box center [549, 285] width 17 height 17
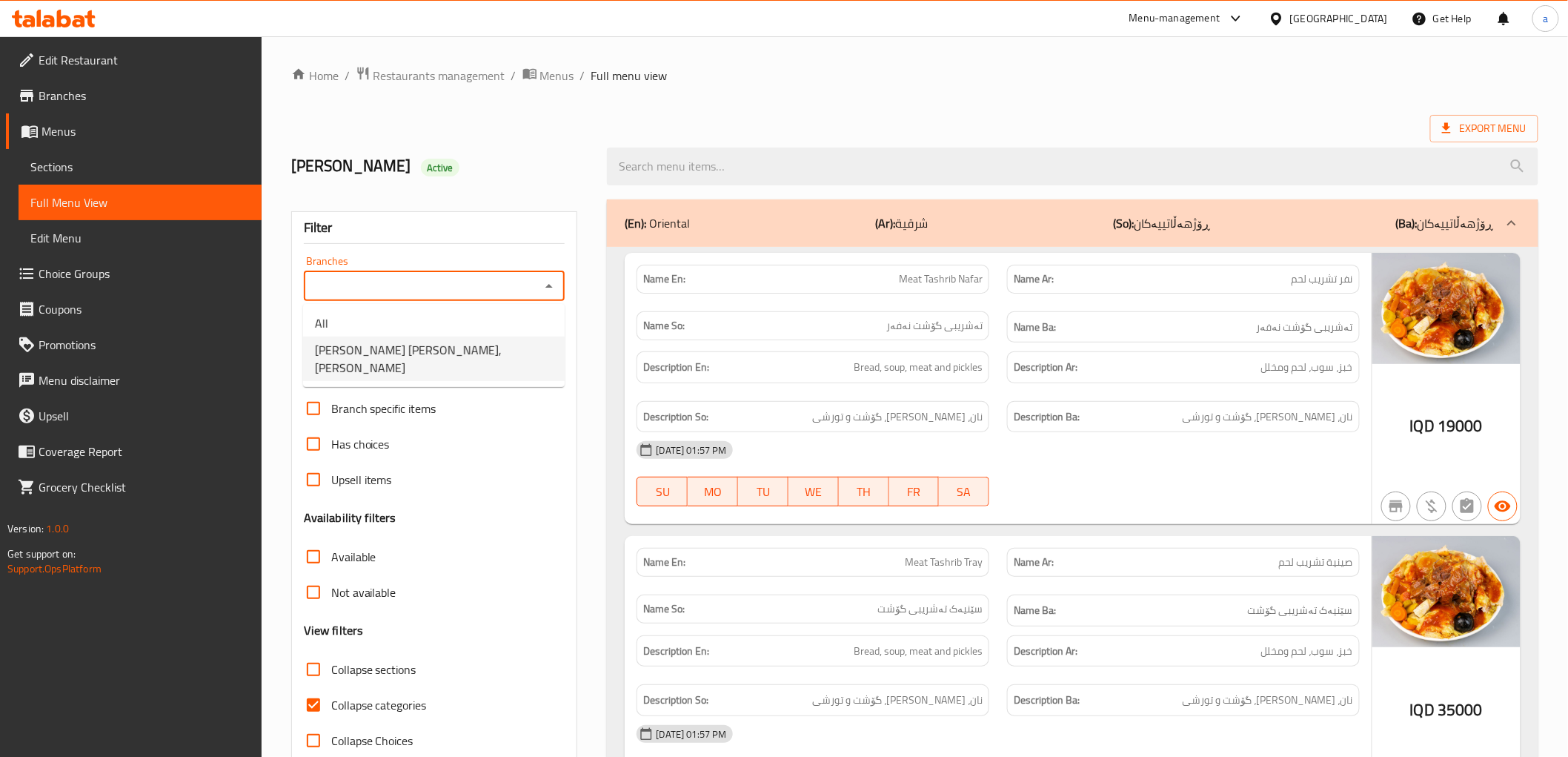
click at [510, 341] on li "Mahshi Al Baghdadi, Al Ashar" at bounding box center [433, 358] width 262 height 45
type input "Mahshi Al Baghdadi, Al Ashar"
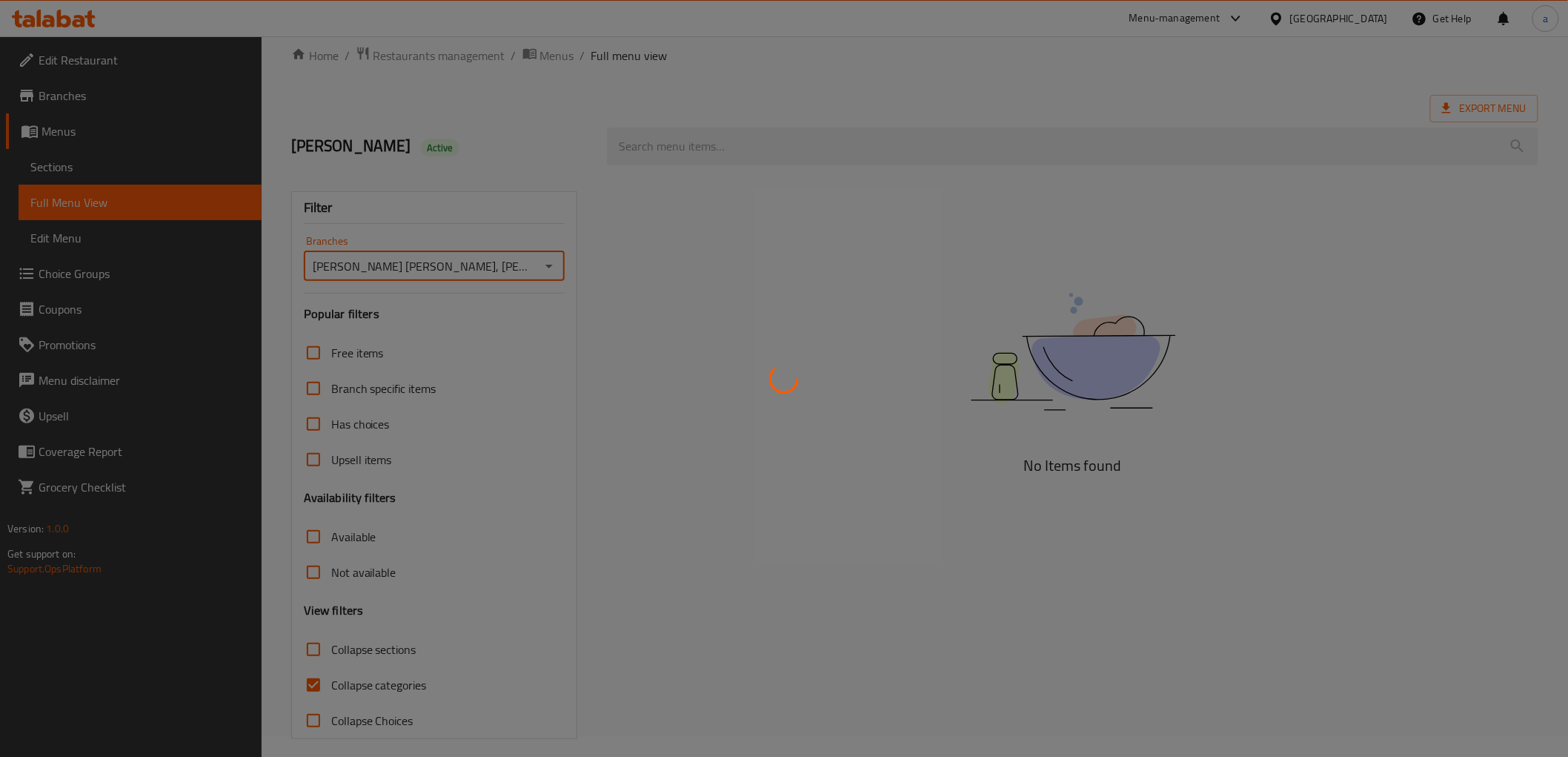
scroll to position [32, 0]
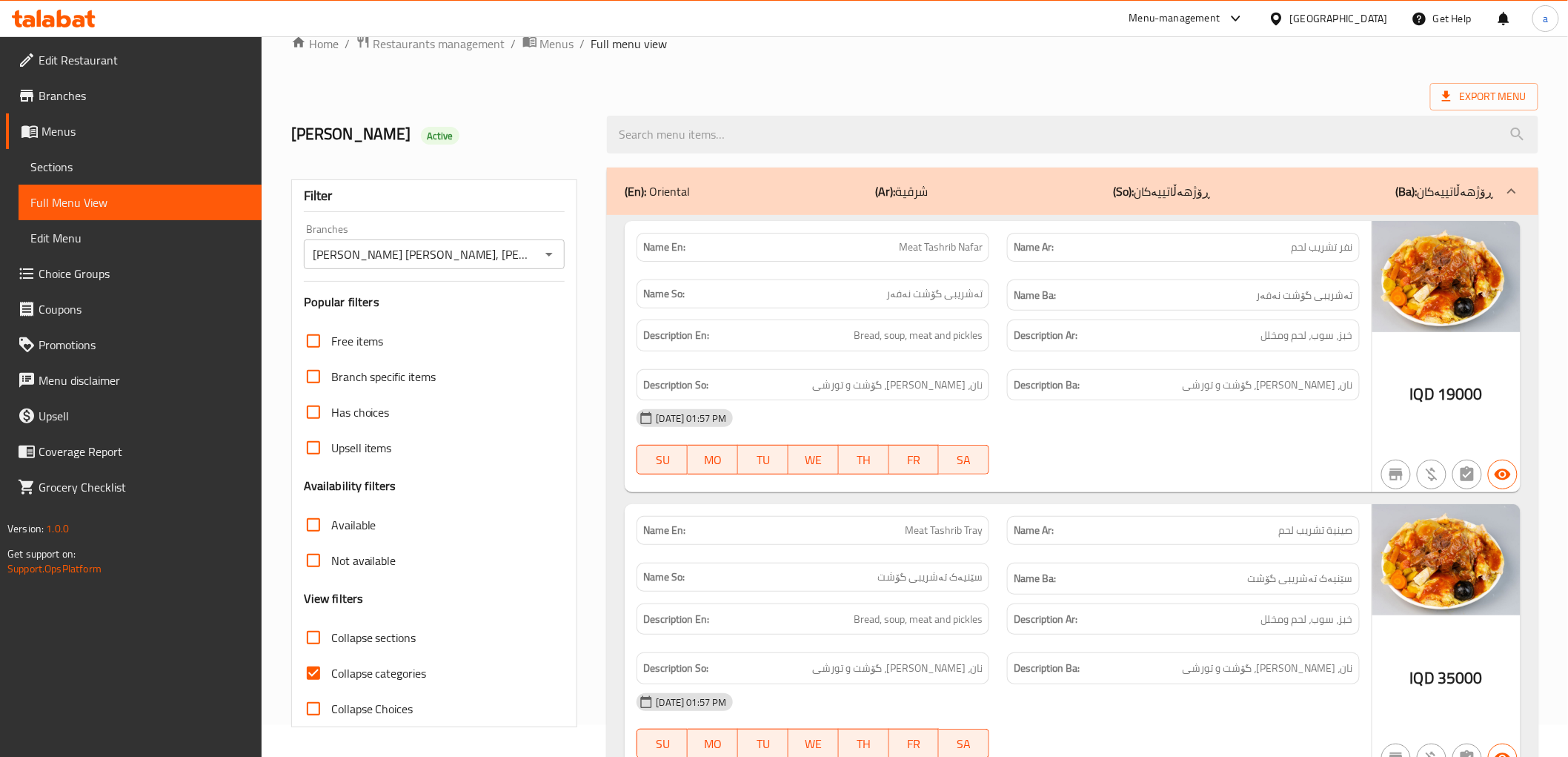
click at [408, 675] on span "Collapse categories" at bounding box center [379, 673] width 96 height 17
click at [331, 675] on input "Collapse categories" at bounding box center [313, 673] width 36 height 36
checkbox input "false"
click at [410, 640] on span "Collapse sections" at bounding box center [373, 637] width 85 height 17
click at [331, 640] on input "Collapse sections" at bounding box center [313, 637] width 36 height 36
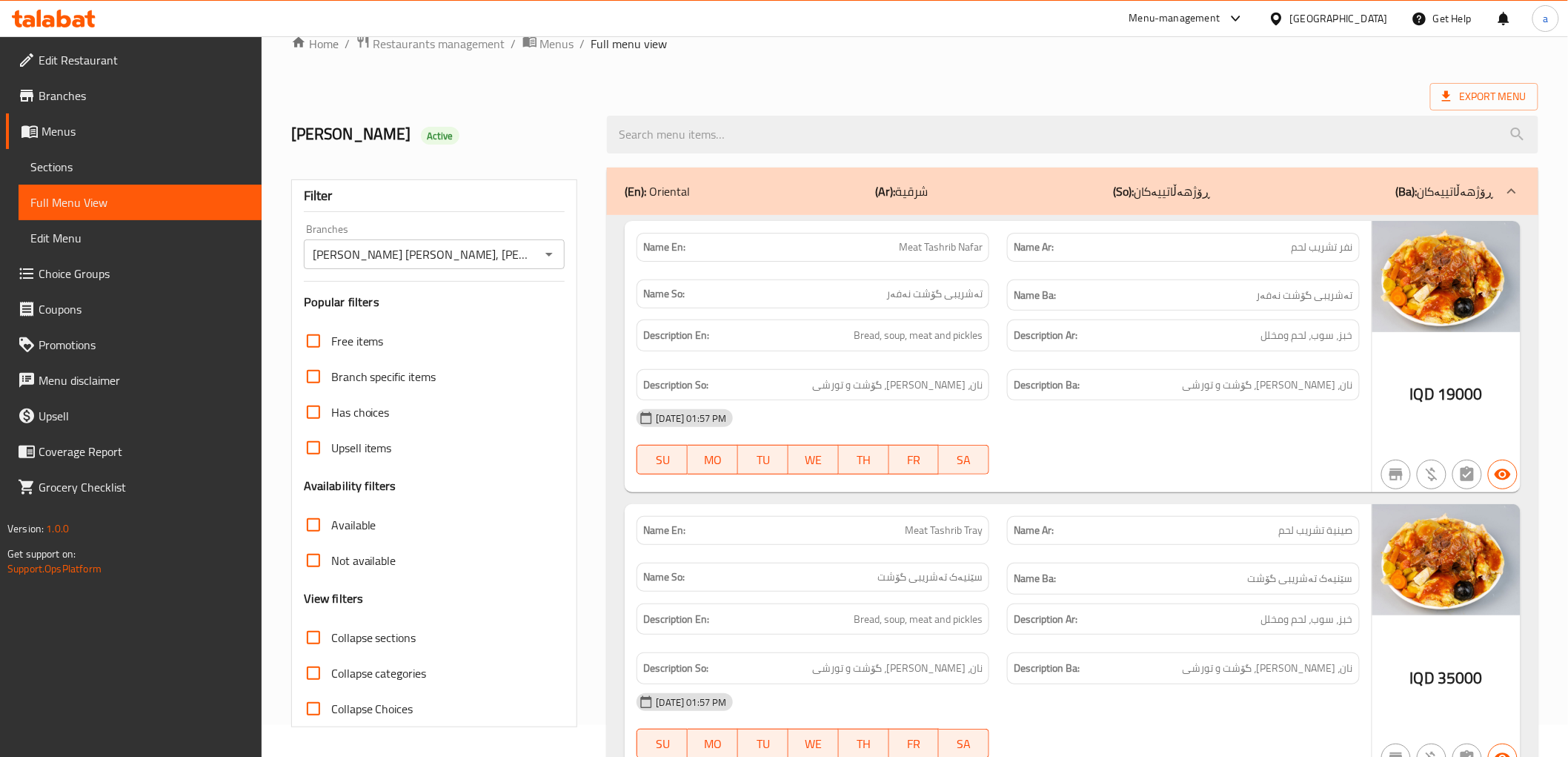
checkbox input "true"
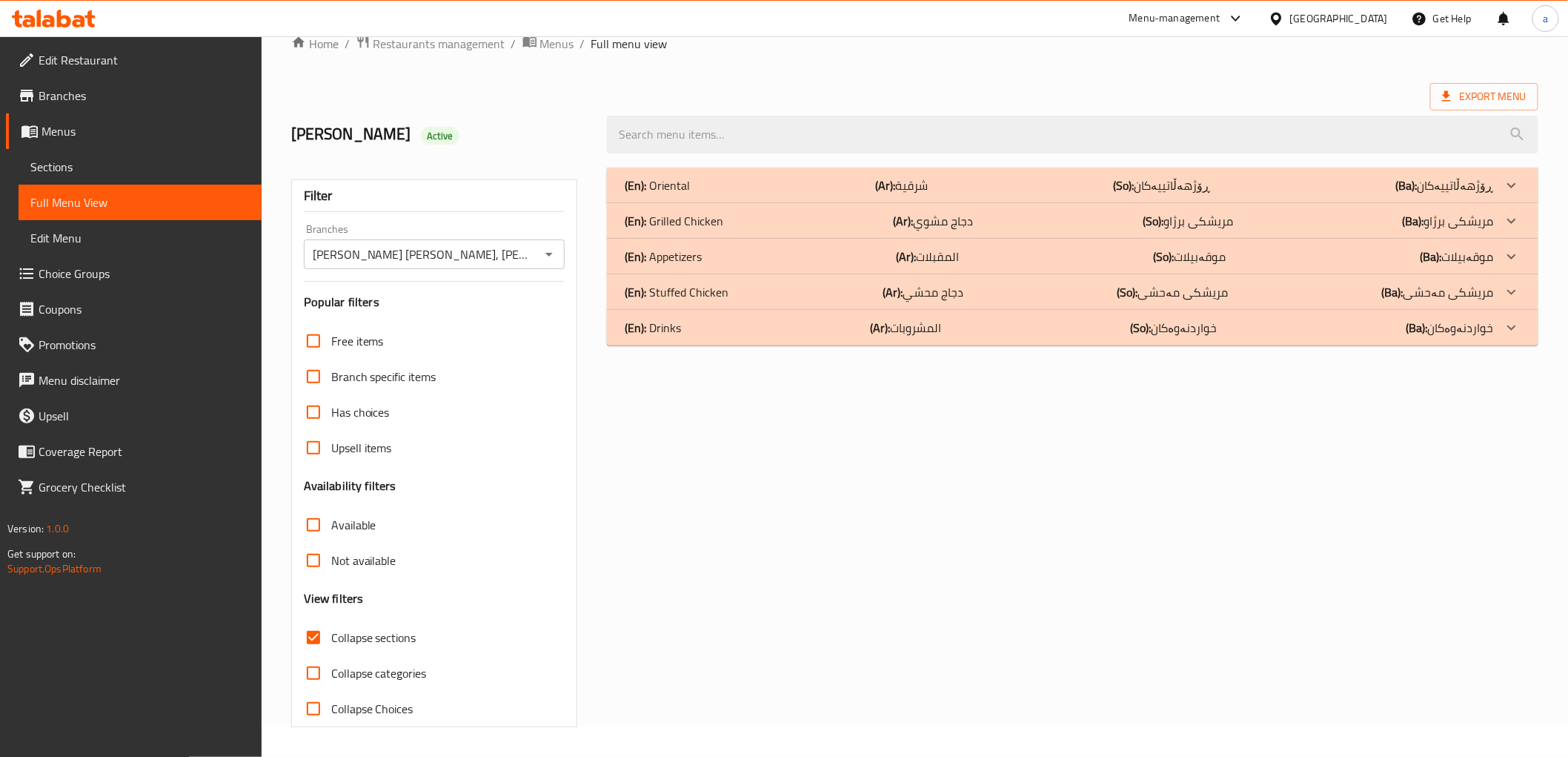
click at [1498, 291] on div at bounding box center [1511, 292] width 36 height 36
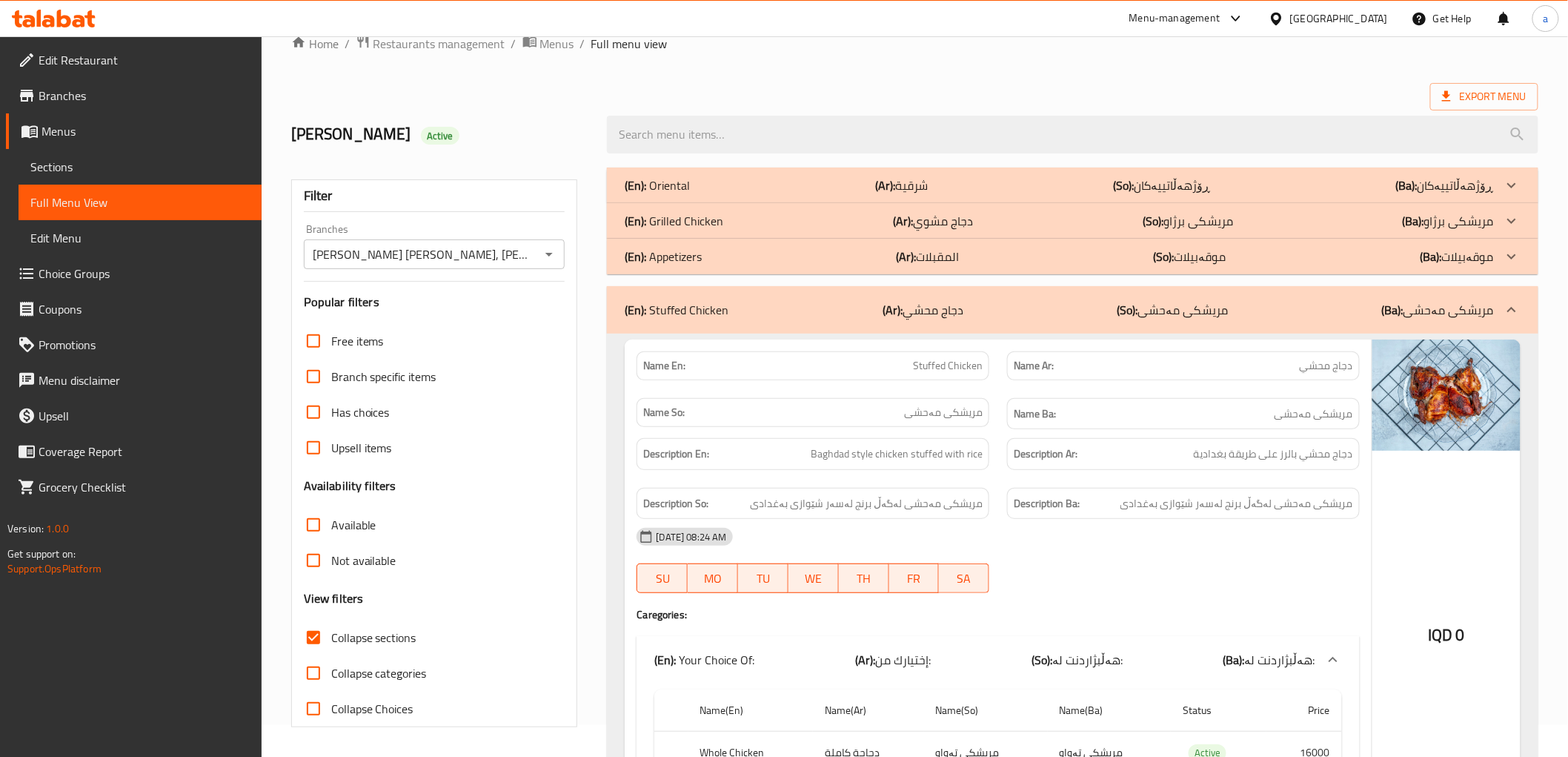
click at [1506, 215] on icon at bounding box center [1511, 220] width 17 height 17
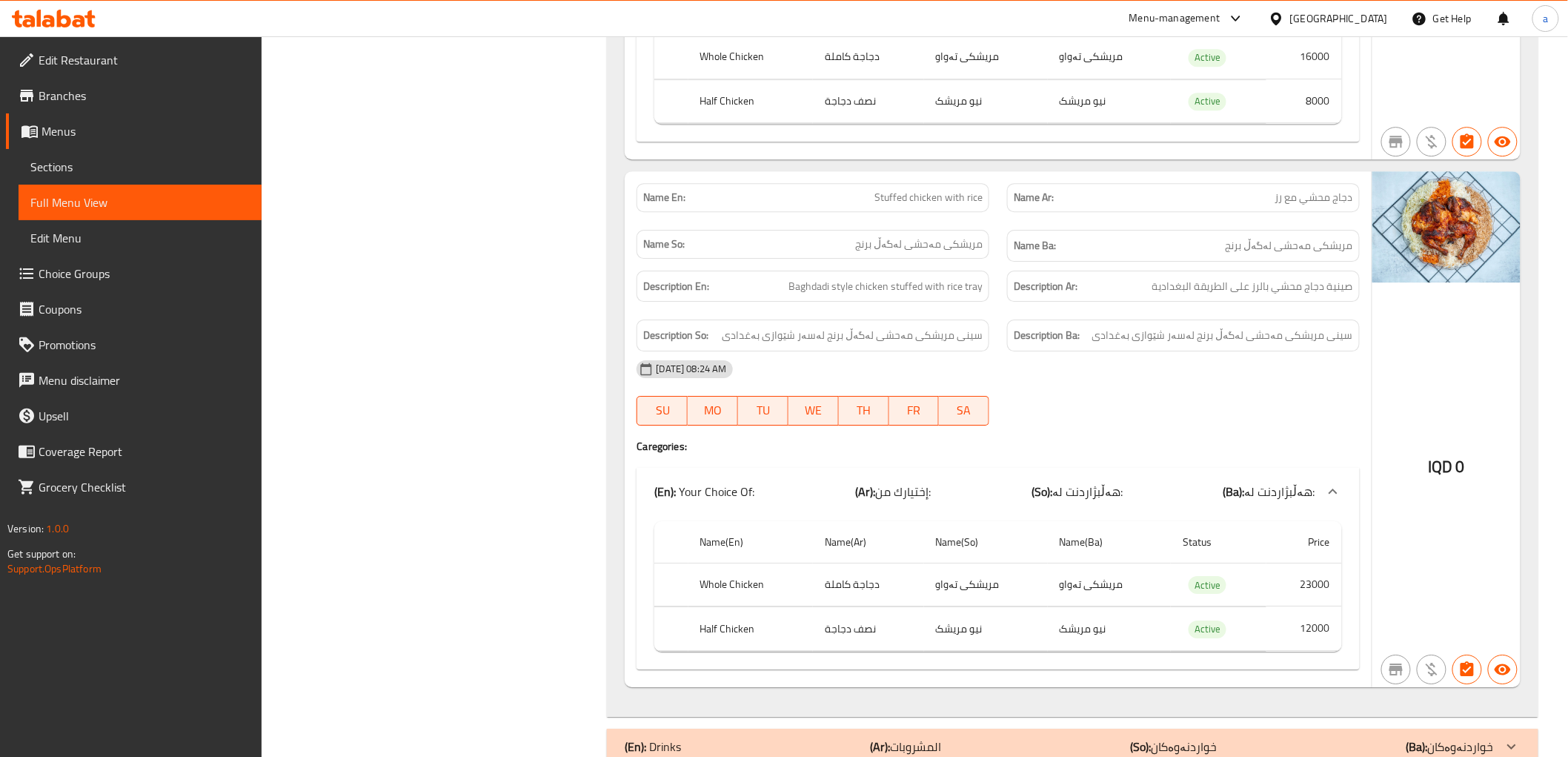
scroll to position [1880, 0]
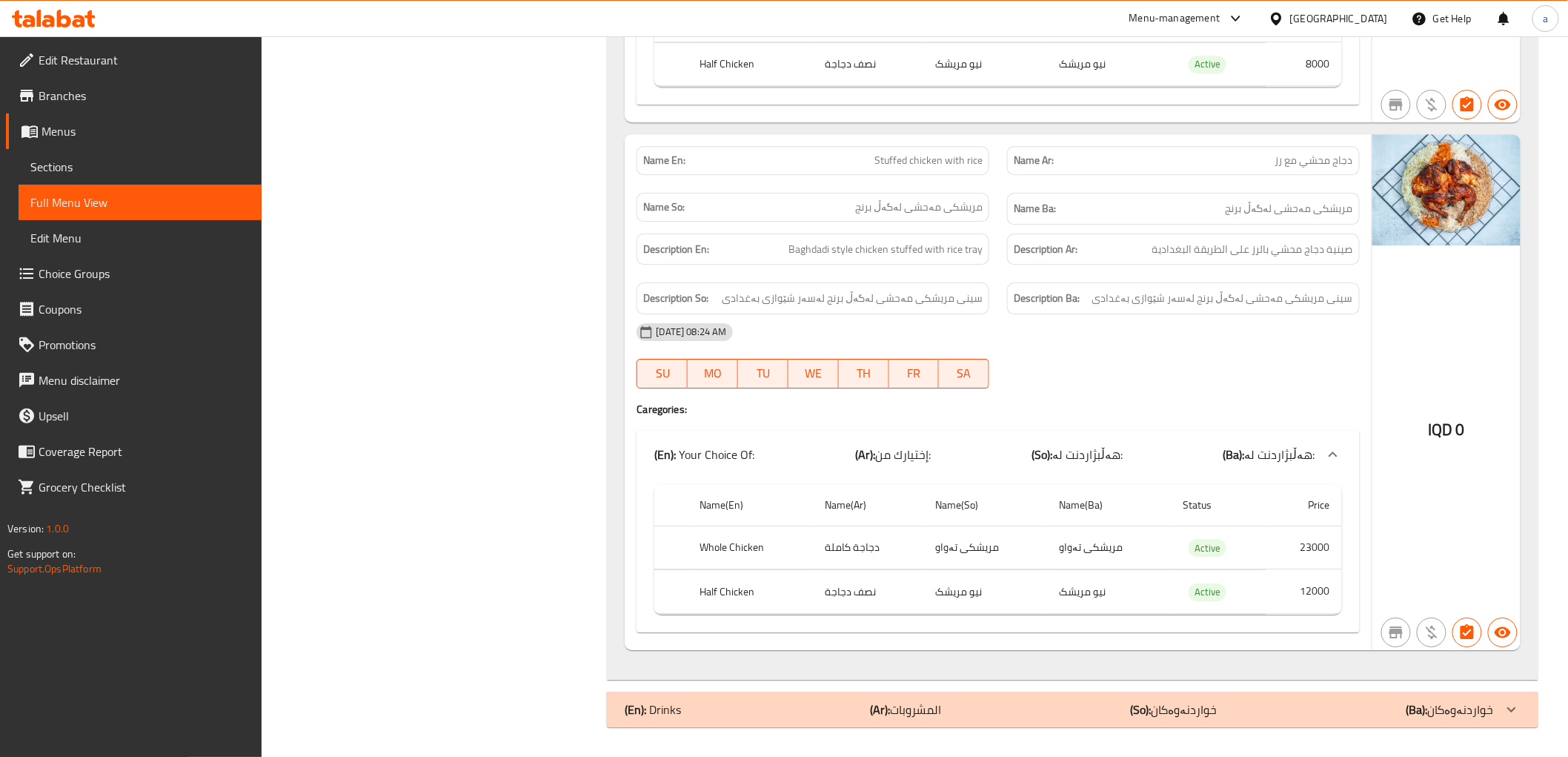
click at [1263, 706] on div "(En): Drinks (Ar): المشروبات (So): خواردنەوەکان (Ba): خواردنەوەکان" at bounding box center [1059, 709] width 868 height 17
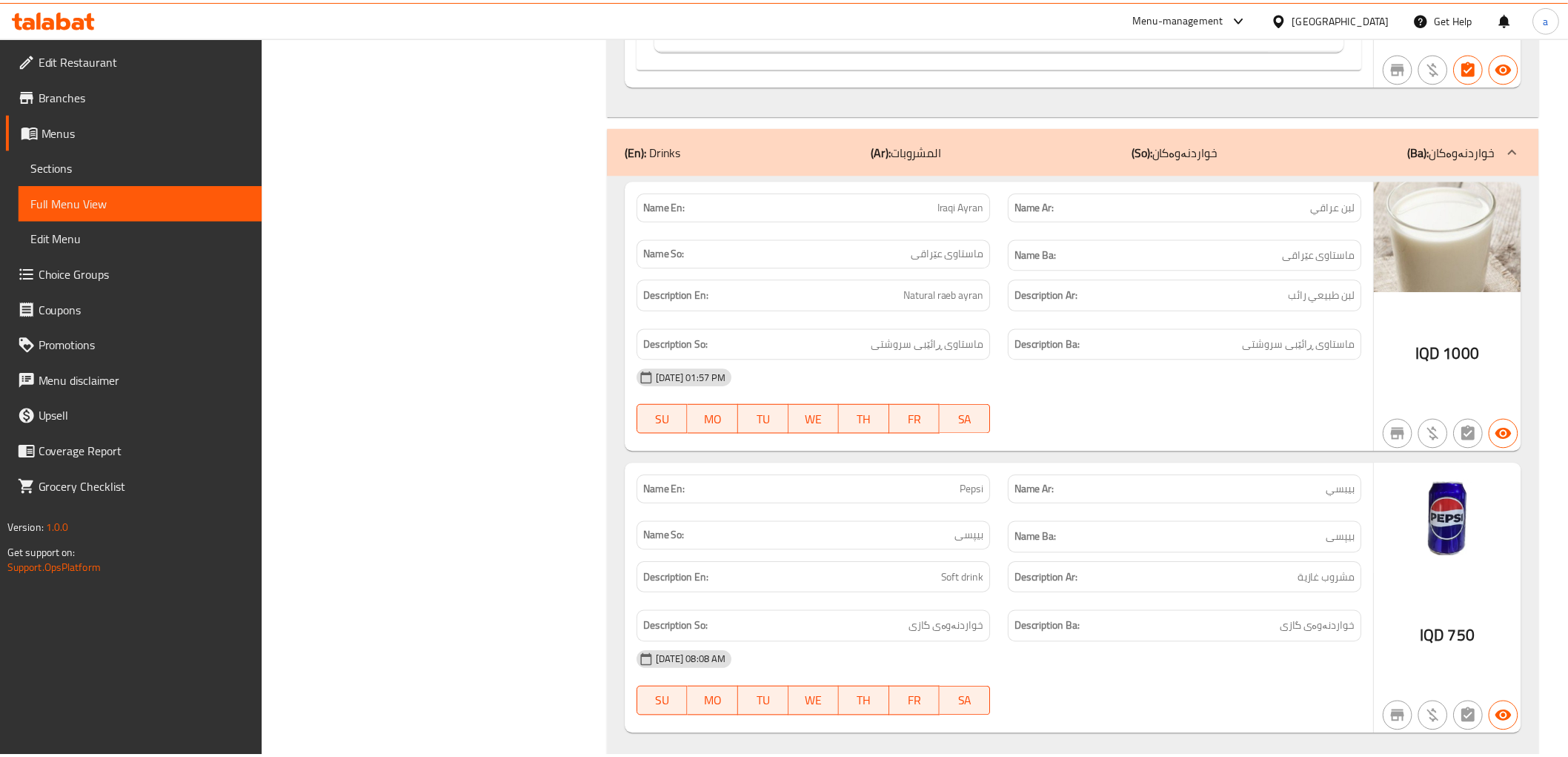
scroll to position [2452, 0]
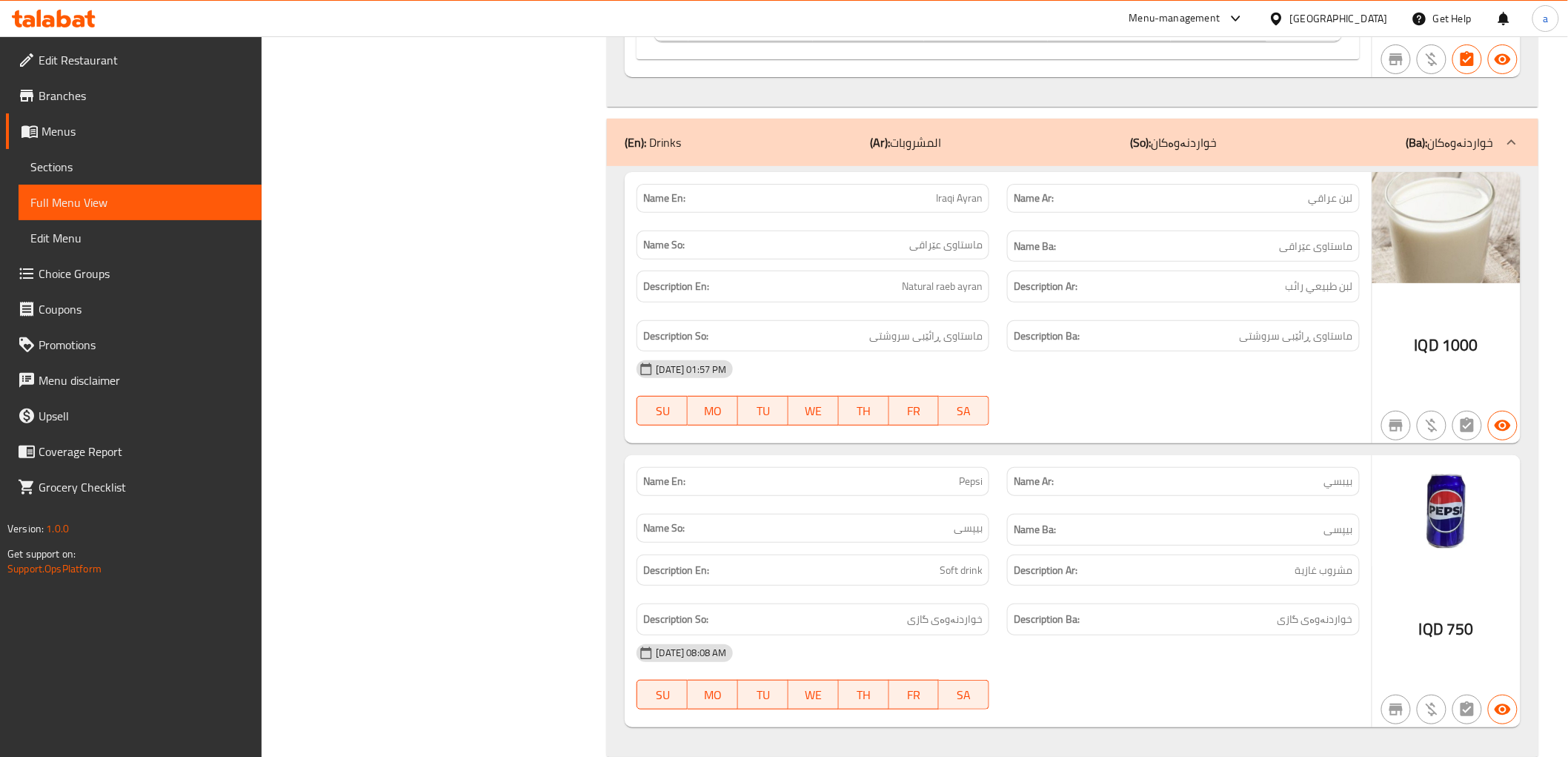
click at [131, 69] on link "Edit Restaurant" at bounding box center [134, 60] width 256 height 36
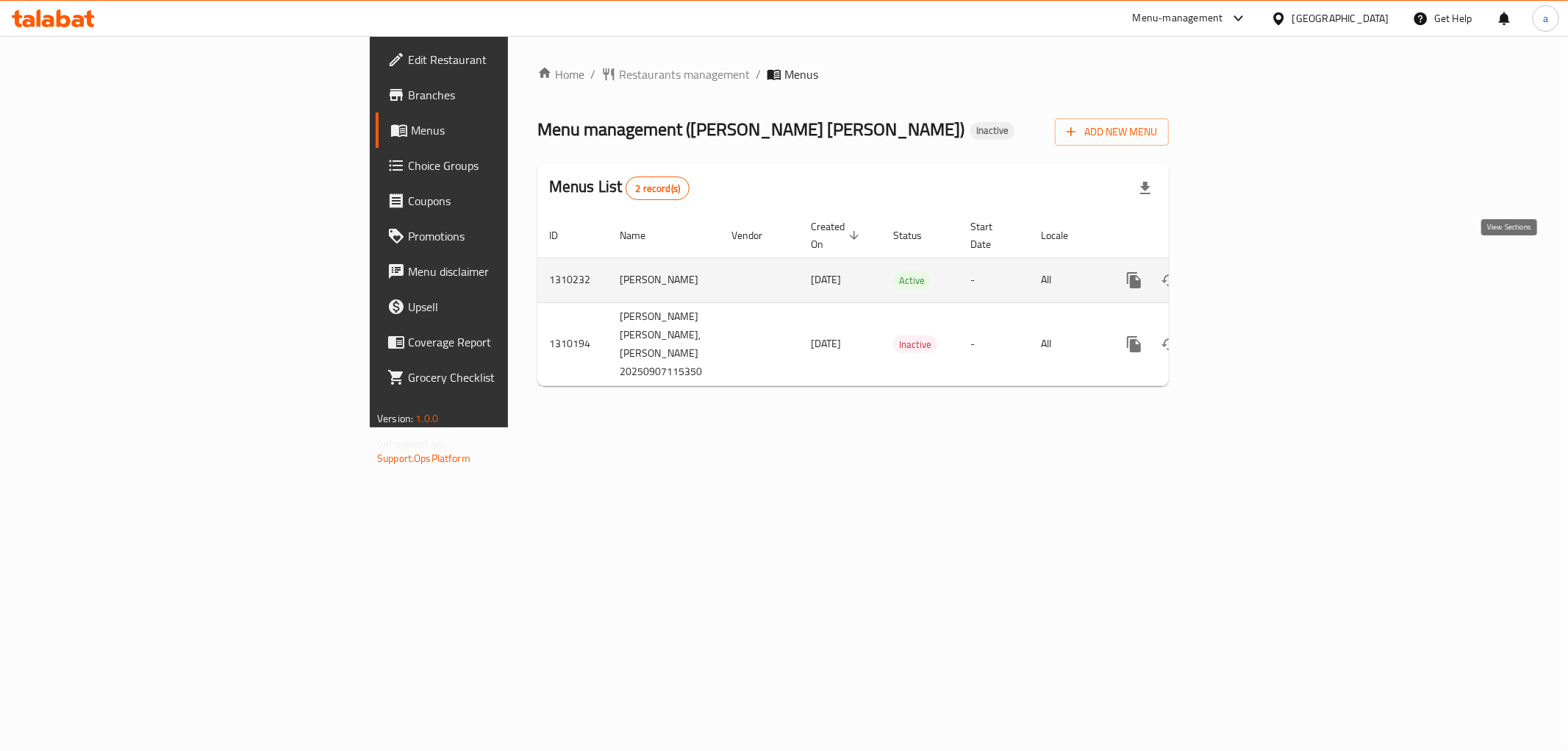
click at [1258, 263] on link "enhanced table" at bounding box center [1240, 280] width 35 height 35
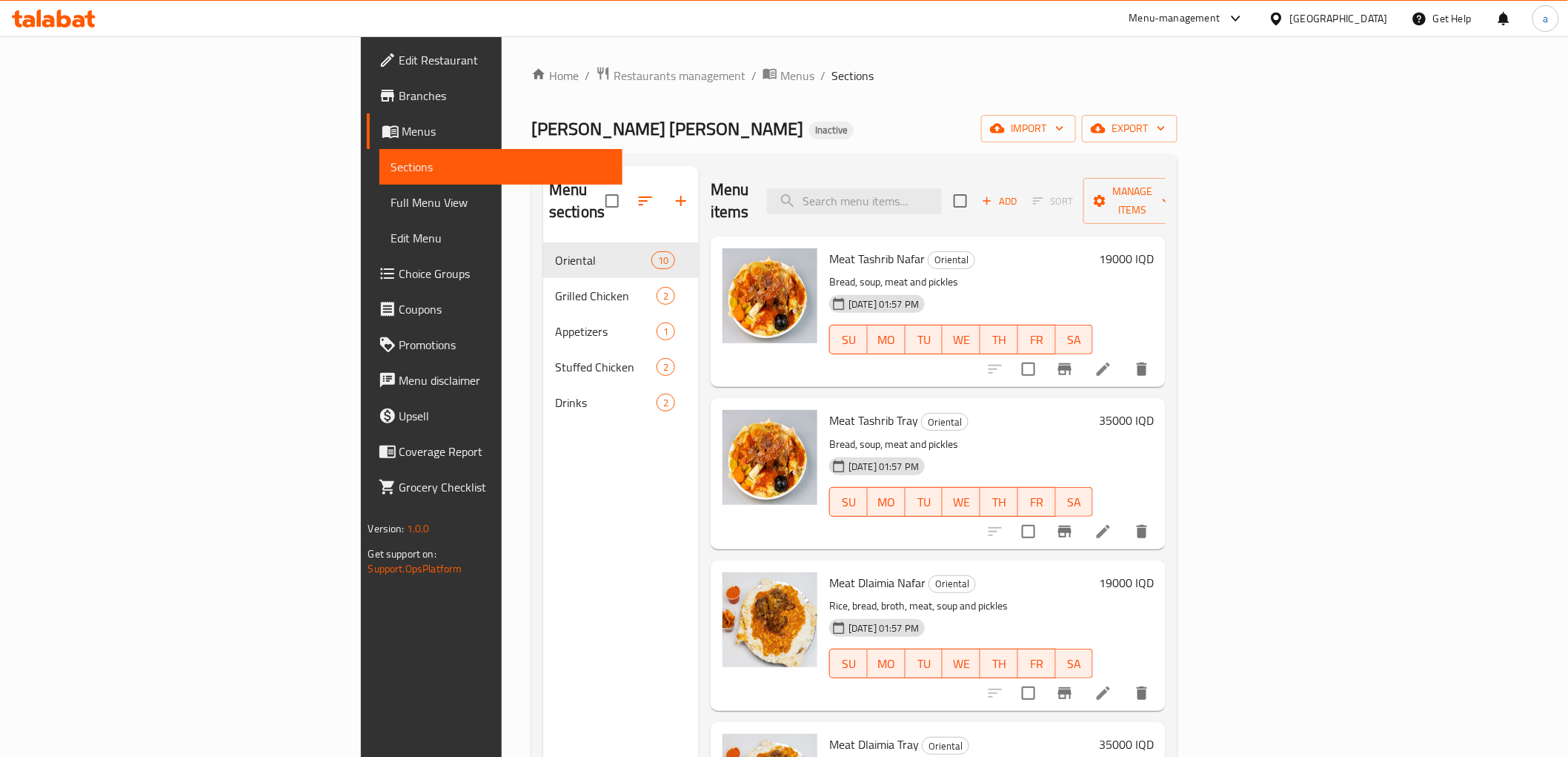
click at [392, 204] on span "Full Menu View" at bounding box center [501, 202] width 219 height 17
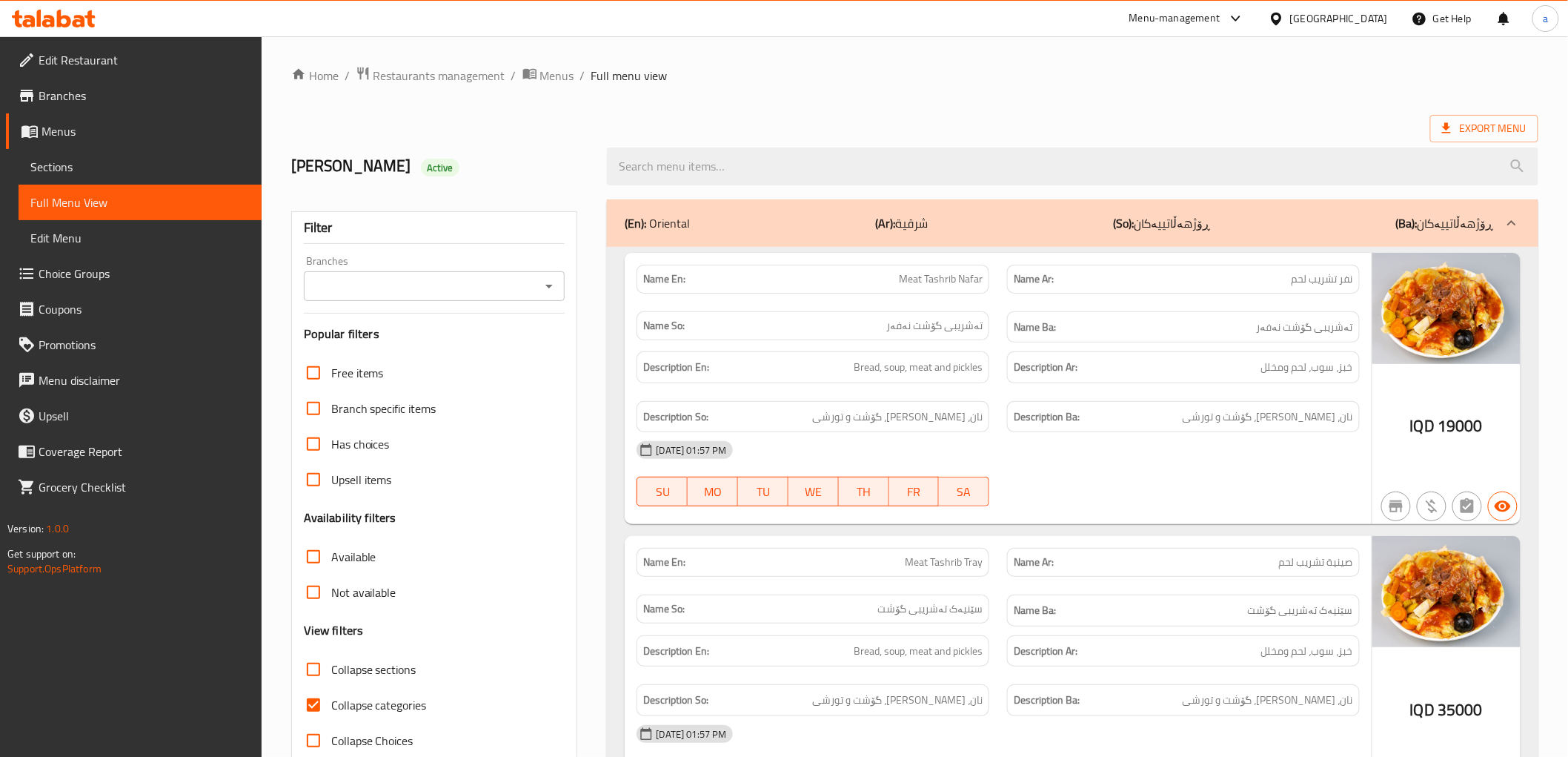
click at [546, 285] on icon "Open" at bounding box center [549, 285] width 17 height 17
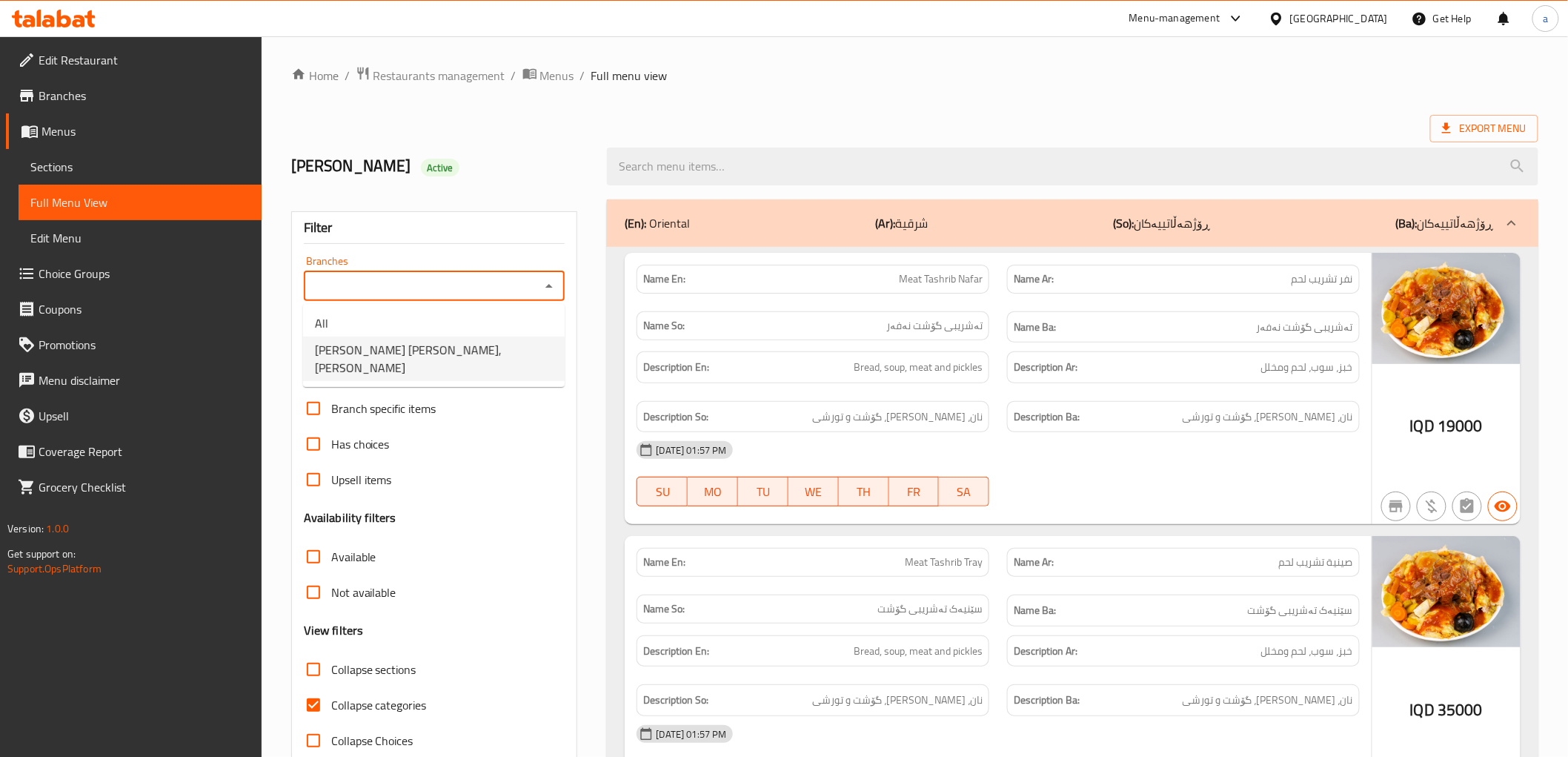
click at [500, 342] on li "[PERSON_NAME] [PERSON_NAME], [PERSON_NAME]" at bounding box center [433, 358] width 262 height 45
type input "[PERSON_NAME] [PERSON_NAME], [PERSON_NAME]"
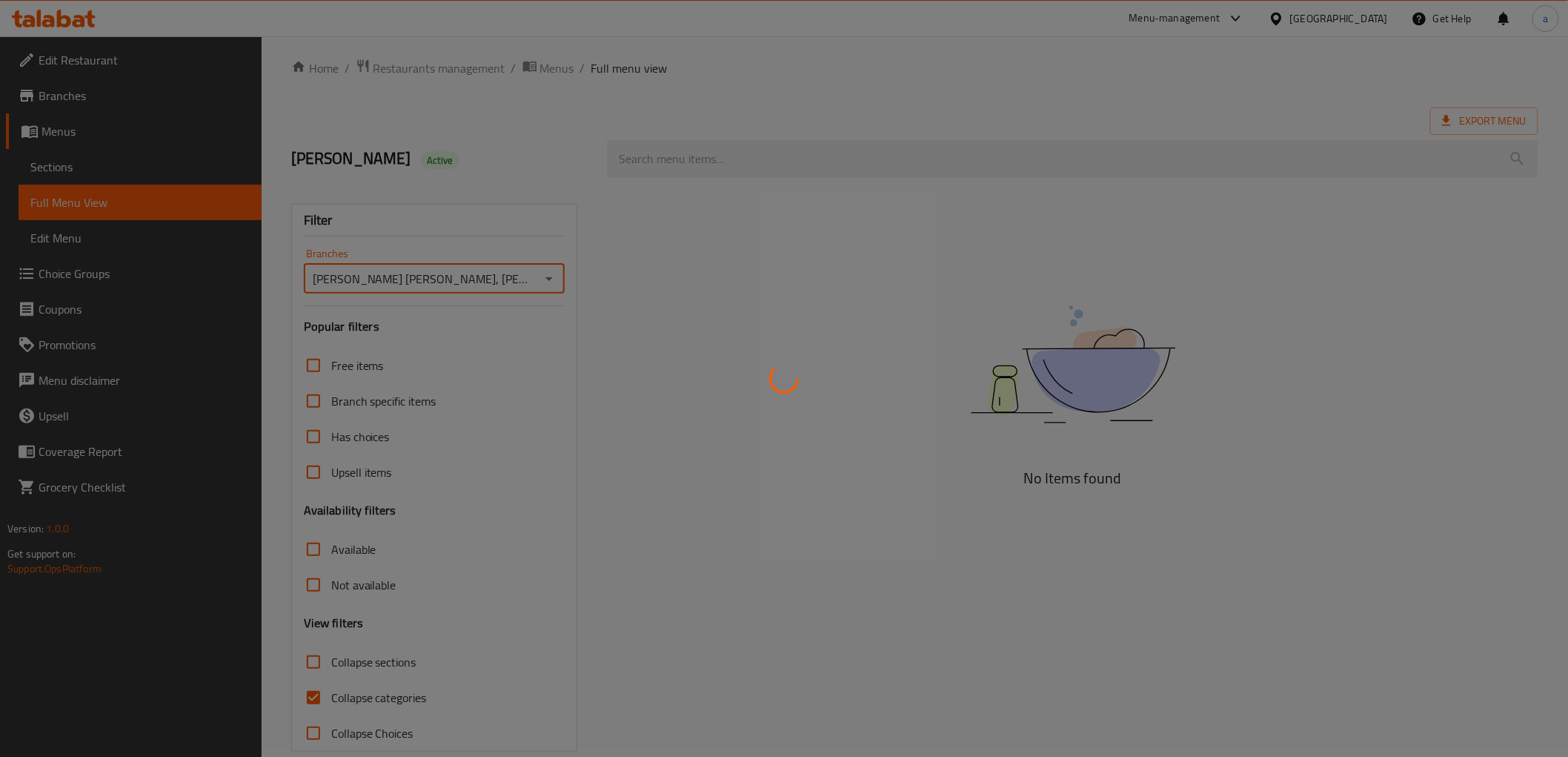
scroll to position [32, 0]
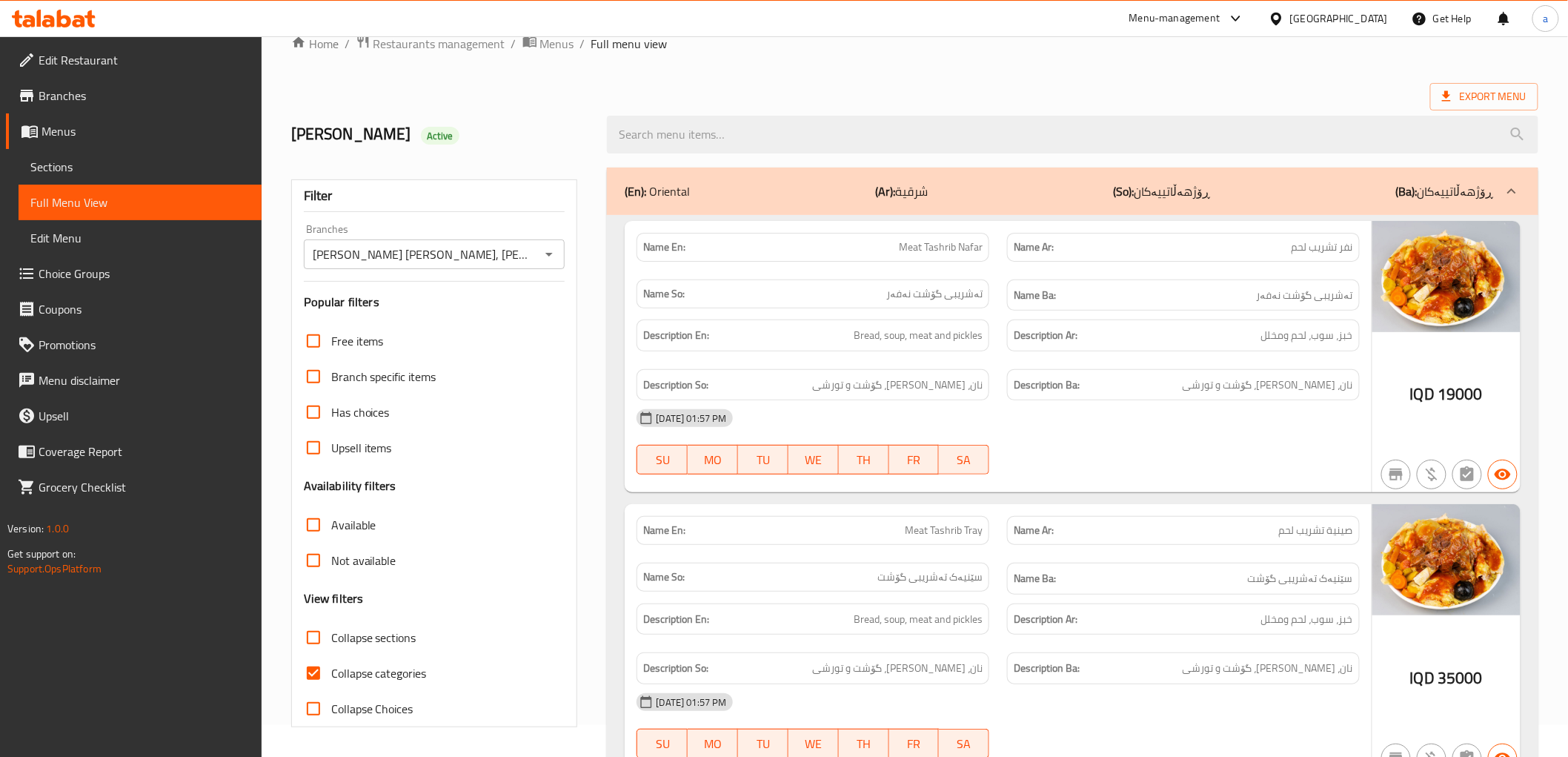
click at [383, 666] on span "Collapse categories" at bounding box center [379, 673] width 96 height 17
click at [331, 666] on input "Collapse categories" at bounding box center [313, 673] width 36 height 36
checkbox input "false"
click at [389, 645] on span "Collapse sections" at bounding box center [373, 637] width 85 height 17
click at [331, 645] on input "Collapse sections" at bounding box center [313, 637] width 36 height 36
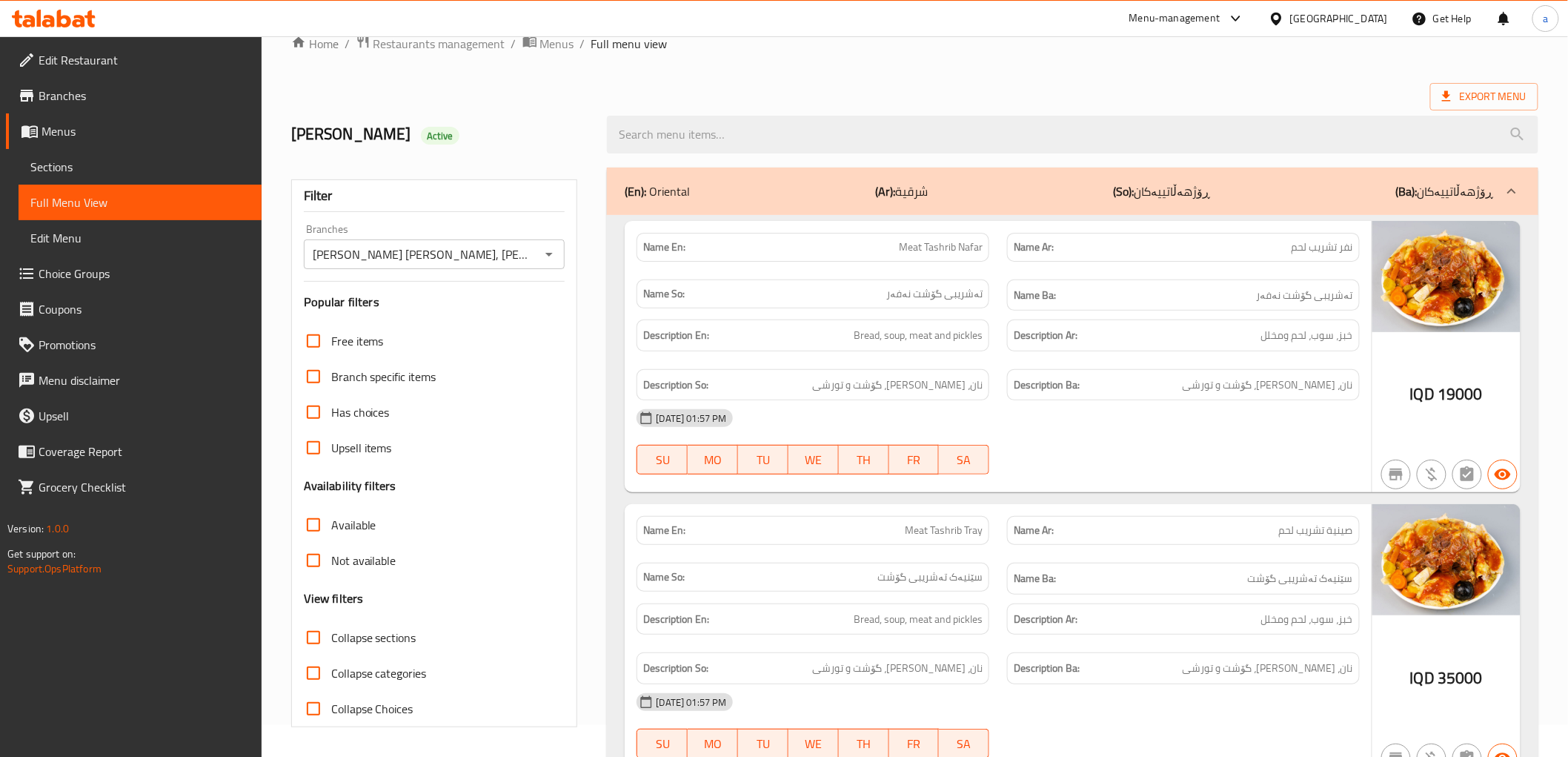
checkbox input "true"
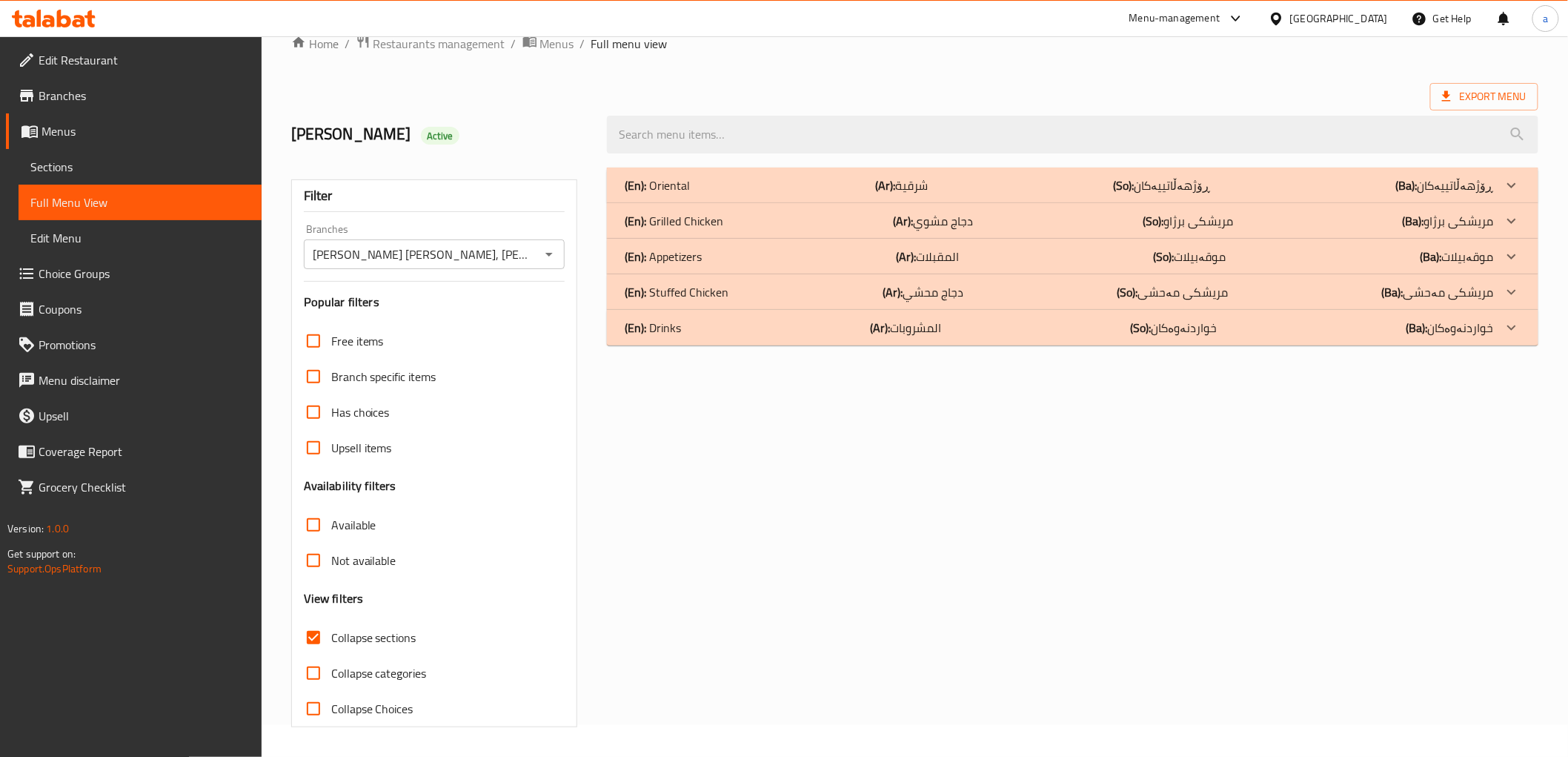
click at [1459, 333] on p "(Ba): خواردنەوەکان" at bounding box center [1450, 327] width 87 height 17
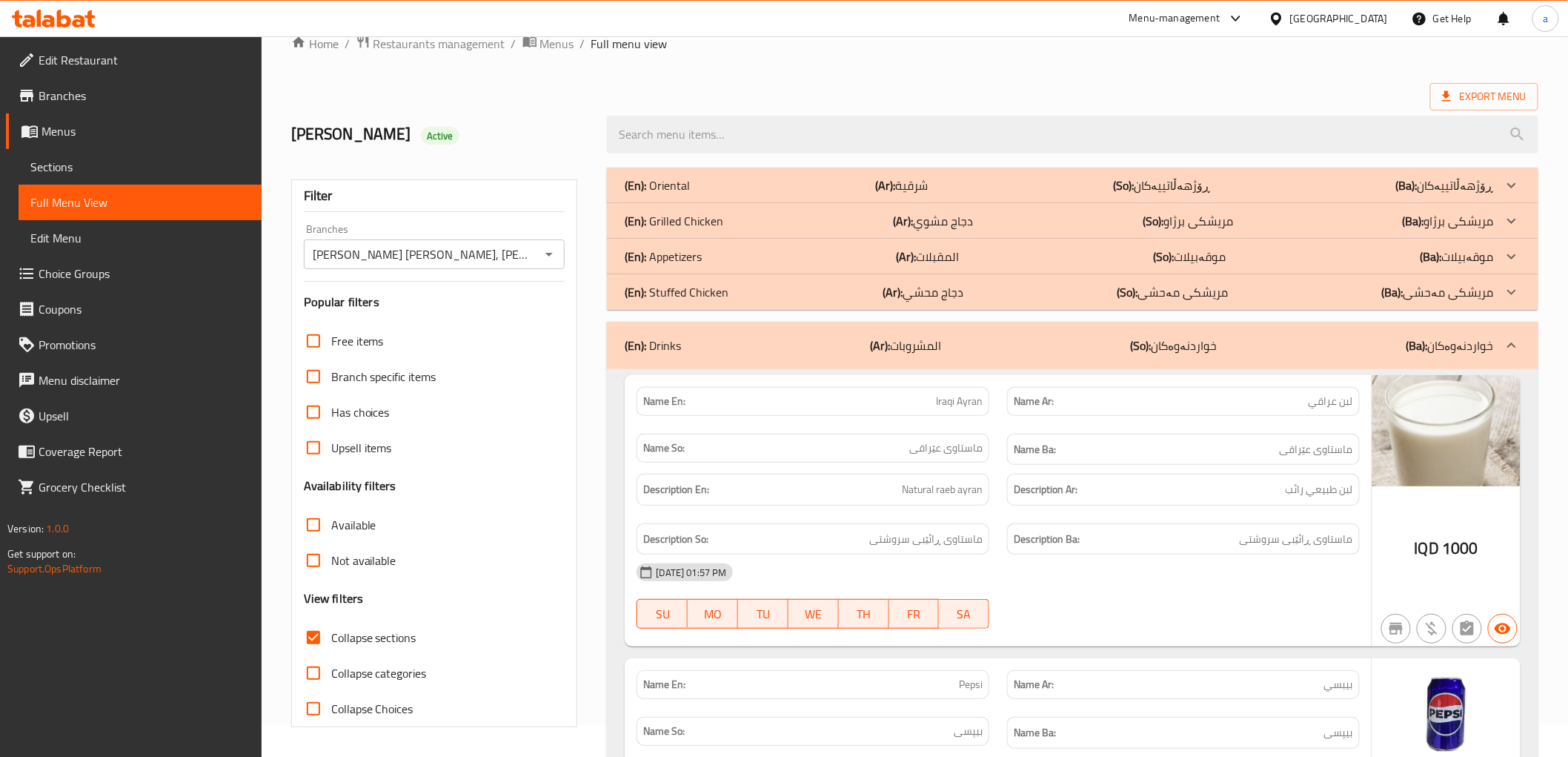
click at [1460, 288] on p "(Ba): مریشکی مەحشی" at bounding box center [1437, 292] width 112 height 17
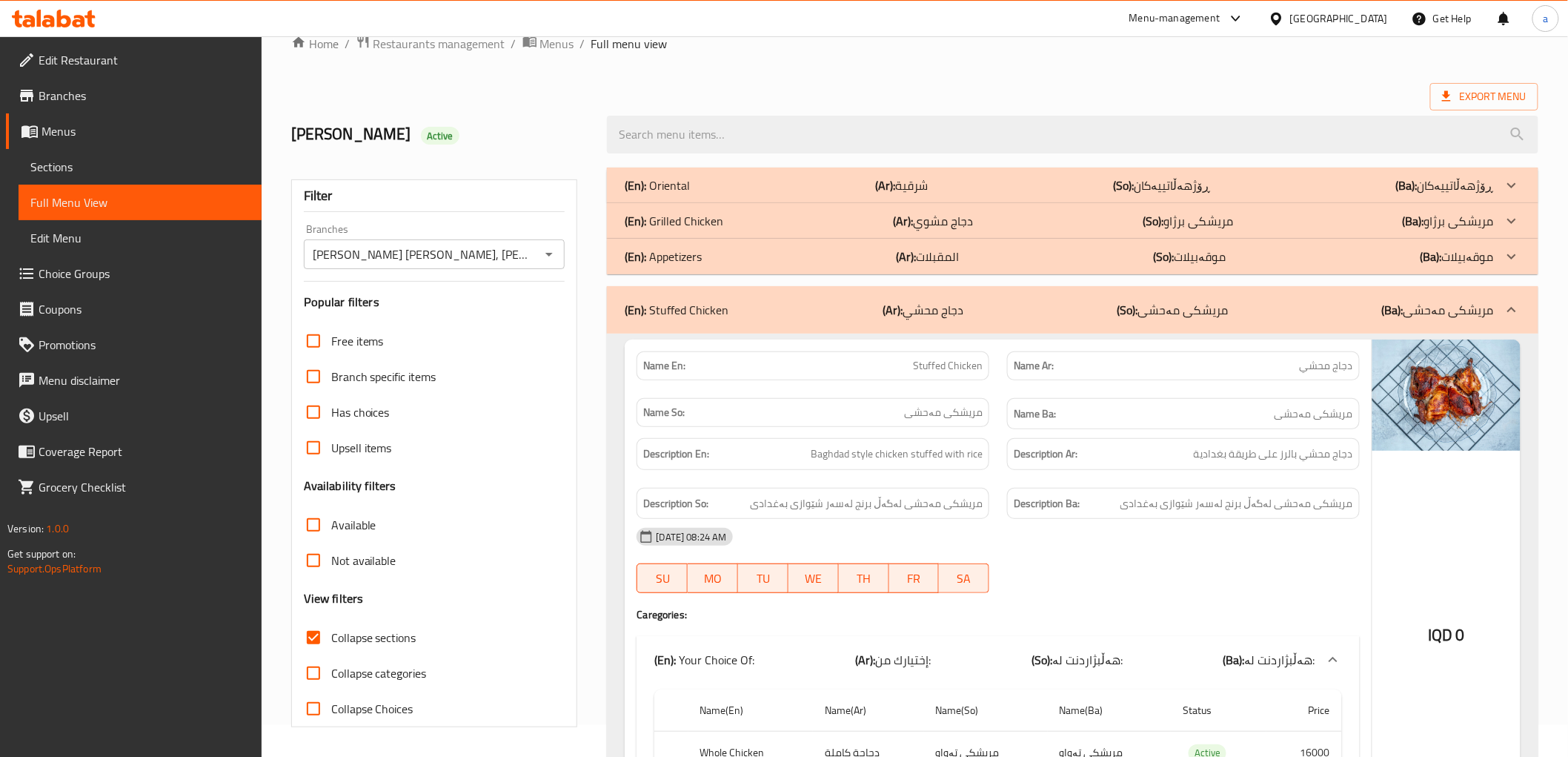
click at [1475, 223] on p "(Ba): مریشکی برژاو" at bounding box center [1448, 220] width 91 height 17
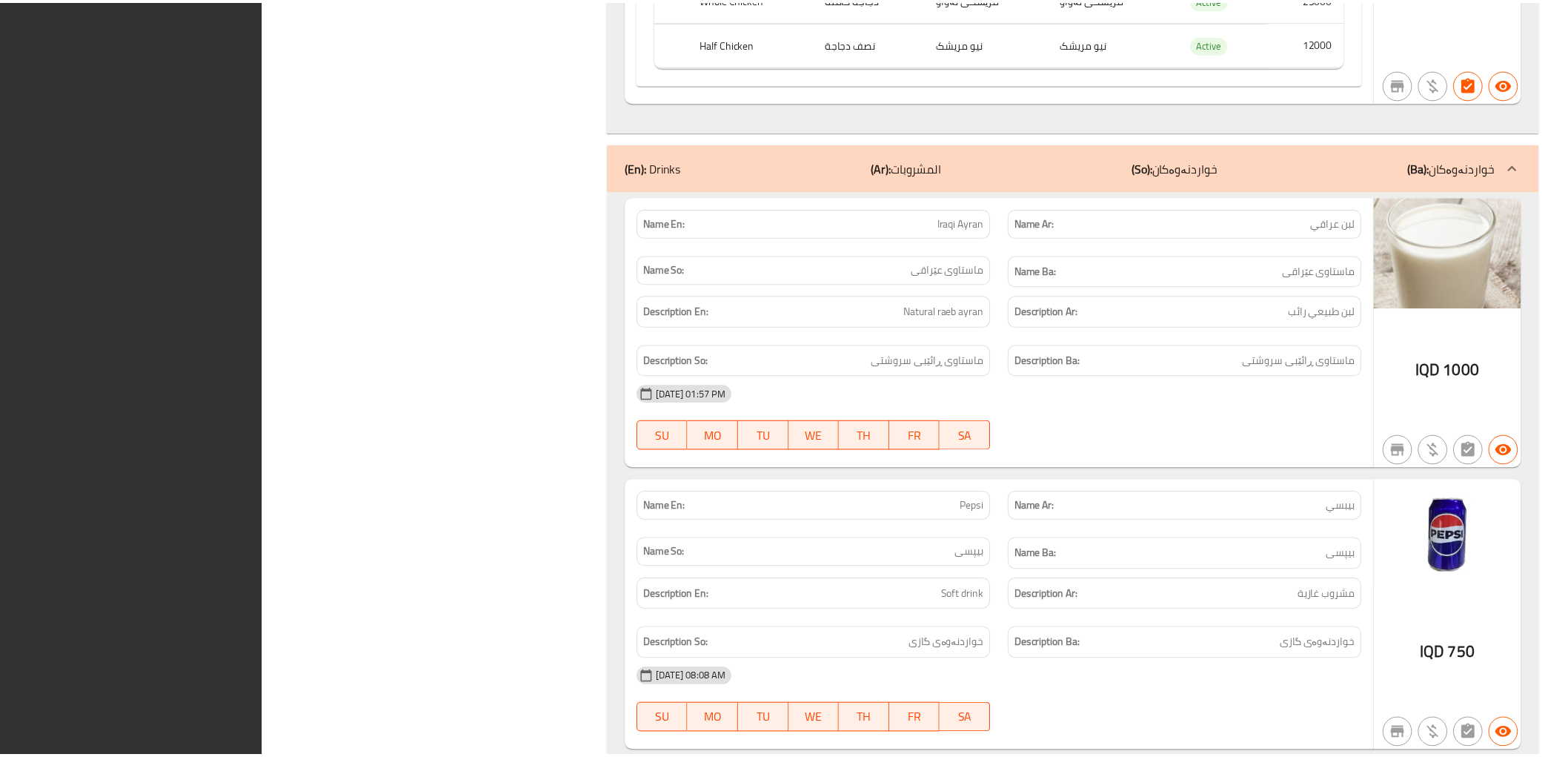
scroll to position [2484, 0]
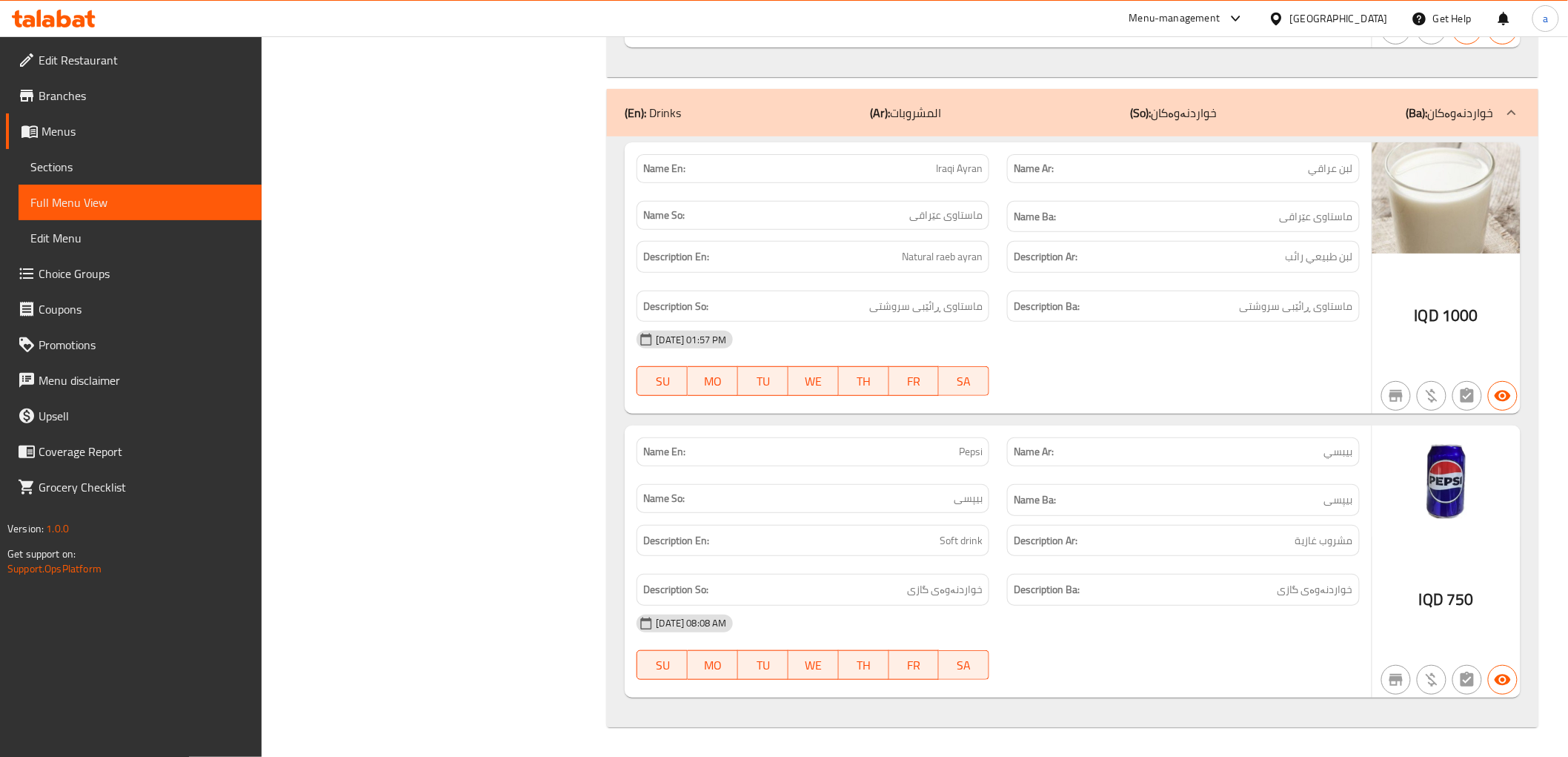
click at [72, 14] on icon at bounding box center [54, 18] width 83 height 17
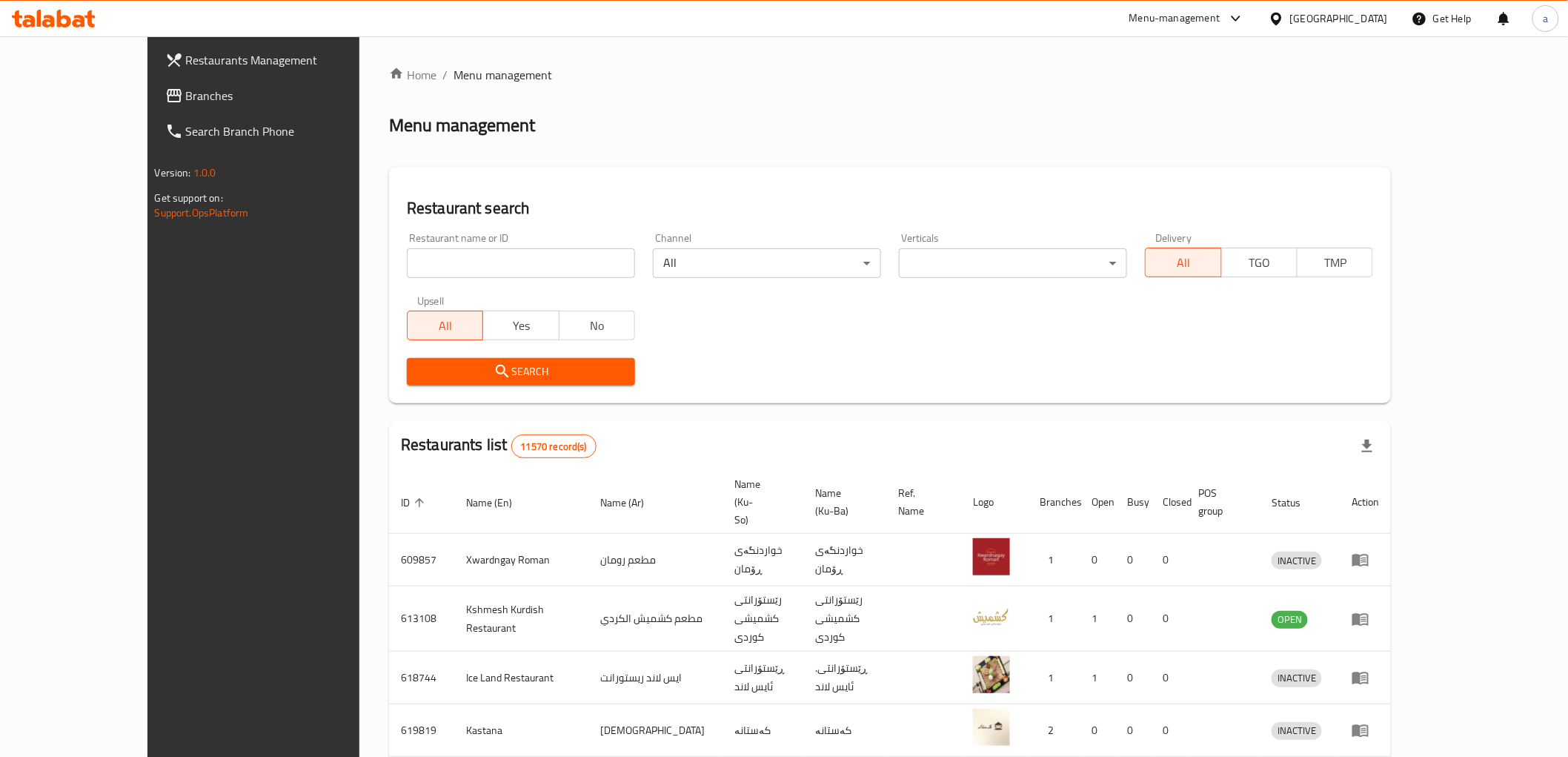
click at [186, 100] on span "Branches" at bounding box center [291, 95] width 211 height 17
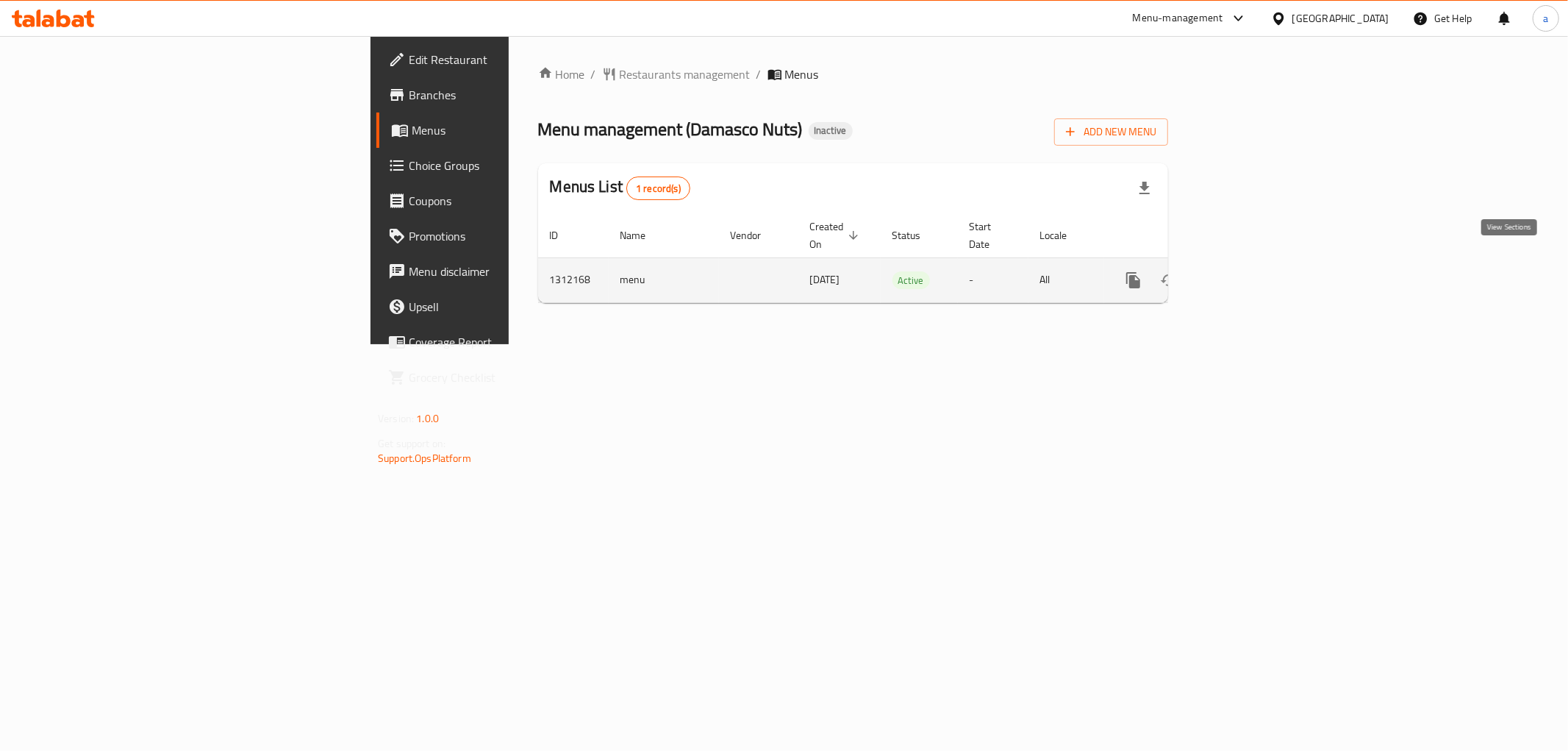
click at [1257, 265] on link "enhanced table" at bounding box center [1239, 280] width 35 height 35
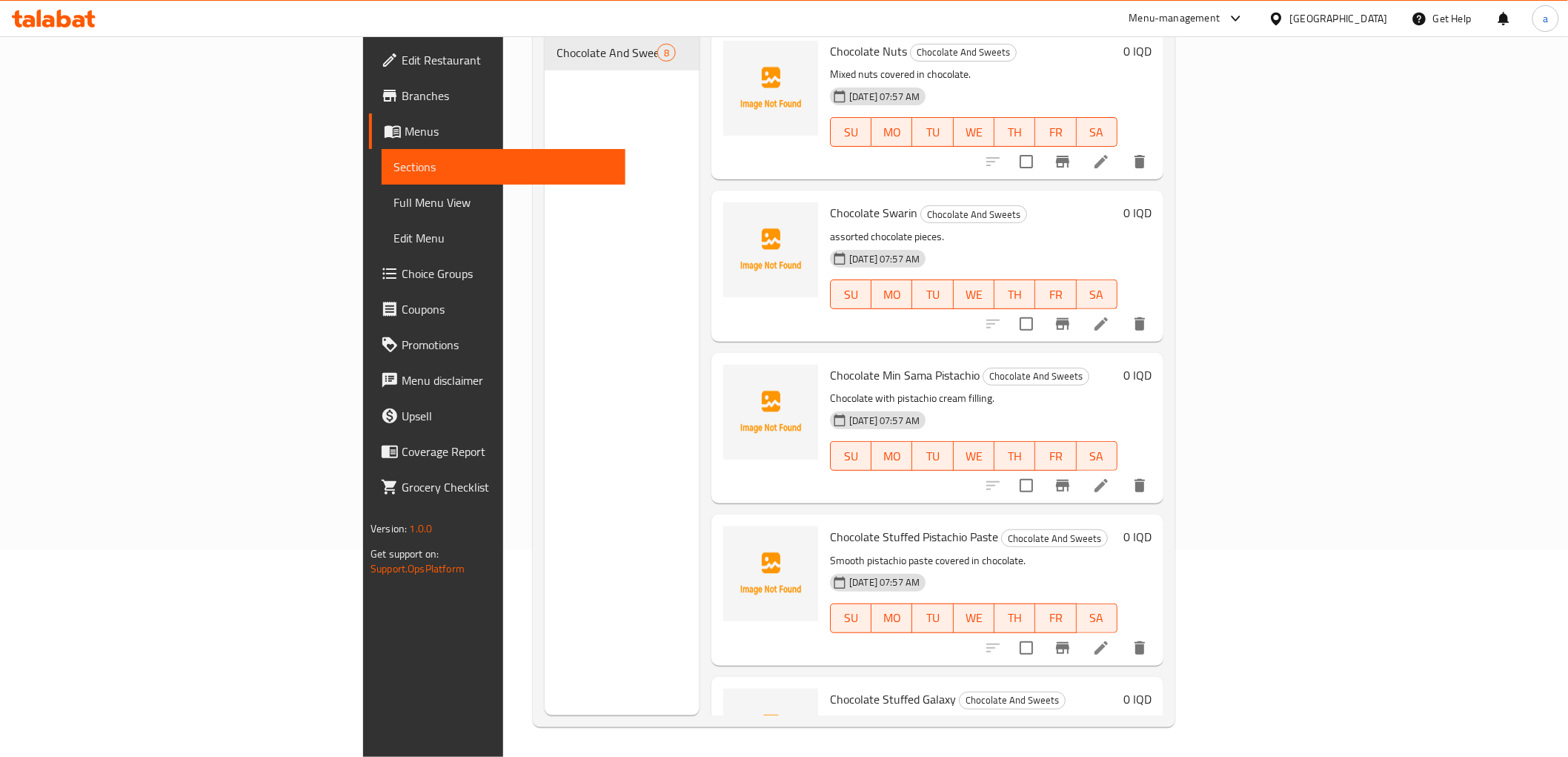
click at [401, 279] on span "Choice Groups" at bounding box center [507, 273] width 211 height 17
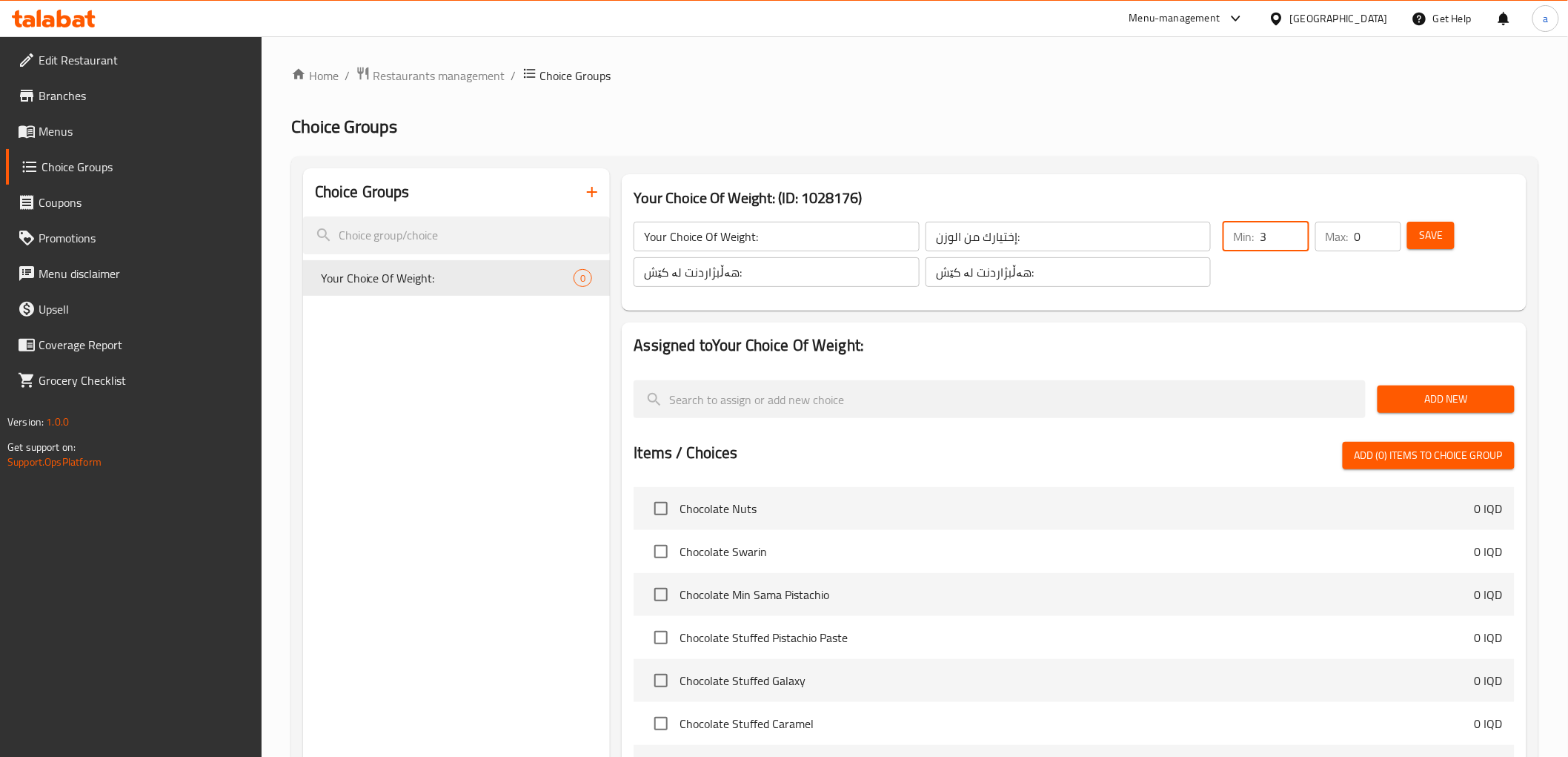
drag, startPoint x: 1288, startPoint y: 228, endPoint x: 1235, endPoint y: 228, distance: 53.0
click at [1260, 228] on input "3" at bounding box center [1284, 236] width 49 height 30
click at [1292, 248] on input "3" at bounding box center [1284, 236] width 49 height 30
click at [1292, 243] on input "2" at bounding box center [1284, 236] width 49 height 30
type input "1"
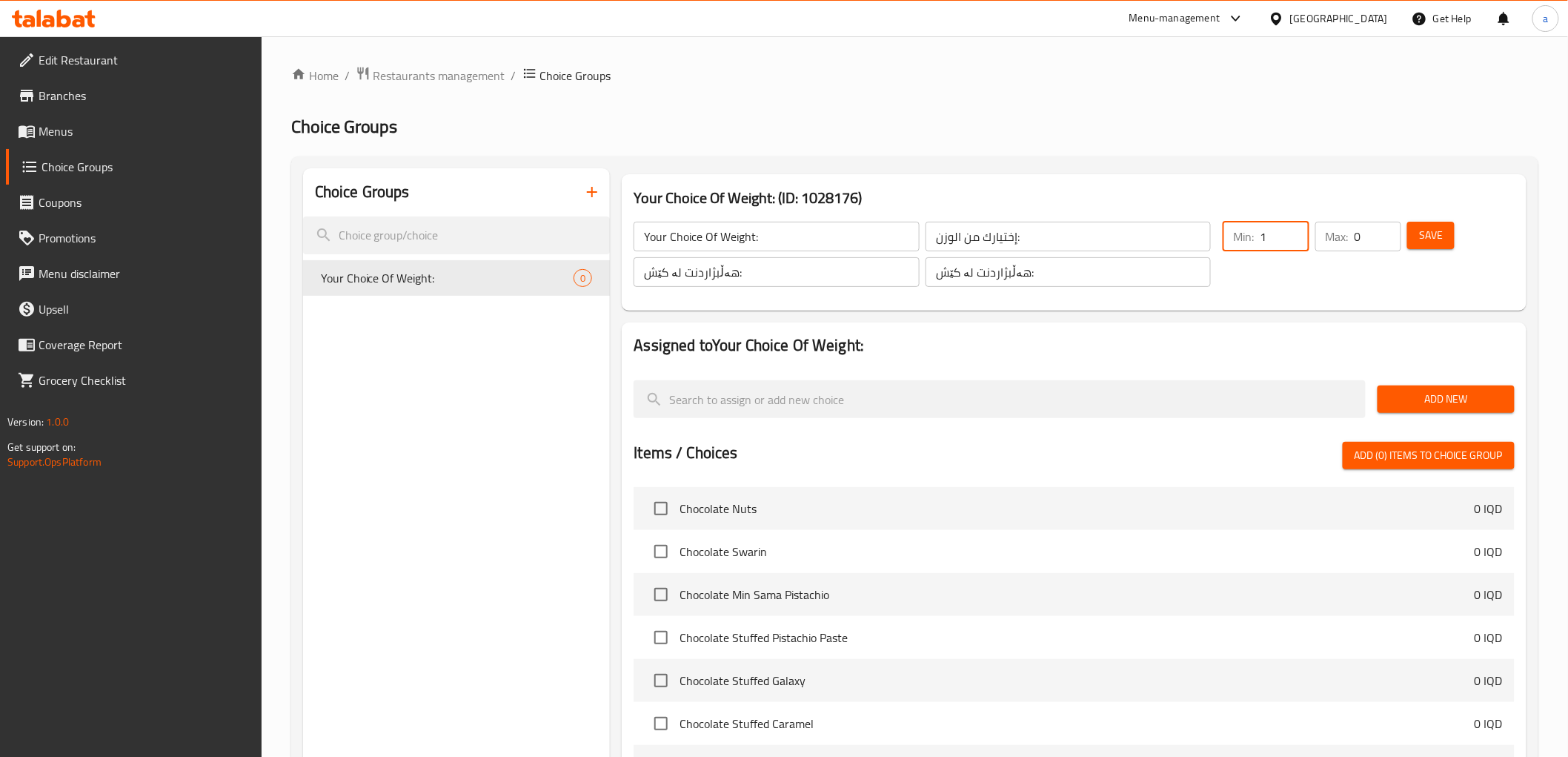
click at [1292, 243] on input "1" at bounding box center [1284, 236] width 49 height 30
click at [1375, 233] on input "0" at bounding box center [1378, 236] width 47 height 30
type input "1"
click at [1389, 229] on input "1" at bounding box center [1378, 236] width 47 height 30
click at [1428, 235] on span "Save" at bounding box center [1431, 235] width 24 height 18
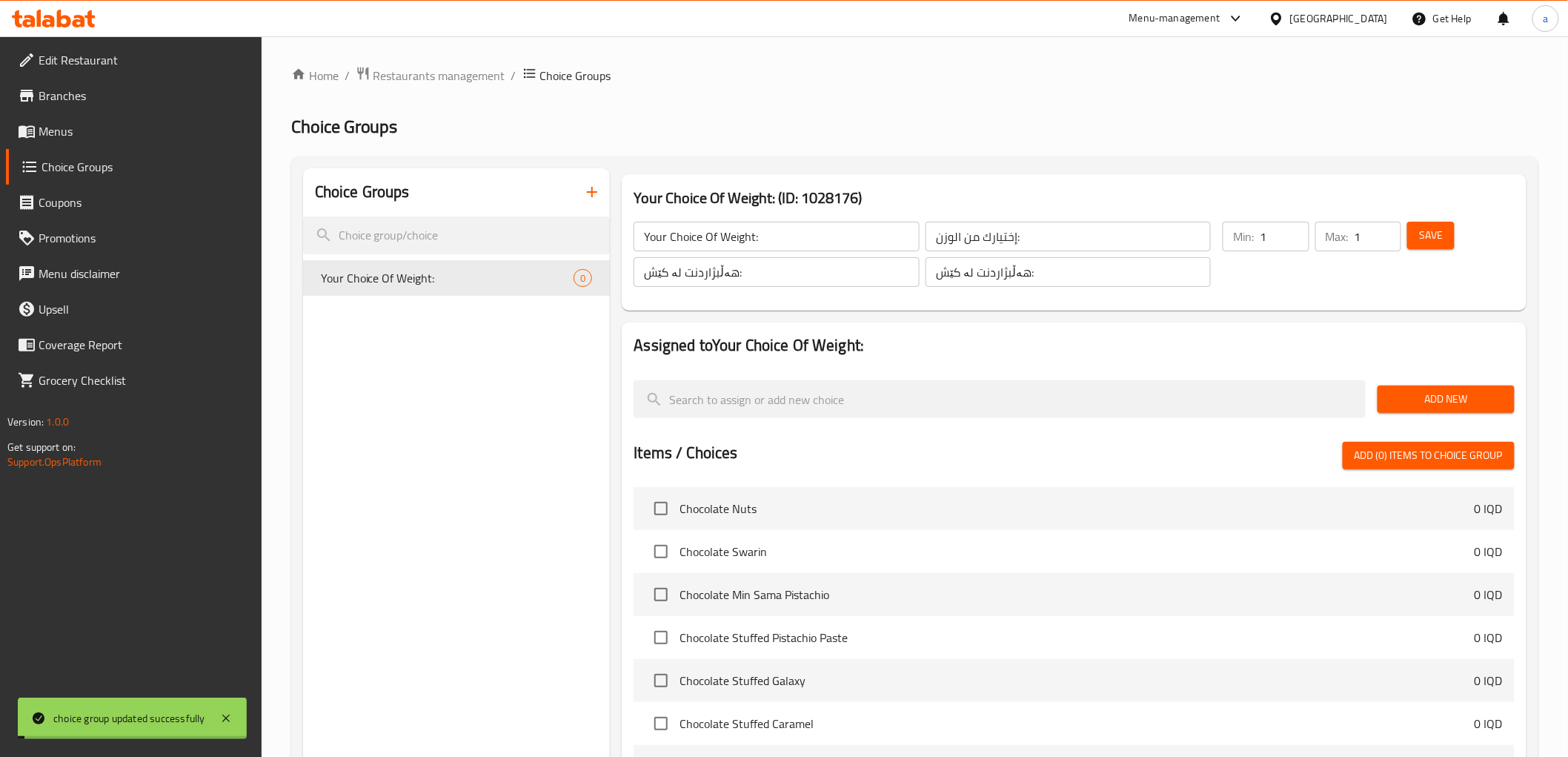
click at [1457, 399] on span "Add New" at bounding box center [1446, 399] width 113 height 18
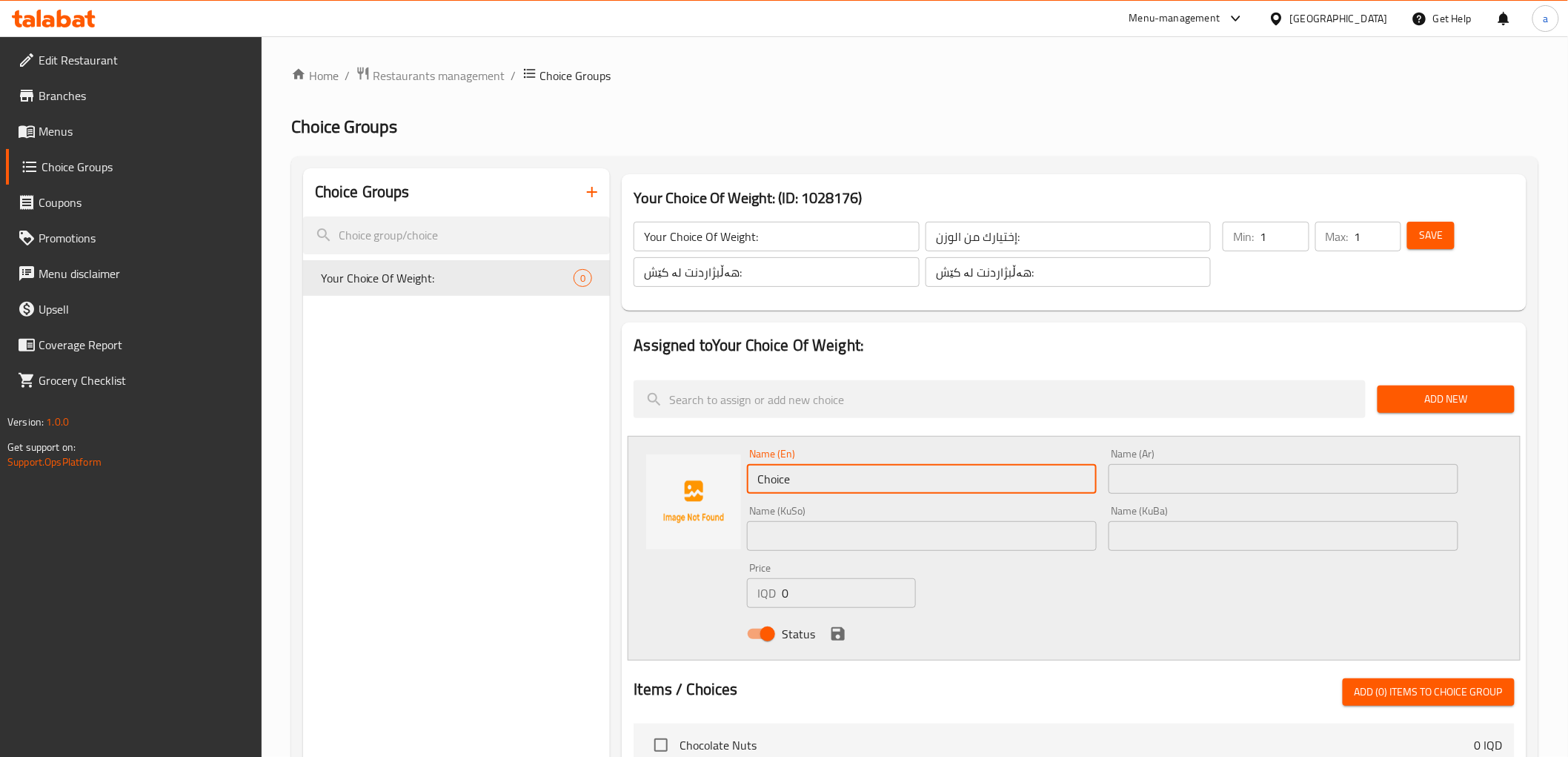
click at [959, 472] on input "Choice" at bounding box center [921, 478] width 350 height 30
type input "C"
drag, startPoint x: 778, startPoint y: 481, endPoint x: 728, endPoint y: 478, distance: 50.1
click at [728, 478] on div "Name (En) 1/4 Name (En) Name (Ar) Name (Ar) Name (KuSo) Name (KuSo) Name (KuBa)…" at bounding box center [1074, 548] width 893 height 225
type input "1/4"
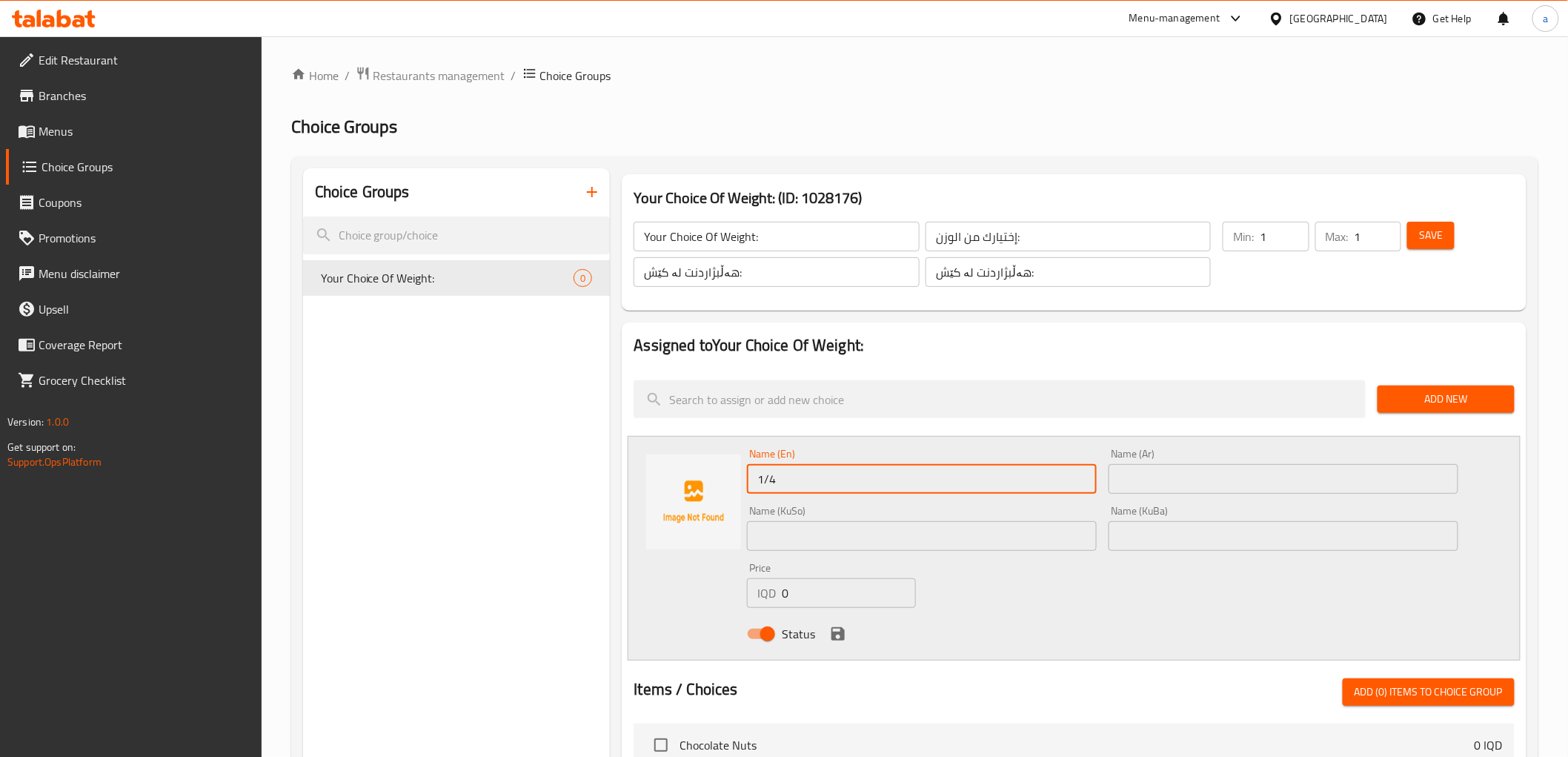
click at [1295, 479] on input "text" at bounding box center [1283, 478] width 350 height 30
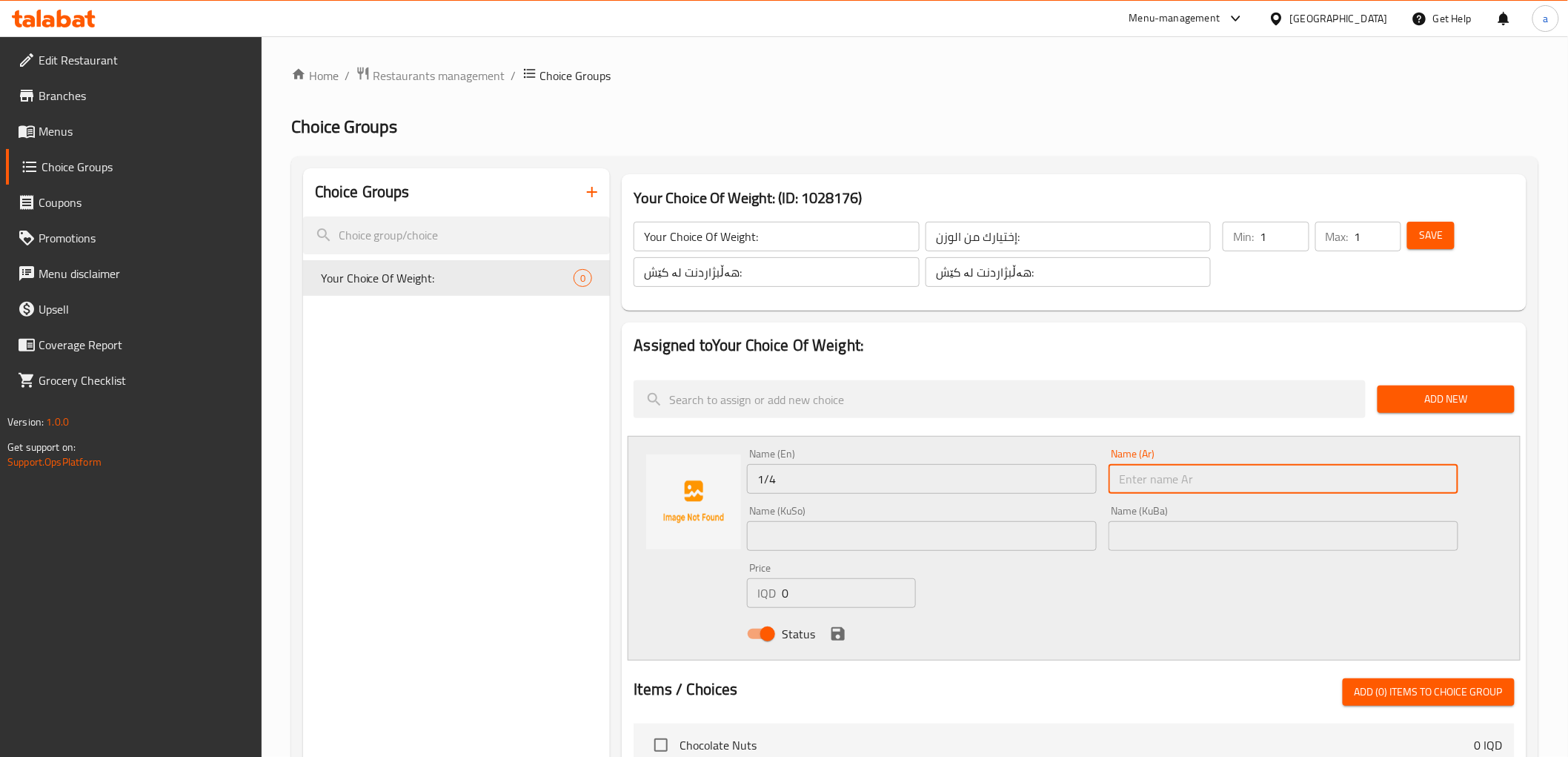
paste input "1/4"
type input "1/4"
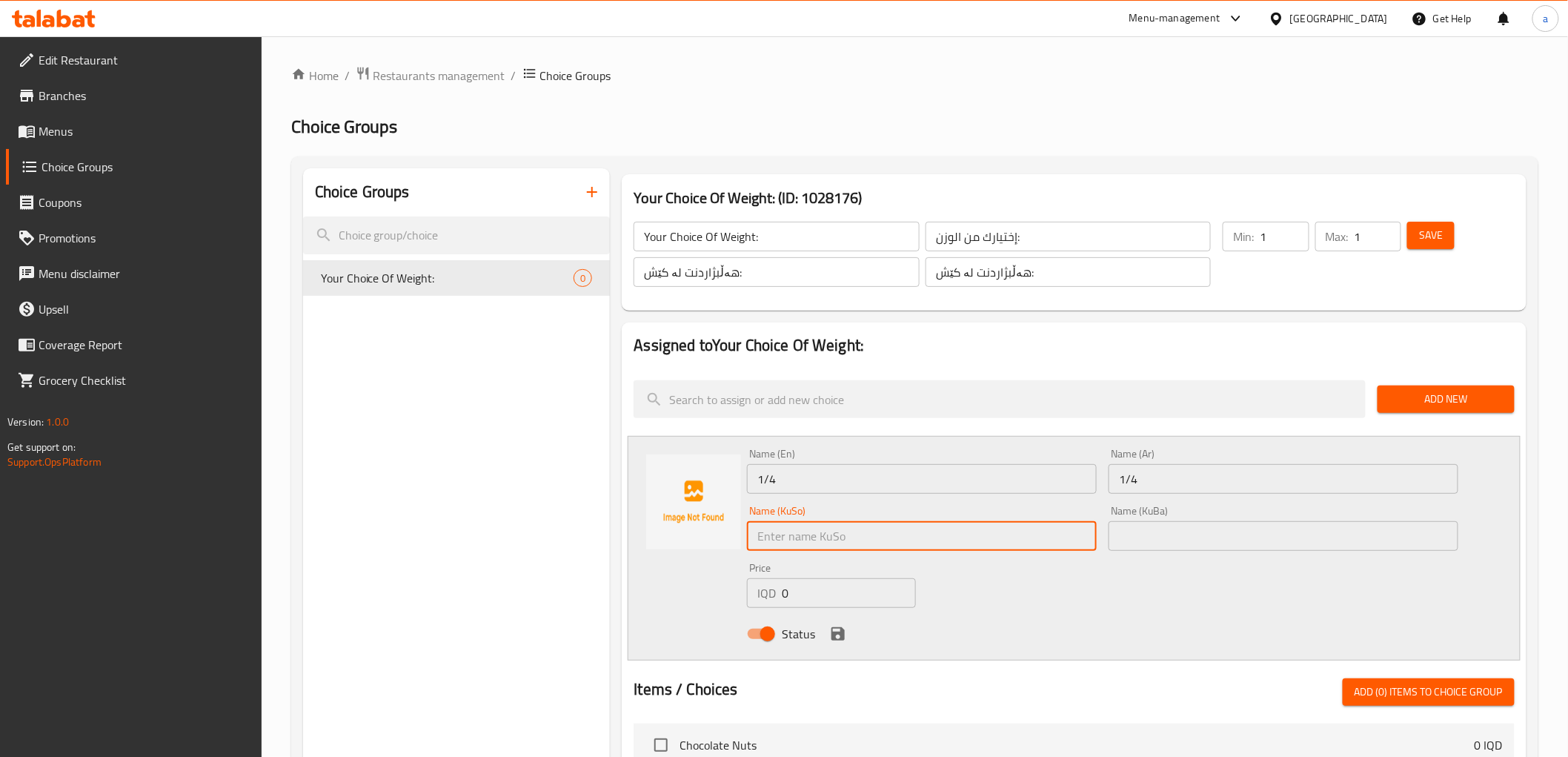
click at [1019, 546] on input "text" at bounding box center [921, 535] width 350 height 30
paste input "1/4"
type input "1/4"
click at [1164, 529] on input "text" at bounding box center [1283, 535] width 350 height 30
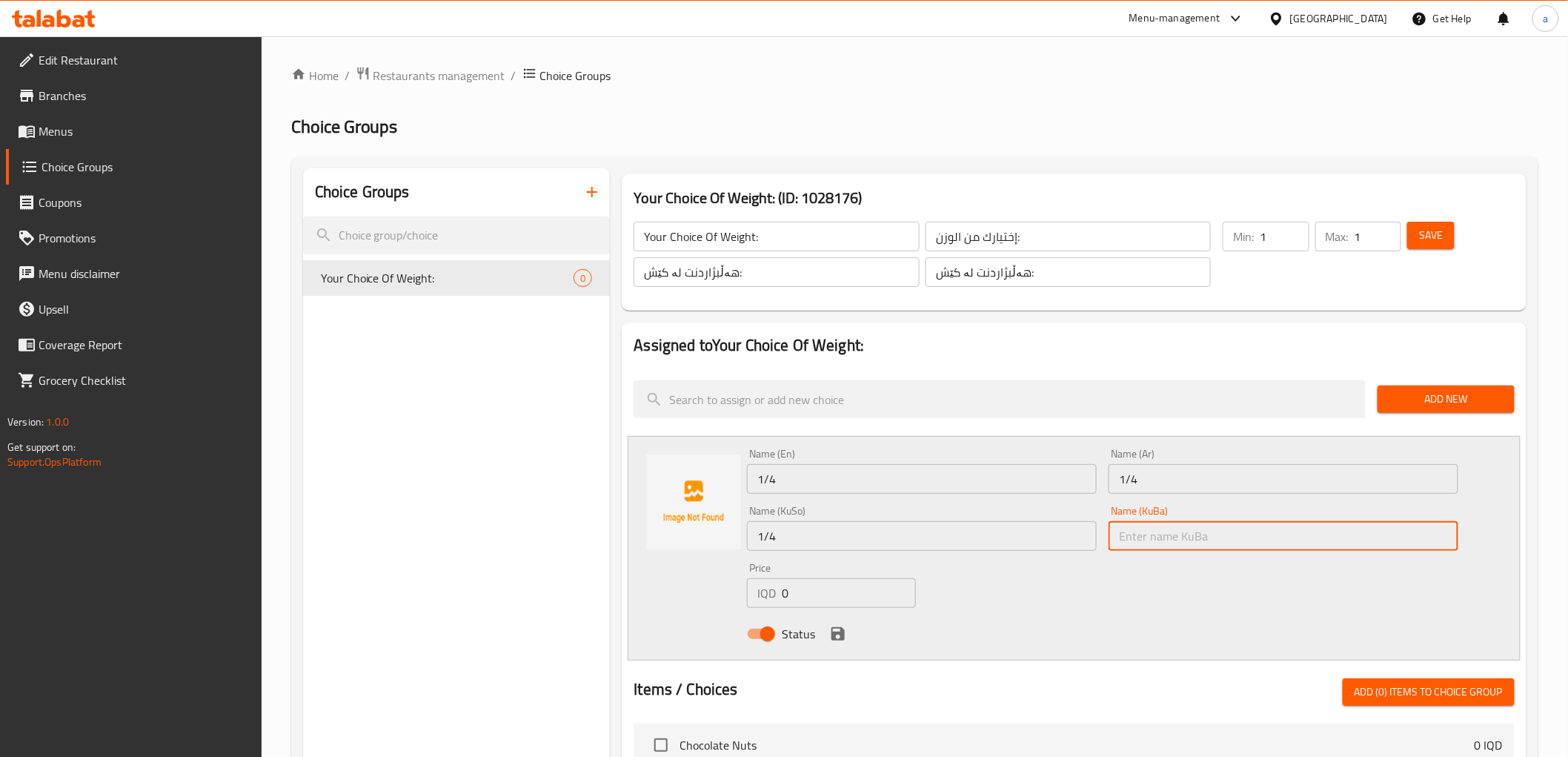
paste input "1/4"
type input "1/4"
click at [1011, 475] on input "1/4" at bounding box center [921, 478] width 350 height 30
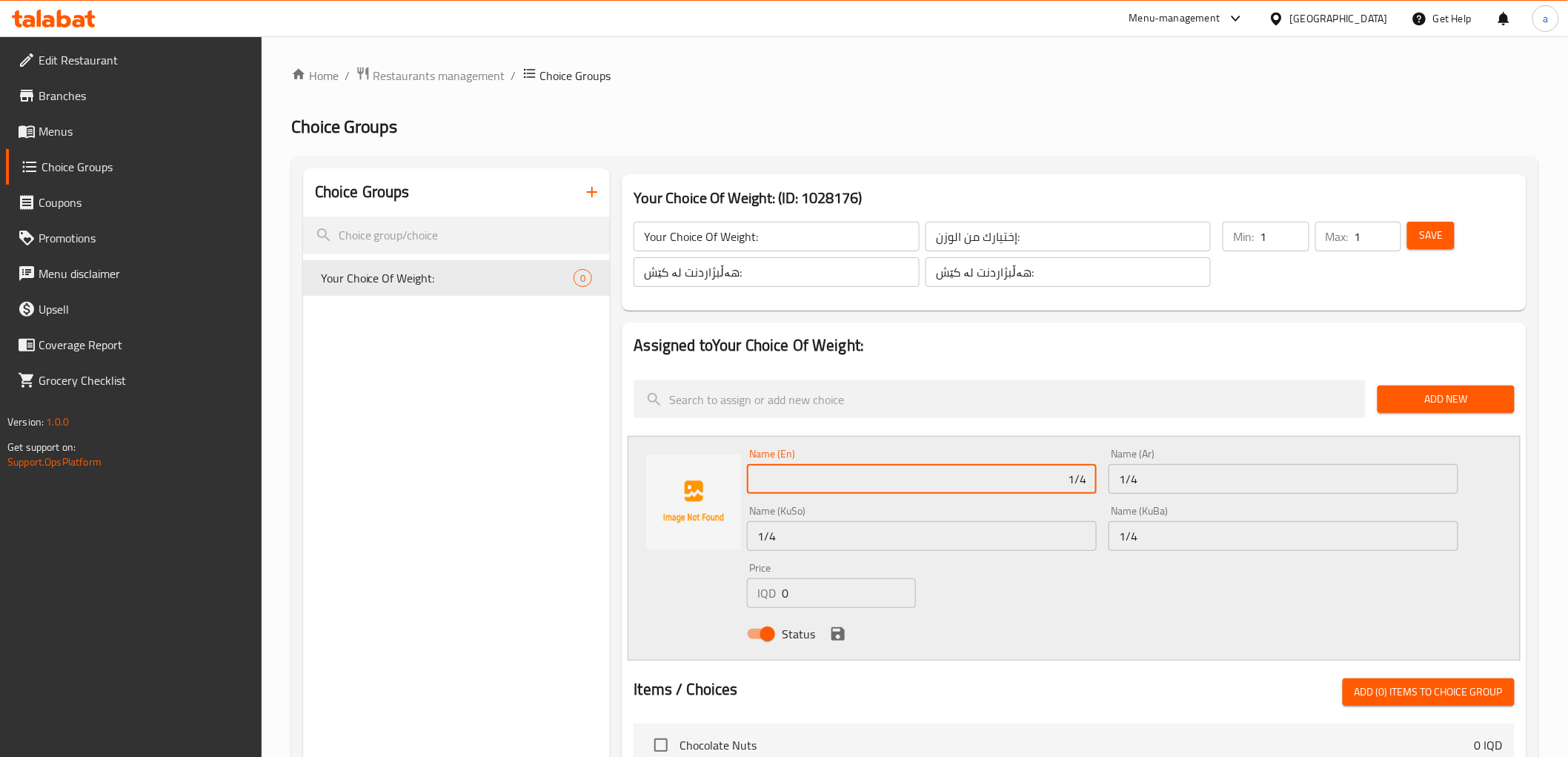
drag, startPoint x: 1011, startPoint y: 475, endPoint x: 1116, endPoint y: 473, distance: 105.0
click at [1116, 473] on div "Name (En) 1/4 Name (En) Name (Ar) 1/4 Name (Ar) Name (KuSo) 1/4 Name (KuSo) Nam…" at bounding box center [1102, 548] width 723 height 211
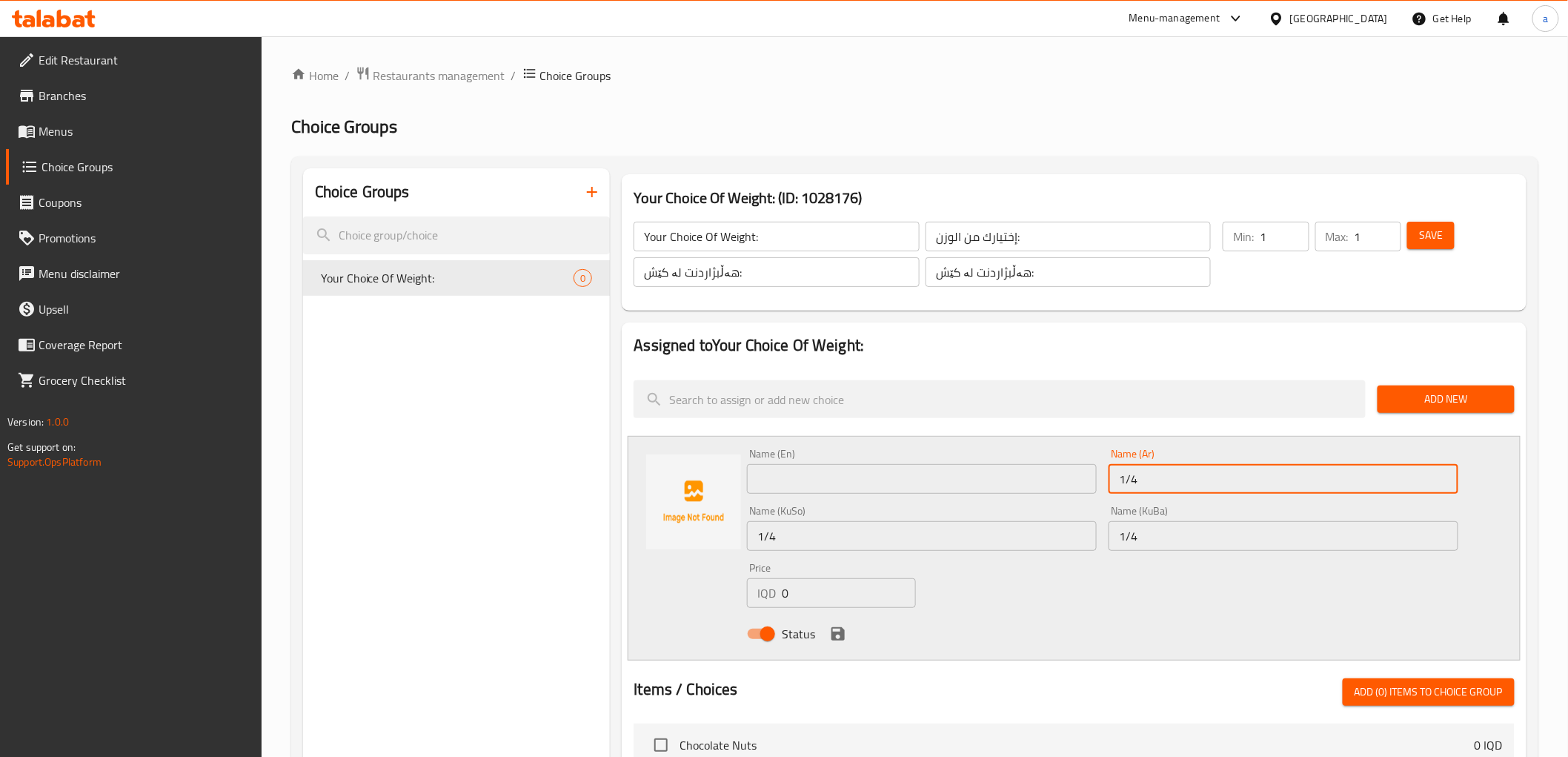
click at [1256, 482] on input "1/4" at bounding box center [1283, 478] width 350 height 30
click at [987, 487] on input "text" at bounding box center [921, 478] width 350 height 30
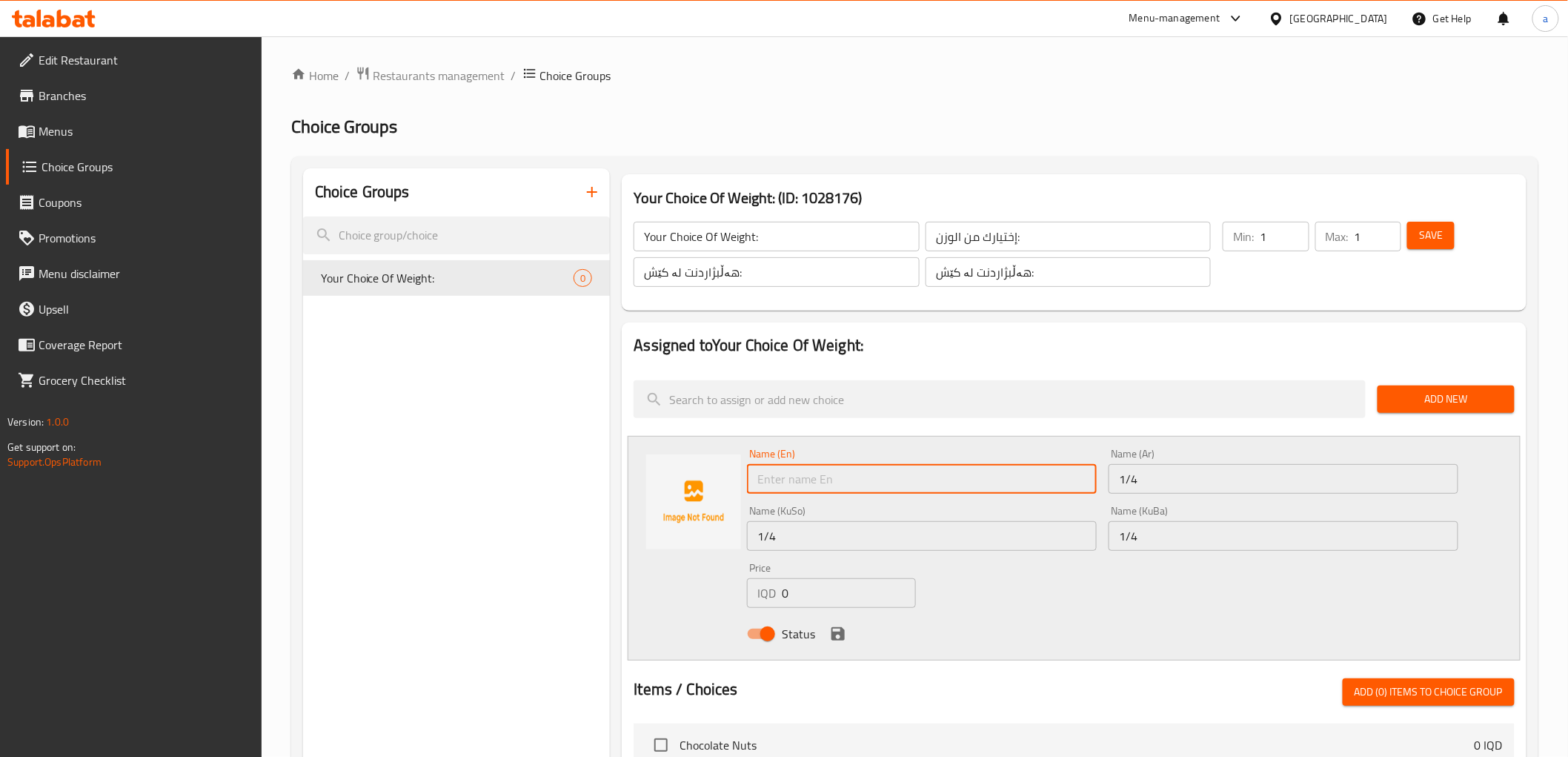
paste input "1/4"
type input "1/4 Kilo"
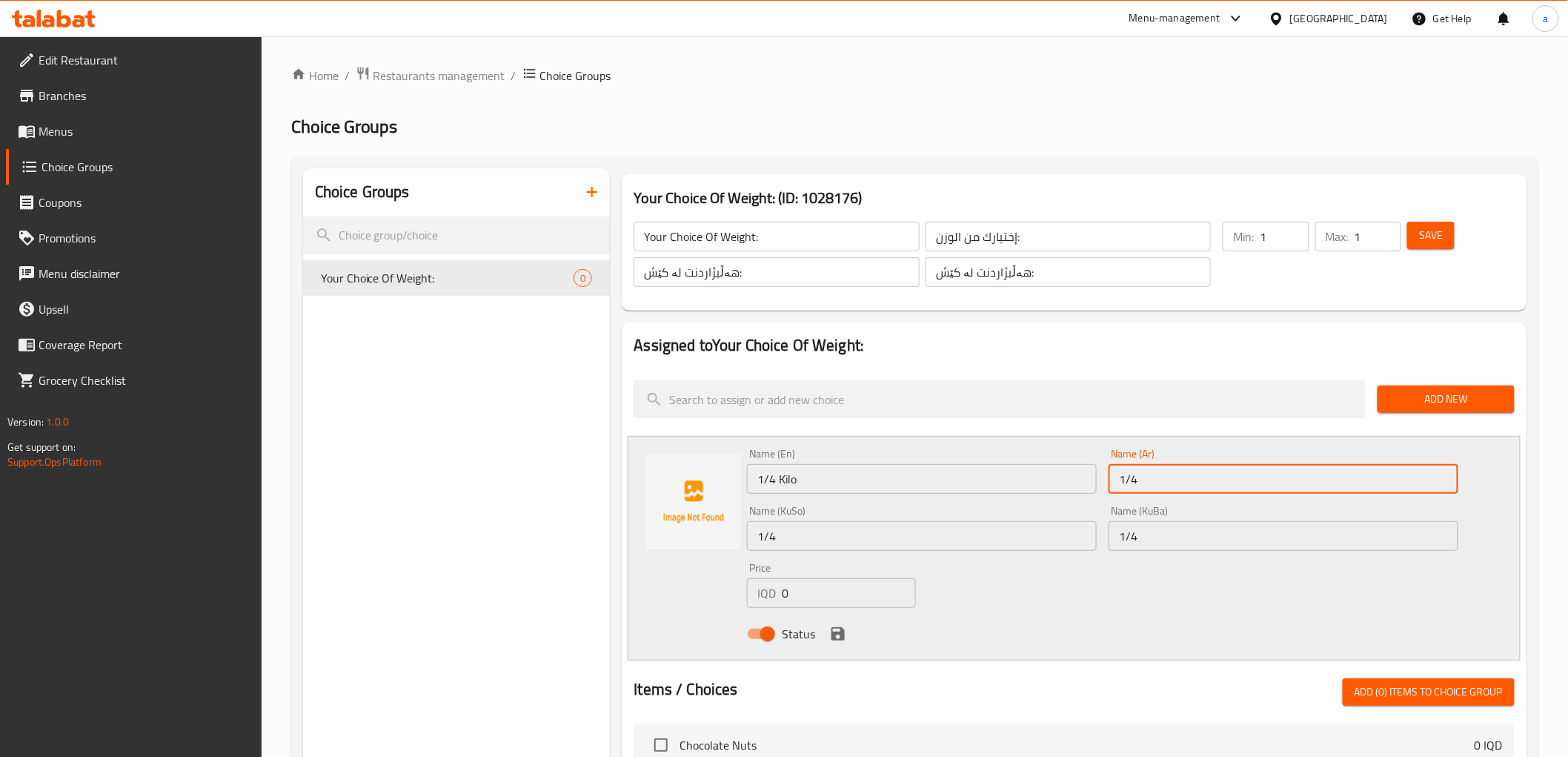
click at [1176, 471] on input "1/4" at bounding box center [1283, 478] width 350 height 30
type input "1/4 كيلو"
drag, startPoint x: 1002, startPoint y: 537, endPoint x: 990, endPoint y: 552, distance: 19.2
click at [1002, 537] on input "1/4" at bounding box center [921, 535] width 350 height 30
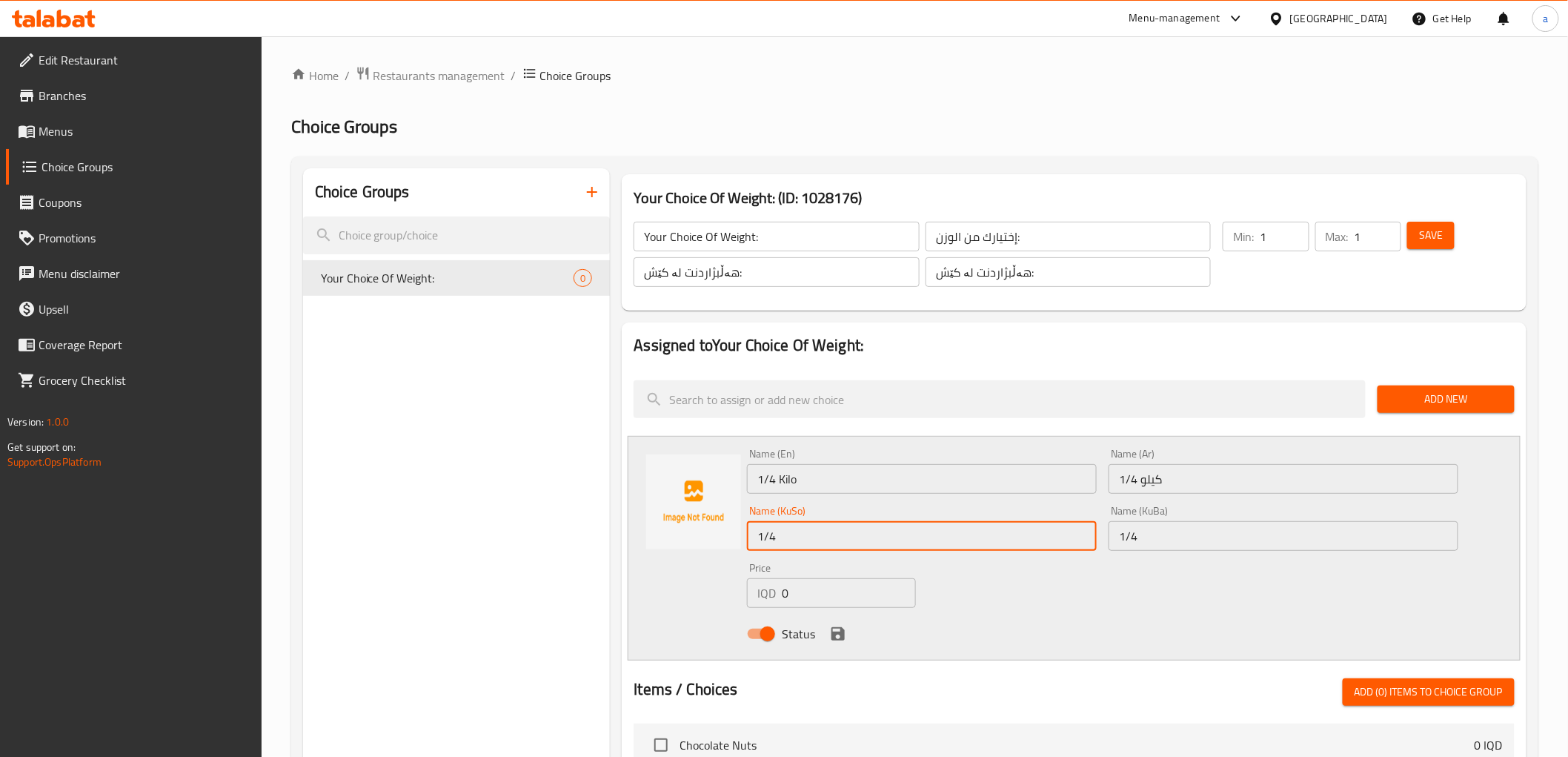
type input "1/4 کیلۆ"
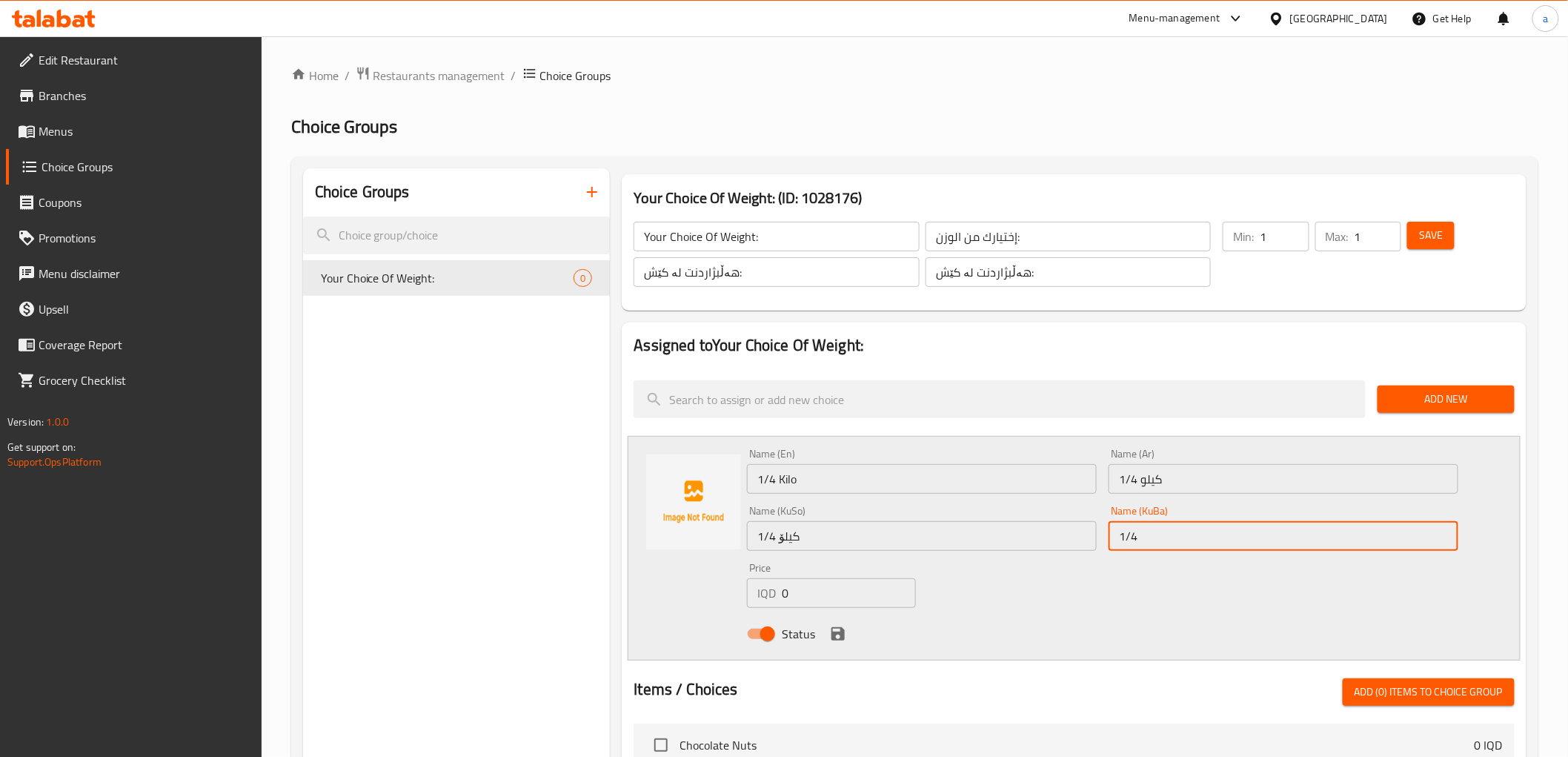
click at [1204, 534] on input "1/4" at bounding box center [1283, 535] width 350 height 30
type input "1/4 کیلۆ"
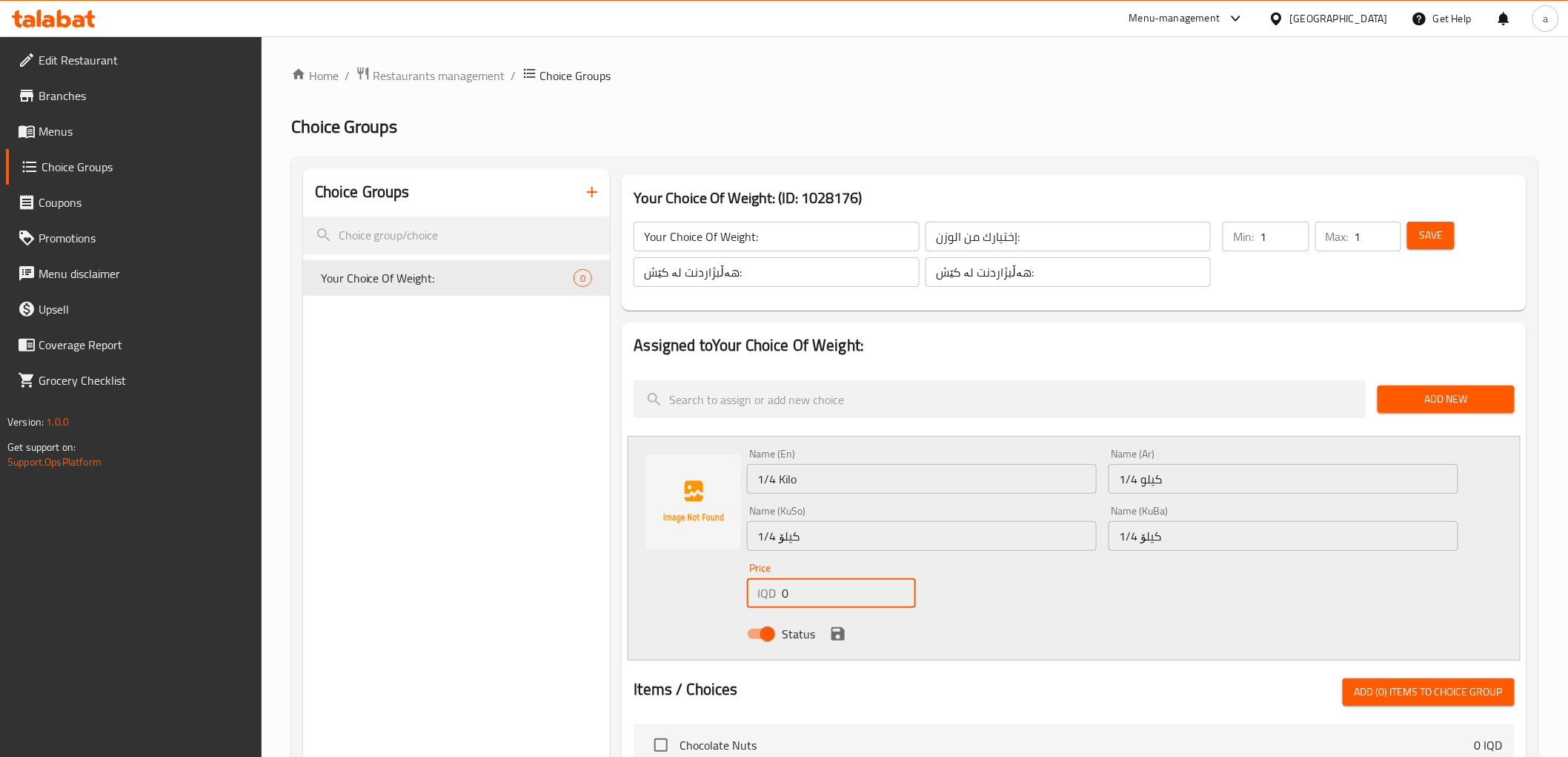
drag, startPoint x: 818, startPoint y: 594, endPoint x: 769, endPoint y: 601, distance: 49.5
click at [769, 601] on div "IQD 0 Price" at bounding box center [831, 593] width 169 height 30
paste input "875"
type input "8750"
click at [840, 631] on icon "save" at bounding box center [839, 634] width 14 height 14
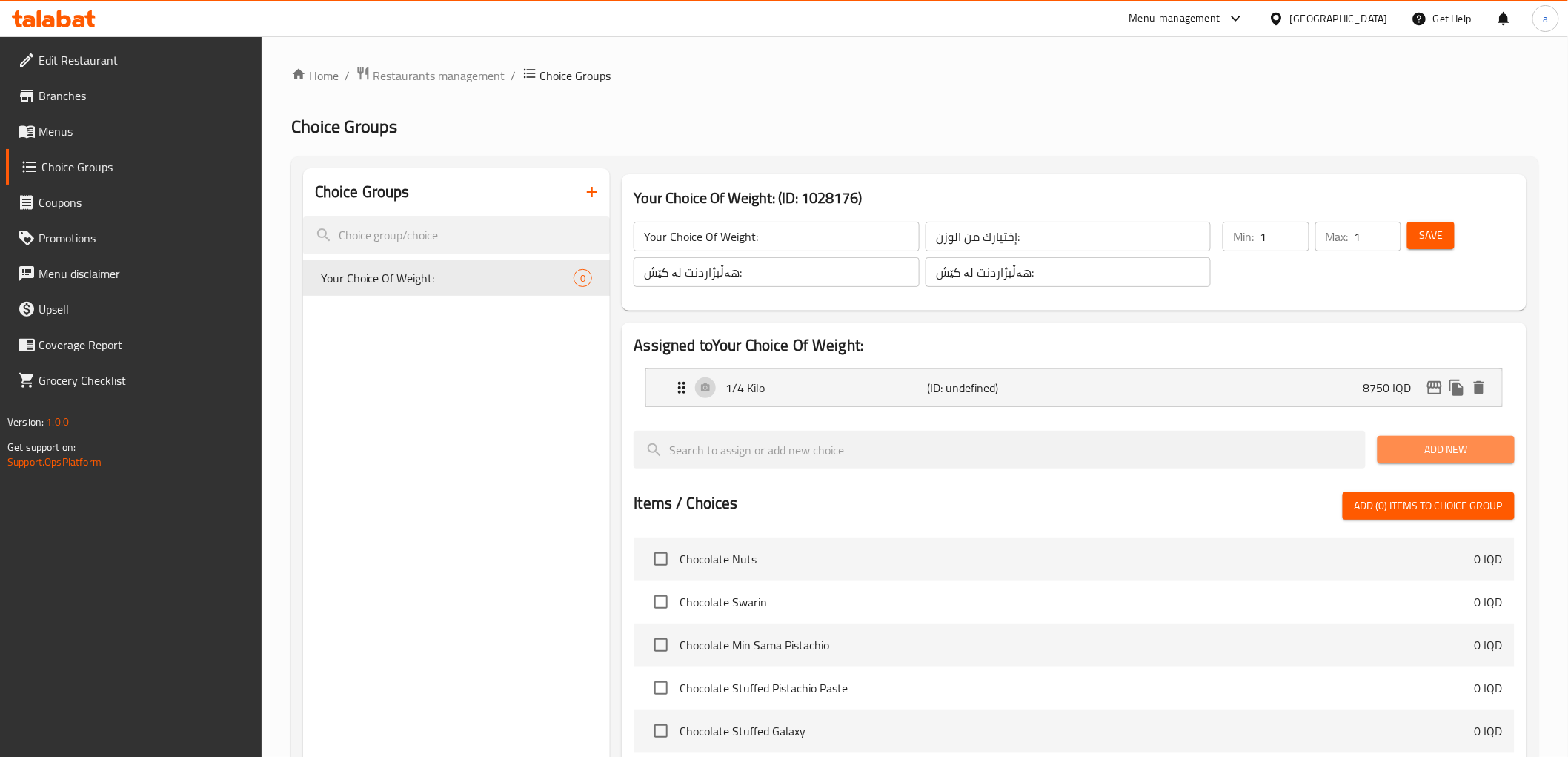
click at [1465, 446] on span "Add New" at bounding box center [1446, 449] width 113 height 18
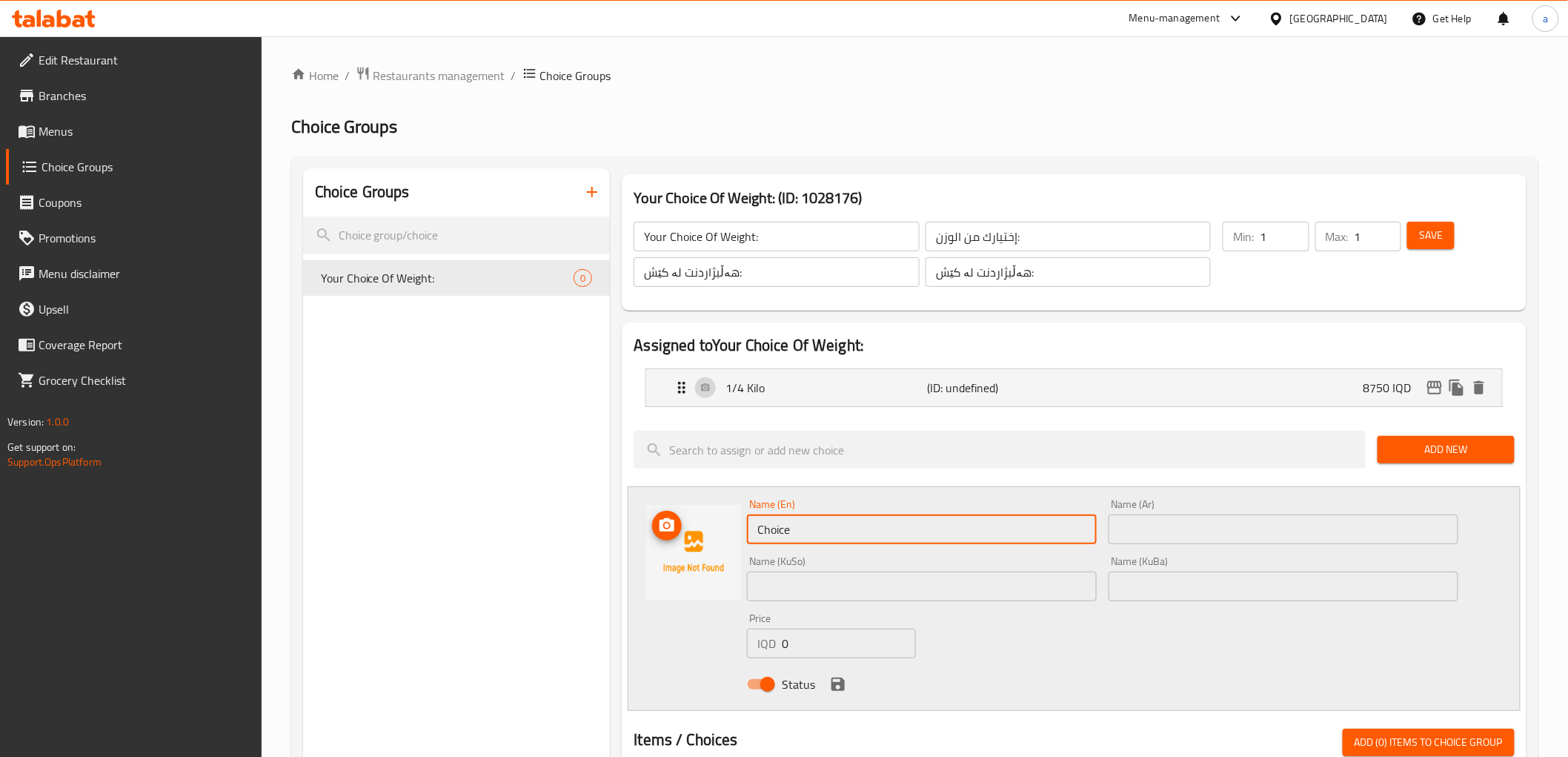
drag, startPoint x: 912, startPoint y: 530, endPoint x: 715, endPoint y: 538, distance: 197.2
click at [715, 538] on div "Name (En) Choice Name (En) Name (Ar) Name (Ar) Name (KuSo) Name (KuSo) Name (Ku…" at bounding box center [1074, 599] width 893 height 225
type input "1/2 Kilo"
click at [1173, 524] on input "text" at bounding box center [1283, 529] width 350 height 30
drag, startPoint x: 778, startPoint y: 534, endPoint x: 752, endPoint y: 534, distance: 26.0
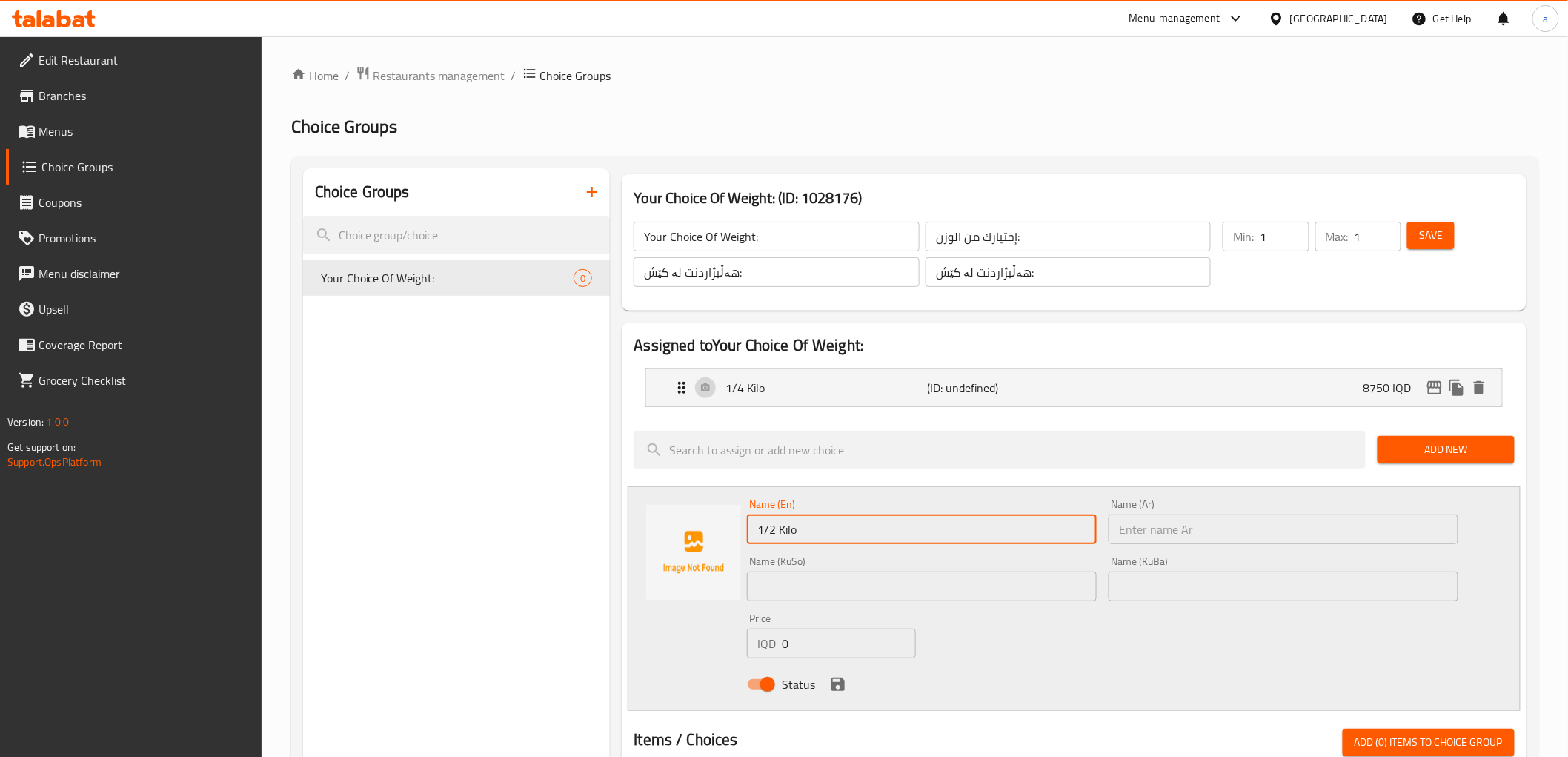
click at [752, 534] on input "1/2 Kilo" at bounding box center [921, 529] width 350 height 30
click at [1179, 524] on input "text" at bounding box center [1283, 529] width 350 height 30
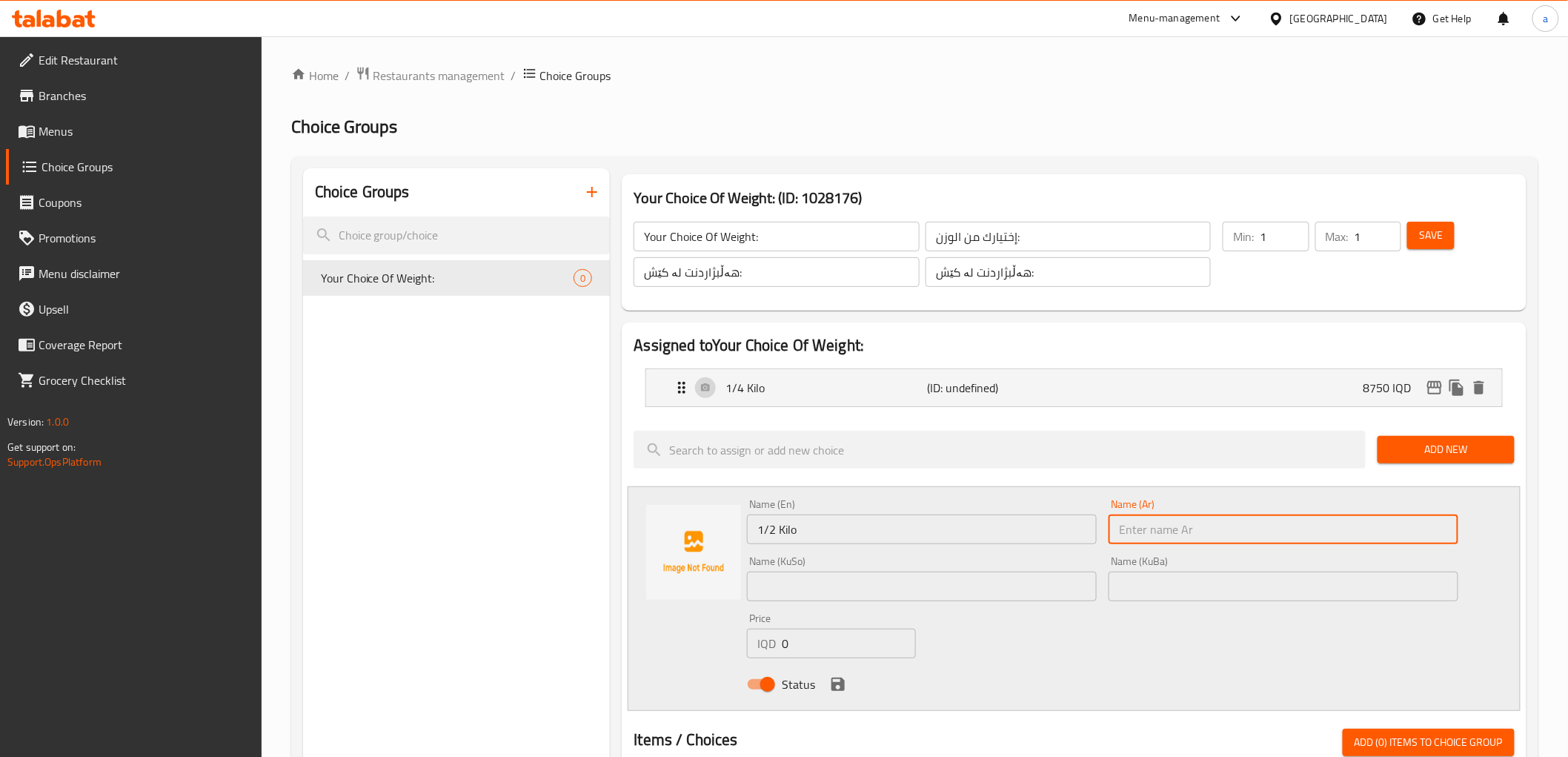
paste input "1/2"
type input "1/2"
drag, startPoint x: 1019, startPoint y: 582, endPoint x: 1019, endPoint y: 591, distance: 9.0
click at [1019, 582] on input "text" at bounding box center [921, 586] width 350 height 30
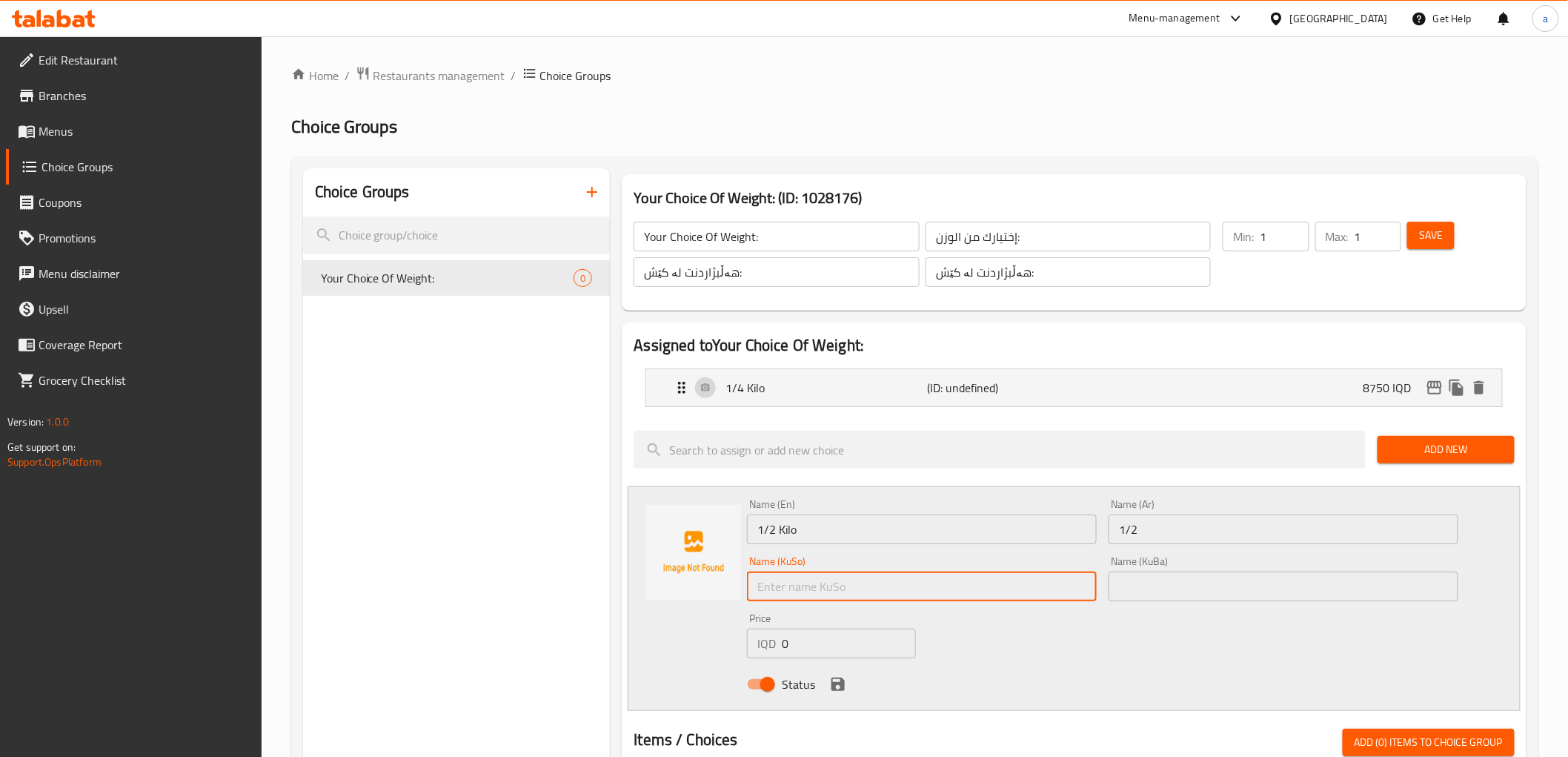
paste input "1/2"
type input "1/2"
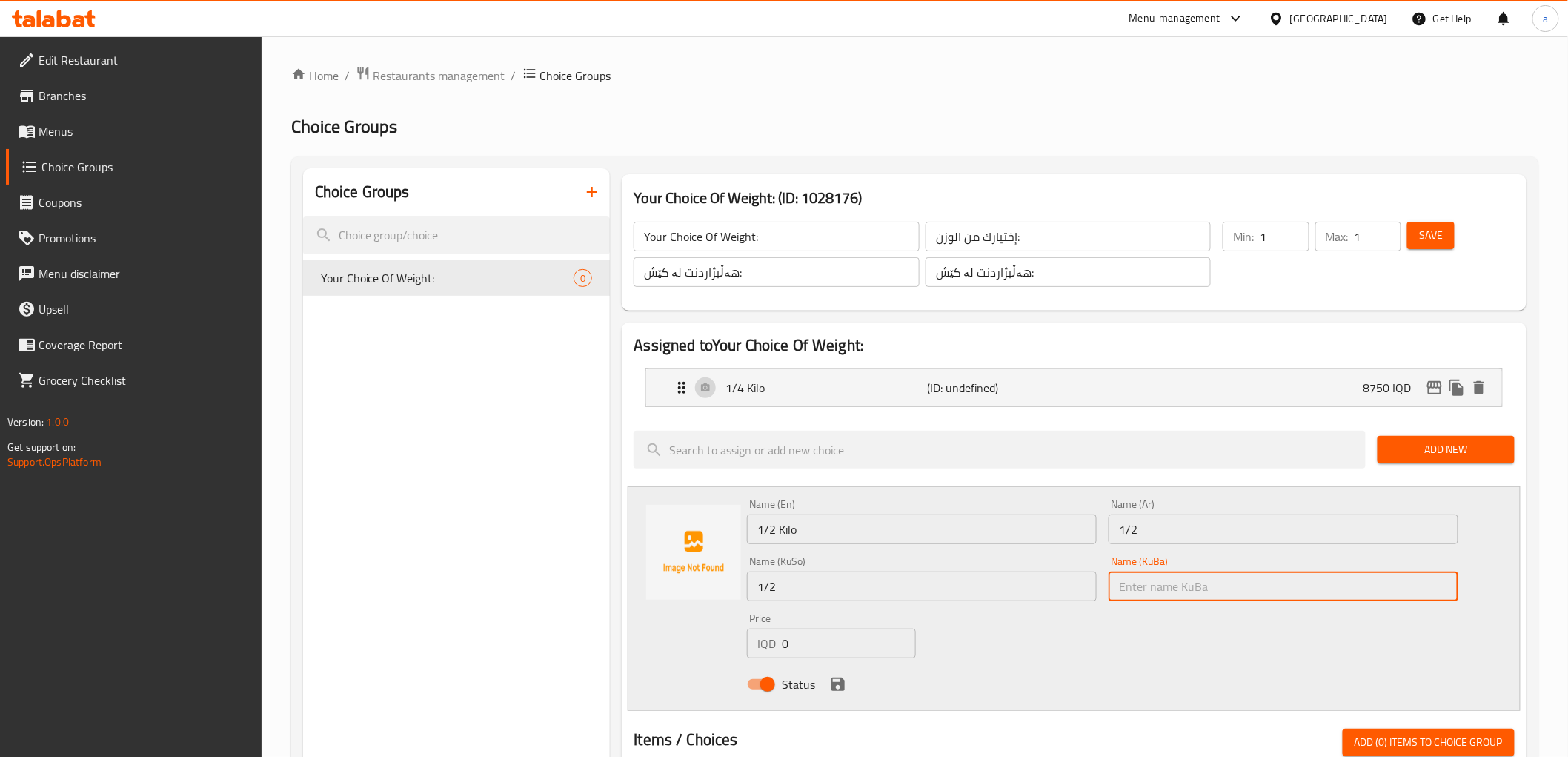
click at [1135, 591] on input "text" at bounding box center [1283, 586] width 350 height 30
paste input "1/2"
type input "1/2"
click at [1175, 546] on div "Name (Ar) 1/2 Name (Ar)" at bounding box center [1283, 521] width 361 height 57
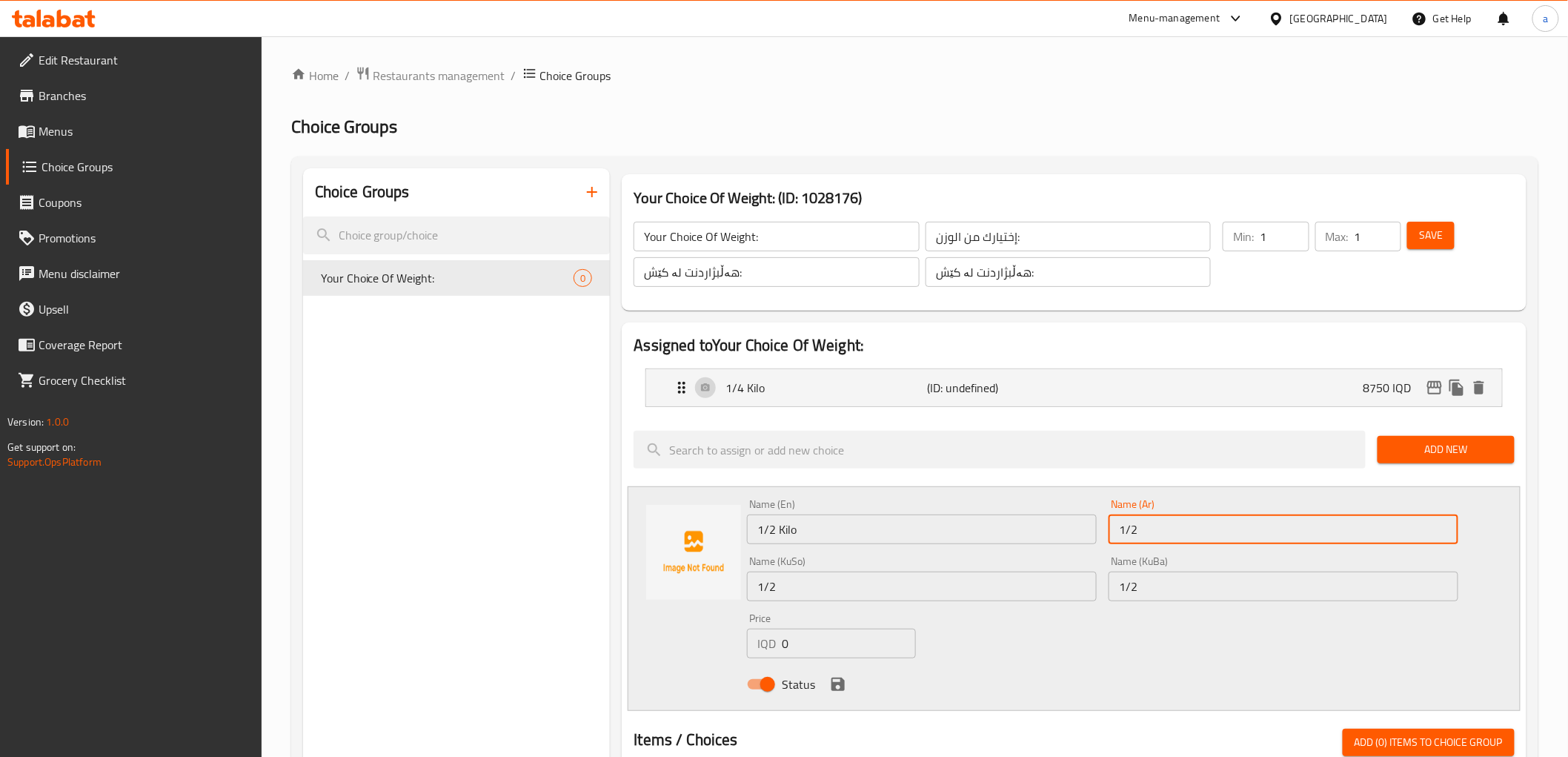
drag, startPoint x: 1182, startPoint y: 536, endPoint x: 1201, endPoint y: 539, distance: 19.2
click at [1182, 536] on input "1/2" at bounding box center [1283, 529] width 350 height 30
type input "1/2 كيلو"
drag, startPoint x: 1211, startPoint y: 594, endPoint x: 1207, endPoint y: 602, distance: 8.9
click at [1211, 594] on input "1/2" at bounding box center [1283, 586] width 350 height 30
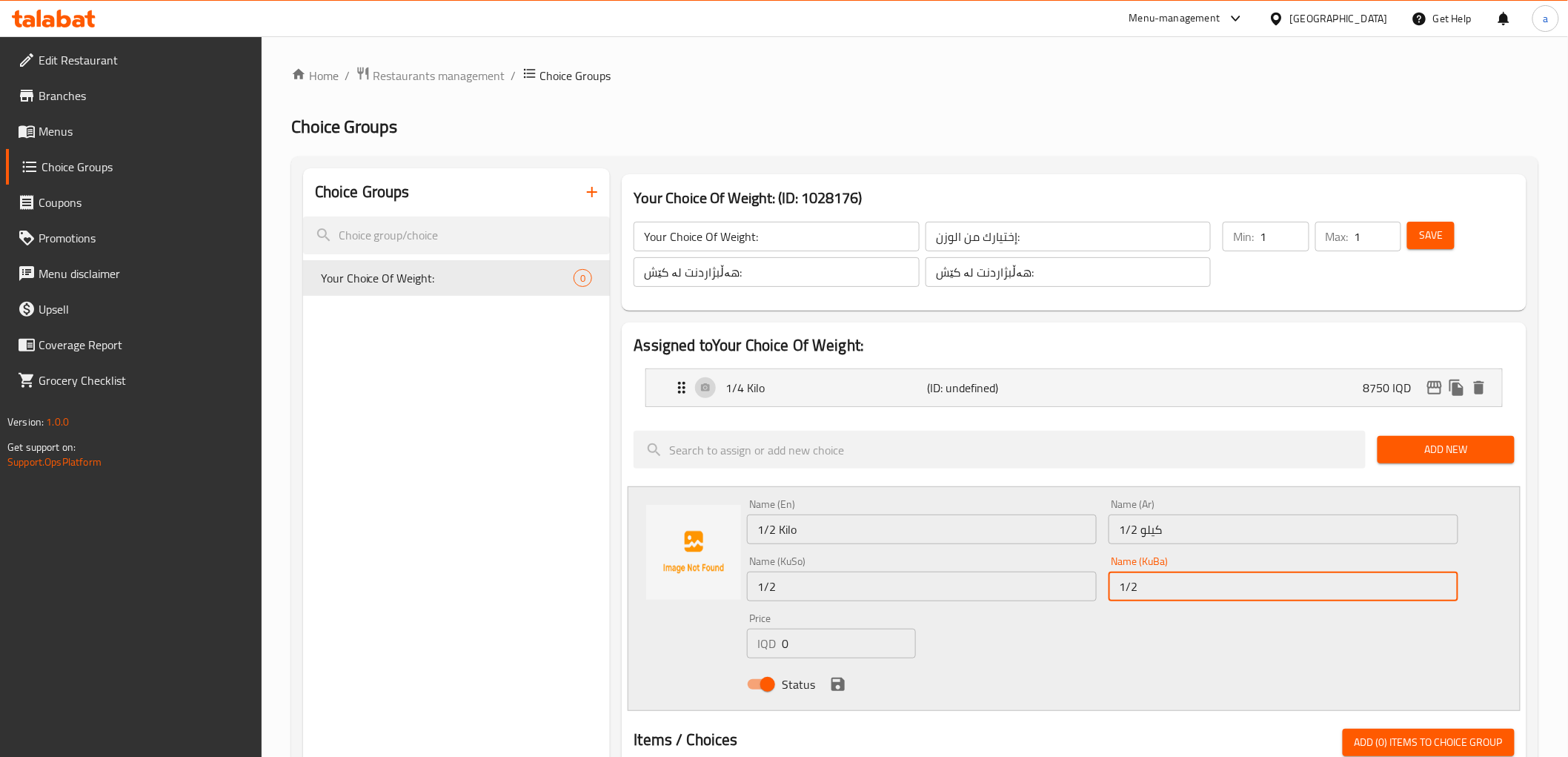
drag, startPoint x: 995, startPoint y: 584, endPoint x: 989, endPoint y: 598, distance: 15.2
click at [995, 584] on input "1/2" at bounding box center [921, 586] width 350 height 30
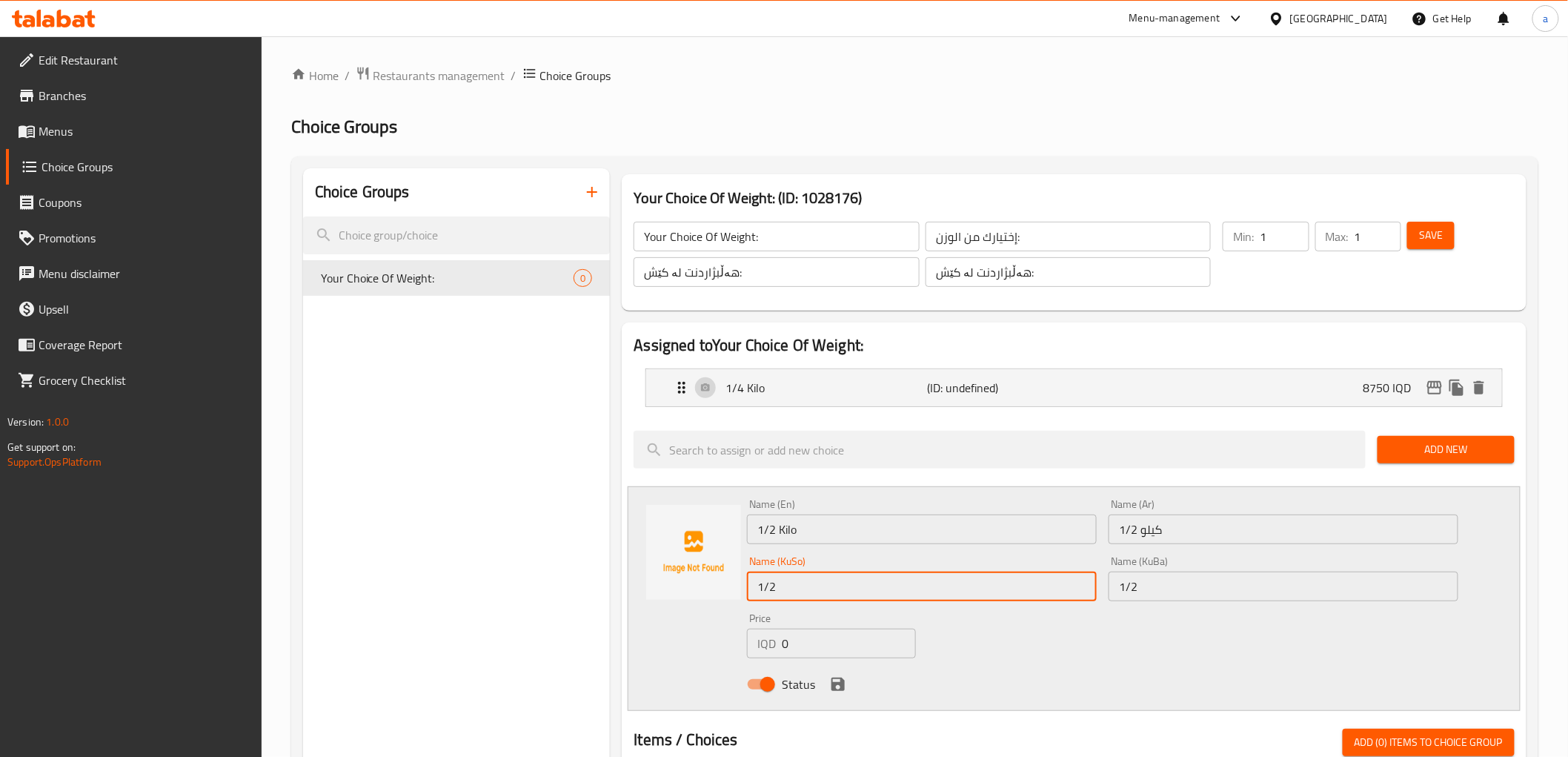
type input "1/2 کیلۆ"
click at [1167, 587] on input "1/2" at bounding box center [1283, 586] width 350 height 30
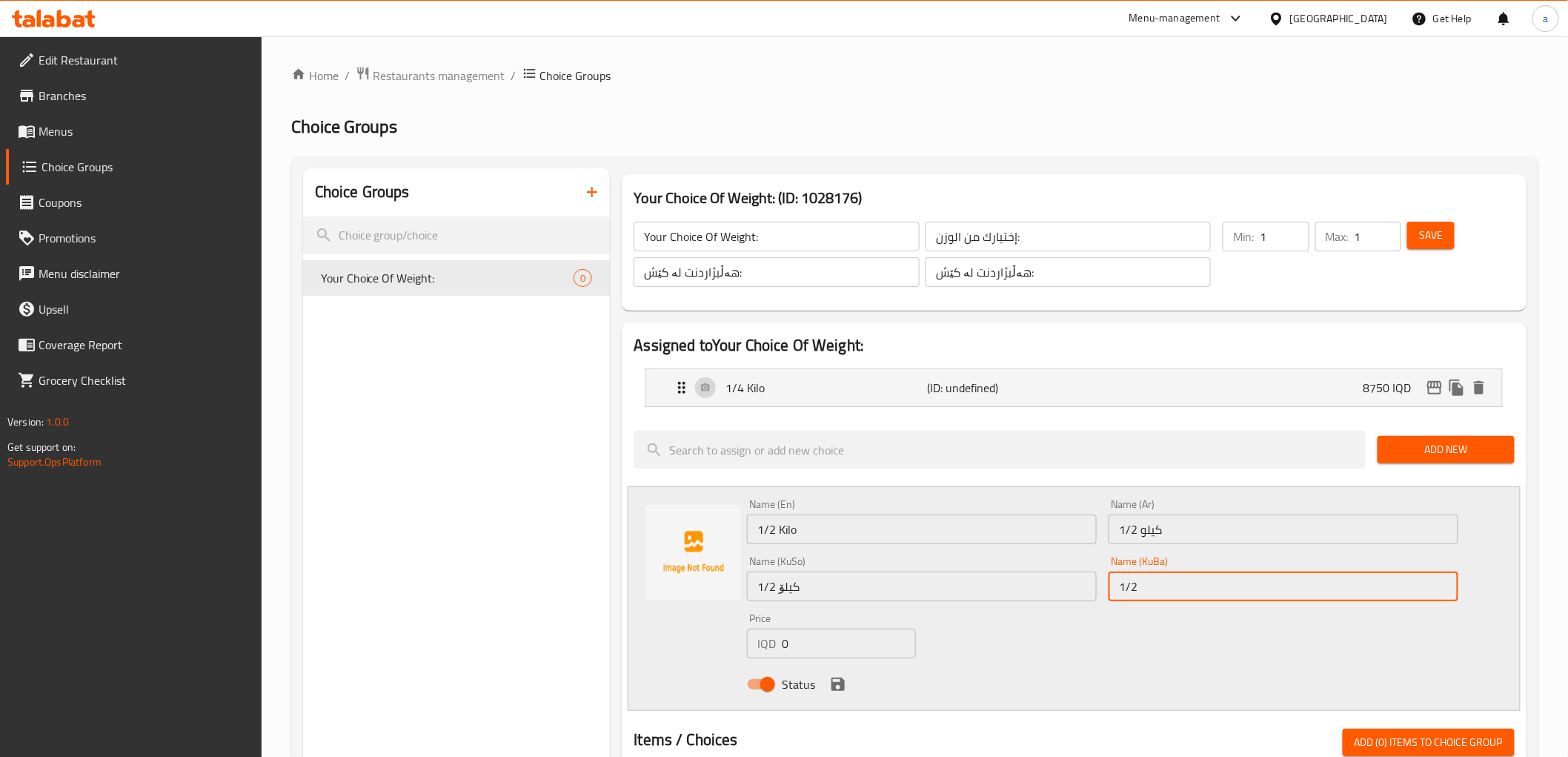
type input "1/2 کیلۆ"
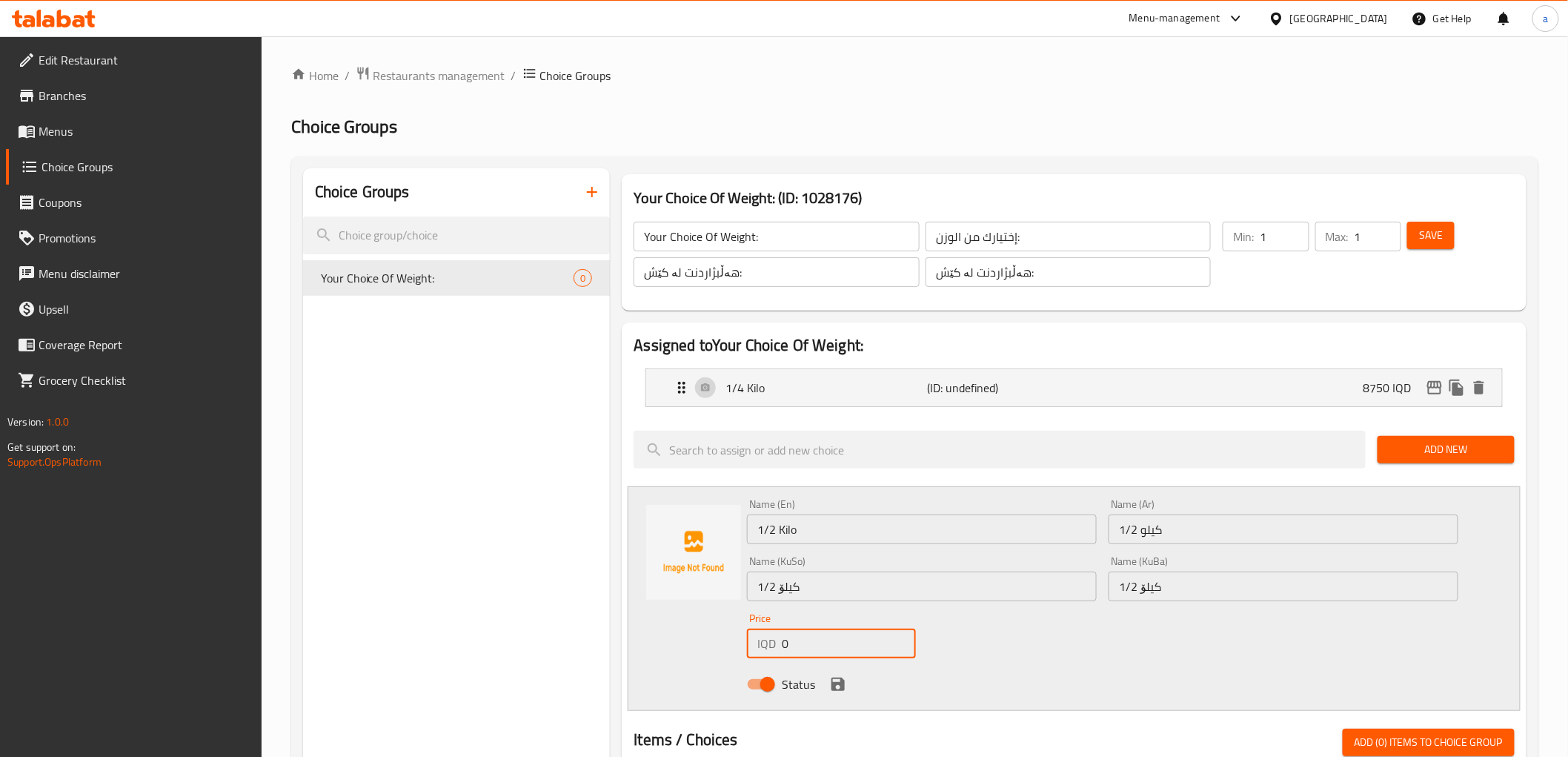
drag, startPoint x: 834, startPoint y: 633, endPoint x: 769, endPoint y: 650, distance: 67.2
click at [769, 650] on div "IQD 0 Price" at bounding box center [831, 643] width 169 height 30
paste input "1750"
type input "17500"
click at [840, 691] on icon "save" at bounding box center [838, 683] width 17 height 17
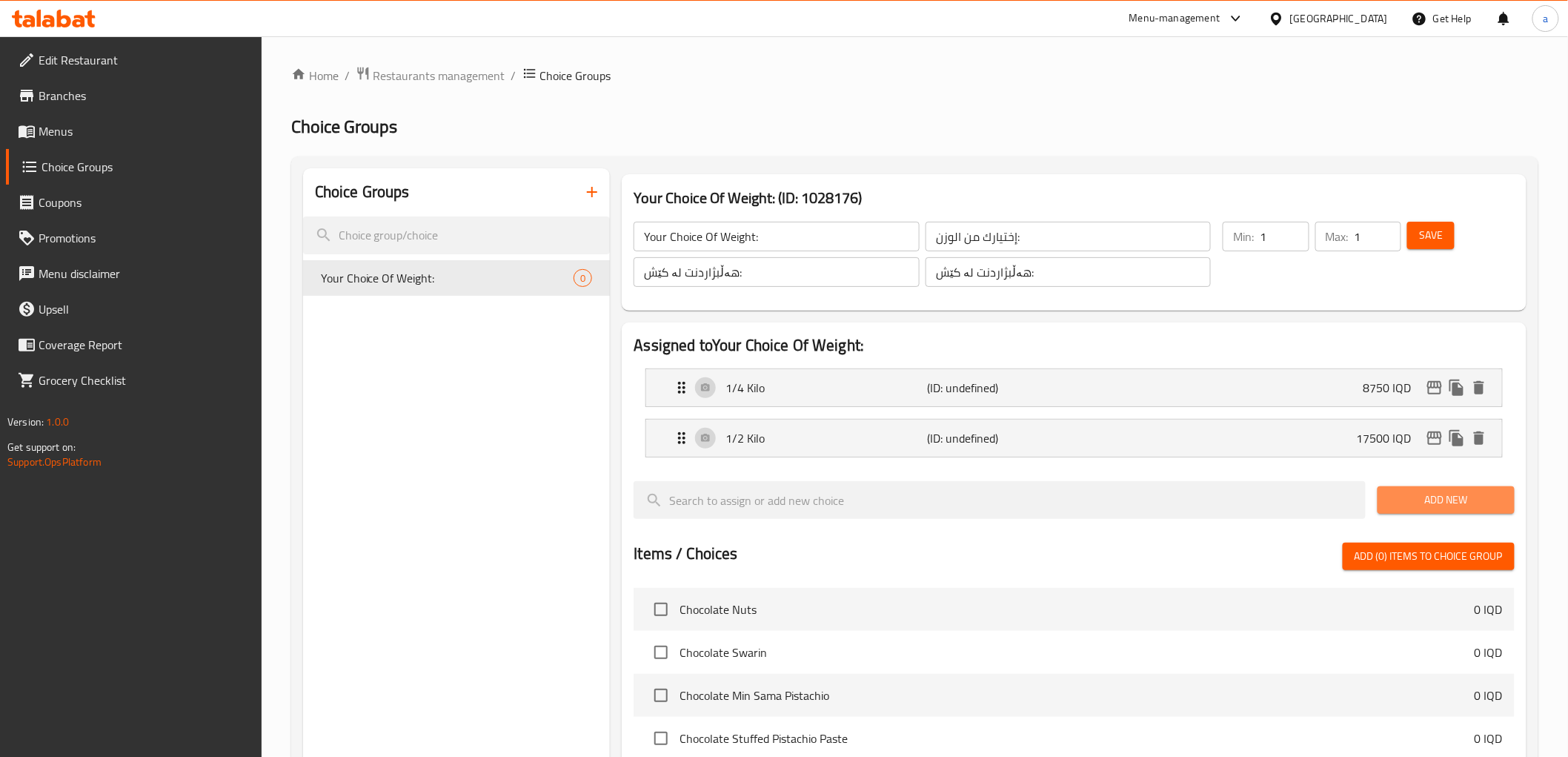
click at [1427, 497] on span "Add New" at bounding box center [1446, 500] width 113 height 18
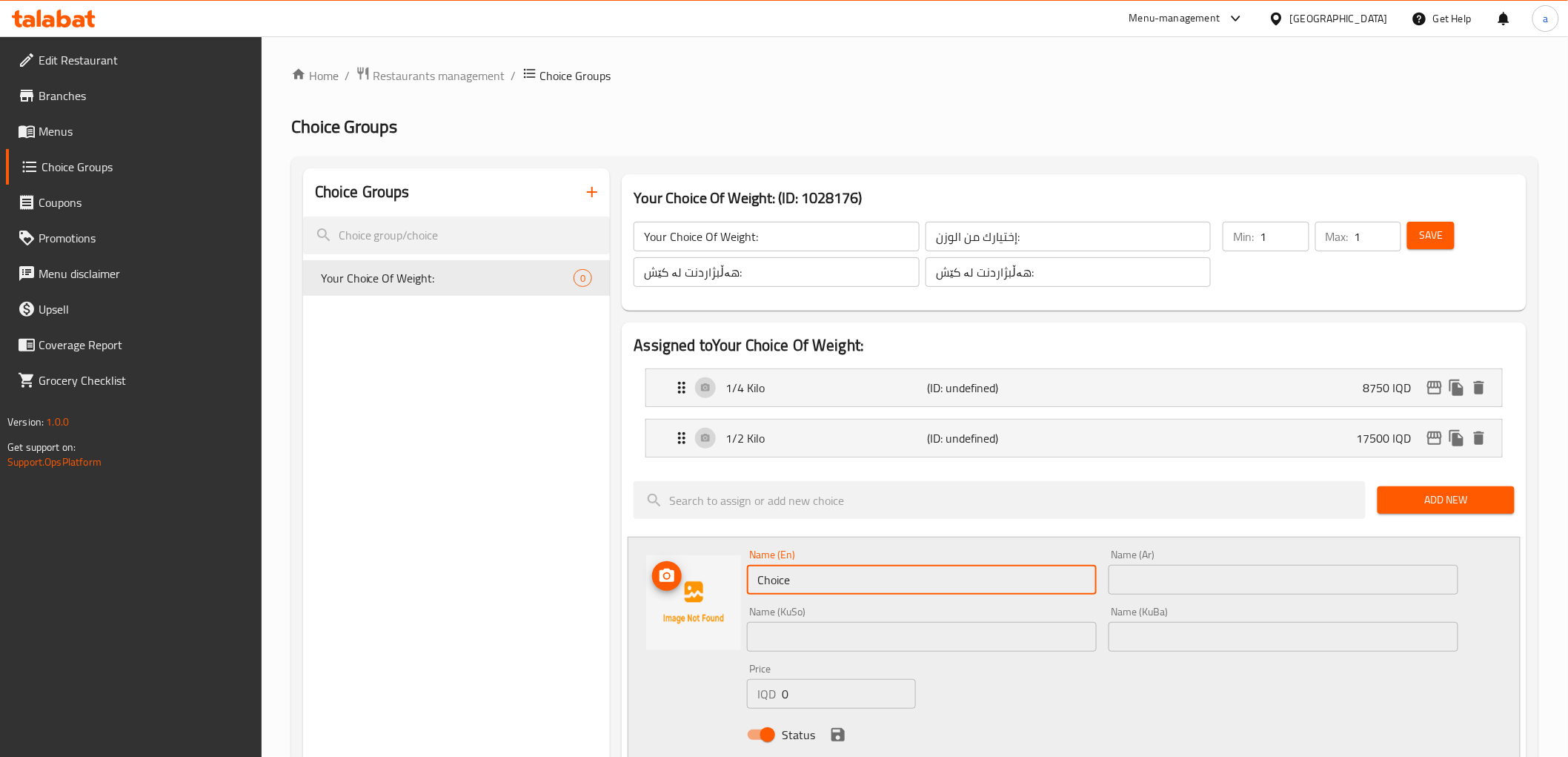
drag, startPoint x: 833, startPoint y: 580, endPoint x: 721, endPoint y: 589, distance: 112.4
click at [721, 589] on div "Name (En) Choice Name (En) Name (Ar) Name (Ar) Name (KuSo) Name (KuSo) Name (Ku…" at bounding box center [1074, 649] width 893 height 225
paste input "3/4 KG"
type input "3/4 Kilo"
drag, startPoint x: 773, startPoint y: 574, endPoint x: 742, endPoint y: 579, distance: 31.4
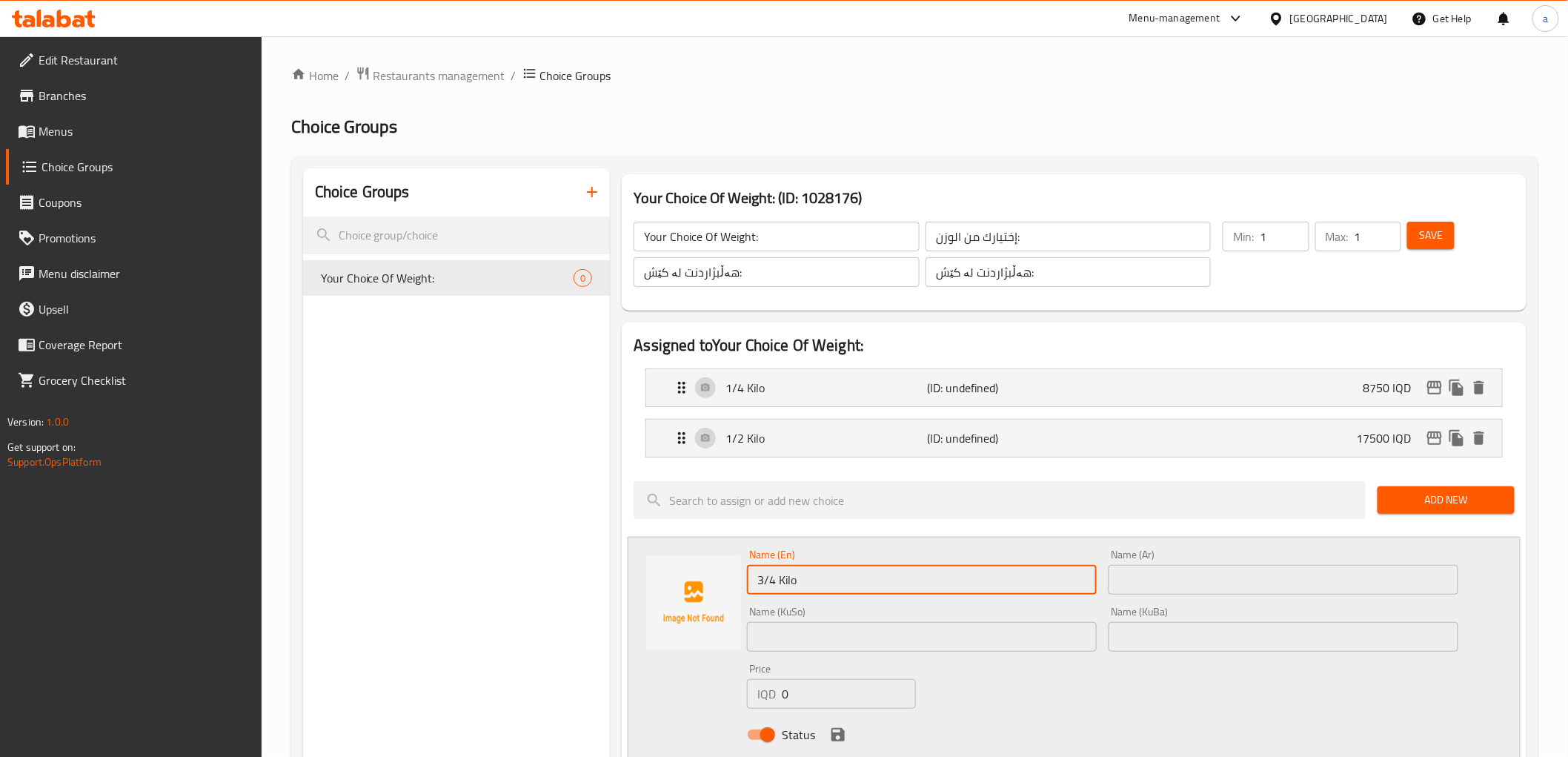
click at [742, 579] on div "Name (En) 3/4 Kilo Name (En)" at bounding box center [921, 572] width 361 height 57
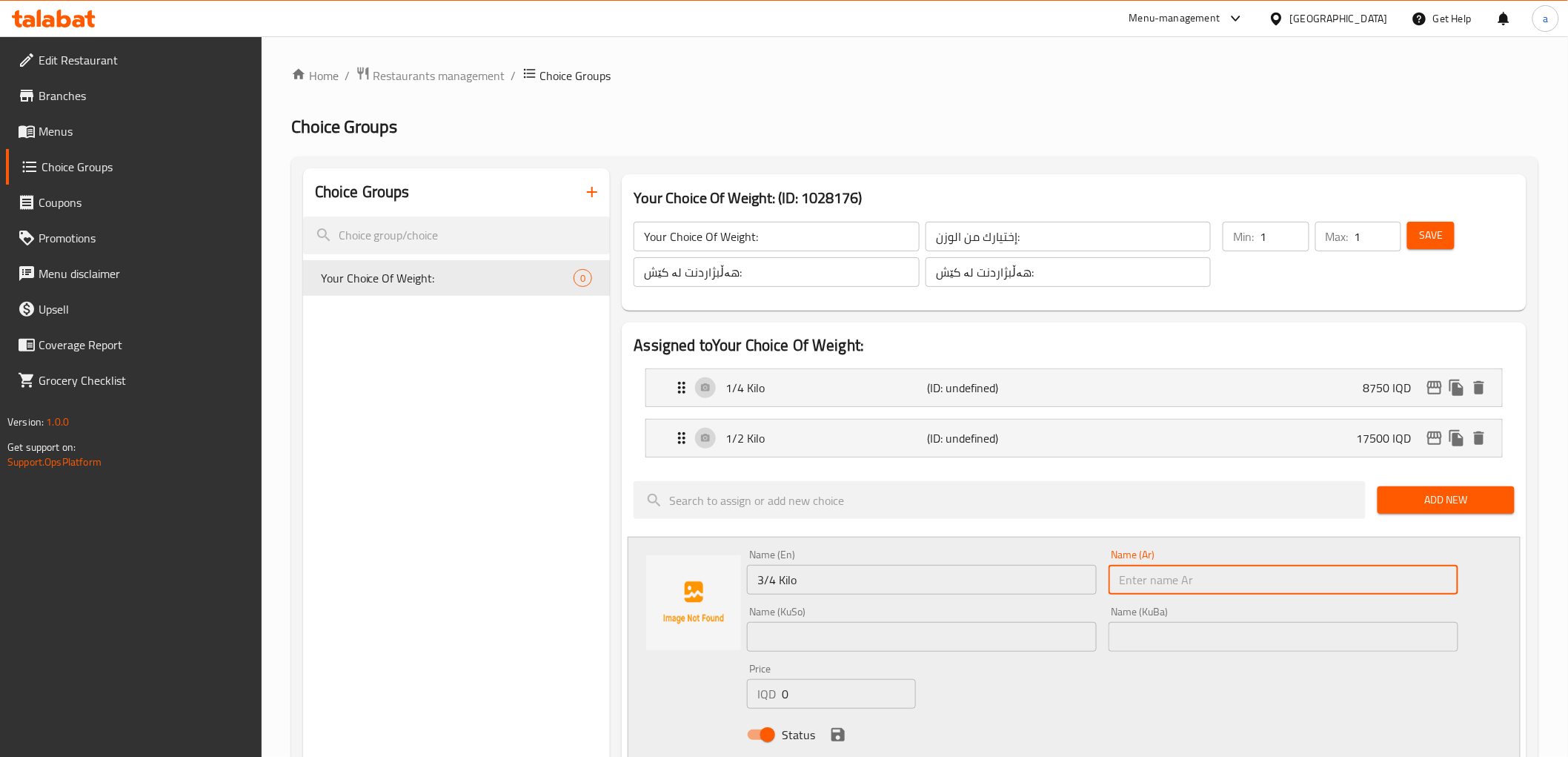
click at [1122, 582] on input "text" at bounding box center [1283, 579] width 350 height 30
paste input "3/4"
type input "3/4"
drag, startPoint x: 1001, startPoint y: 631, endPoint x: 1021, endPoint y: 636, distance: 20.6
click at [1001, 631] on input "text" at bounding box center [921, 636] width 350 height 30
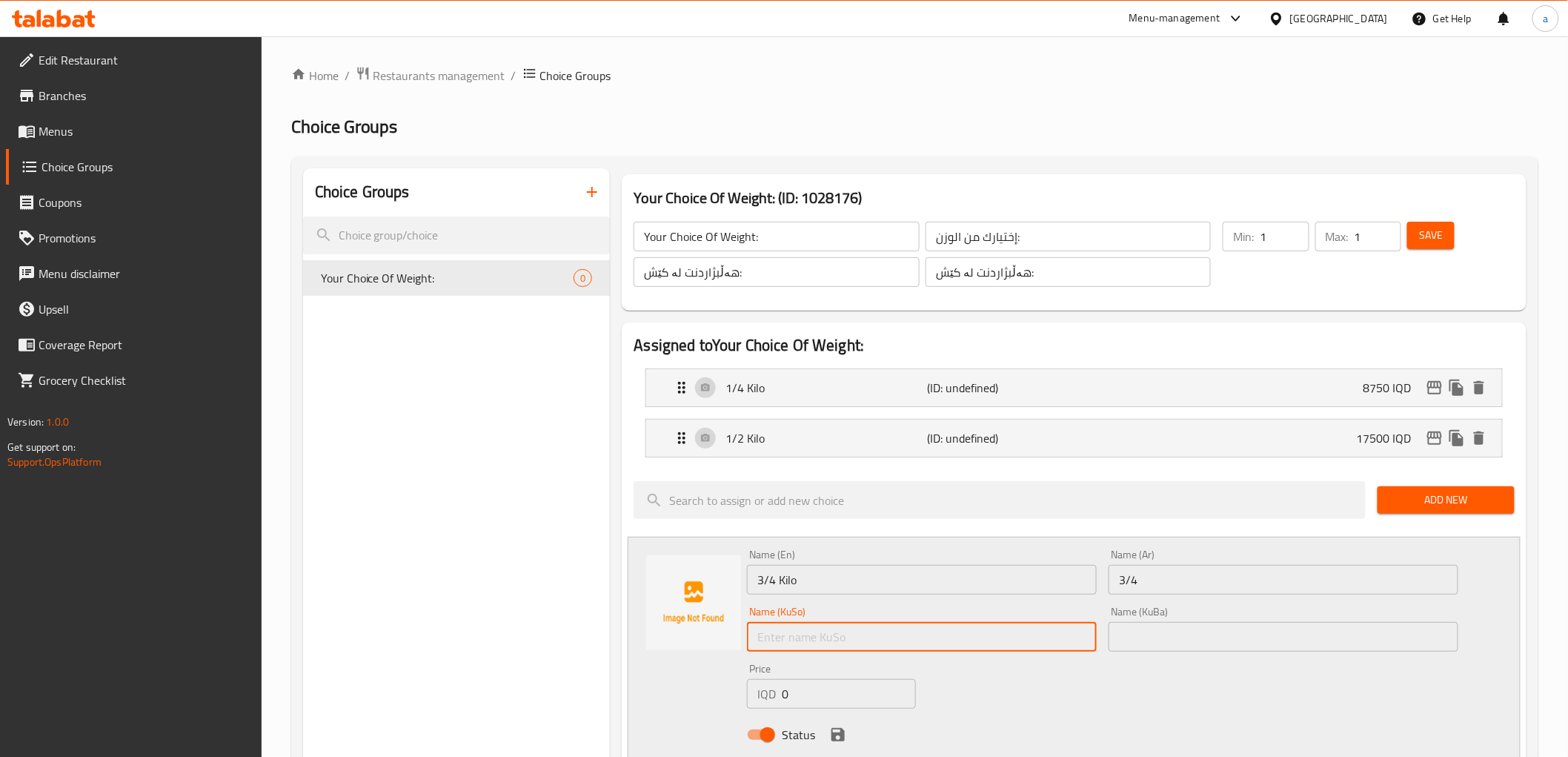
paste input "3/4"
type input "3/4"
click at [1136, 632] on input "text" at bounding box center [1283, 636] width 350 height 30
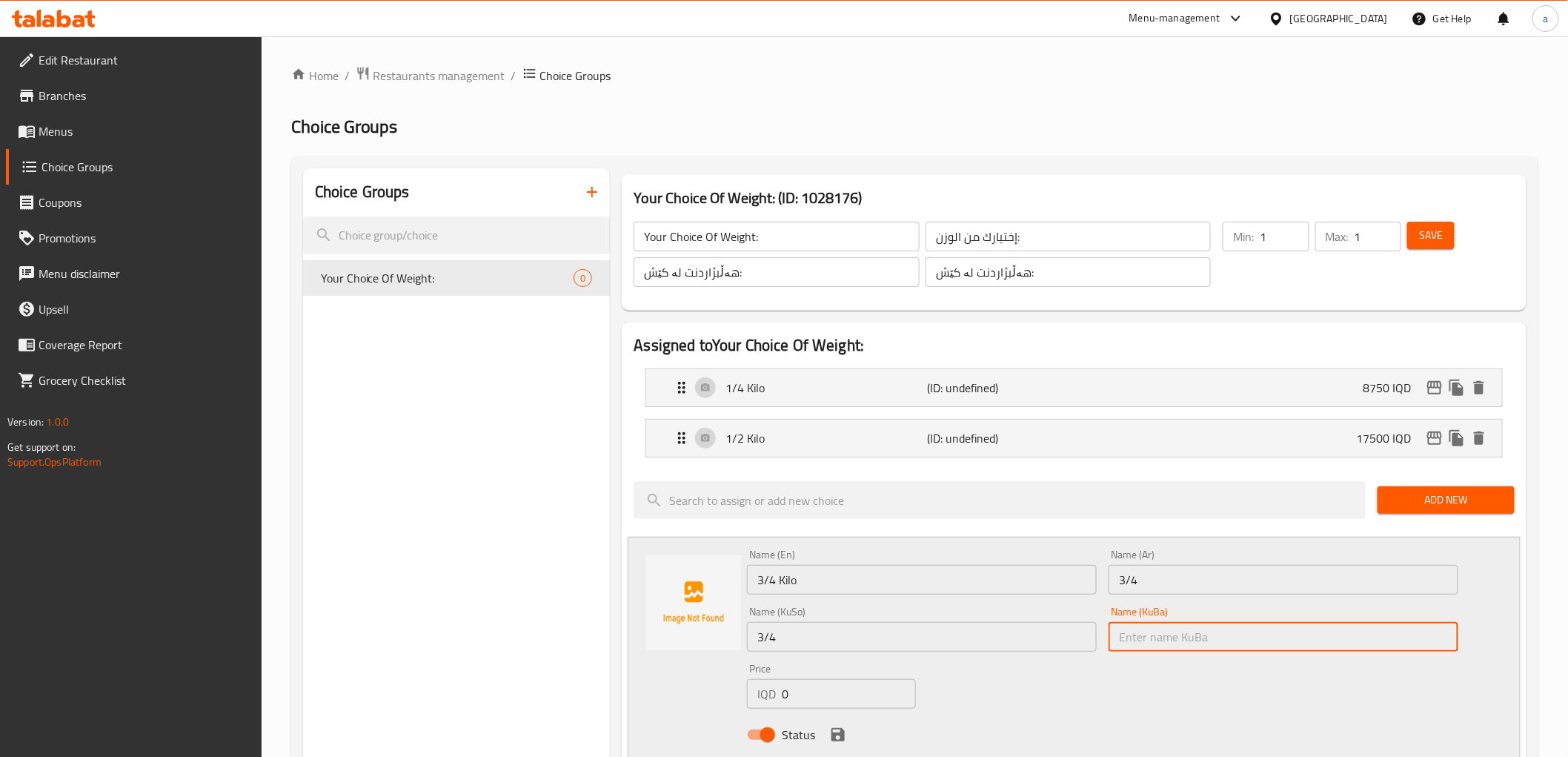
paste input "3/4"
type input "3/4"
click at [1166, 583] on input "3/4" at bounding box center [1283, 579] width 350 height 30
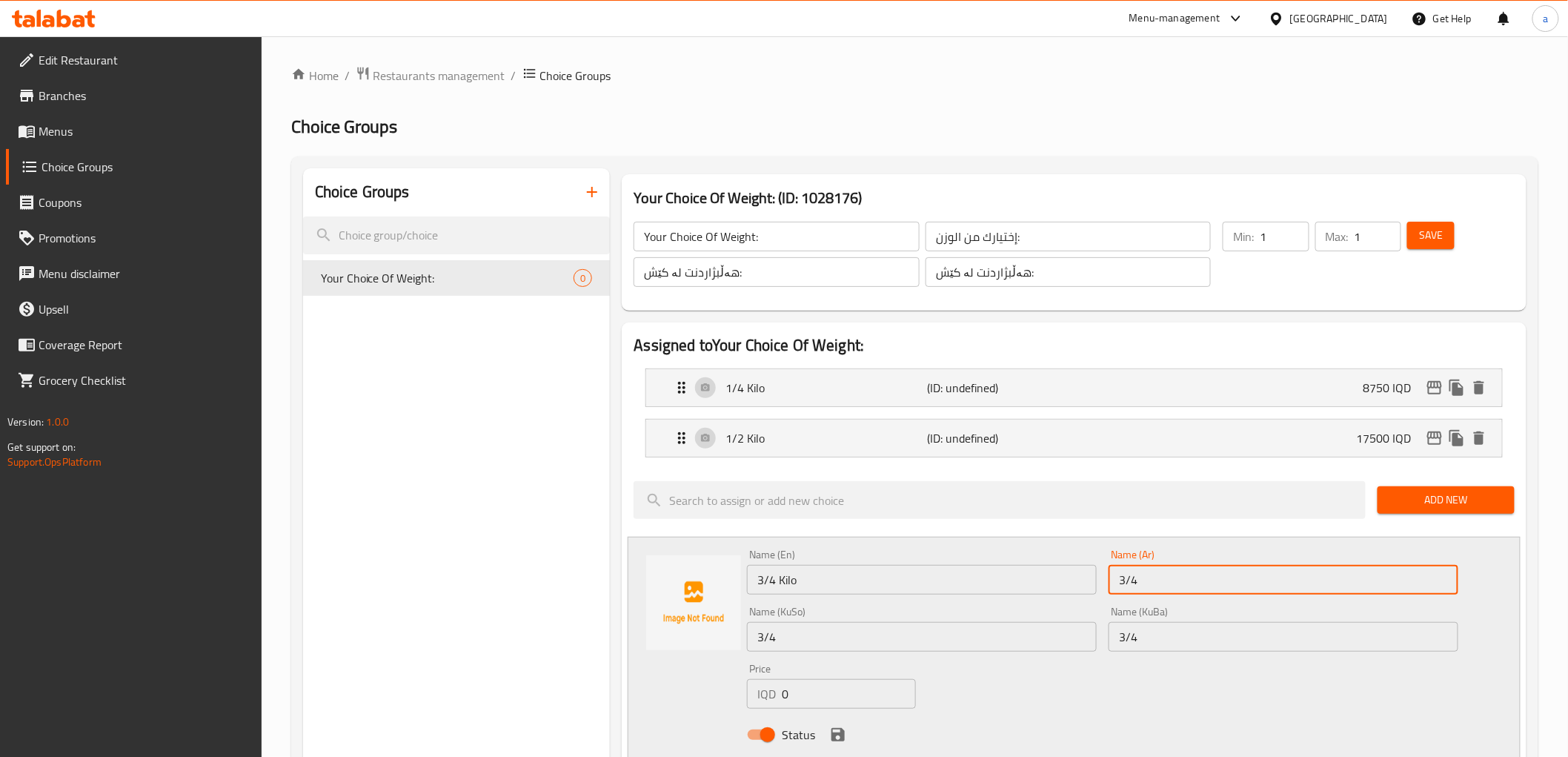
type input "3/4 كيلو"
click at [1179, 645] on input "3/4" at bounding box center [1283, 636] width 350 height 30
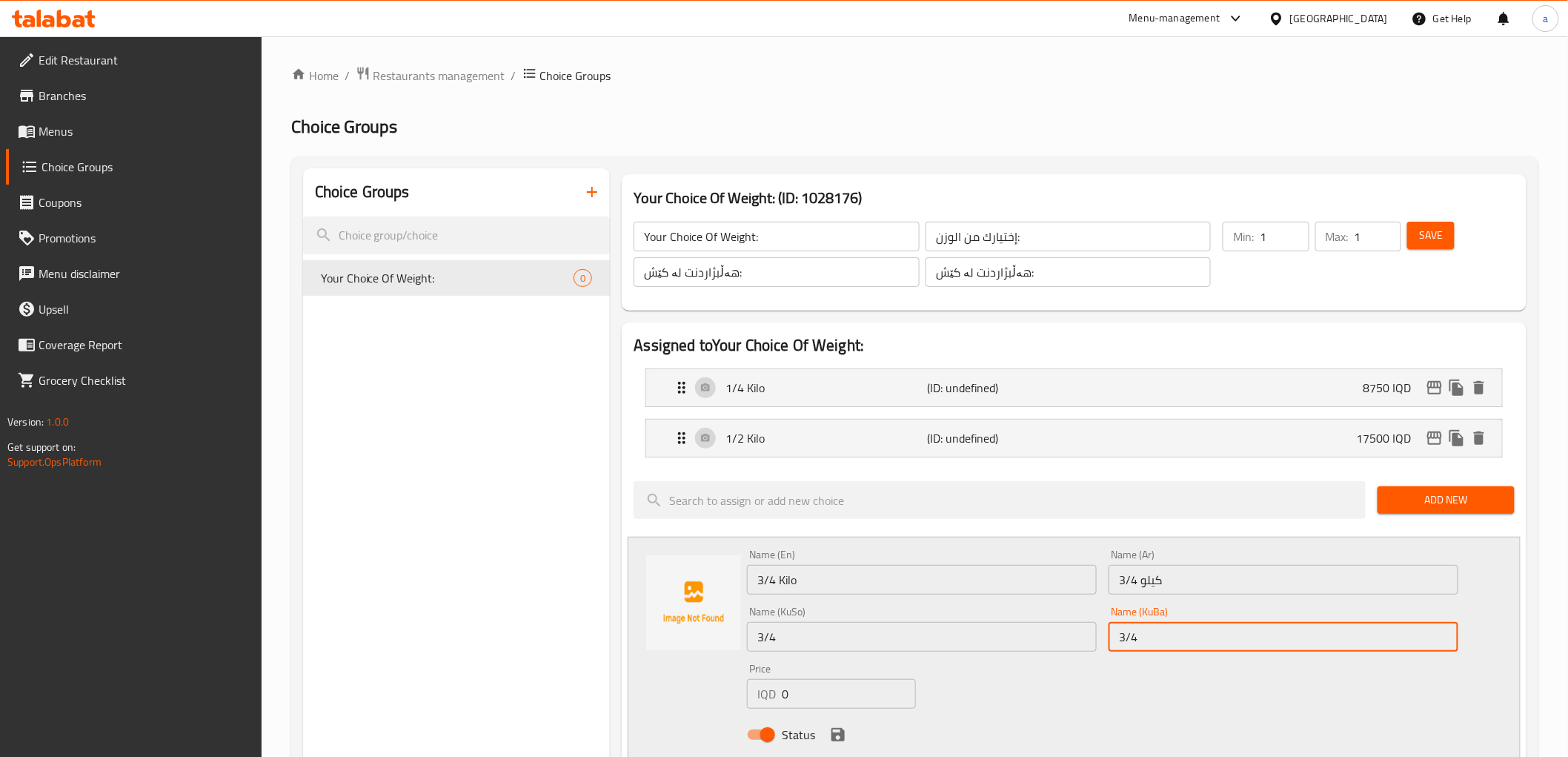
type input "3/4 کیلۆ"
drag, startPoint x: 995, startPoint y: 648, endPoint x: 965, endPoint y: 664, distance: 34.0
click at [995, 648] on input "3/4" at bounding box center [921, 636] width 350 height 30
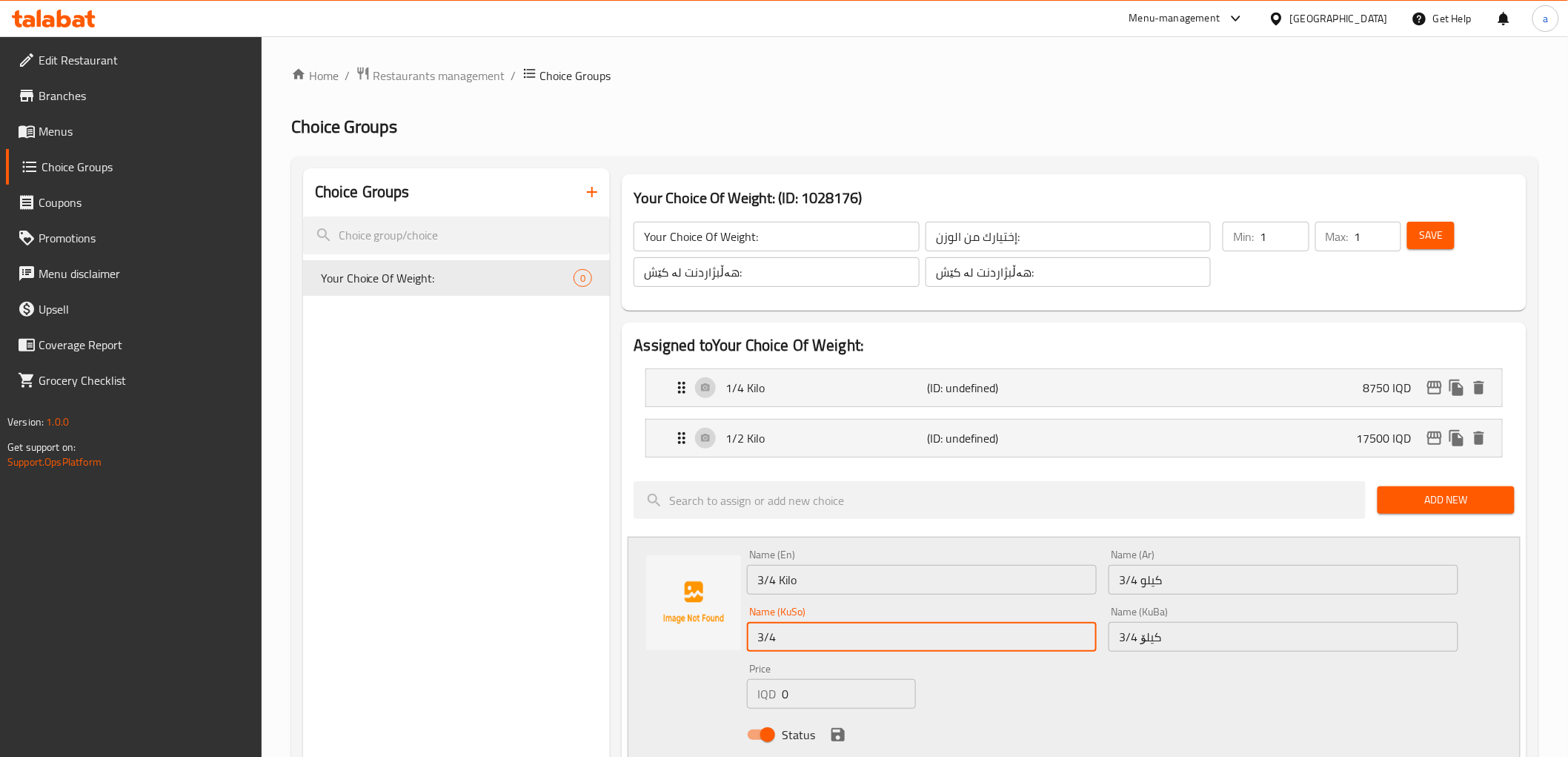
type input "3/4 کیلۆ"
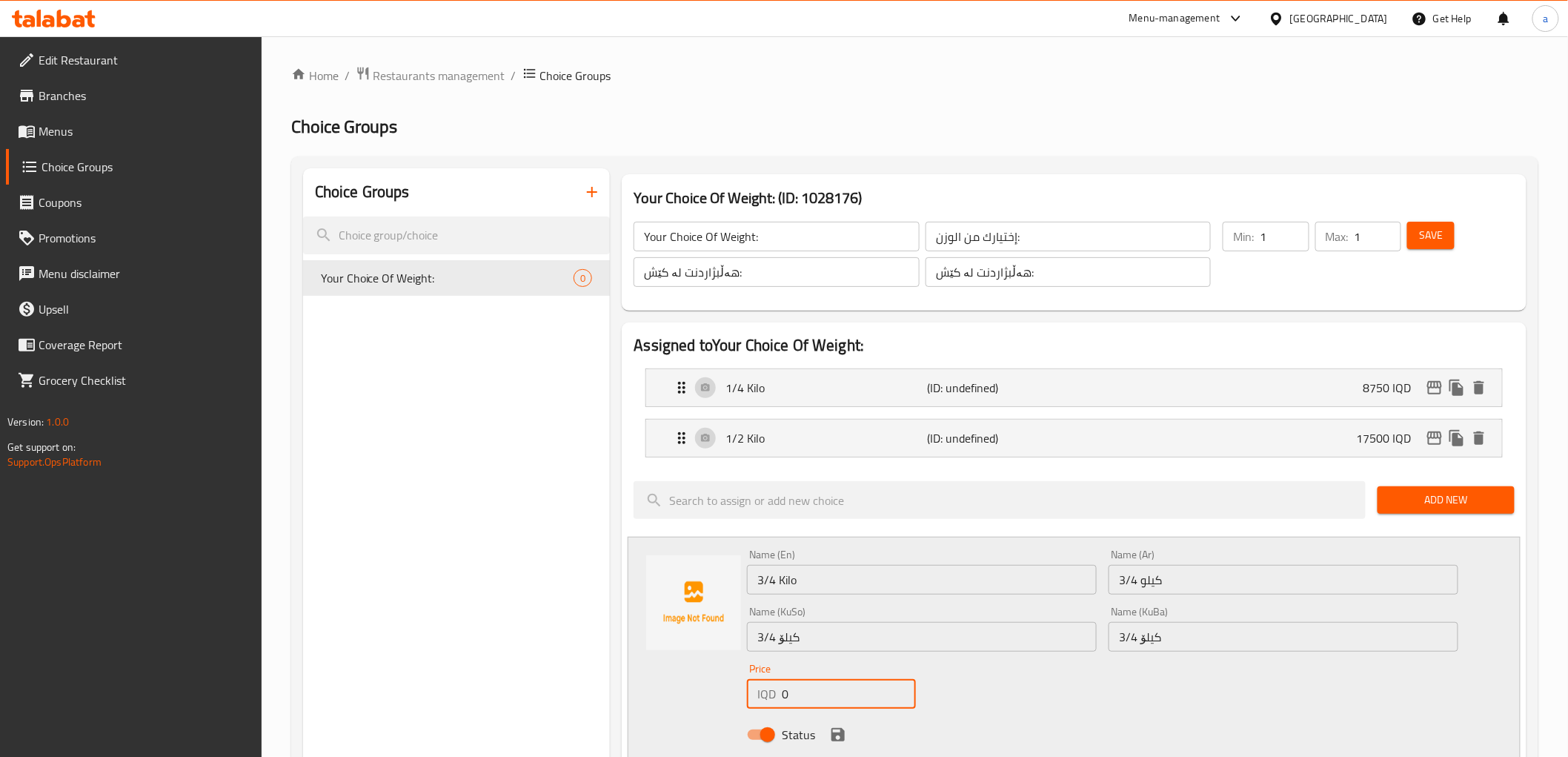
drag, startPoint x: 811, startPoint y: 690, endPoint x: 751, endPoint y: 707, distance: 62.4
click at [751, 707] on div "IQD 0 Price" at bounding box center [831, 693] width 169 height 30
paste input "2625"
type input "26250"
click at [831, 732] on icon "save" at bounding box center [838, 734] width 17 height 17
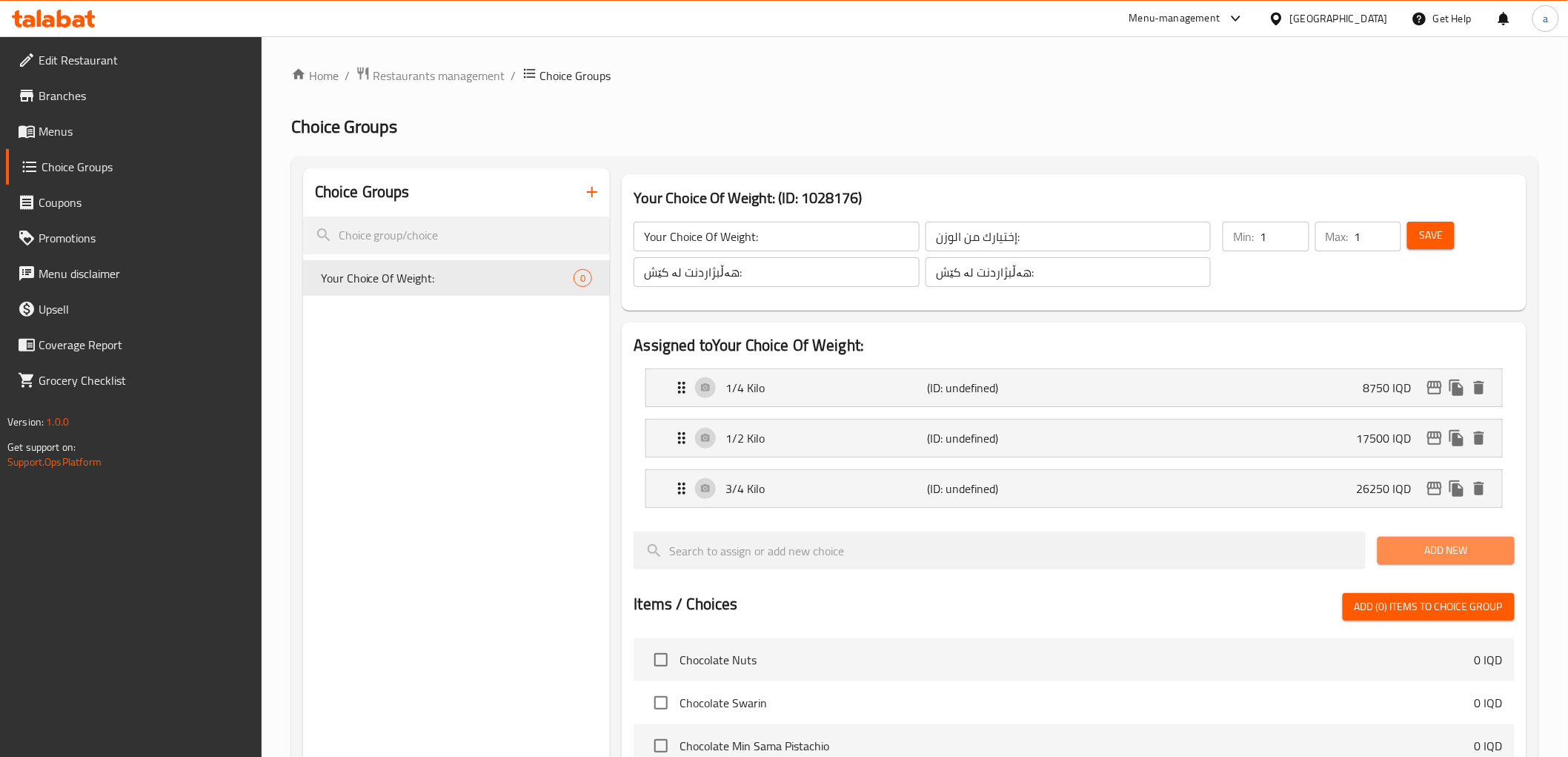
click at [1406, 550] on span "Add New" at bounding box center [1446, 550] width 113 height 18
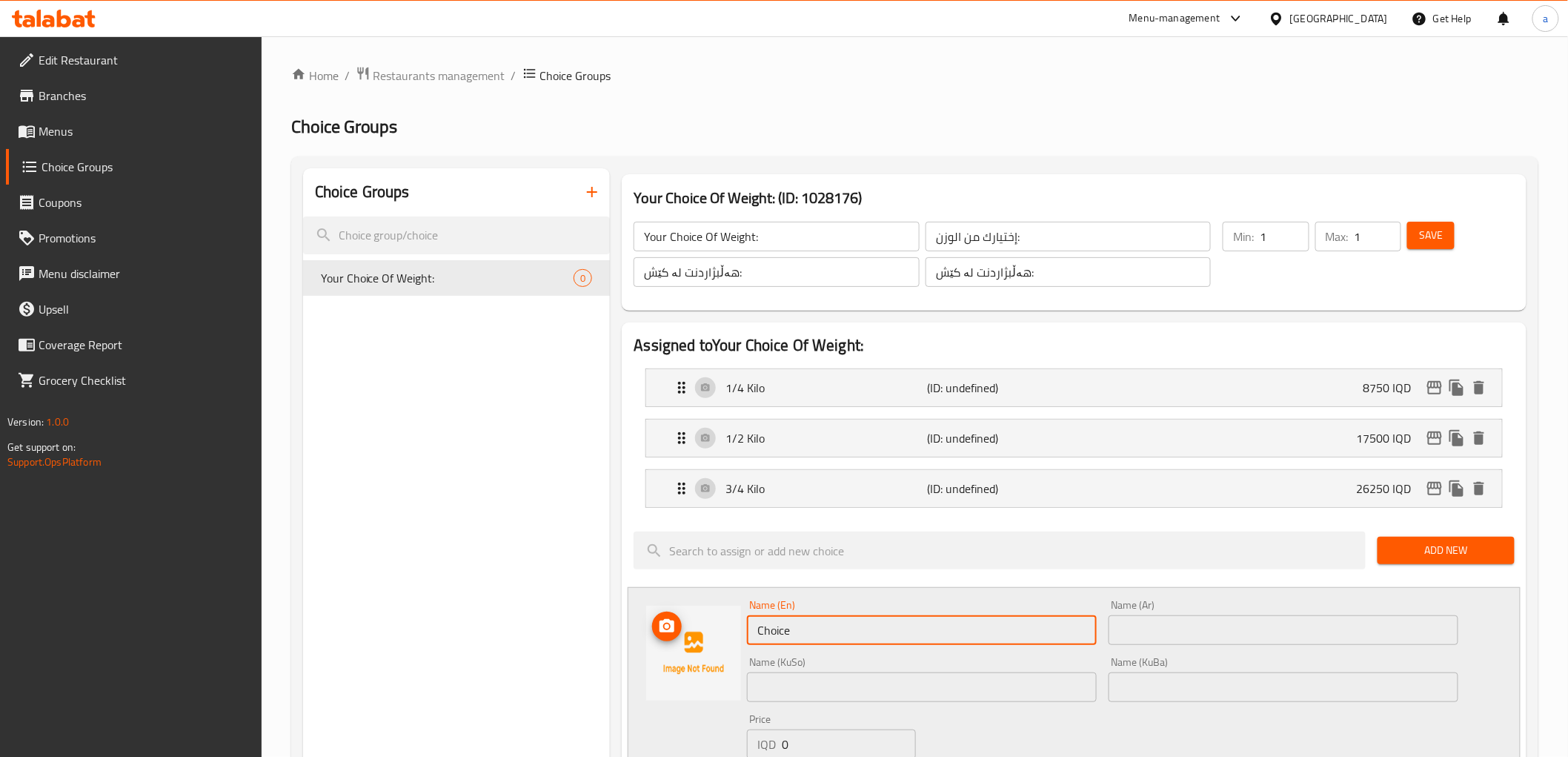
drag, startPoint x: 915, startPoint y: 630, endPoint x: 713, endPoint y: 642, distance: 202.4
click at [713, 642] on div "Name (En) Choice Name (En) Name (Ar) Name (Ar) Name (KuSo) Name (KuSo) Name (Ku…" at bounding box center [1074, 699] width 893 height 225
type input "1 Kilo"
click at [1148, 621] on input "text" at bounding box center [1283, 629] width 350 height 30
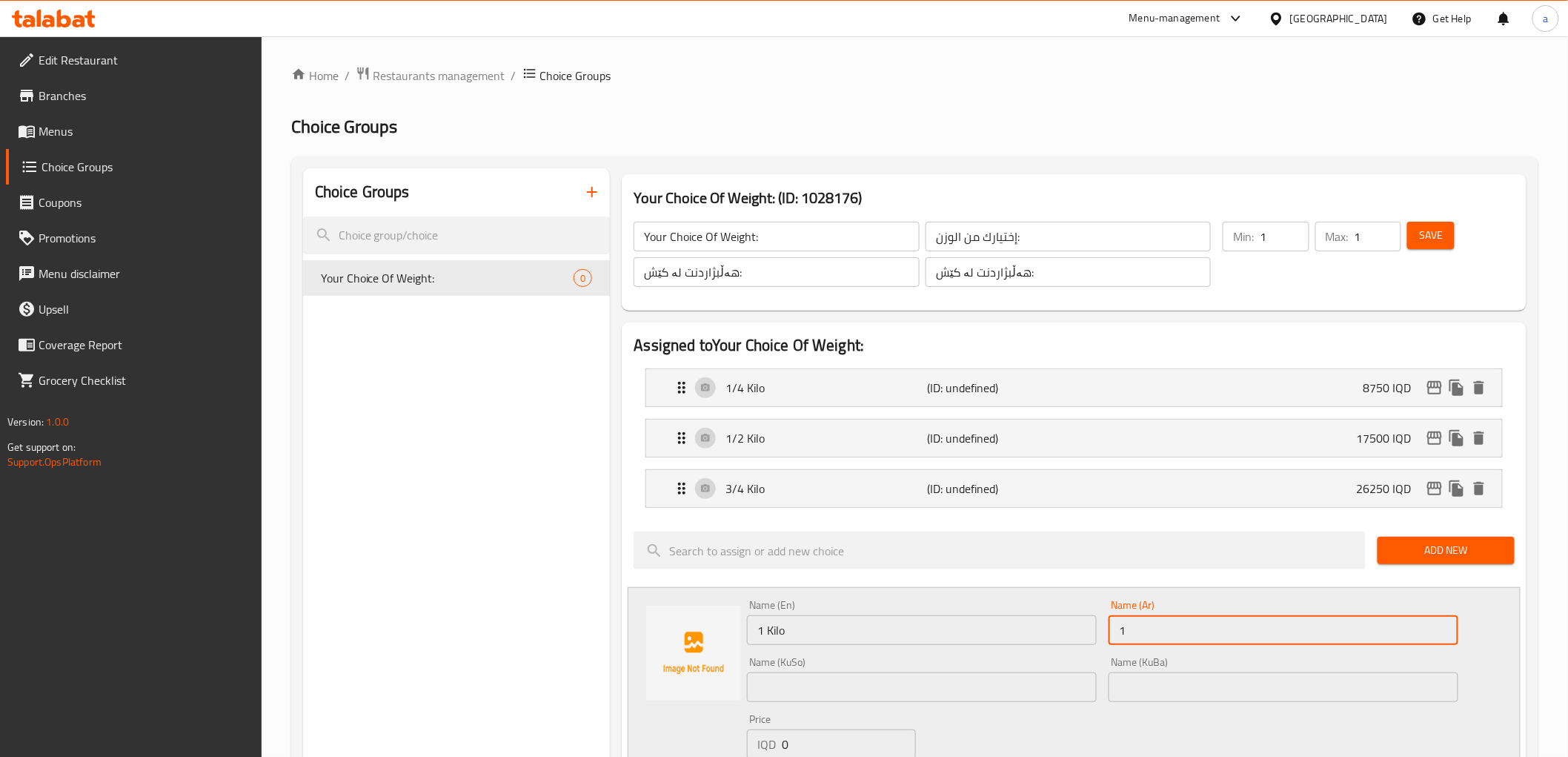
type input "1"
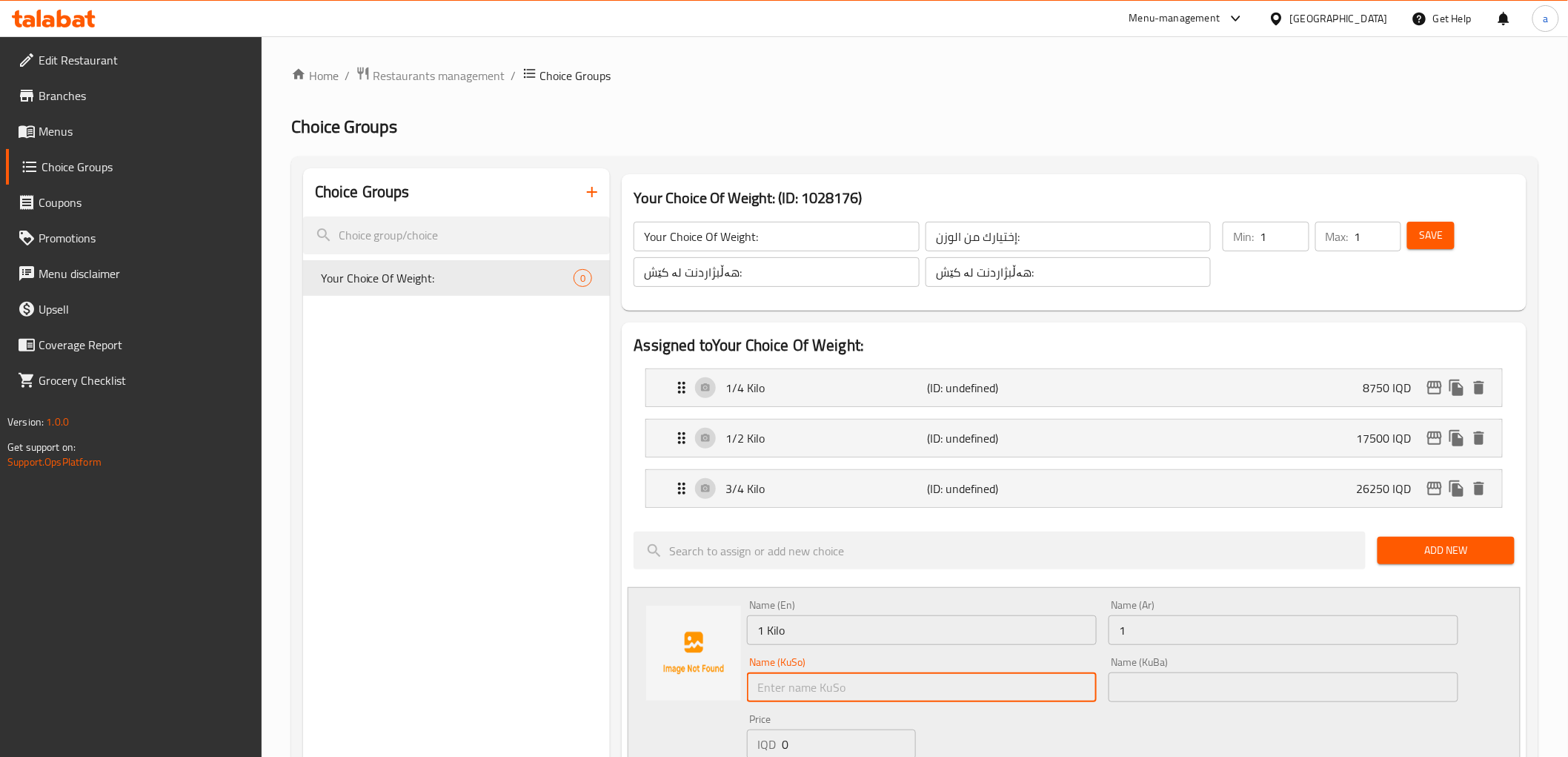
click at [1046, 673] on input "text" at bounding box center [921, 687] width 350 height 30
type input "1"
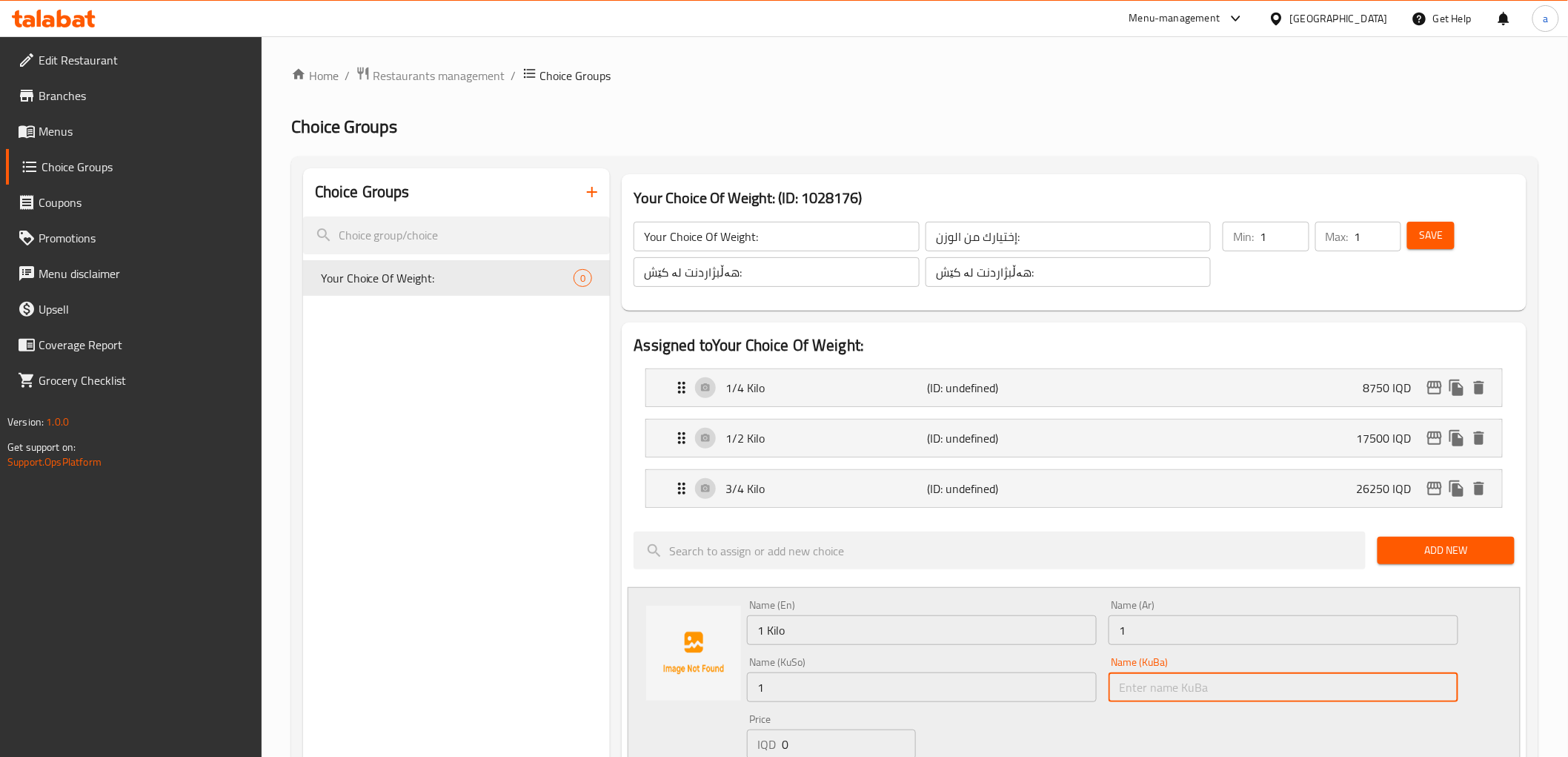
click at [1181, 686] on input "text" at bounding box center [1283, 687] width 350 height 30
type input "1"
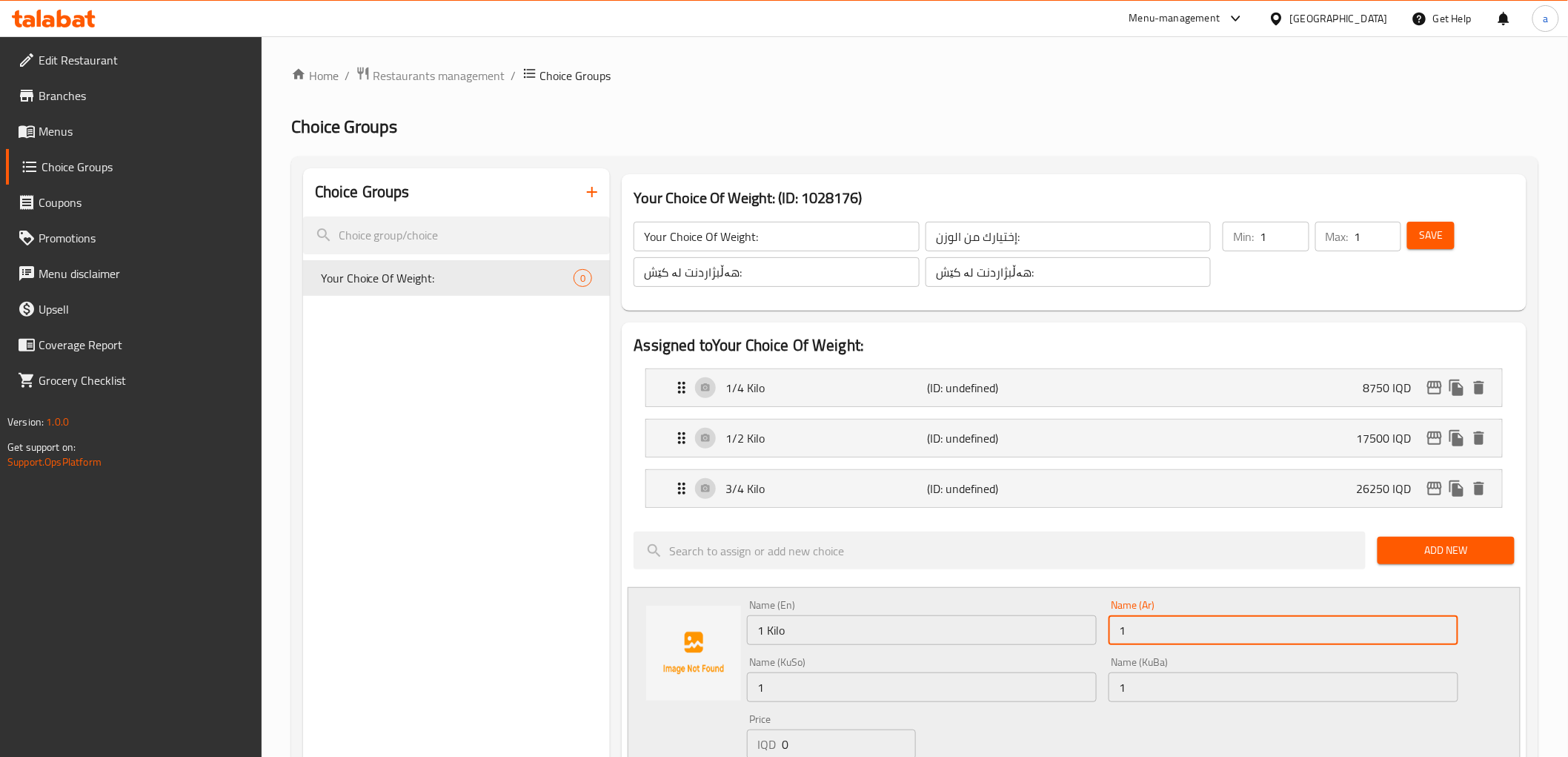
click at [1146, 628] on input "1" at bounding box center [1283, 629] width 350 height 30
type input "1 كيلو"
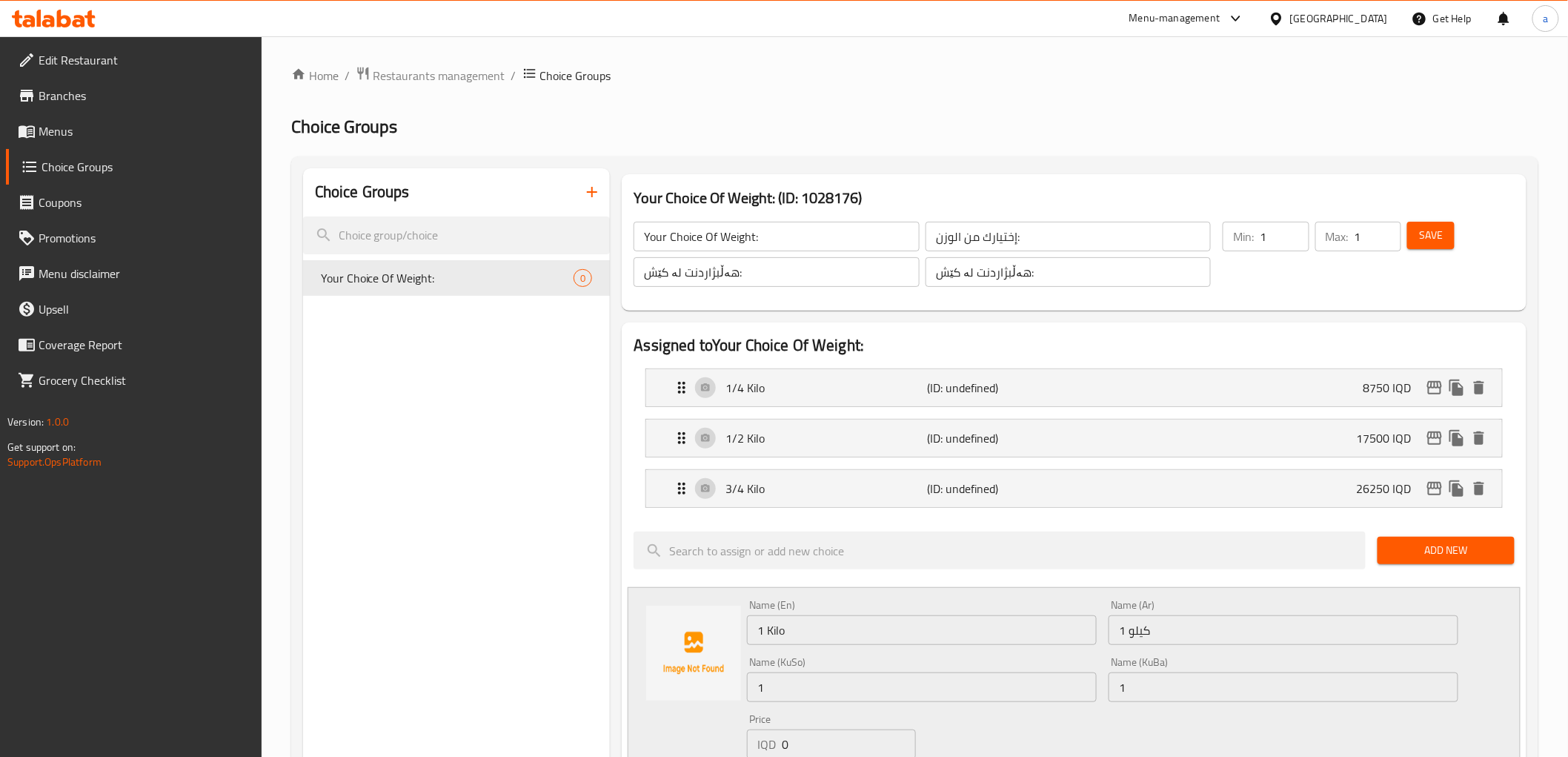
drag, startPoint x: 998, startPoint y: 666, endPoint x: 994, endPoint y: 683, distance: 17.5
click at [997, 675] on div "Name (KuSo) 1 Name (KuSo)" at bounding box center [921, 680] width 350 height 46
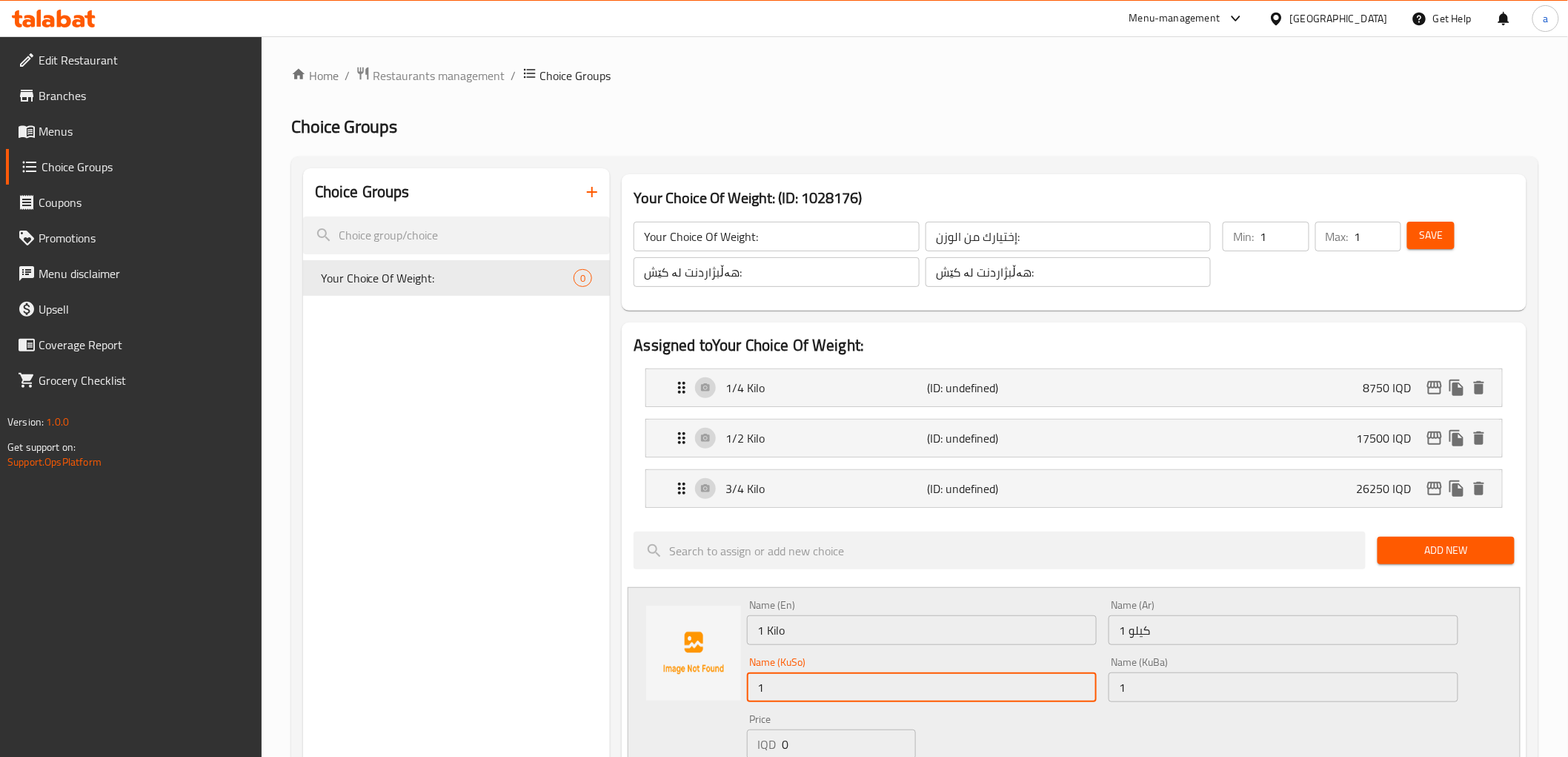
click at [994, 683] on input "1" at bounding box center [921, 687] width 350 height 30
type input "1 کیلۆ"
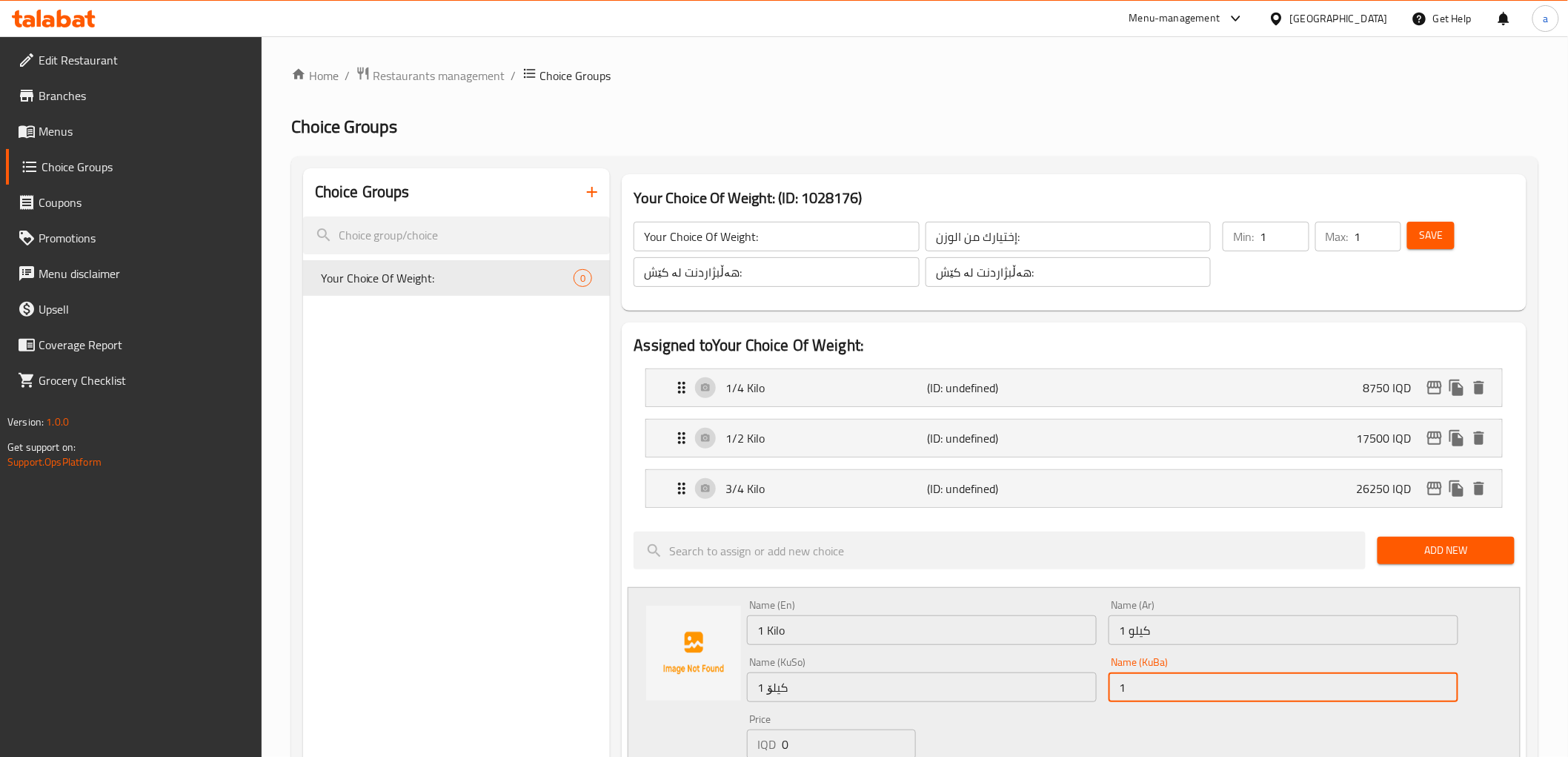
click at [1156, 695] on input "1" at bounding box center [1283, 687] width 350 height 30
type input "1 کیلۆ"
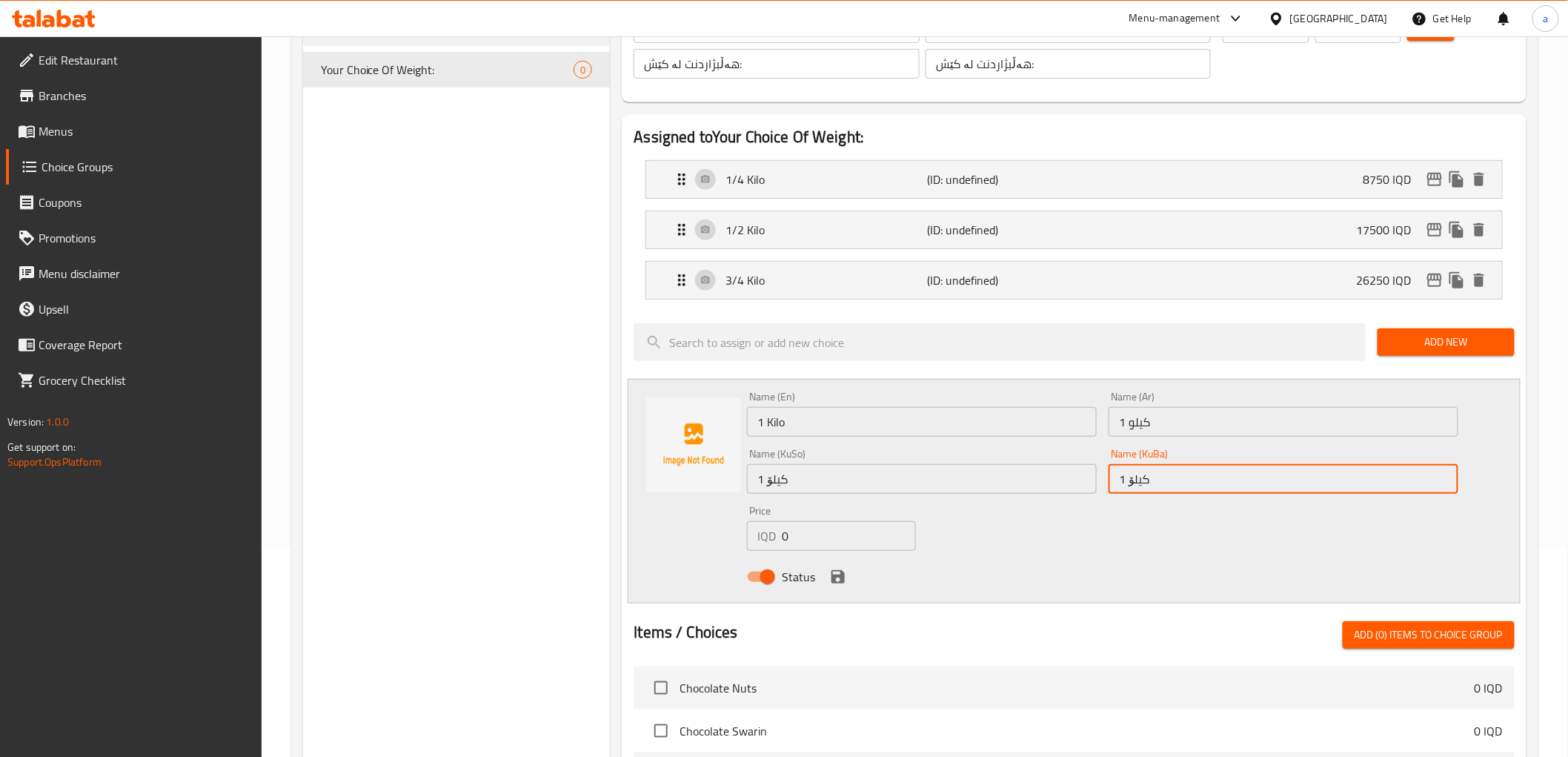
scroll to position [247, 0]
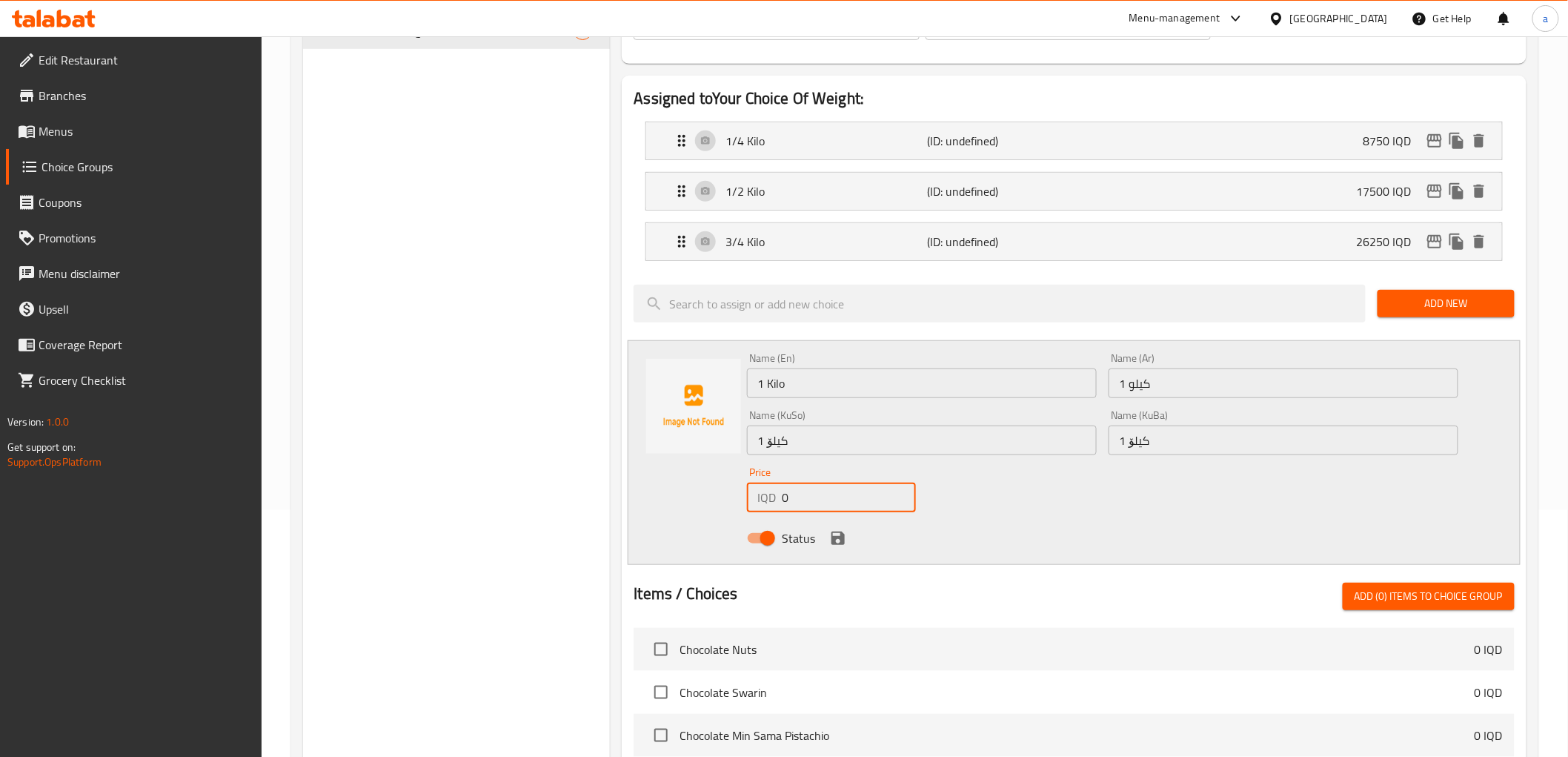
drag, startPoint x: 818, startPoint y: 482, endPoint x: 764, endPoint y: 493, distance: 55.1
click at [764, 493] on div "Price IQD 0 Price" at bounding box center [831, 490] width 169 height 46
paste input "3500"
type input "35000"
click at [837, 547] on button "save" at bounding box center [838, 538] width 22 height 22
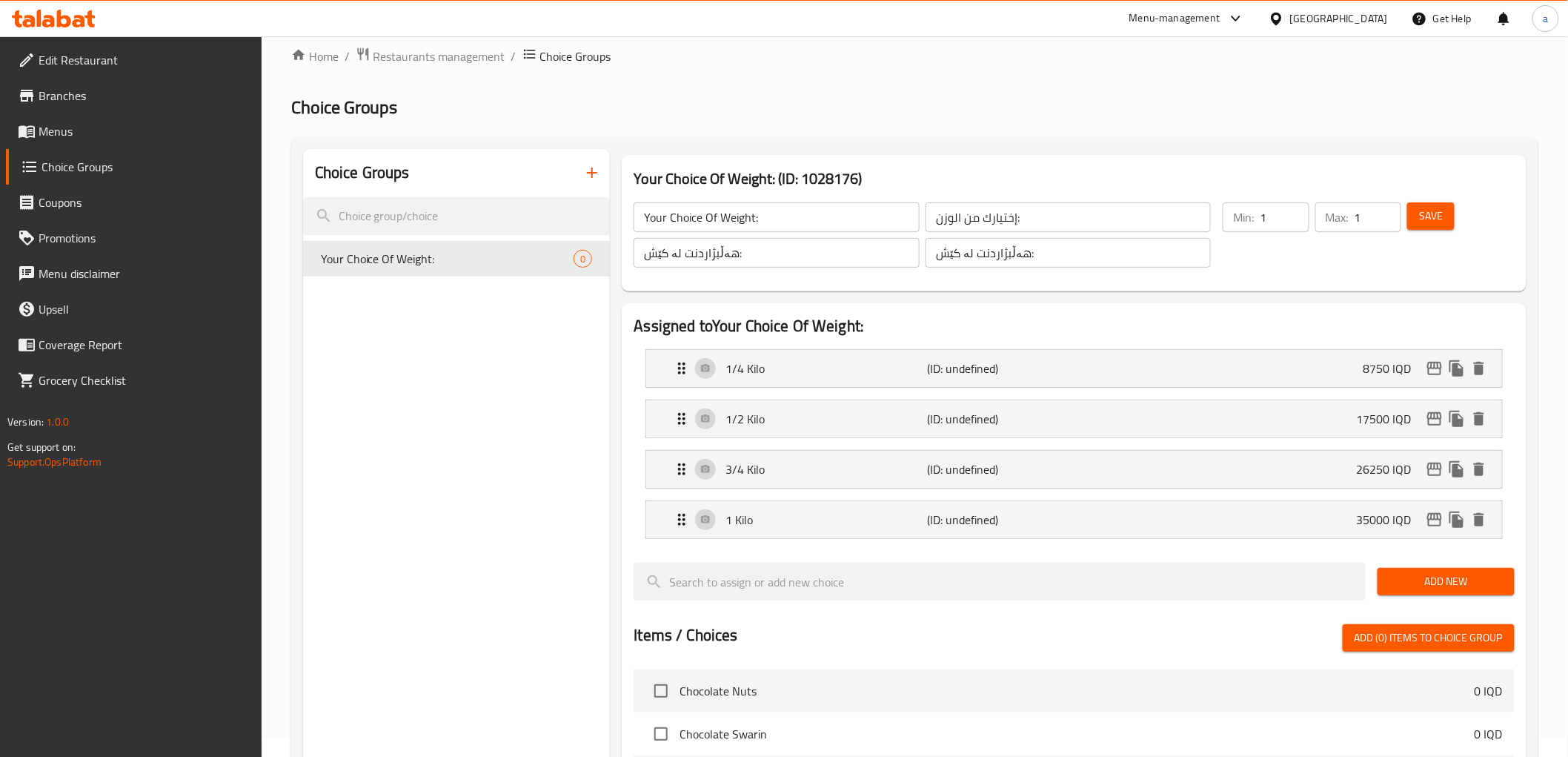
scroll to position [0, 0]
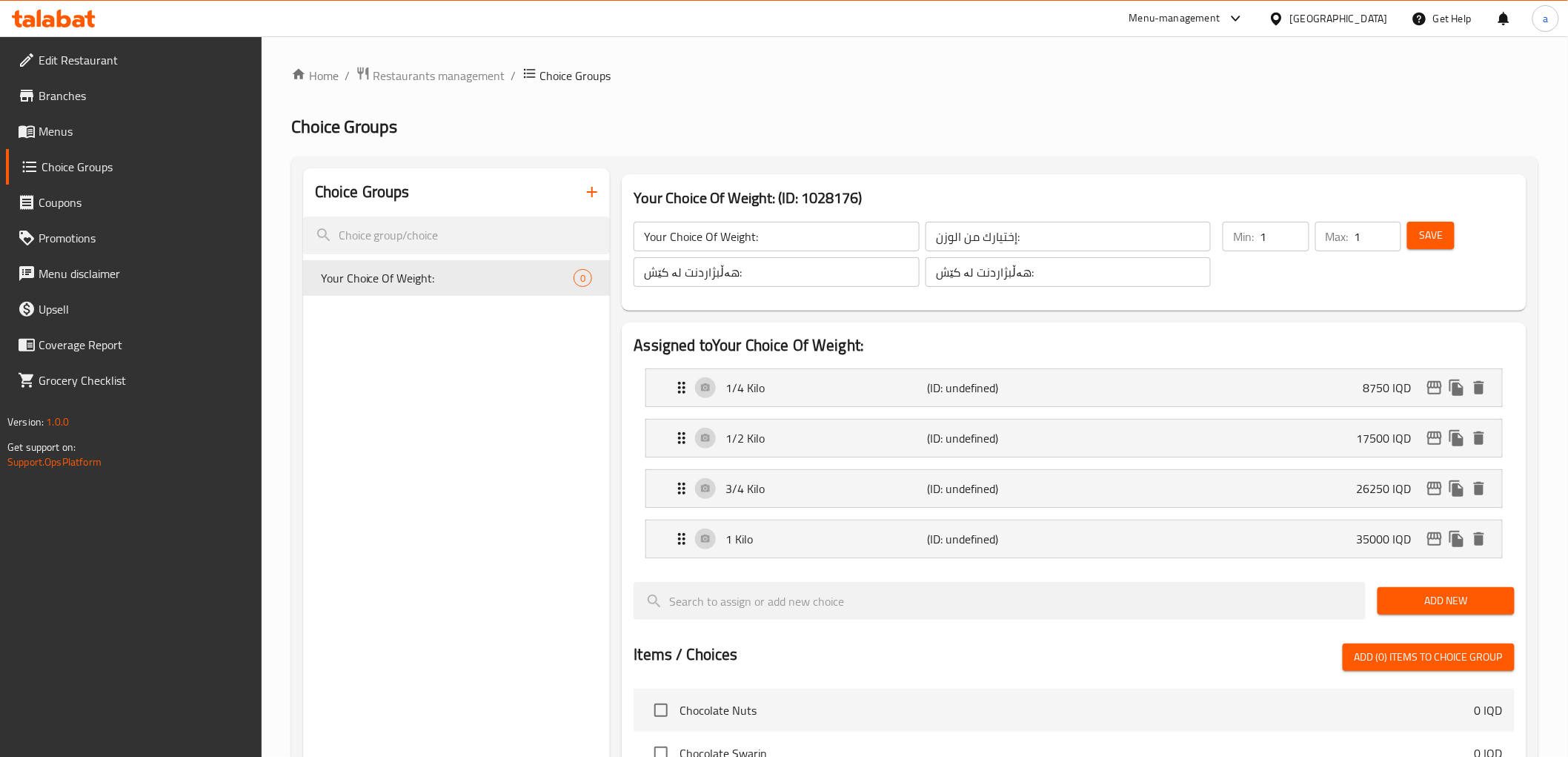
click at [1433, 238] on span "Save" at bounding box center [1431, 235] width 24 height 18
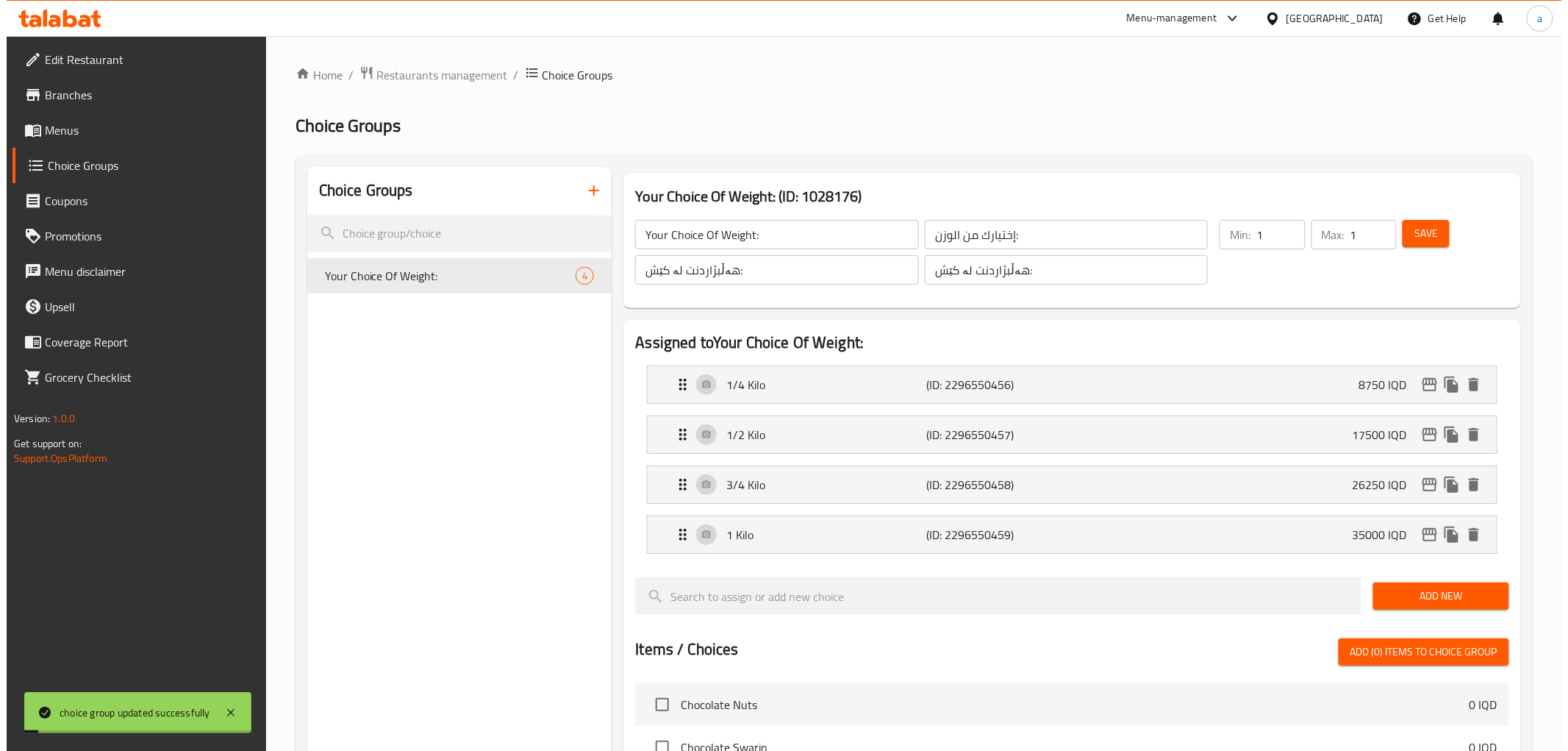
scroll to position [441, 0]
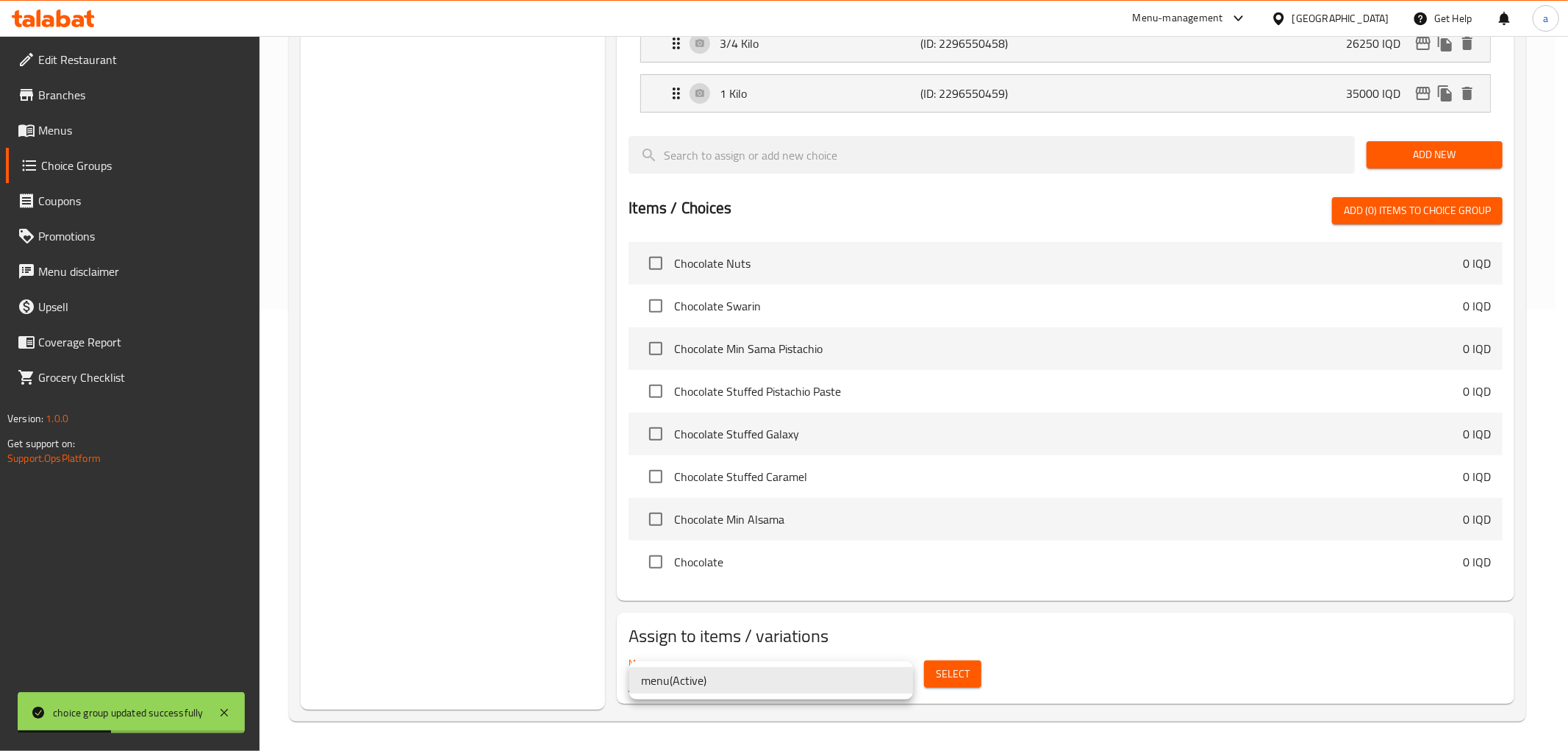
click at [927, 679] on div at bounding box center [784, 375] width 1568 height 751
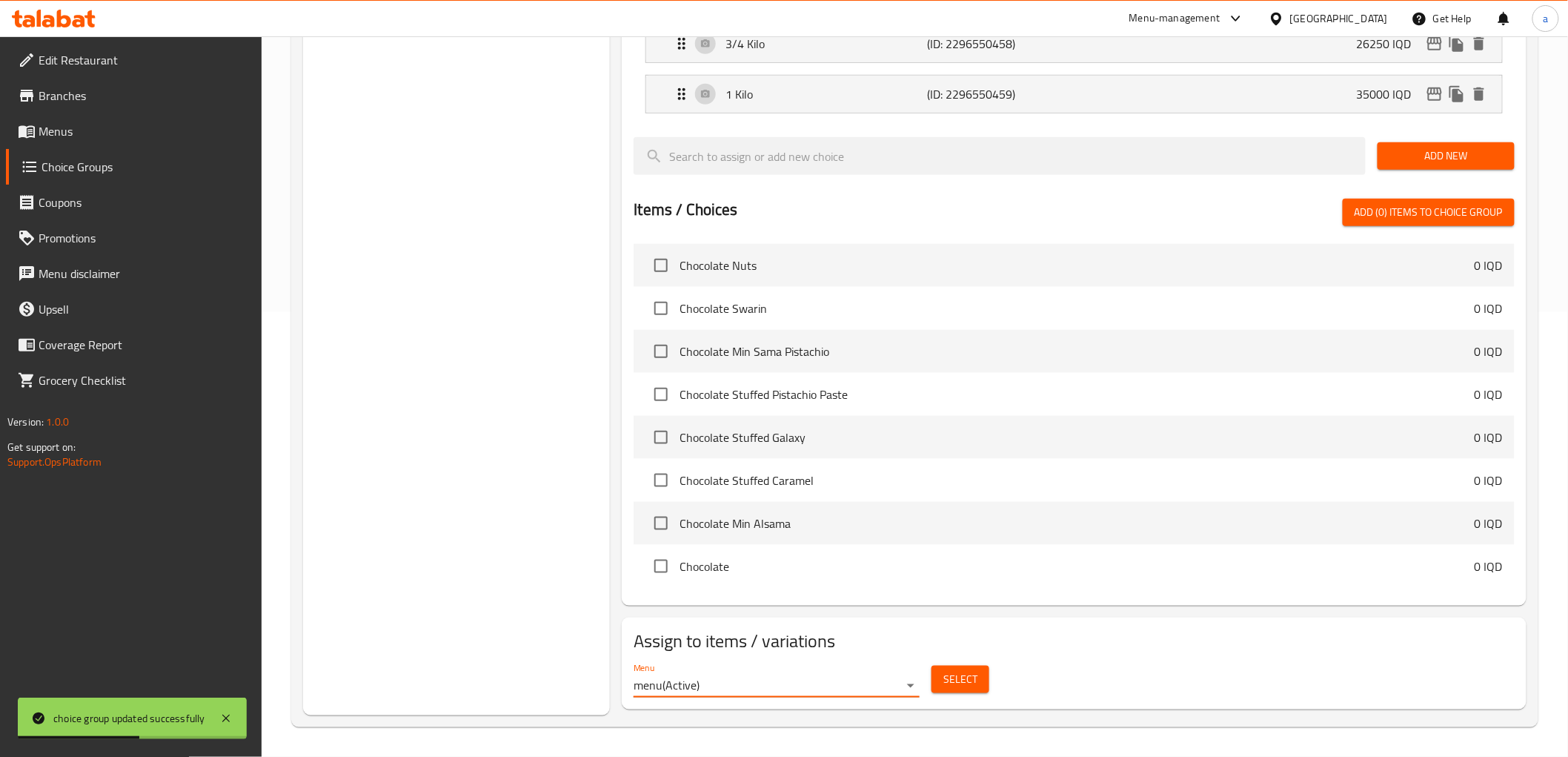
click at [962, 680] on span "Select" at bounding box center [960, 680] width 34 height 18
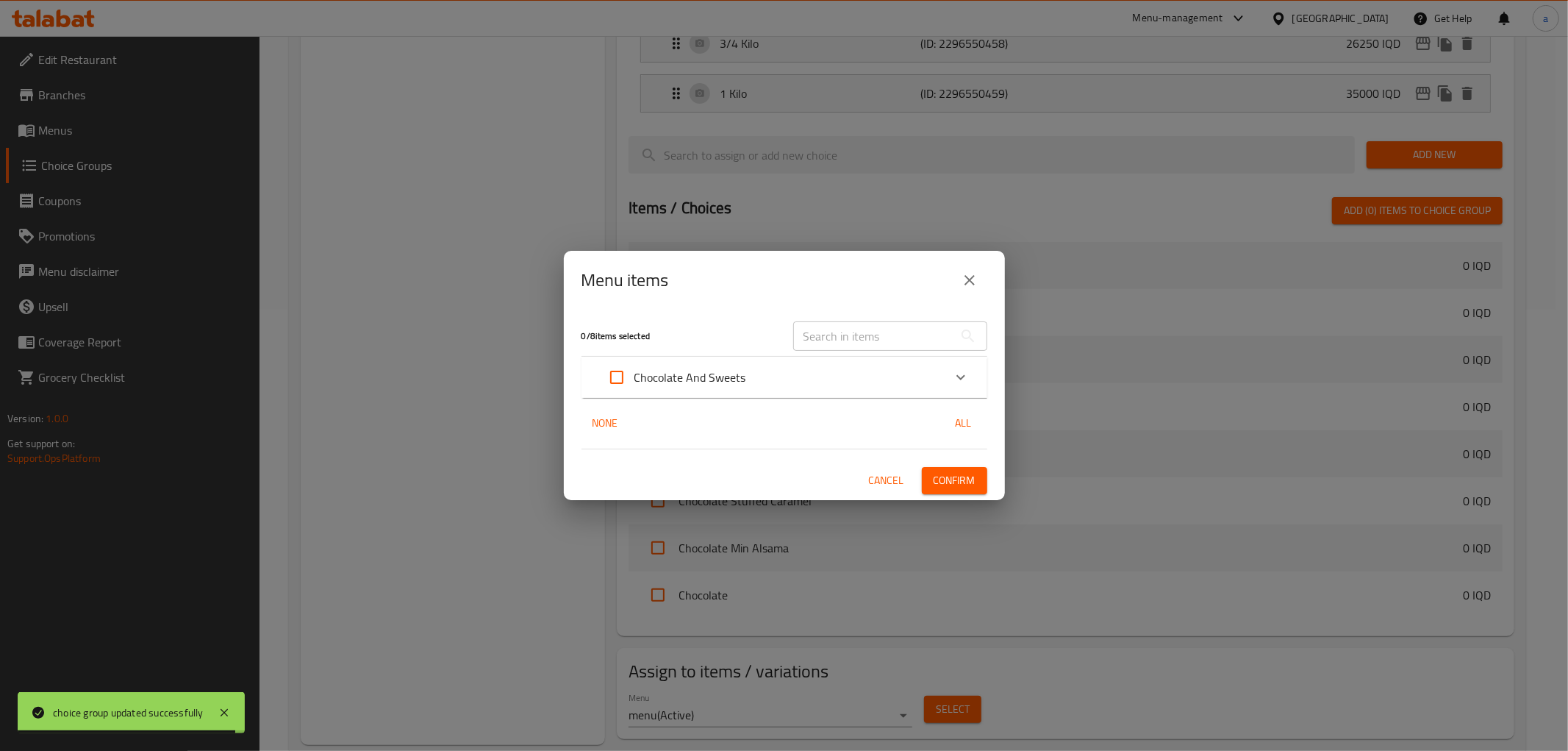
click at [958, 368] on icon "Expand" at bounding box center [960, 377] width 17 height 17
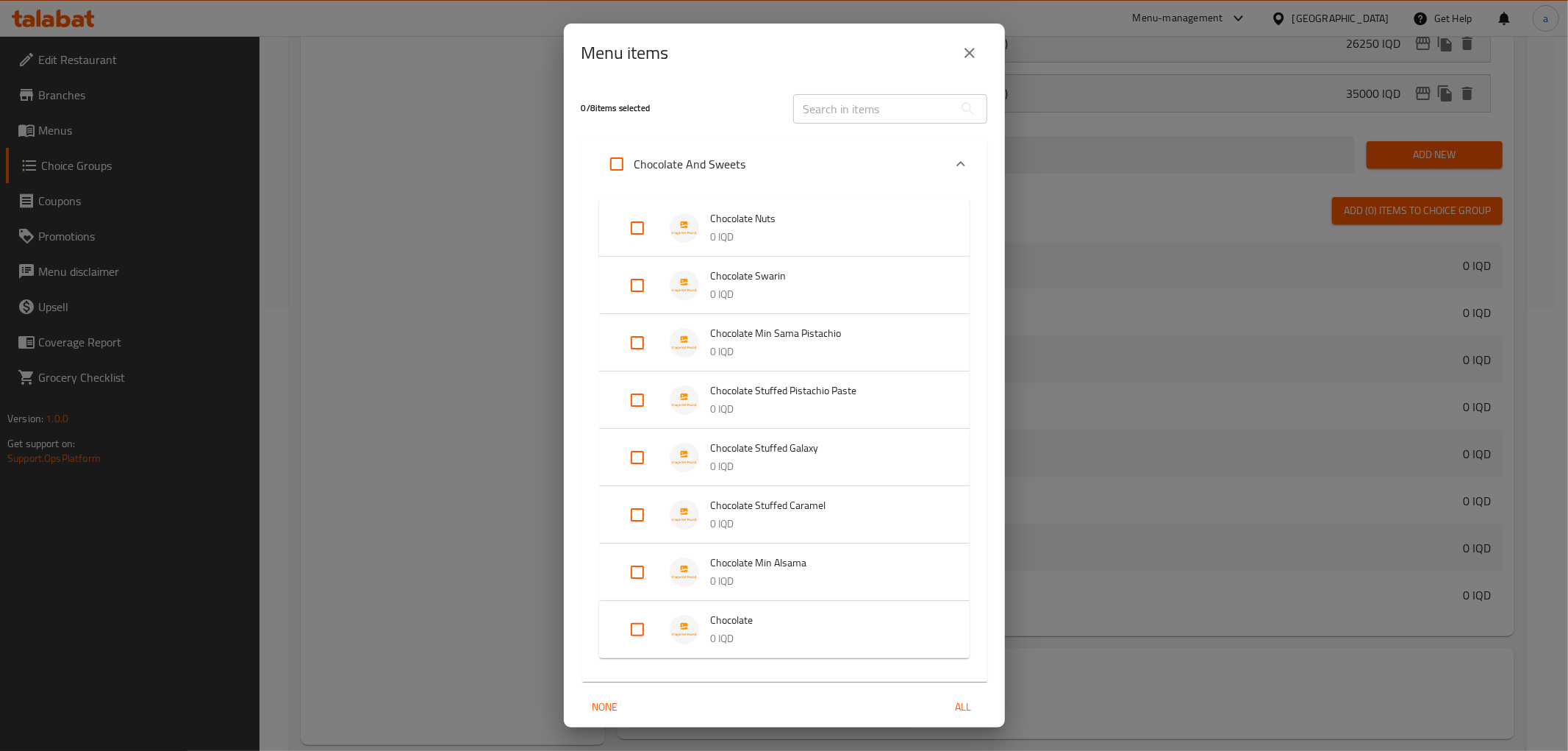
click at [701, 217] on div "Expand" at bounding box center [690, 227] width 41 height 29
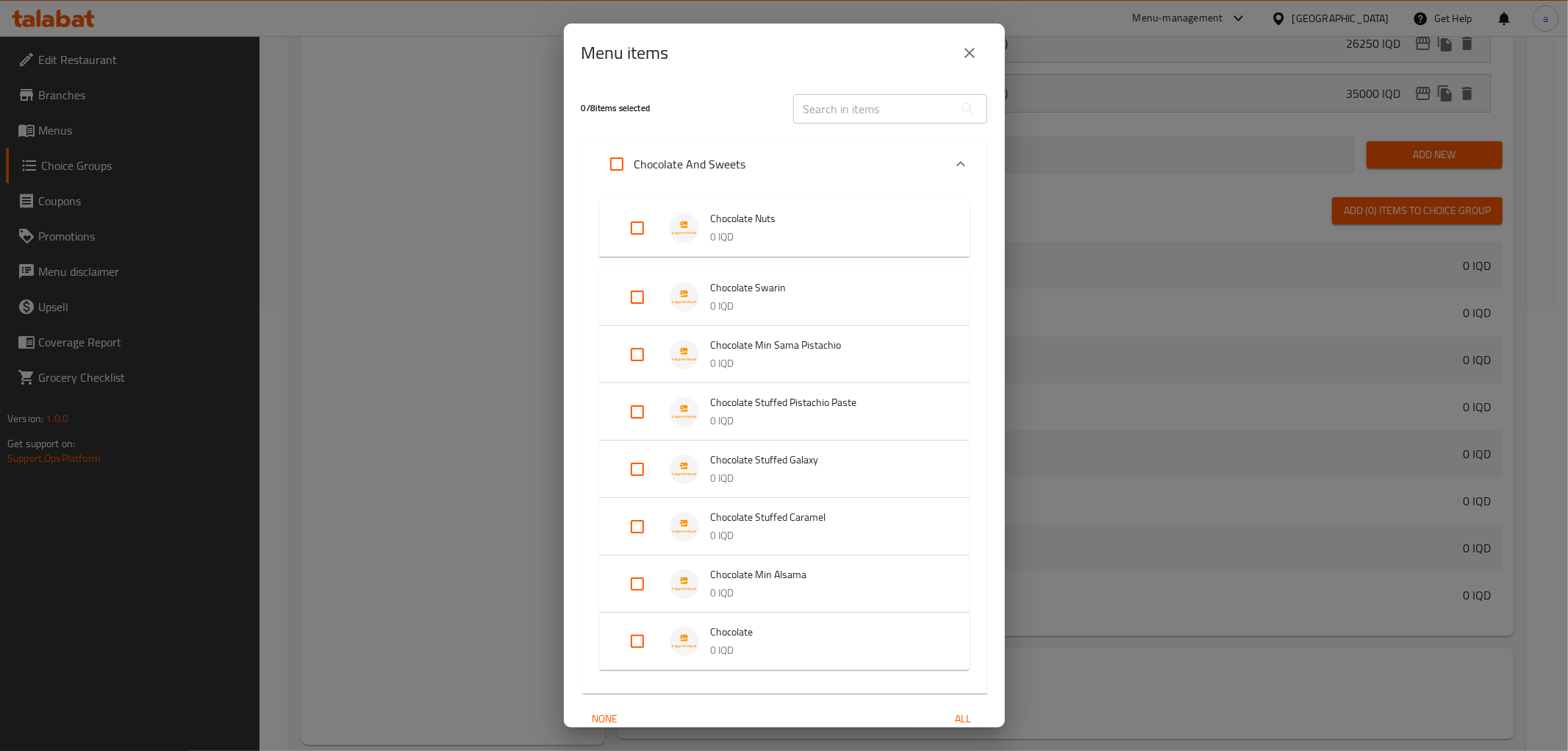
click at [635, 226] on input "Expand" at bounding box center [637, 227] width 35 height 35
checkbox input "true"
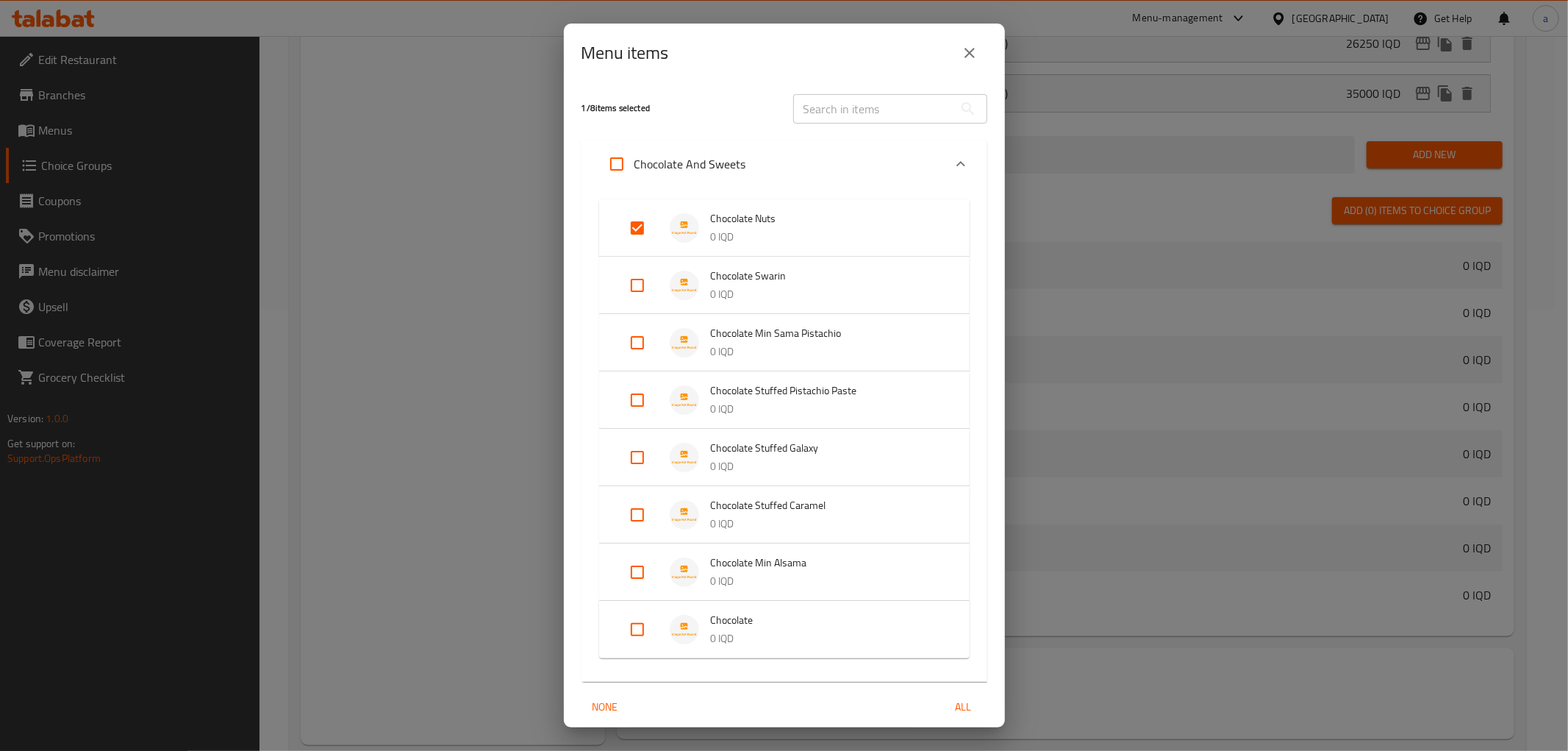
click at [641, 352] on input "Expand" at bounding box center [637, 343] width 35 height 35
checkbox input "true"
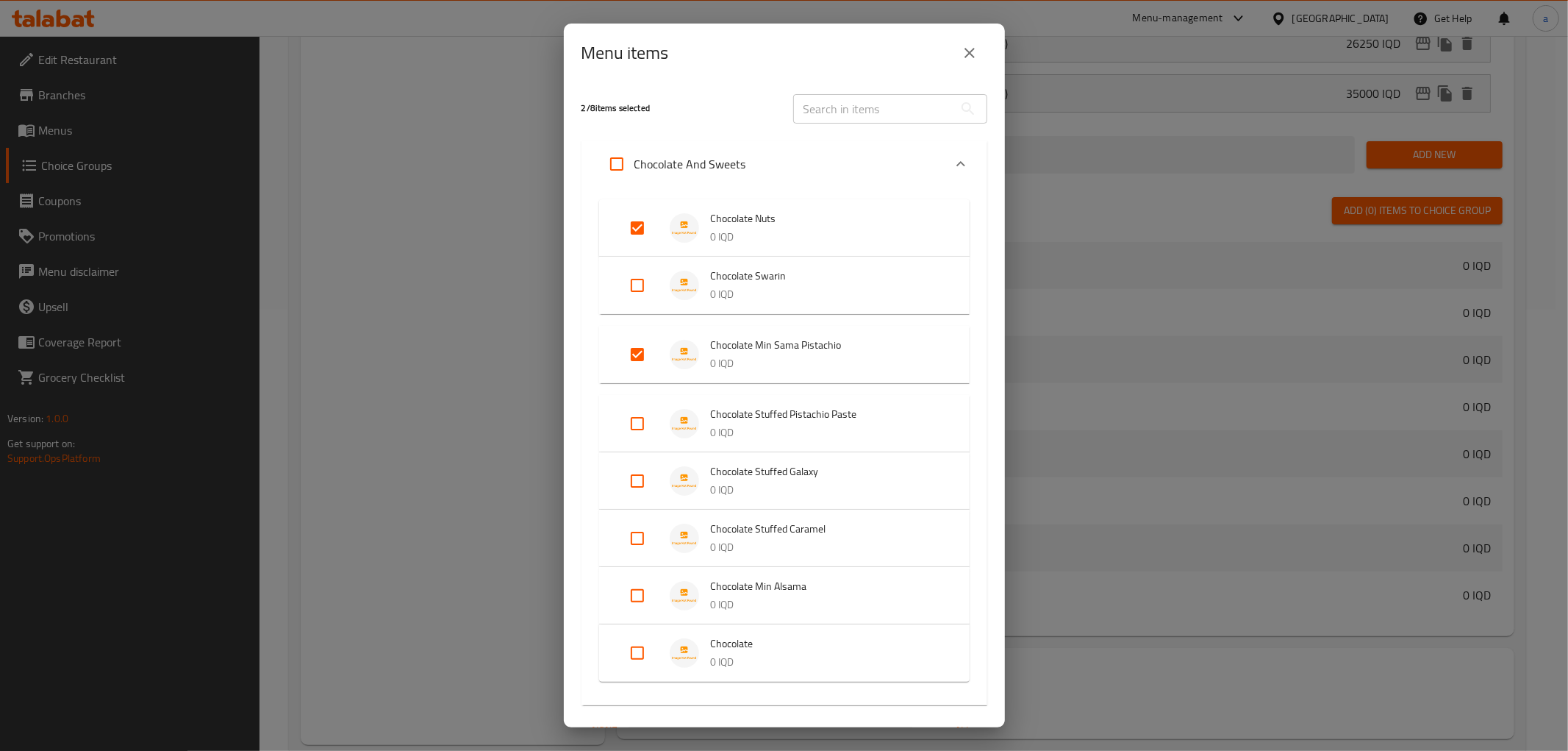
click at [628, 412] on input "Expand" at bounding box center [637, 423] width 35 height 35
checkbox input "true"
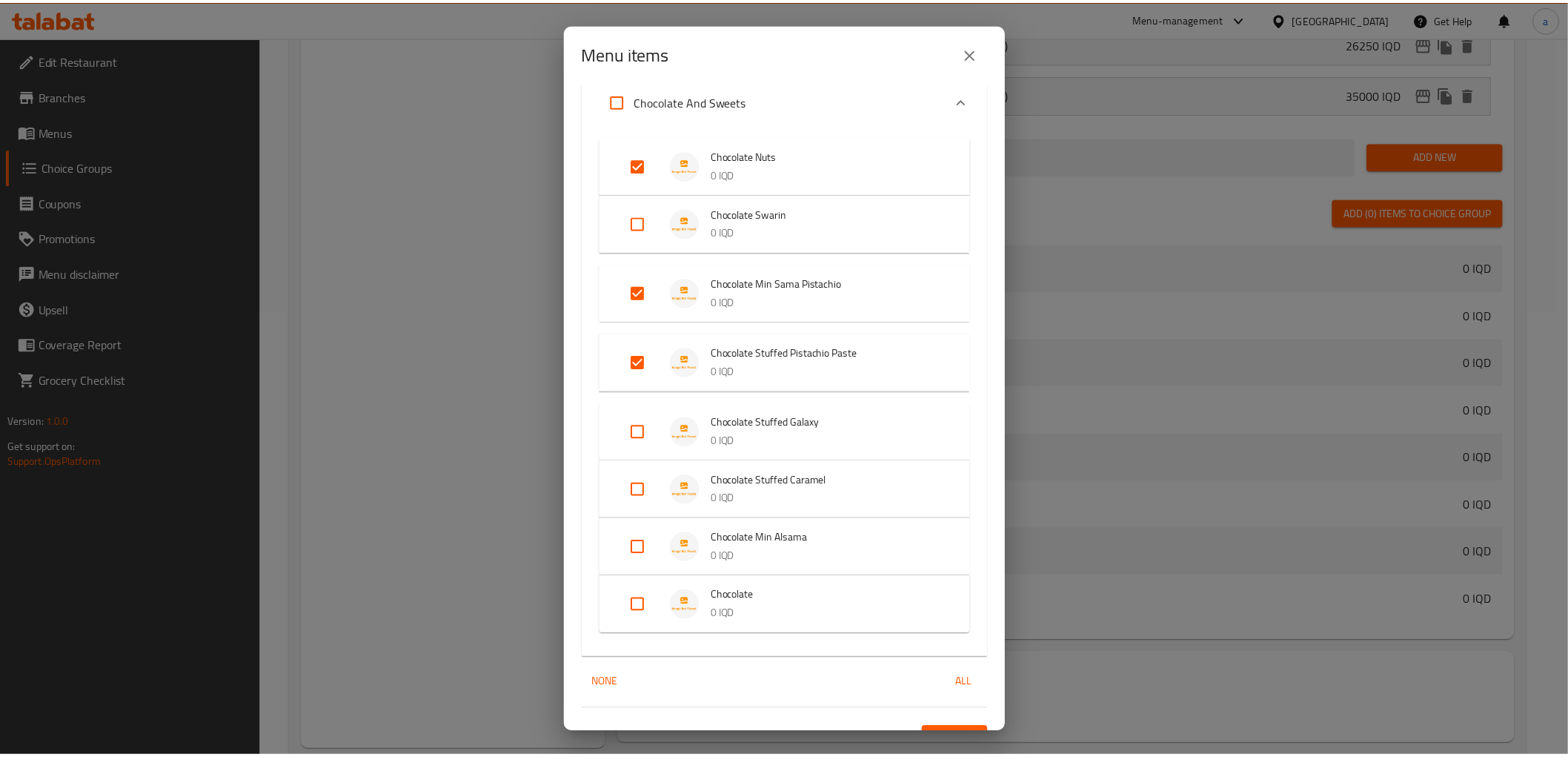
scroll to position [92, 0]
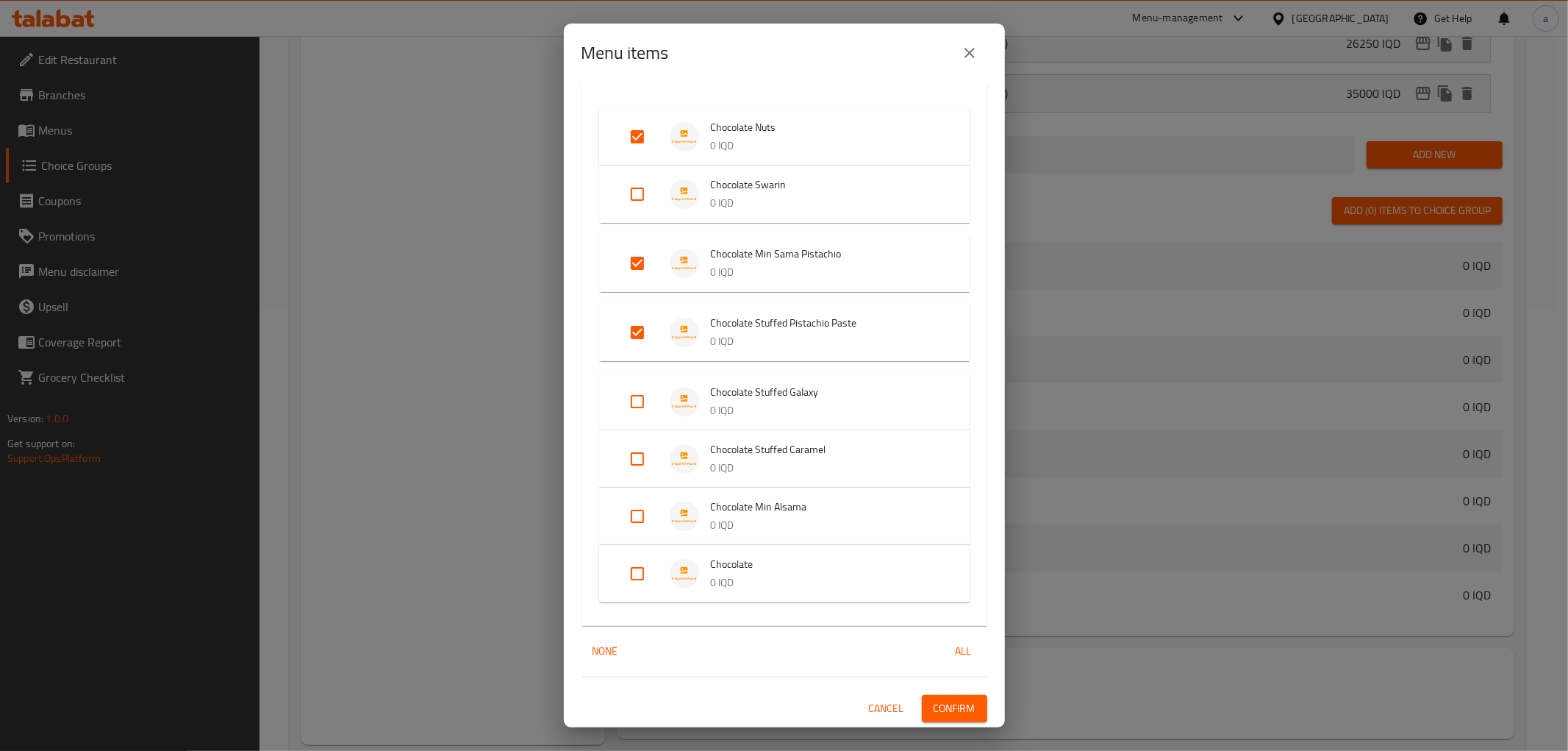
click at [941, 710] on span "Confirm" at bounding box center [955, 709] width 42 height 18
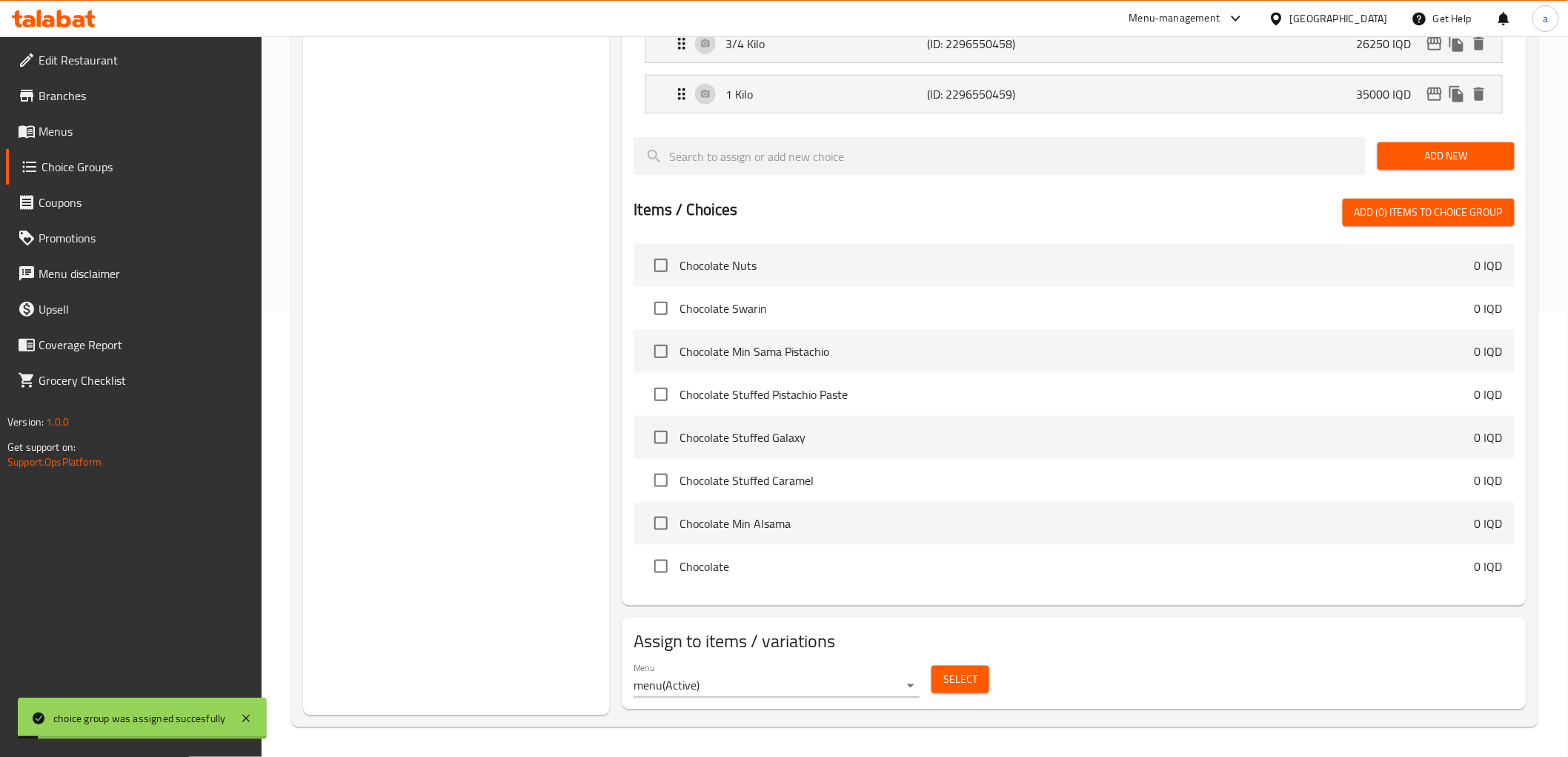
scroll to position [0, 0]
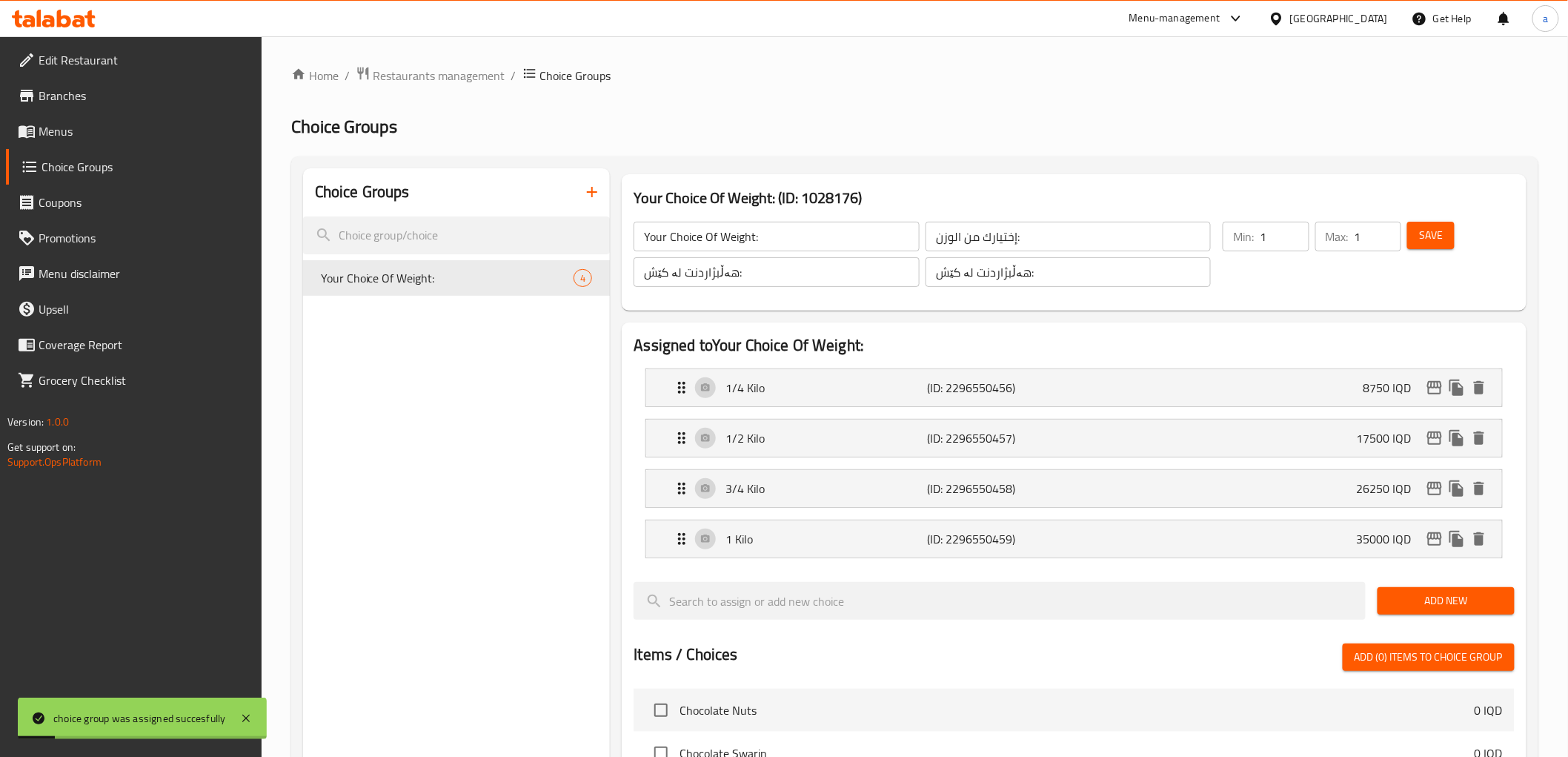
click at [1456, 229] on div "Save" at bounding box center [1451, 254] width 95 height 71
click at [1444, 234] on button "Save" at bounding box center [1431, 235] width 47 height 27
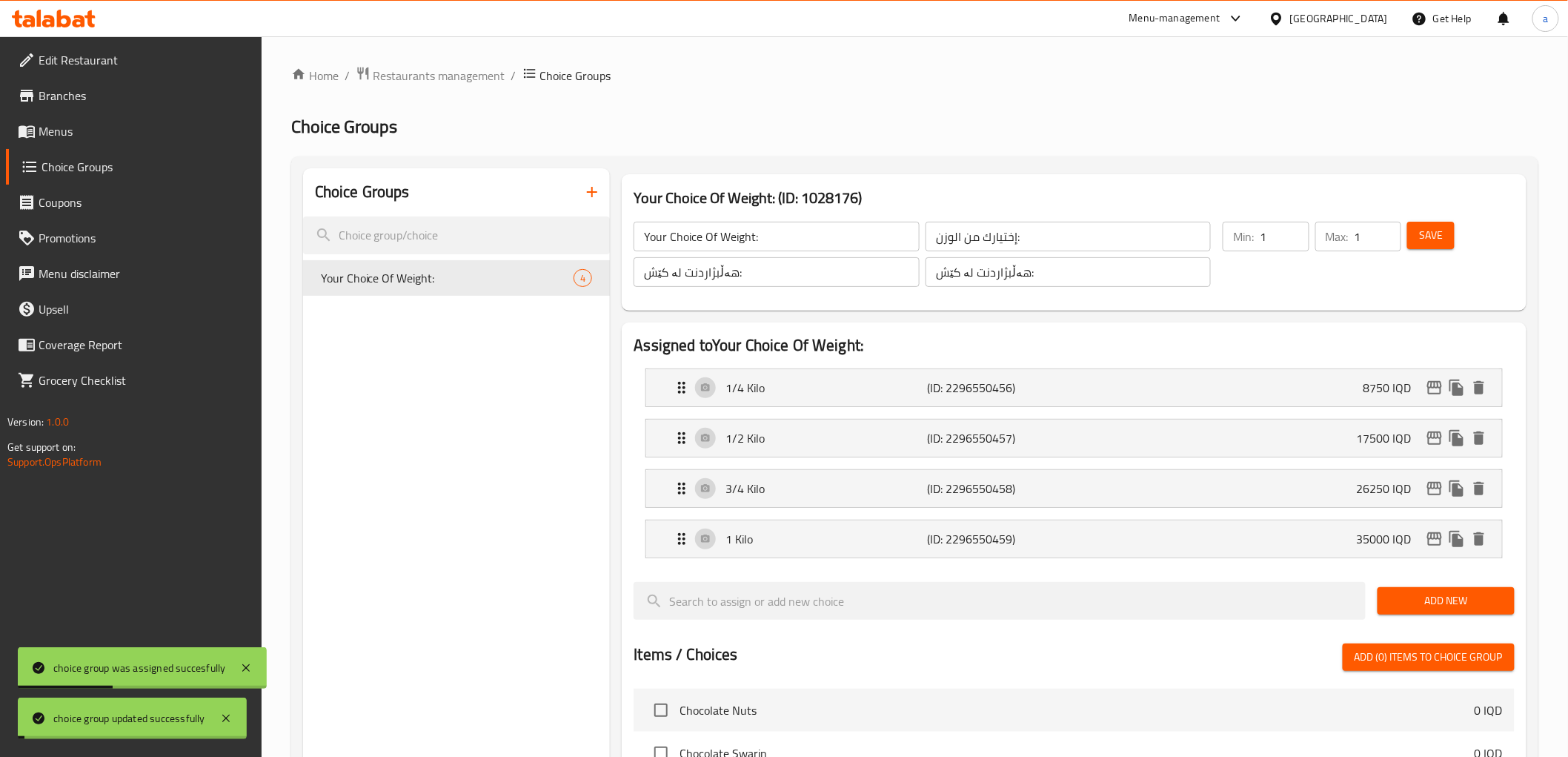
click at [586, 191] on icon "button" at bounding box center [591, 191] width 17 height 17
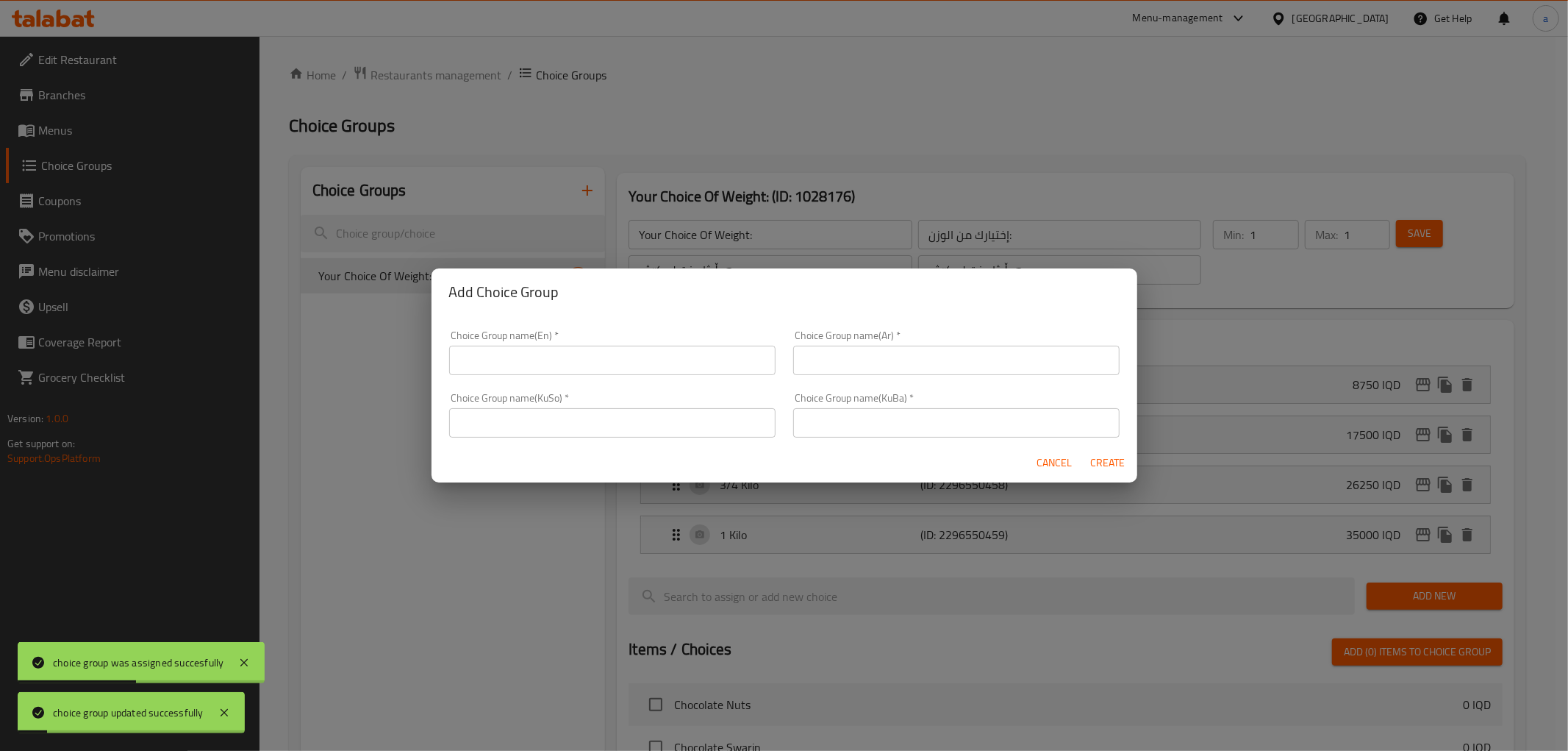
click at [654, 350] on input "text" at bounding box center [613, 360] width 327 height 29
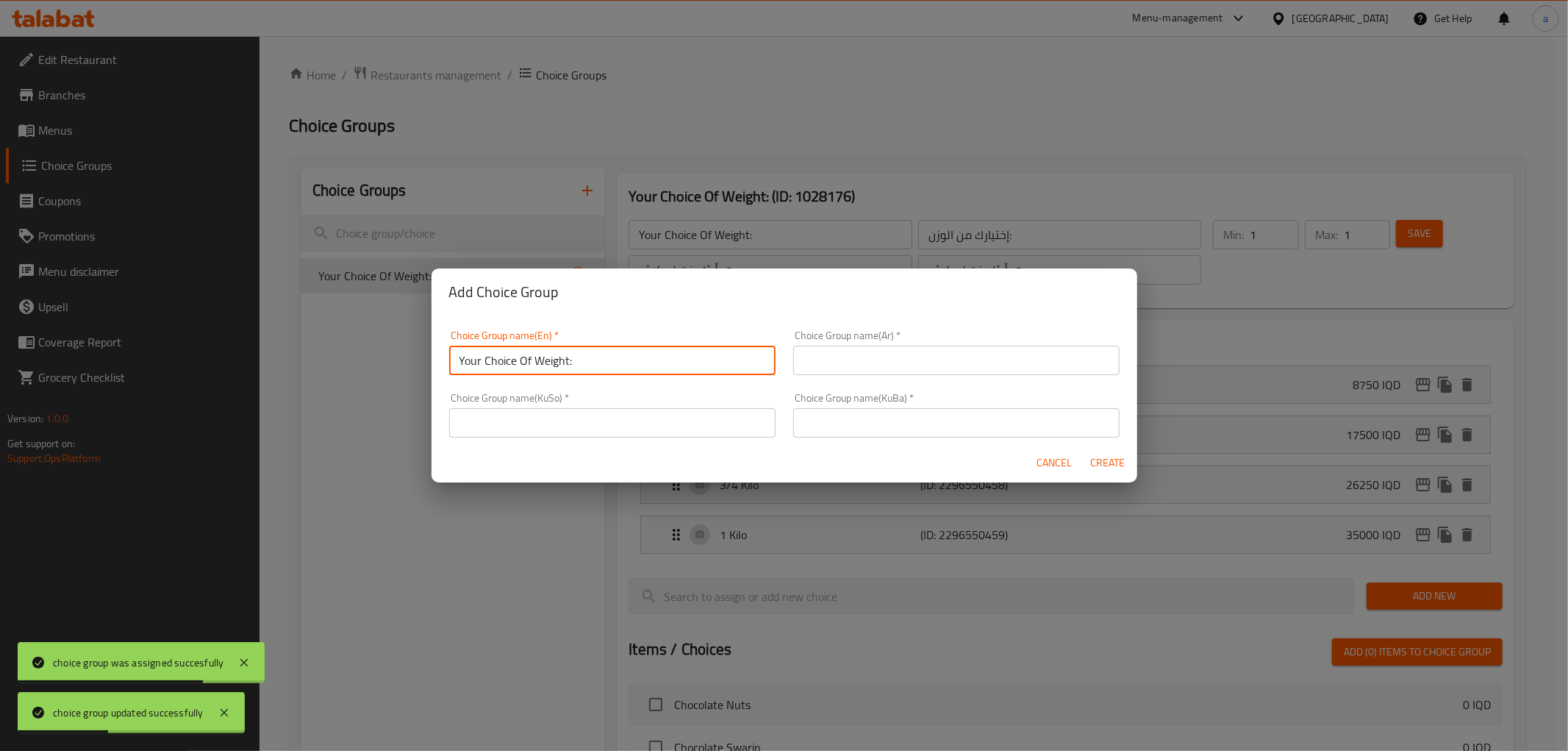
type input "Your Choice Of Weight:"
click at [826, 365] on input "text" at bounding box center [957, 360] width 327 height 29
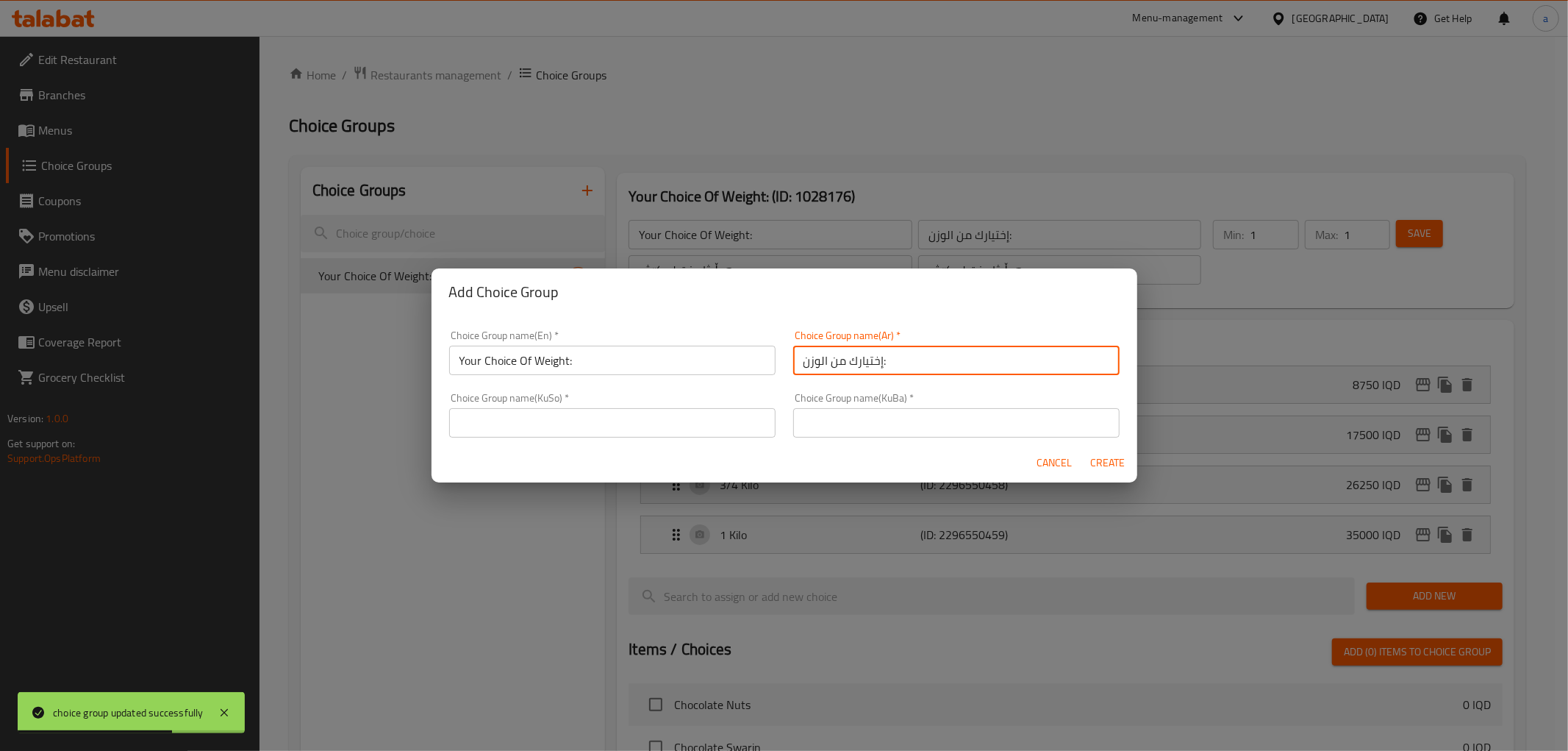
type input "إختيارك من الوزن:"
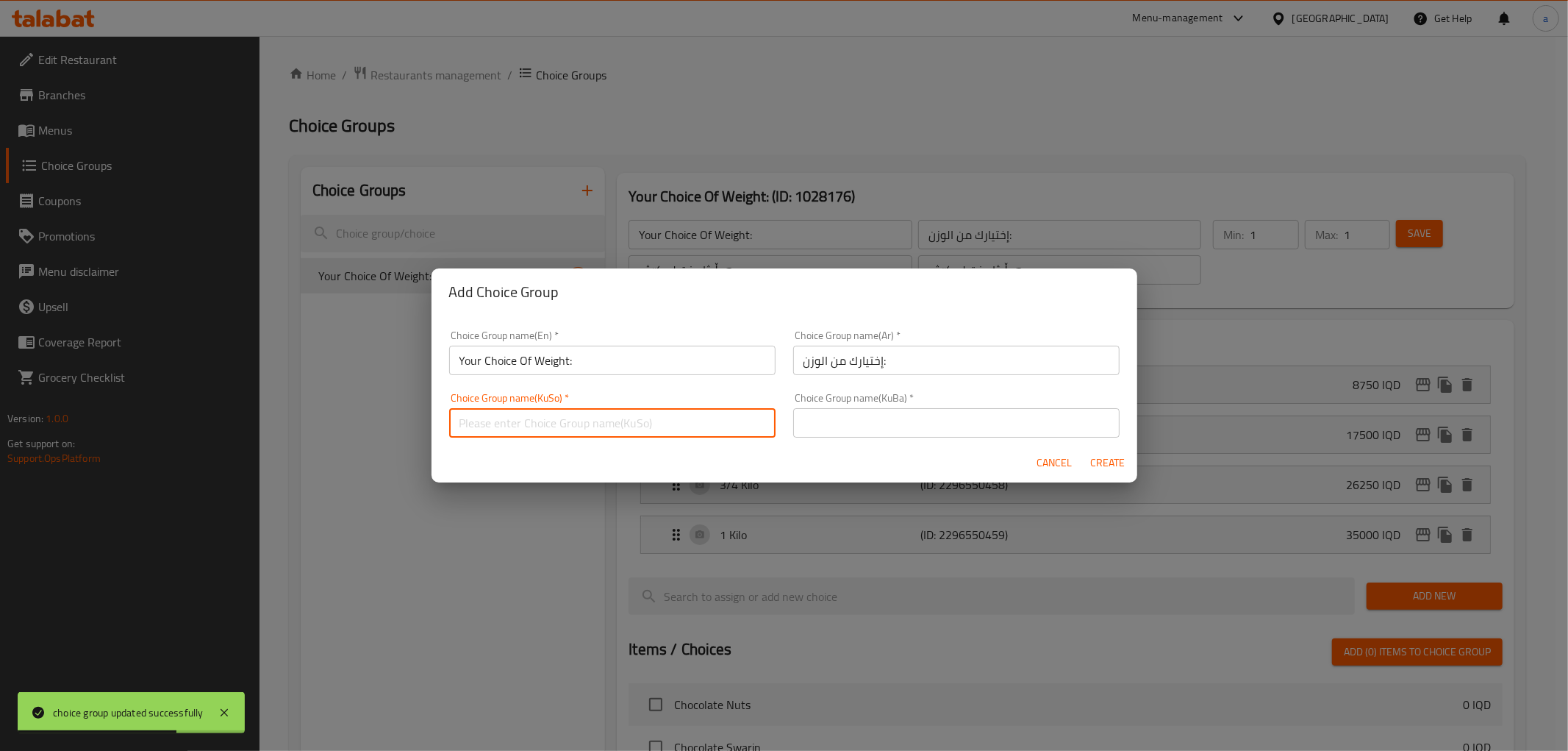
drag, startPoint x: 688, startPoint y: 427, endPoint x: 687, endPoint y: 435, distance: 8.1
click at [687, 432] on input "text" at bounding box center [613, 423] width 327 height 29
type input "هەڵبژاردنت لە کێش:"
click at [883, 417] on input "text" at bounding box center [957, 423] width 327 height 29
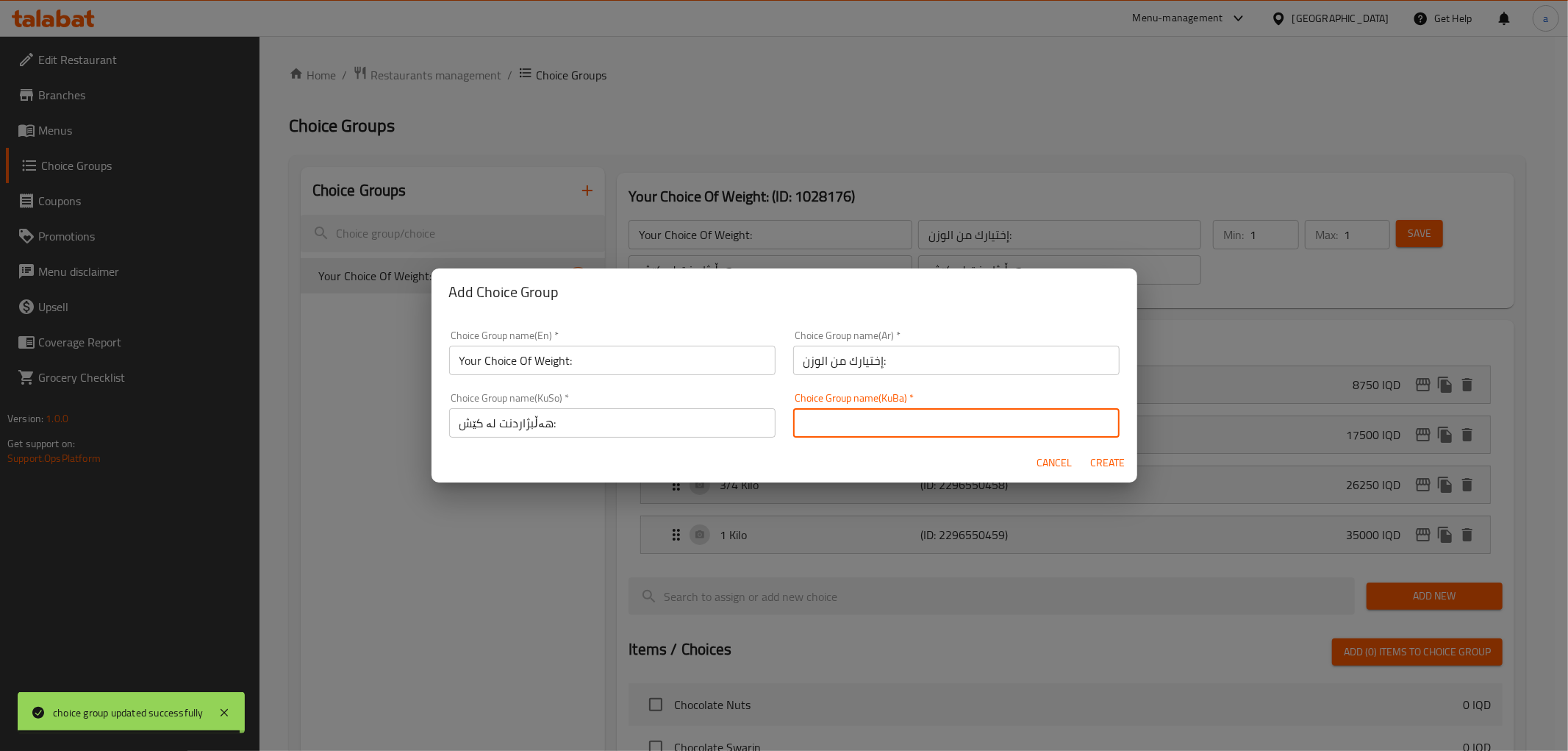
click at [873, 418] on input "text" at bounding box center [957, 423] width 327 height 29
click at [848, 420] on input "text" at bounding box center [957, 423] width 327 height 29
type input "هەڵبژاردنت لە کێش:"
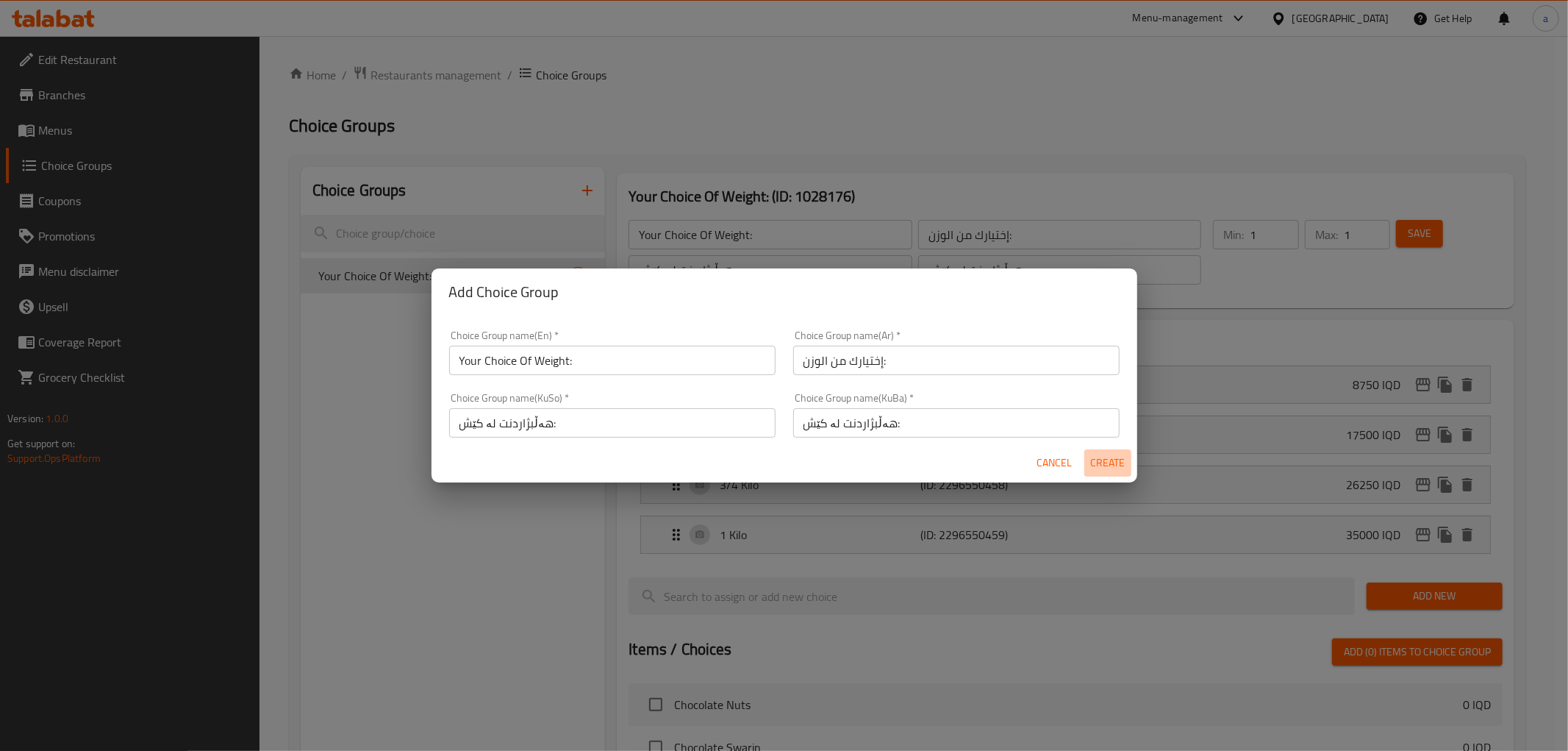
click at [1113, 459] on span "Create" at bounding box center [1107, 463] width 35 height 18
type input "Your Choice Of Weight:"
type input "إختيارك من الوزن:"
type input "0"
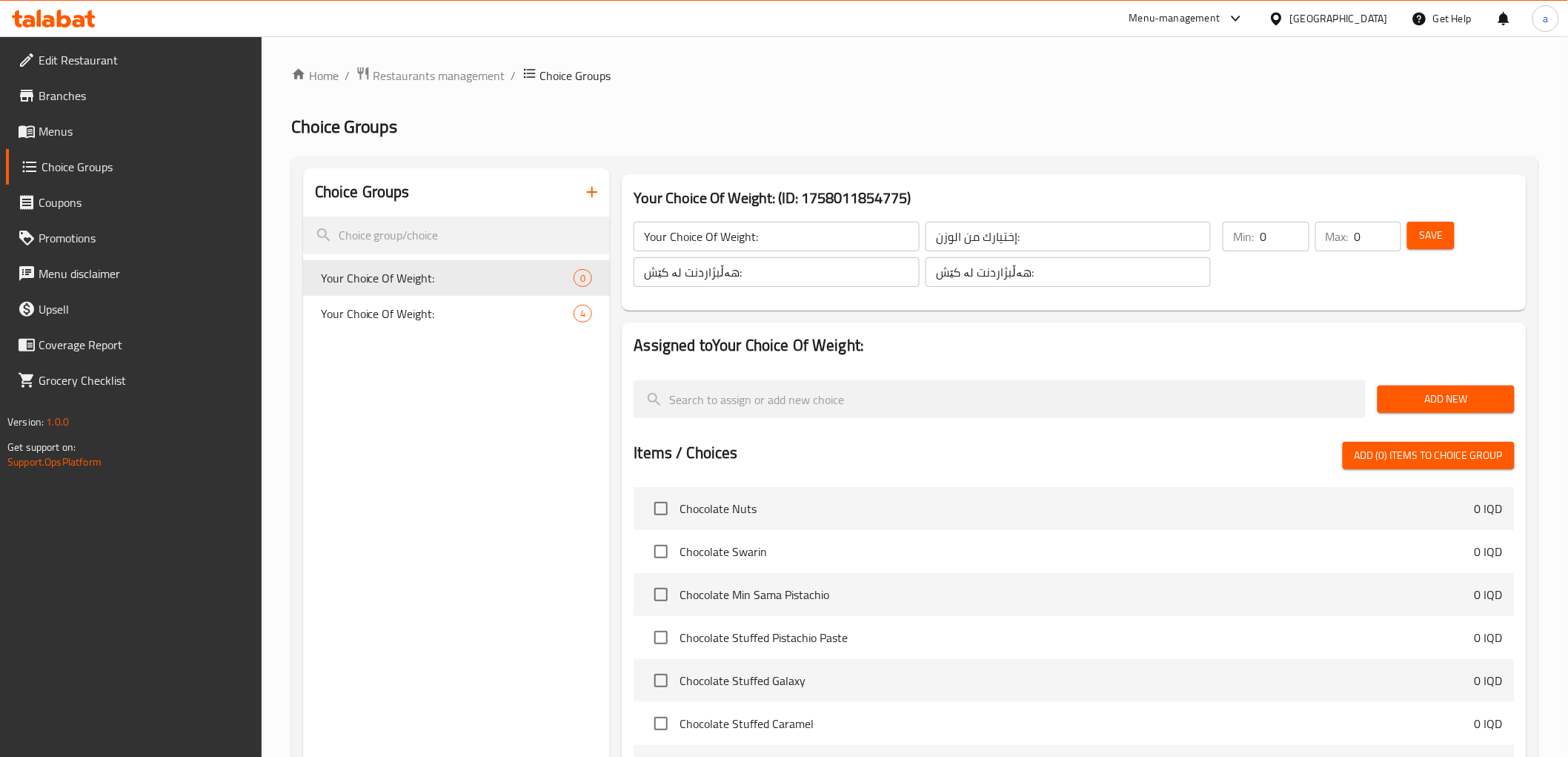
drag, startPoint x: 1453, startPoint y: 406, endPoint x: 1394, endPoint y: 406, distance: 59.0
click at [1446, 406] on span "Add New" at bounding box center [1446, 399] width 113 height 18
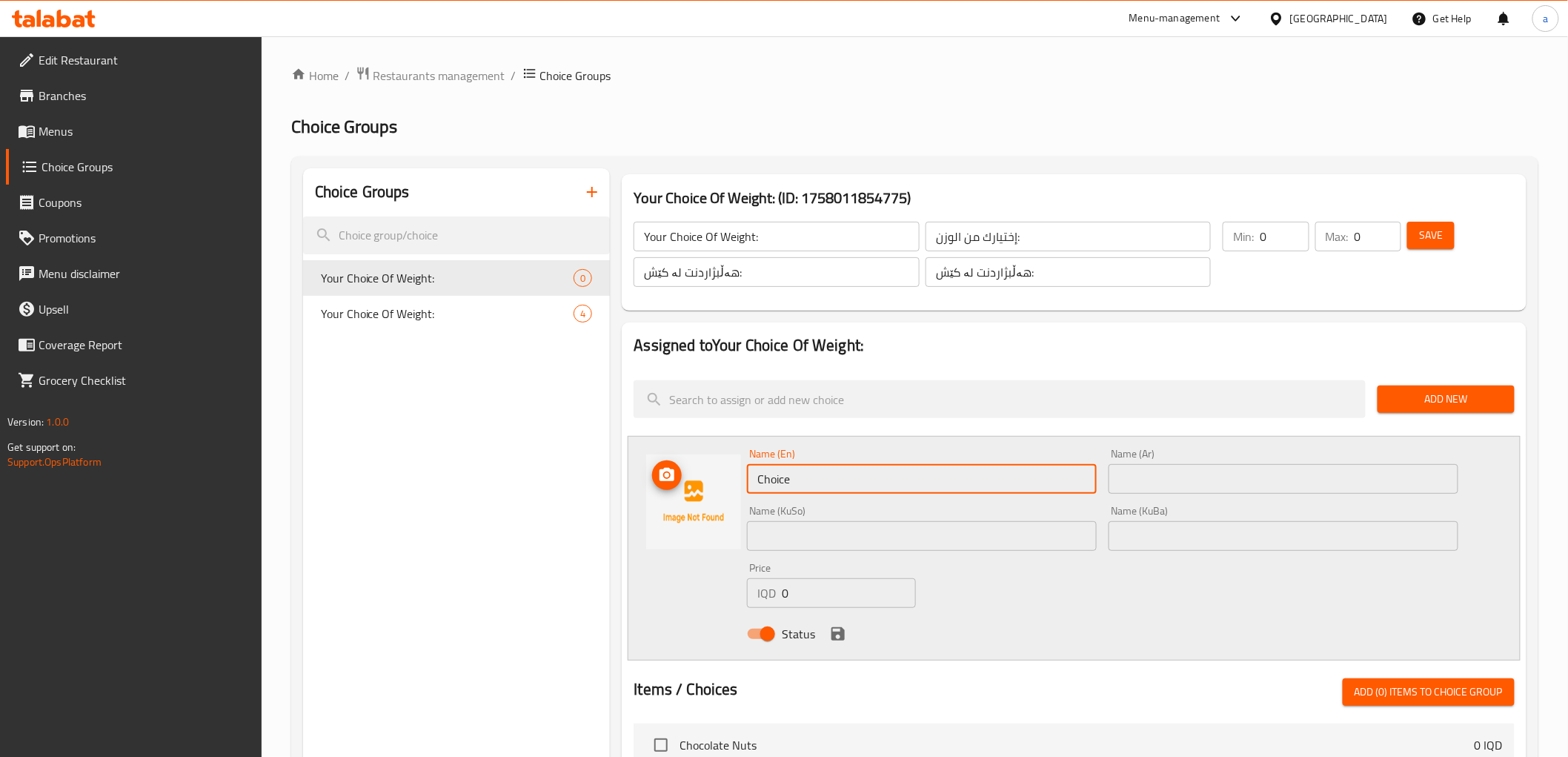
drag, startPoint x: 837, startPoint y: 478, endPoint x: 731, endPoint y: 479, distance: 106.0
click at [731, 479] on div "Name (En) Choice Name (En) Name (Ar) Name (Ar) Name (KuSo) Name (KuSo) Name (Ku…" at bounding box center [1074, 548] width 893 height 225
type input "1/4 Kilo"
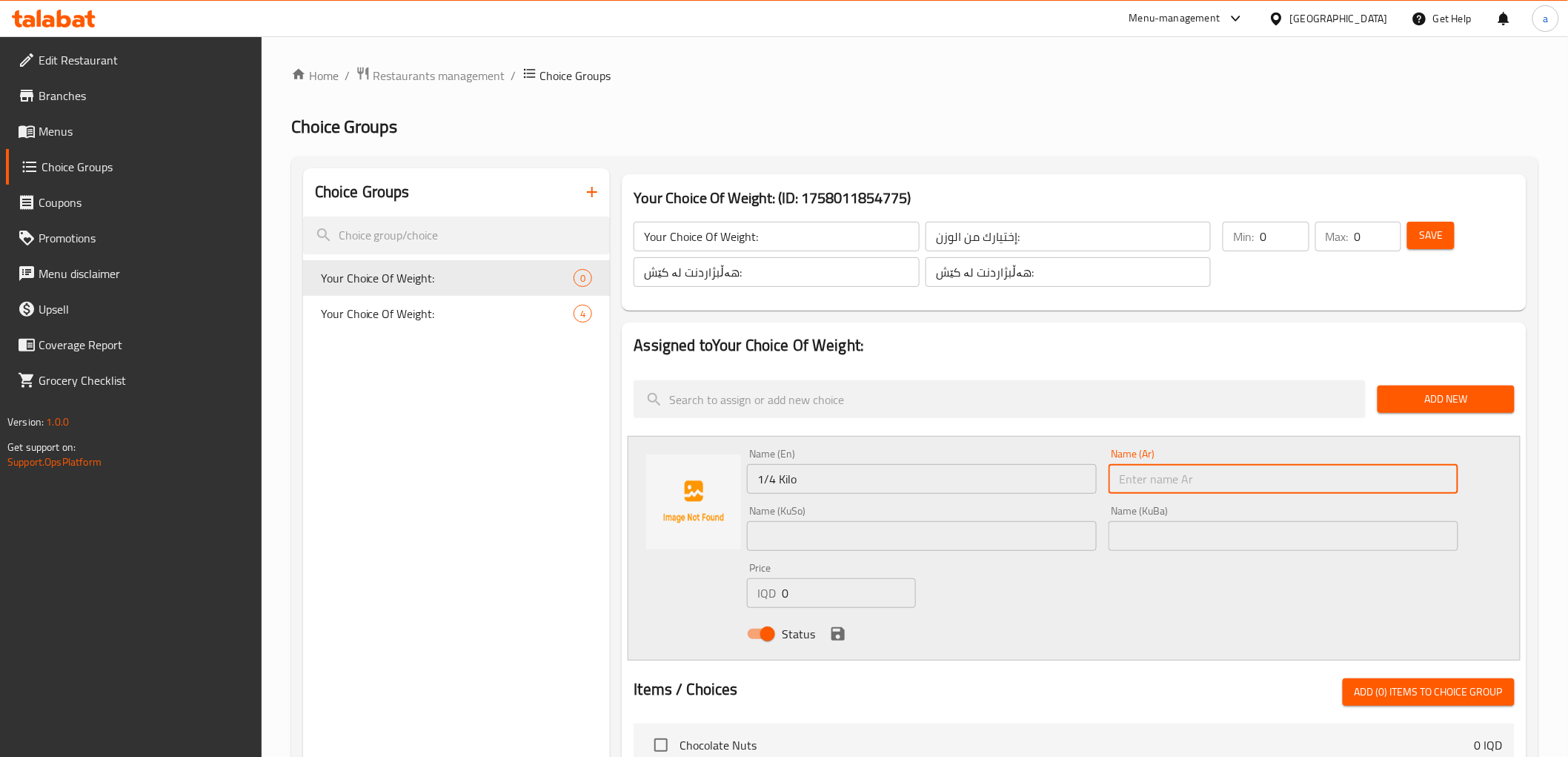
click at [1134, 480] on input "text" at bounding box center [1283, 478] width 350 height 30
type input "1/4 كيلو"
click at [1008, 546] on input "text" at bounding box center [921, 535] width 350 height 30
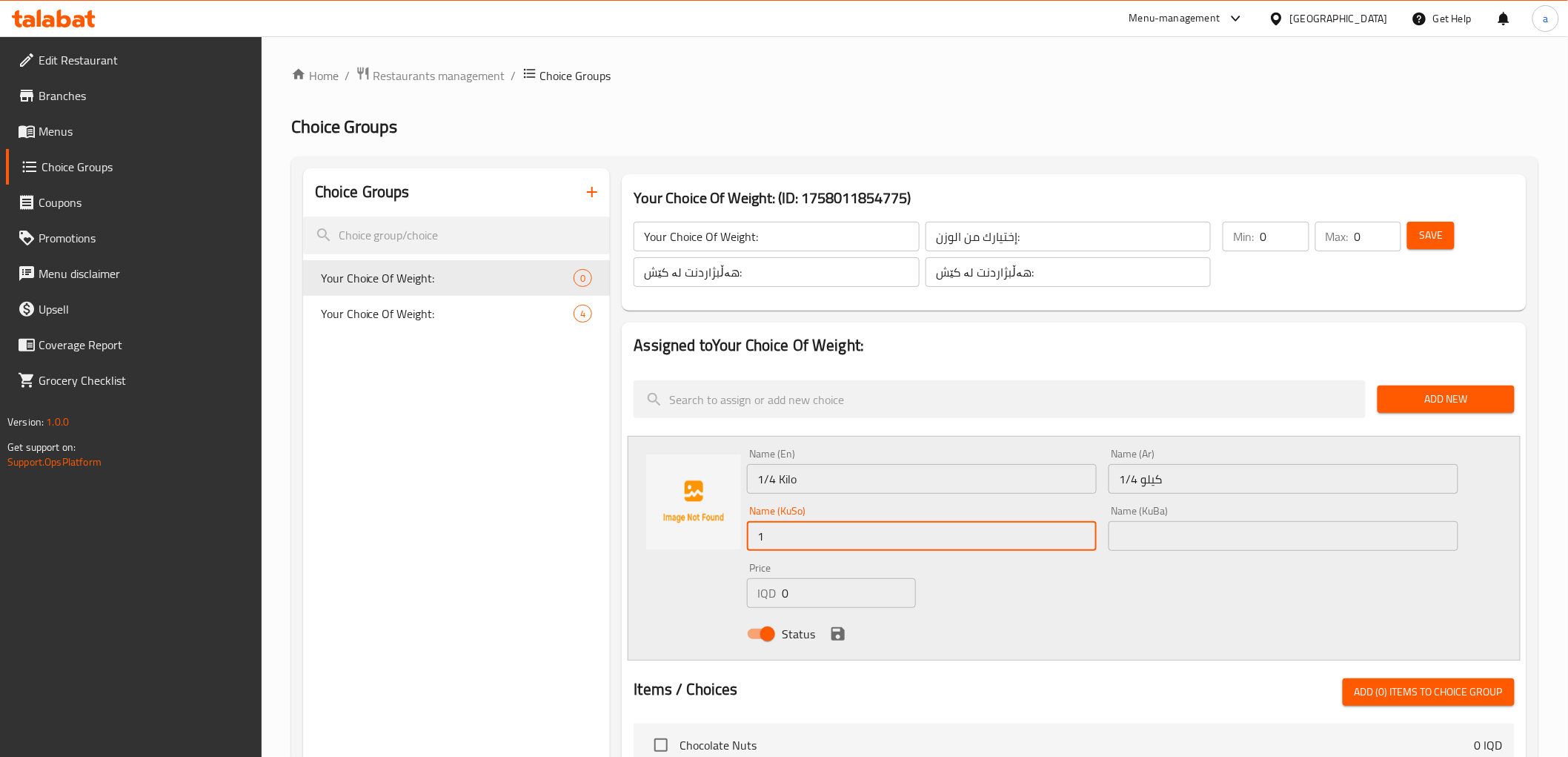
type input "1/4 کیلۆ"
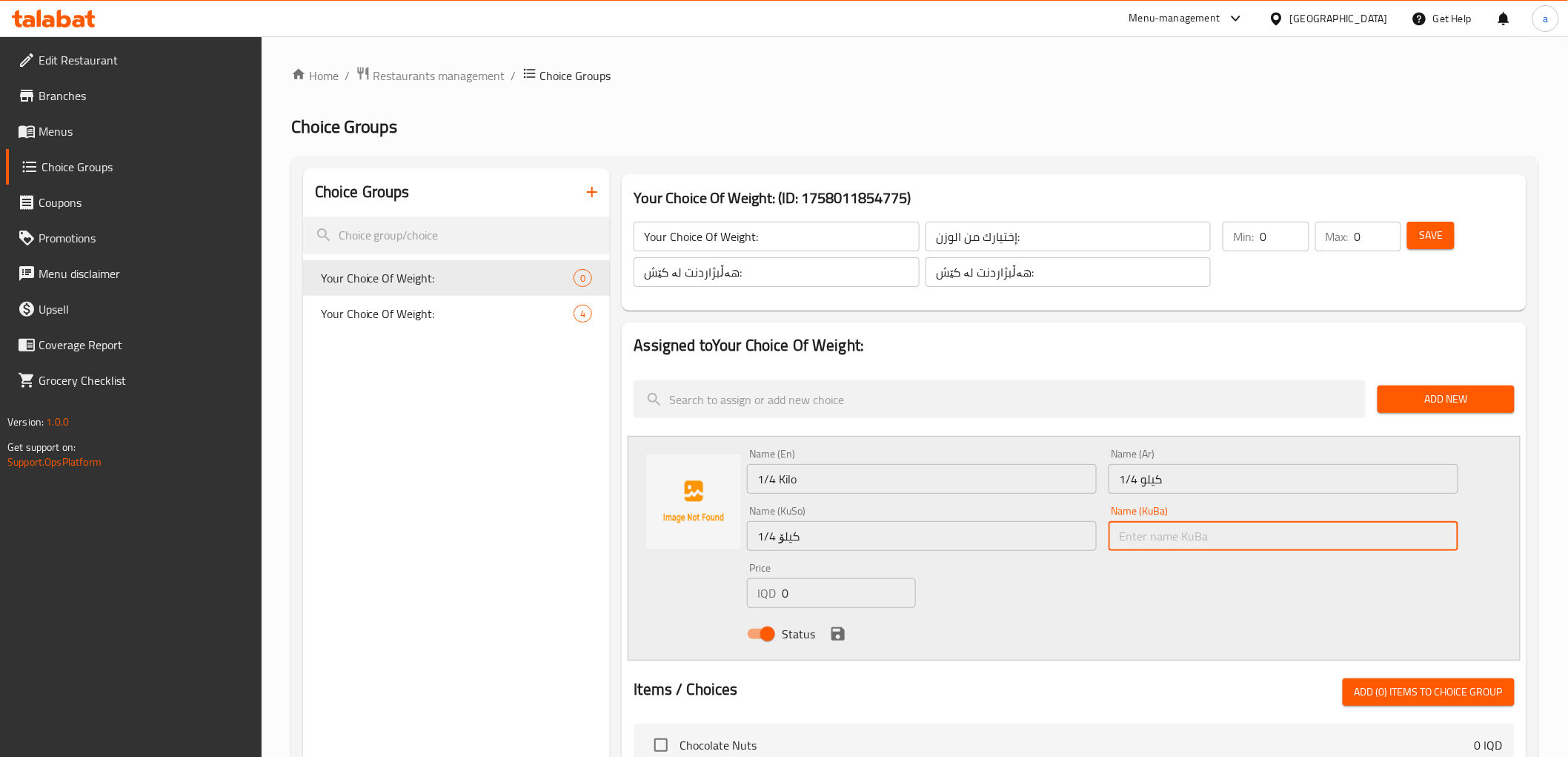
click at [1141, 531] on input "text" at bounding box center [1283, 535] width 350 height 30
drag, startPoint x: 1148, startPoint y: 531, endPoint x: 1109, endPoint y: 537, distance: 39.5
click at [1109, 537] on input "1" at bounding box center [1283, 535] width 350 height 30
type input "1/4 کیلۆ"
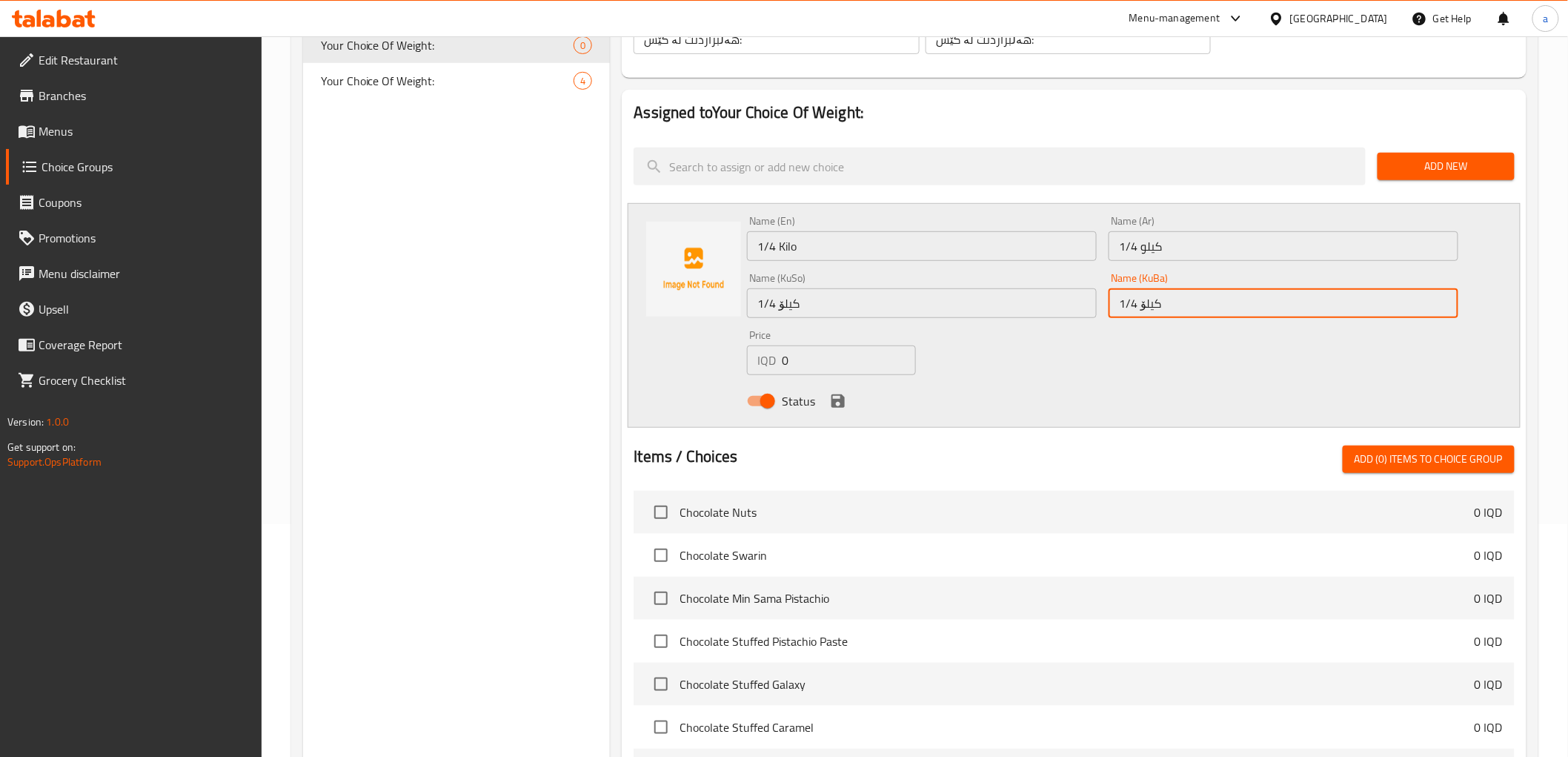
scroll to position [247, 0]
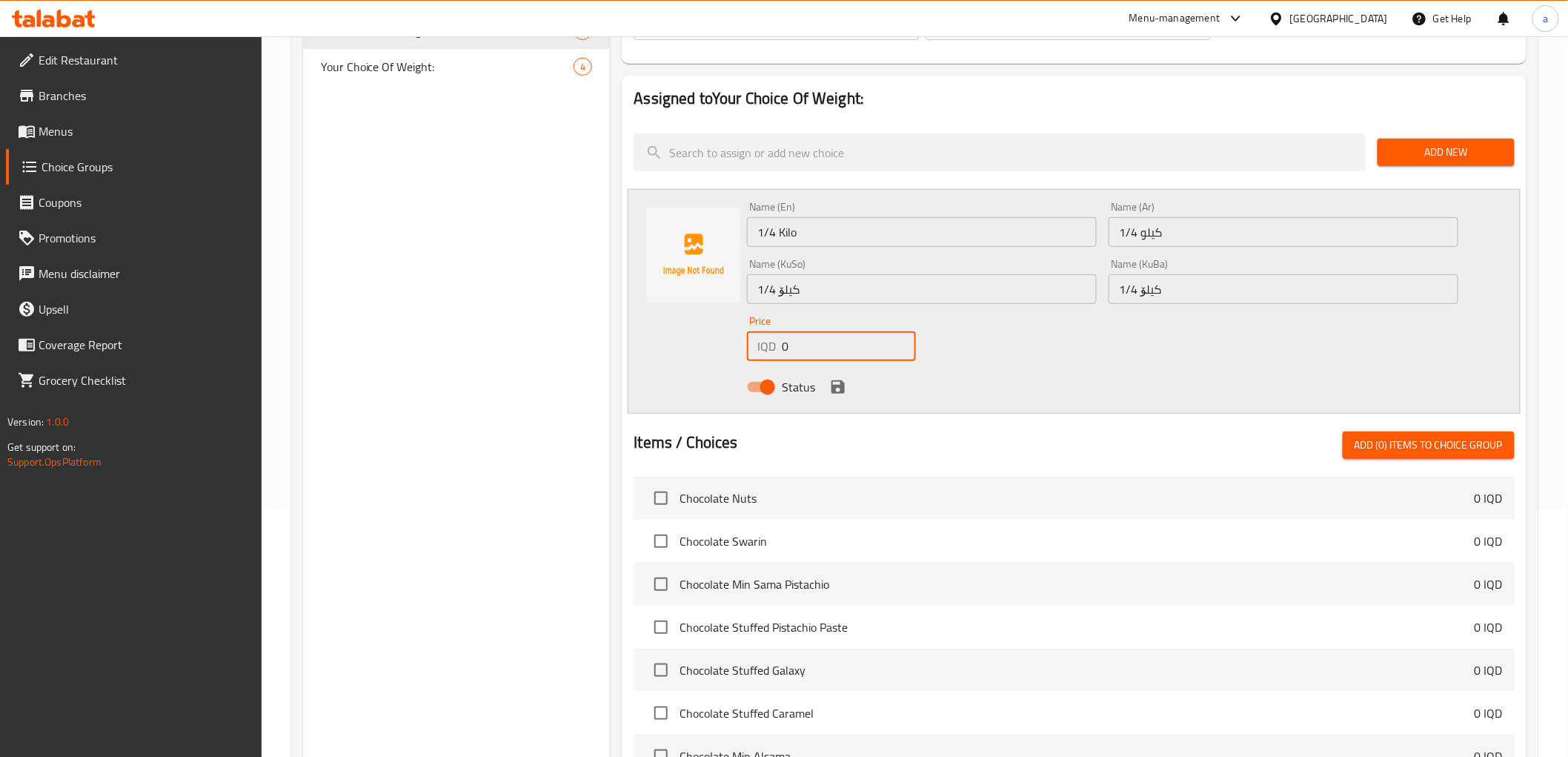
drag, startPoint x: 803, startPoint y: 346, endPoint x: 760, endPoint y: 360, distance: 45.2
click at [760, 360] on div "IQD 0 Price" at bounding box center [831, 345] width 169 height 30
paste input "625"
type input "6250"
click at [838, 391] on icon "save" at bounding box center [838, 386] width 17 height 17
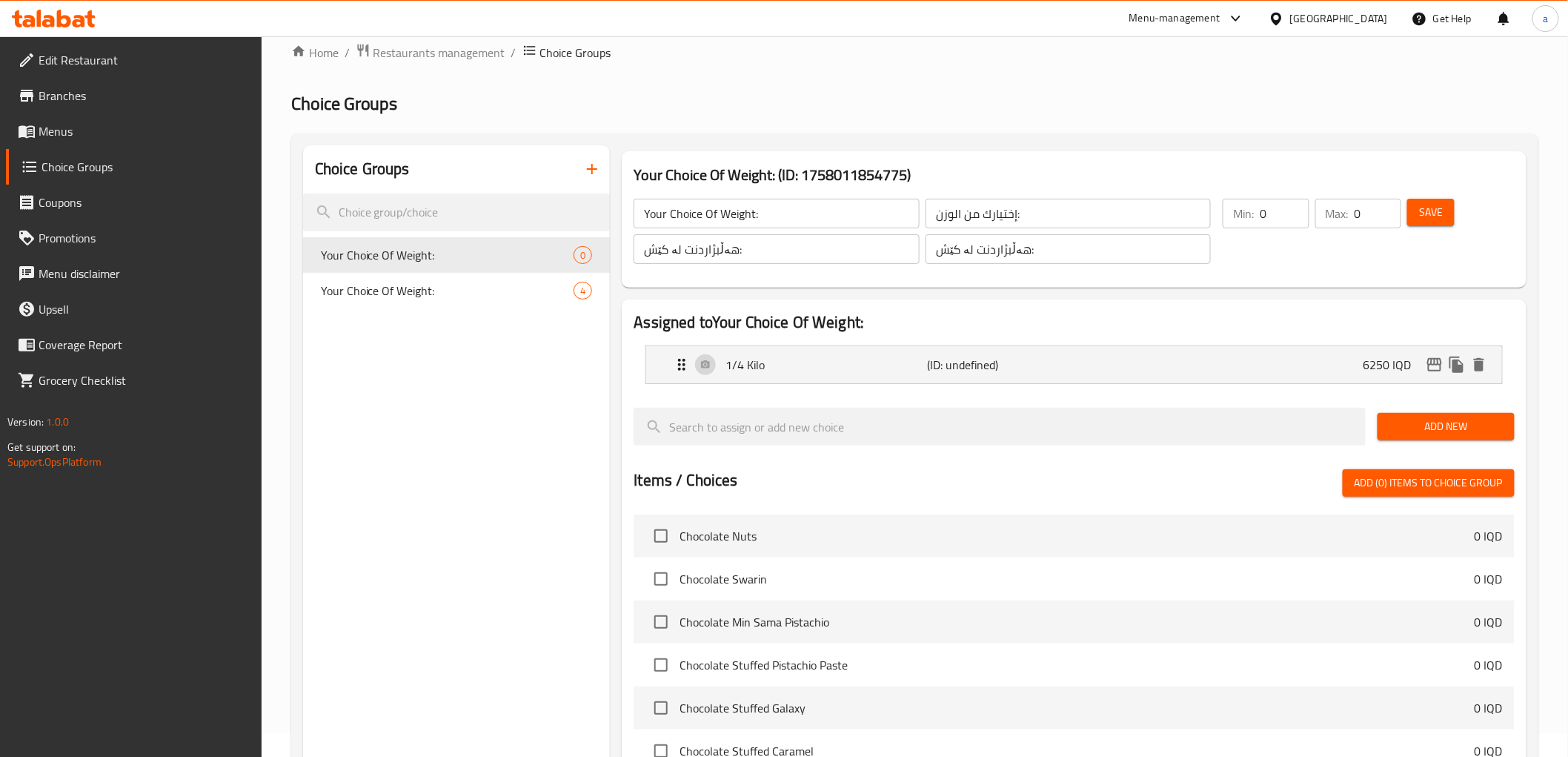
scroll to position [0, 0]
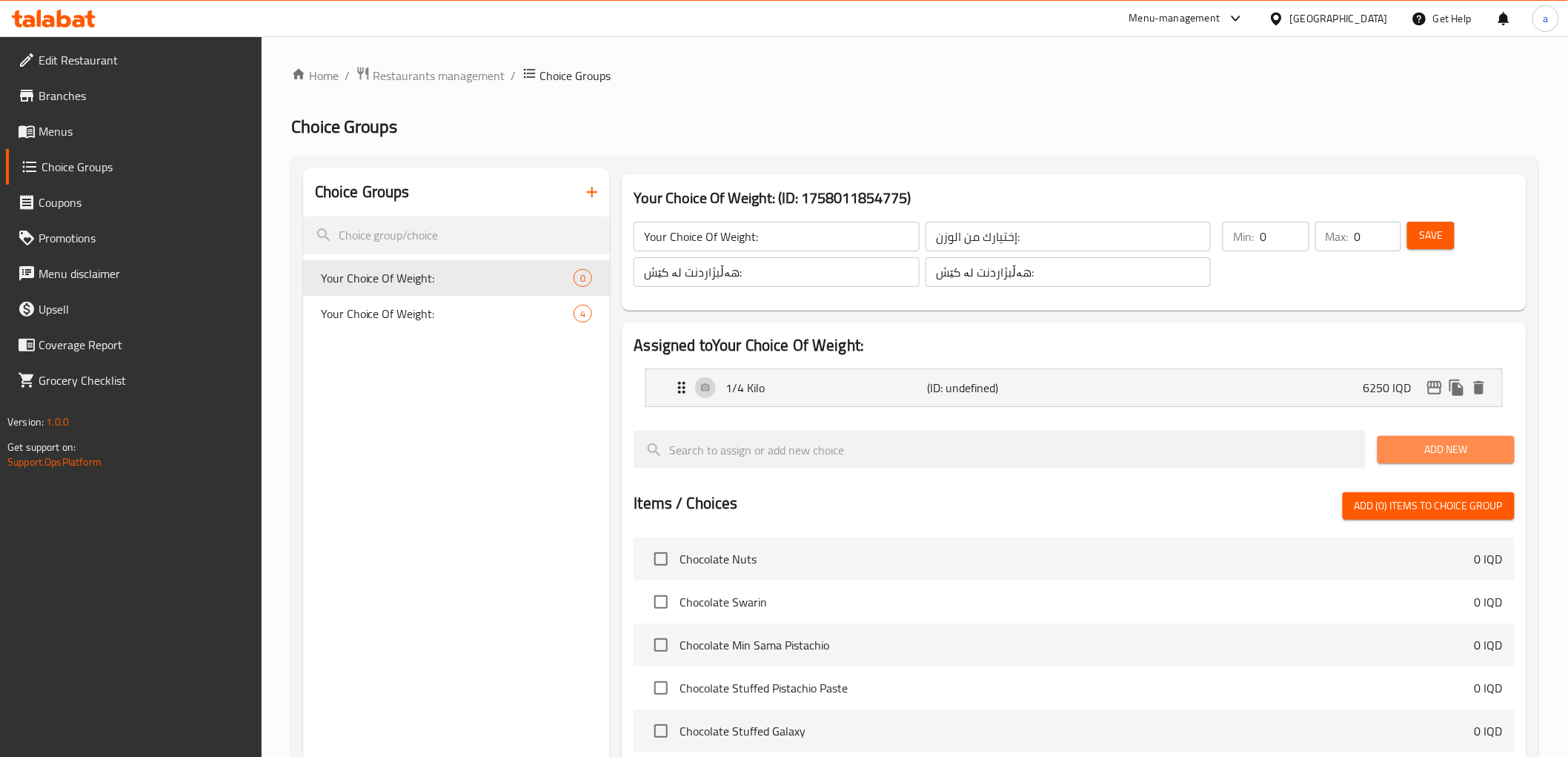
click at [1410, 440] on span "Add New" at bounding box center [1446, 449] width 113 height 18
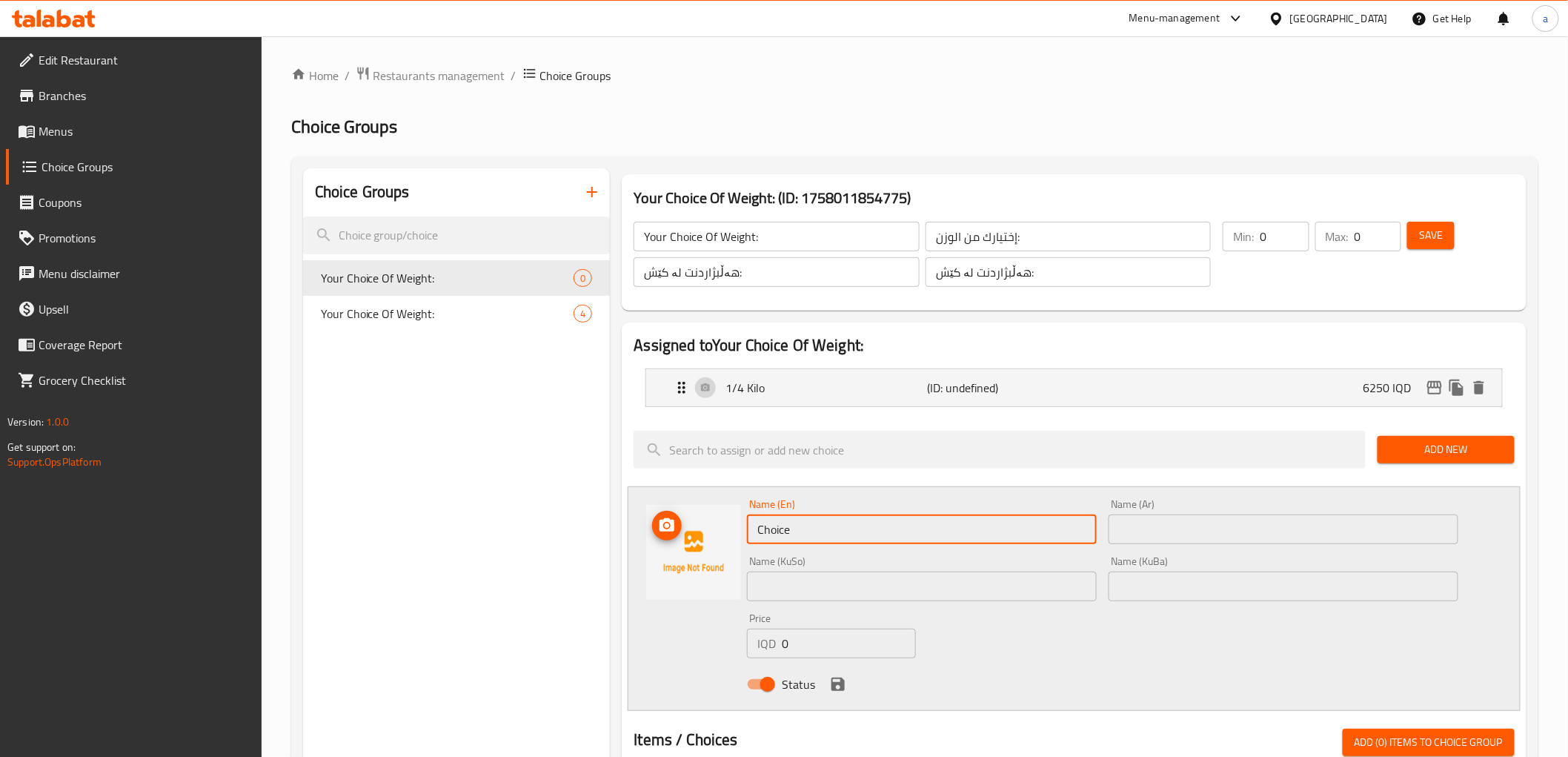
click at [707, 545] on div "Name (En) Choice Name (En) Name (Ar) Name (Ar) Name (KuSo) Name (KuSo) Name (Ku…" at bounding box center [1074, 599] width 893 height 225
type input "1/2 Kilo"
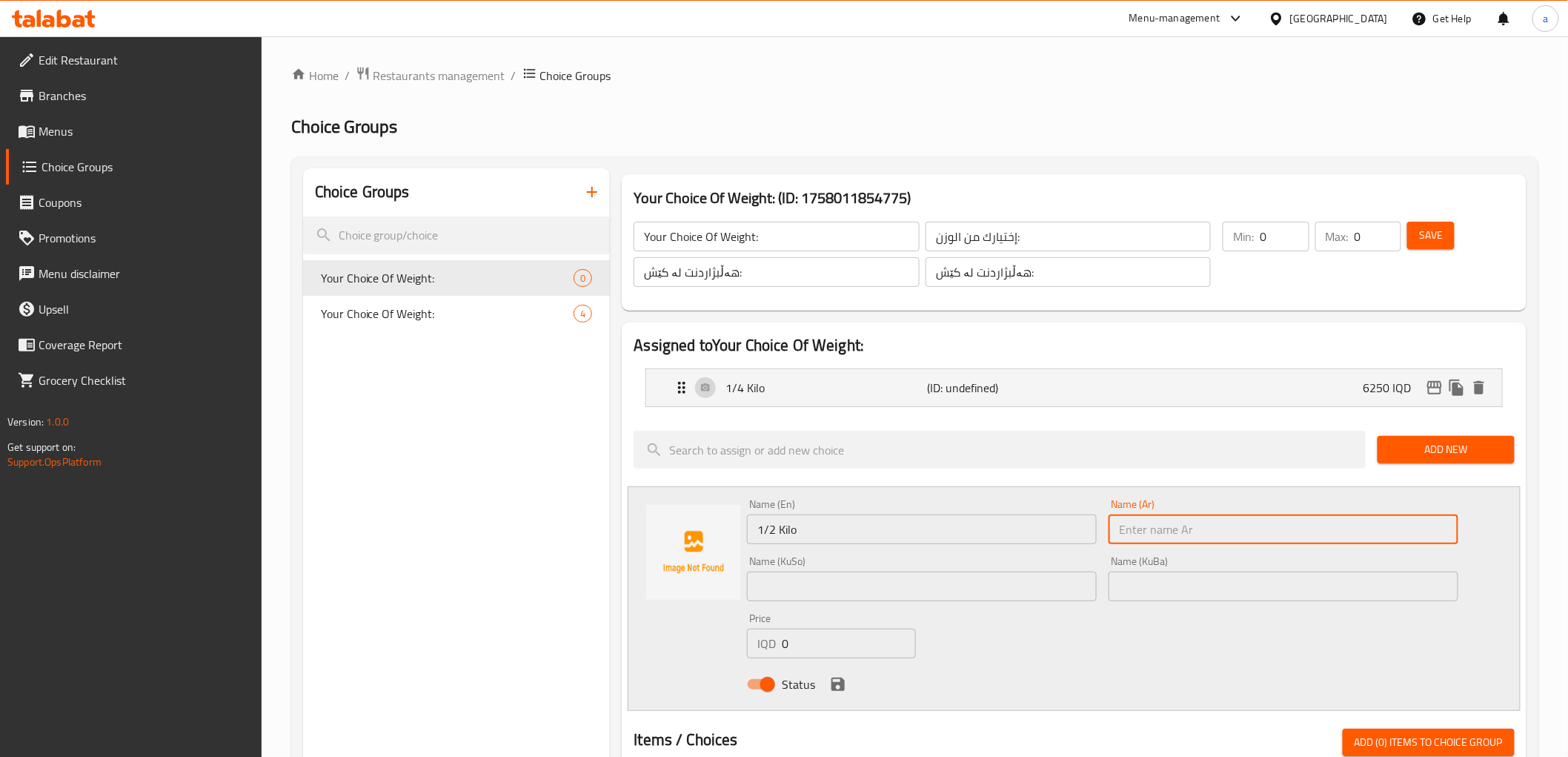
click at [1168, 528] on input "text" at bounding box center [1283, 529] width 350 height 30
type input "1/2 كيلو"
click at [1009, 583] on input "text" at bounding box center [921, 586] width 350 height 30
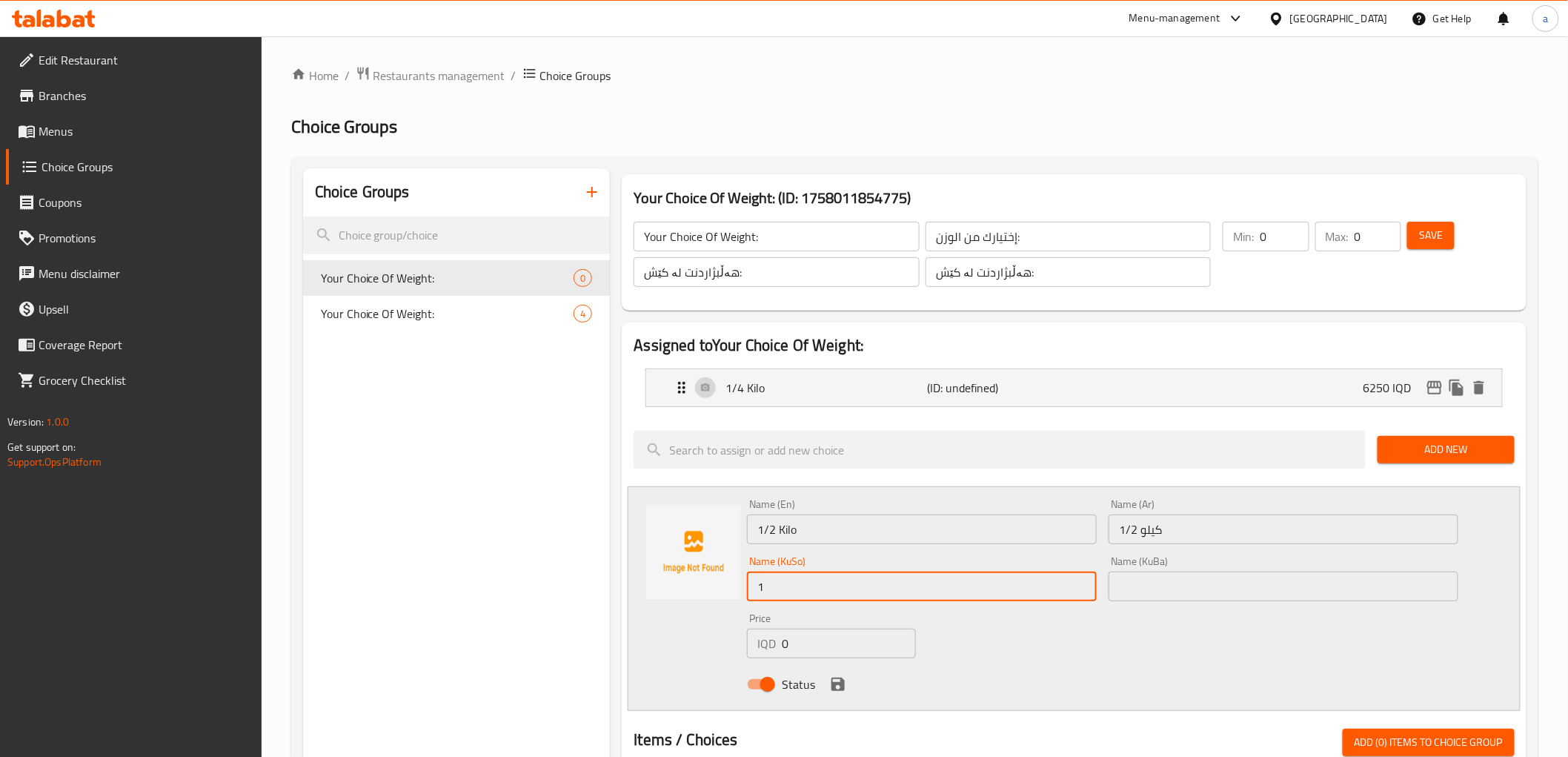
type input "1/2 کیلۆ"
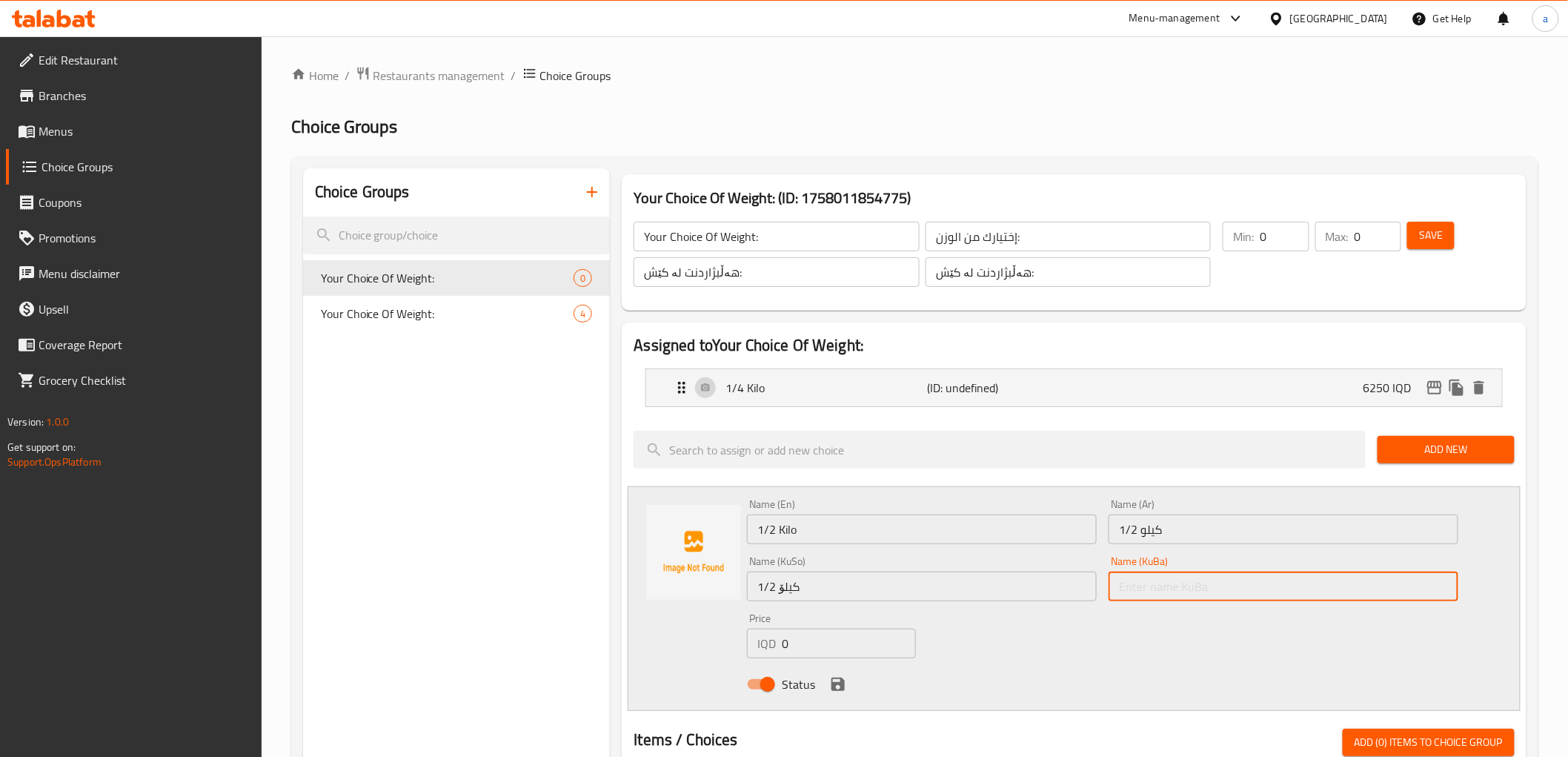
drag, startPoint x: 1143, startPoint y: 587, endPoint x: 1129, endPoint y: 587, distance: 14.0
click at [1143, 587] on input "text" at bounding box center [1283, 586] width 350 height 30
type input "1/2 کیلۆ"
click at [761, 650] on div "Price IQD 0 Price" at bounding box center [831, 636] width 169 height 46
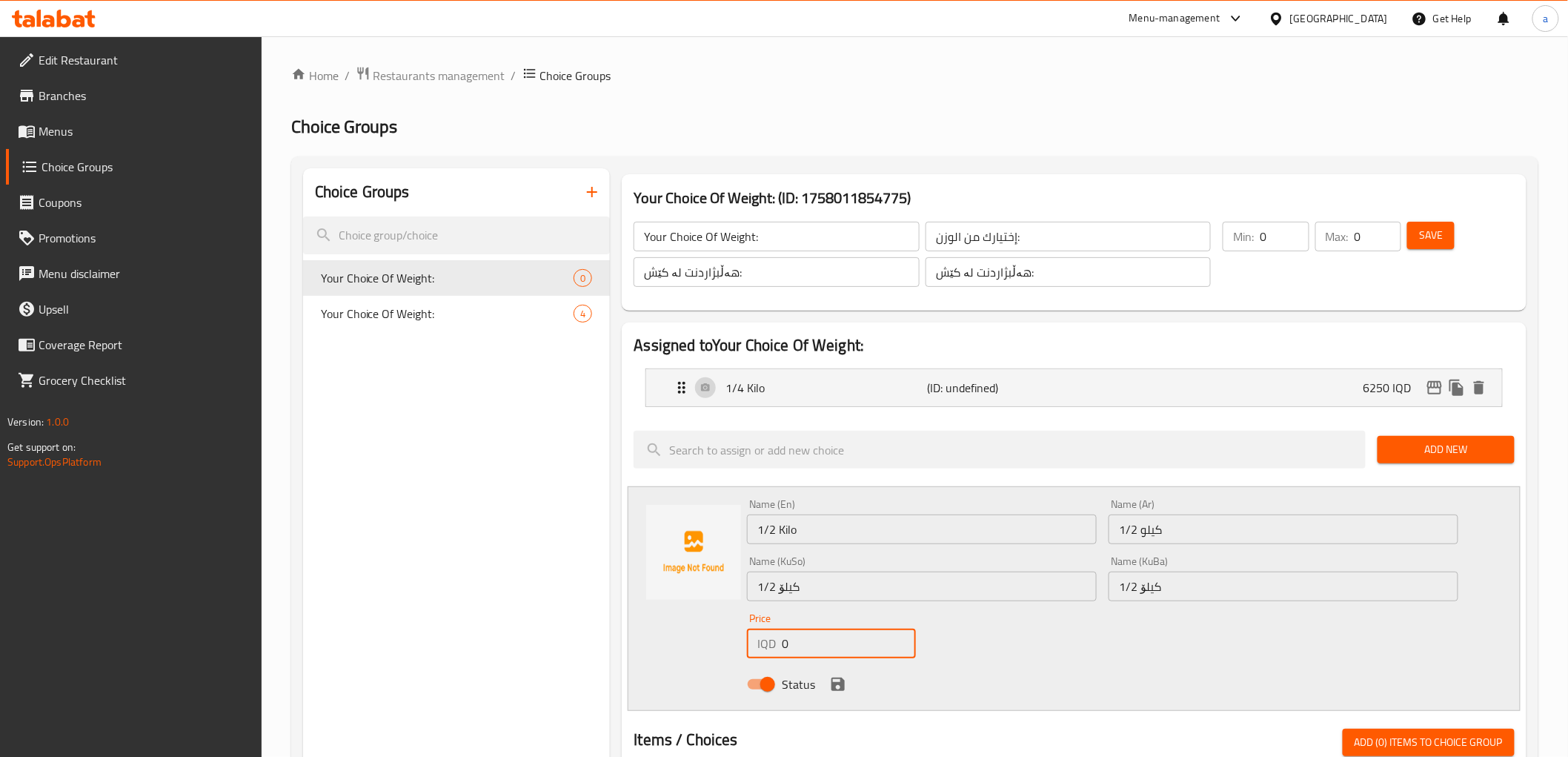
drag, startPoint x: 837, startPoint y: 647, endPoint x: 762, endPoint y: 661, distance: 76.3
click at [762, 661] on div "Price IQD 0 Price" at bounding box center [831, 636] width 181 height 57
paste input "1250"
type input "12500"
click at [826, 675] on div "Status" at bounding box center [1102, 684] width 723 height 40
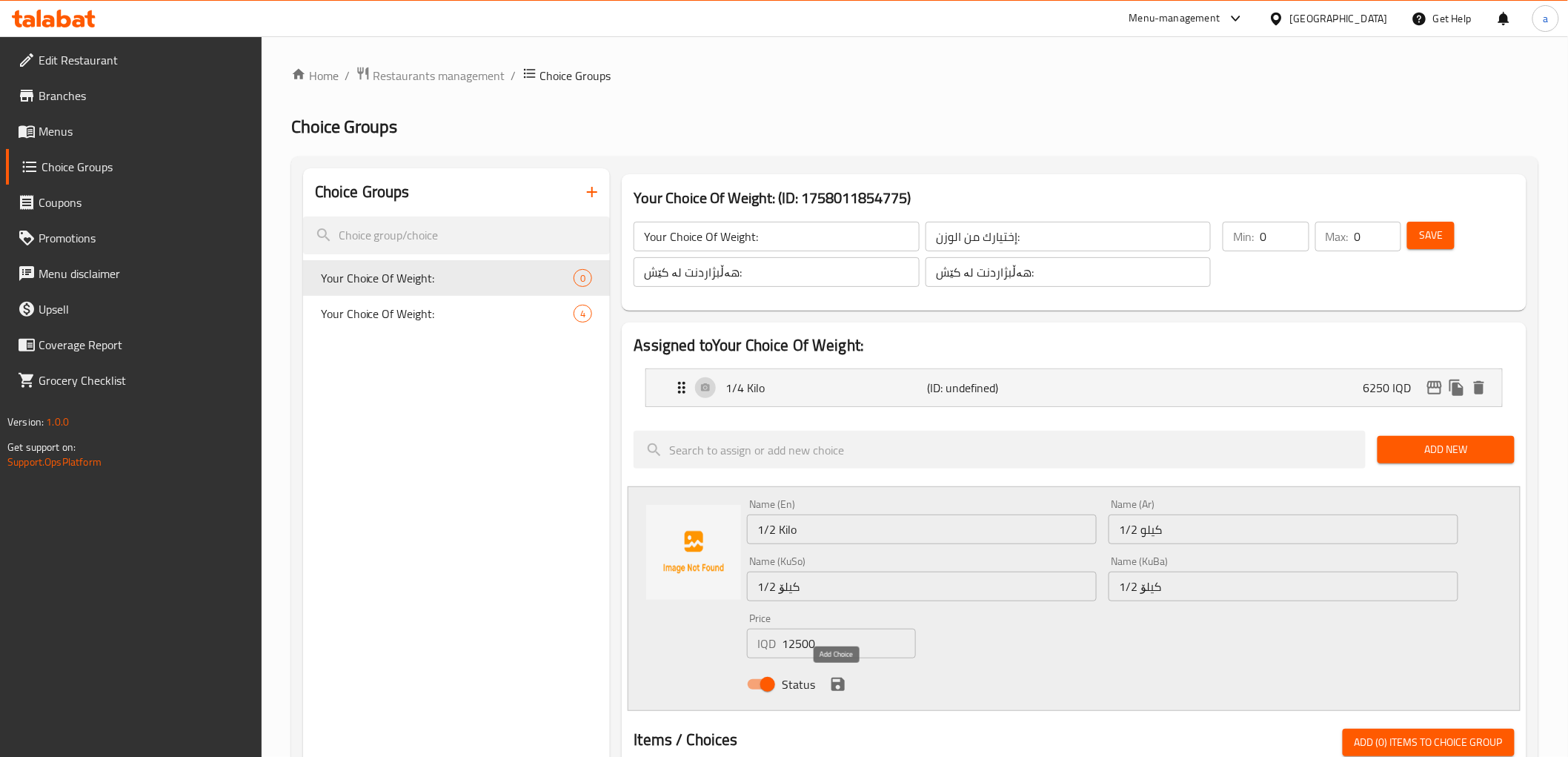
click at [833, 679] on icon "save" at bounding box center [838, 683] width 17 height 17
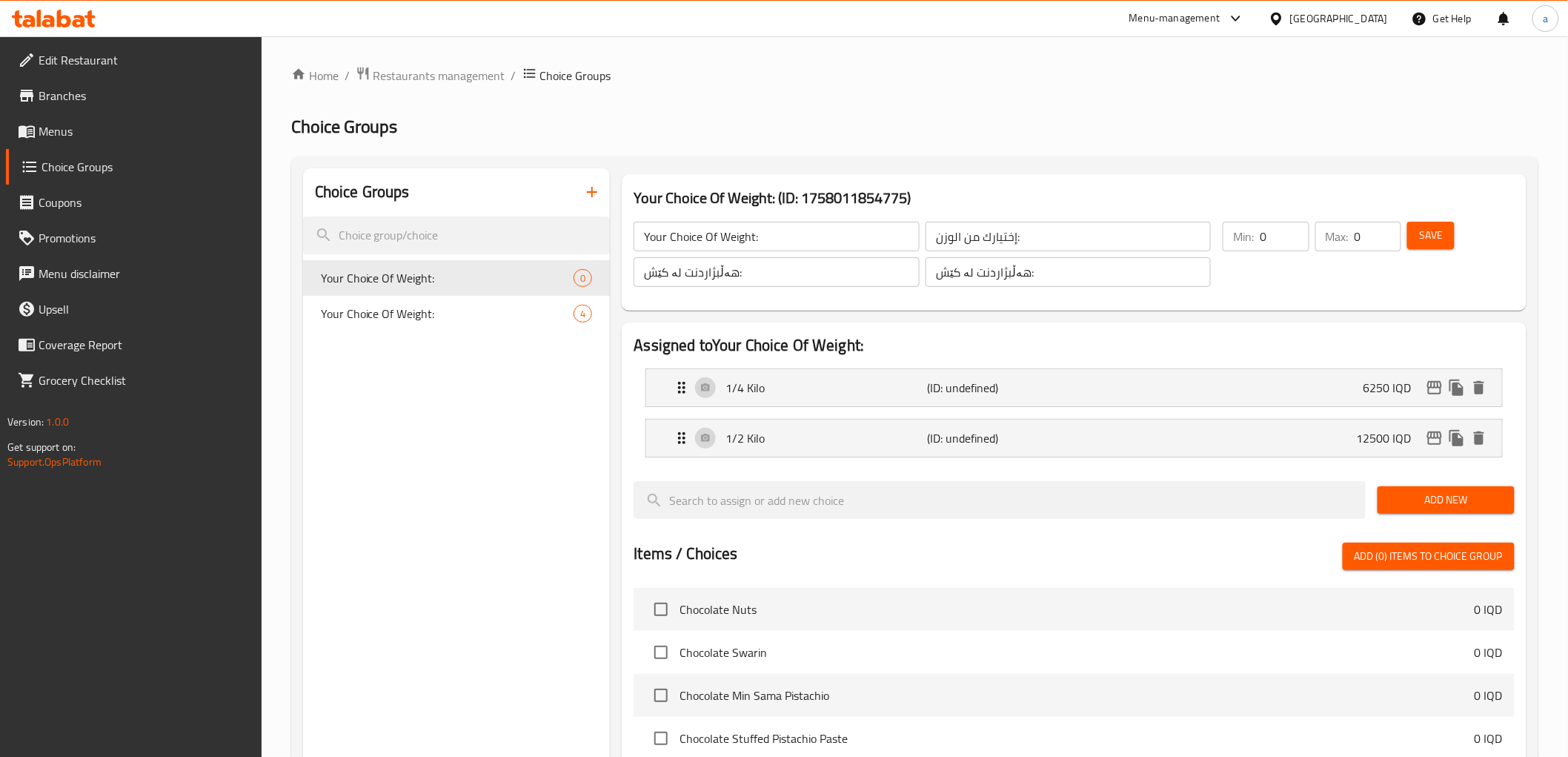
click at [1478, 497] on span "Add New" at bounding box center [1446, 500] width 113 height 18
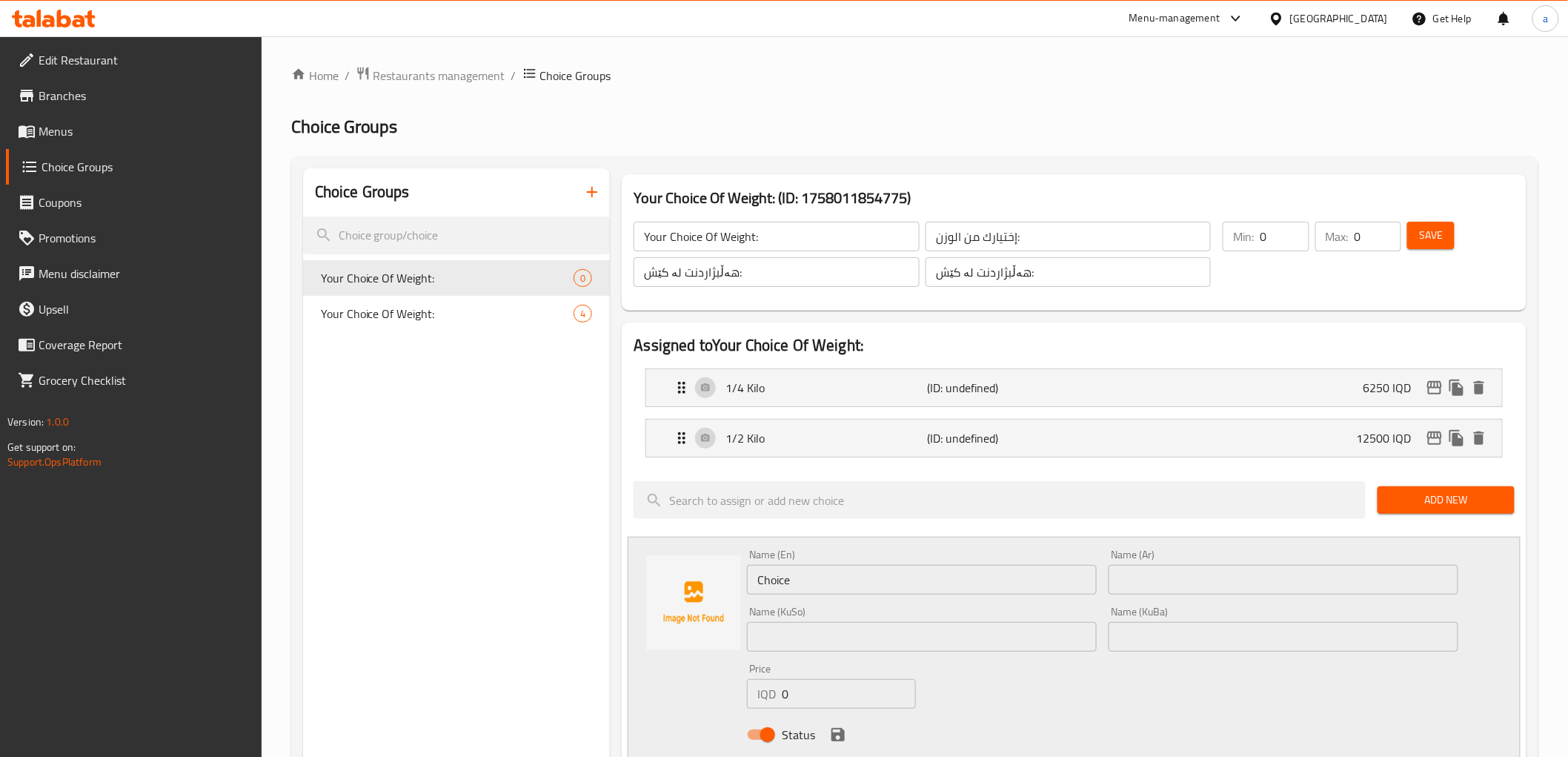
drag, startPoint x: 801, startPoint y: 586, endPoint x: 753, endPoint y: 588, distance: 48.0
click at [753, 588] on input "Choice" at bounding box center [921, 579] width 350 height 30
type input "1/4 Kilo"
drag, startPoint x: 1157, startPoint y: 579, endPoint x: 1149, endPoint y: 579, distance: 8.0
click at [1157, 579] on input "text" at bounding box center [1283, 579] width 350 height 30
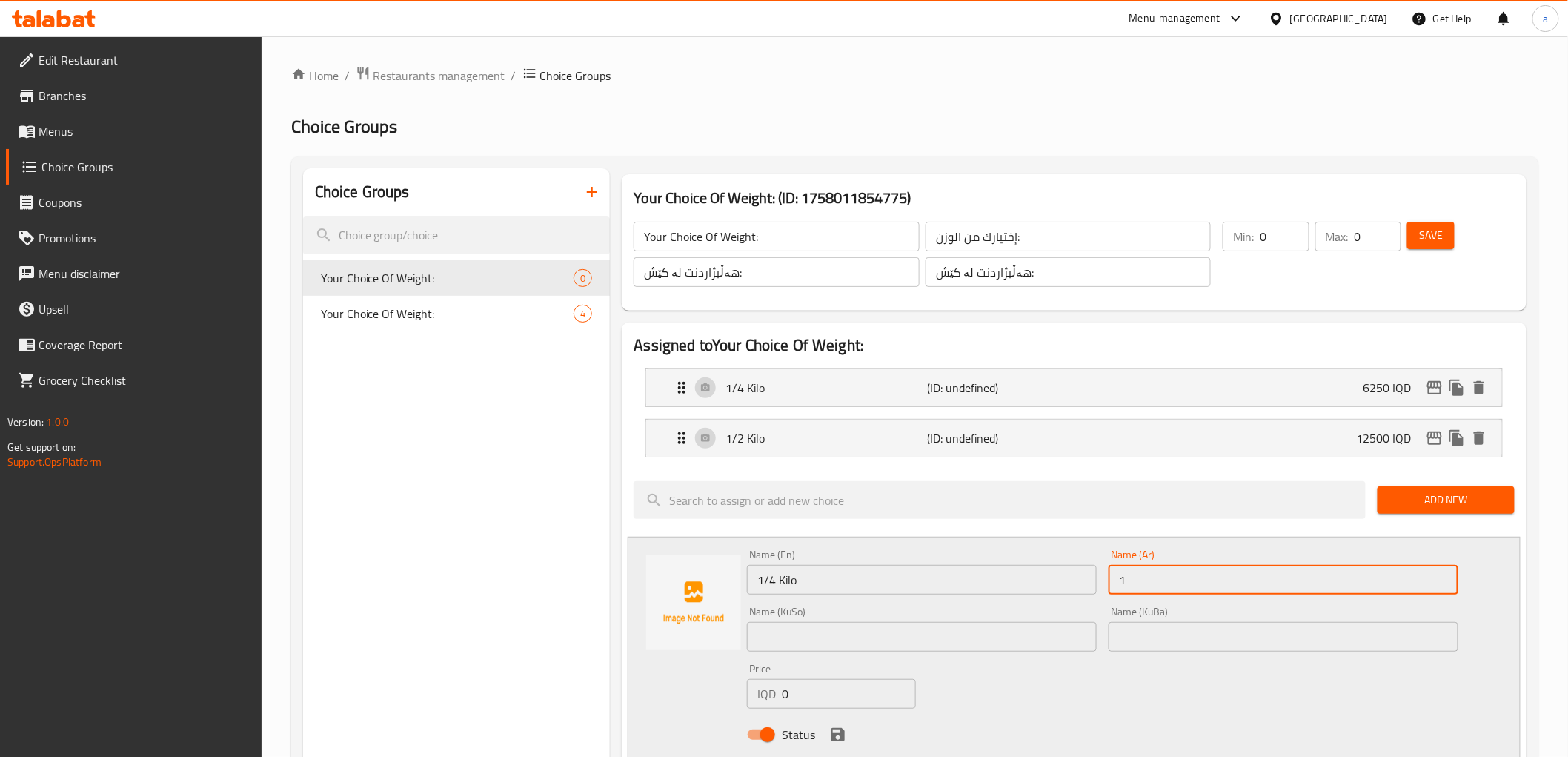
type input "1"
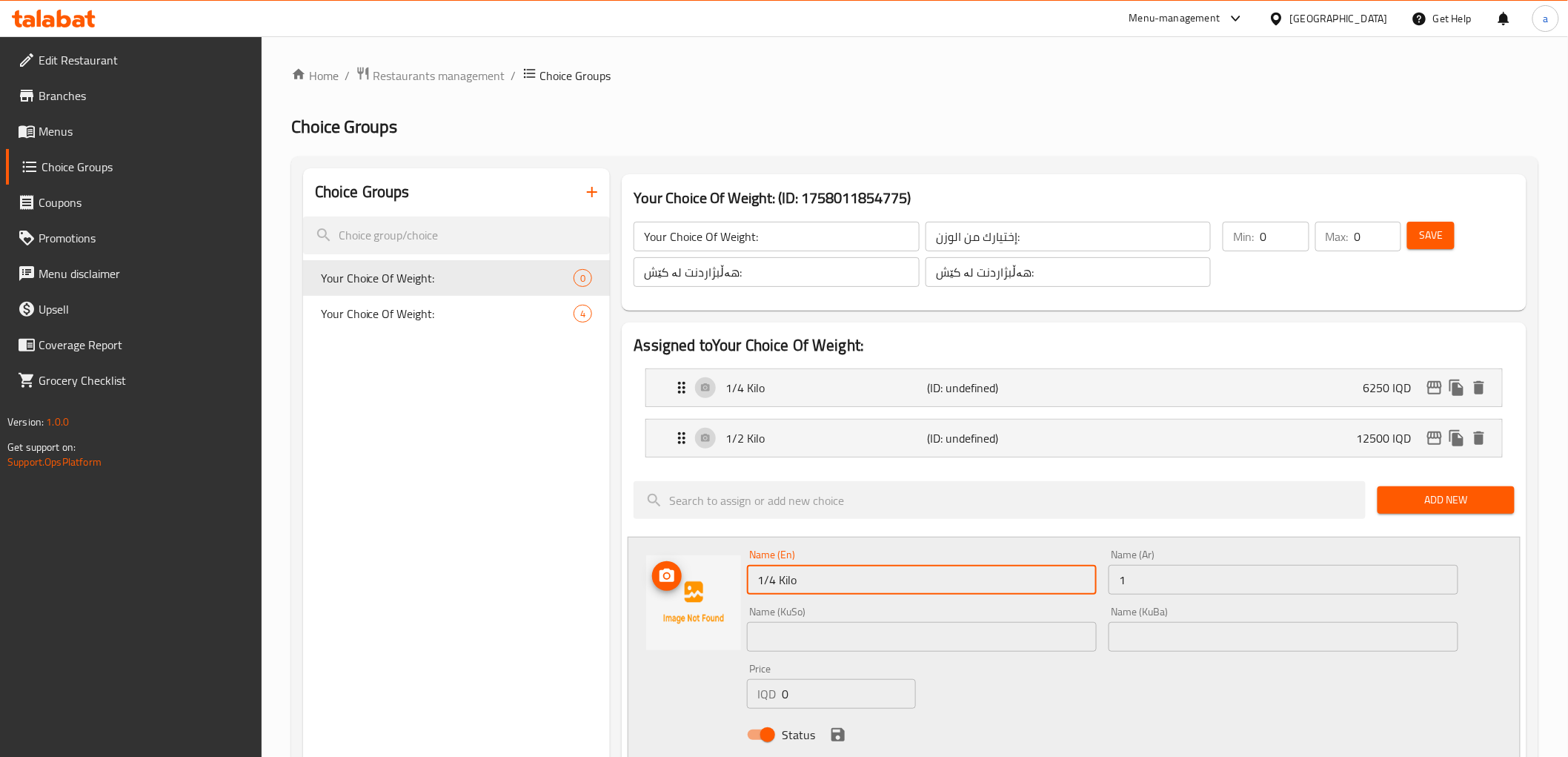
click at [703, 598] on div "Name (En) 1/4 Kilo Name (En) Name (Ar) 1 Name (Ar) Name (KuSo) Name (KuSo) Name…" at bounding box center [1074, 649] width 893 height 225
type input "3/4 Kilo"
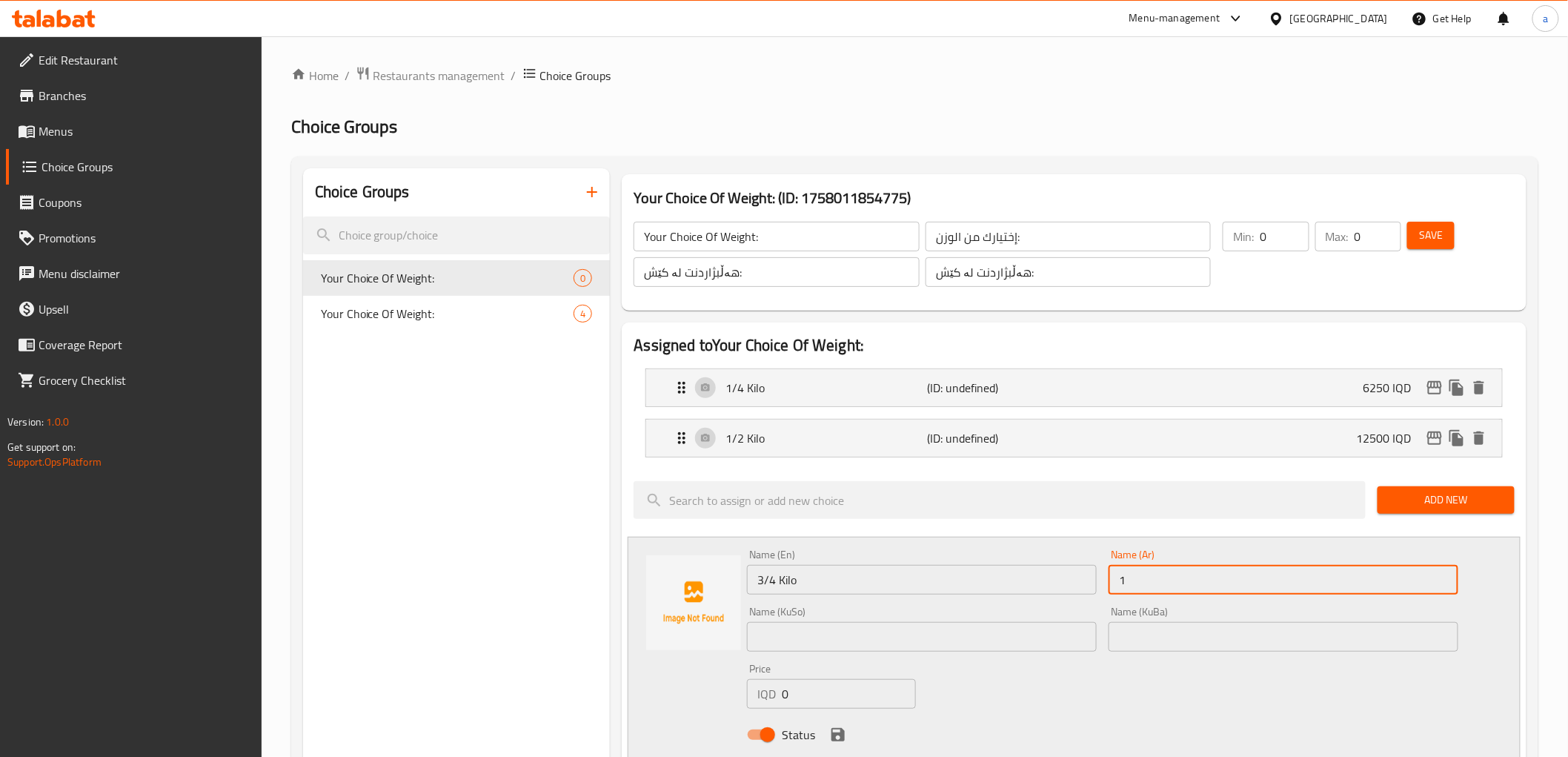
drag, startPoint x: 1138, startPoint y: 587, endPoint x: 1112, endPoint y: 591, distance: 26.3
click at [1112, 591] on input "1" at bounding box center [1283, 579] width 350 height 30
type input "3/4 كيلو"
click at [932, 647] on input "text" at bounding box center [921, 636] width 350 height 30
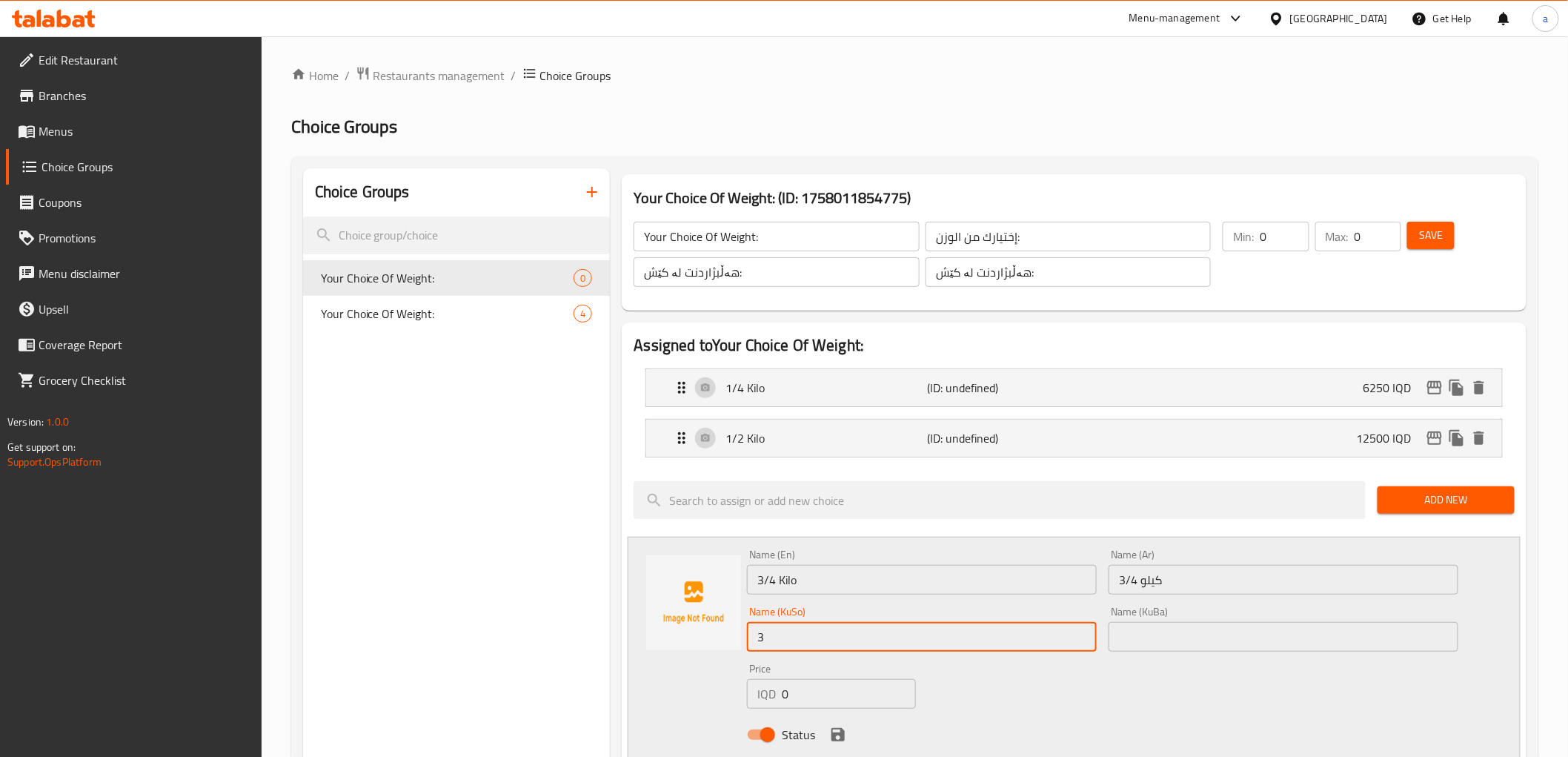
type input "3/4 کیلۆ"
click at [1186, 635] on input "text" at bounding box center [1283, 636] width 350 height 30
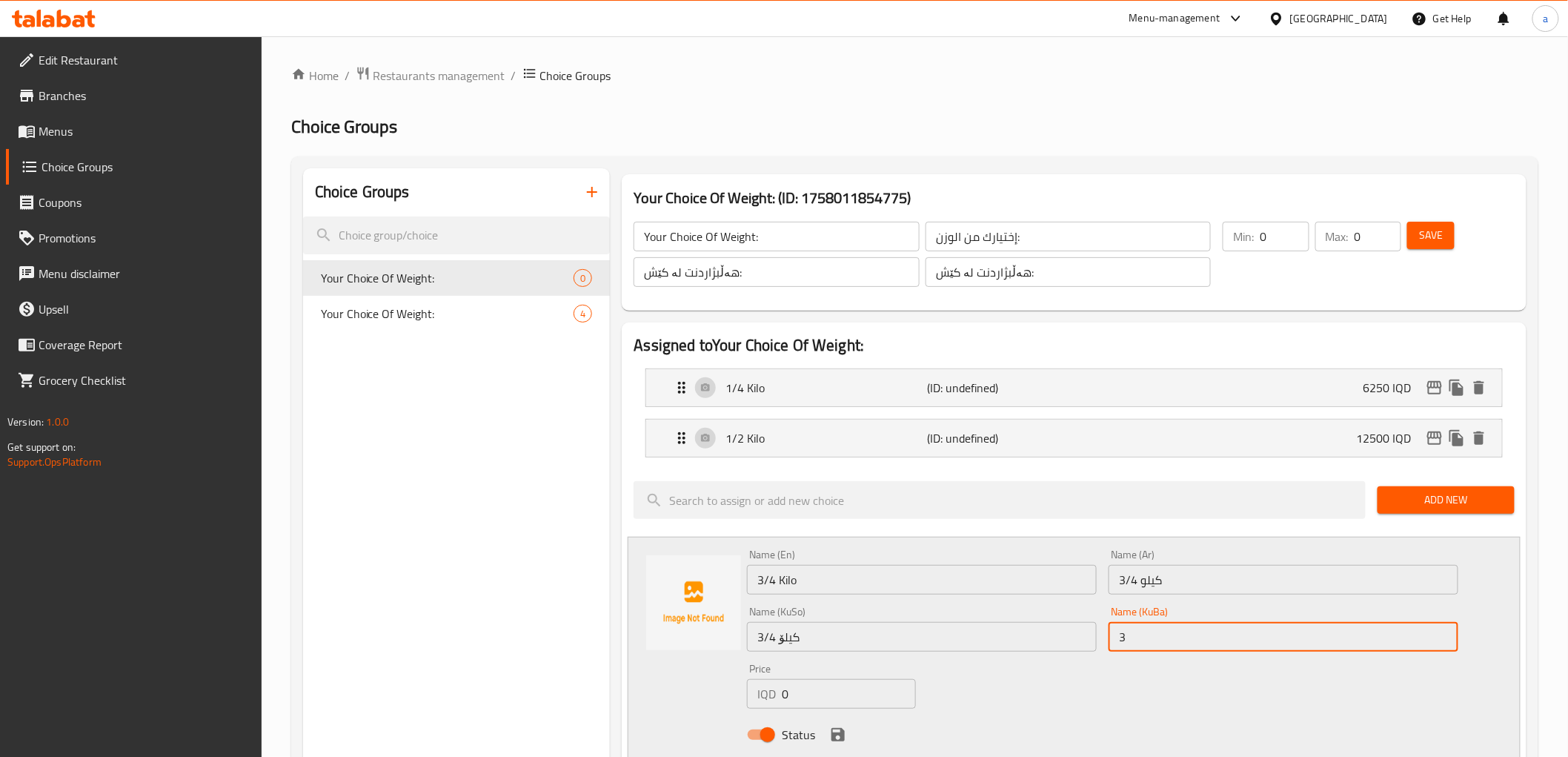
type input "3/4 کیلۆ"
click at [760, 702] on div "IQD 0 Price" at bounding box center [831, 693] width 169 height 30
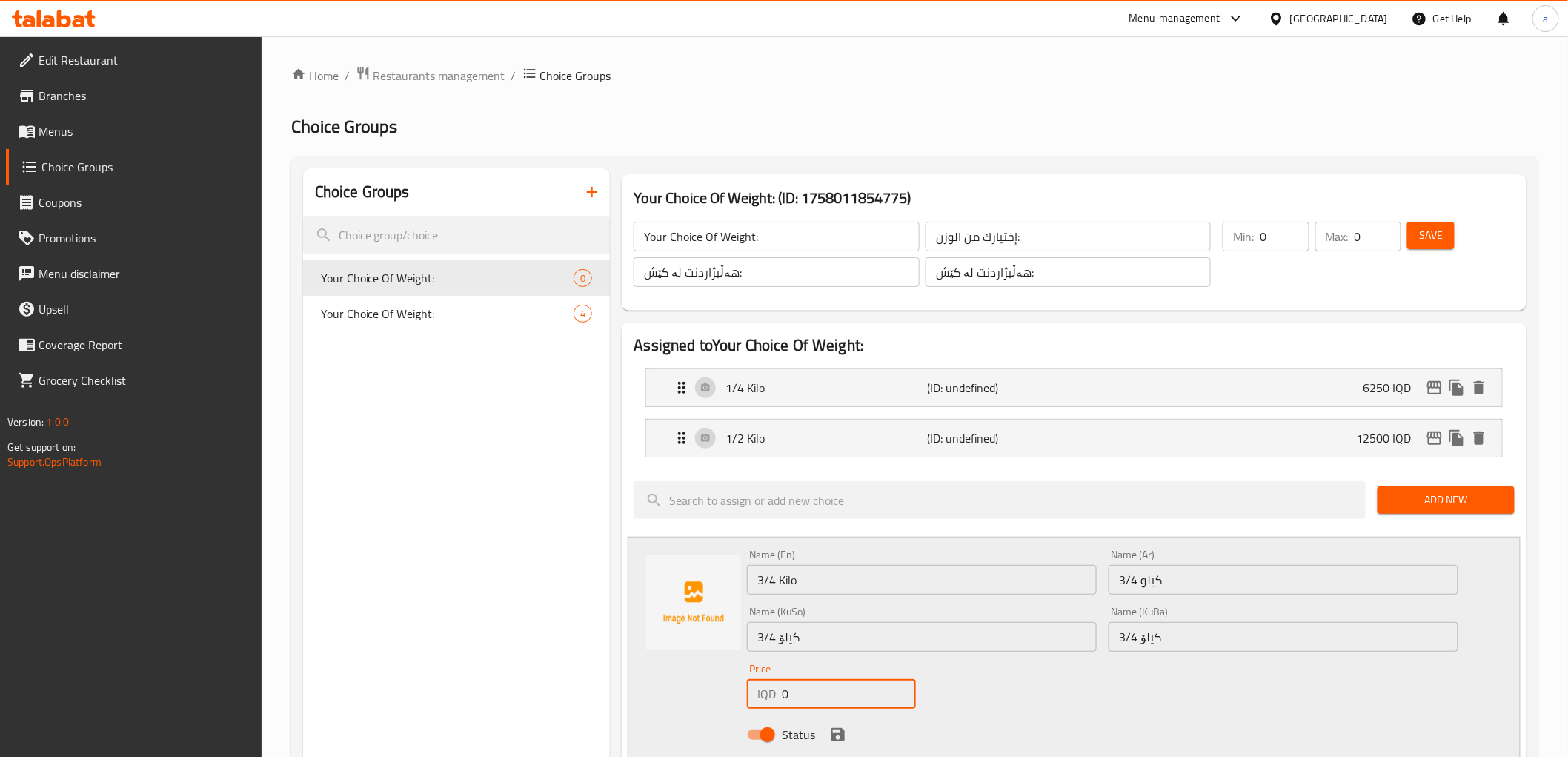
paste input "1875"
type input "18750"
click at [839, 728] on icon "save" at bounding box center [838, 734] width 17 height 17
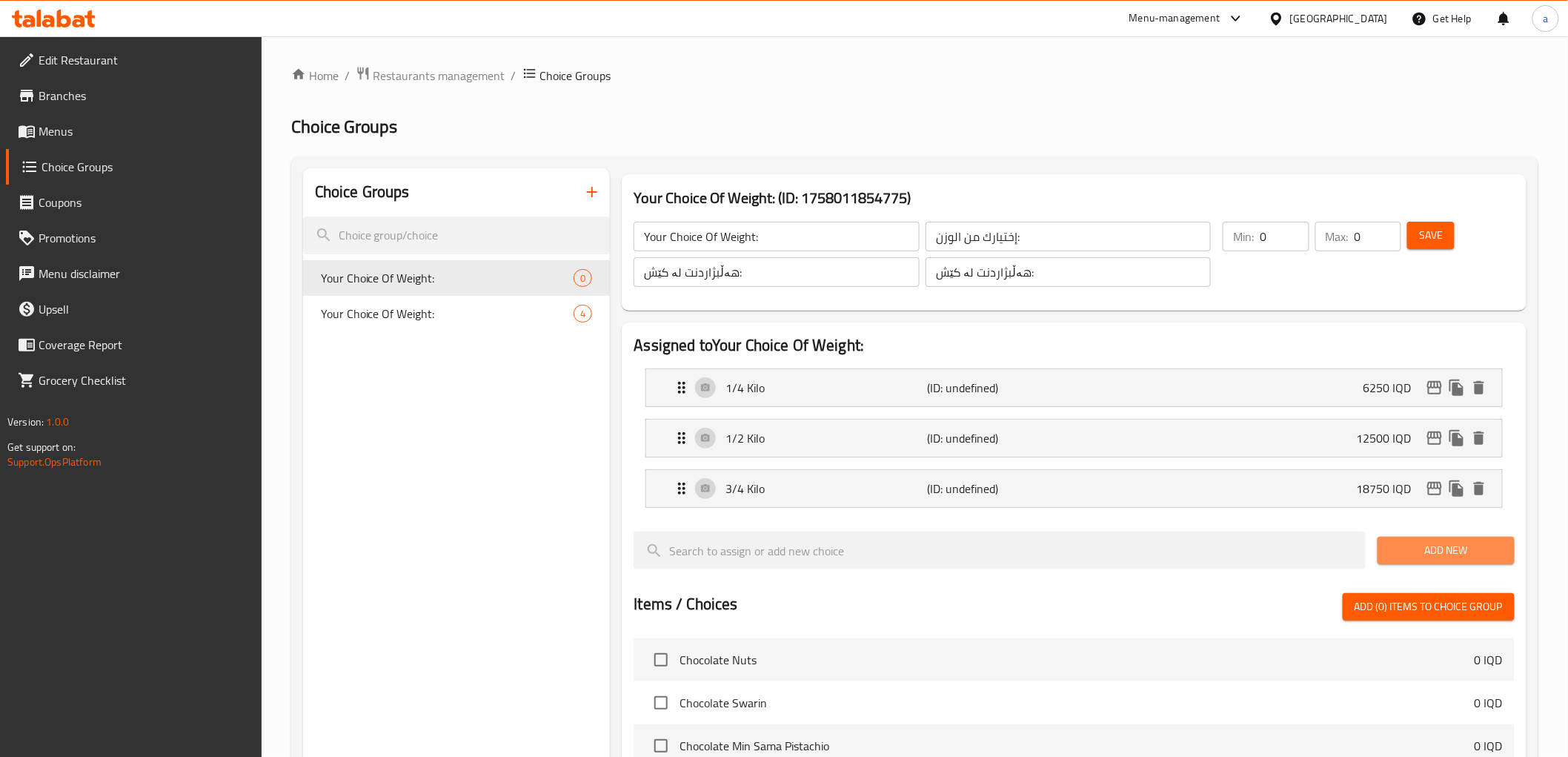
click at [1396, 554] on span "Add New" at bounding box center [1446, 550] width 113 height 18
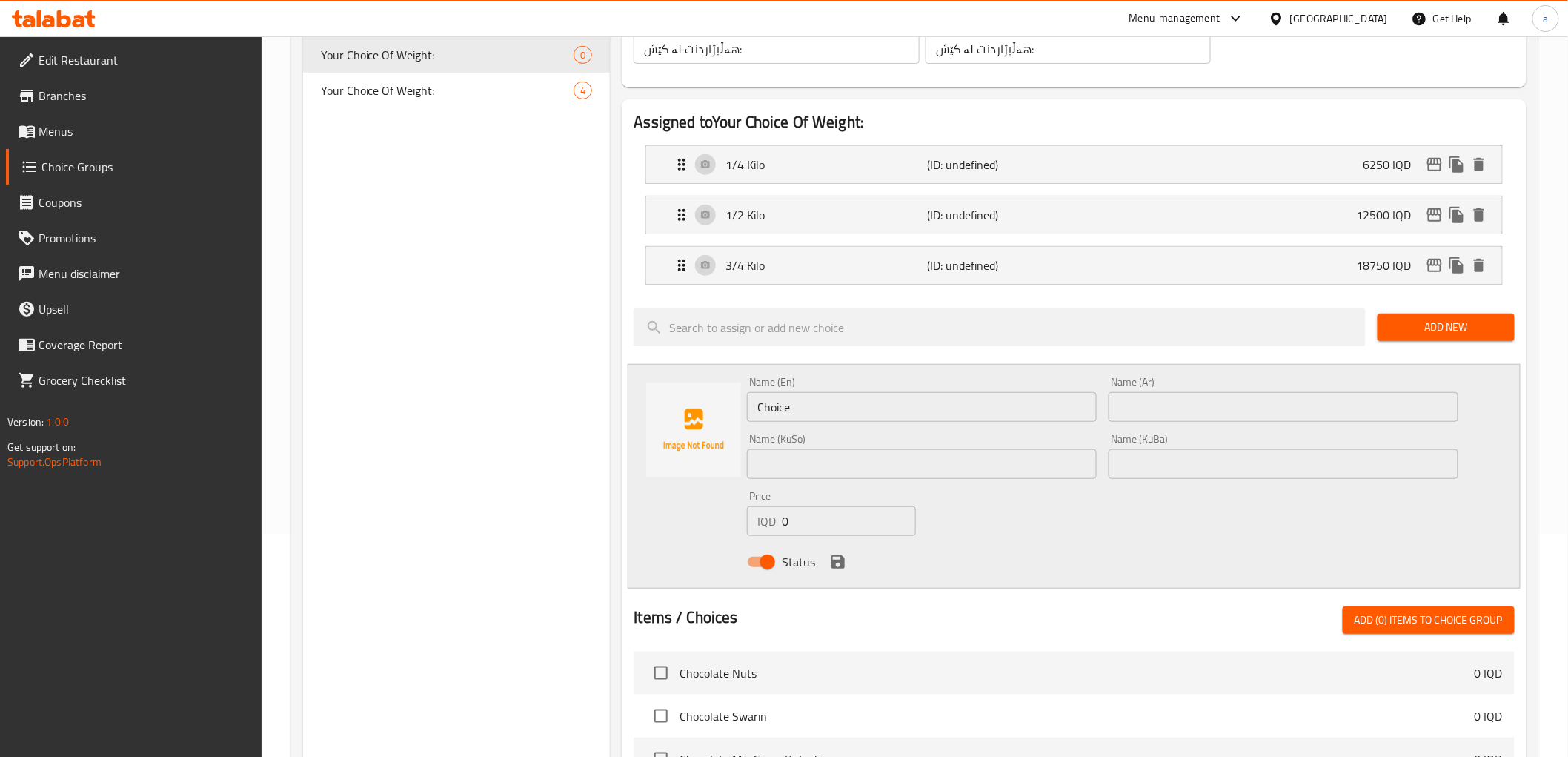
scroll to position [247, 0]
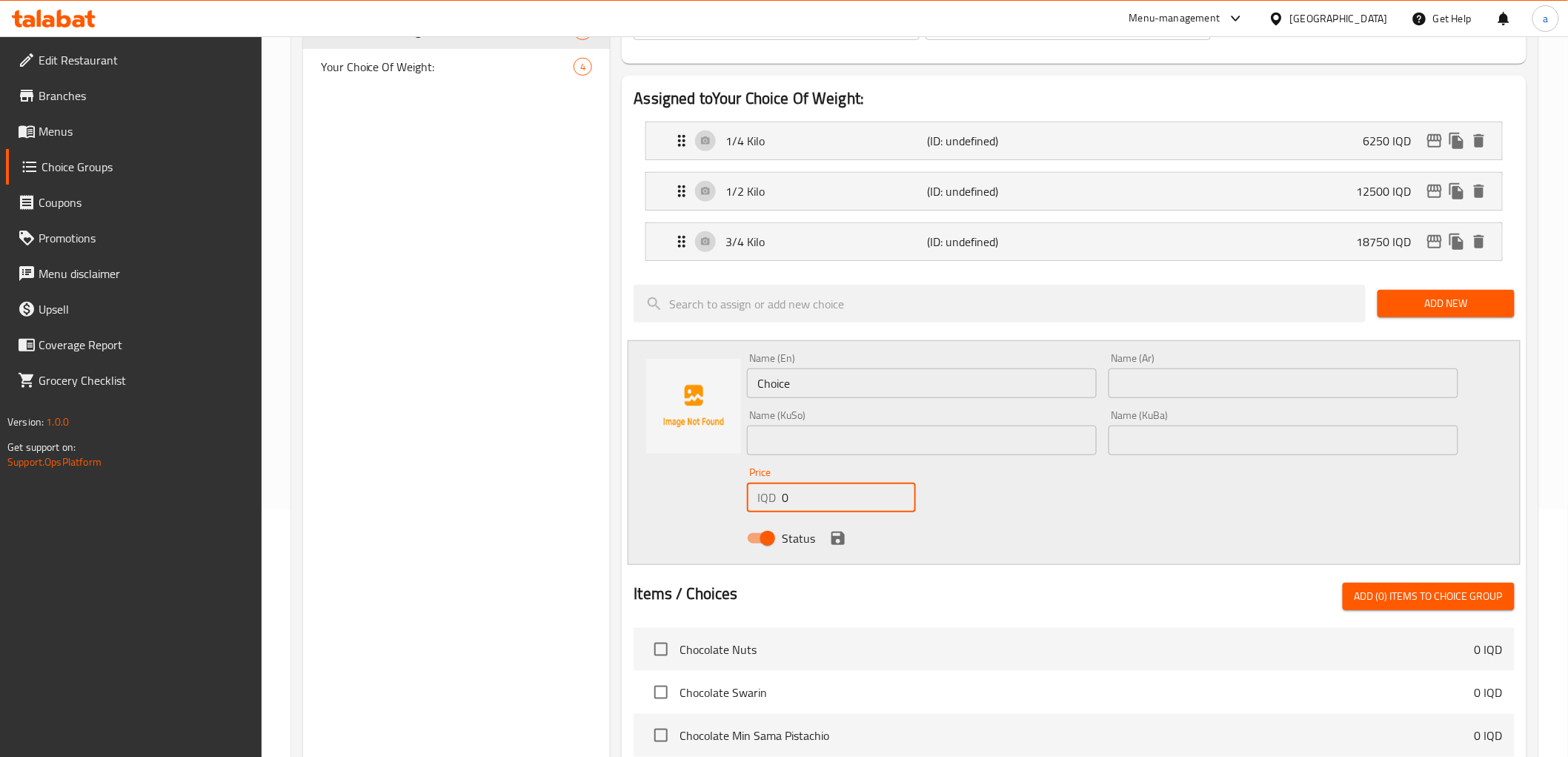
drag, startPoint x: 851, startPoint y: 510, endPoint x: 720, endPoint y: 525, distance: 131.9
click at [720, 525] on div "Name (En) Choice Name (En) Name (Ar) Name (Ar) Name (KuSo) Name (KuSo) Name (Ku…" at bounding box center [1074, 453] width 893 height 225
paste input "2500"
type input "25000"
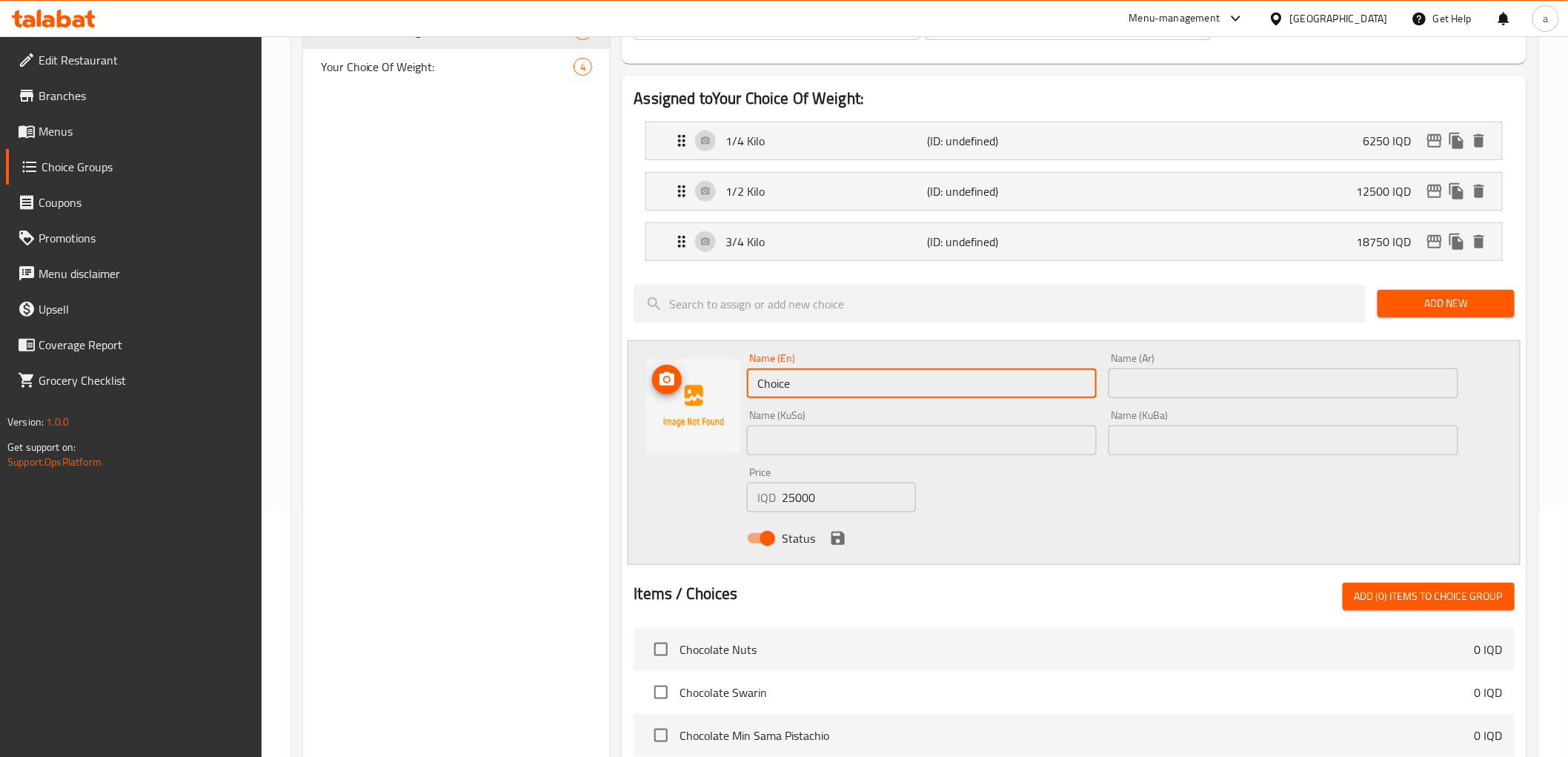
drag, startPoint x: 798, startPoint y: 379, endPoint x: 682, endPoint y: 390, distance: 116.5
click at [682, 390] on div "Name (En) Choice Name (En) Name (Ar) Name (Ar) Name (KuSo) Name (KuSo) Name (Ku…" at bounding box center [1074, 453] width 893 height 225
type input "1 Kilo"
click at [1273, 380] on input "text" at bounding box center [1283, 383] width 350 height 30
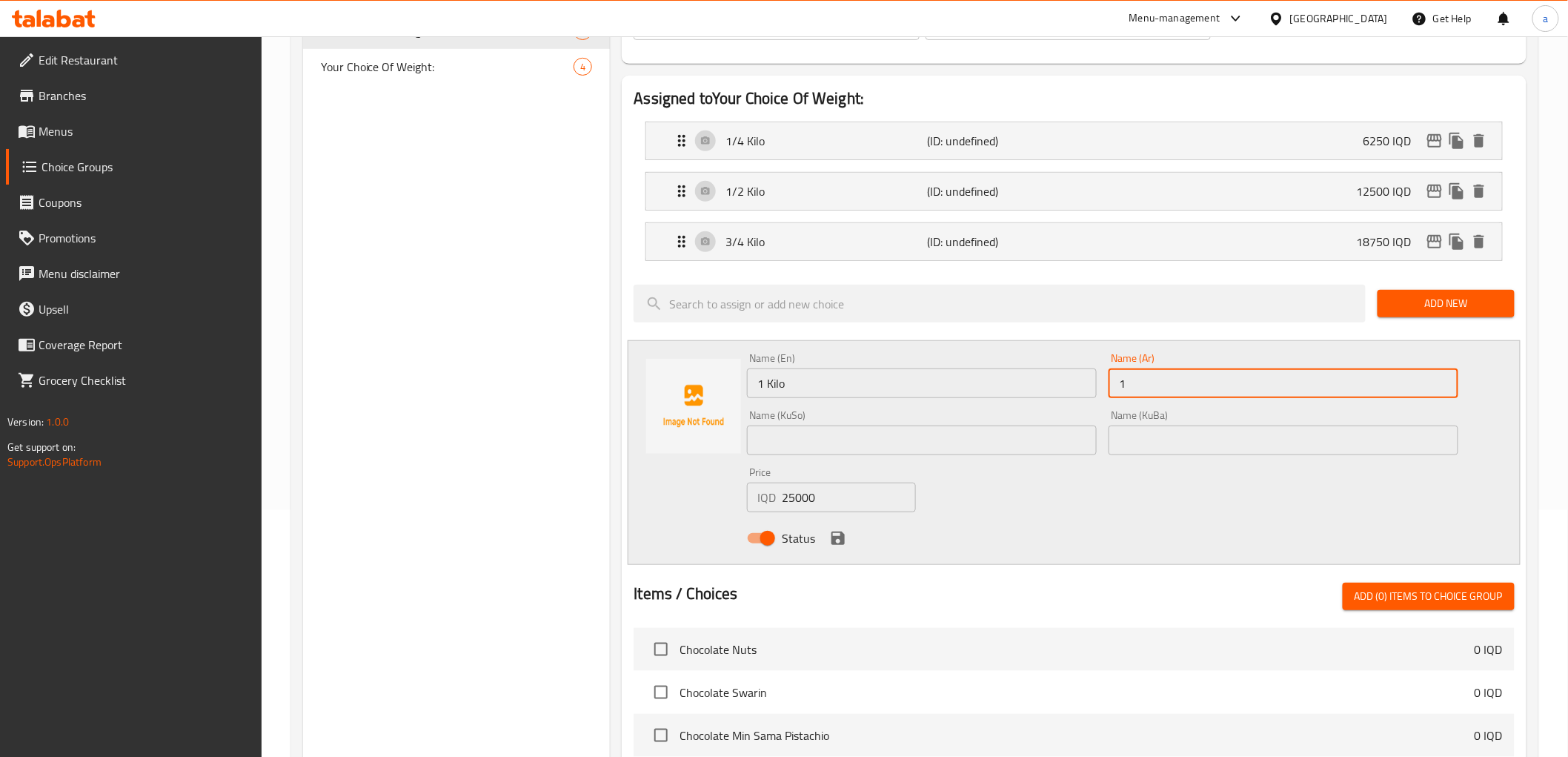
type input "1 كيلو"
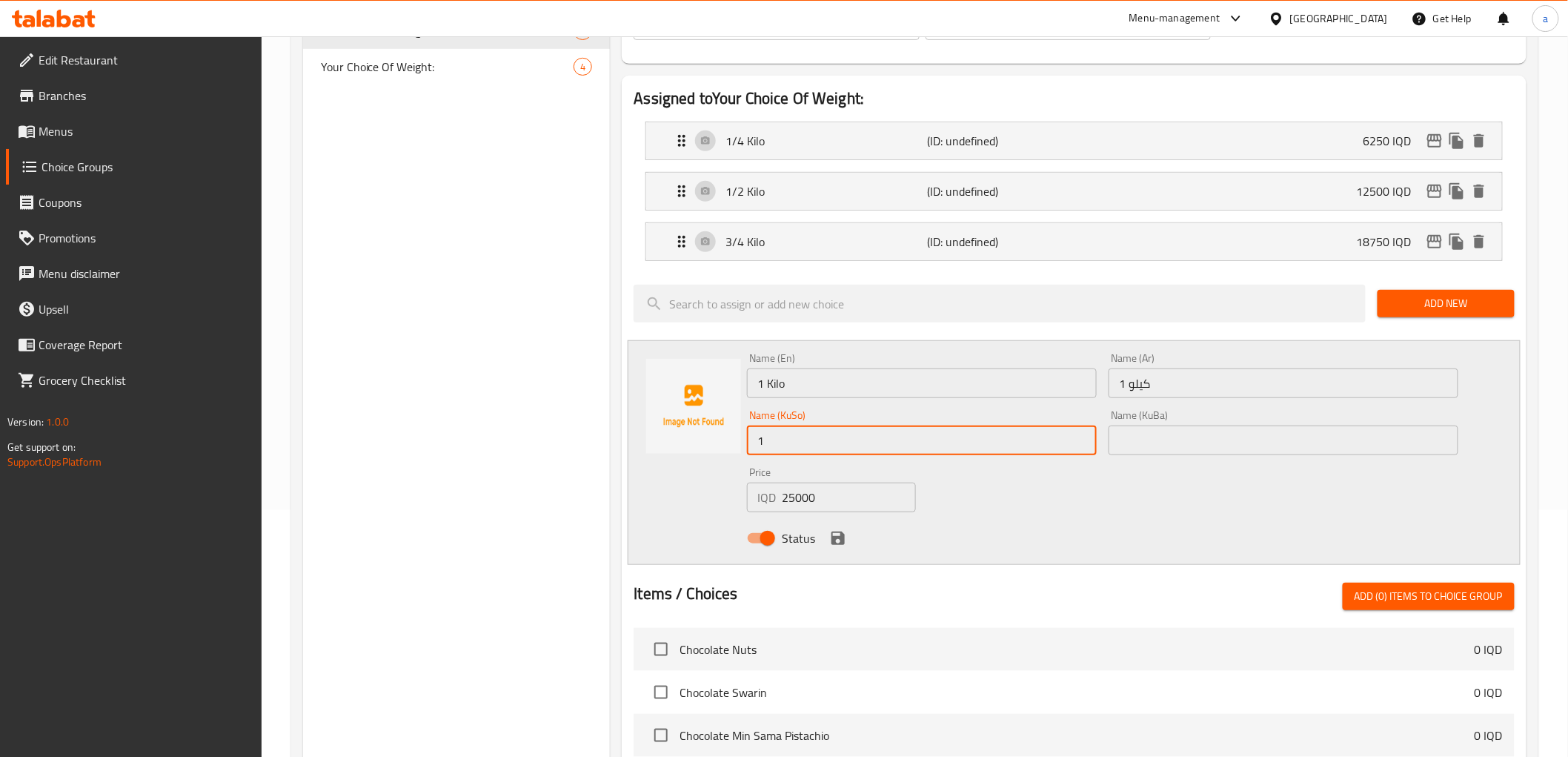
drag, startPoint x: 1009, startPoint y: 440, endPoint x: 996, endPoint y: 455, distance: 19.8
click at [1009, 440] on input "1" at bounding box center [921, 440] width 350 height 30
type input "1 کیلۆ"
drag, startPoint x: 1218, startPoint y: 446, endPoint x: 1190, endPoint y: 446, distance: 28.0
click at [1218, 446] on input "text" at bounding box center [1283, 440] width 350 height 30
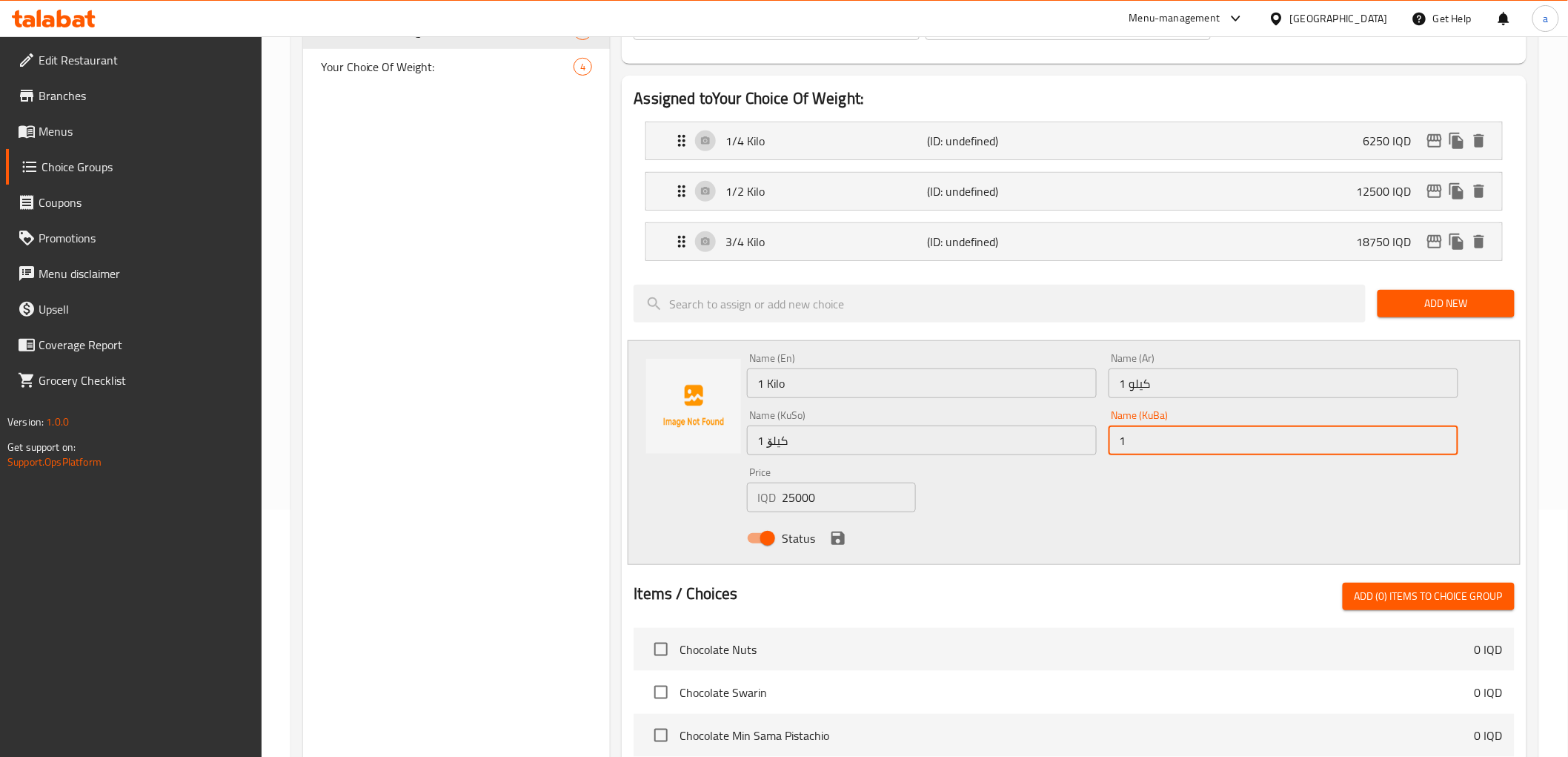
type input "1 کیلۆ"
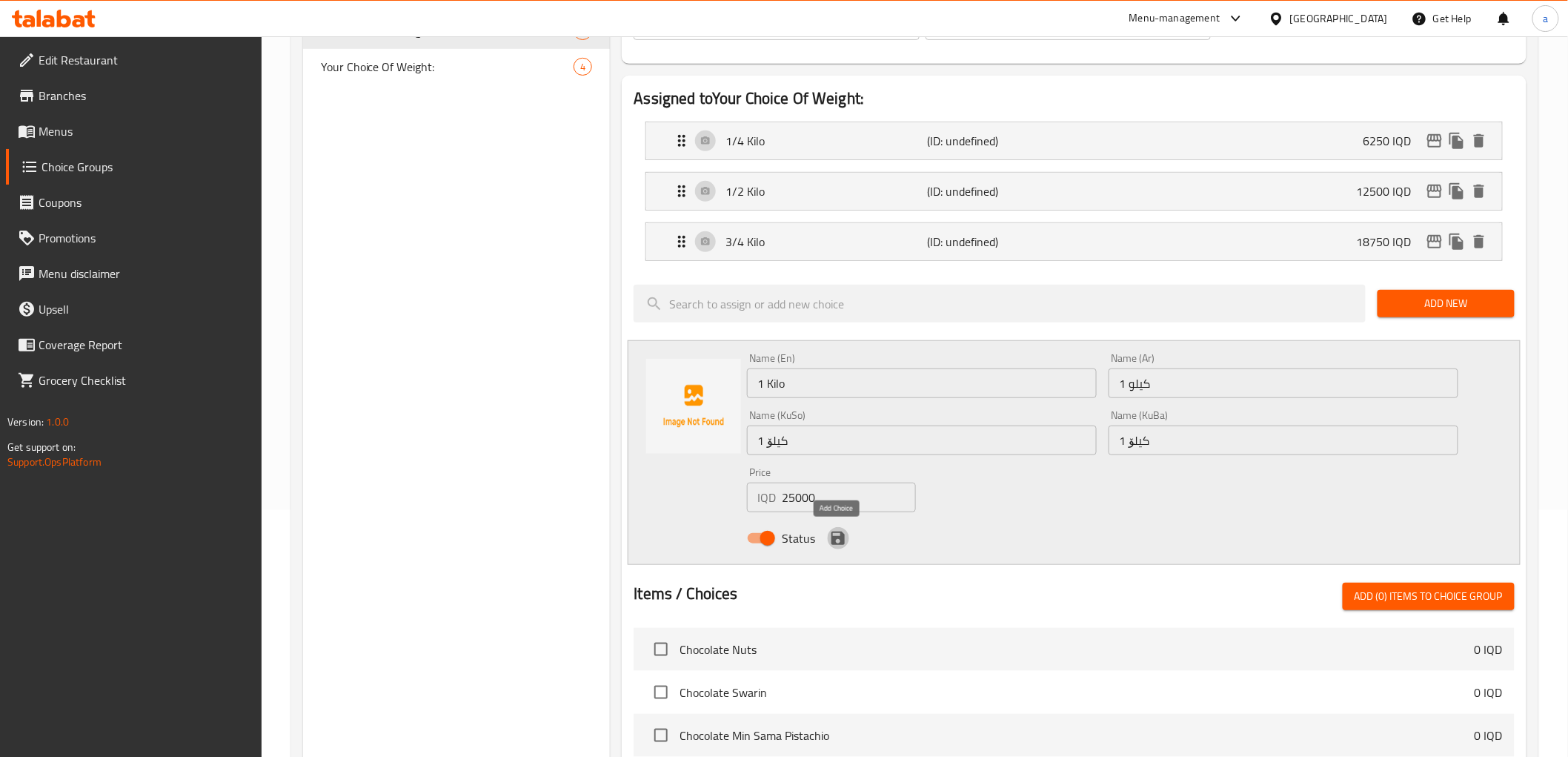
click at [840, 535] on icon "save" at bounding box center [839, 538] width 14 height 14
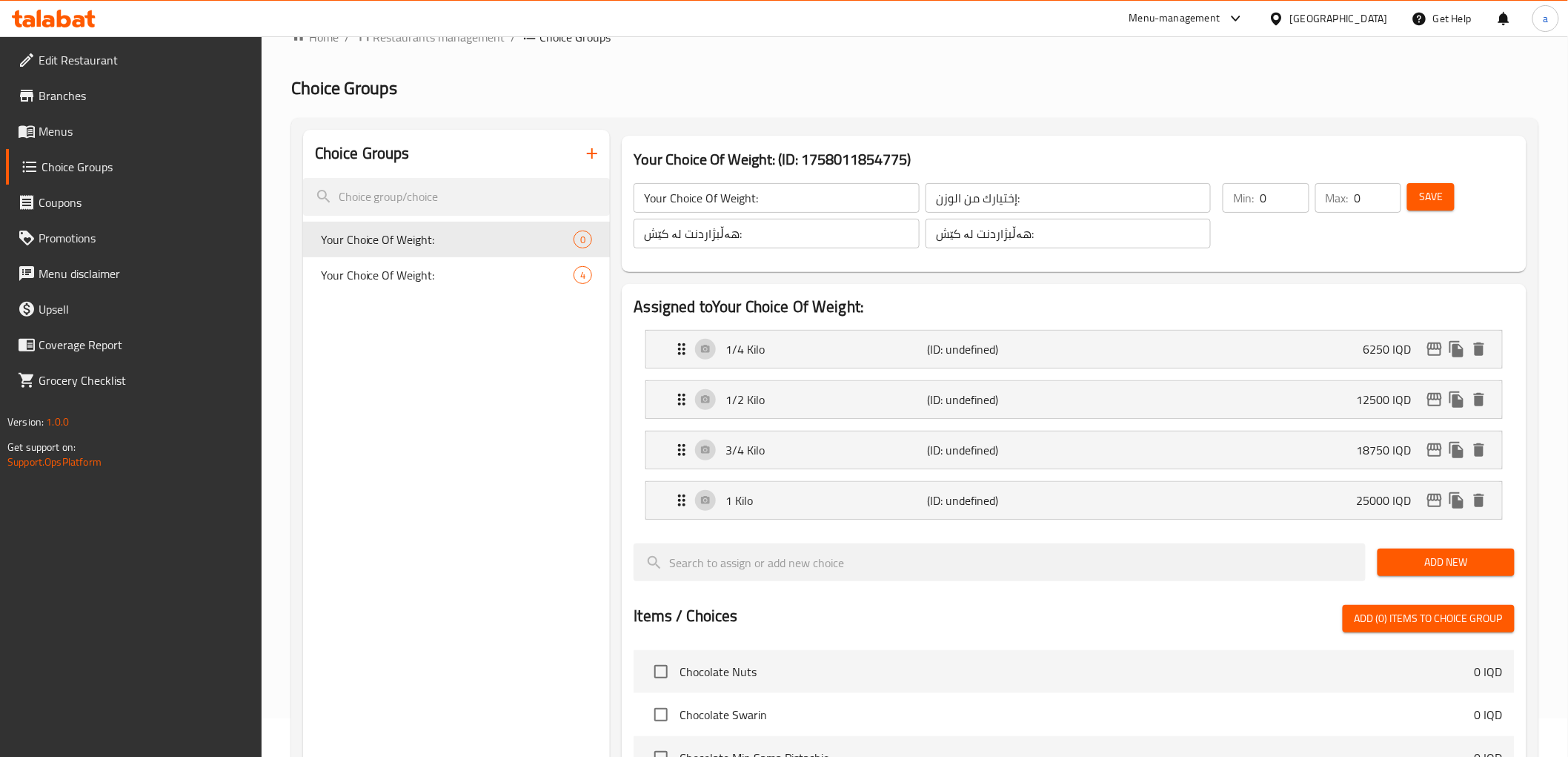
scroll to position [0, 0]
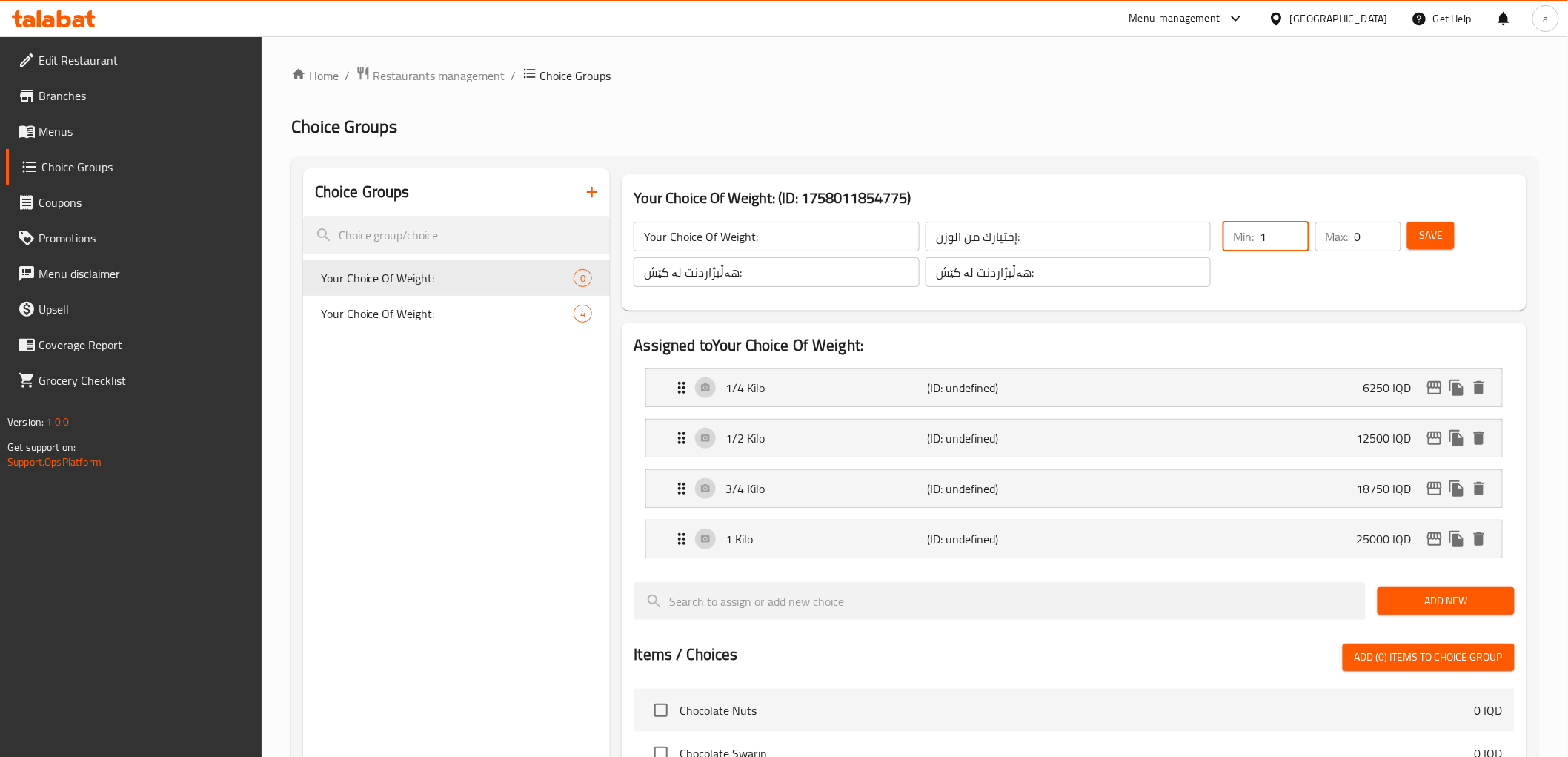
drag, startPoint x: 1270, startPoint y: 237, endPoint x: 1258, endPoint y: 238, distance: 12.0
click at [1258, 238] on div "Min: 1 ​" at bounding box center [1265, 236] width 86 height 30
type input "1"
drag, startPoint x: 1353, startPoint y: 235, endPoint x: 1367, endPoint y: 234, distance: 14.0
click at [1367, 234] on div "Max: 0 ​" at bounding box center [1358, 236] width 86 height 30
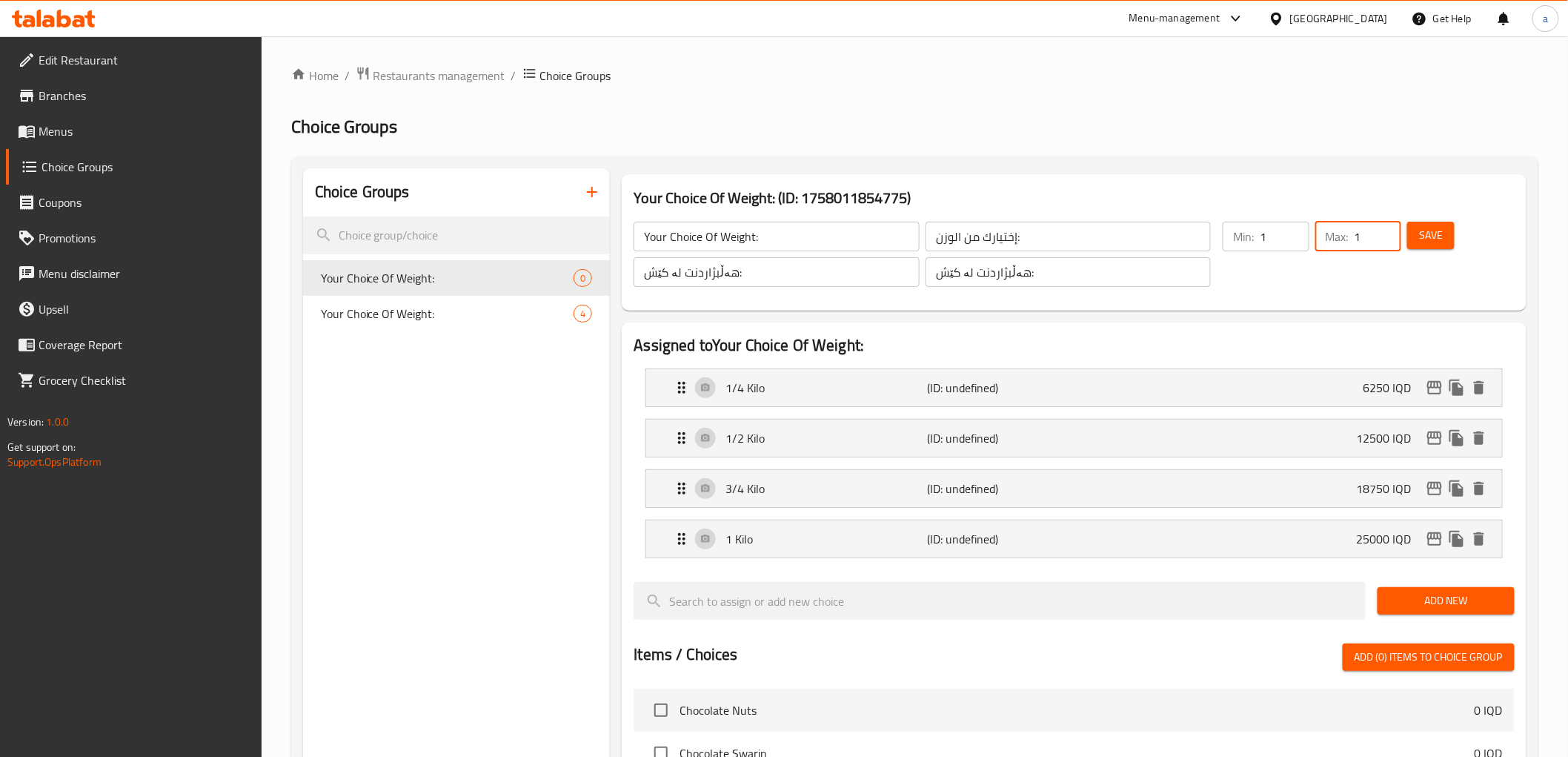
type input "1"
click at [1432, 237] on span "Save" at bounding box center [1431, 235] width 24 height 18
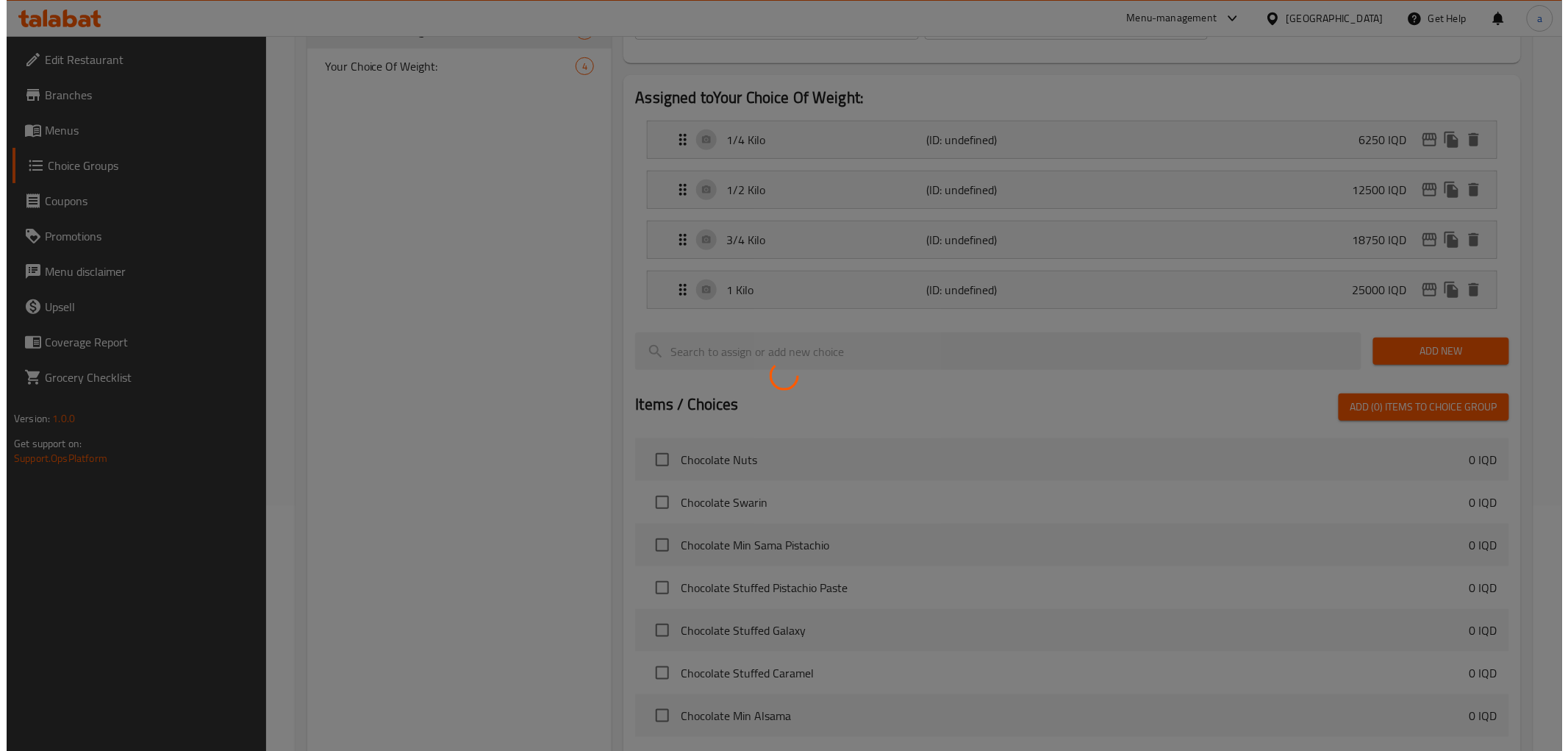
scroll to position [441, 0]
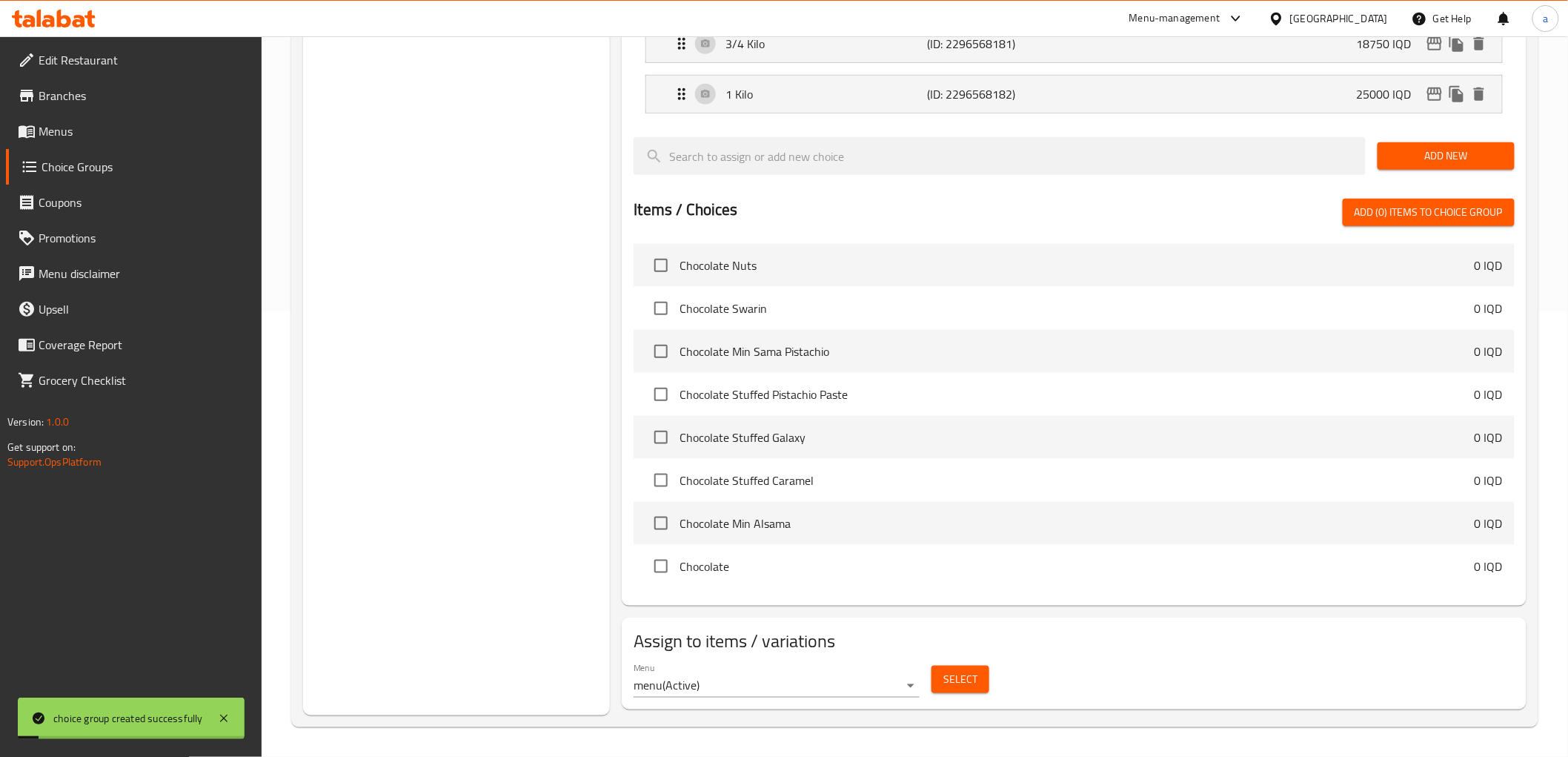
click at [987, 683] on button "Select" at bounding box center [960, 680] width 58 height 27
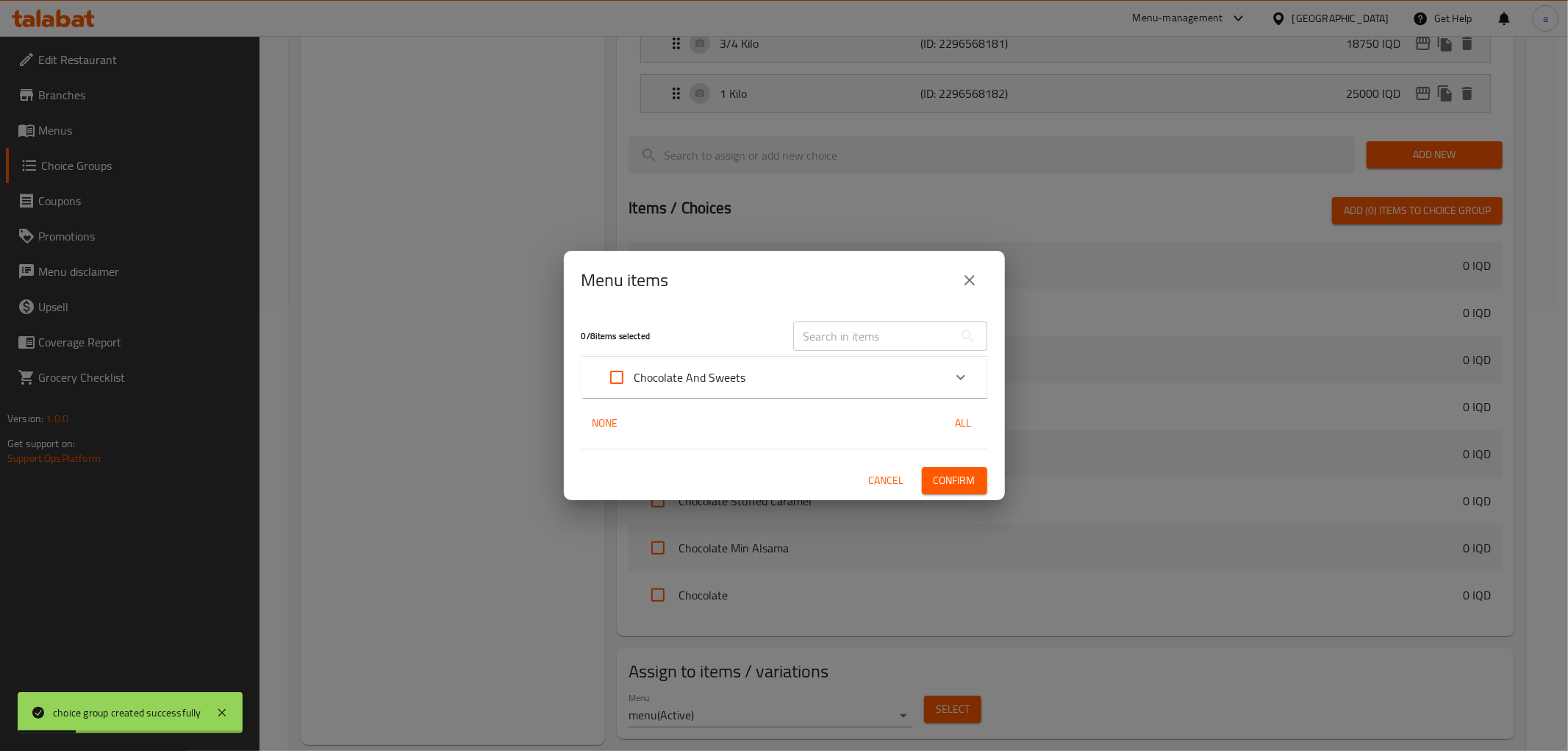
click at [959, 377] on icon "Expand" at bounding box center [961, 377] width 9 height 5
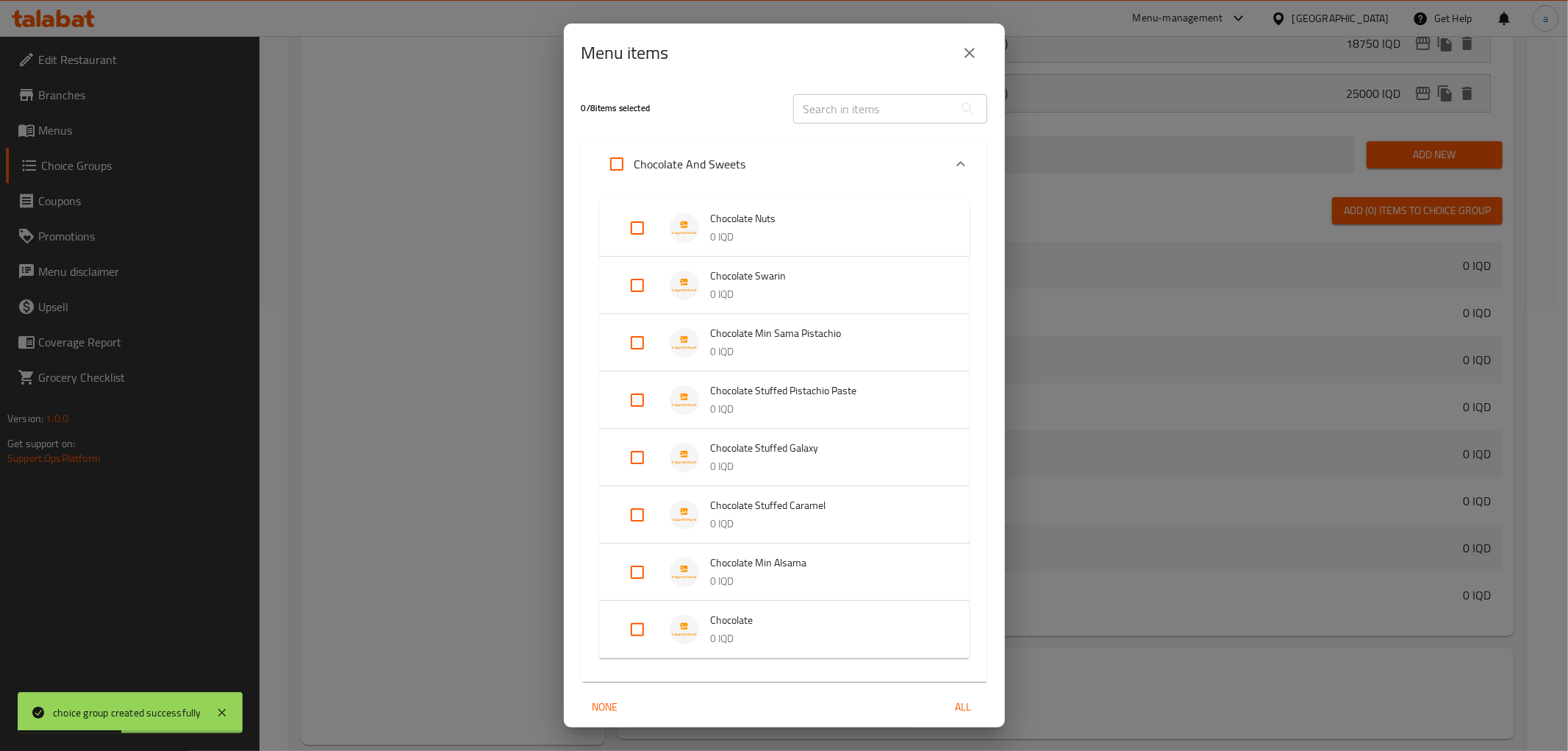
click at [635, 280] on input "Expand" at bounding box center [637, 285] width 35 height 35
checkbox input "true"
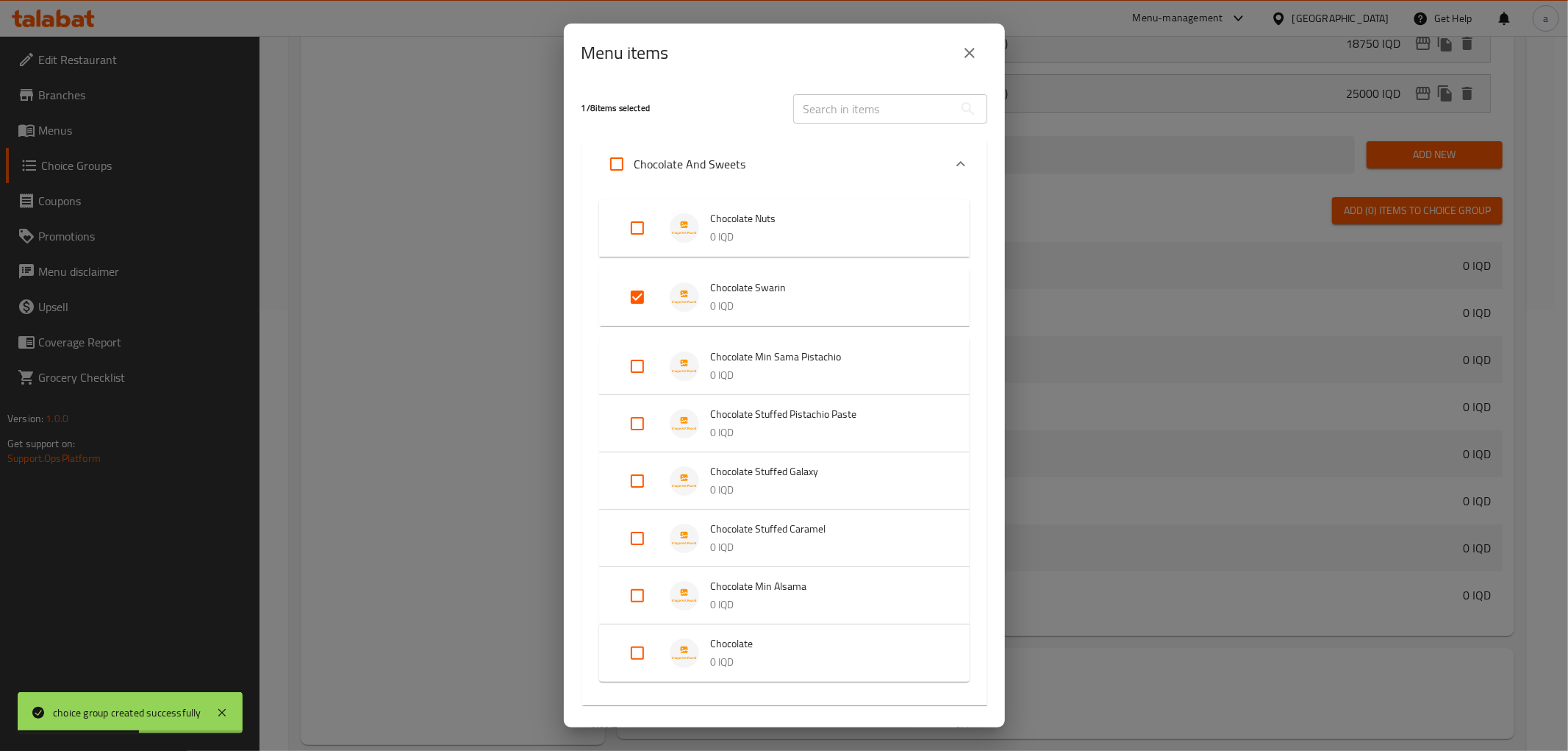
click at [640, 477] on input "Expand" at bounding box center [637, 481] width 35 height 35
checkbox input "true"
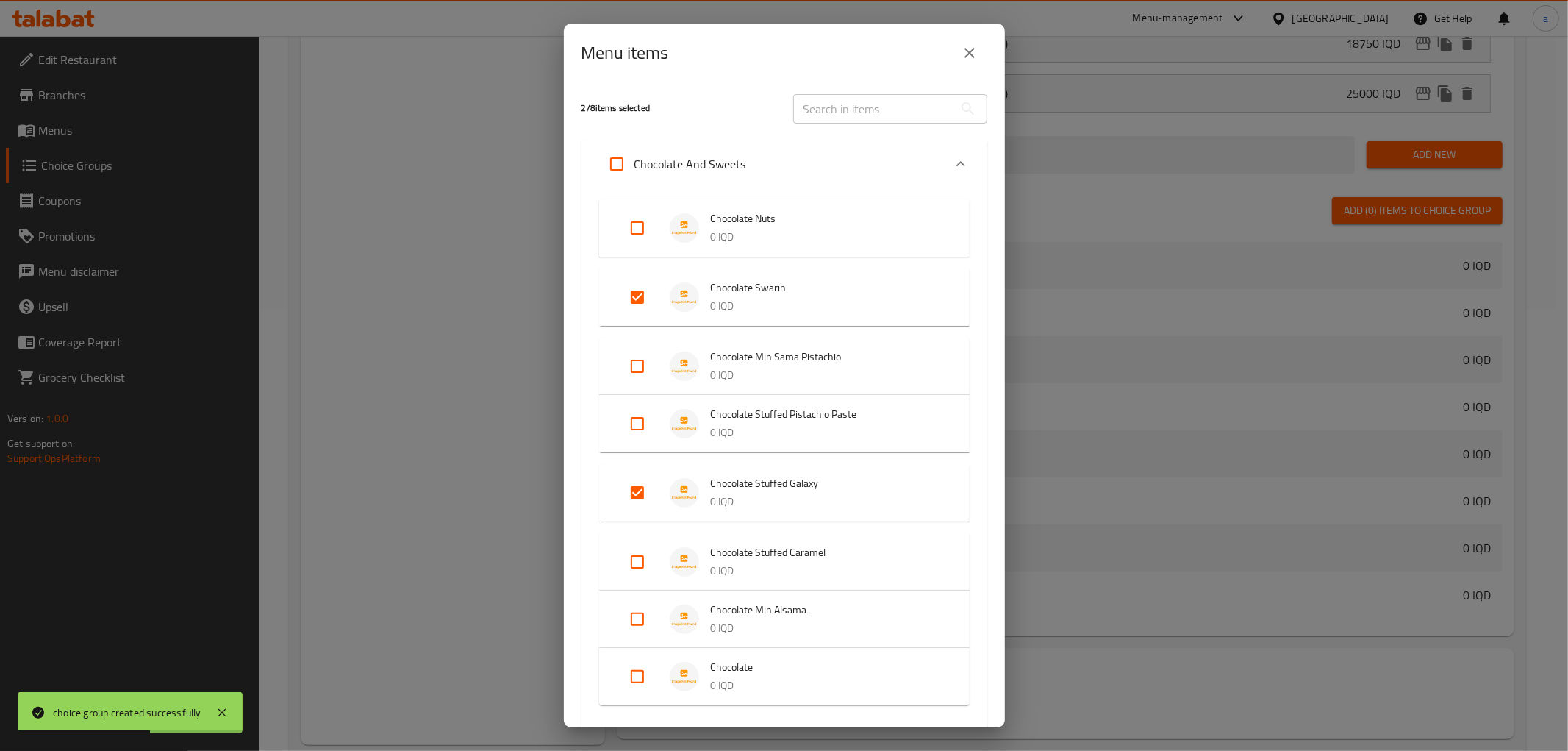
click at [637, 539] on li "Chocolate Stuffed Caramel 0 IQD" at bounding box center [784, 562] width 335 height 51
click at [634, 621] on input "Expand" at bounding box center [637, 630] width 35 height 35
checkbox input "true"
click at [641, 548] on input "Expand" at bounding box center [637, 562] width 35 height 35
checkbox input "true"
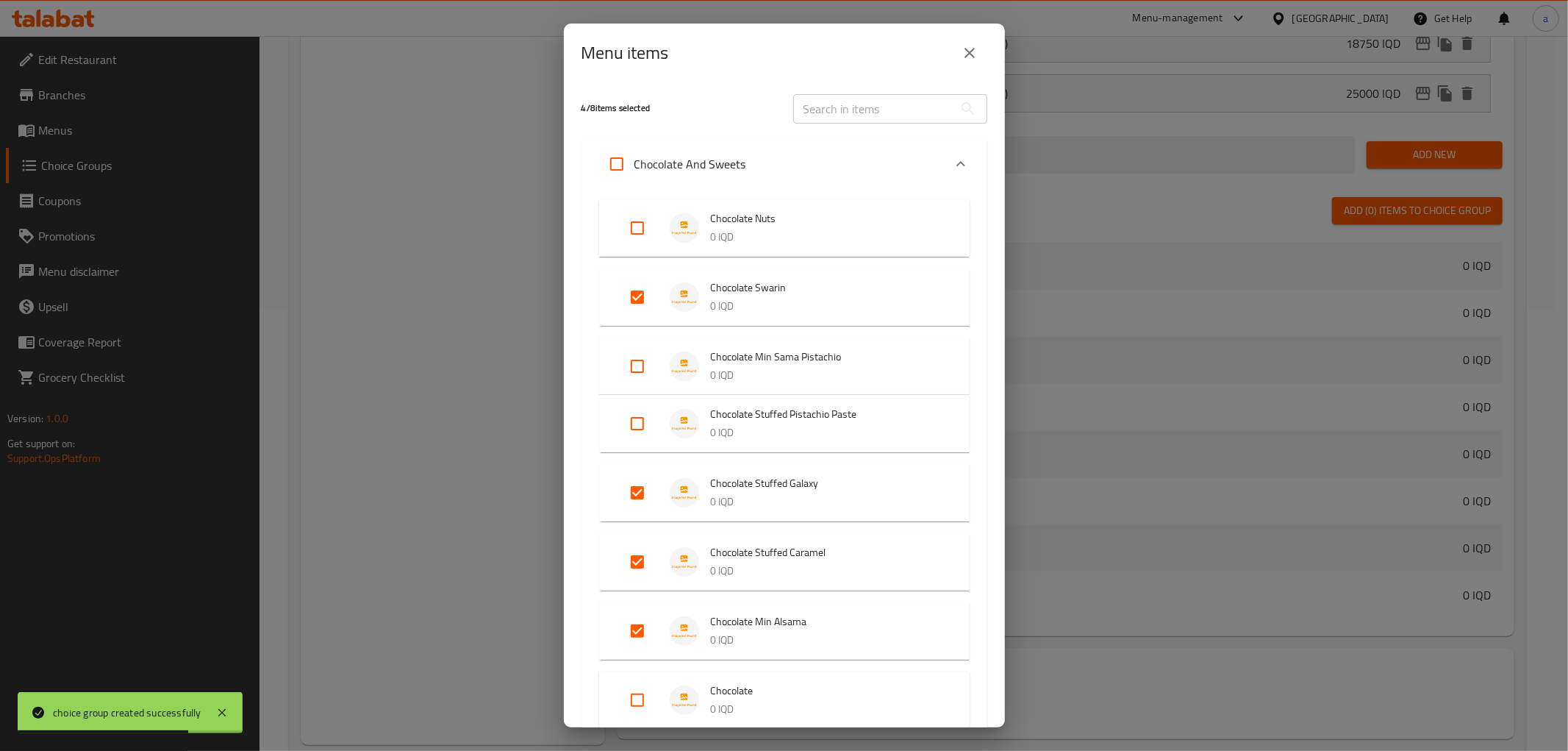
scroll to position [127, 0]
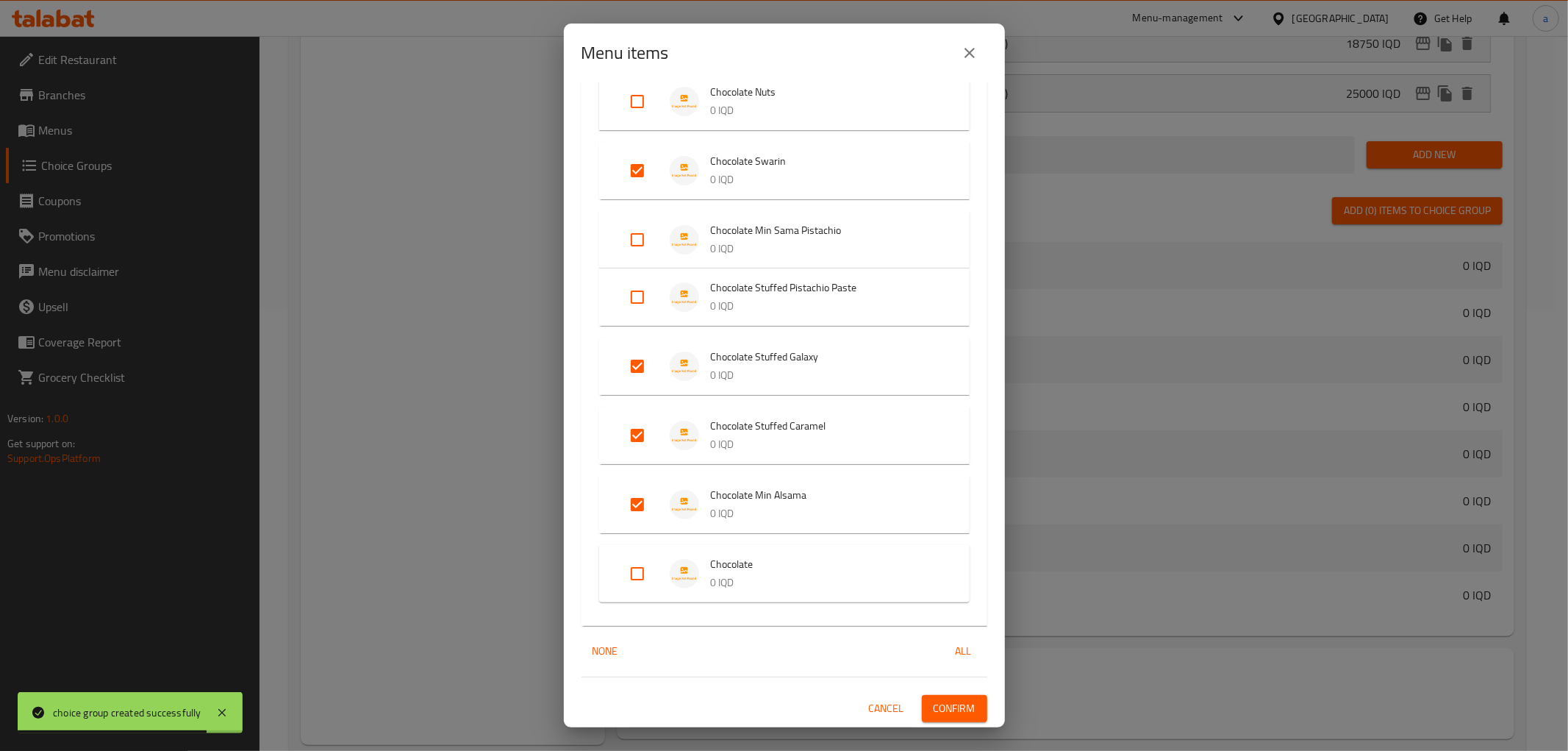
click at [644, 576] on input "Expand" at bounding box center [637, 573] width 35 height 35
checkbox input "true"
click at [933, 701] on span "Confirm" at bounding box center [955, 709] width 42 height 18
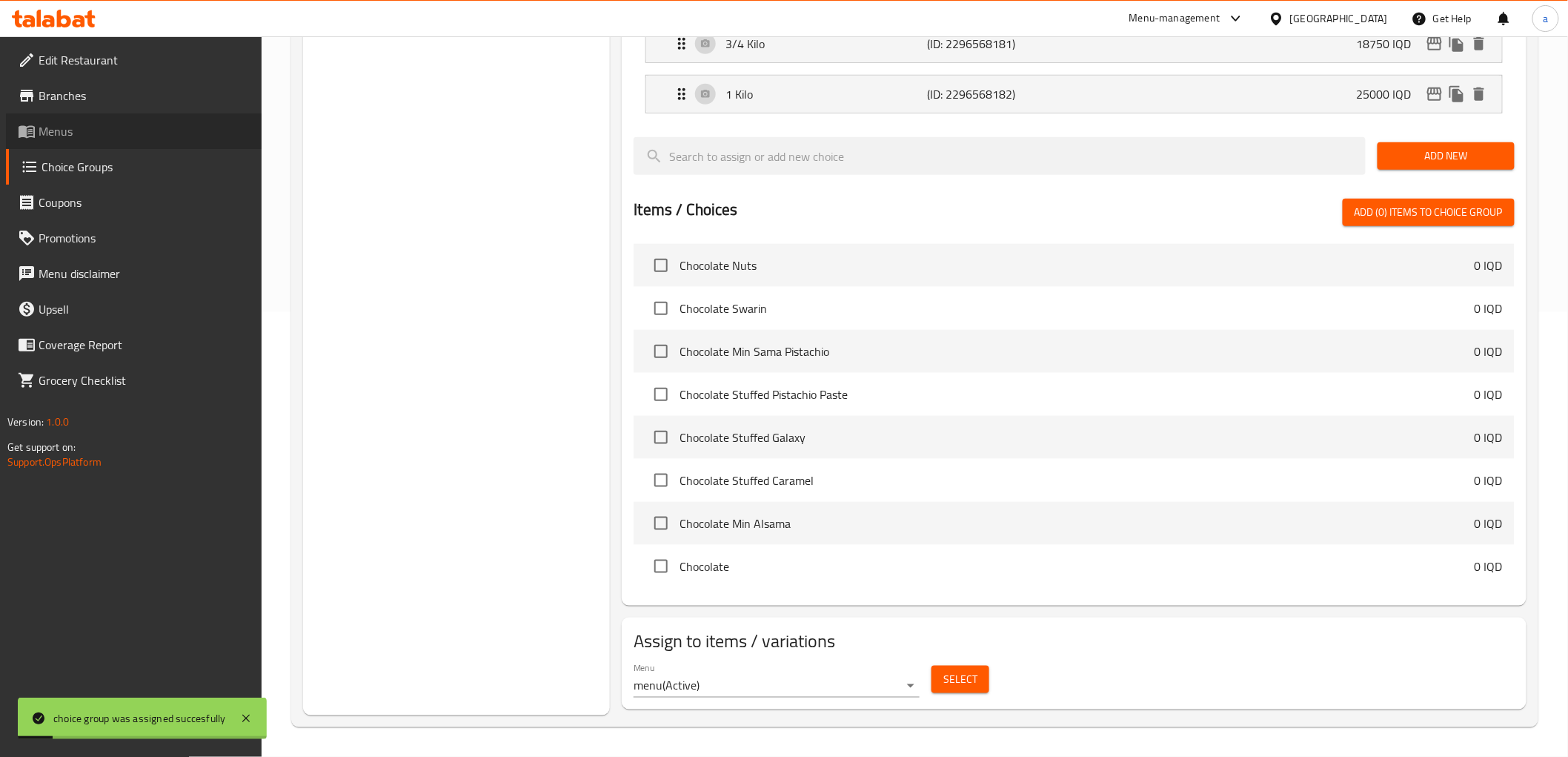
click at [124, 134] on span "Menus" at bounding box center [144, 131] width 211 height 17
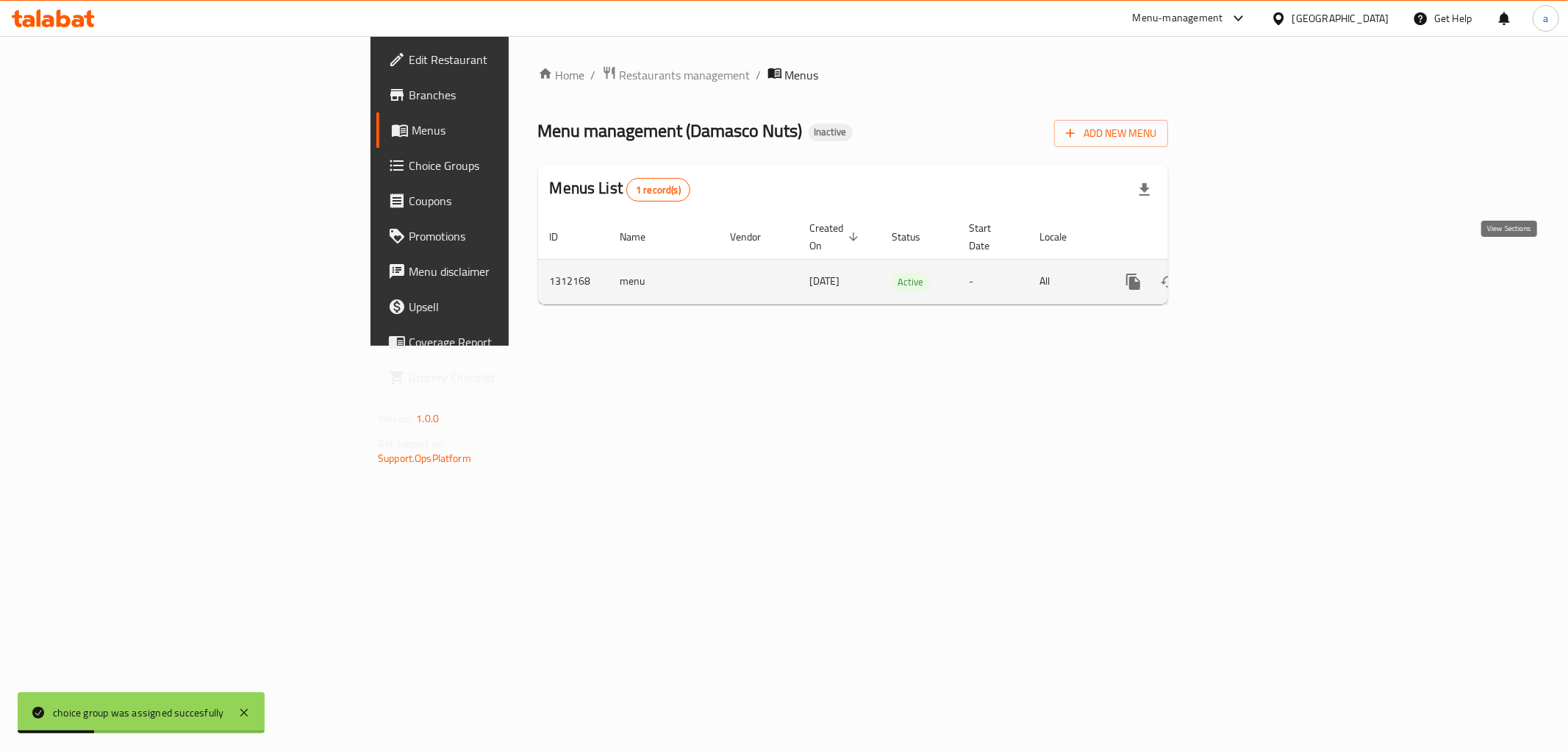
click at [1248, 273] on icon "enhanced table" at bounding box center [1238, 281] width 17 height 17
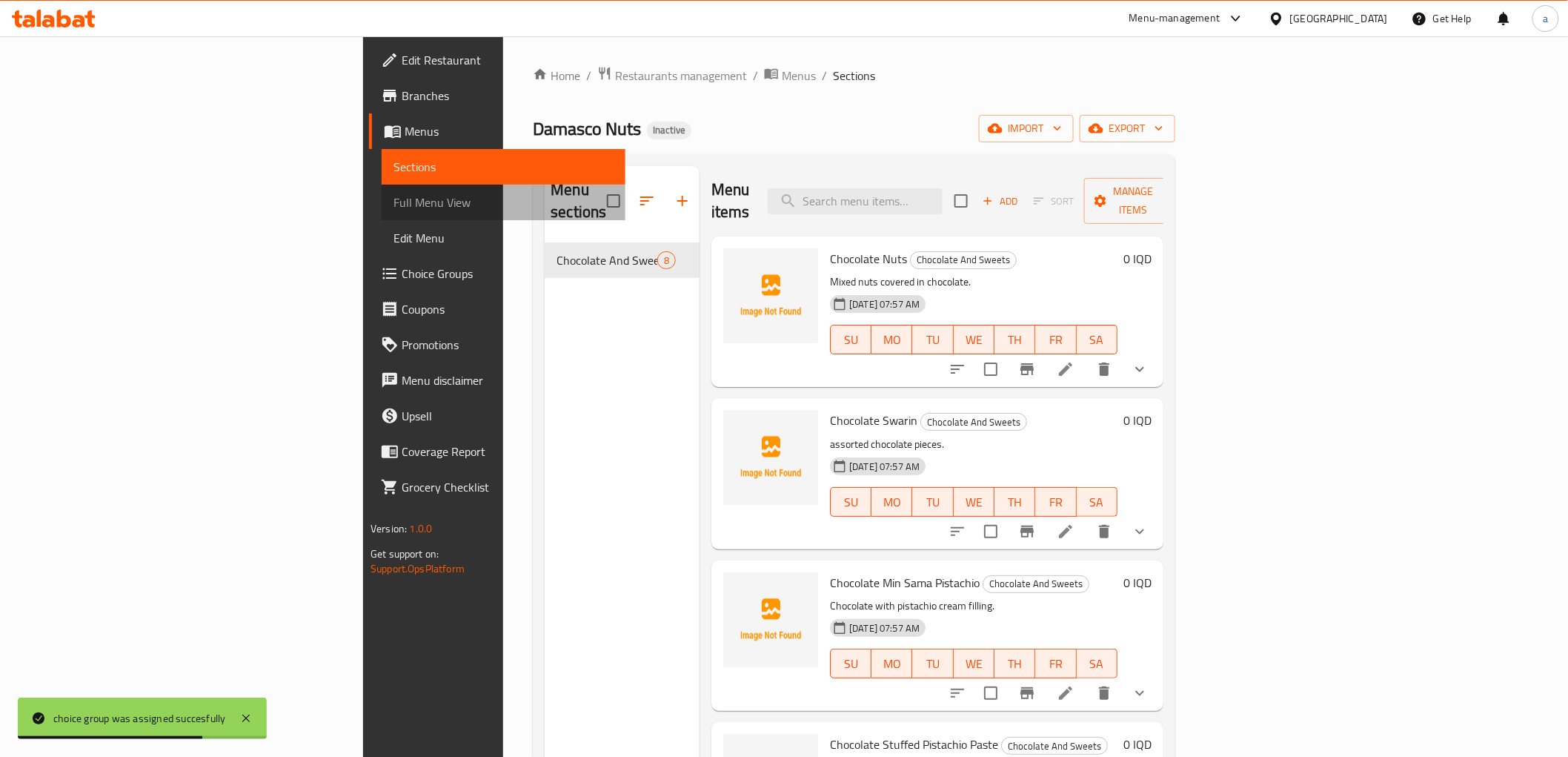
click at [382, 186] on link "Full Menu View" at bounding box center [503, 202] width 243 height 36
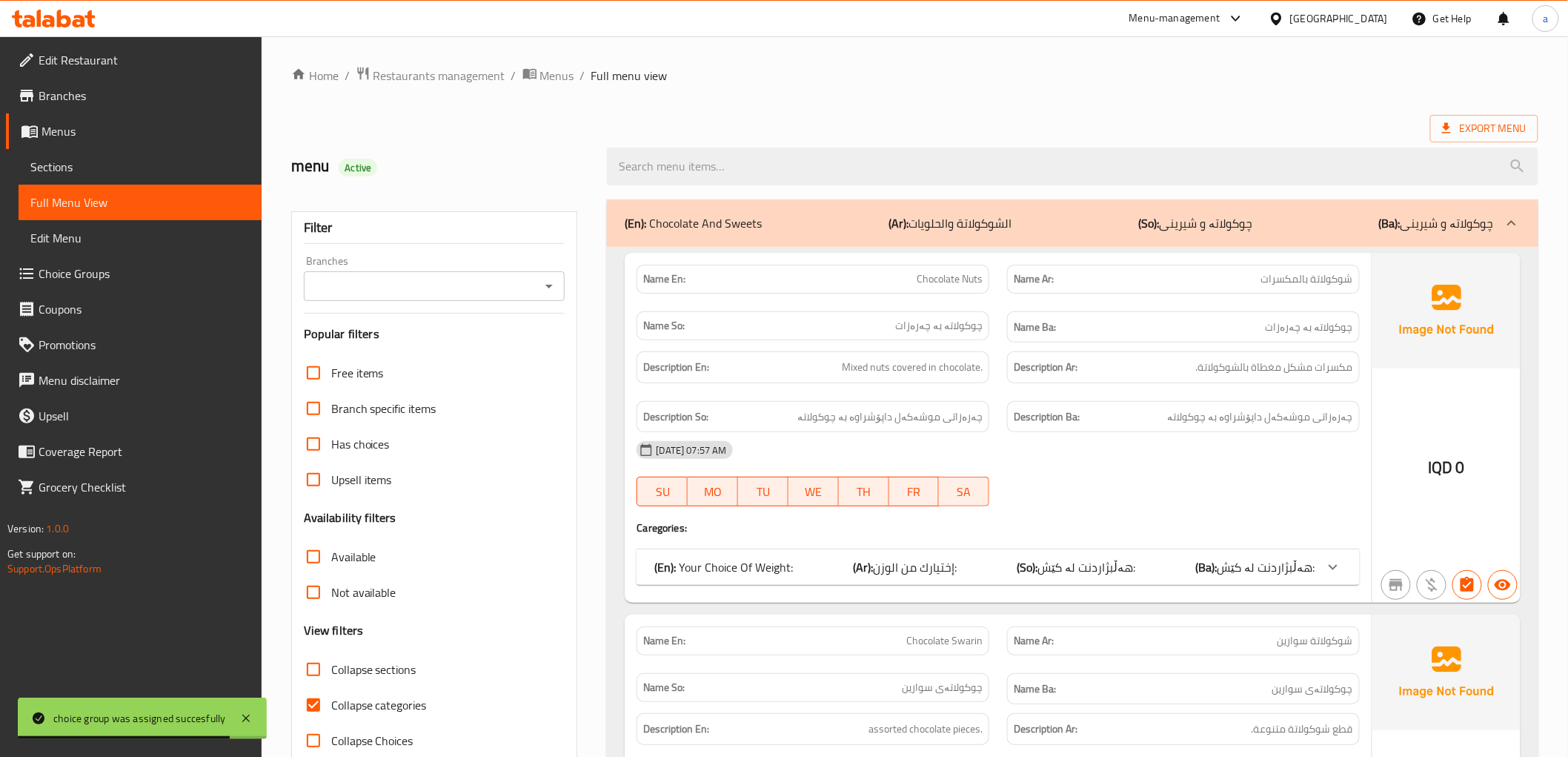
click at [543, 276] on div at bounding box center [548, 285] width 19 height 21
click at [549, 279] on icon "Open" at bounding box center [549, 285] width 17 height 17
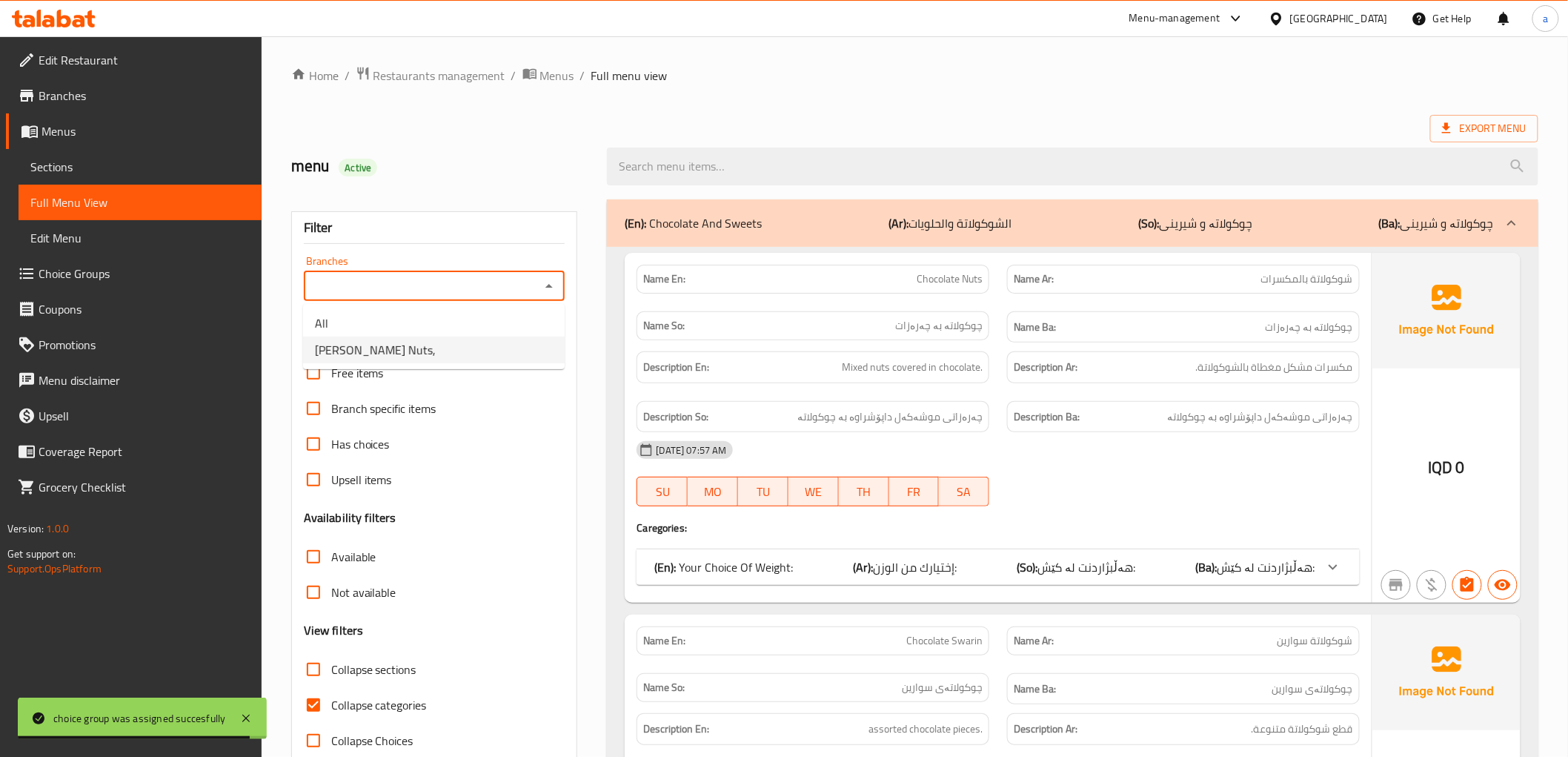
click at [524, 342] on li "[PERSON_NAME] Nuts," at bounding box center [433, 349] width 262 height 27
type input "[PERSON_NAME] Nuts,"
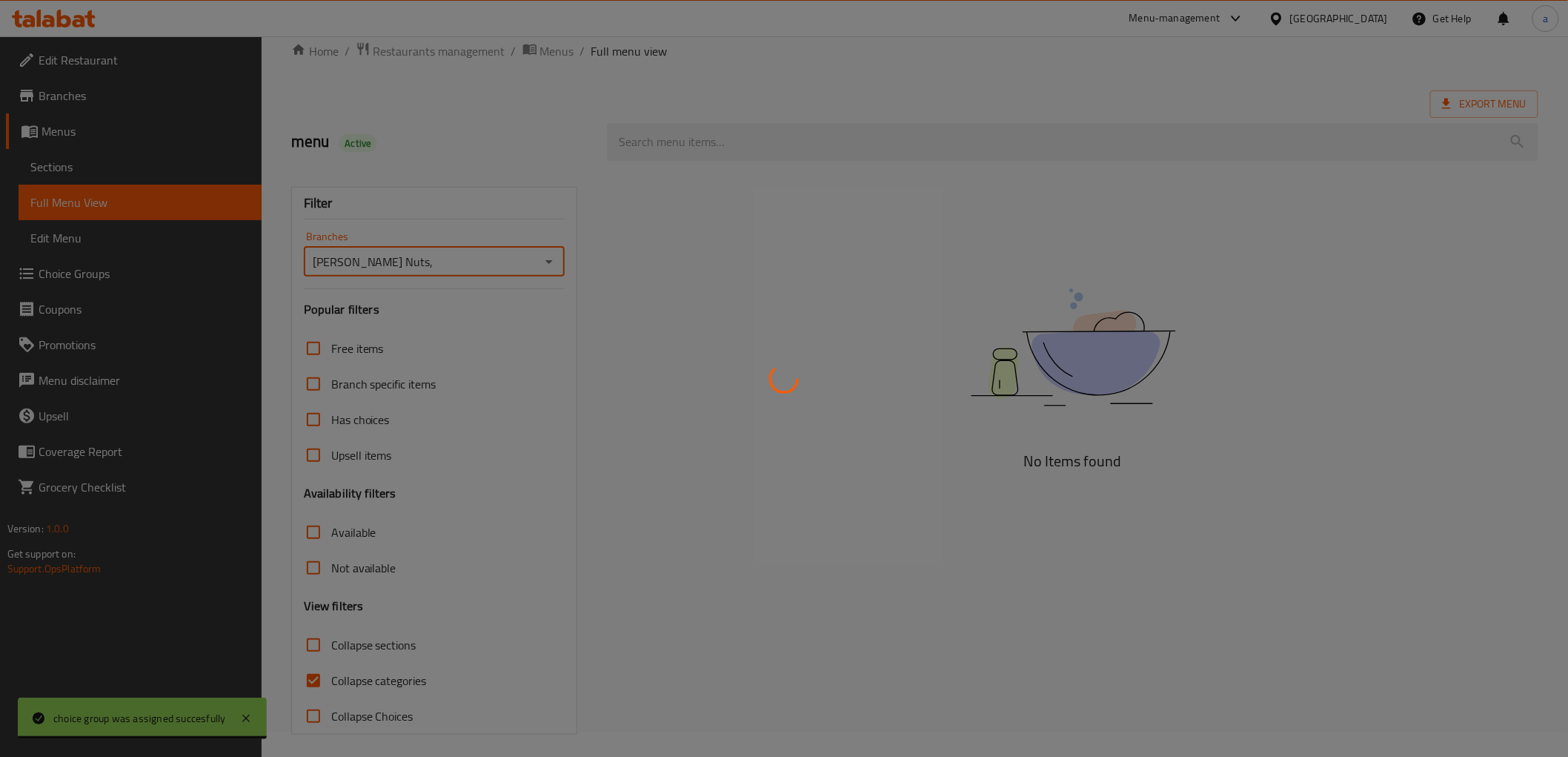
scroll to position [32, 0]
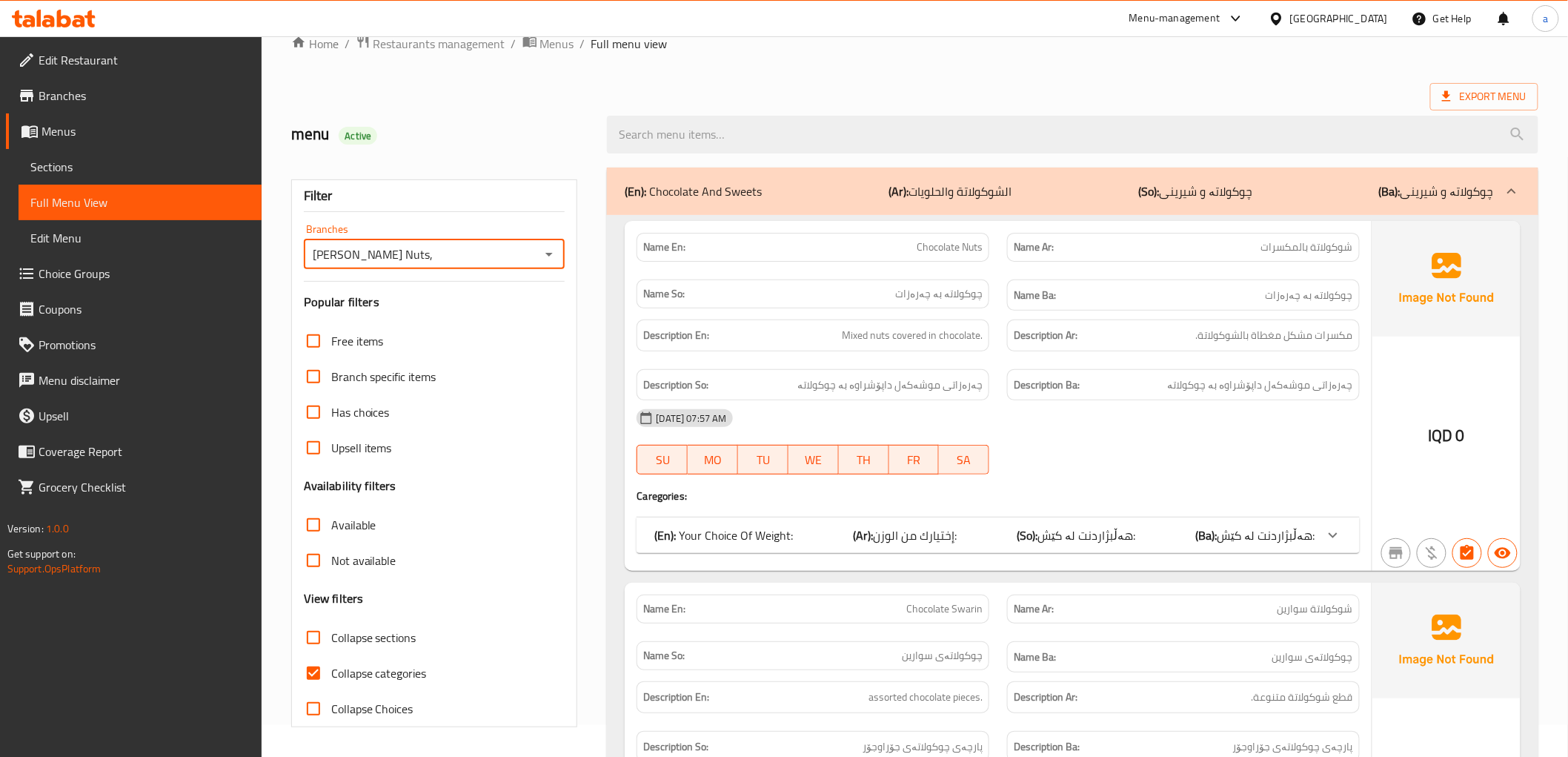
click at [387, 658] on label "Collapse categories" at bounding box center [361, 673] width 131 height 36
click at [331, 658] on input "Collapse categories" at bounding box center [313, 673] width 36 height 36
checkbox input "false"
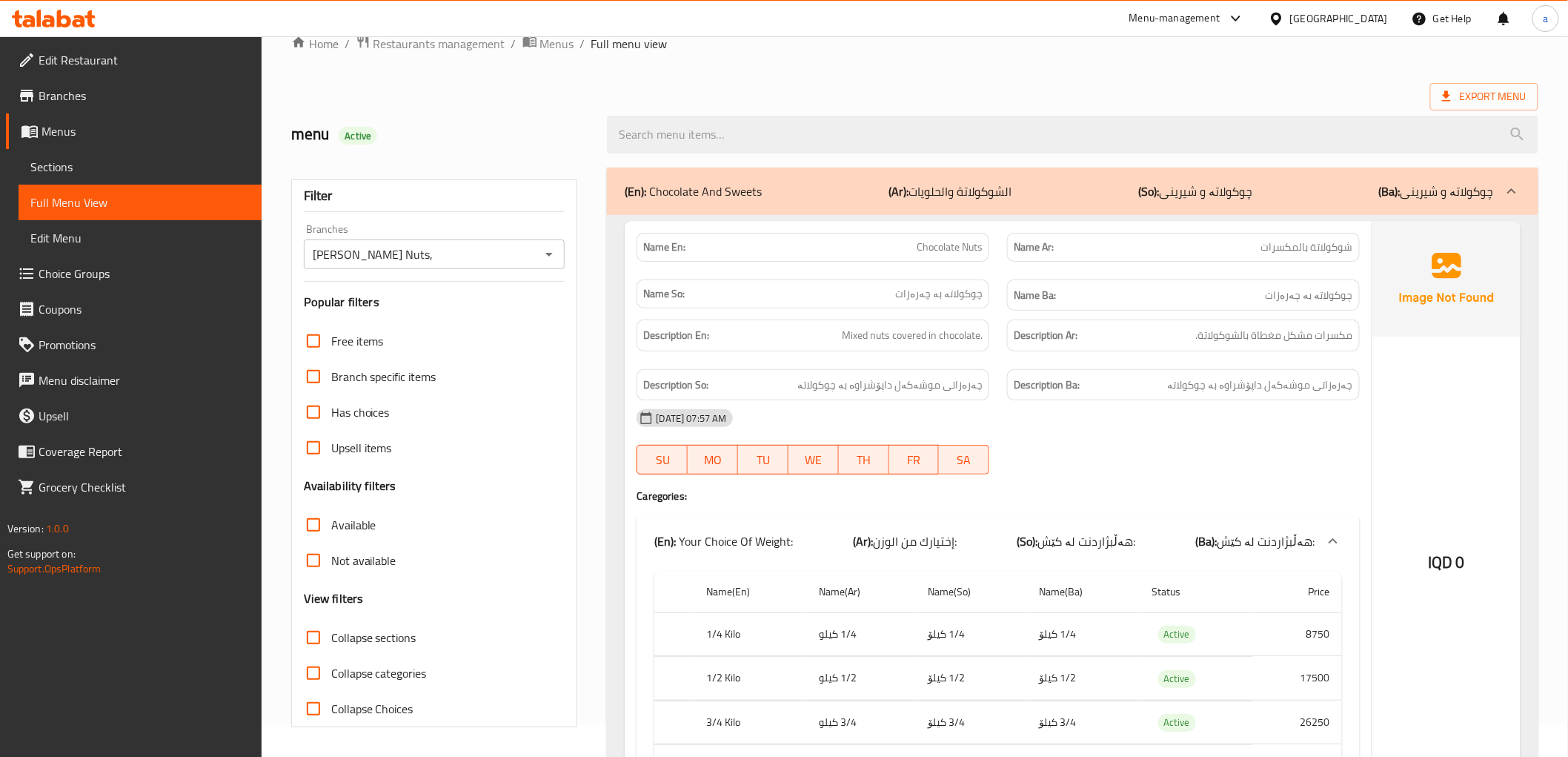
click at [392, 646] on span "Collapse sections" at bounding box center [373, 637] width 85 height 17
click at [331, 646] on input "Collapse sections" at bounding box center [313, 637] width 36 height 36
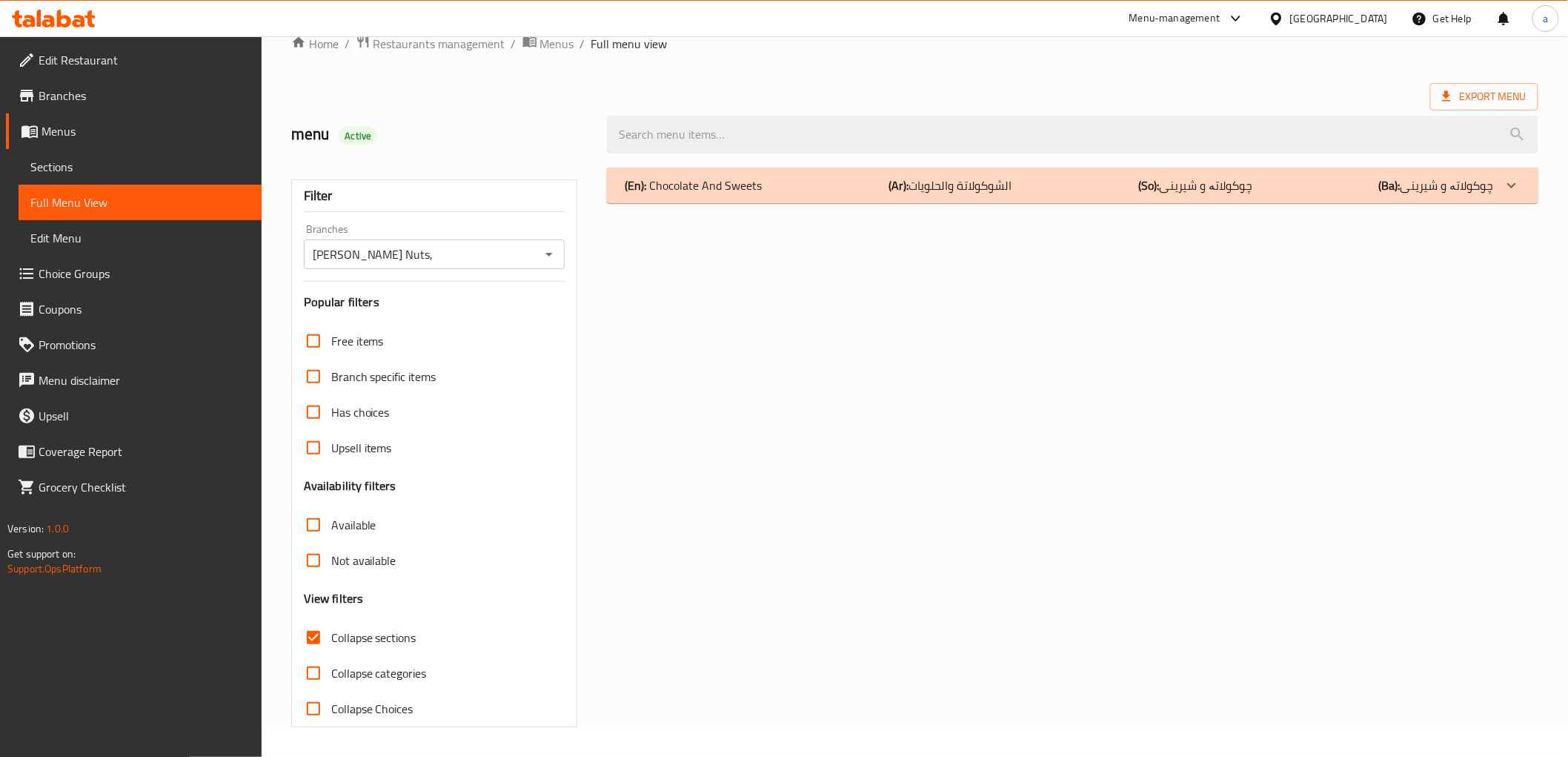
click at [395, 639] on span "Collapse sections" at bounding box center [373, 637] width 85 height 17
click at [331, 639] on input "Collapse sections" at bounding box center [313, 637] width 36 height 36
checkbox input "false"
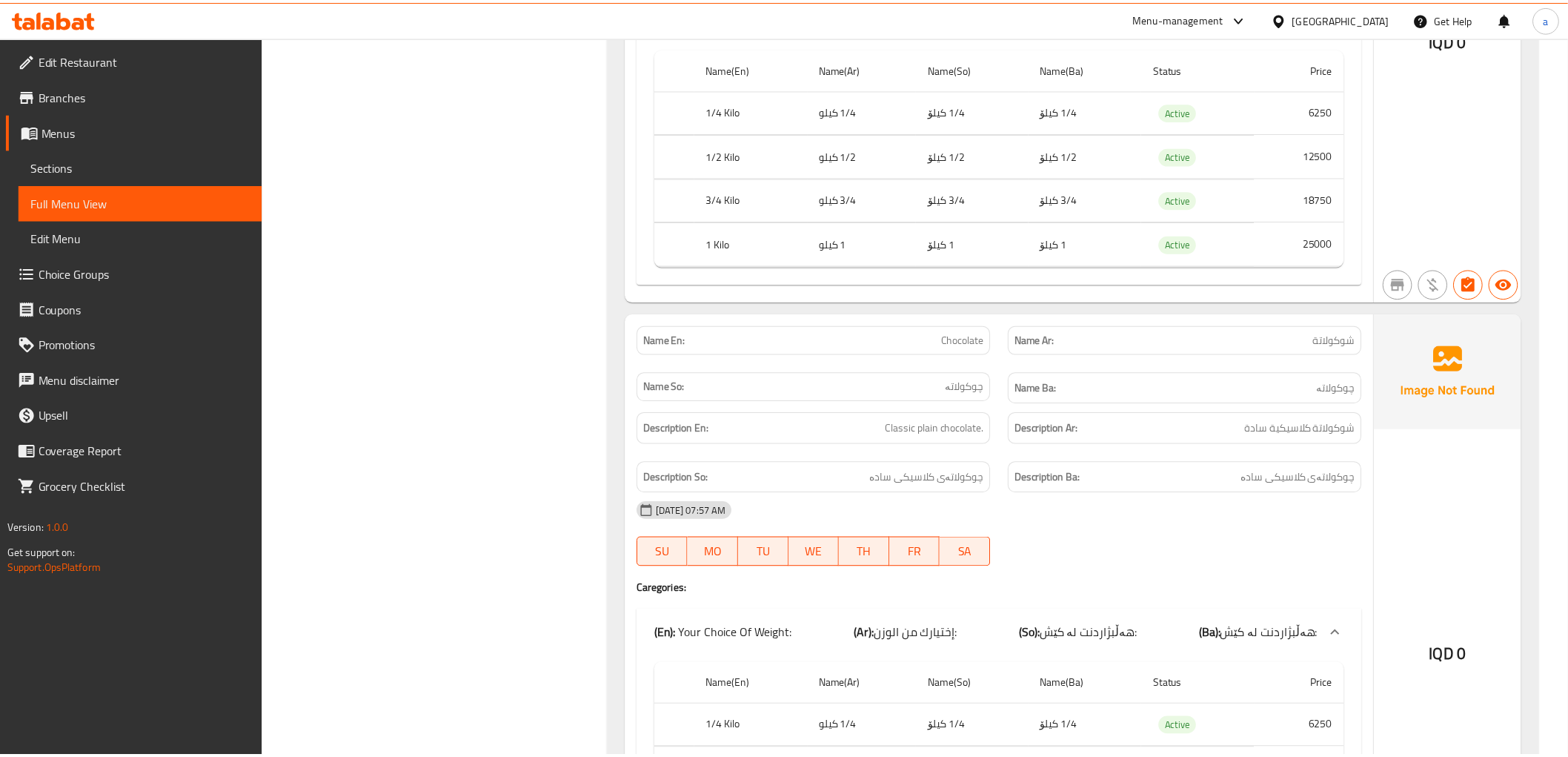
scroll to position [4471, 0]
